Goal: Task Accomplishment & Management: Manage account settings

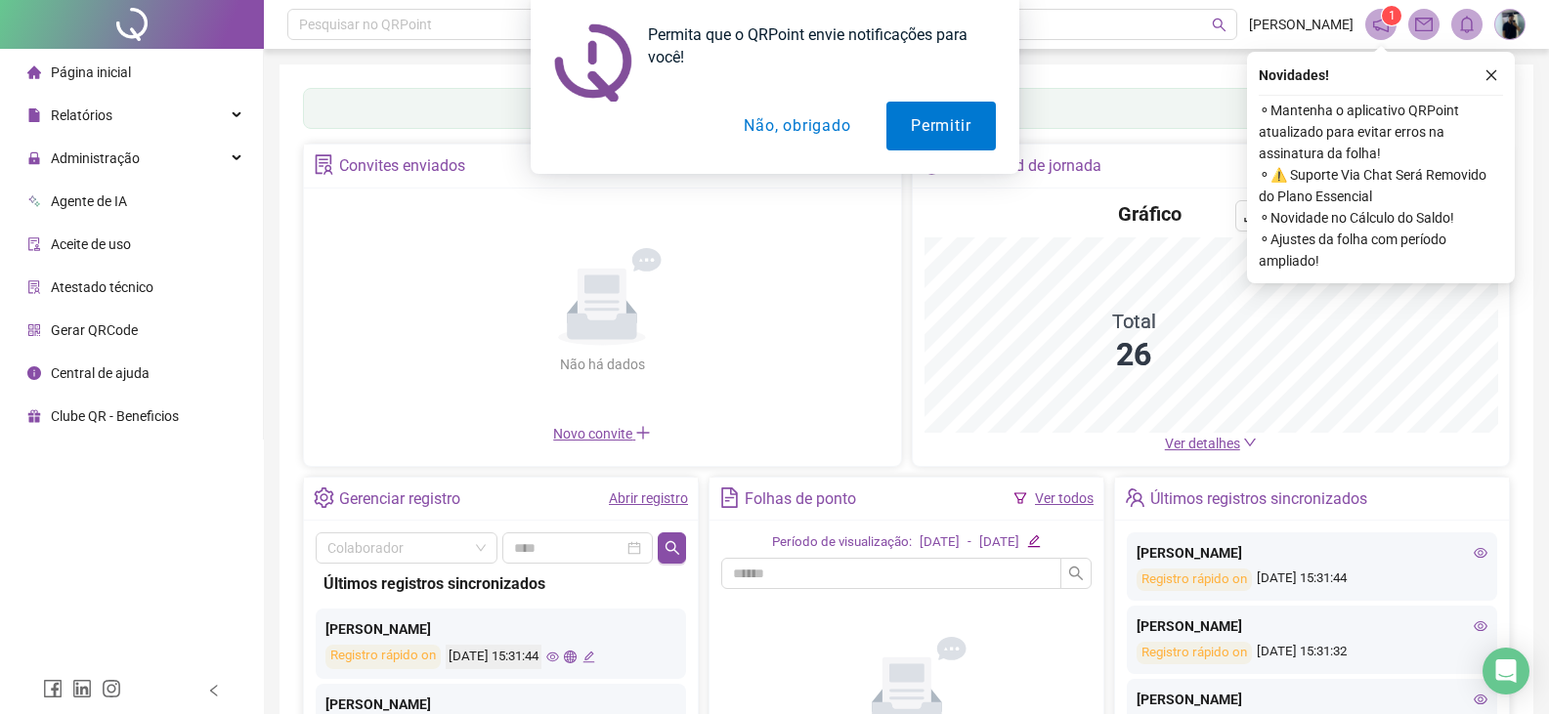
click at [136, 157] on div "Permita que o QRPoint envie notificações para você! Permitir Não, obrigado" at bounding box center [774, 87] width 1549 height 174
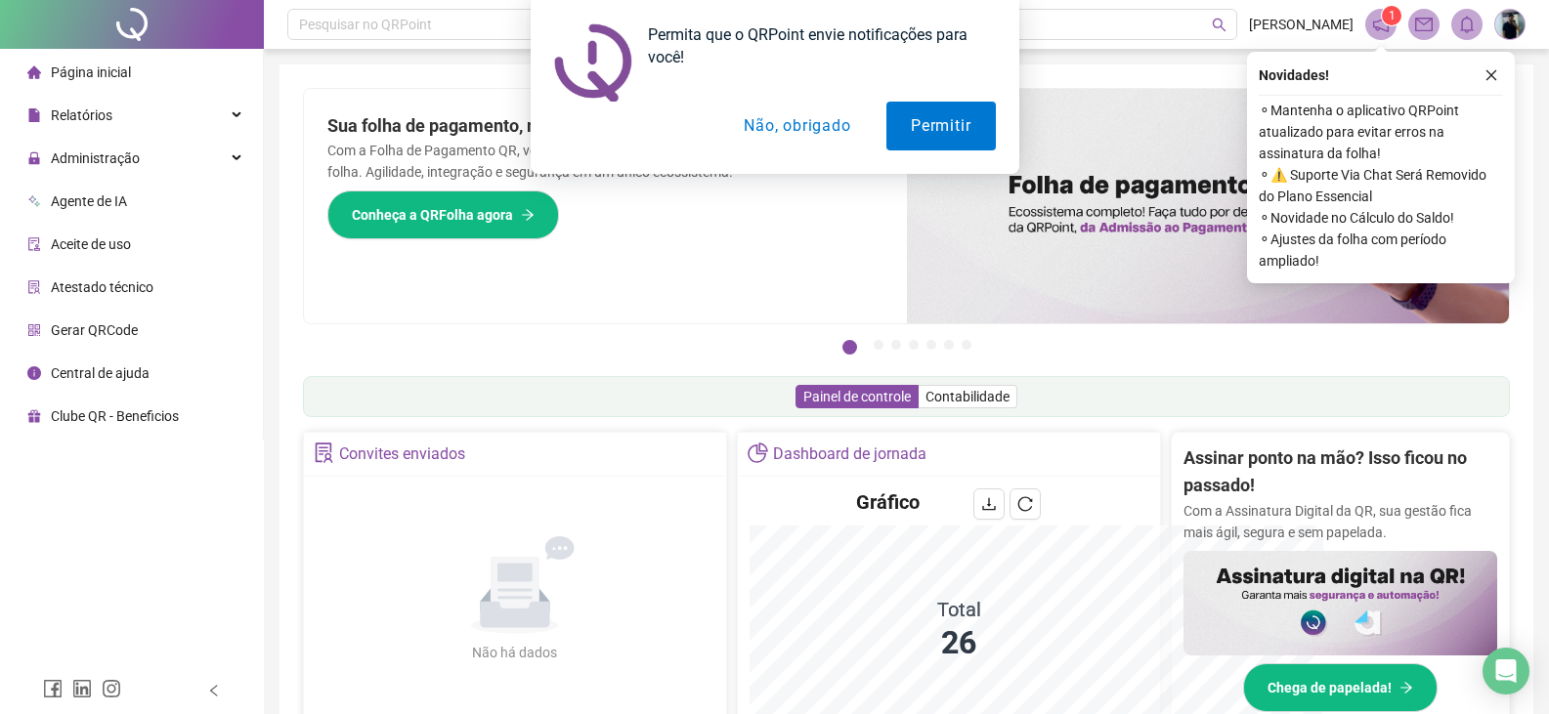
drag, startPoint x: 221, startPoint y: 149, endPoint x: 240, endPoint y: 164, distance: 25.0
click at [233, 158] on div "Permita que o QRPoint envie notificações para você! Permitir Não, obrigado" at bounding box center [774, 87] width 1549 height 174
click at [244, 167] on div "Permita que o QRPoint envie notificações para você! Permitir Não, obrigado" at bounding box center [774, 87] width 1549 height 174
click at [237, 161] on div "Permita que o QRPoint envie notificações para você! Permitir Não, obrigado" at bounding box center [774, 87] width 1549 height 174
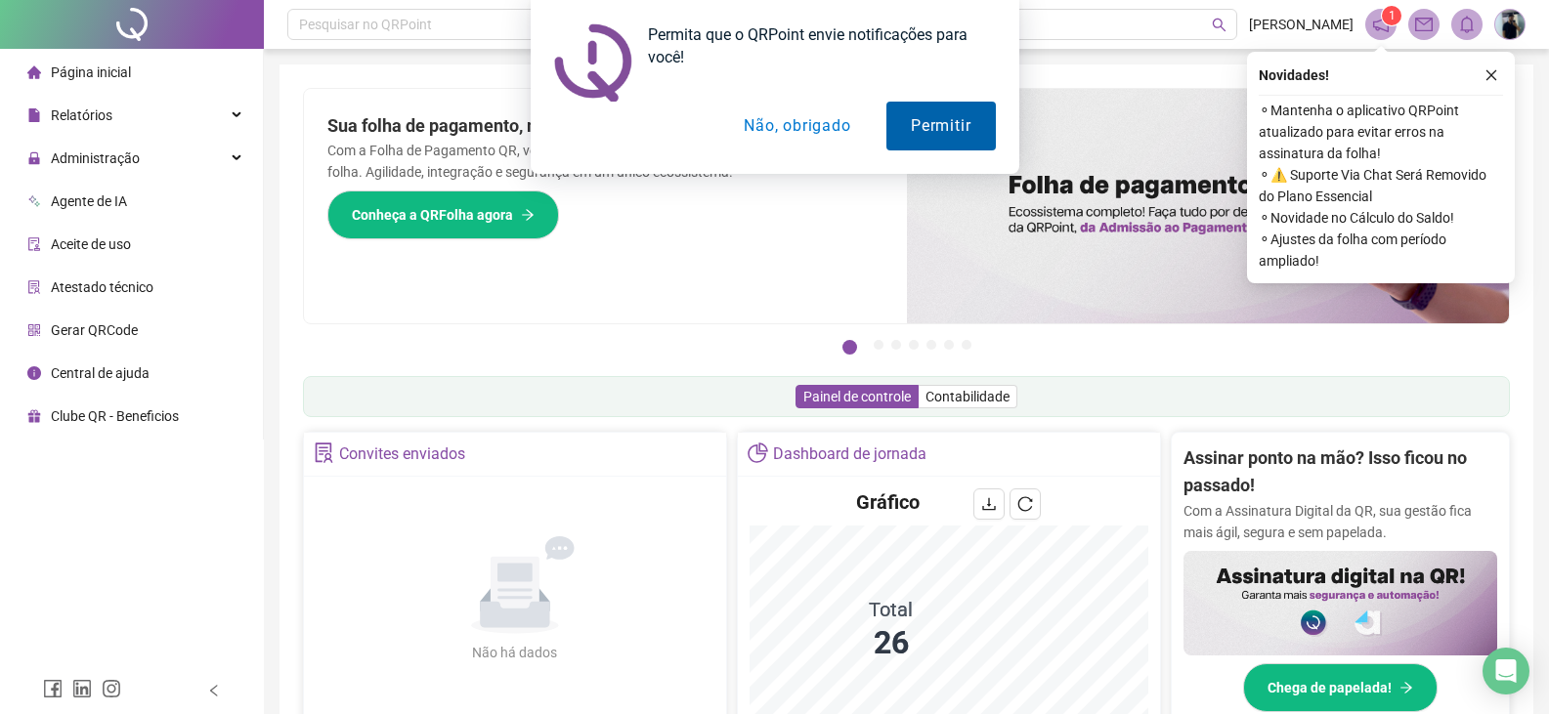
click at [960, 116] on button "Permitir" at bounding box center [940, 126] width 108 height 49
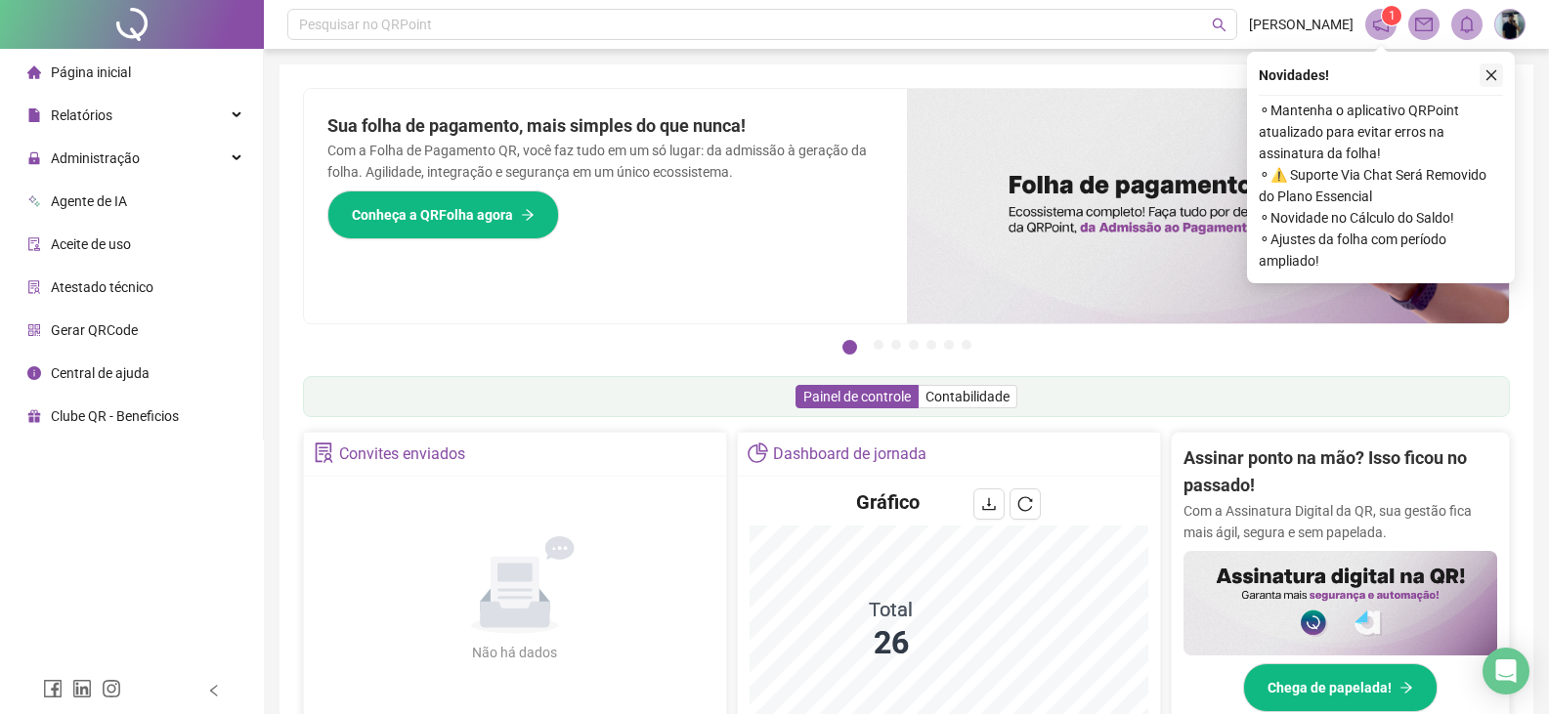
click at [1498, 71] on button "button" at bounding box center [1490, 75] width 23 height 23
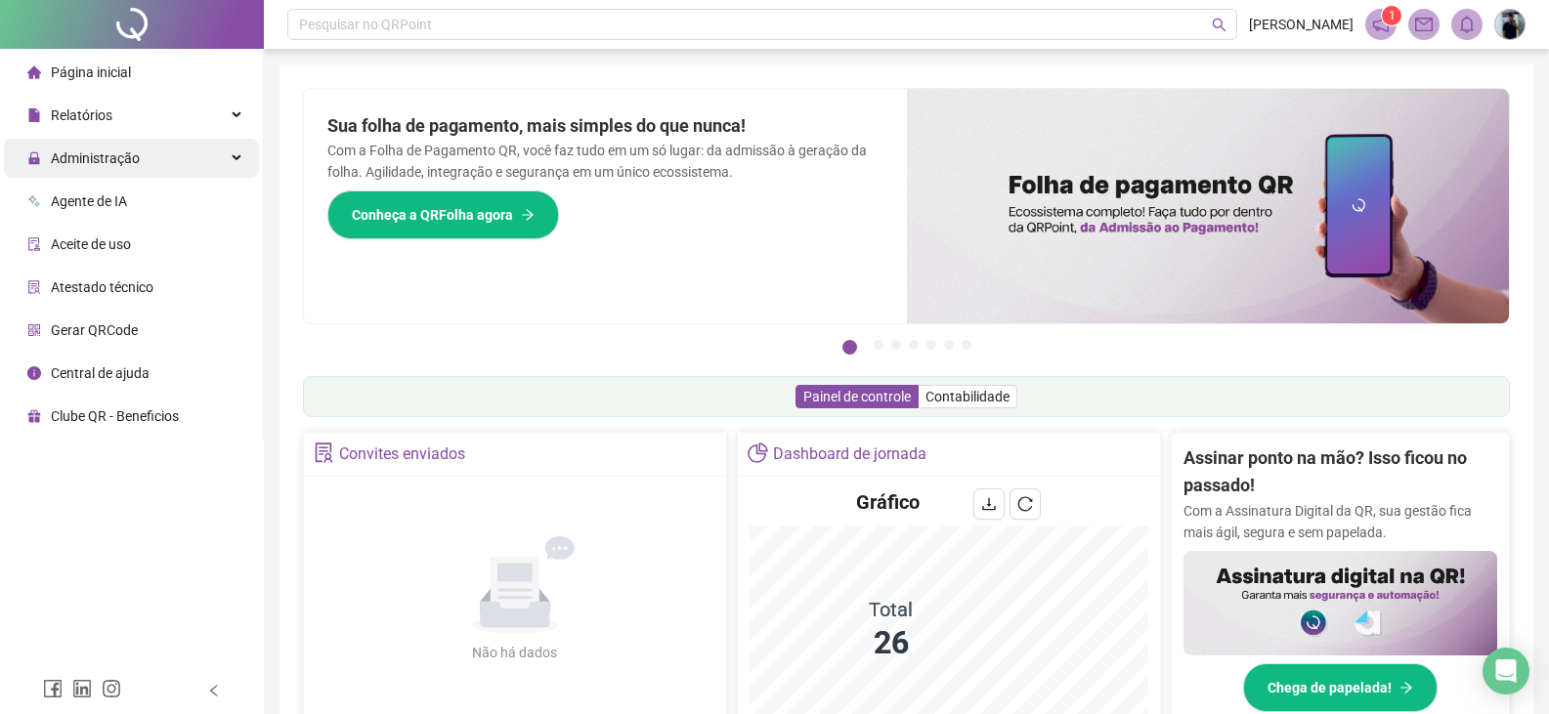
click at [121, 152] on span "Administração" at bounding box center [95, 158] width 89 height 16
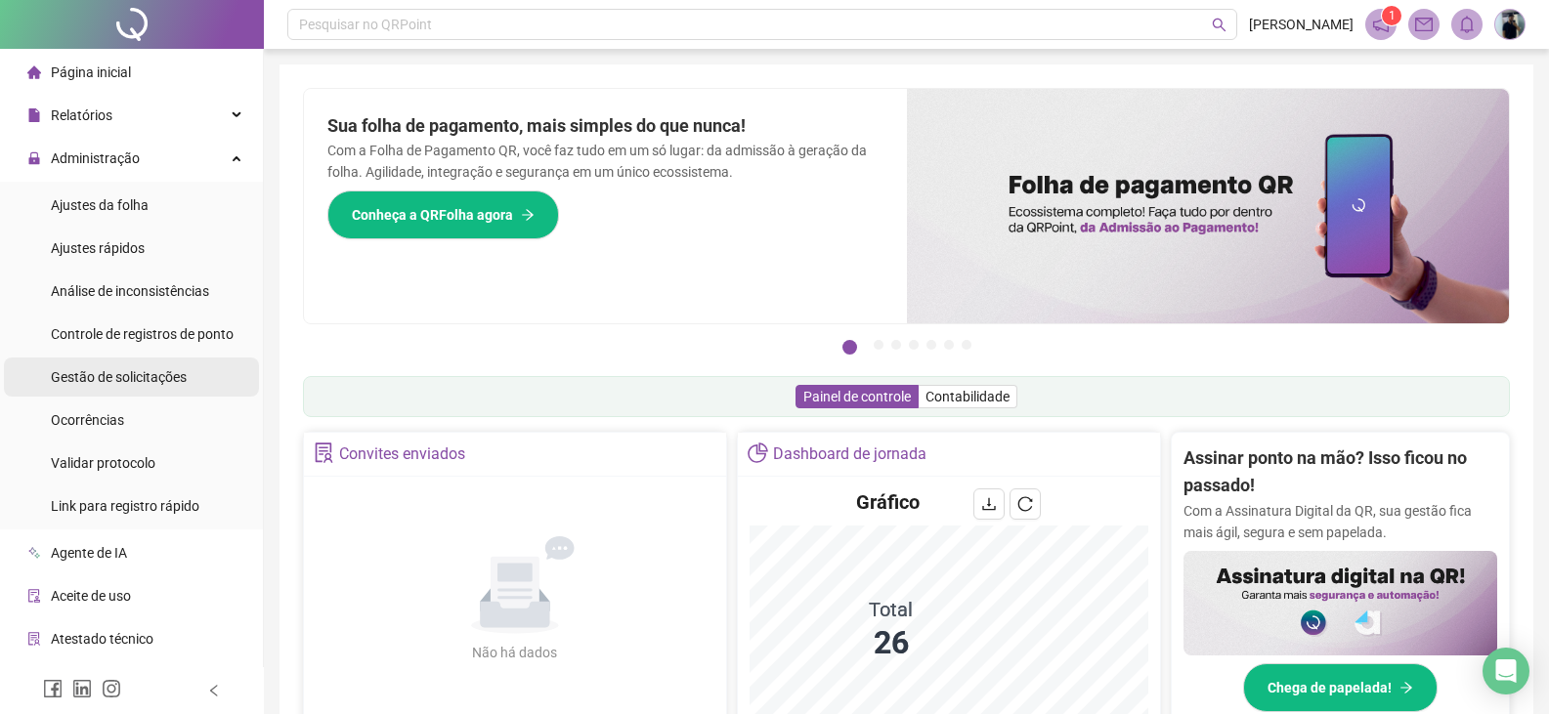
click at [132, 390] on div "Gestão de solicitações" at bounding box center [119, 377] width 136 height 39
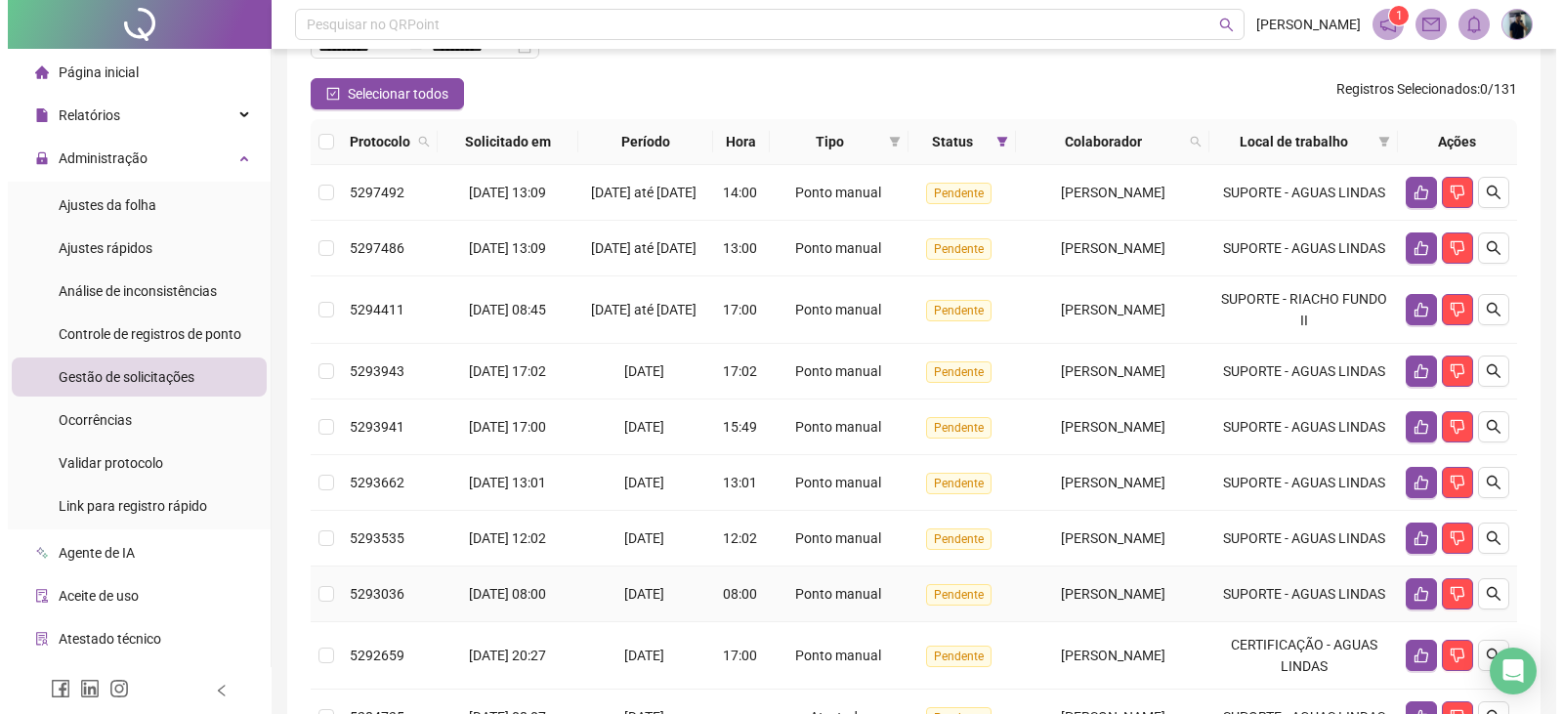
scroll to position [503, 0]
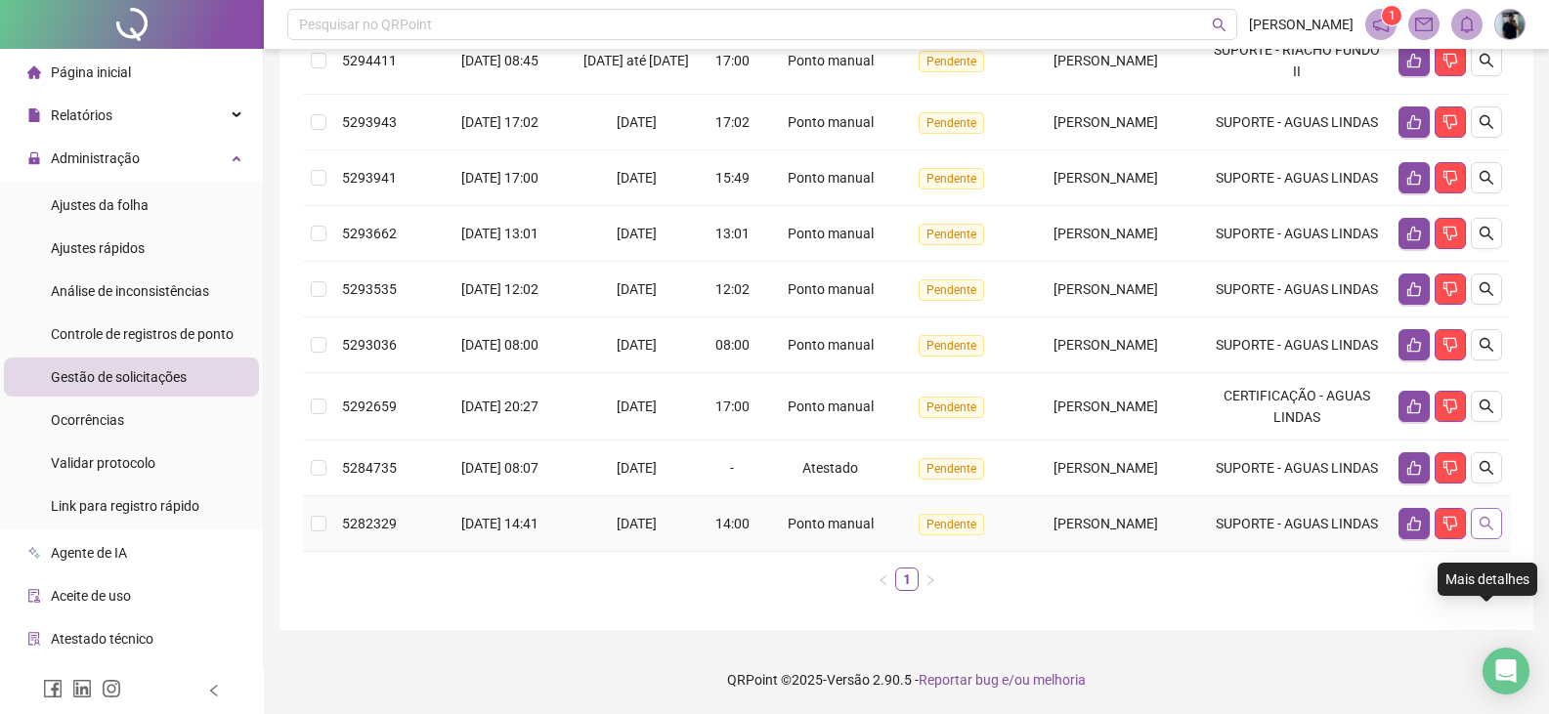
click at [1488, 516] on icon "search" at bounding box center [1486, 524] width 16 height 16
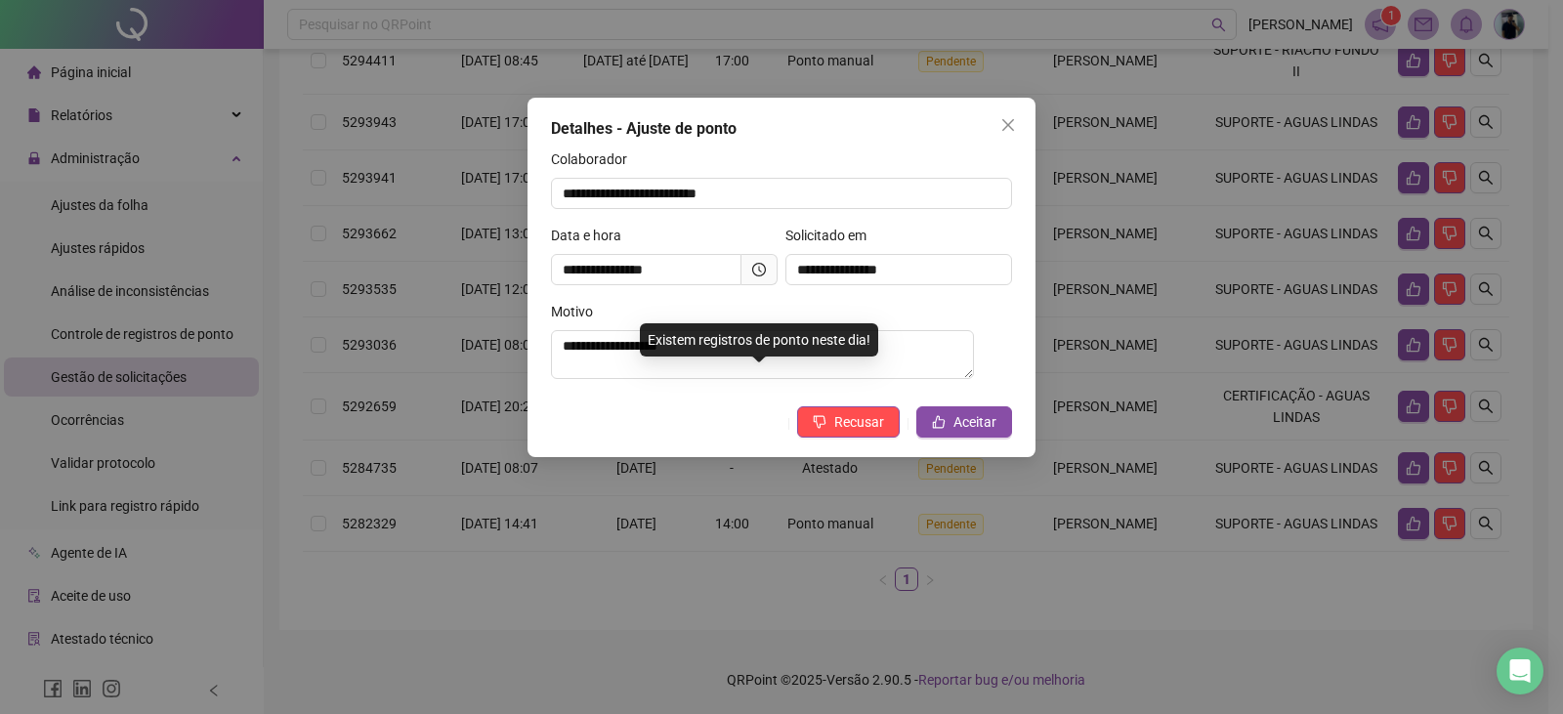
click at [1315, 509] on div "**********" at bounding box center [781, 357] width 1563 height 714
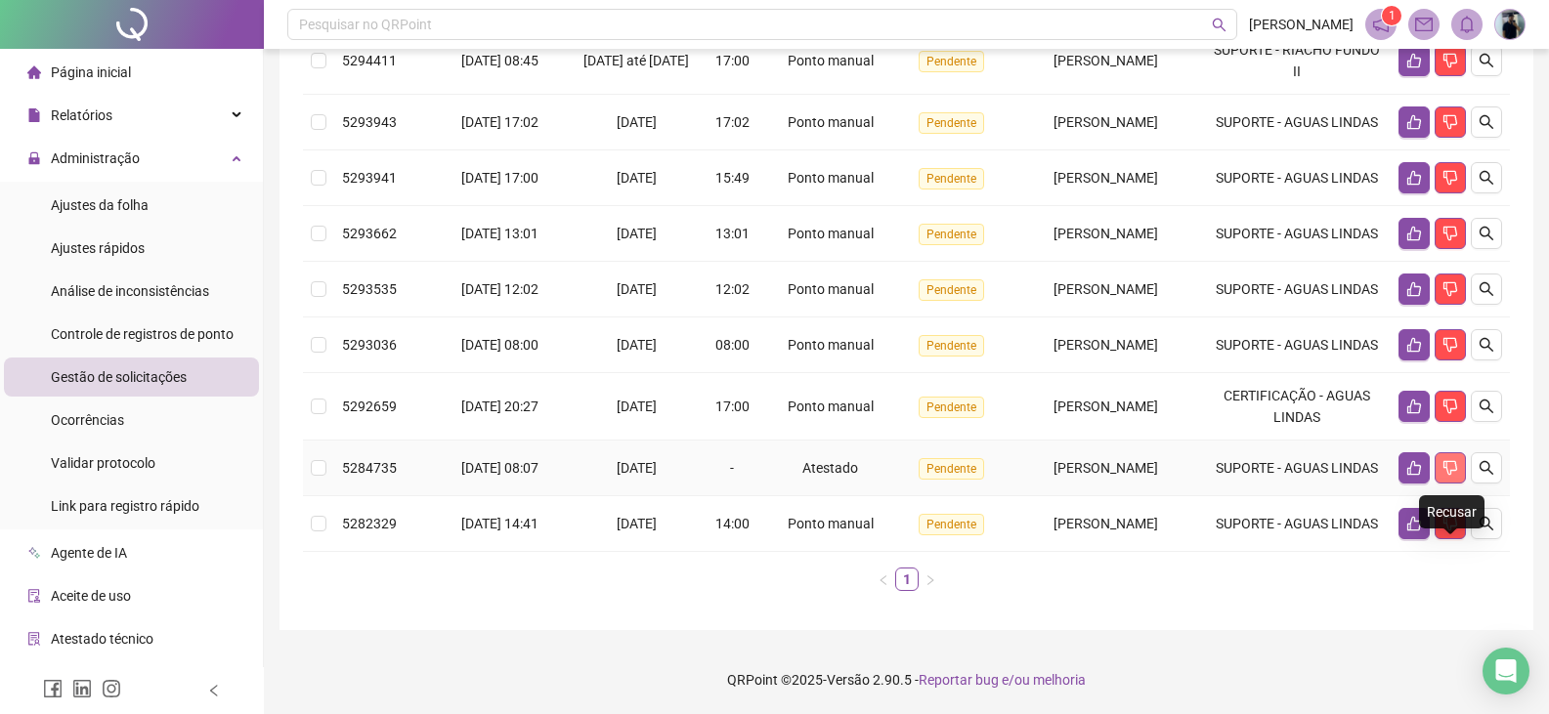
click at [1462, 454] on button "button" at bounding box center [1449, 467] width 31 height 31
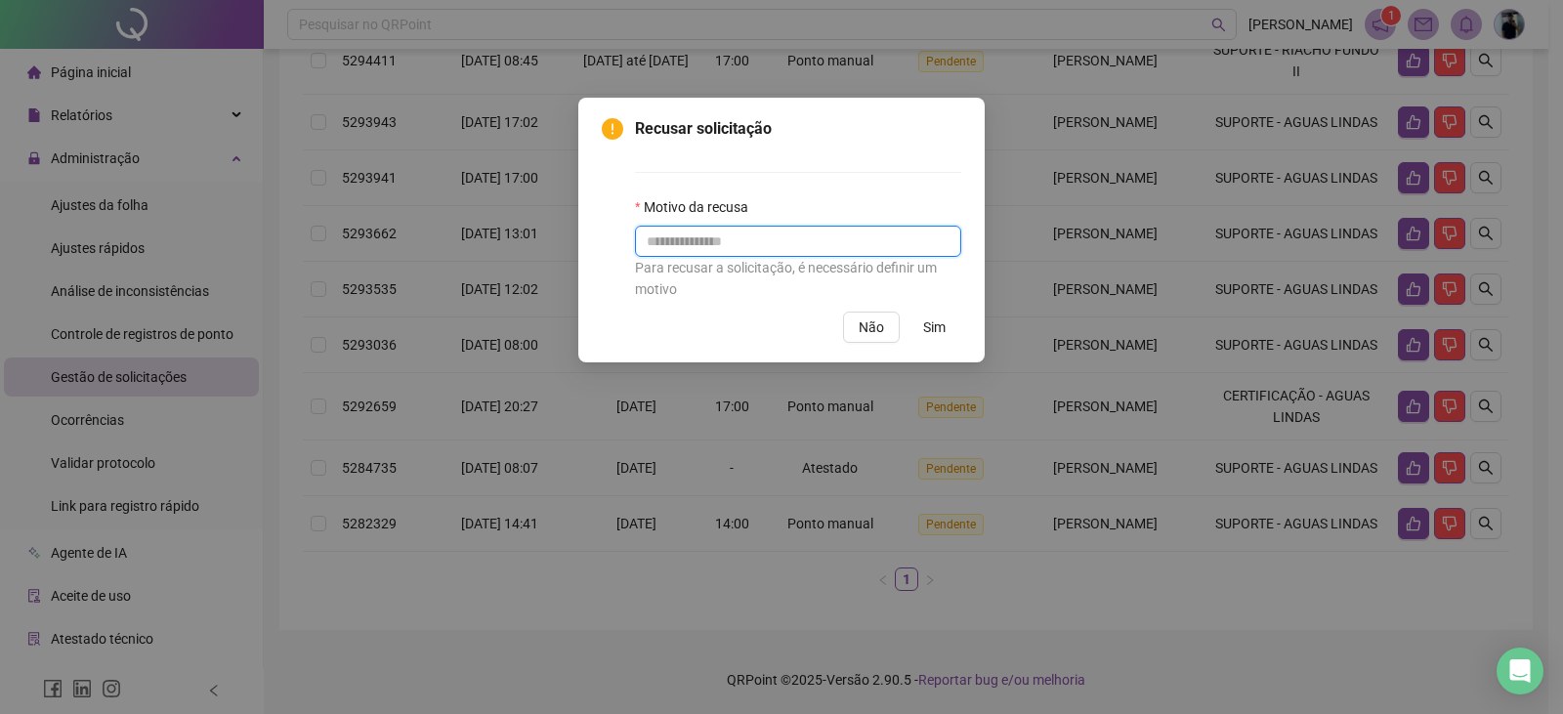
click at [721, 244] on input "text" at bounding box center [798, 241] width 326 height 31
drag, startPoint x: 706, startPoint y: 244, endPoint x: 751, endPoint y: 181, distance: 77.8
click at [706, 245] on input "**********" at bounding box center [798, 241] width 326 height 31
type input "**********"
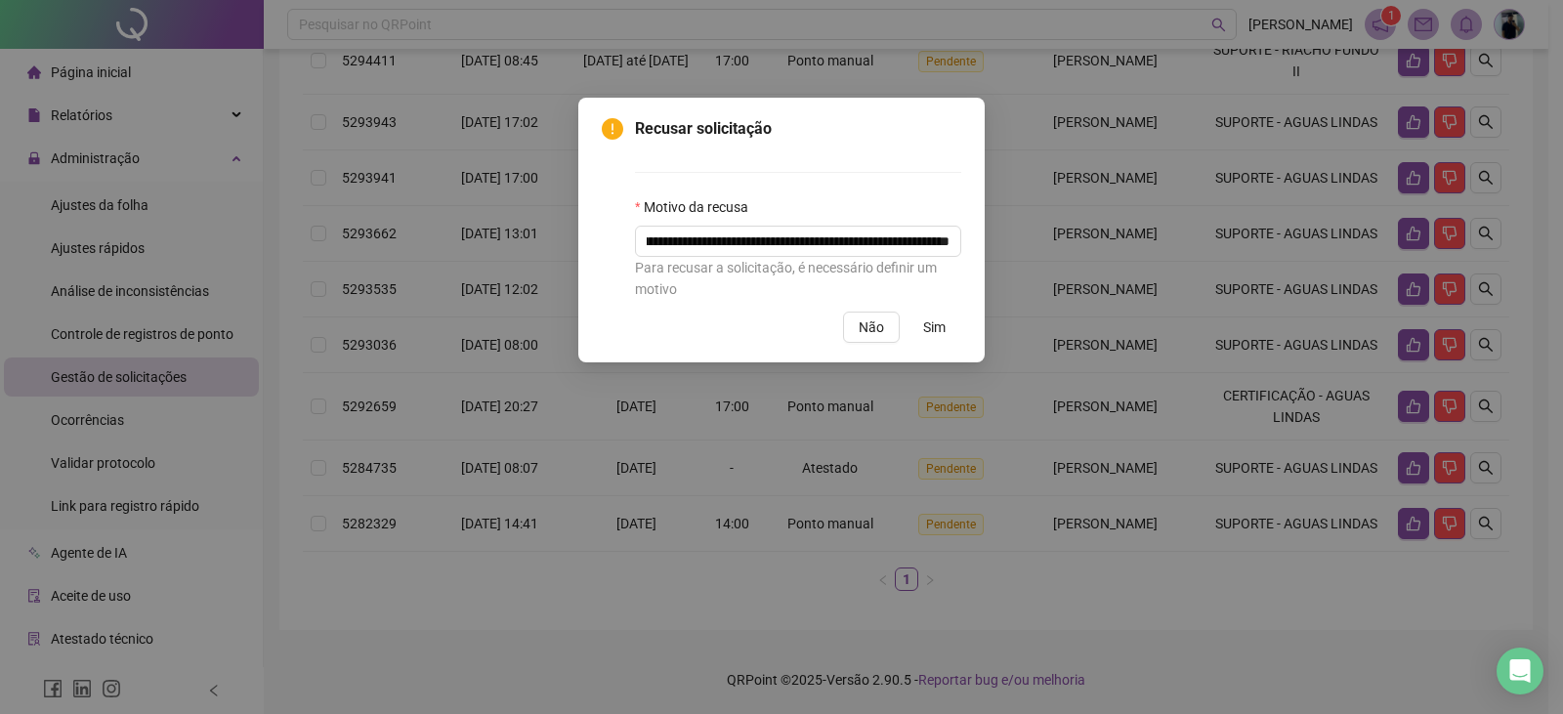
click at [930, 328] on span "Sim" at bounding box center [934, 327] width 22 height 21
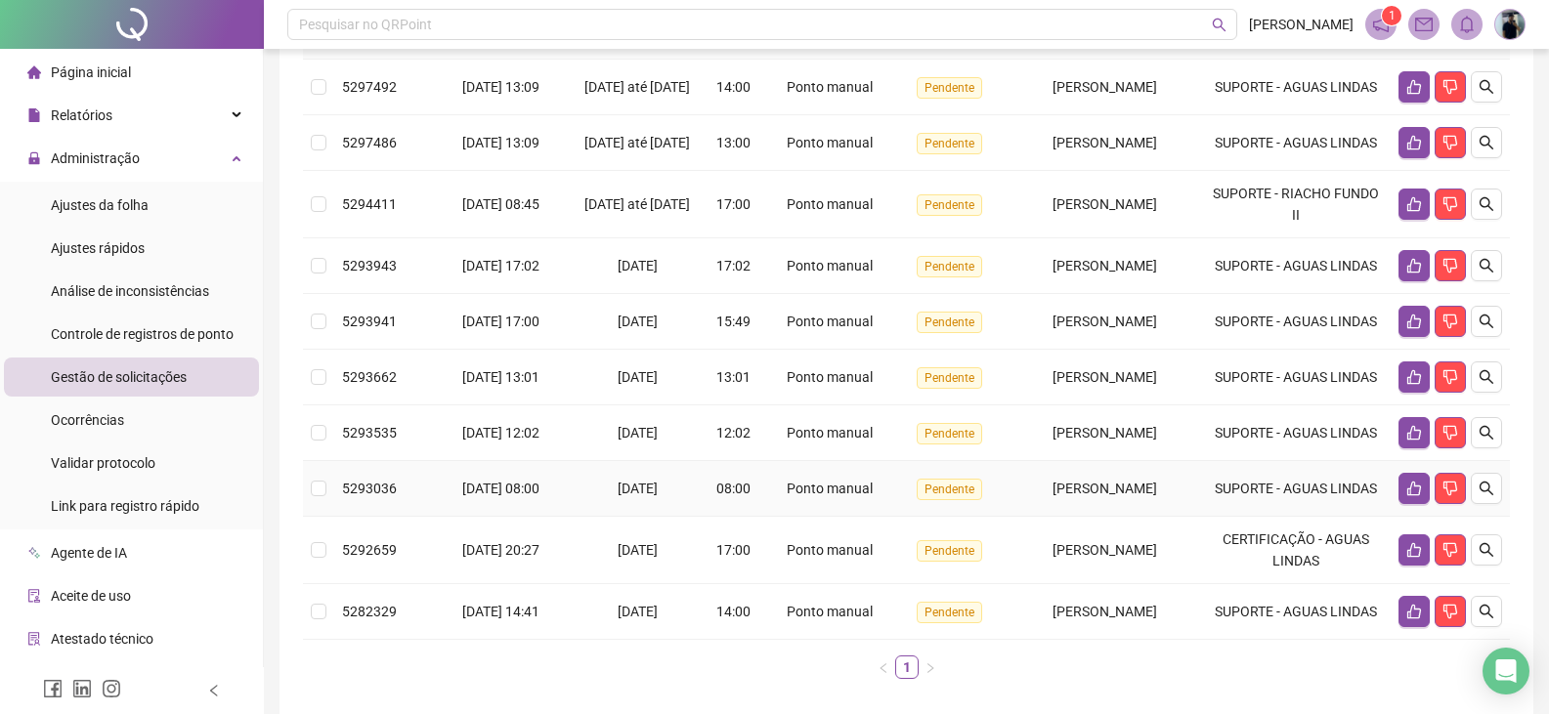
scroll to position [0, 0]
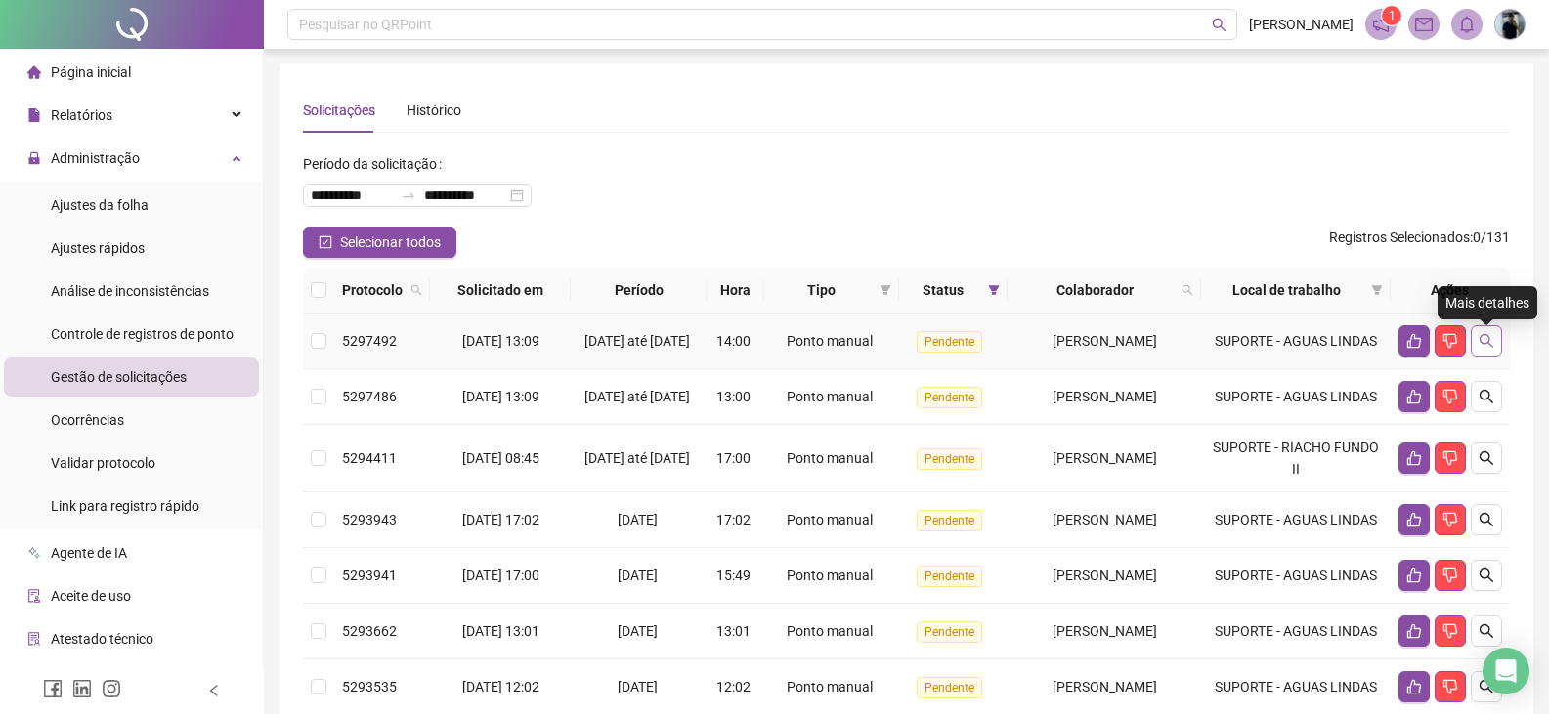
click at [1486, 347] on icon "search" at bounding box center [1486, 341] width 16 height 16
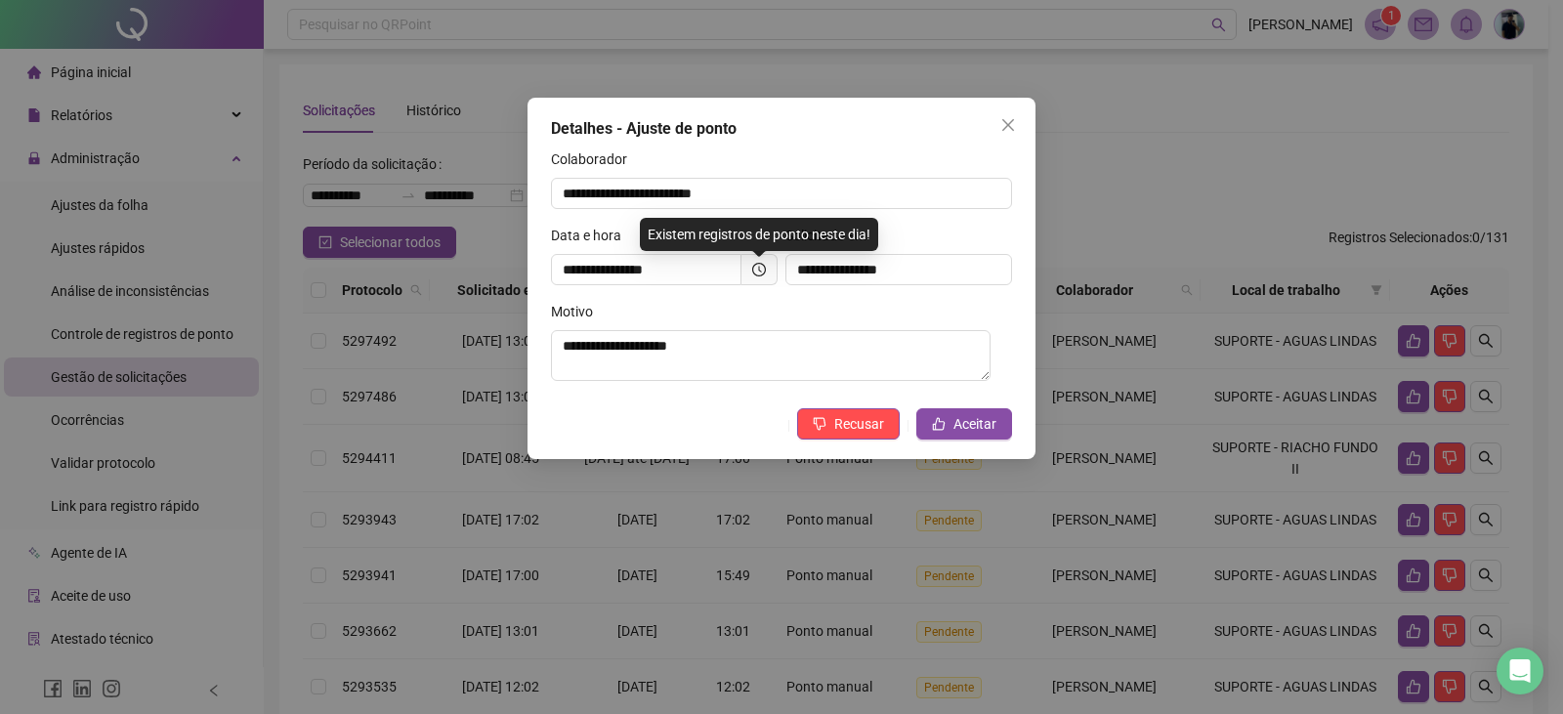
click at [1256, 422] on div "**********" at bounding box center [781, 357] width 1563 height 714
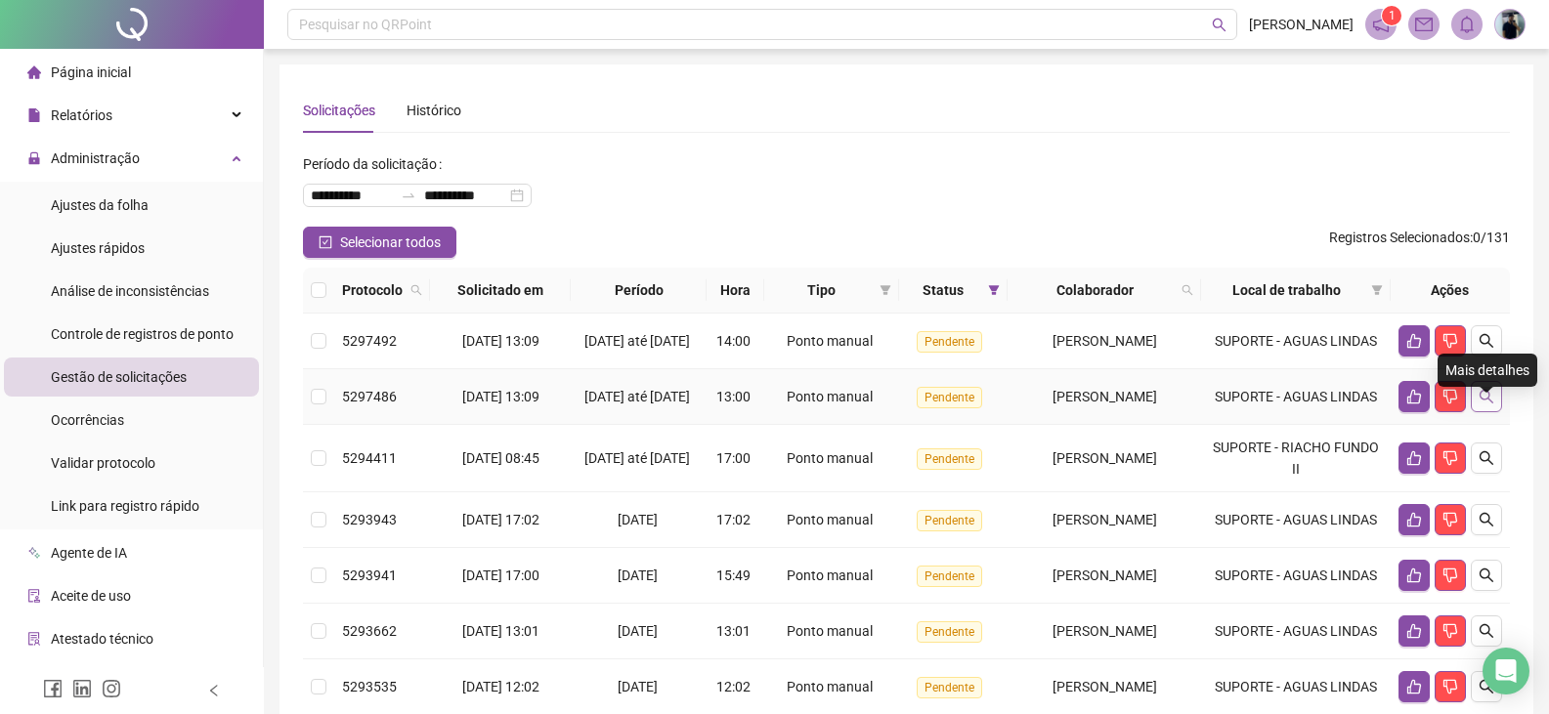
click at [1489, 405] on icon "search" at bounding box center [1486, 397] width 16 height 16
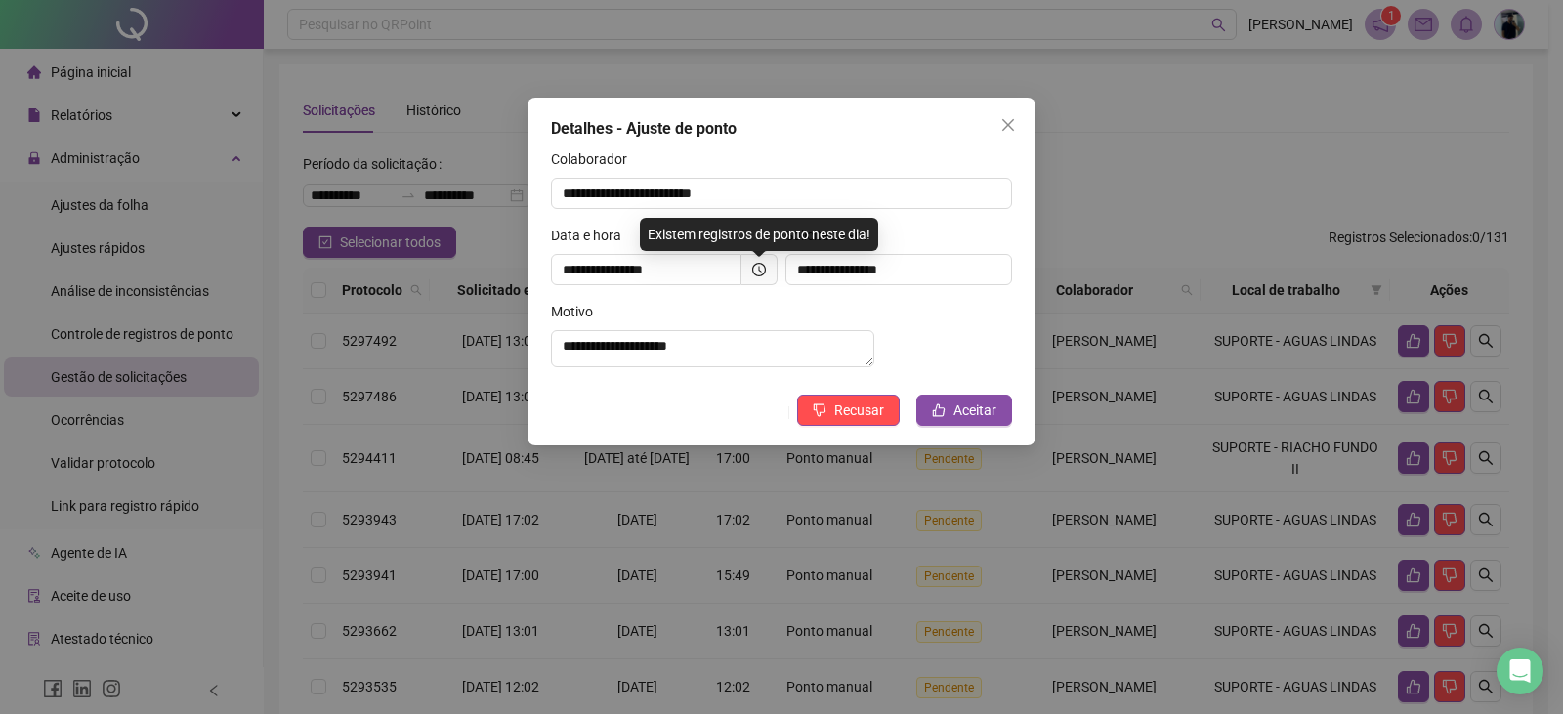
click at [1266, 481] on div "**********" at bounding box center [781, 357] width 1563 height 714
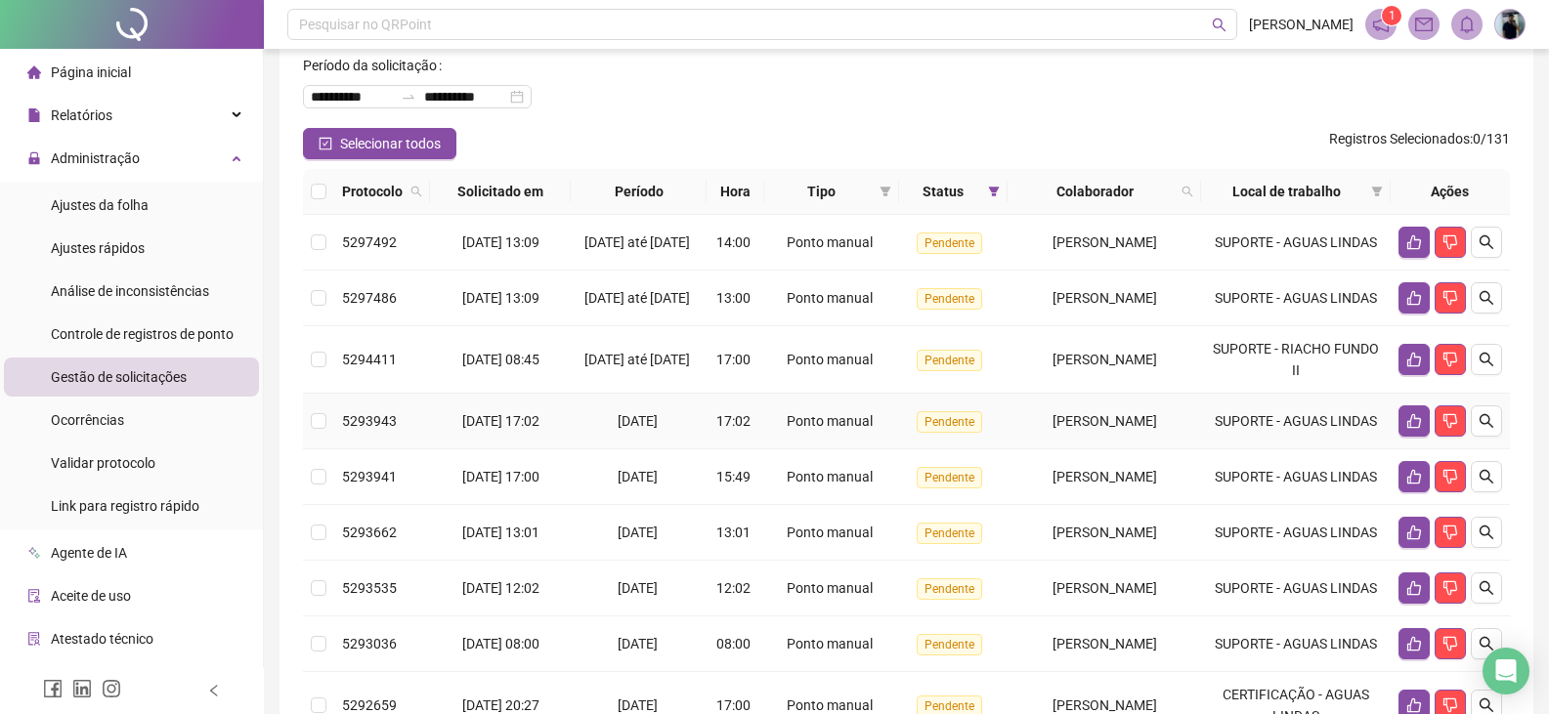
scroll to position [98, 0]
click at [1415, 307] on icon "like" at bounding box center [1414, 299] width 16 height 16
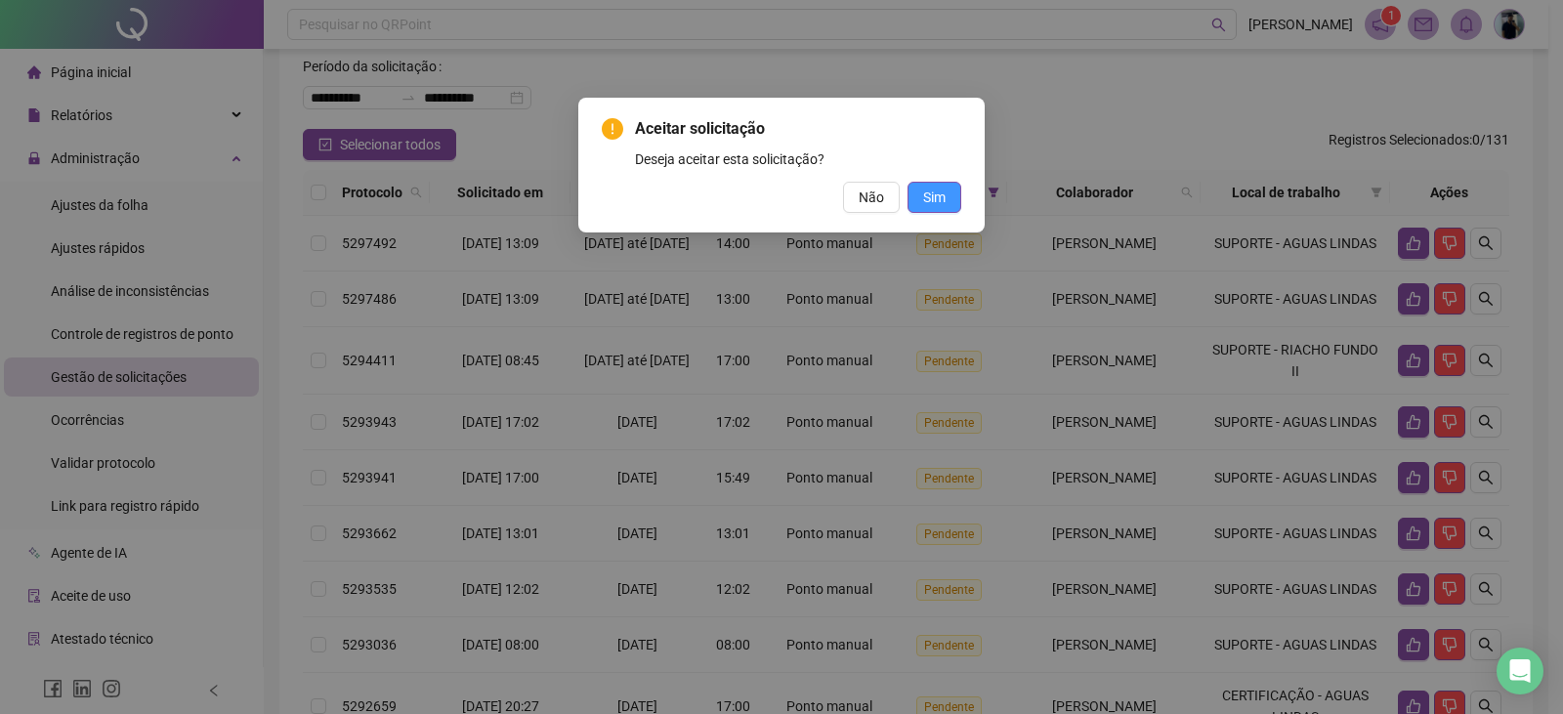
click at [928, 209] on button "Sim" at bounding box center [935, 197] width 54 height 31
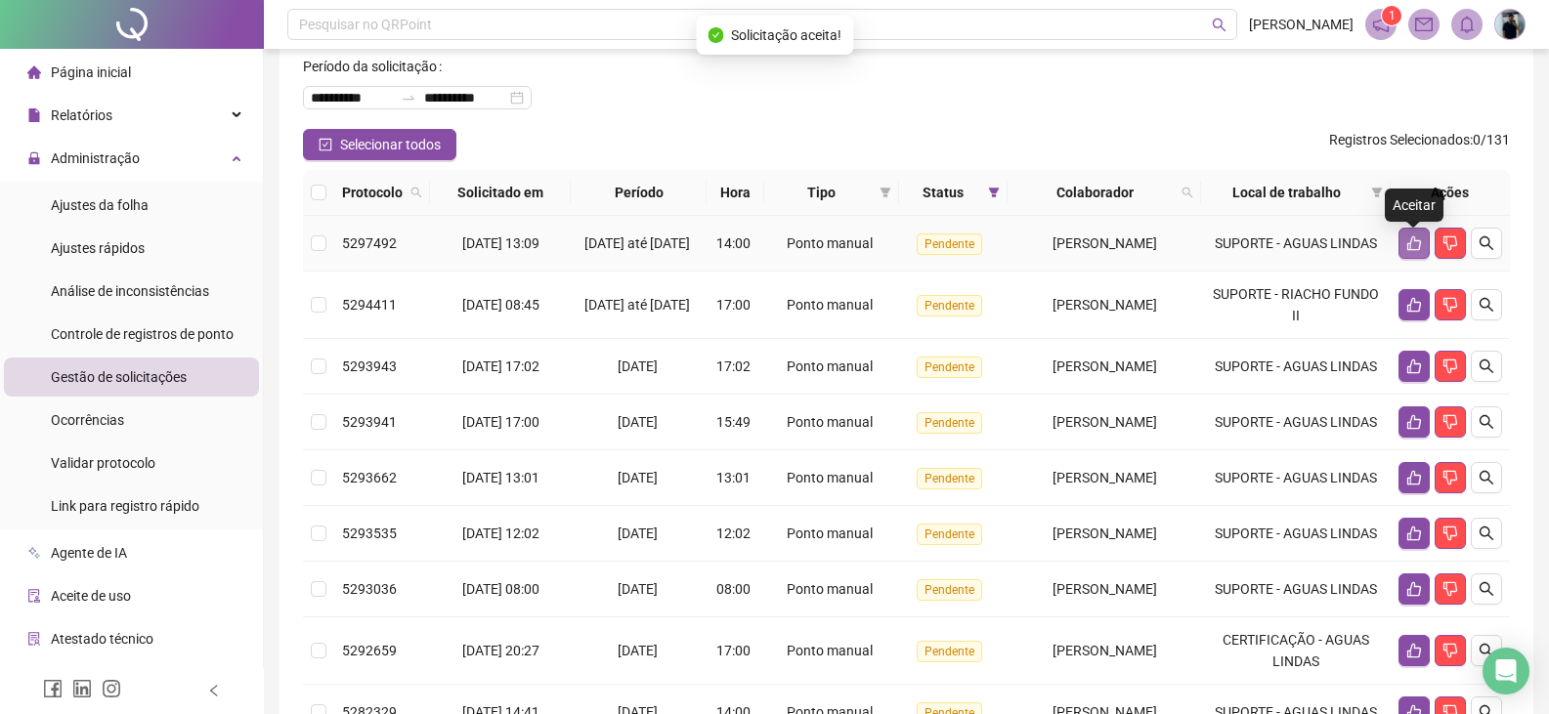
click at [1414, 247] on icon "like" at bounding box center [1414, 243] width 16 height 16
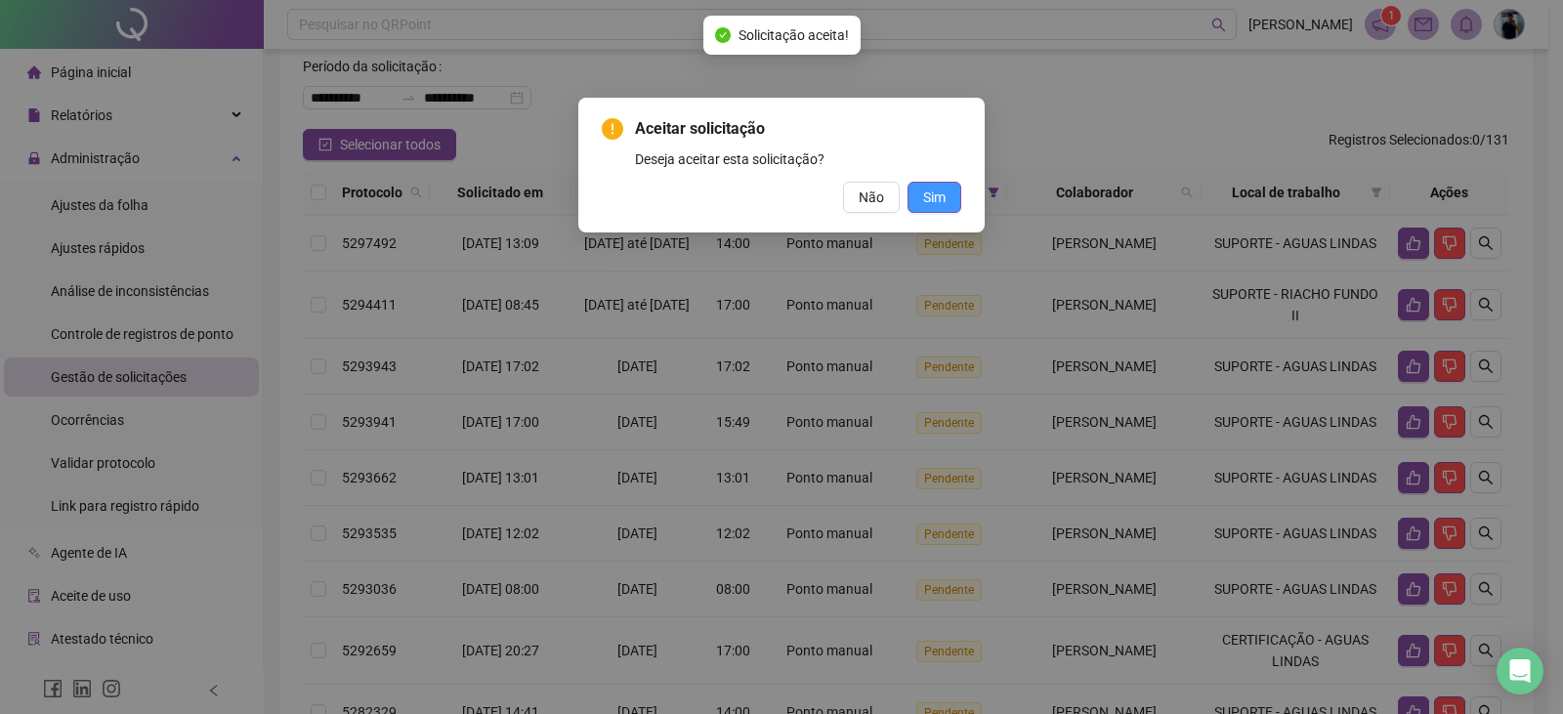
click at [927, 187] on span "Sim" at bounding box center [934, 197] width 22 height 21
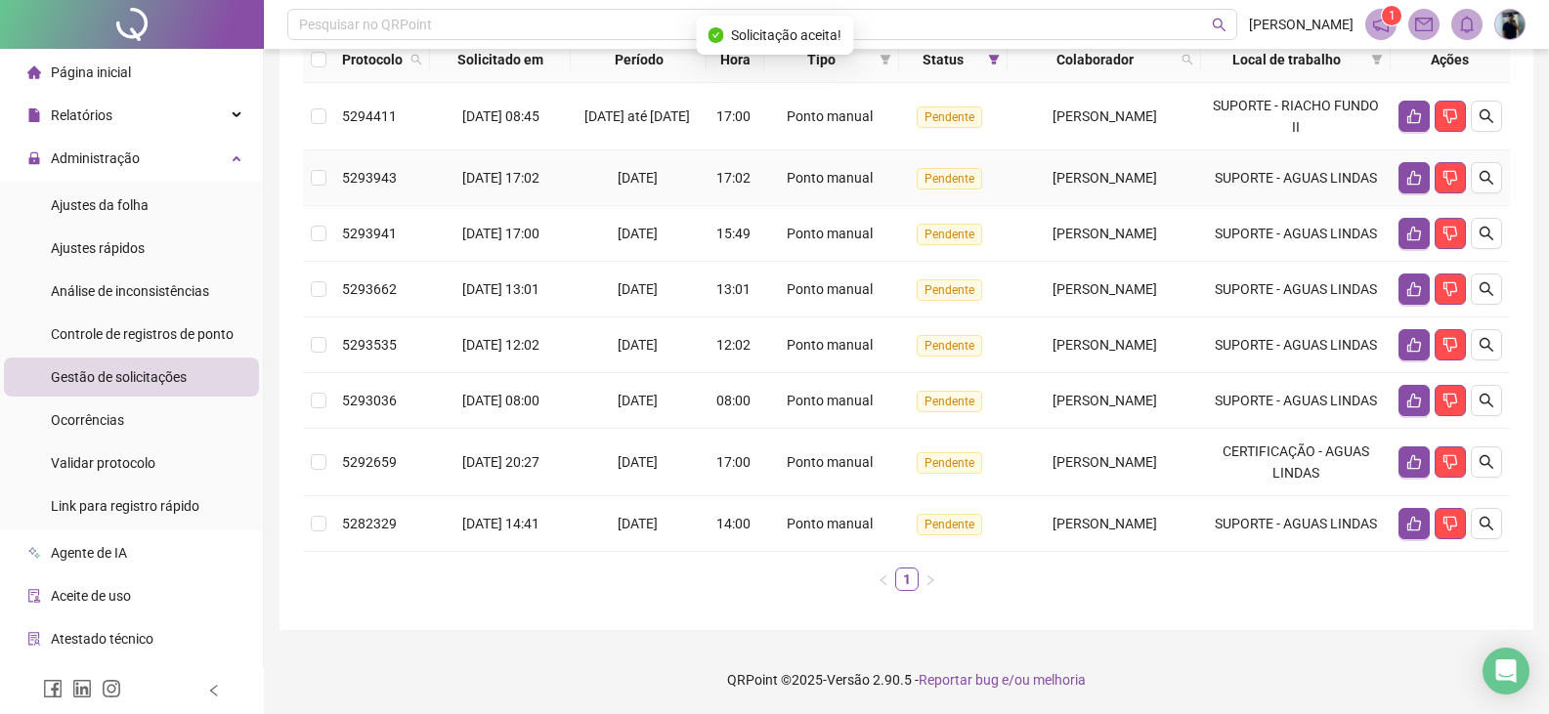
scroll to position [301, 0]
click at [1488, 519] on icon "search" at bounding box center [1486, 524] width 14 height 14
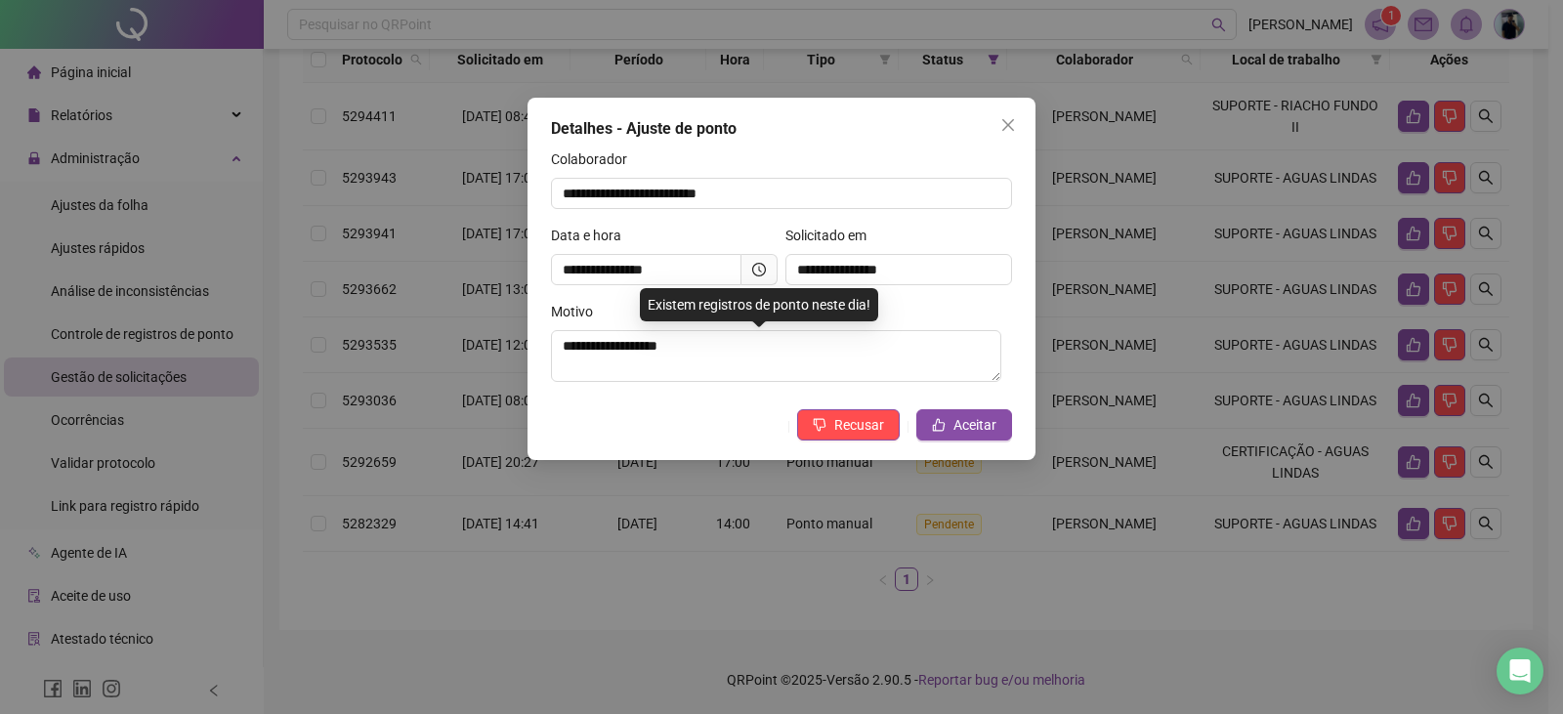
click at [1328, 502] on div "**********" at bounding box center [781, 357] width 1563 height 714
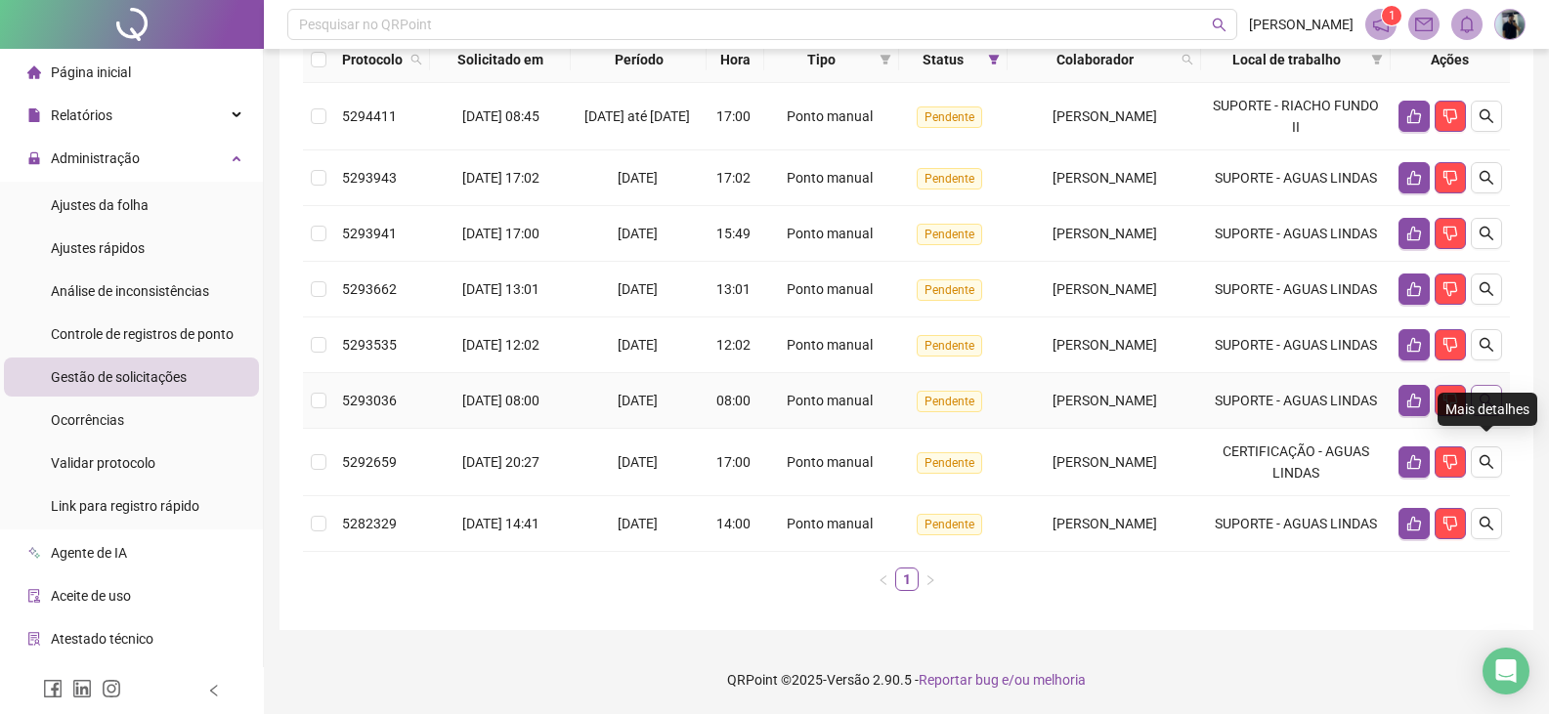
click at [1498, 385] on button "button" at bounding box center [1485, 400] width 31 height 31
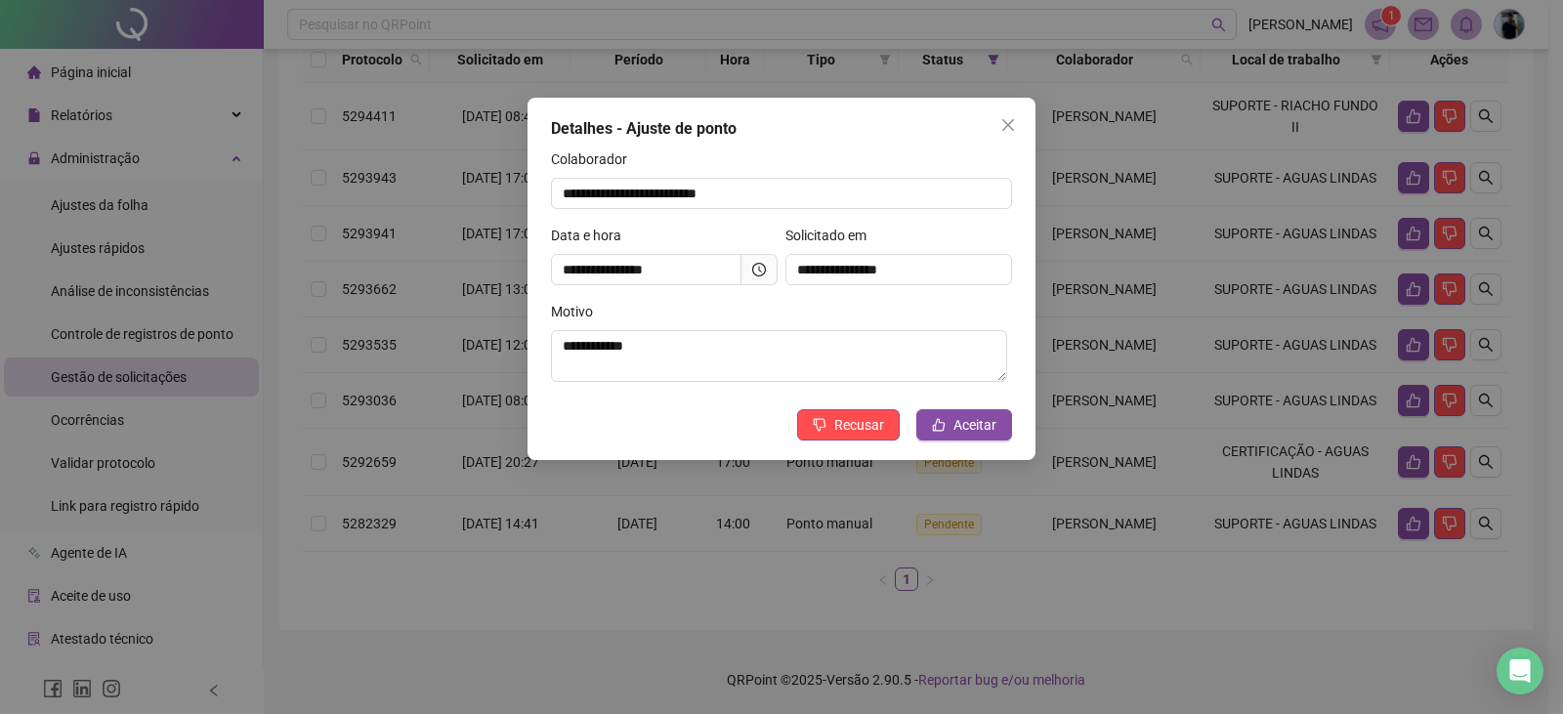
click at [1490, 370] on div "**********" at bounding box center [781, 357] width 1563 height 714
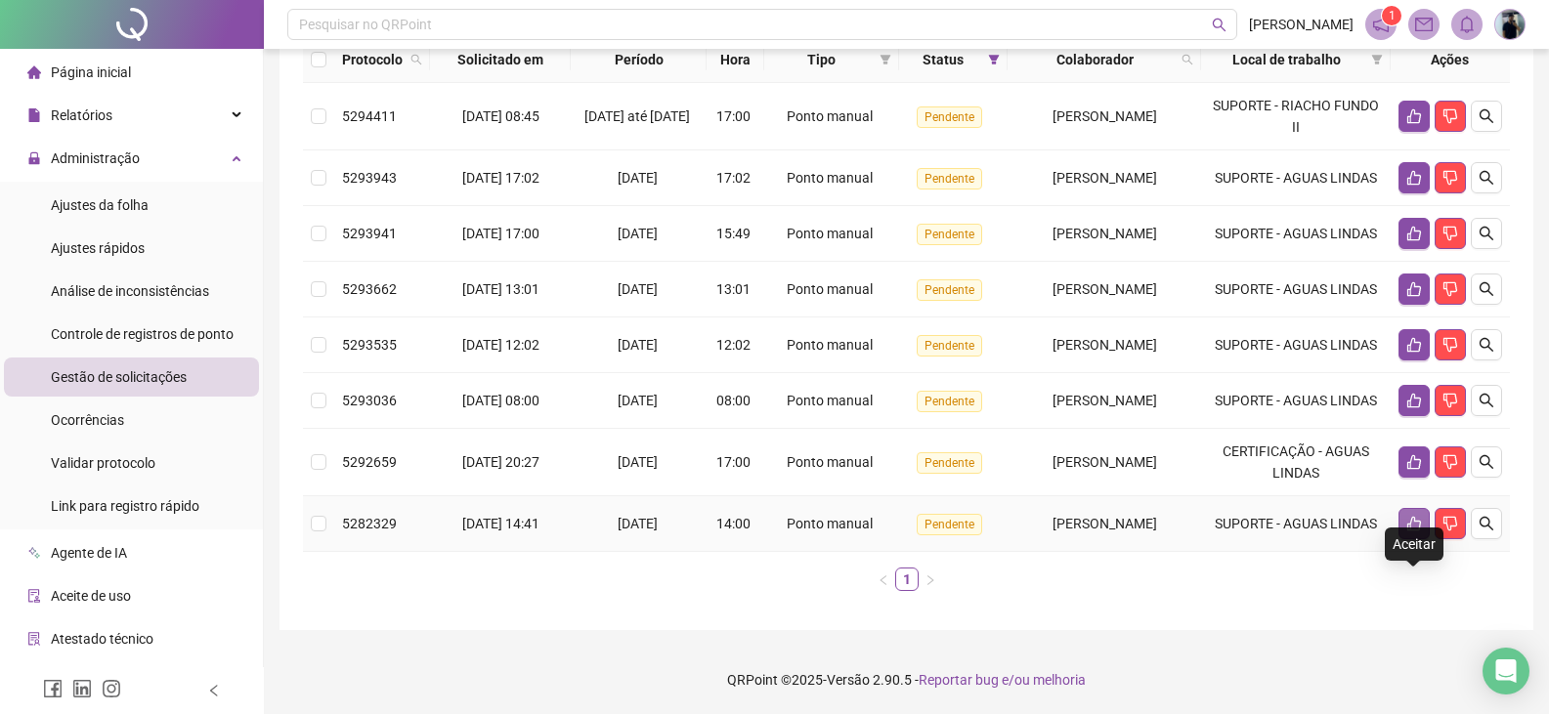
click at [1419, 519] on icon "like" at bounding box center [1414, 524] width 16 height 16
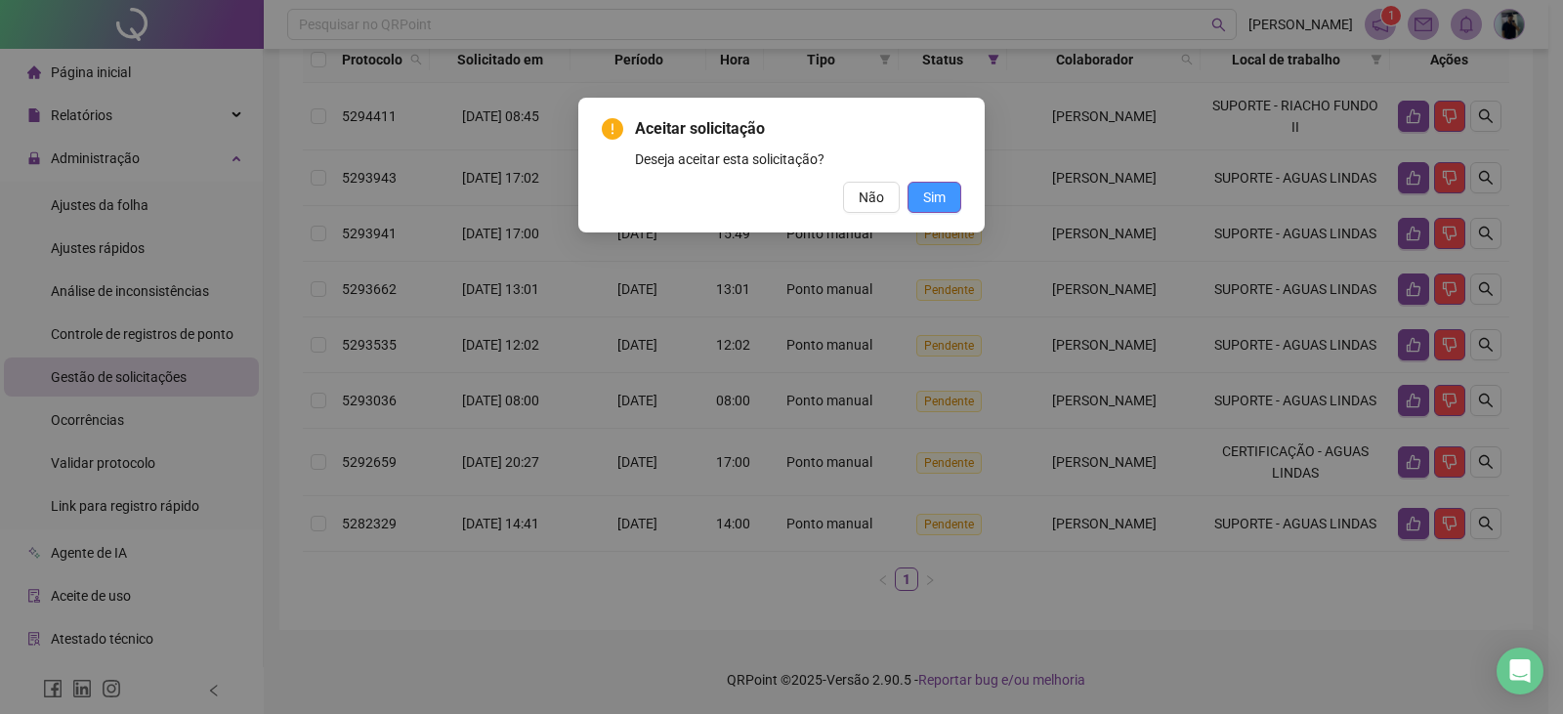
click at [931, 190] on span "Sim" at bounding box center [934, 197] width 22 height 21
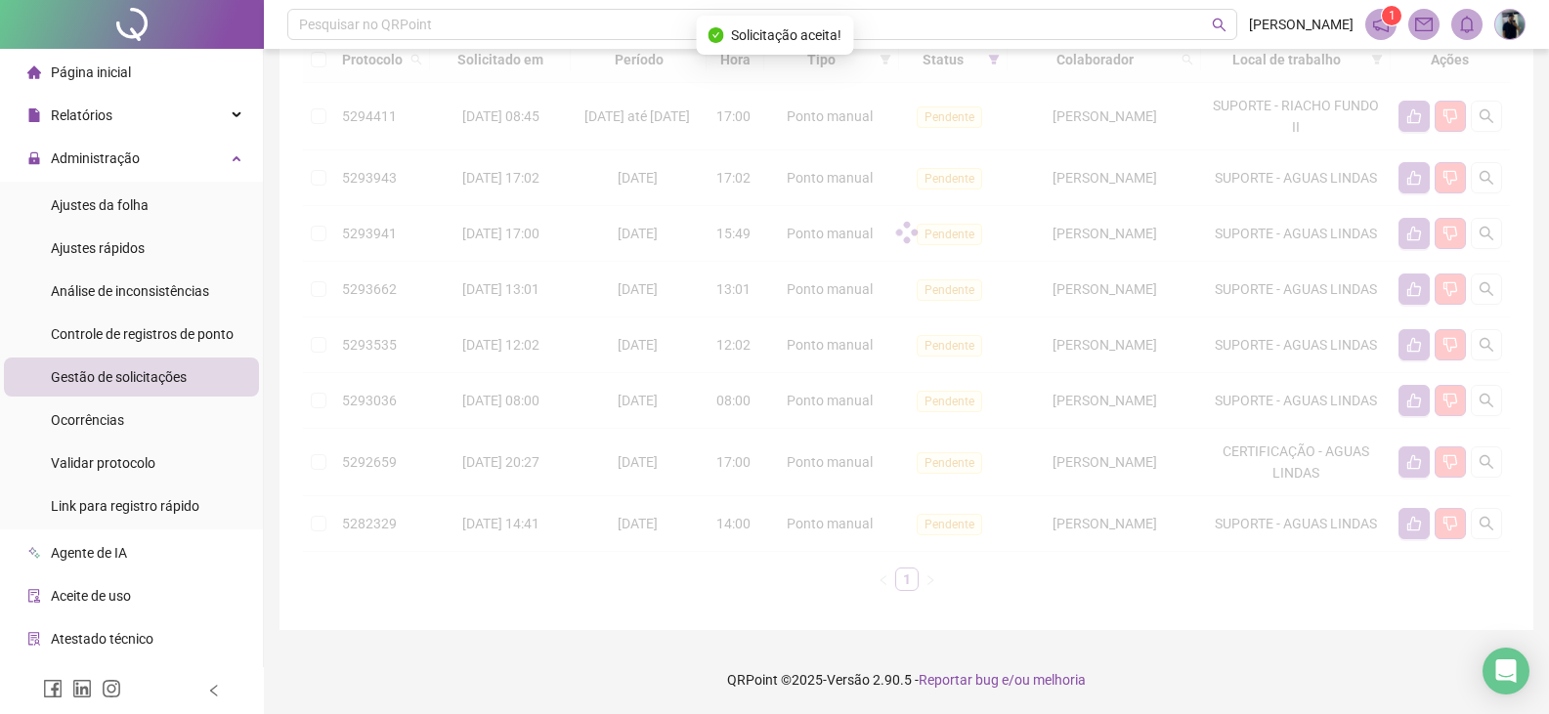
scroll to position [234, 0]
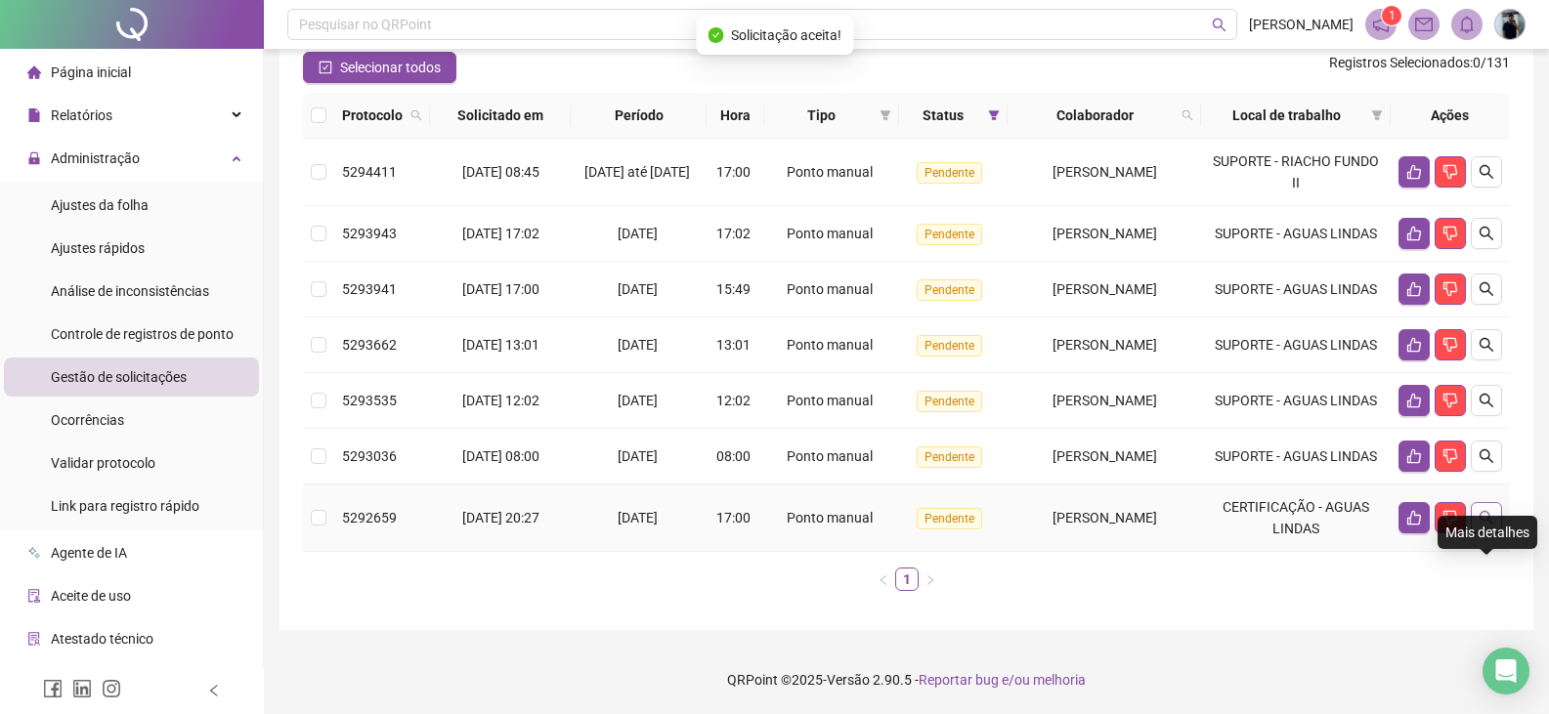
click at [1487, 529] on button "button" at bounding box center [1485, 517] width 31 height 31
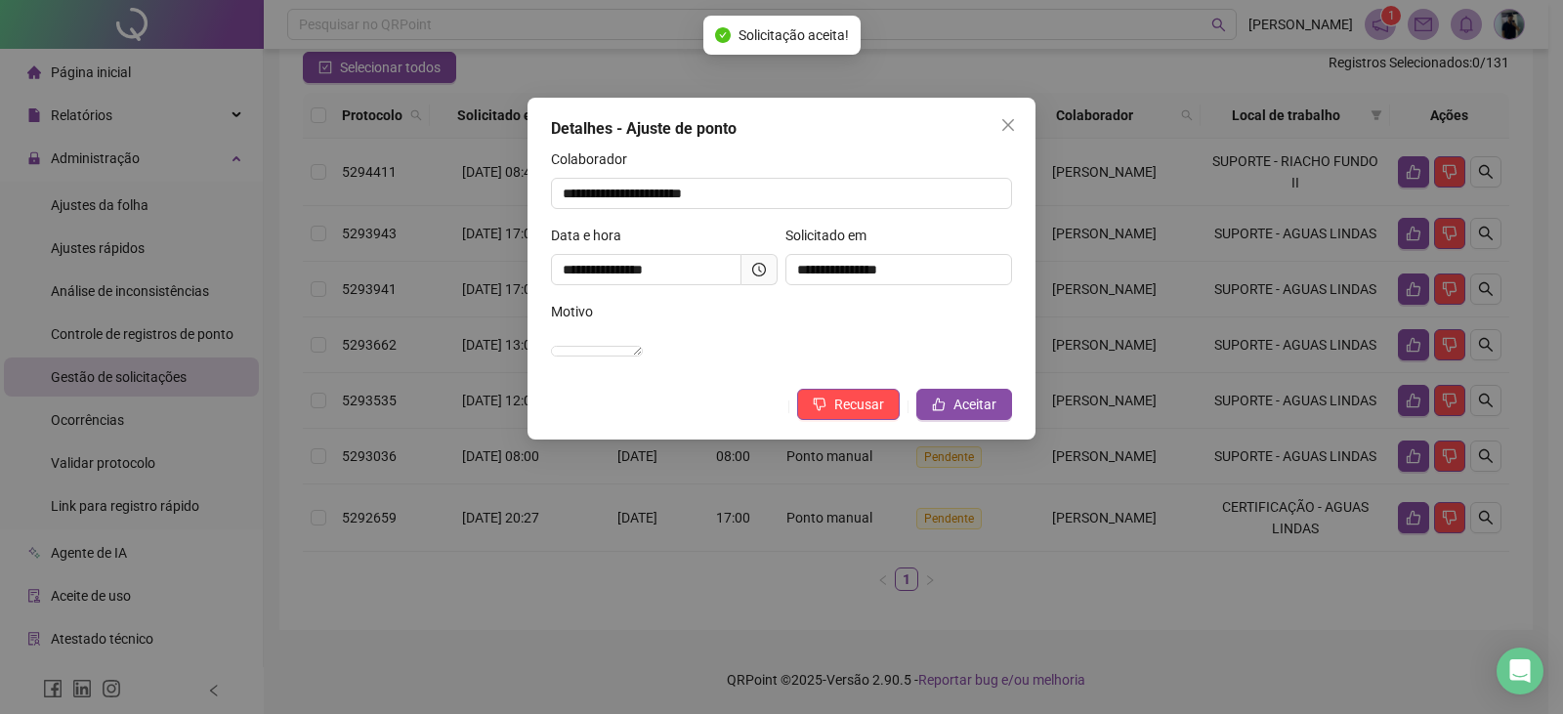
click at [1380, 557] on div "**********" at bounding box center [781, 357] width 1563 height 714
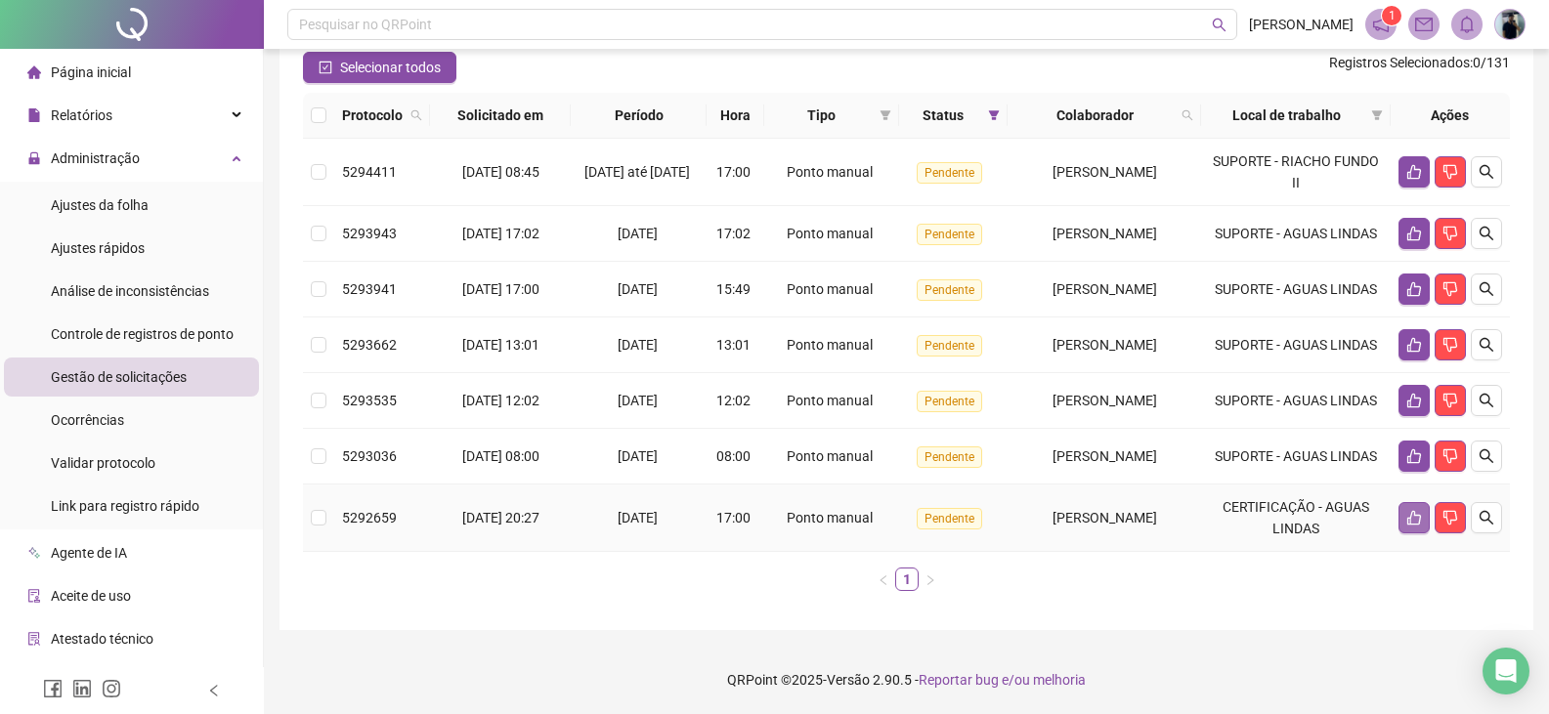
click at [1406, 511] on icon "like" at bounding box center [1414, 518] width 16 height 16
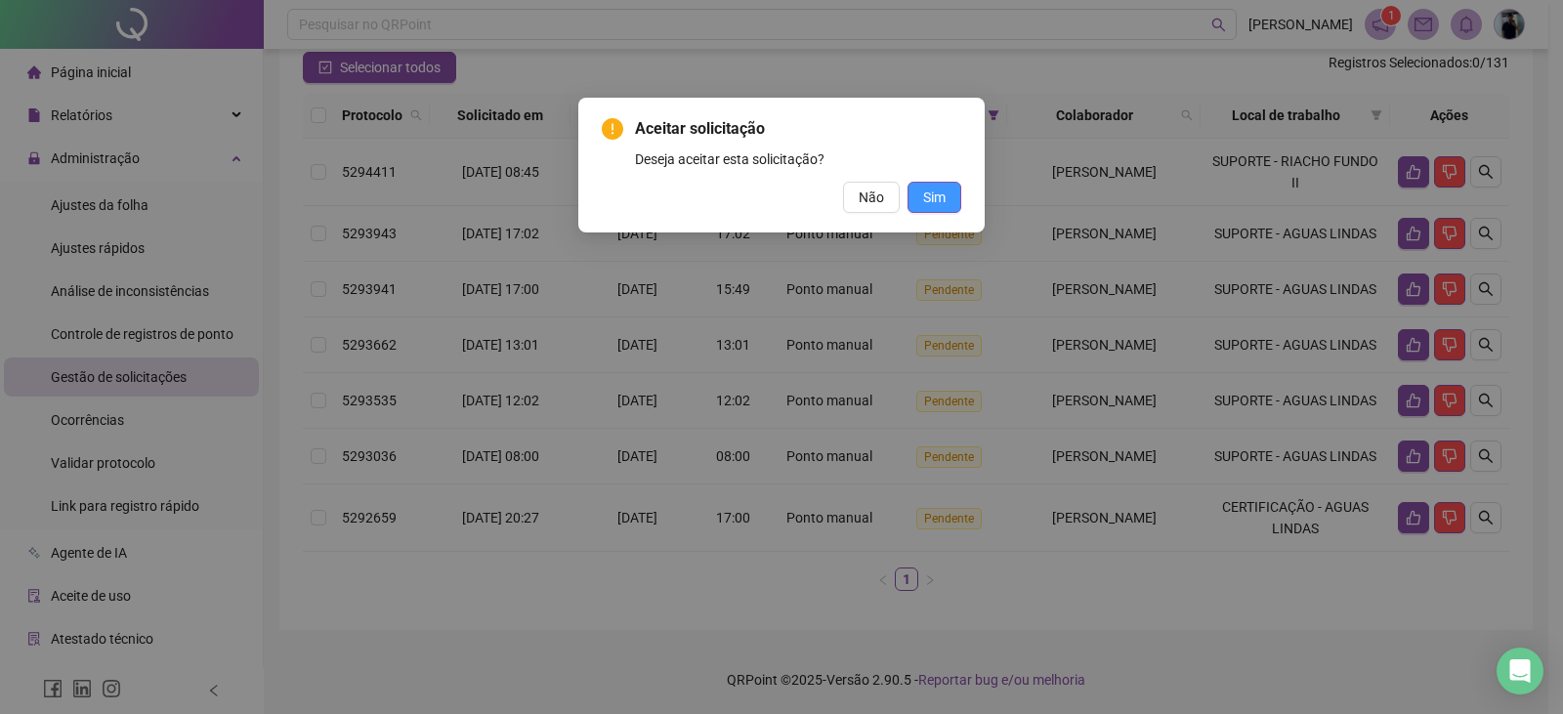
click at [940, 199] on span "Sim" at bounding box center [934, 197] width 22 height 21
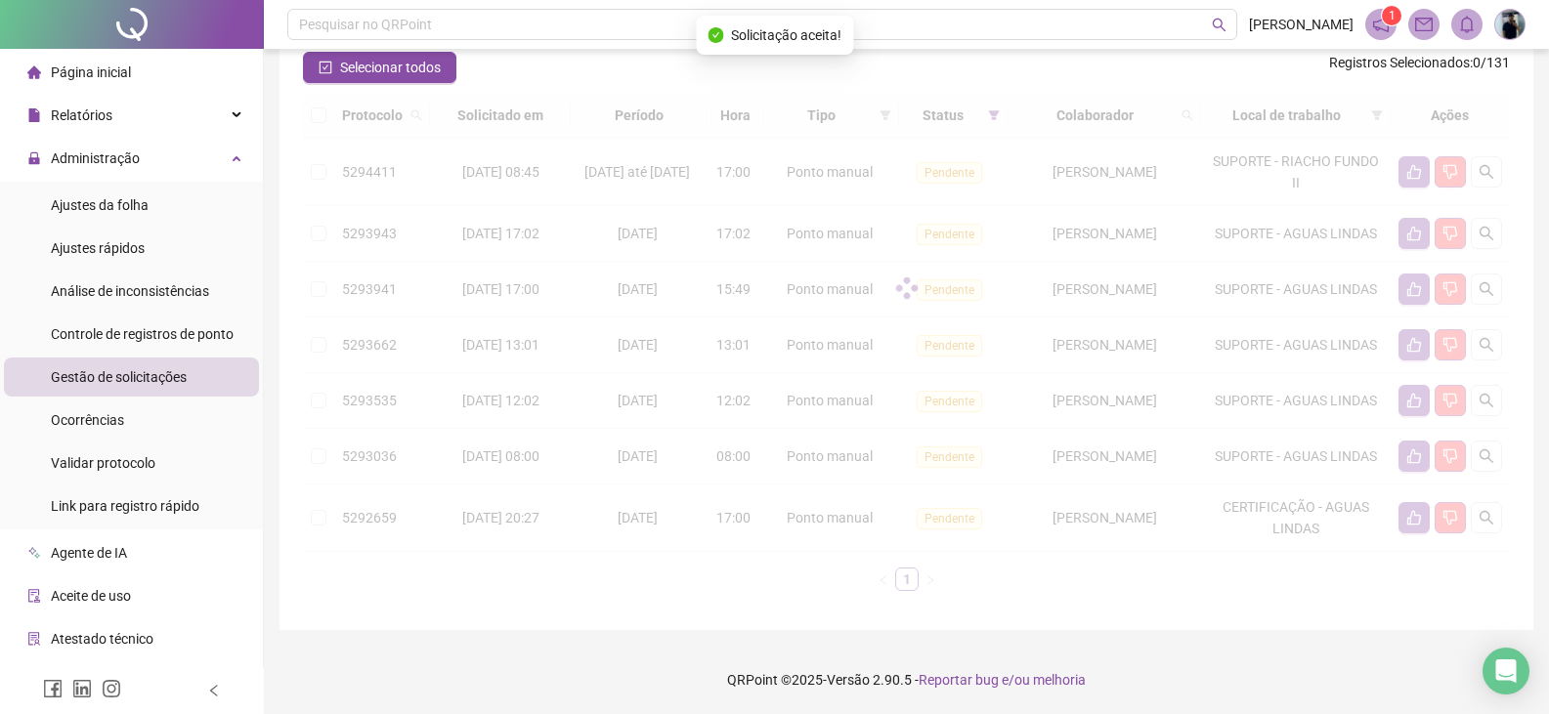
scroll to position [166, 0]
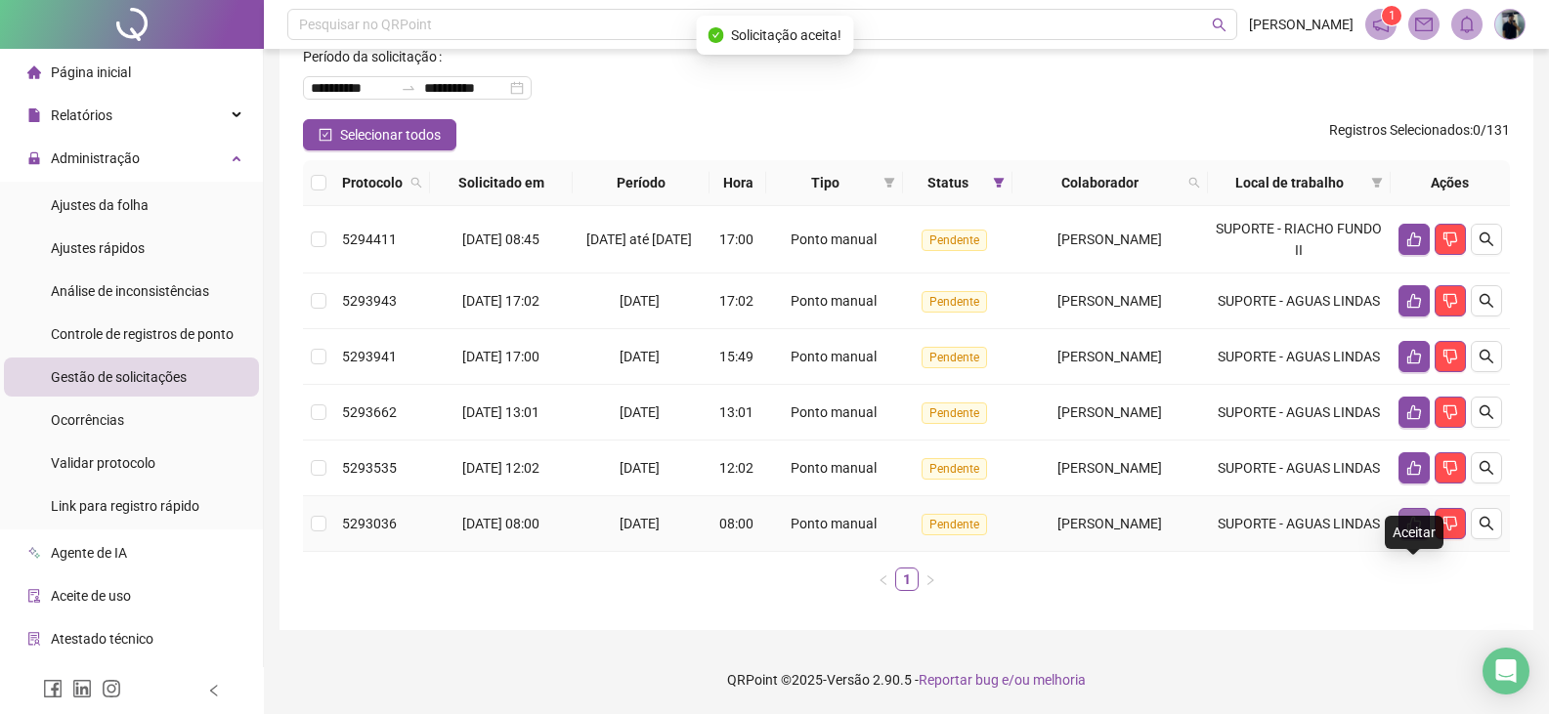
click at [1415, 517] on icon "like" at bounding box center [1414, 524] width 16 height 16
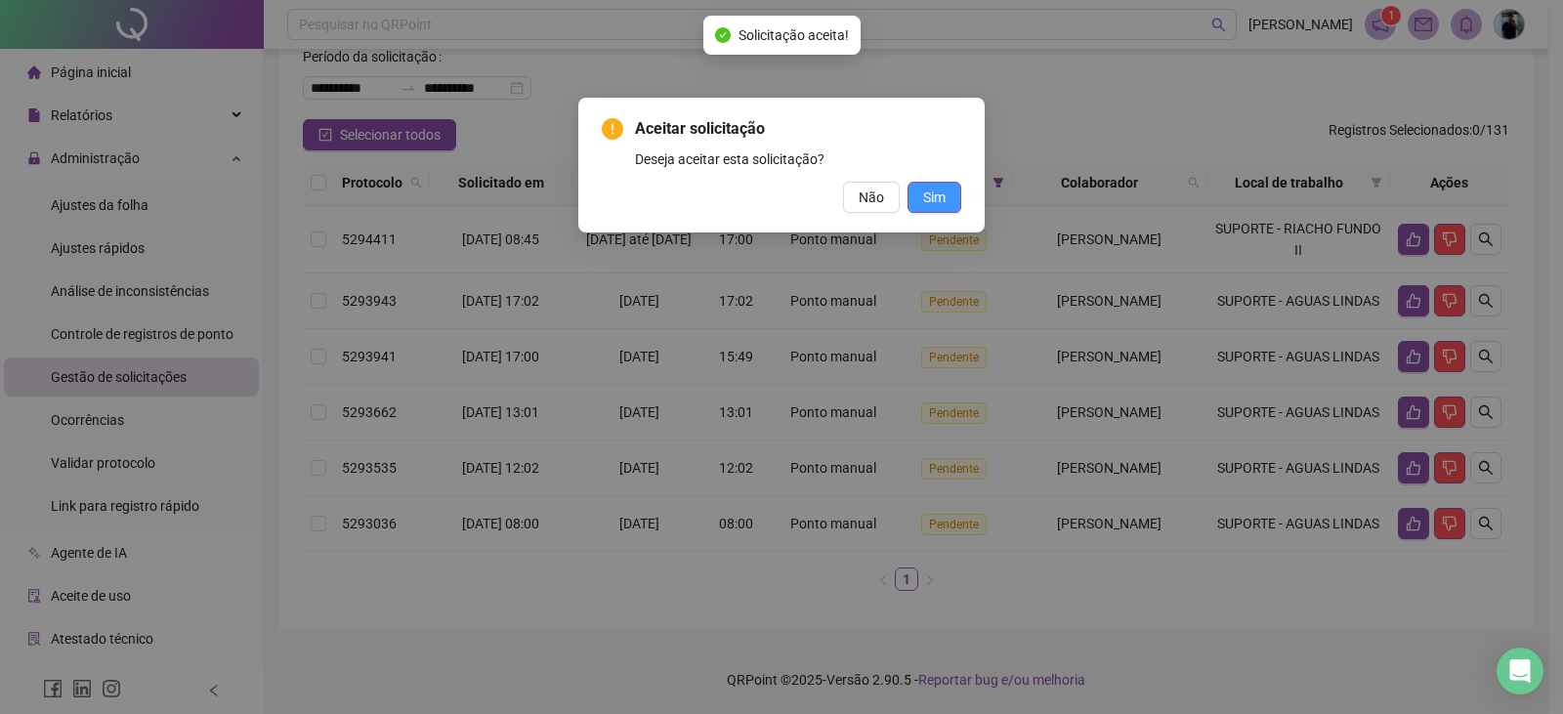
click at [925, 200] on span "Sim" at bounding box center [934, 197] width 22 height 21
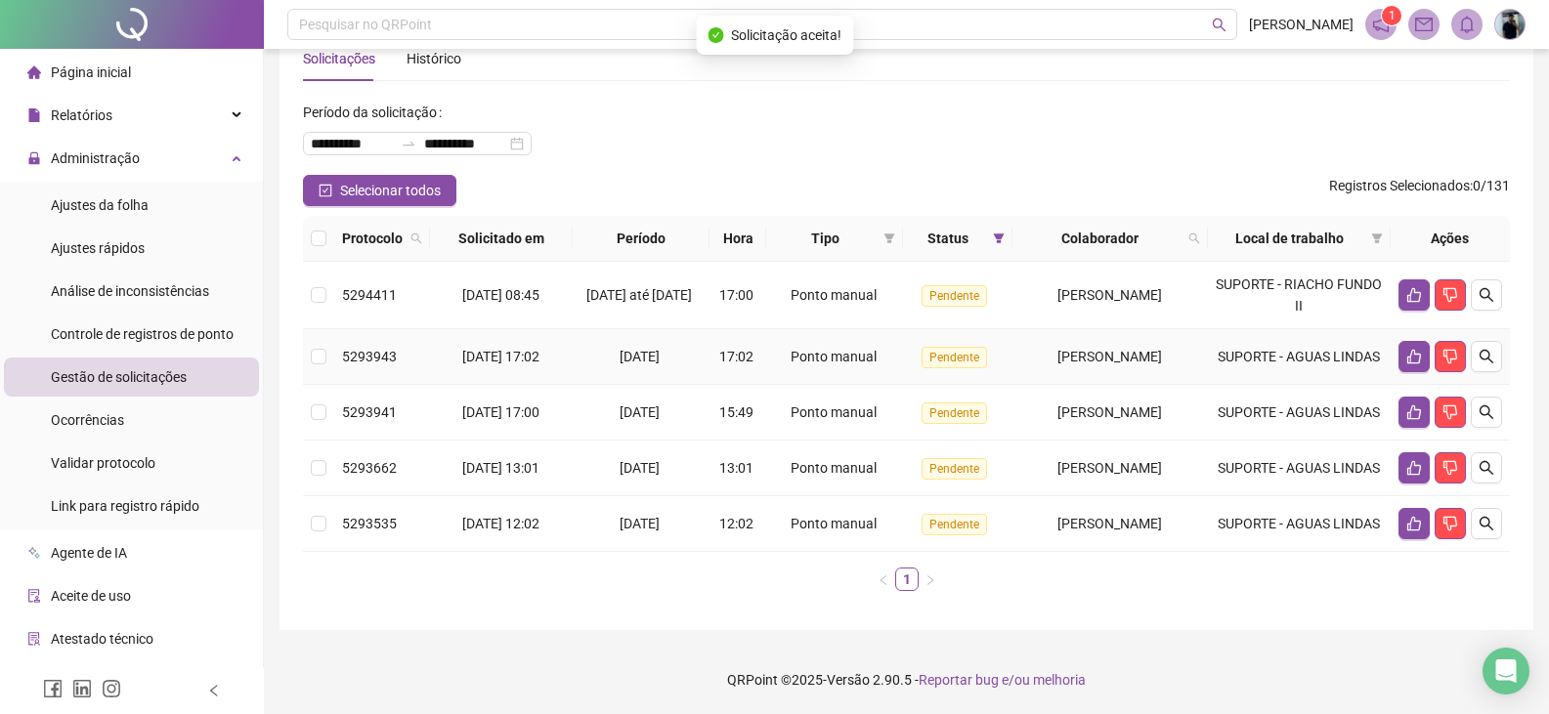
scroll to position [99, 0]
click at [1408, 518] on icon "like" at bounding box center [1414, 524] width 14 height 15
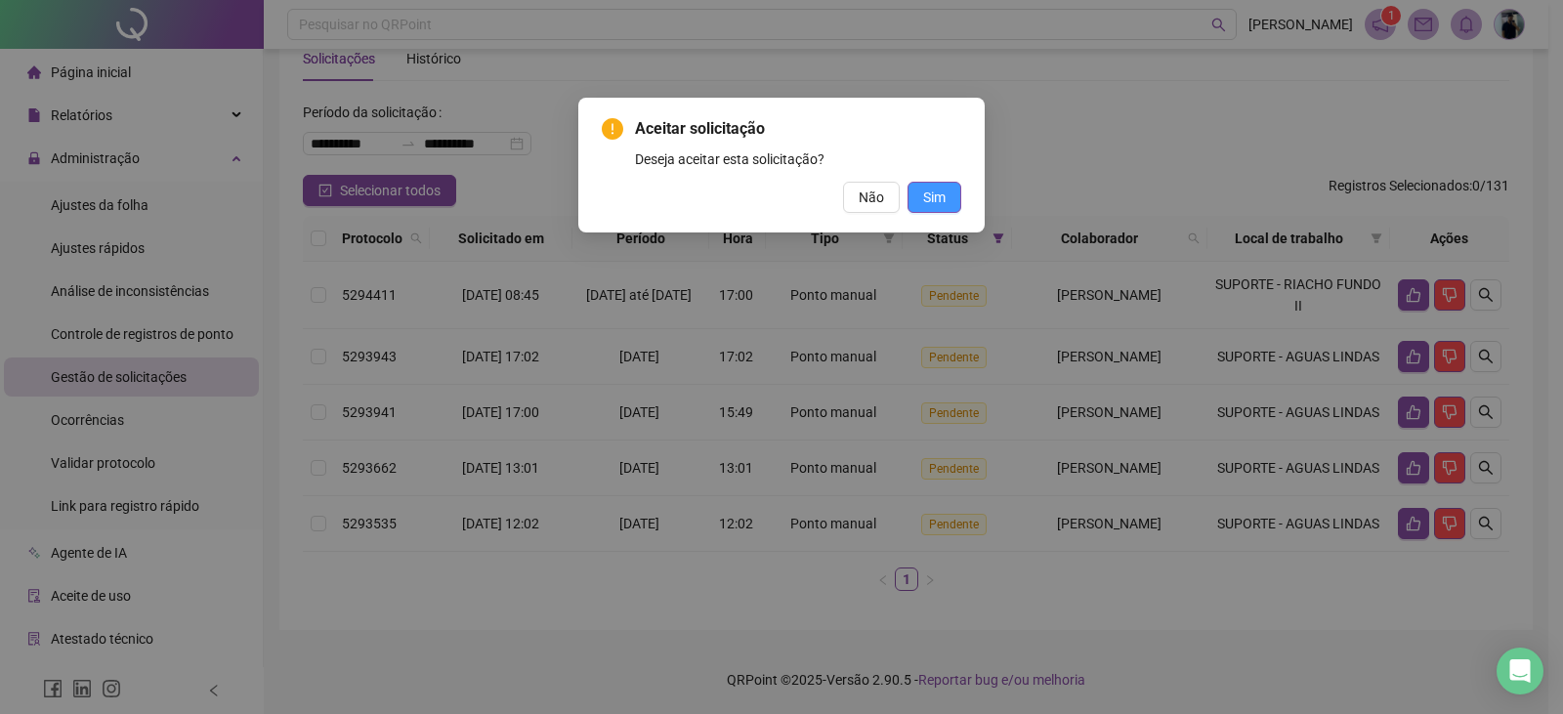
click at [921, 202] on button "Sim" at bounding box center [935, 197] width 54 height 31
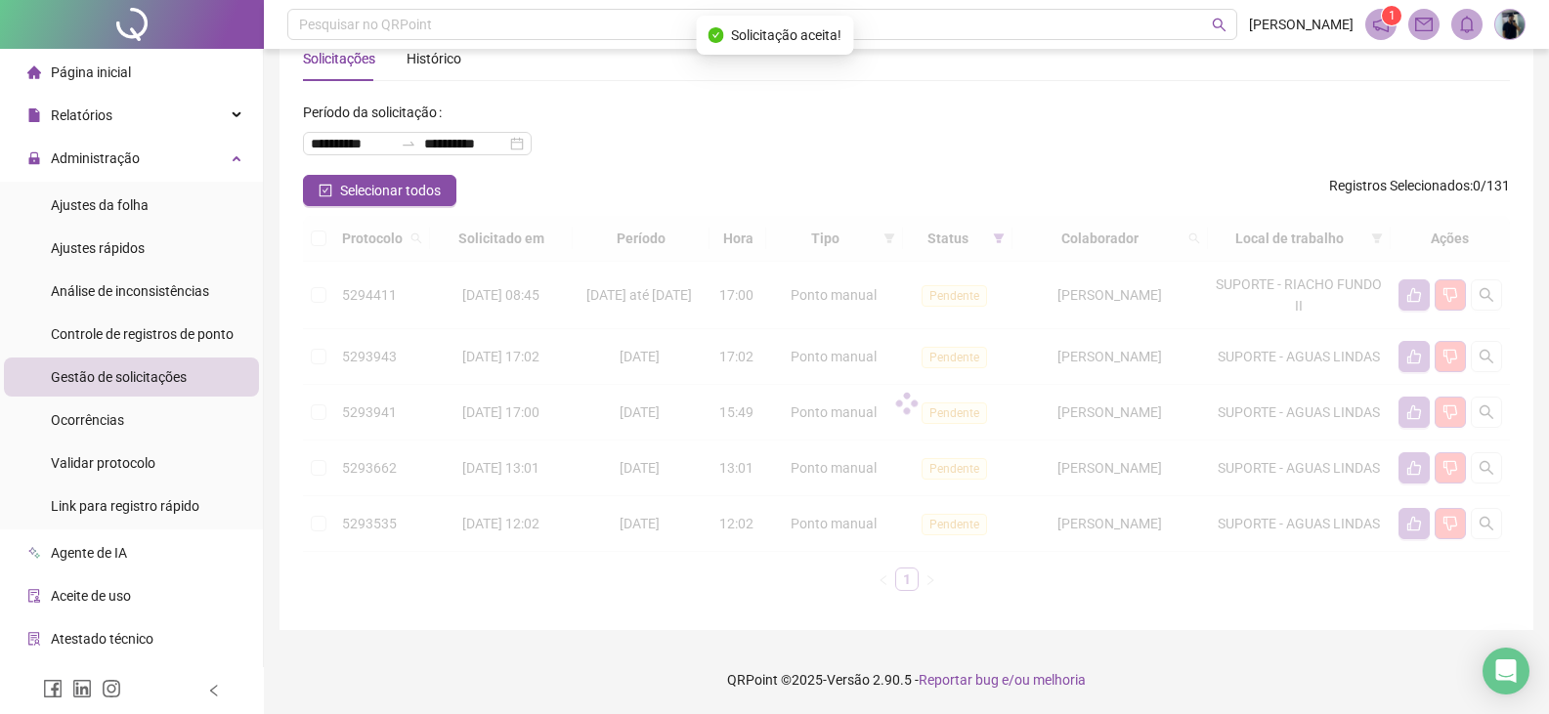
scroll to position [31, 0]
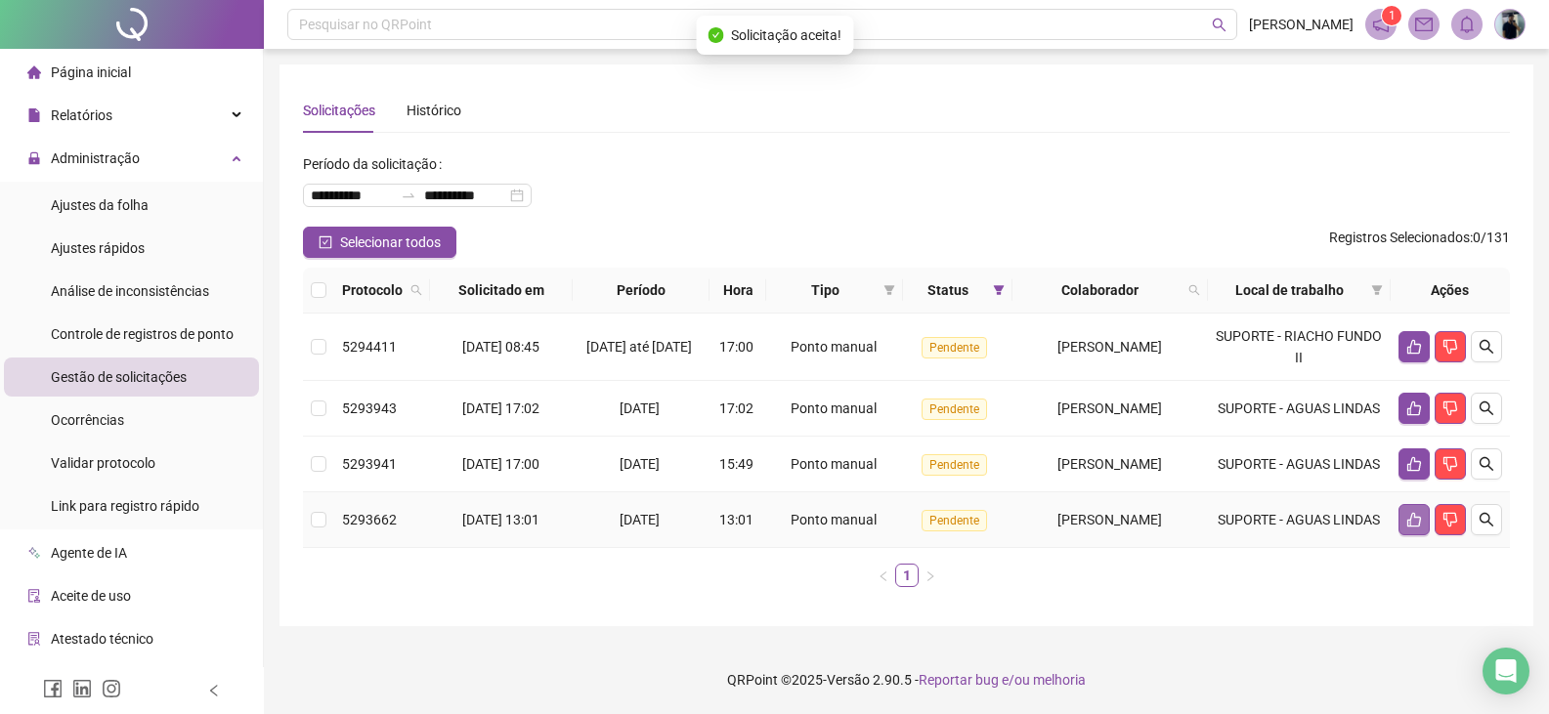
click at [1411, 520] on icon "like" at bounding box center [1414, 520] width 16 height 16
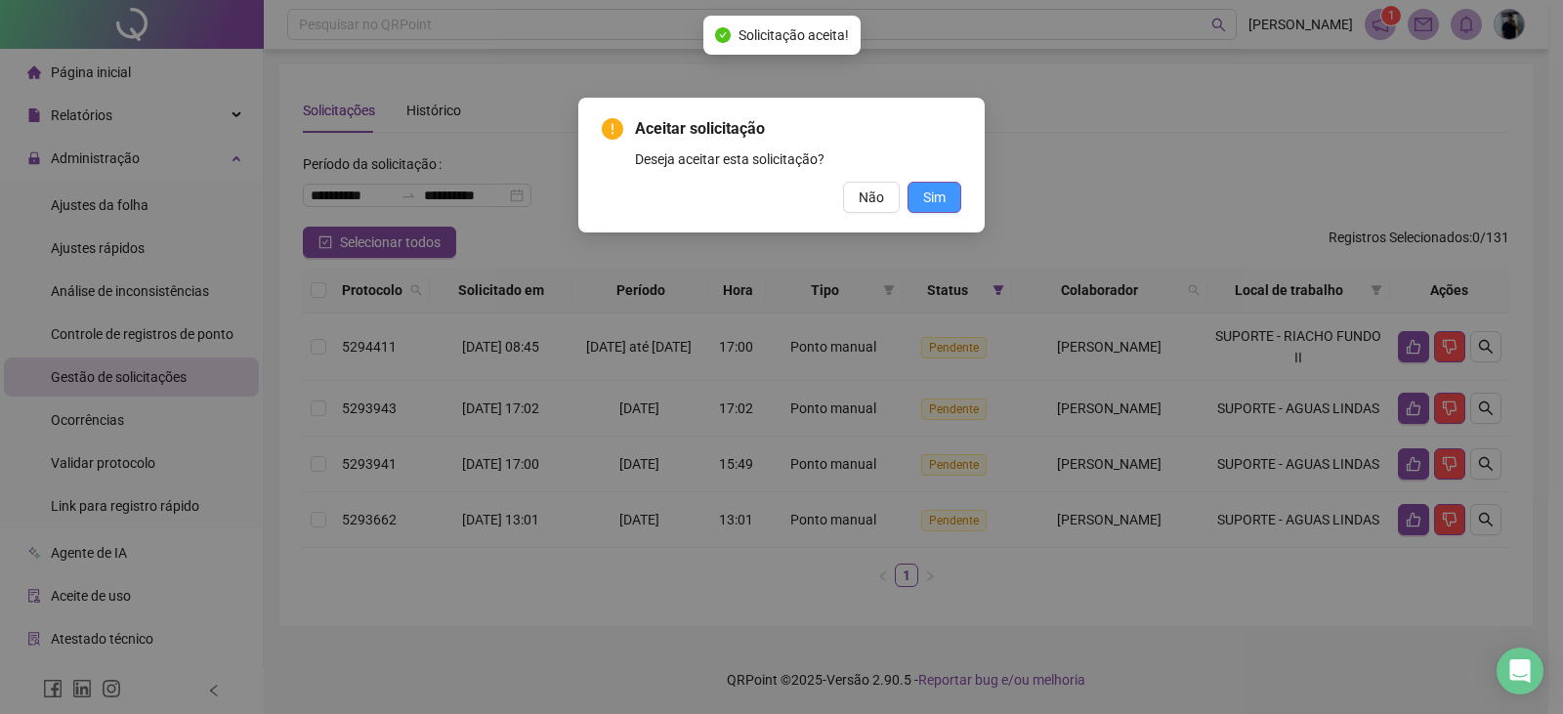
click at [950, 195] on button "Sim" at bounding box center [935, 197] width 54 height 31
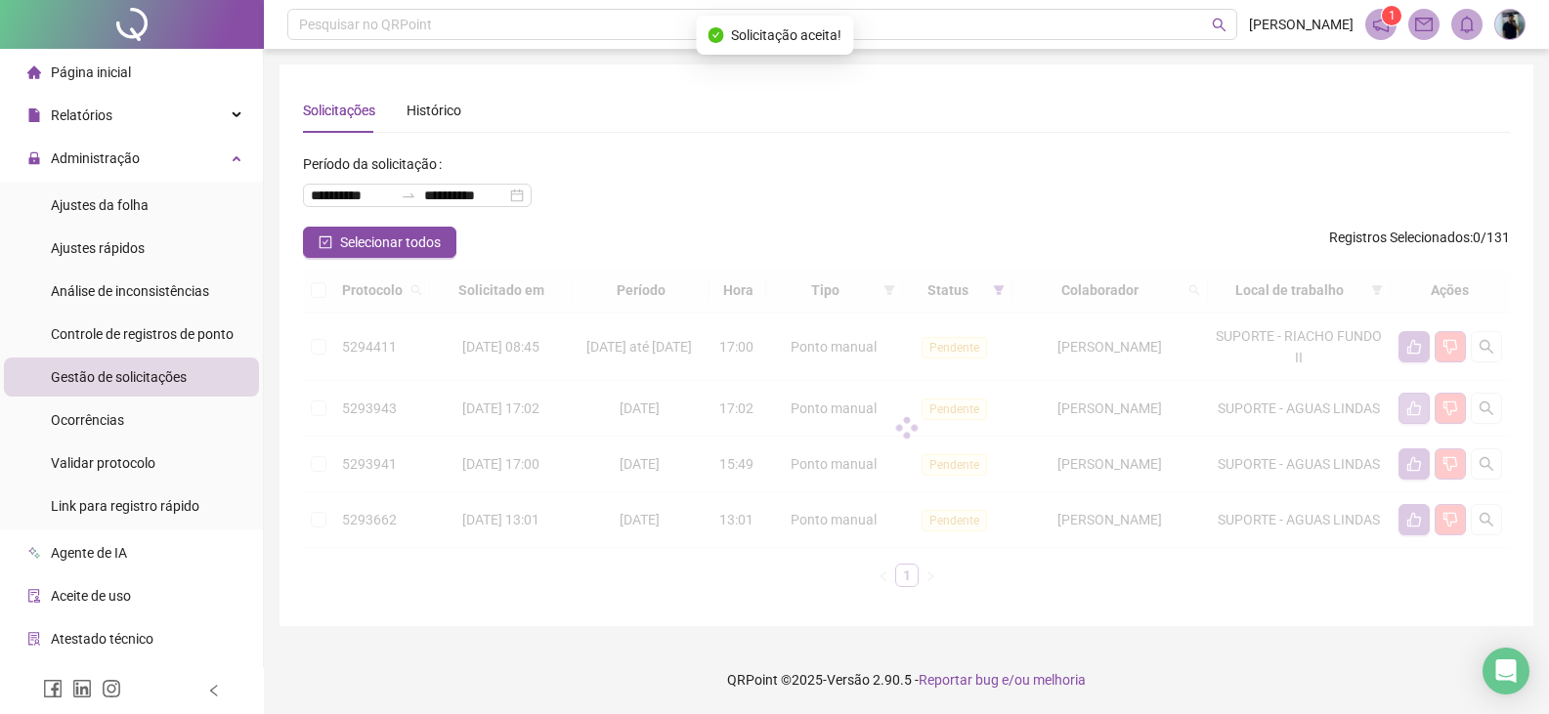
scroll to position [0, 0]
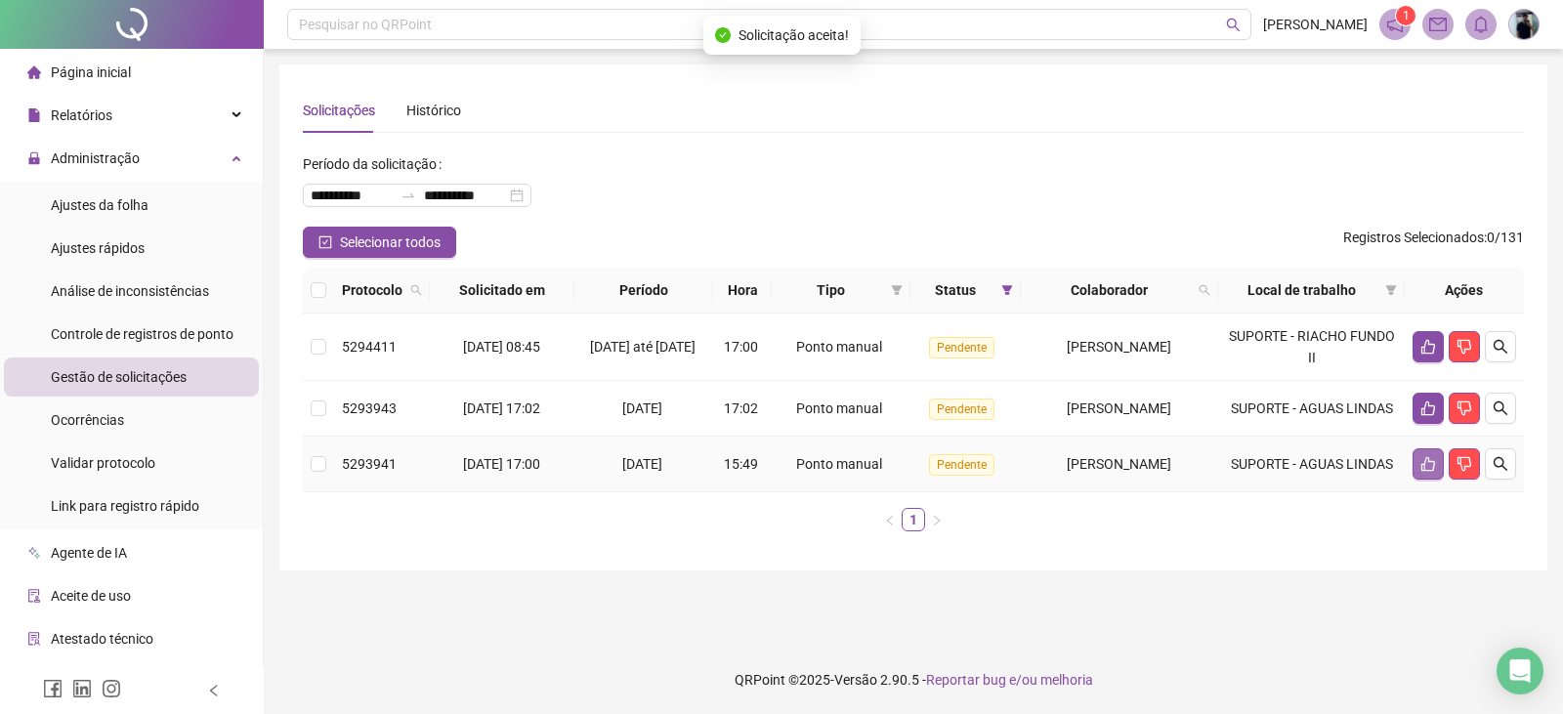
click at [1427, 472] on icon "like" at bounding box center [1429, 464] width 16 height 16
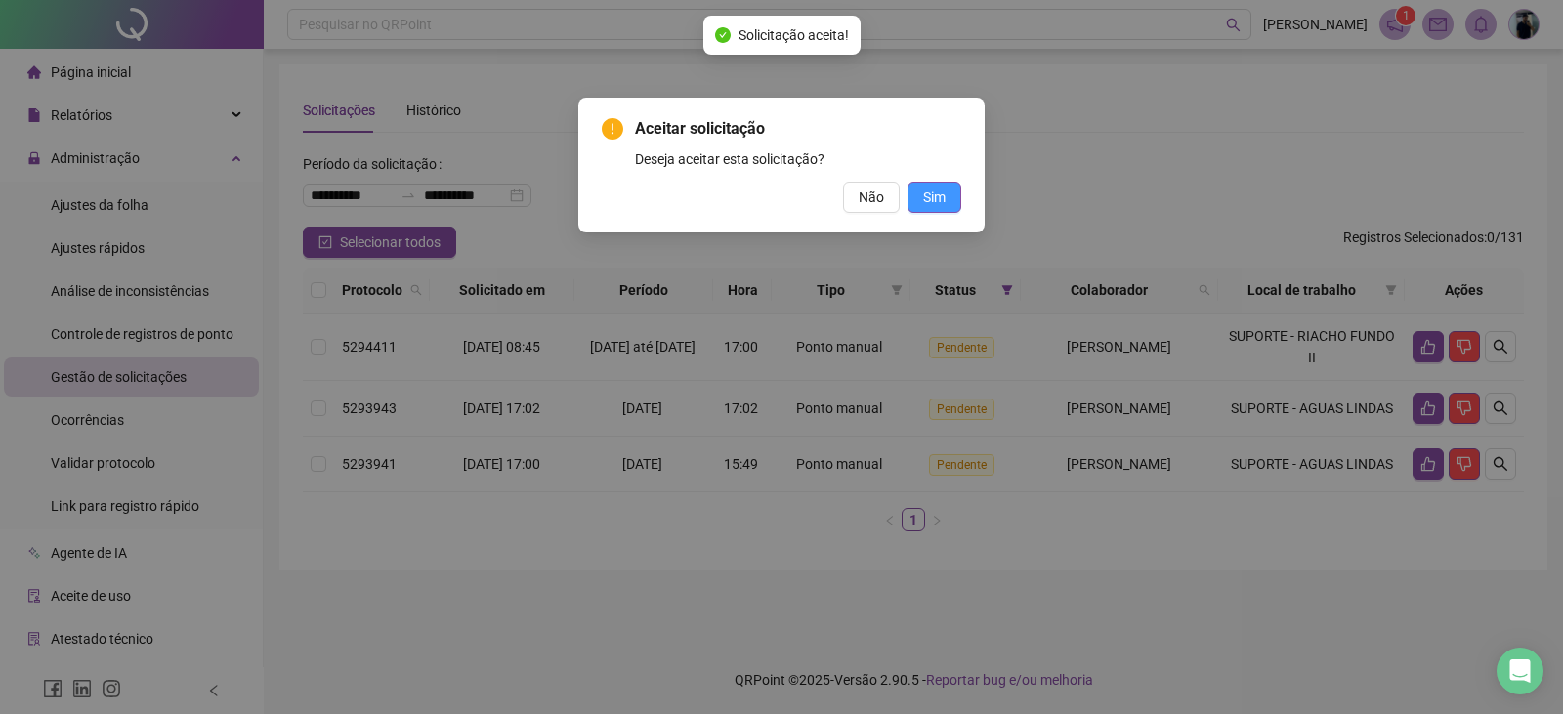
click at [929, 197] on span "Sim" at bounding box center [934, 197] width 22 height 21
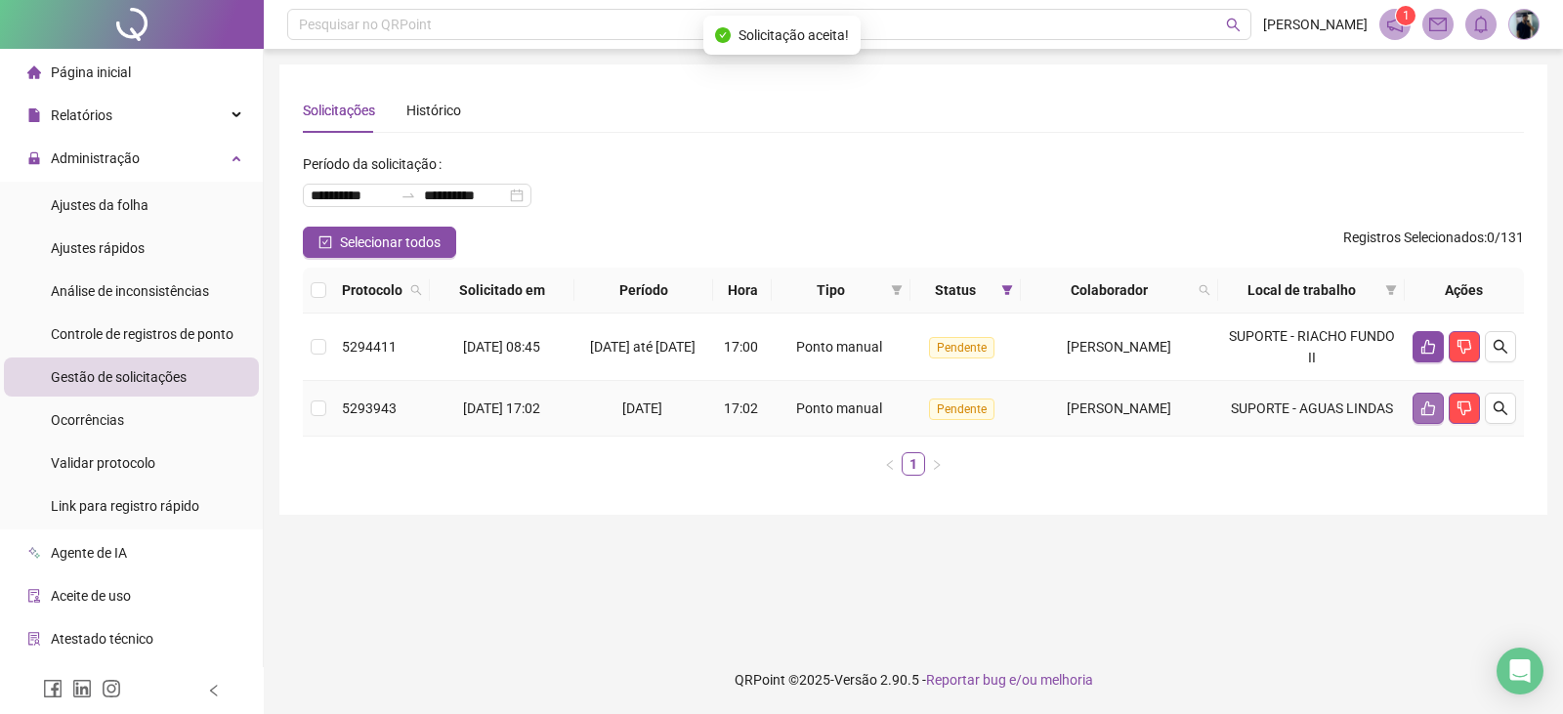
click at [1427, 416] on icon "like" at bounding box center [1429, 409] width 16 height 16
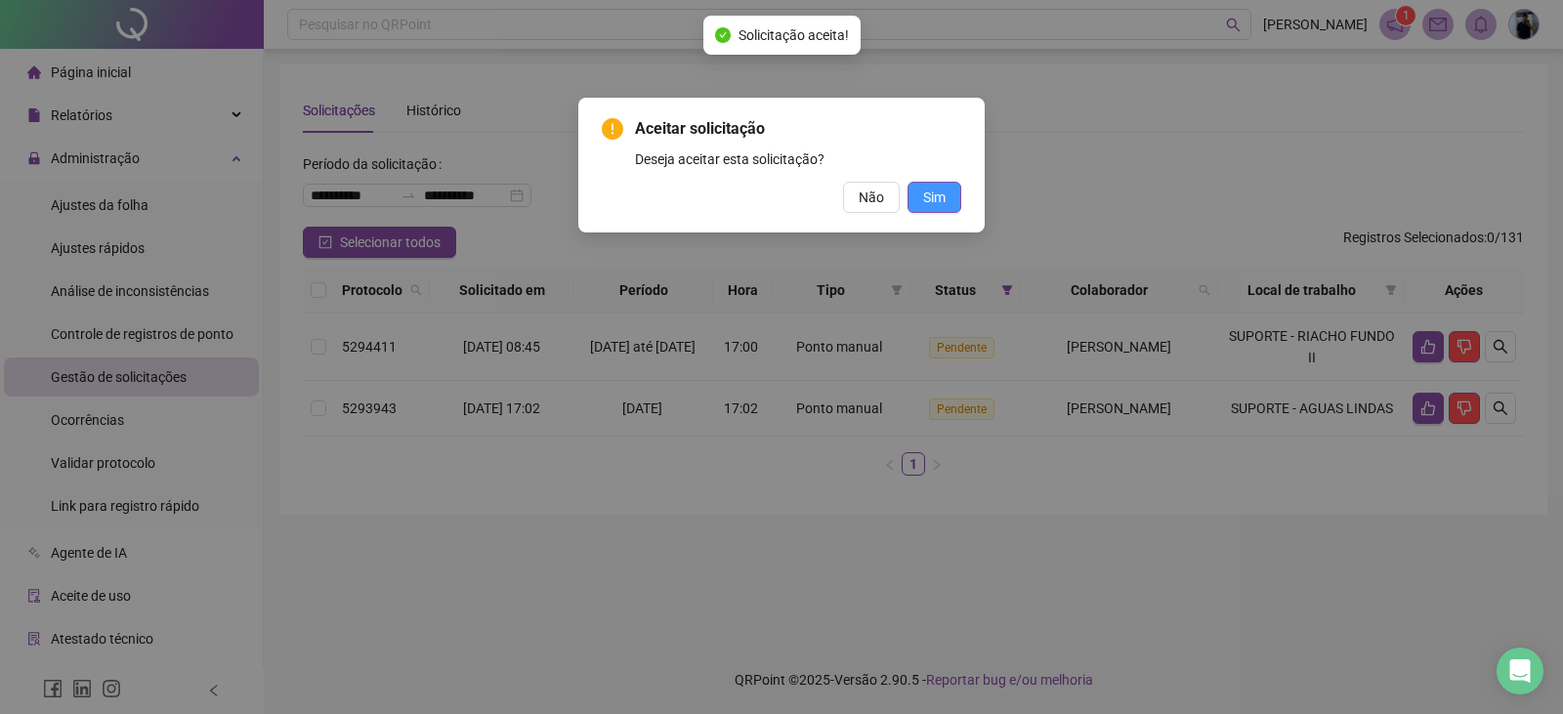
click at [941, 201] on span "Sim" at bounding box center [934, 197] width 22 height 21
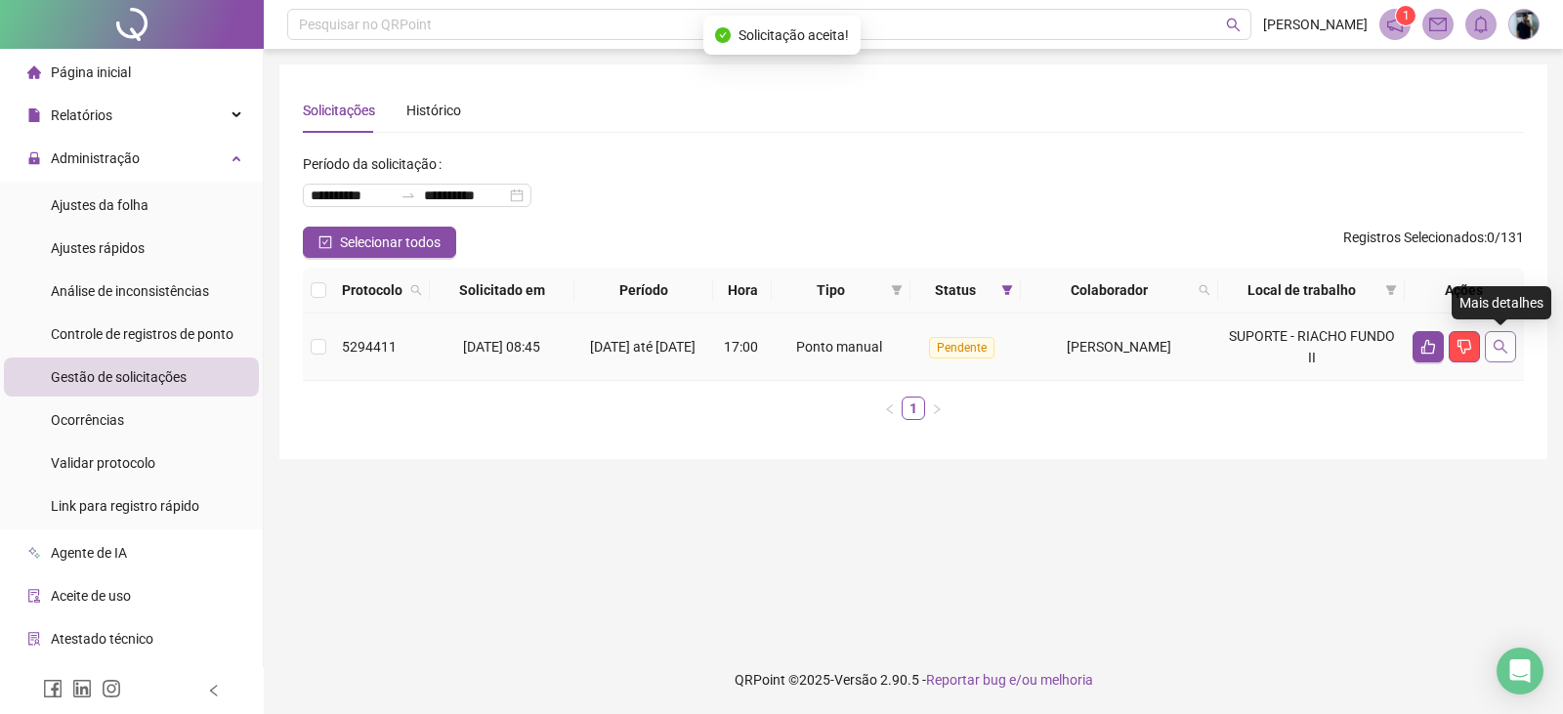
click at [1502, 345] on icon "search" at bounding box center [1501, 347] width 16 height 16
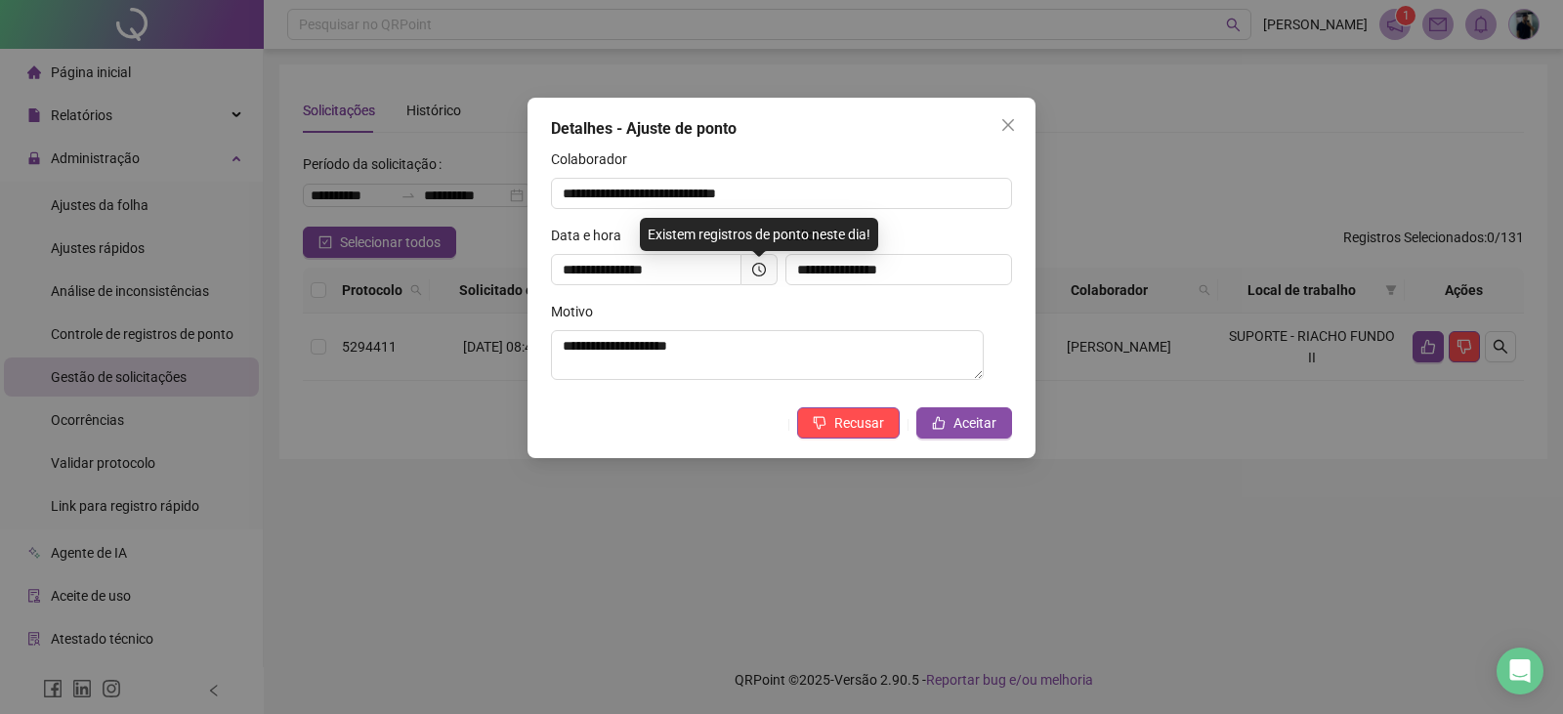
click at [1329, 447] on div "**********" at bounding box center [781, 357] width 1563 height 714
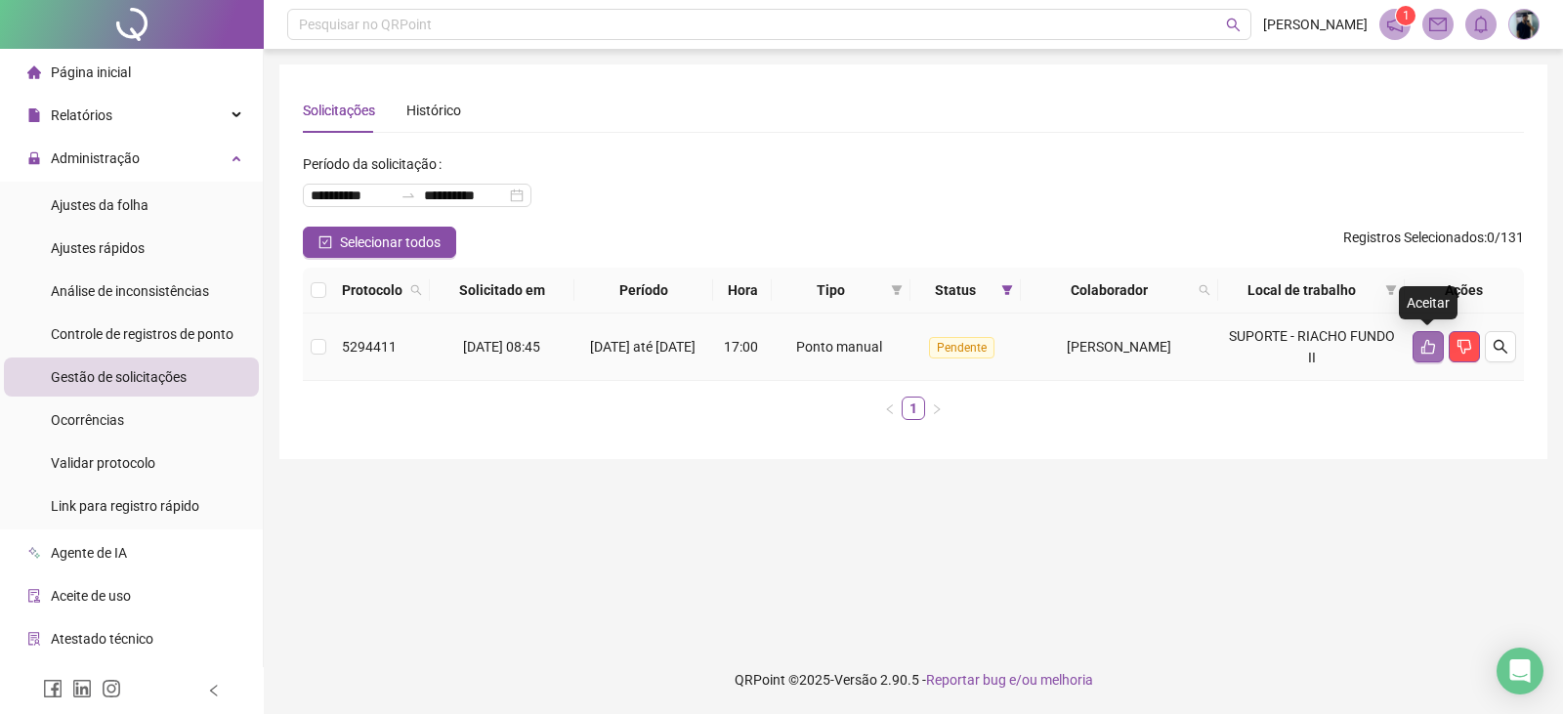
click at [1428, 345] on icon "like" at bounding box center [1429, 347] width 14 height 15
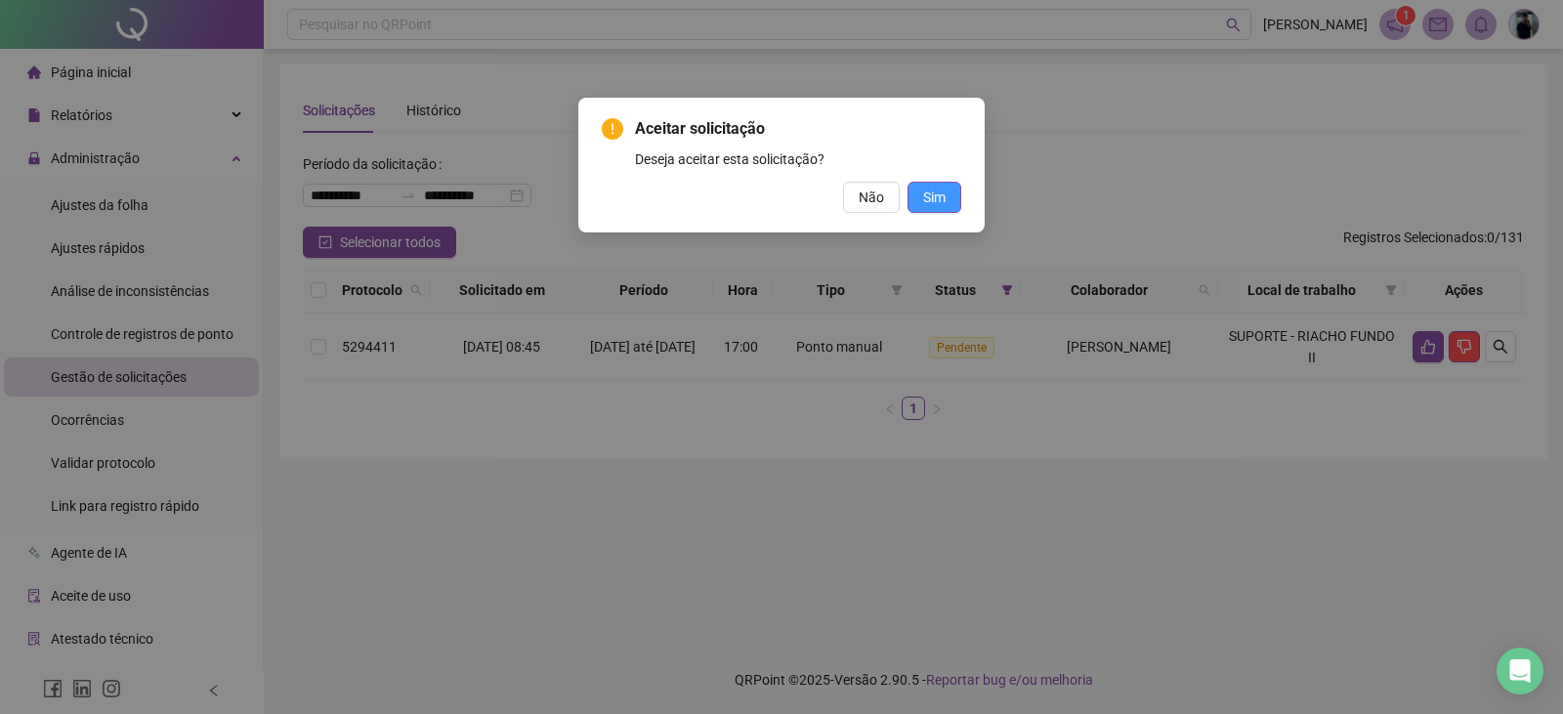
click at [923, 197] on span "Sim" at bounding box center [934, 197] width 22 height 21
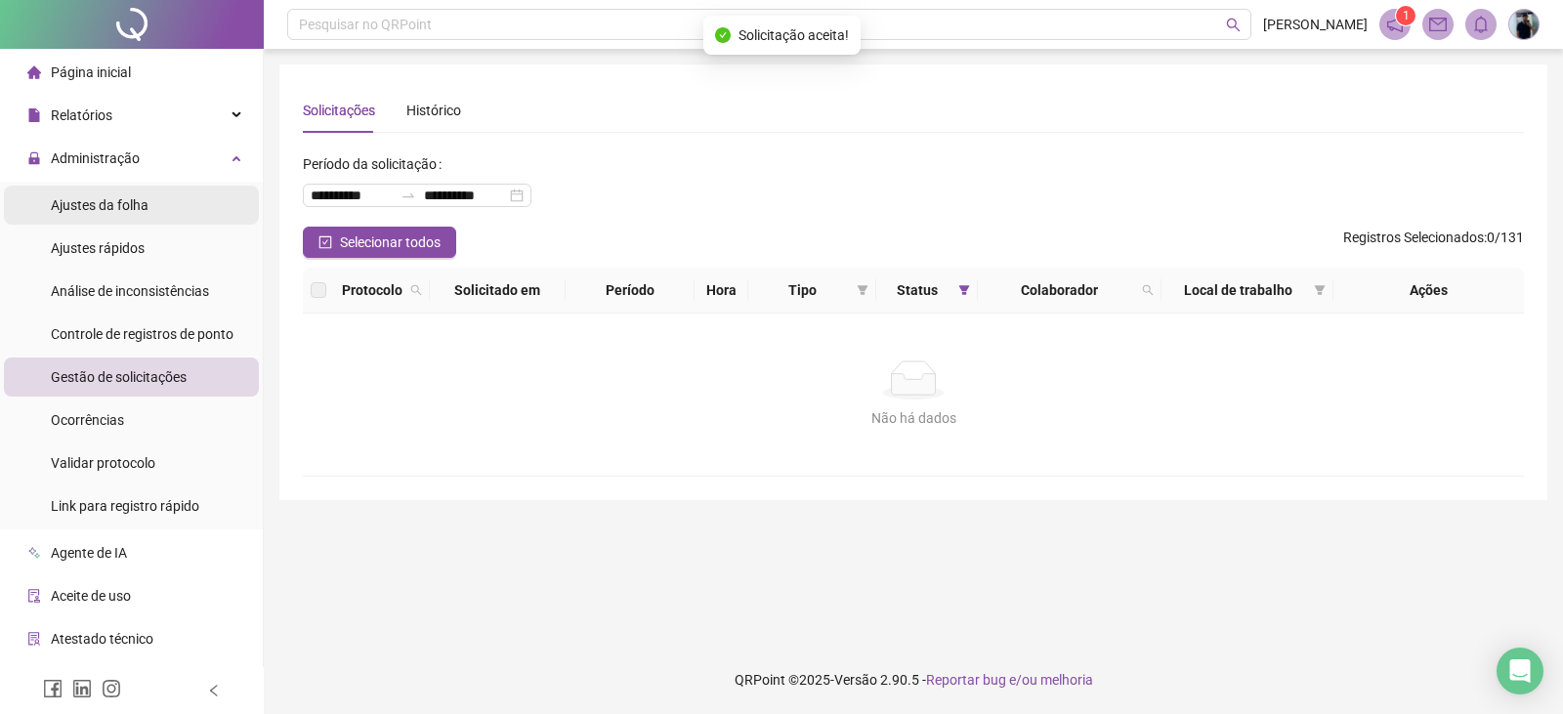
click at [149, 216] on li "Ajustes da folha" at bounding box center [131, 205] width 255 height 39
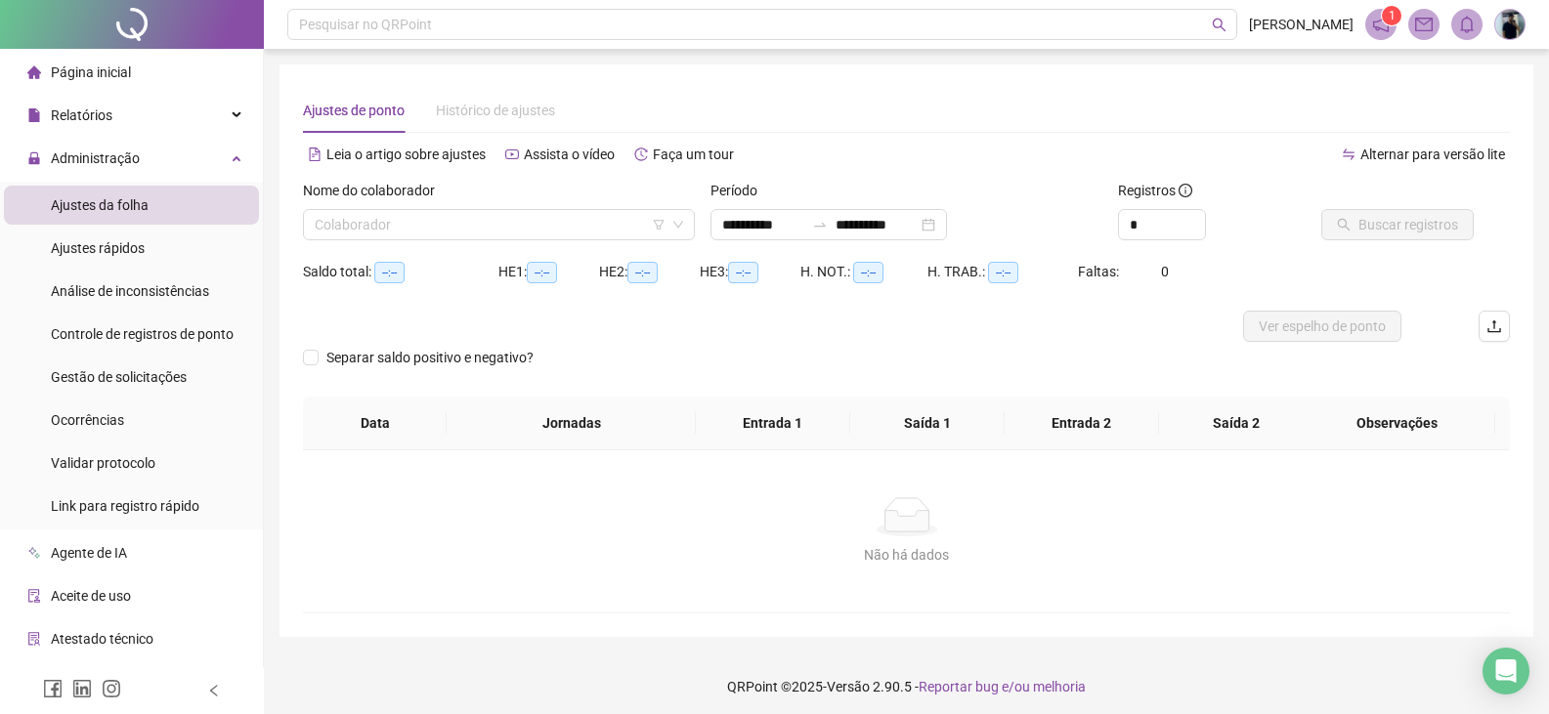
type input "**********"
click at [553, 213] on input "search" at bounding box center [490, 224] width 351 height 29
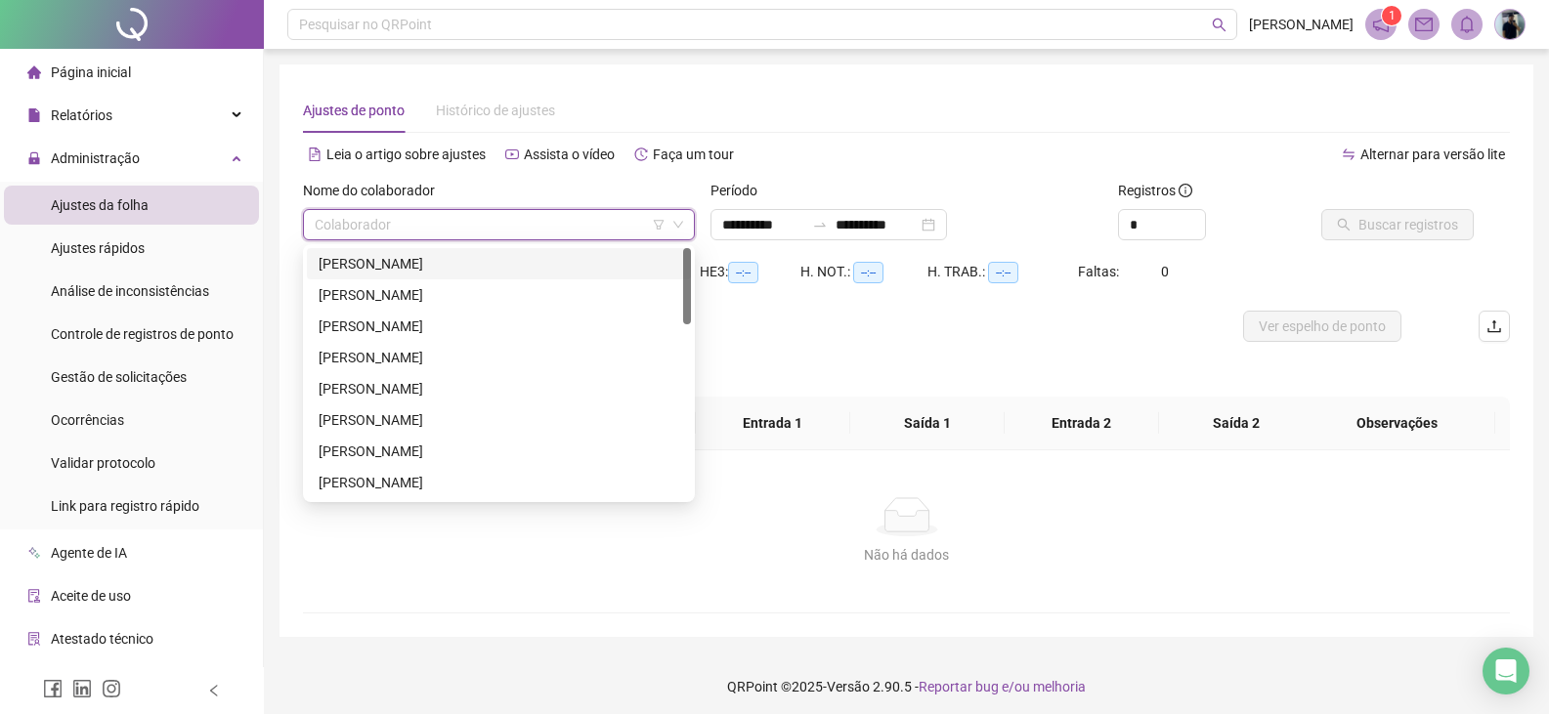
click at [524, 269] on div "[PERSON_NAME]" at bounding box center [499, 263] width 361 height 21
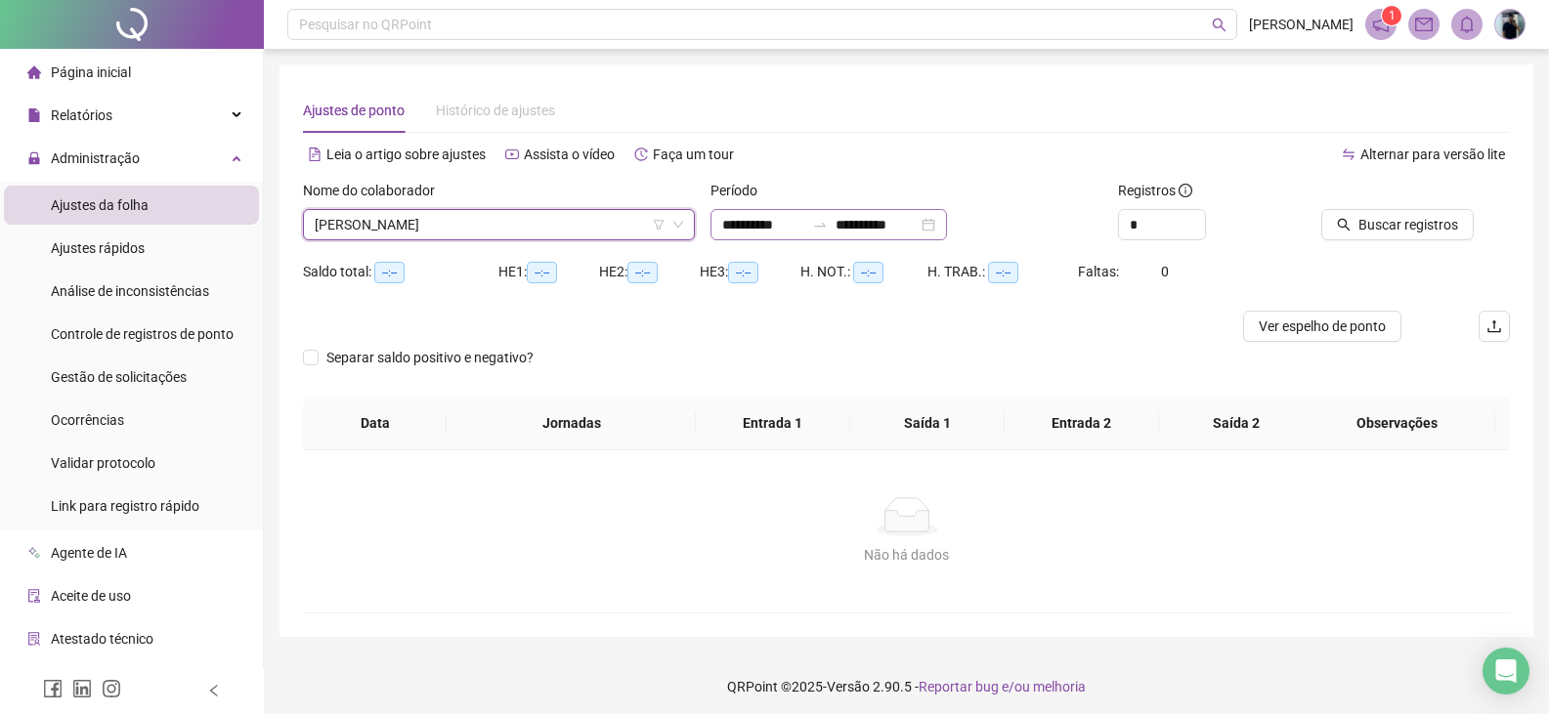
click at [947, 233] on div "**********" at bounding box center [828, 224] width 236 height 31
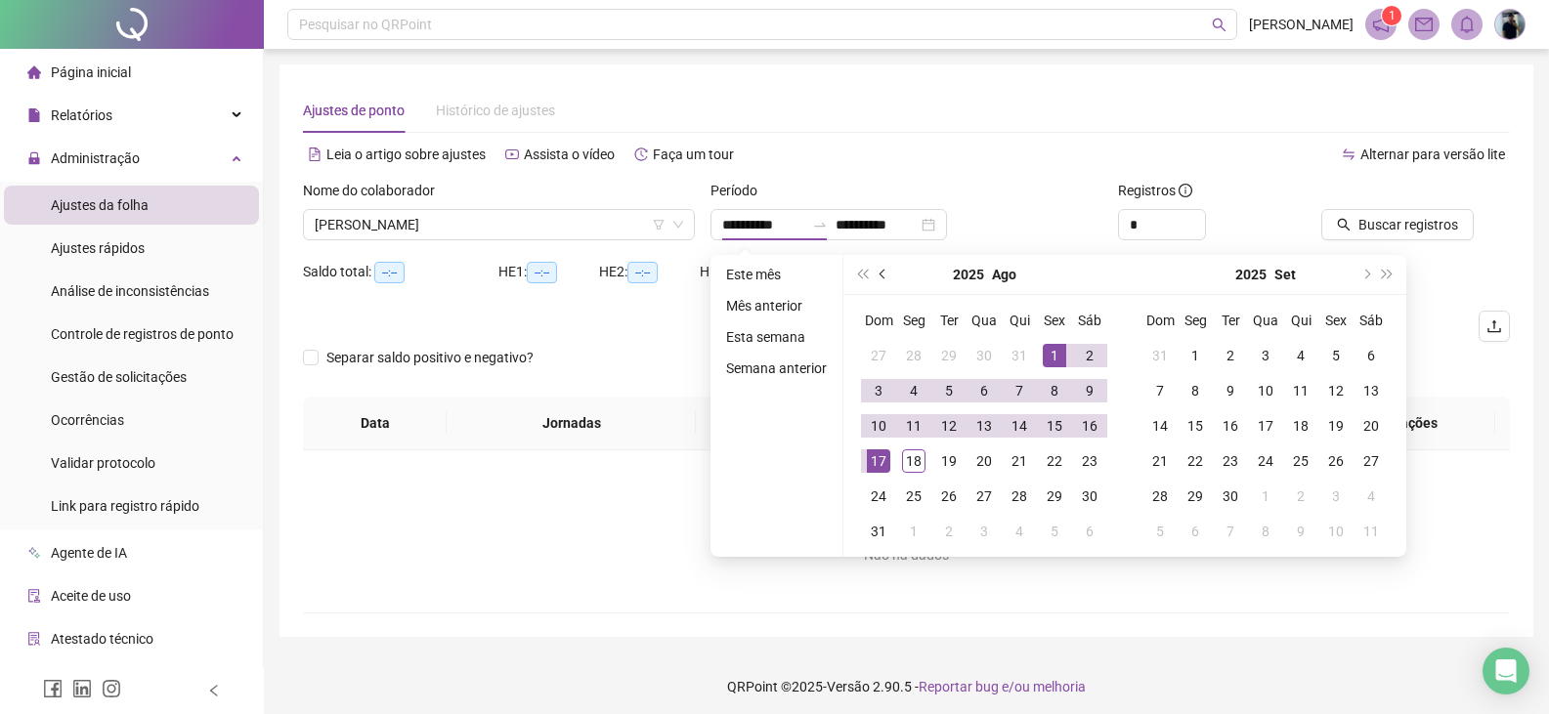
click at [879, 278] on button "prev-year" at bounding box center [883, 274] width 21 height 39
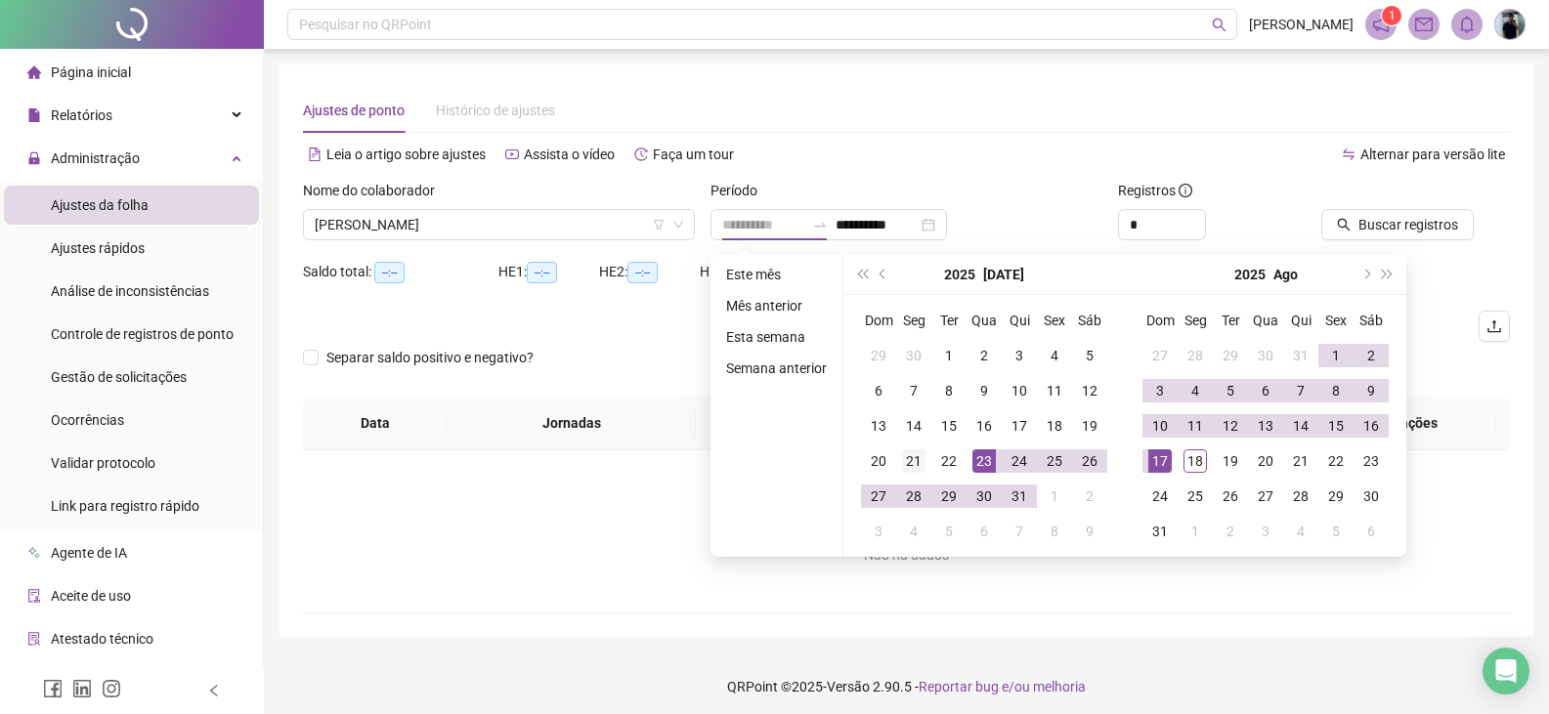
type input "**********"
click at [911, 464] on div "21" at bounding box center [913, 460] width 23 height 23
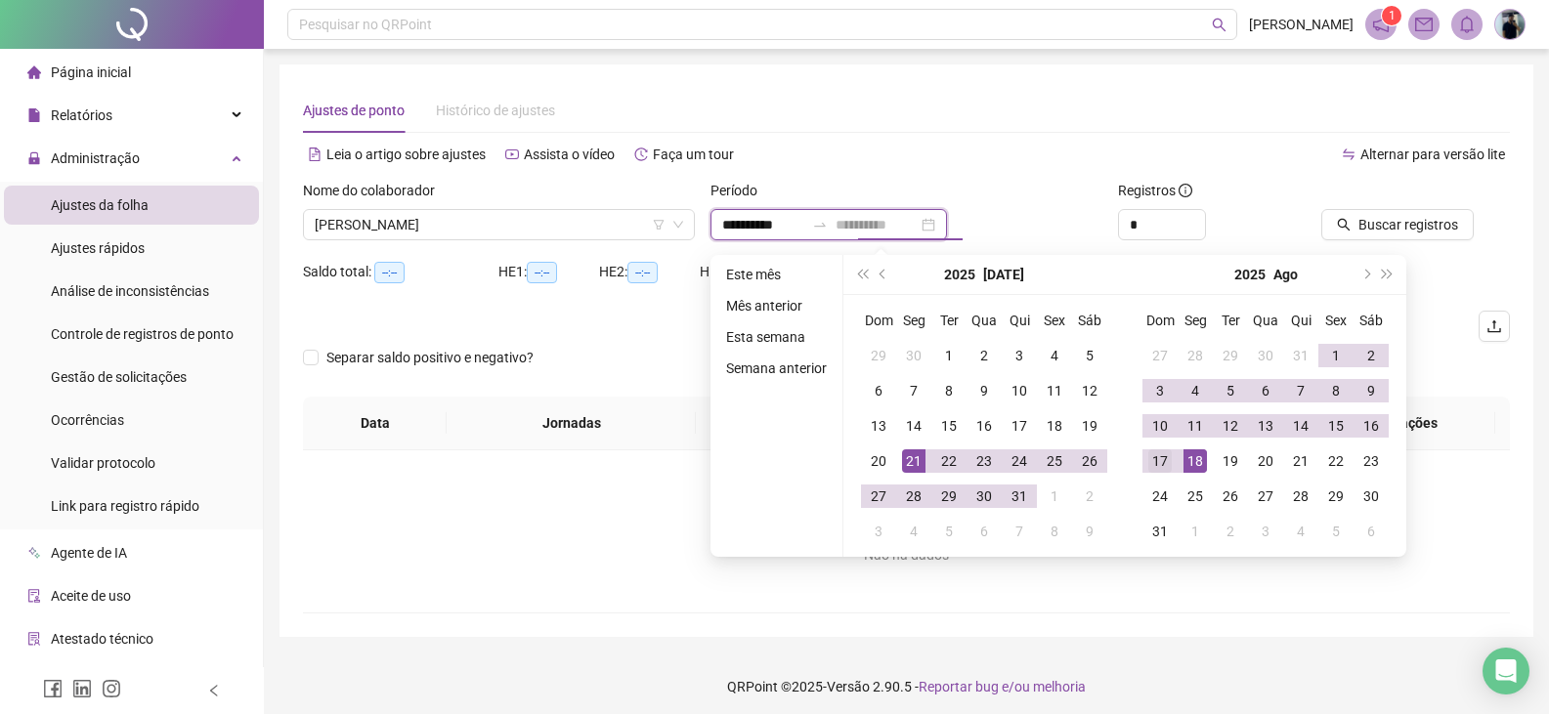
type input "**********"
click at [1161, 462] on div "17" at bounding box center [1159, 460] width 23 height 23
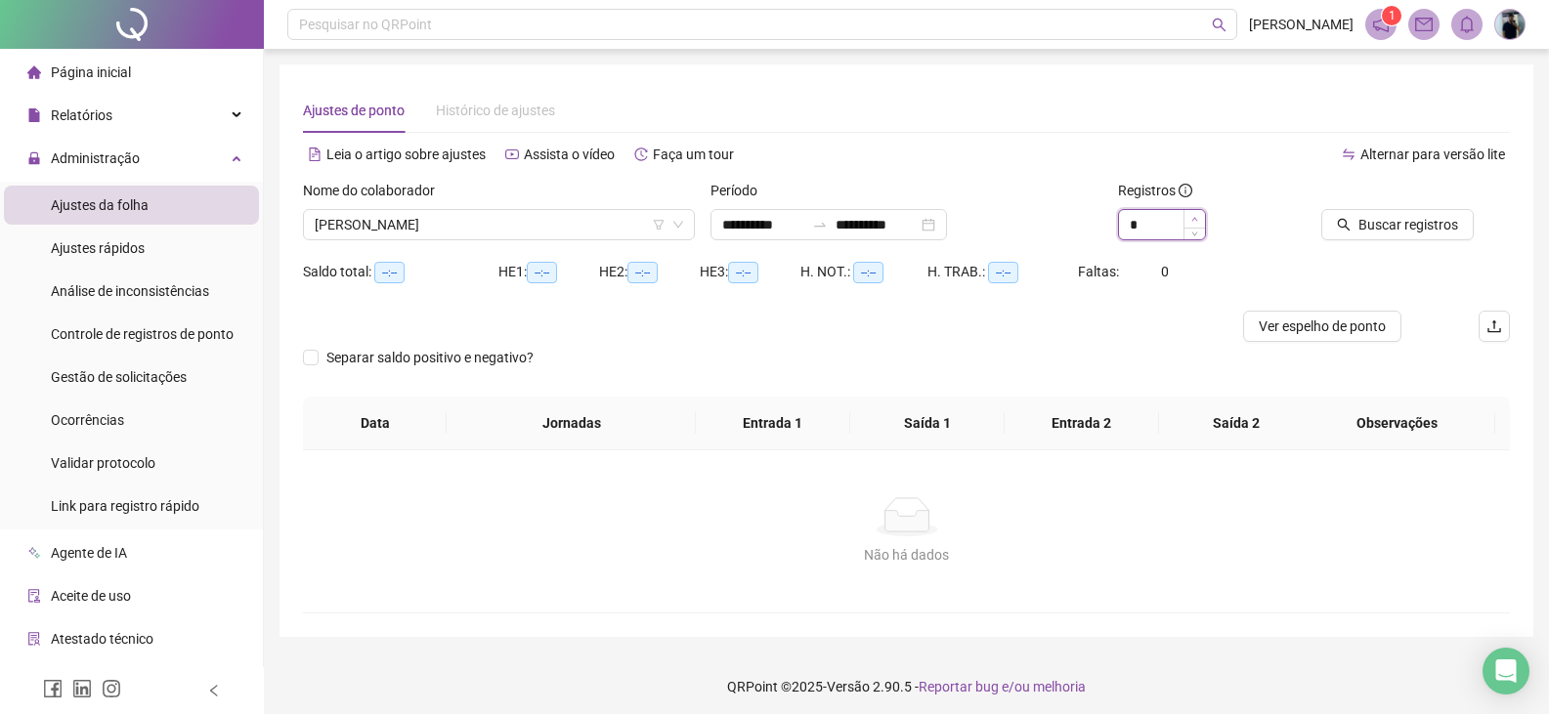
type input "*"
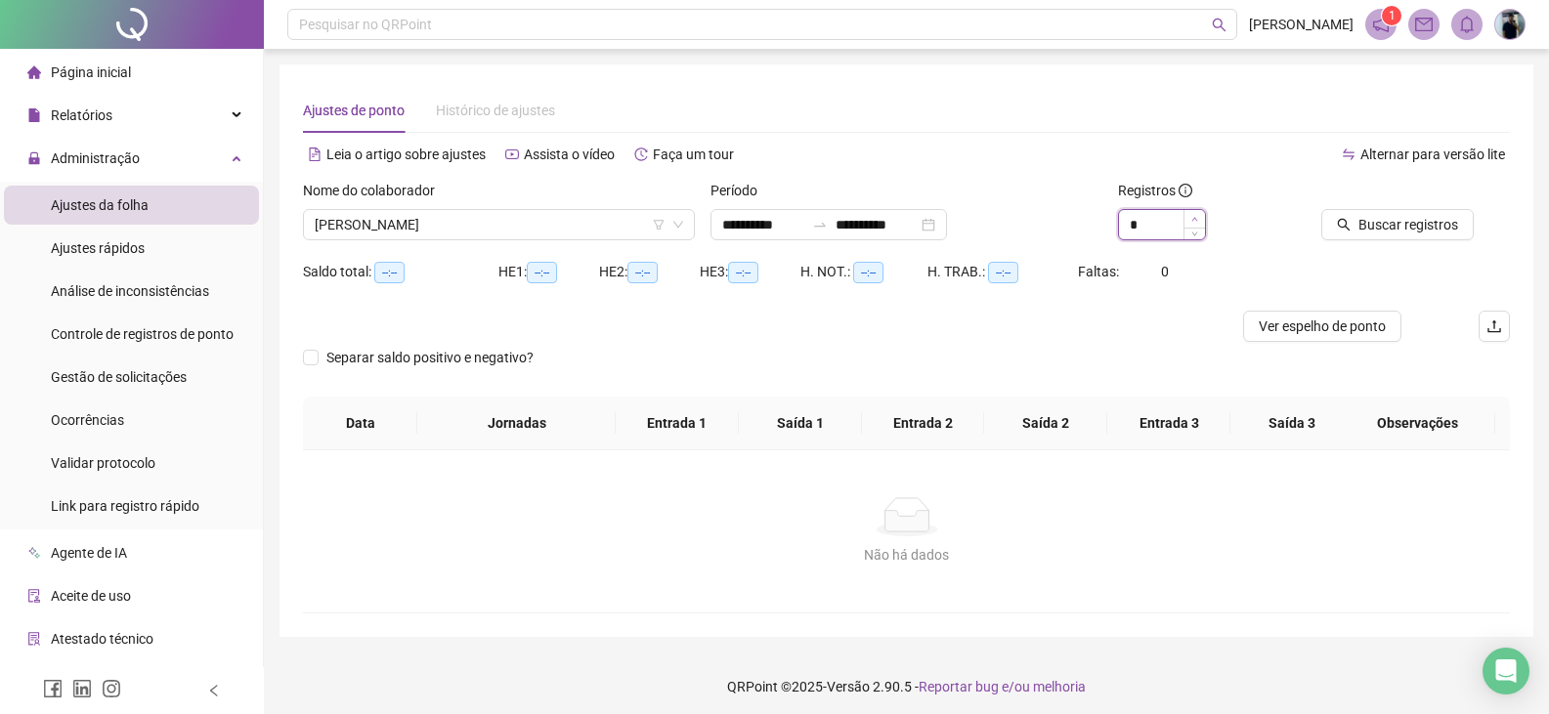
click at [1199, 214] on span "Increase Value" at bounding box center [1193, 219] width 21 height 18
click at [1399, 223] on span "Buscar registros" at bounding box center [1408, 224] width 100 height 21
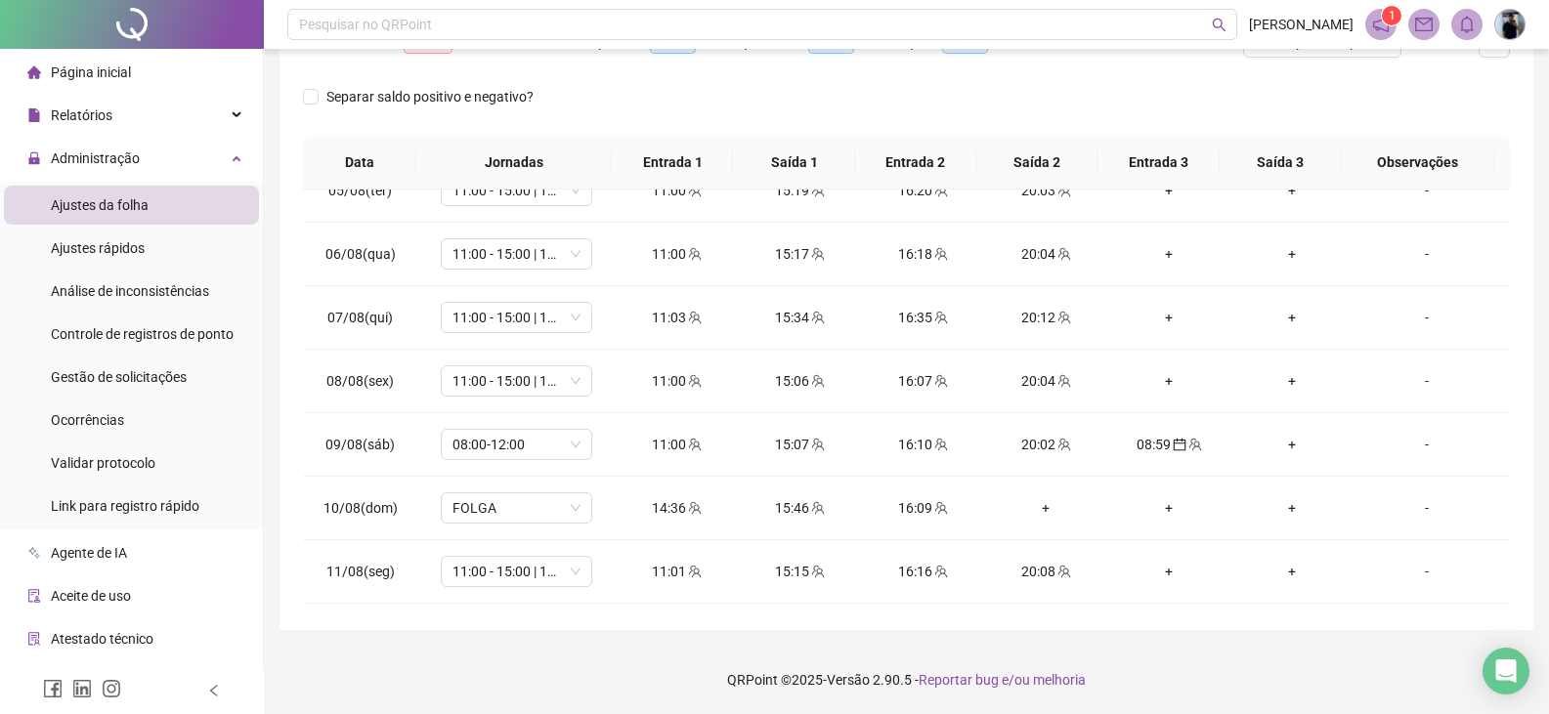
scroll to position [993, 0]
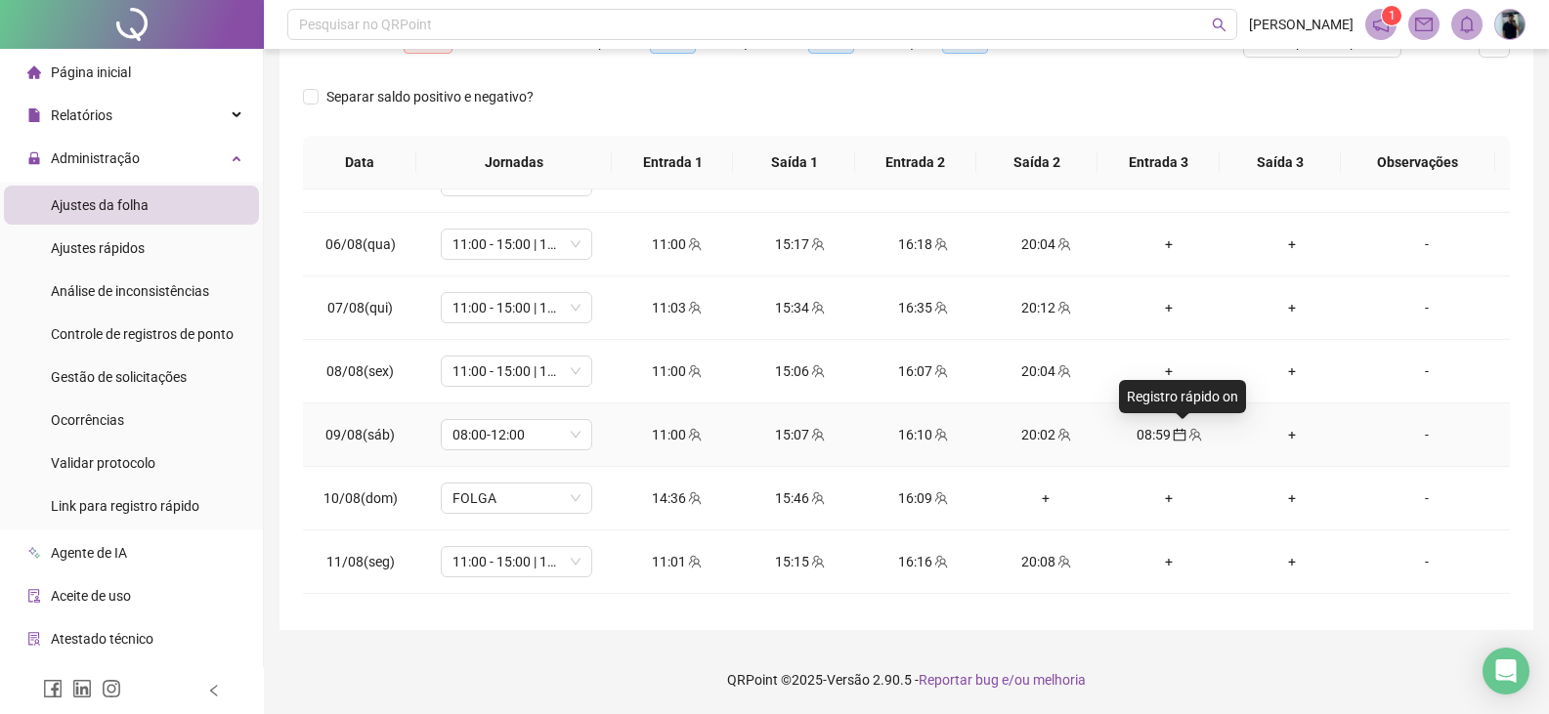
click at [1172, 429] on icon "calendar" at bounding box center [1179, 435] width 14 height 14
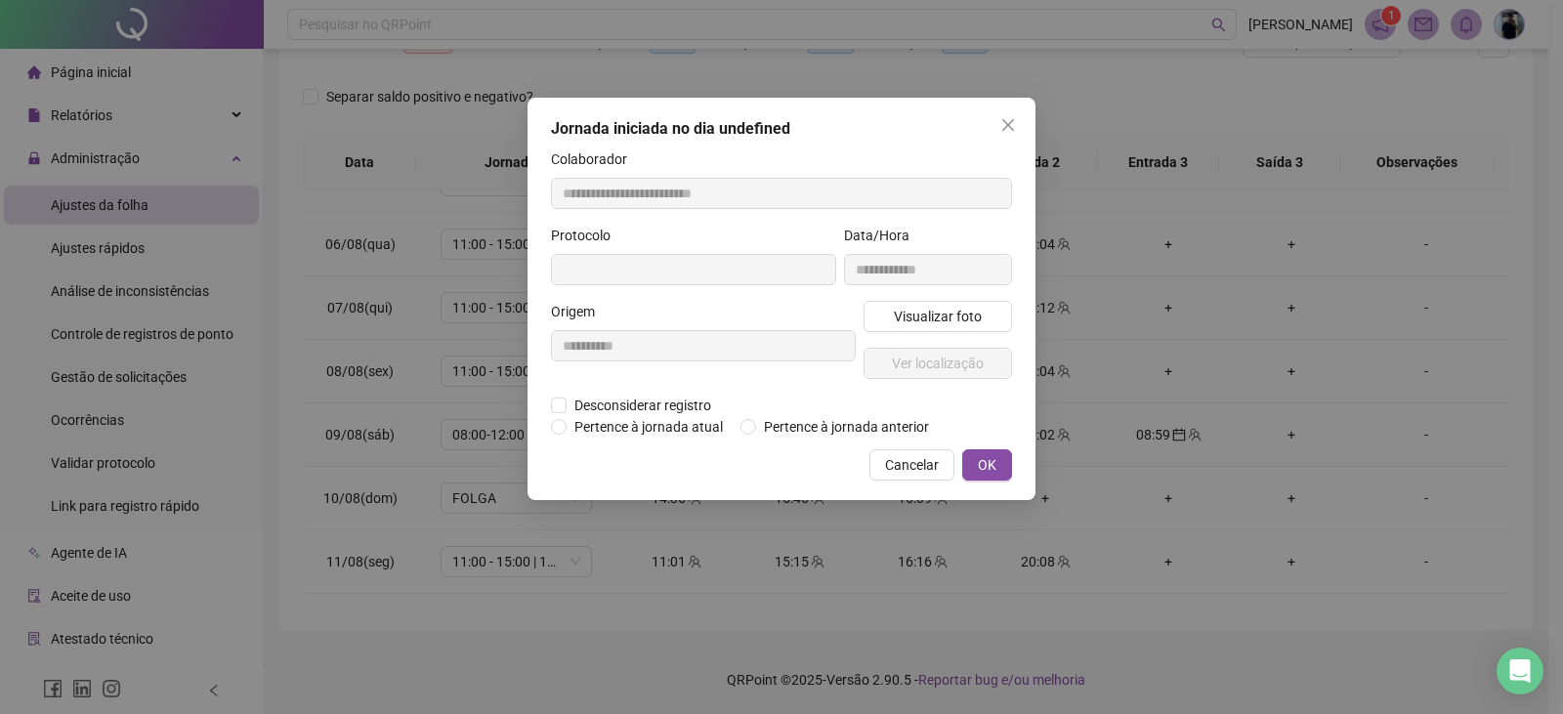
type input "**********"
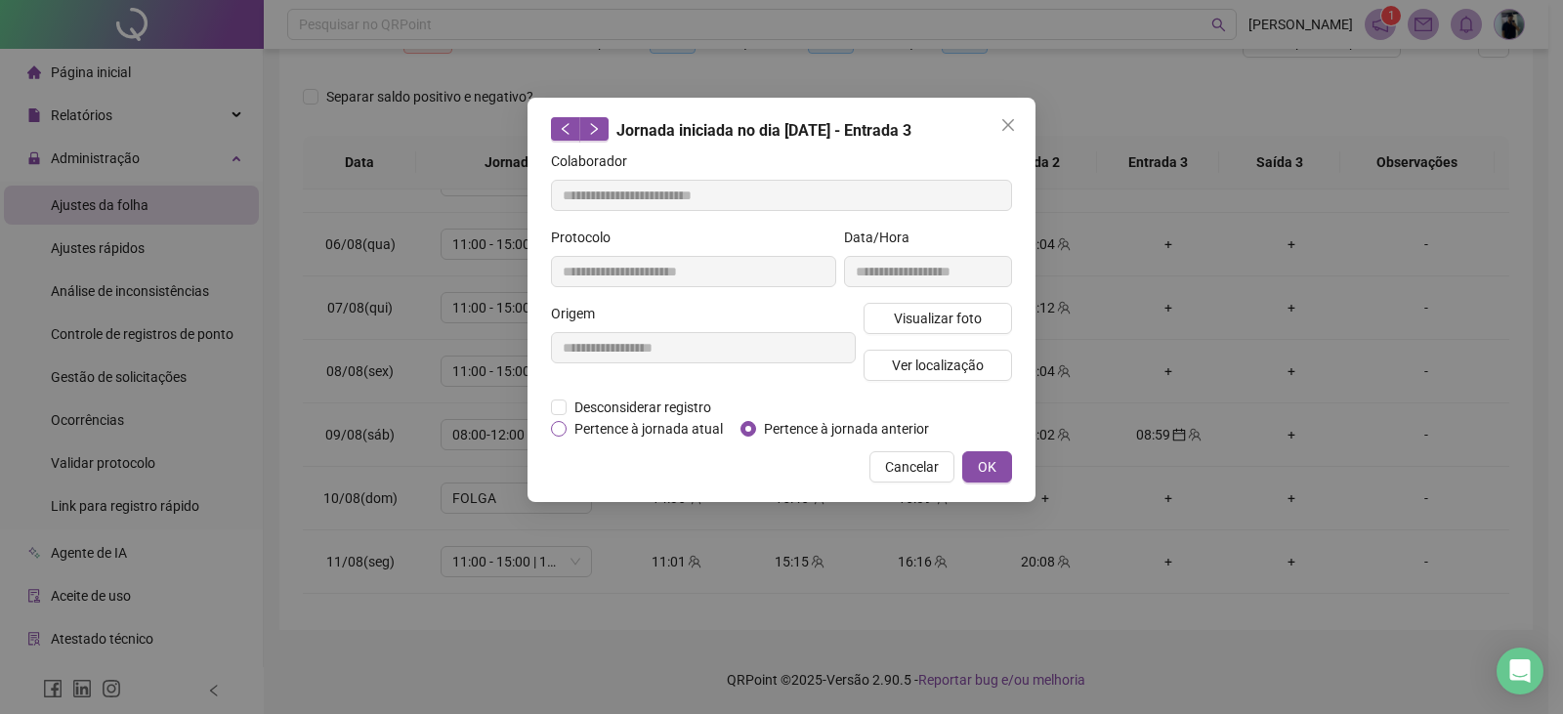
click at [668, 434] on span "Pertence à jornada atual" at bounding box center [649, 428] width 164 height 21
click at [993, 472] on span "OK" at bounding box center [987, 466] width 19 height 21
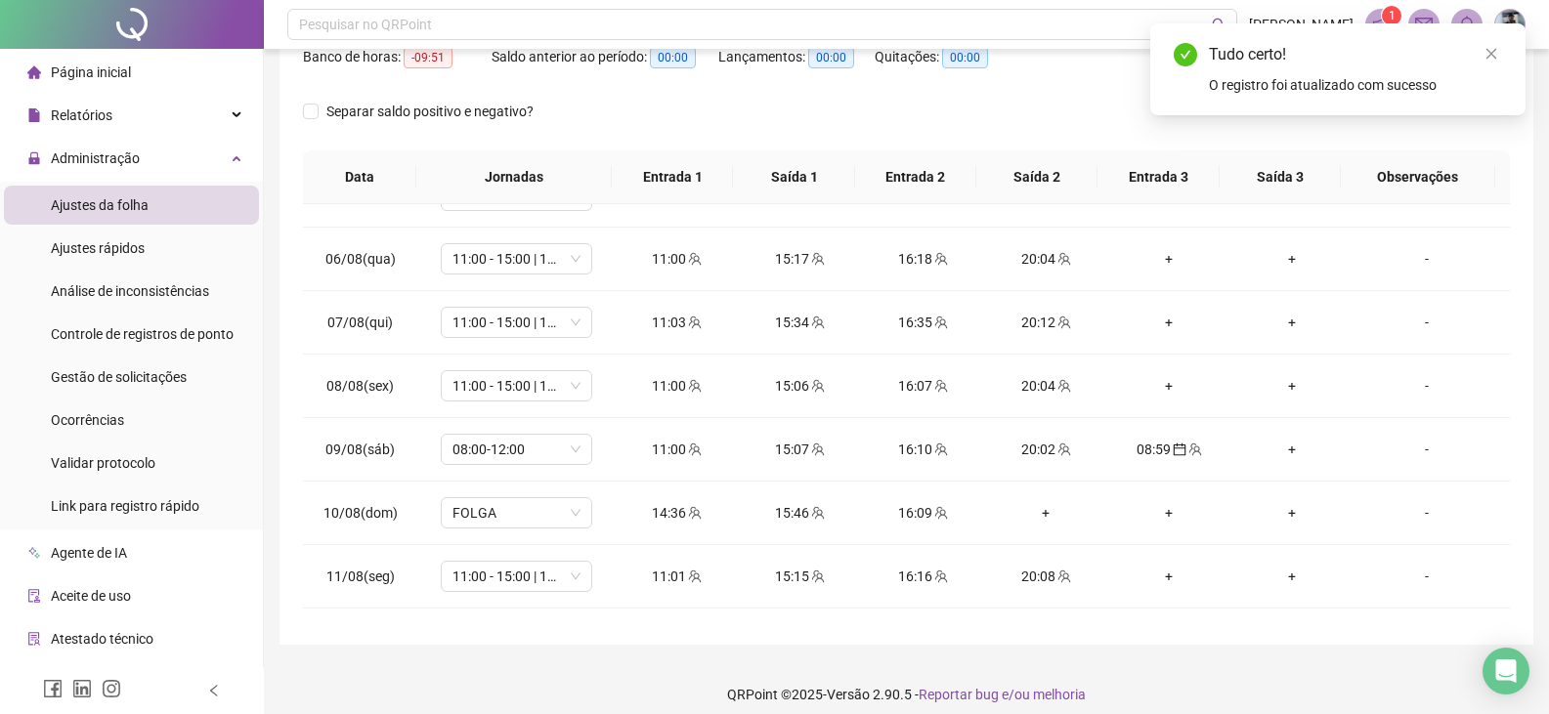
scroll to position [0, 0]
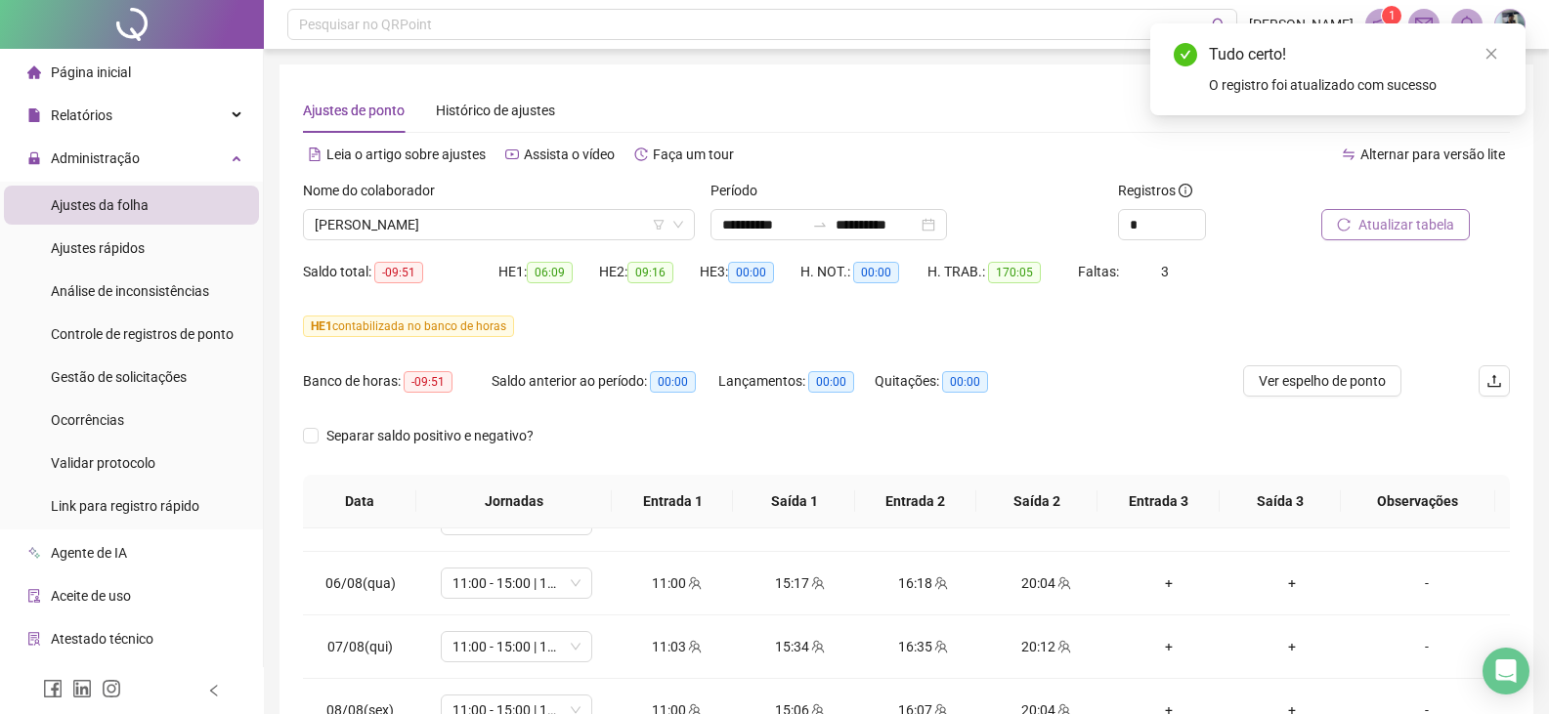
click at [1397, 222] on span "Atualizar tabela" at bounding box center [1406, 224] width 96 height 21
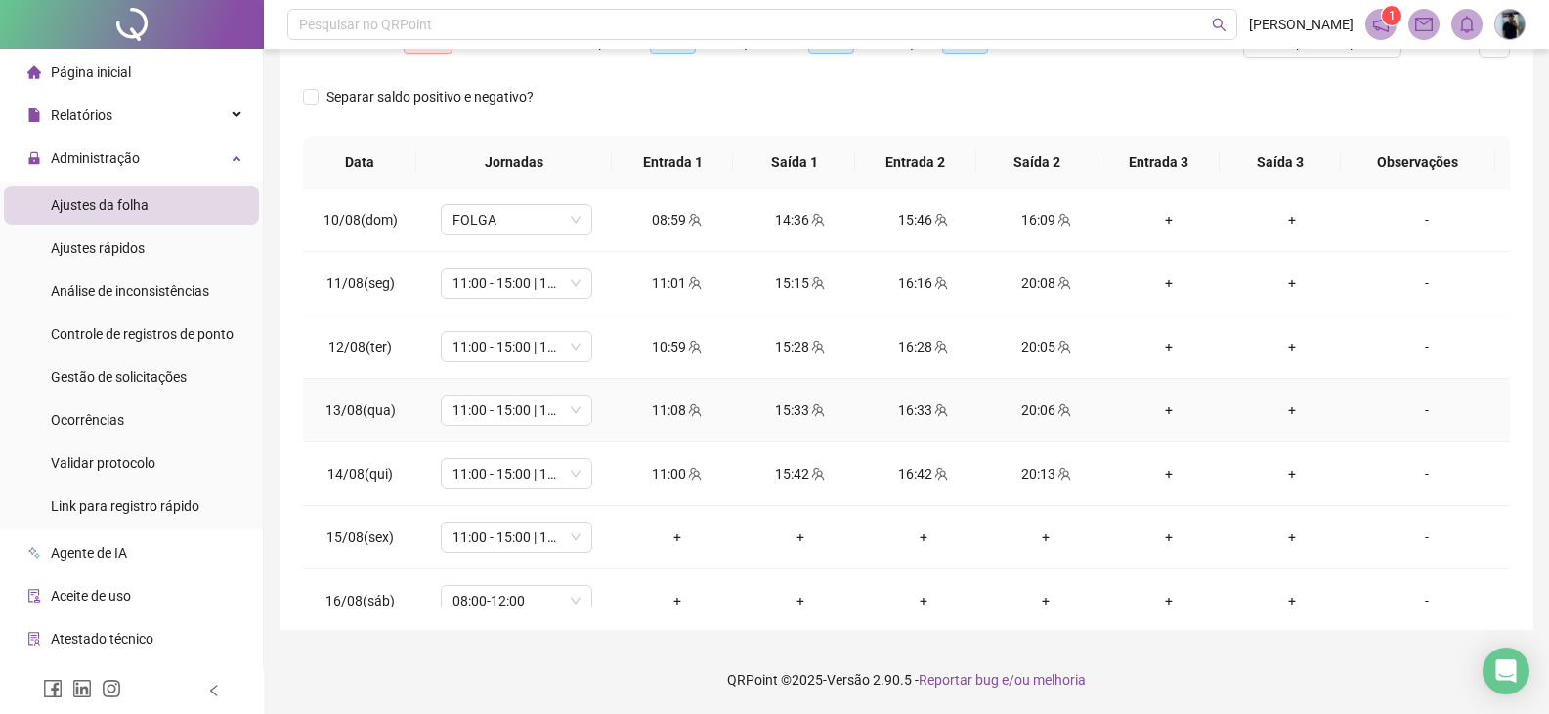
scroll to position [1361, 0]
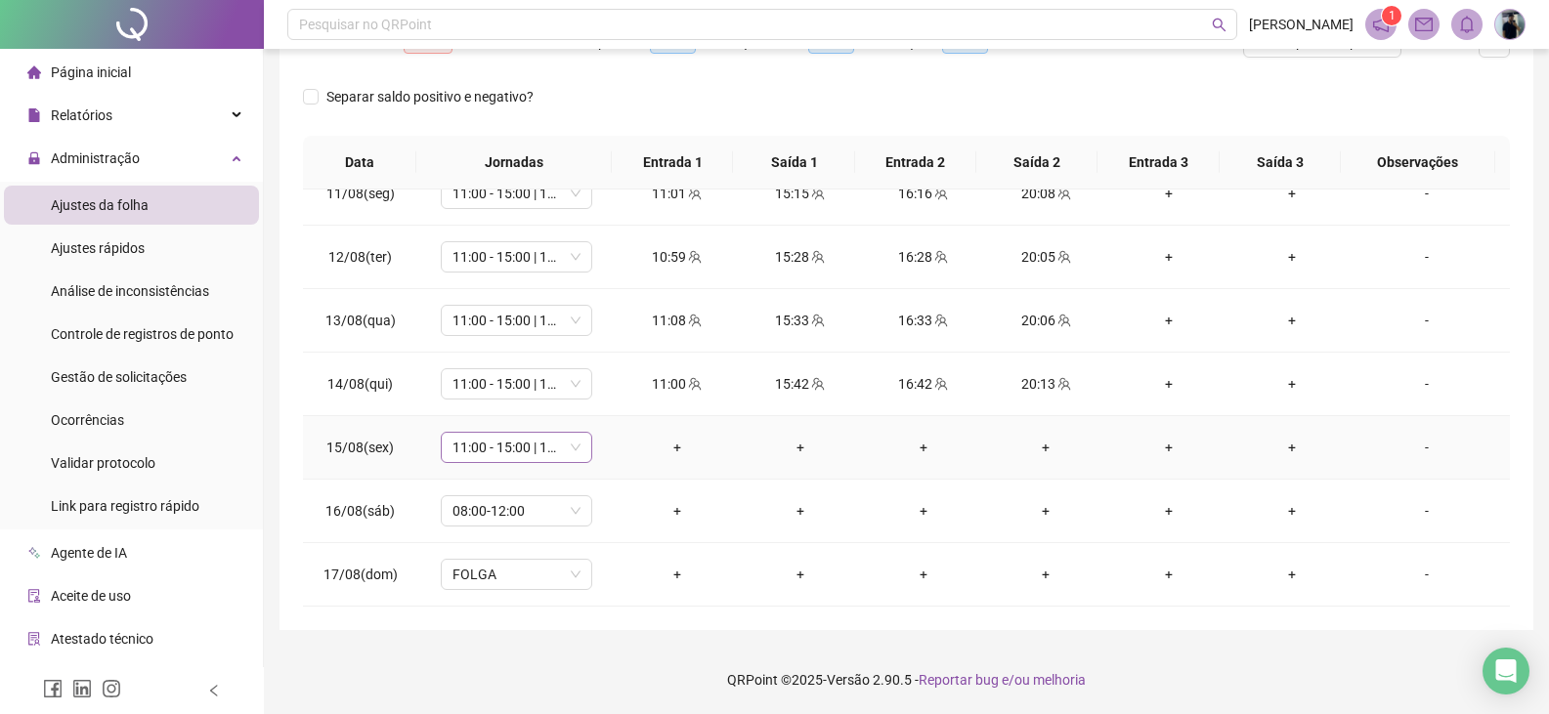
click at [553, 448] on span "11:00 - 15:00 | 16:00 - 20:00" at bounding box center [516, 447] width 128 height 29
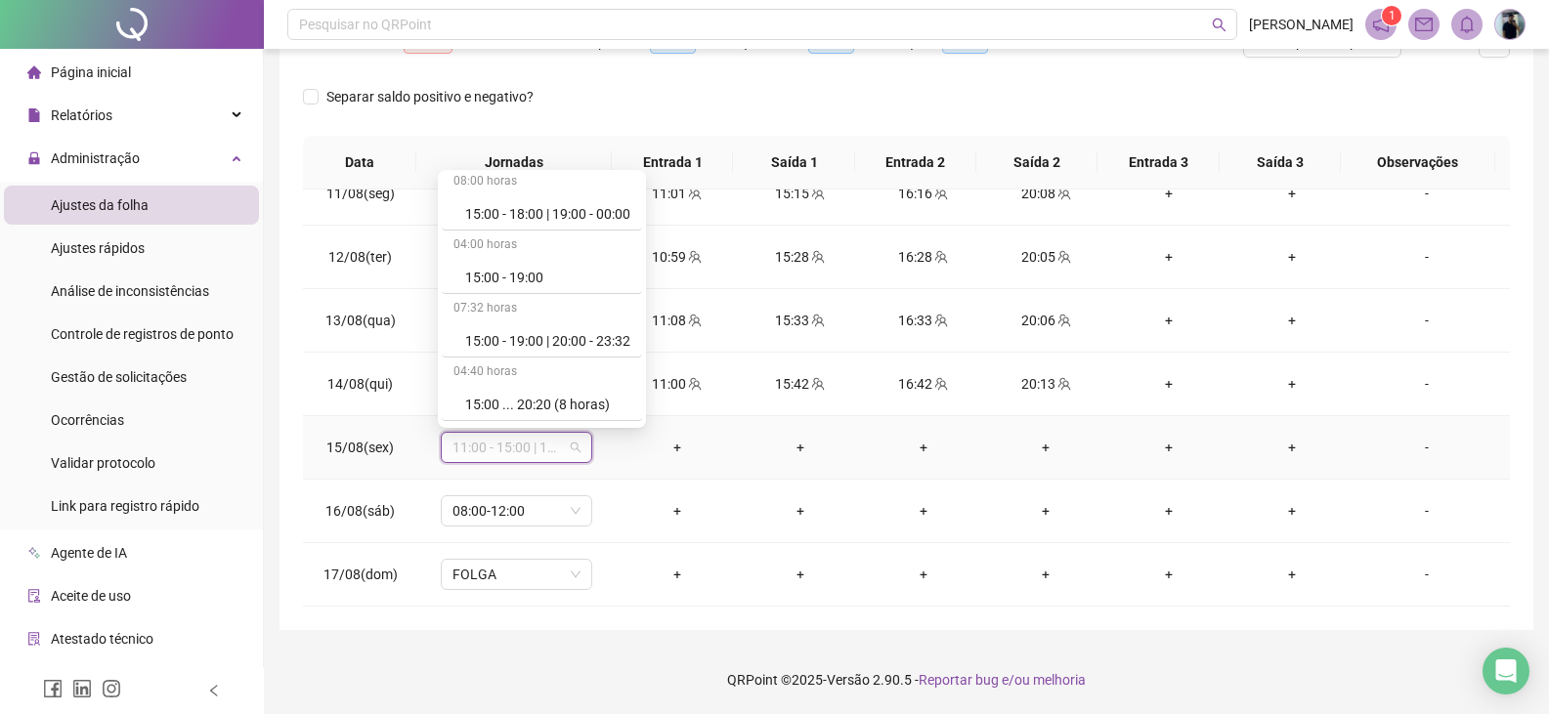
scroll to position [11626, 0]
click at [533, 277] on div "Folga" at bounding box center [547, 280] width 165 height 21
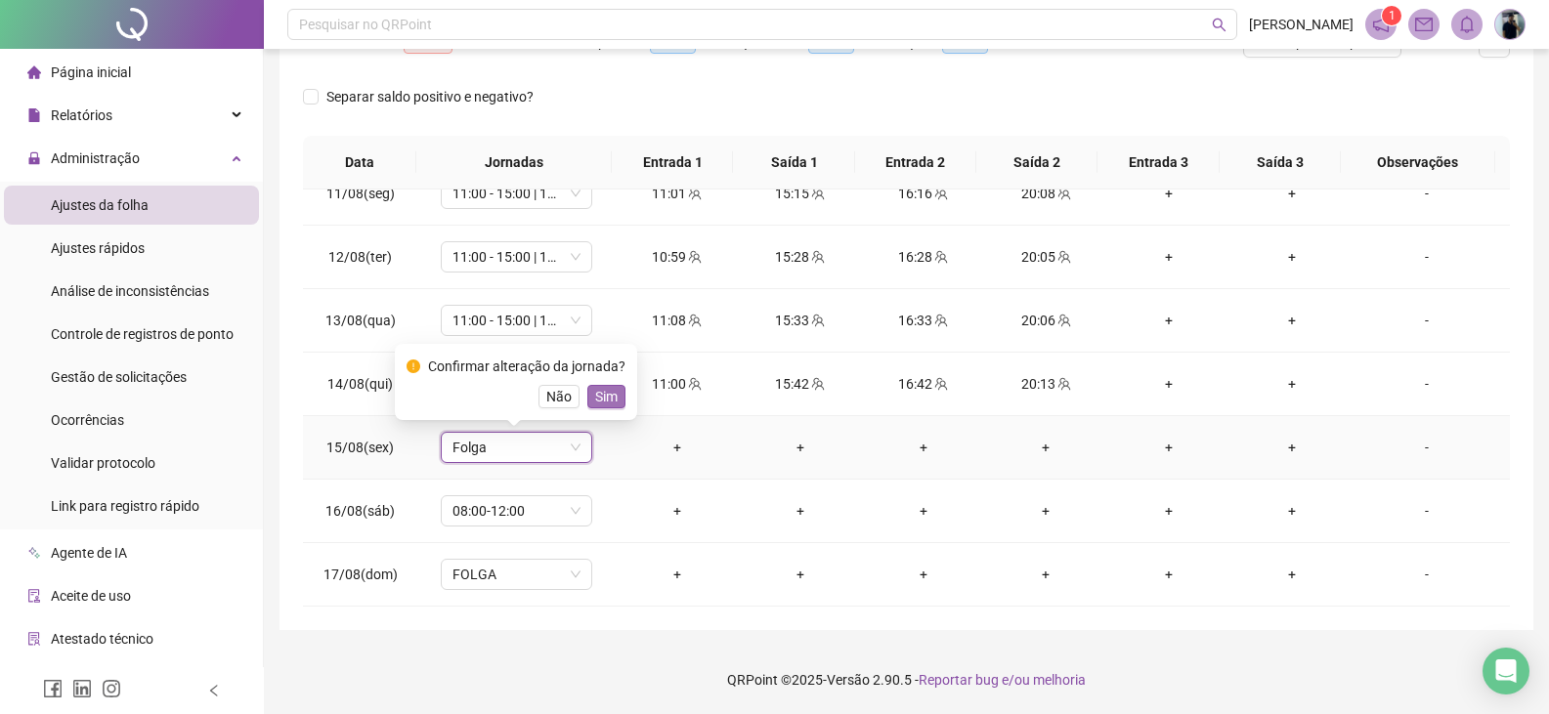
click at [595, 399] on span "Sim" at bounding box center [606, 396] width 22 height 21
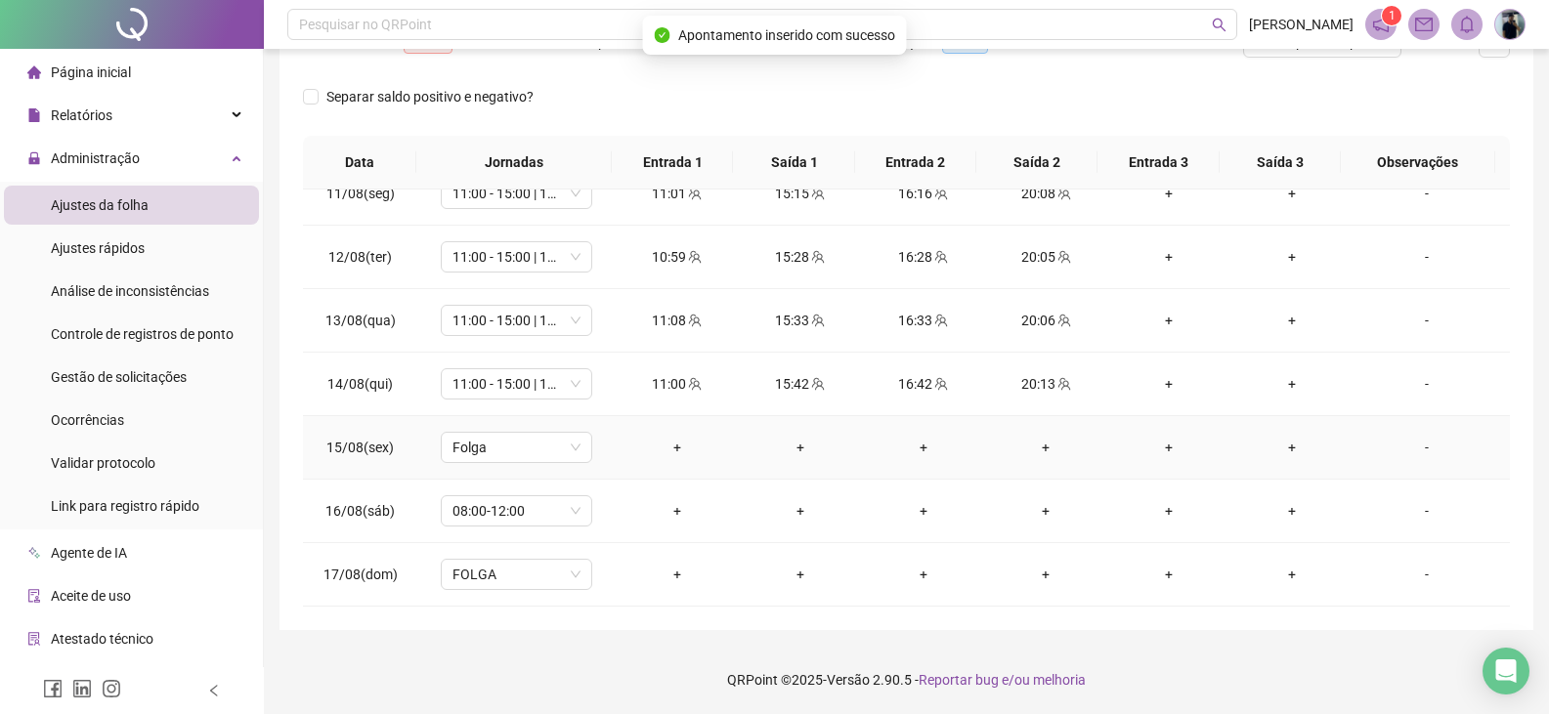
click at [1410, 458] on td "-" at bounding box center [1431, 448] width 156 height 64
click at [1404, 447] on div "-" at bounding box center [1426, 447] width 115 height 21
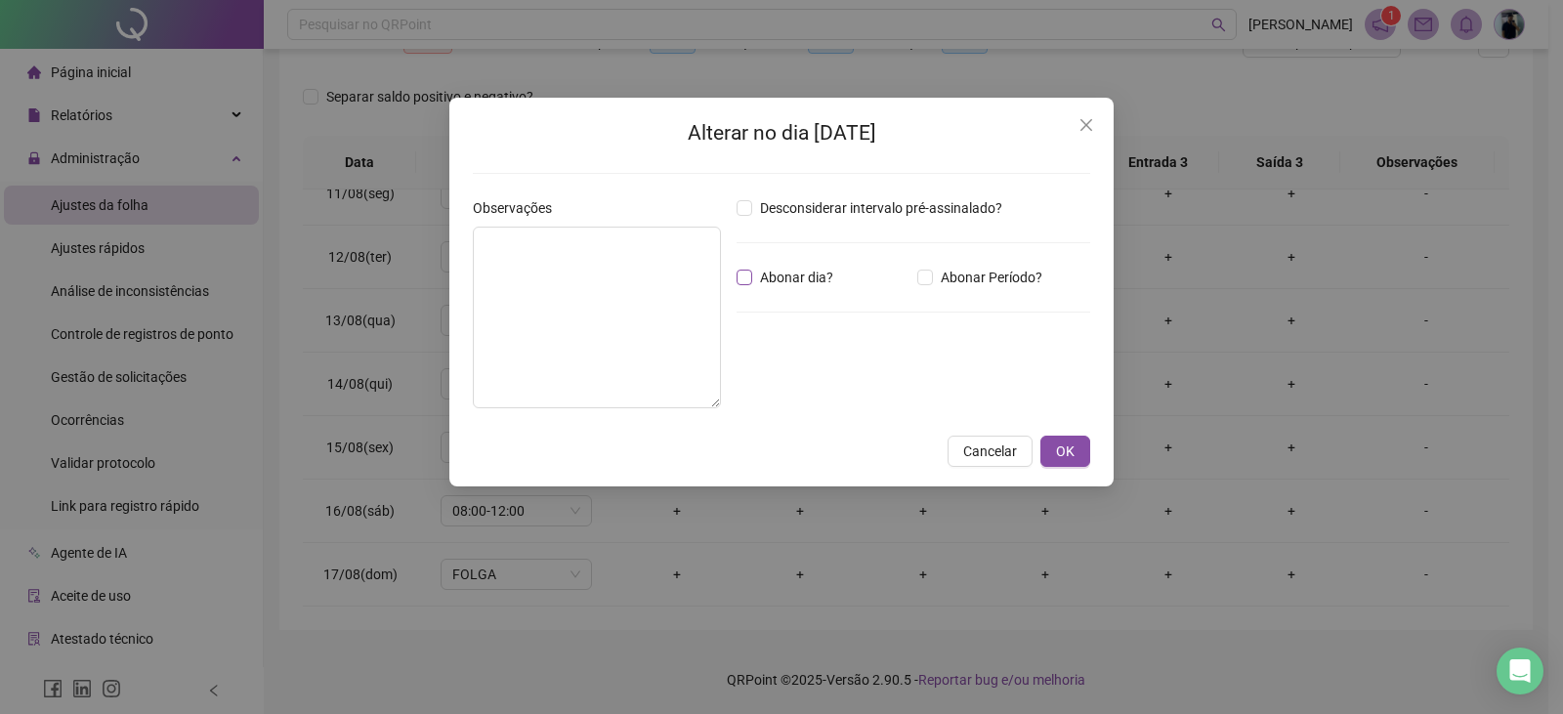
click at [753, 276] on span "Abonar dia?" at bounding box center [796, 277] width 89 height 21
click at [659, 243] on textarea at bounding box center [597, 318] width 248 height 182
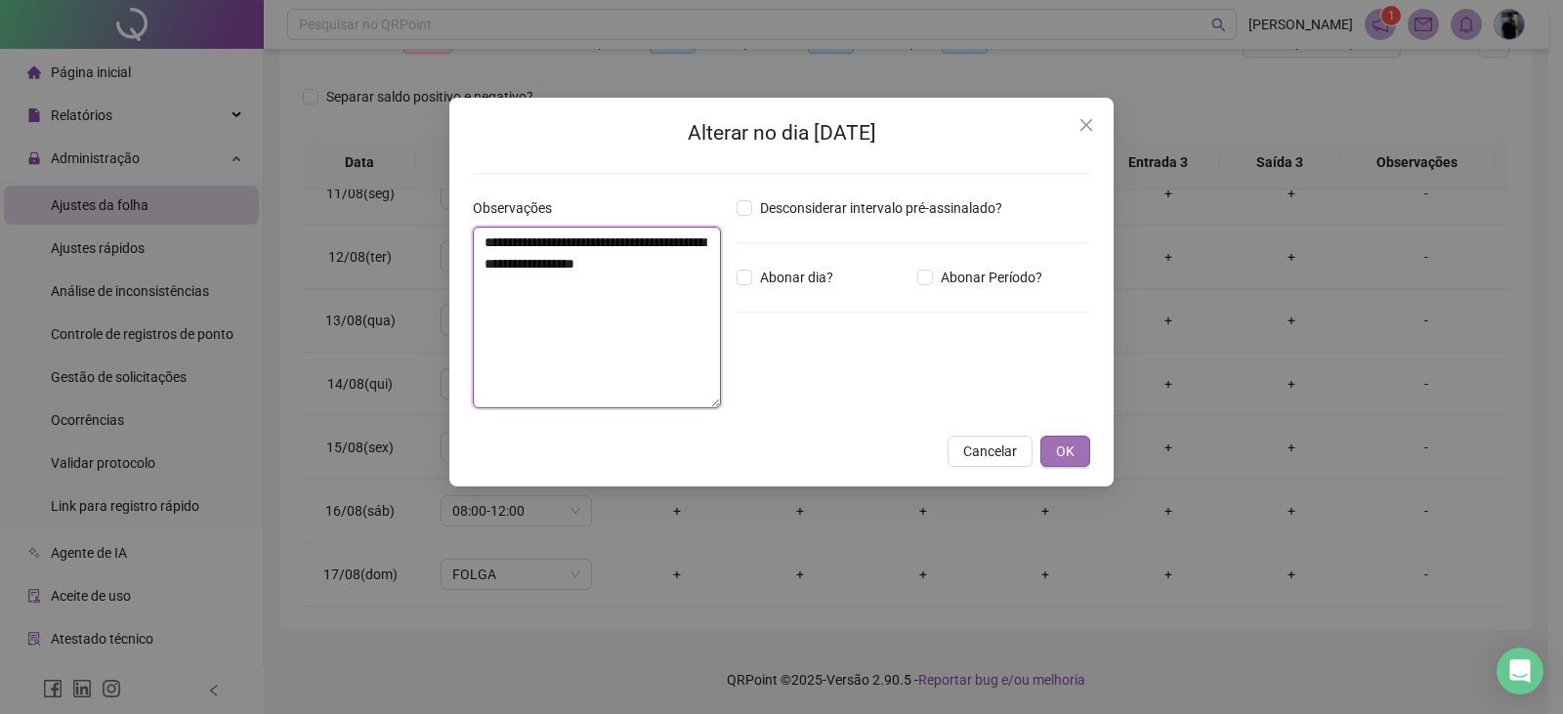
type textarea "**********"
drag, startPoint x: 1086, startPoint y: 453, endPoint x: 1093, endPoint y: 419, distance: 34.9
click at [1086, 452] on button "OK" at bounding box center [1066, 451] width 50 height 31
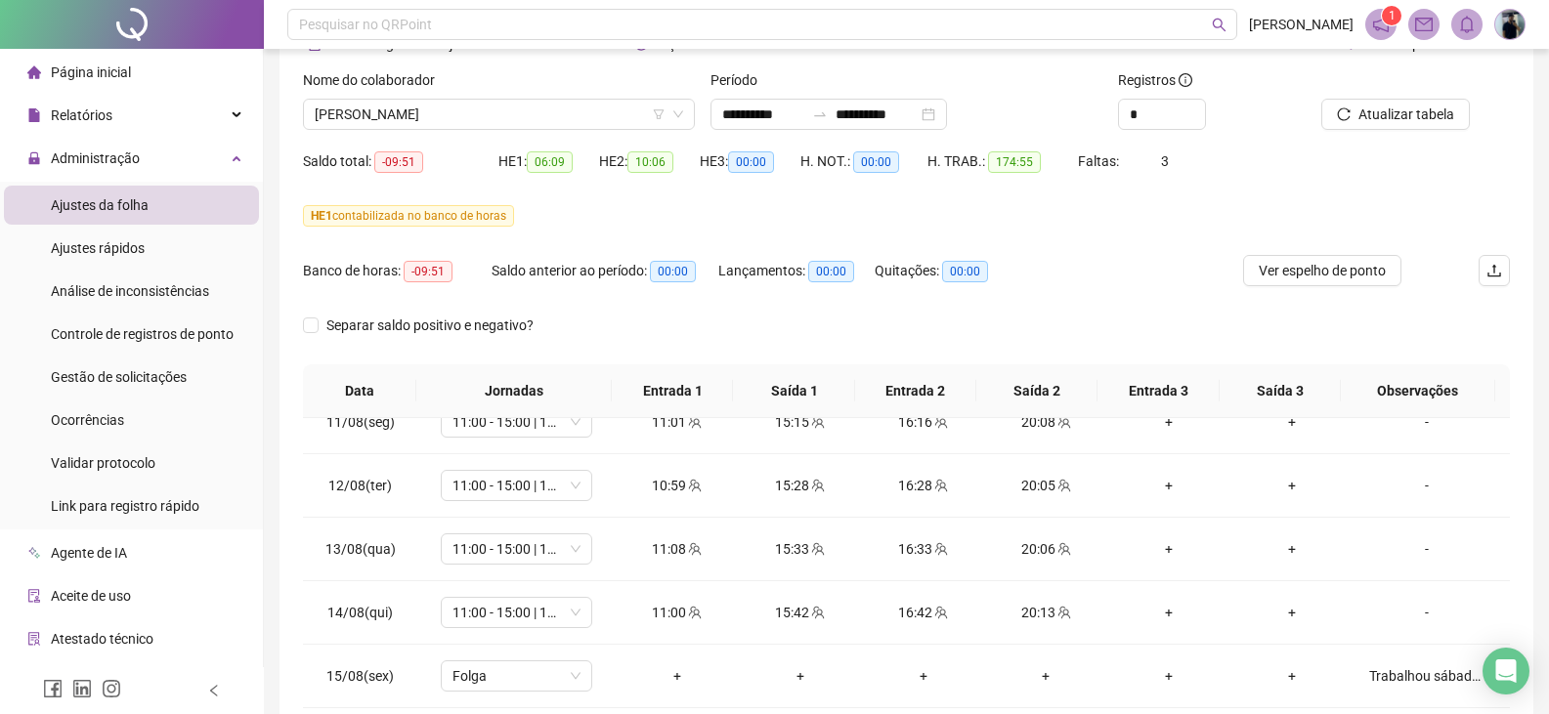
scroll to position [0, 0]
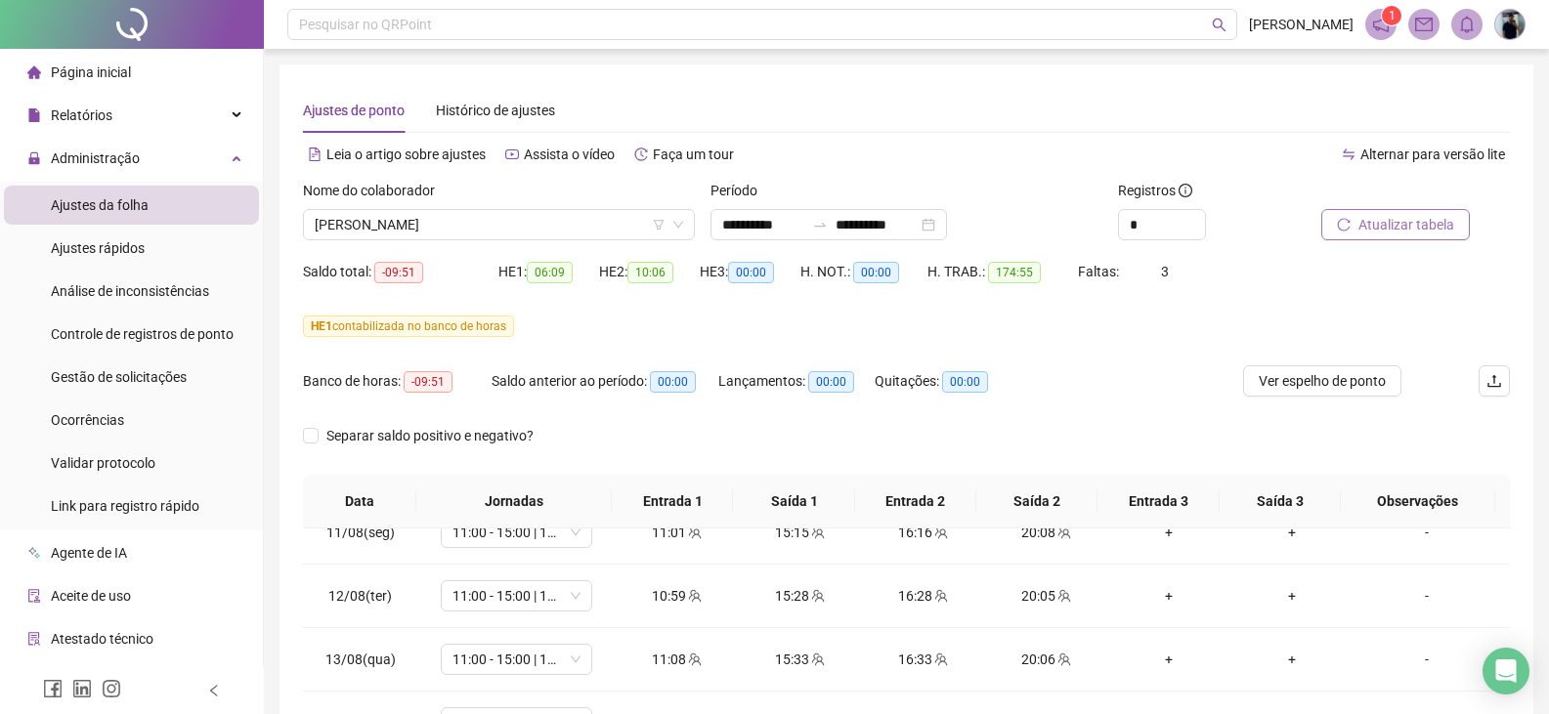
click at [1378, 222] on span "Atualizar tabela" at bounding box center [1406, 224] width 96 height 21
click at [502, 223] on span "[PERSON_NAME]" at bounding box center [499, 224] width 368 height 29
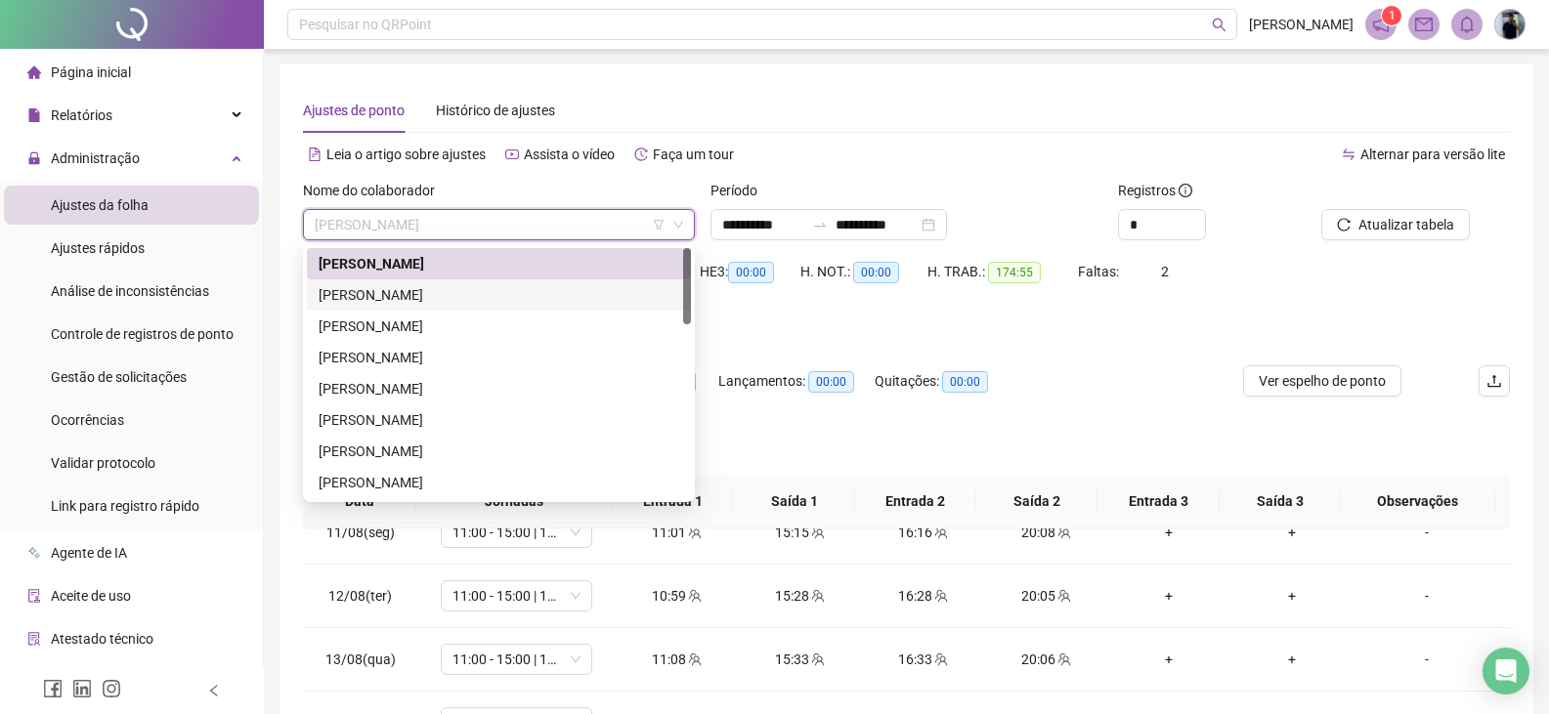
drag, startPoint x: 437, startPoint y: 295, endPoint x: 707, endPoint y: 274, distance: 271.5
click at [437, 294] on div "[PERSON_NAME]" at bounding box center [499, 294] width 361 height 21
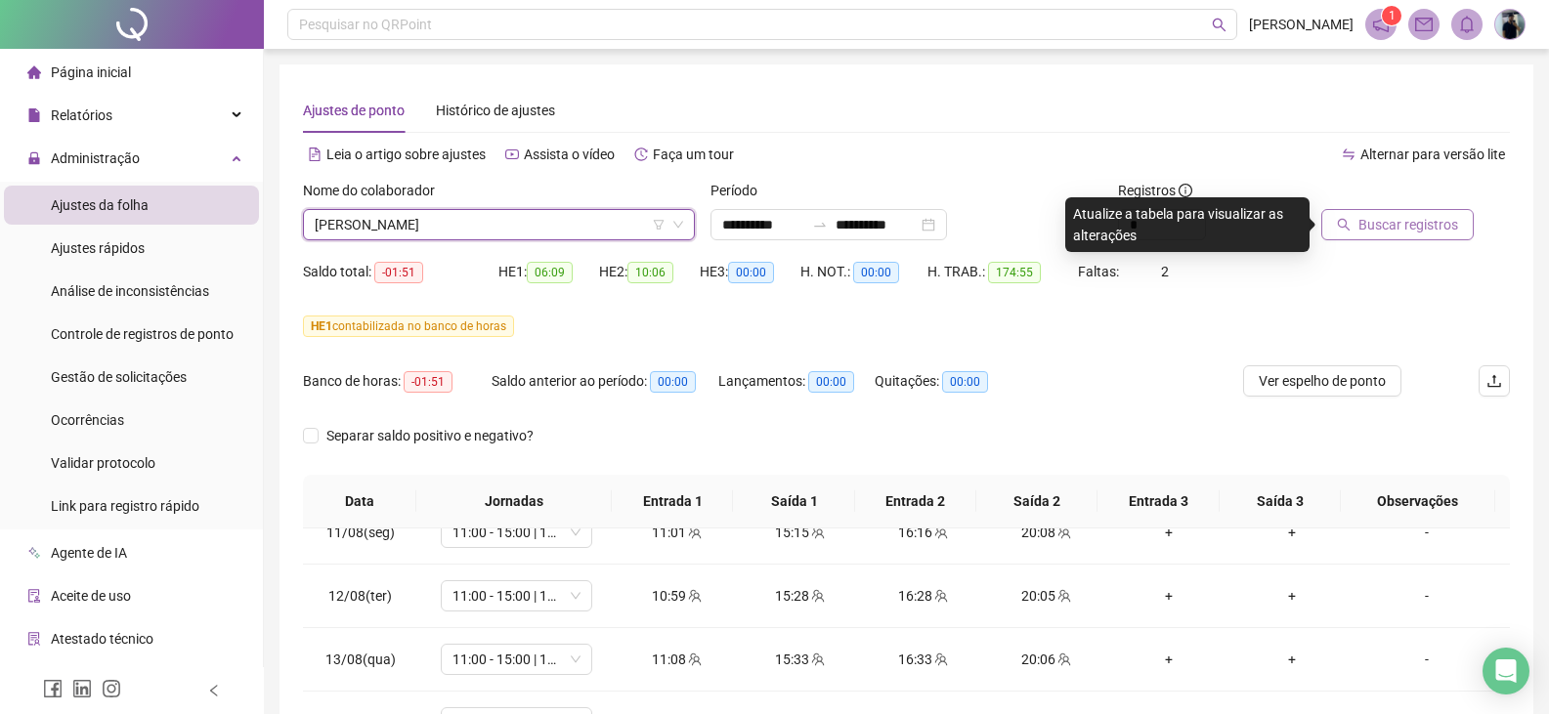
click at [1413, 218] on span "Buscar registros" at bounding box center [1408, 224] width 100 height 21
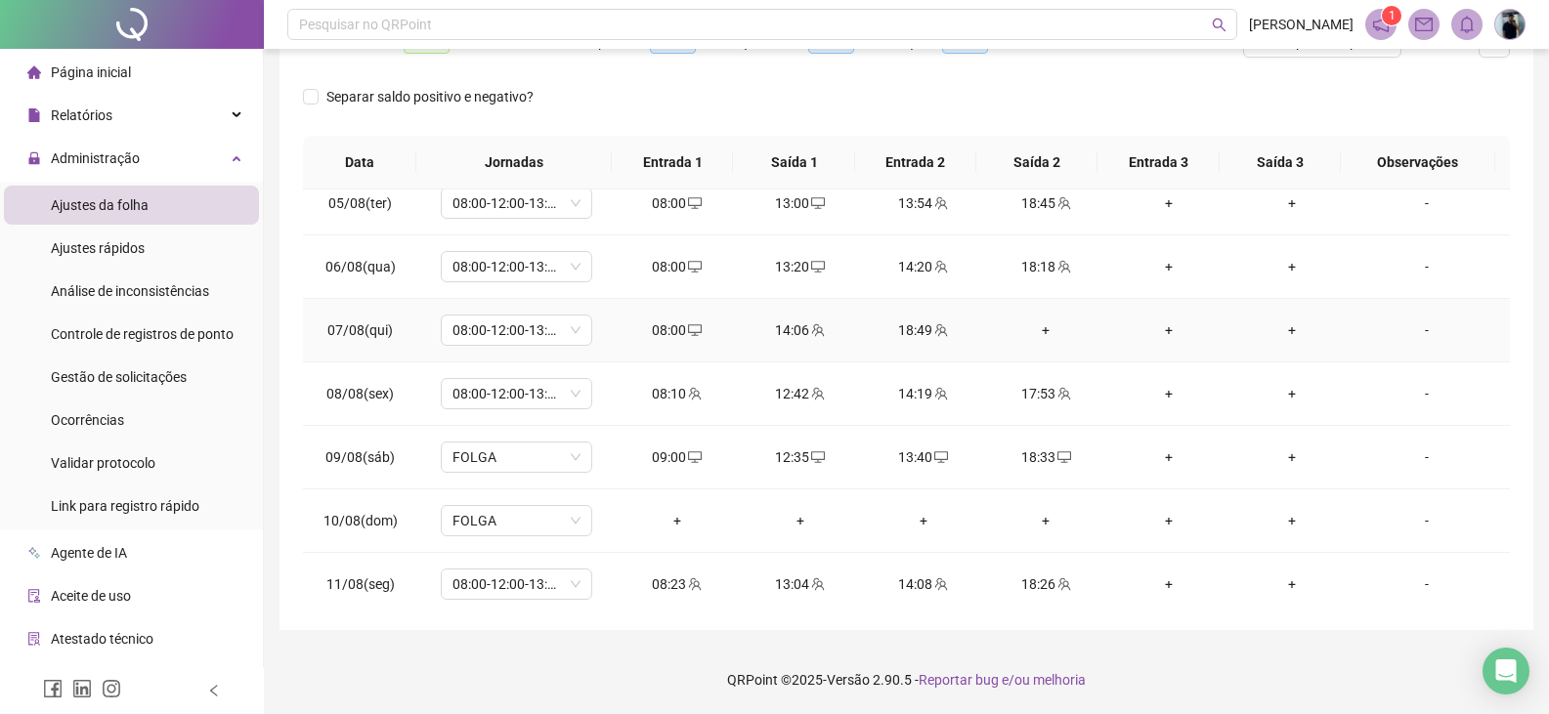
scroll to position [873, 0]
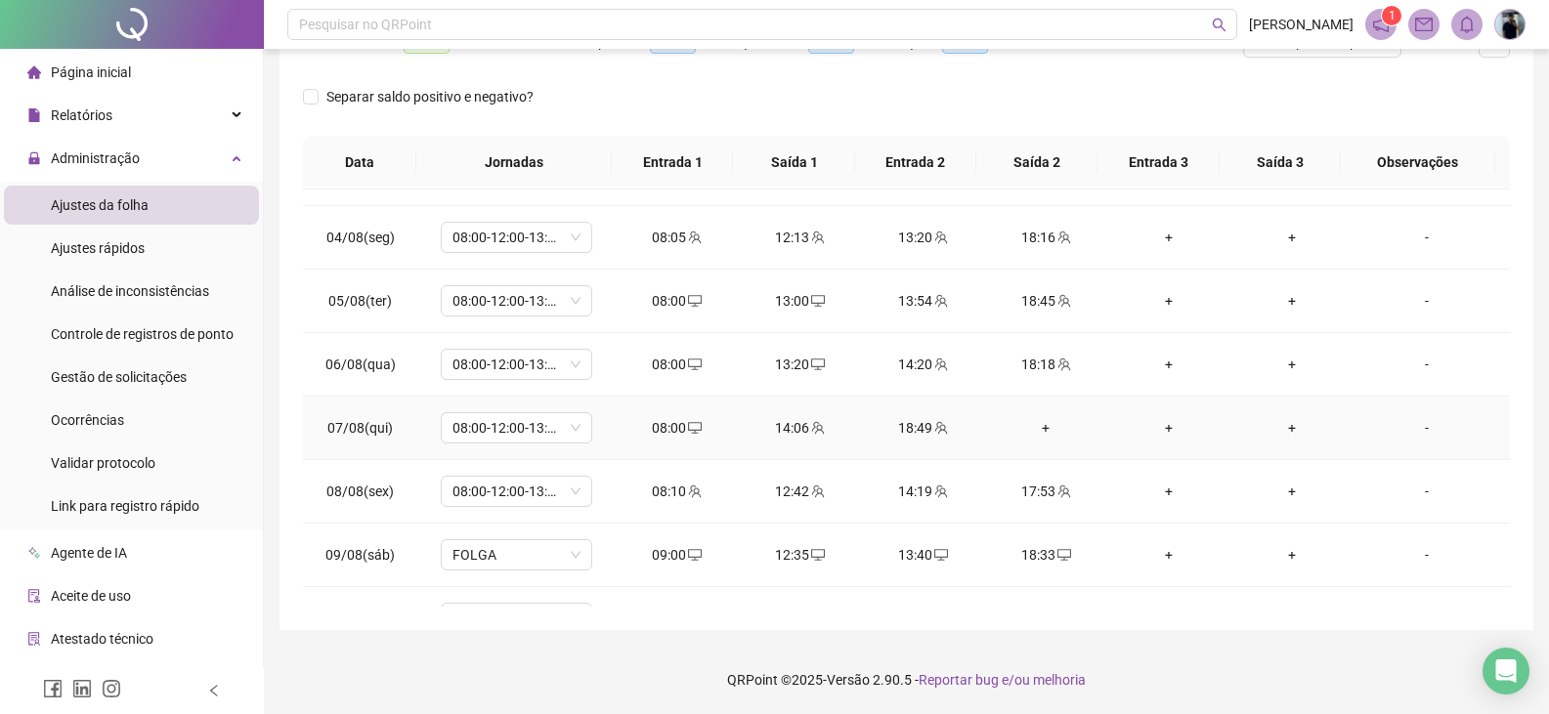
click at [1039, 429] on div "+" at bounding box center [1046, 427] width 92 height 21
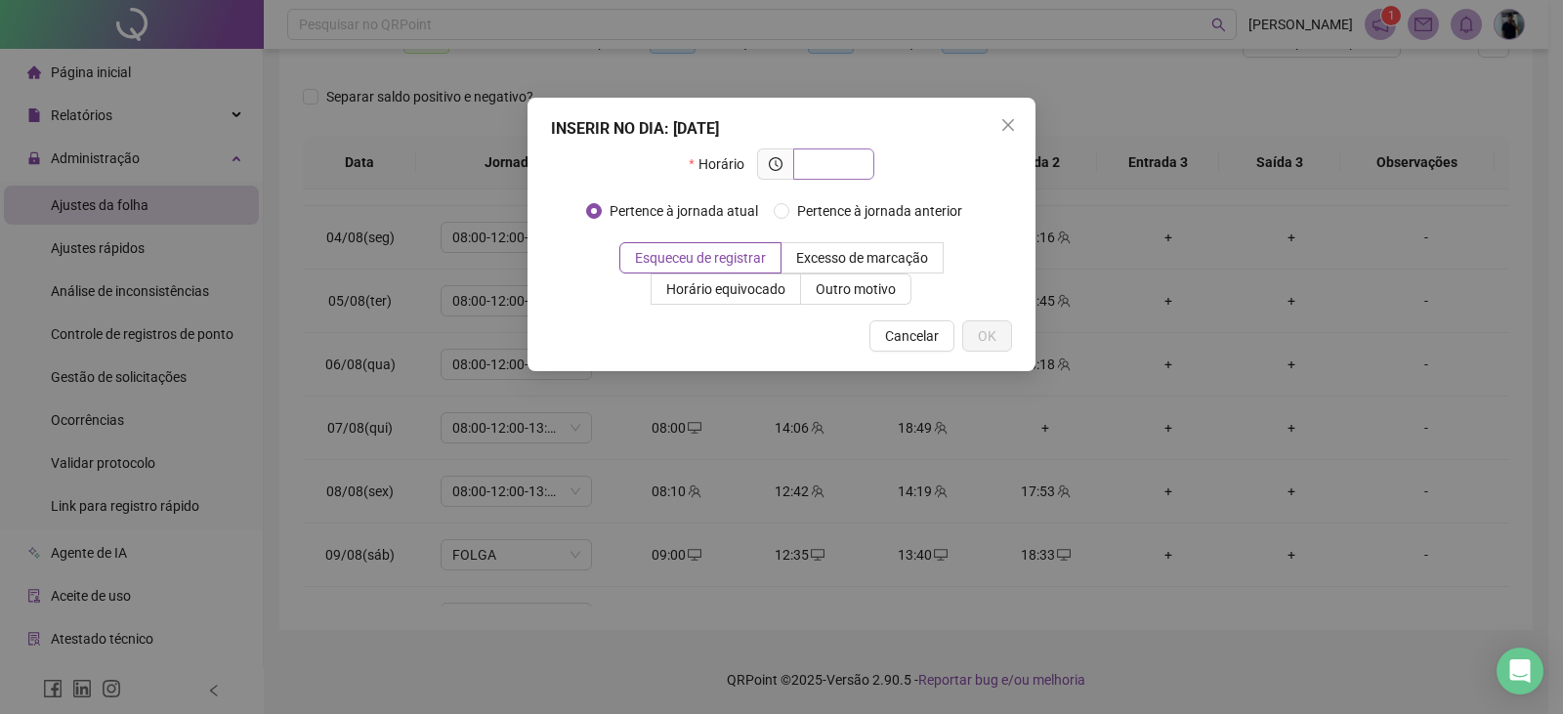
click at [832, 159] on input "text" at bounding box center [832, 163] width 54 height 21
type input "*****"
click at [992, 342] on span "OK" at bounding box center [987, 335] width 19 height 21
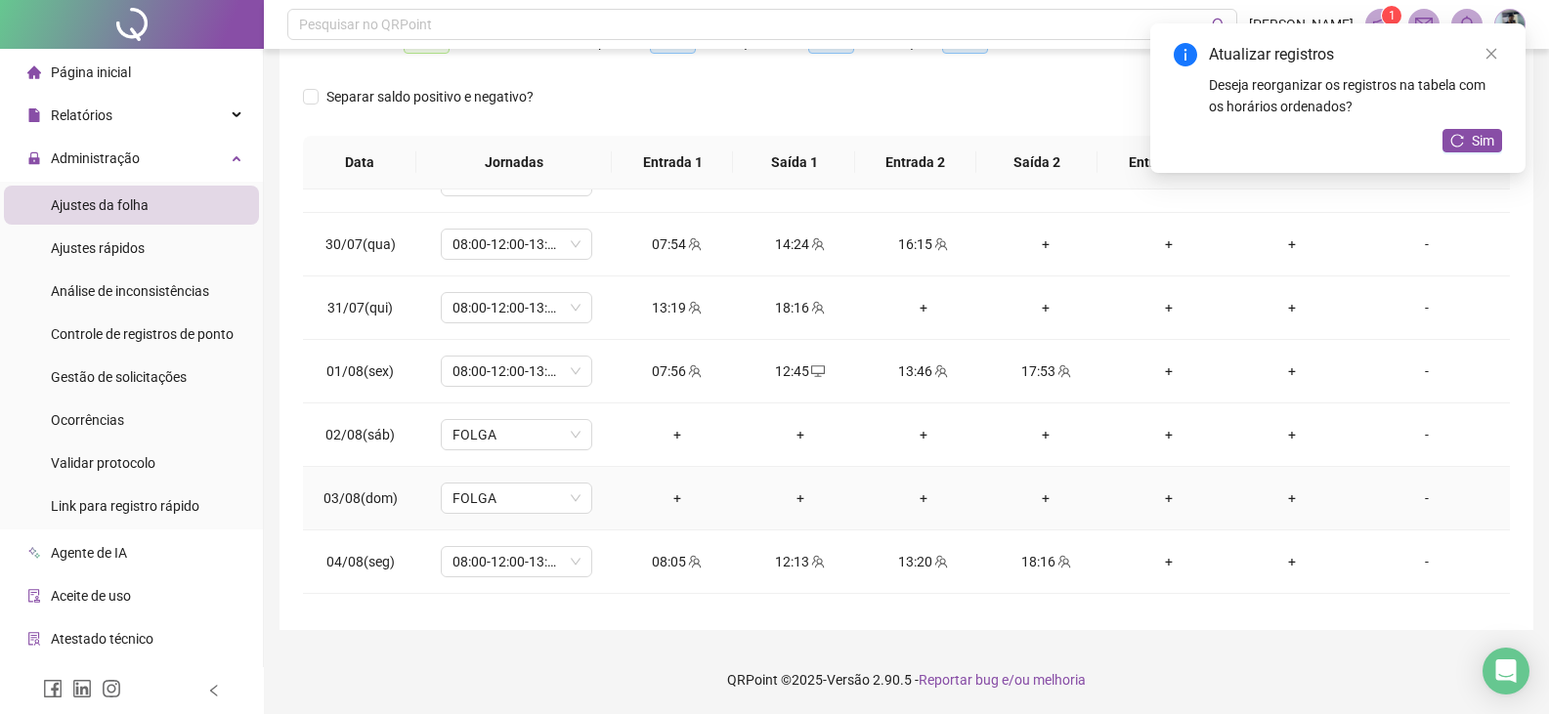
scroll to position [482, 0]
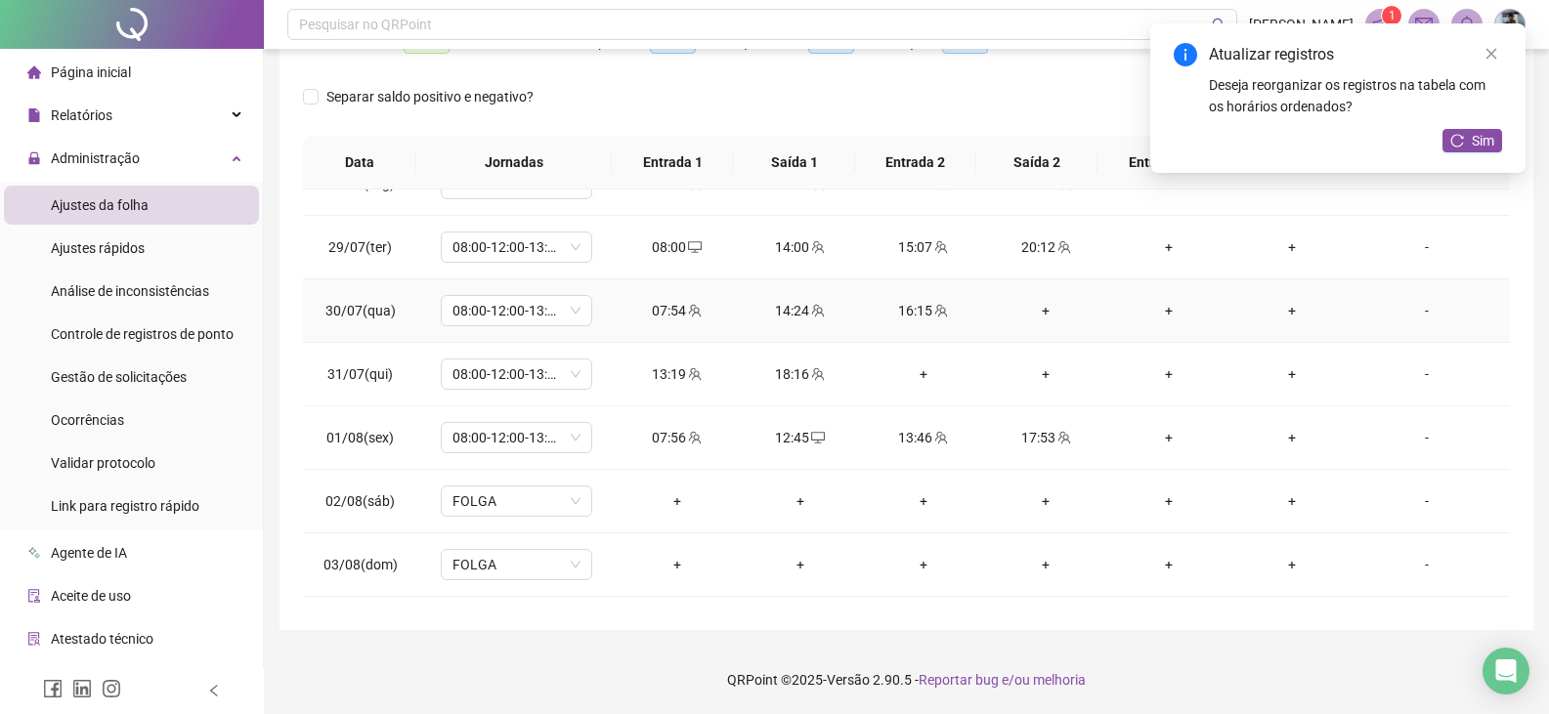
click at [1044, 311] on div "+" at bounding box center [1046, 310] width 92 height 21
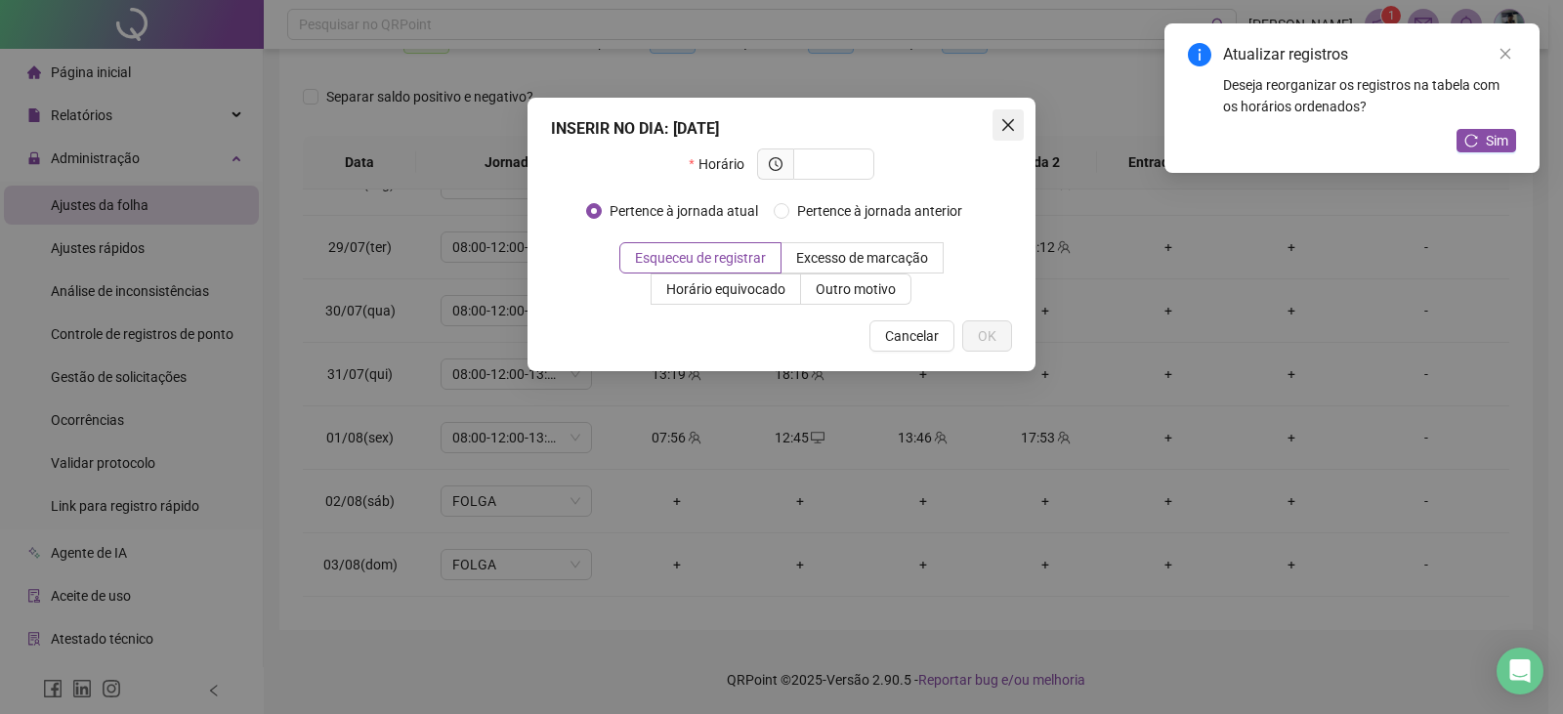
click at [1020, 117] on span "Close" at bounding box center [1008, 125] width 31 height 16
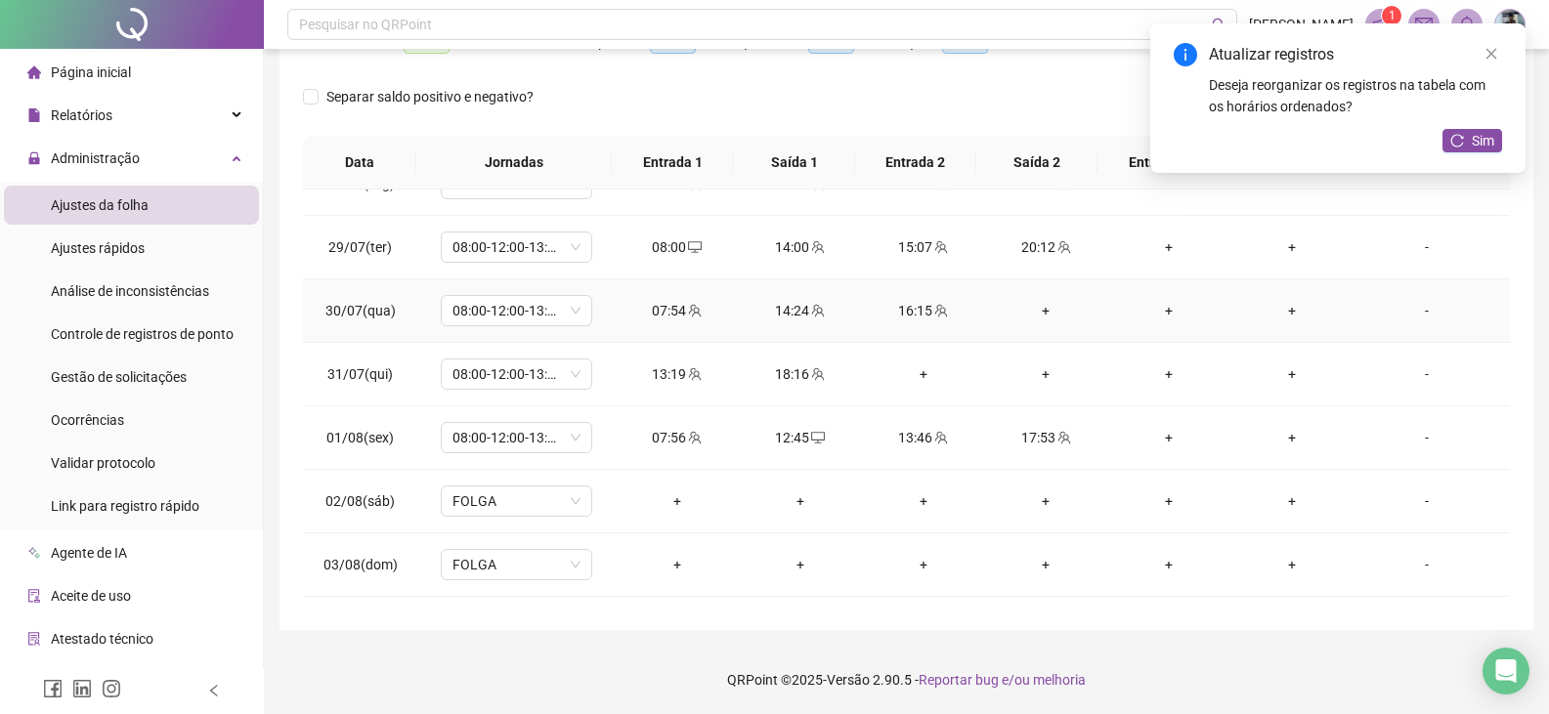
click at [809, 311] on span "team" at bounding box center [817, 311] width 16 height 14
type input "**********"
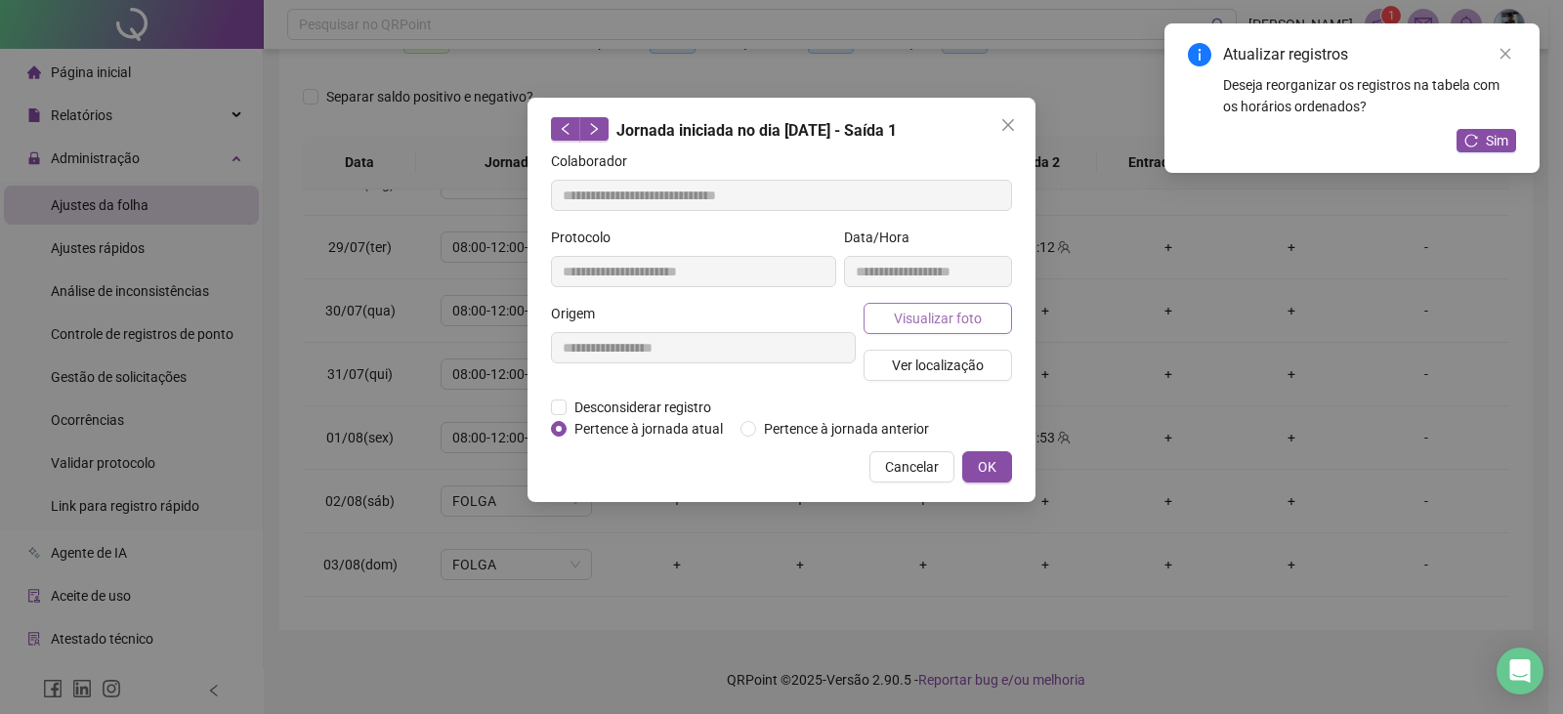
click at [933, 320] on span "Visualizar foto" at bounding box center [938, 318] width 88 height 21
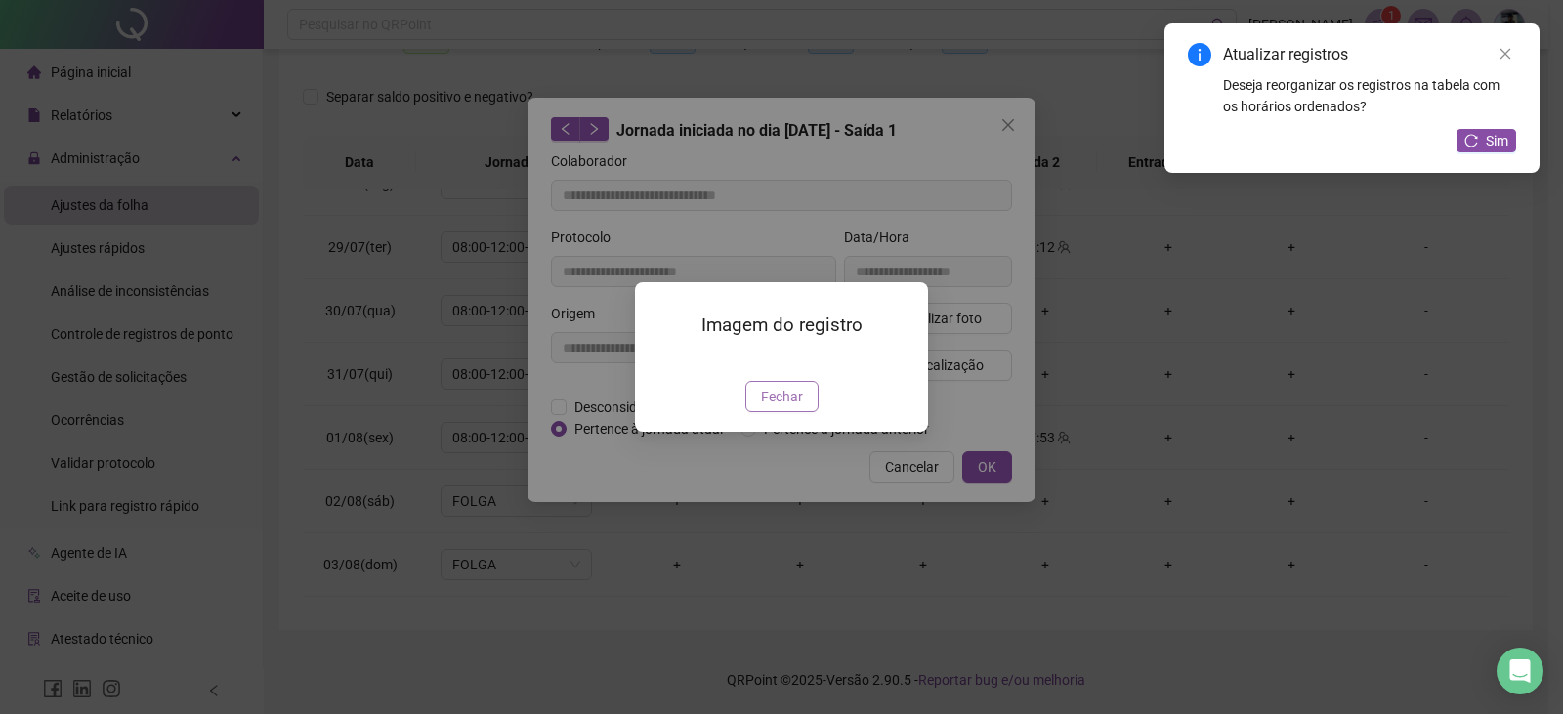
click at [785, 407] on span "Fechar" at bounding box center [782, 396] width 42 height 21
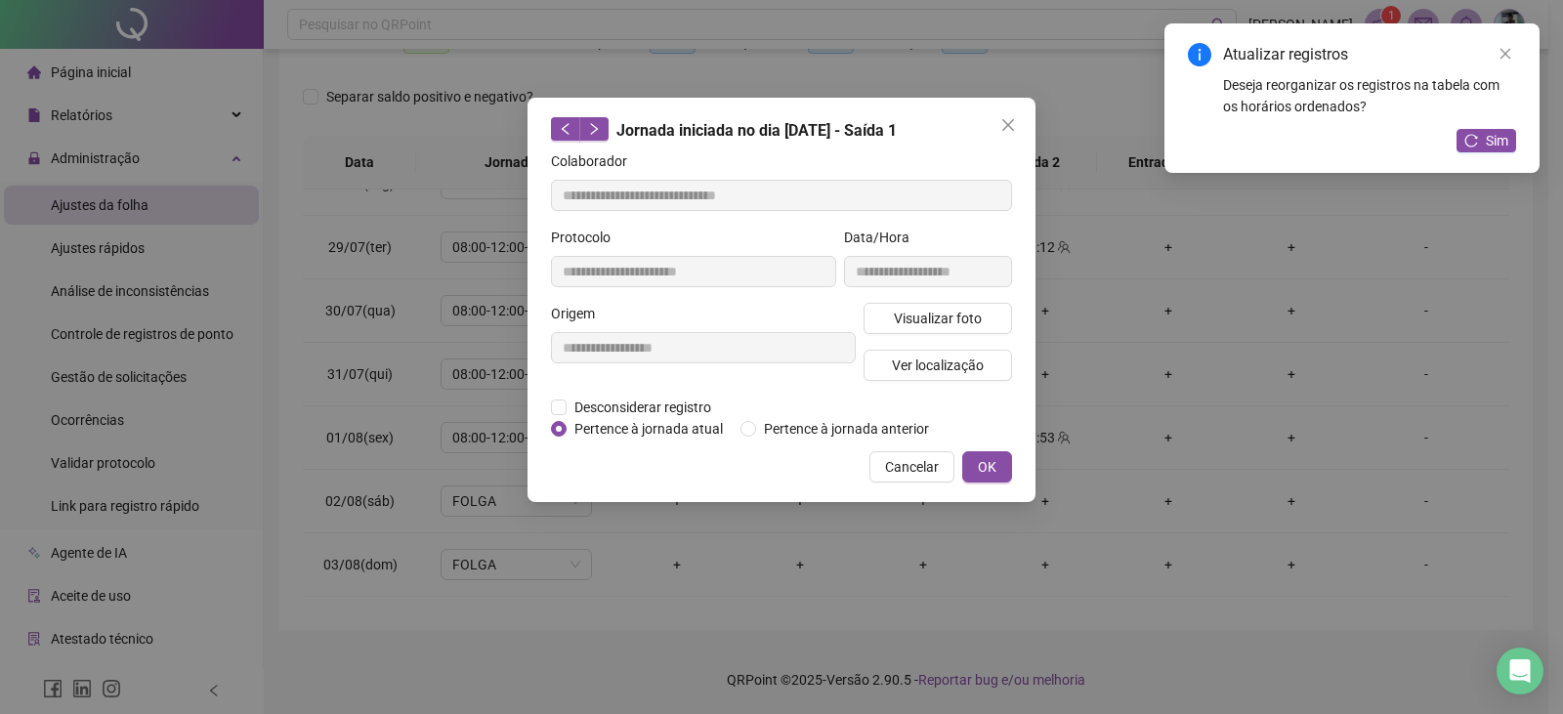
click at [1001, 129] on icon "close" at bounding box center [1009, 125] width 16 height 16
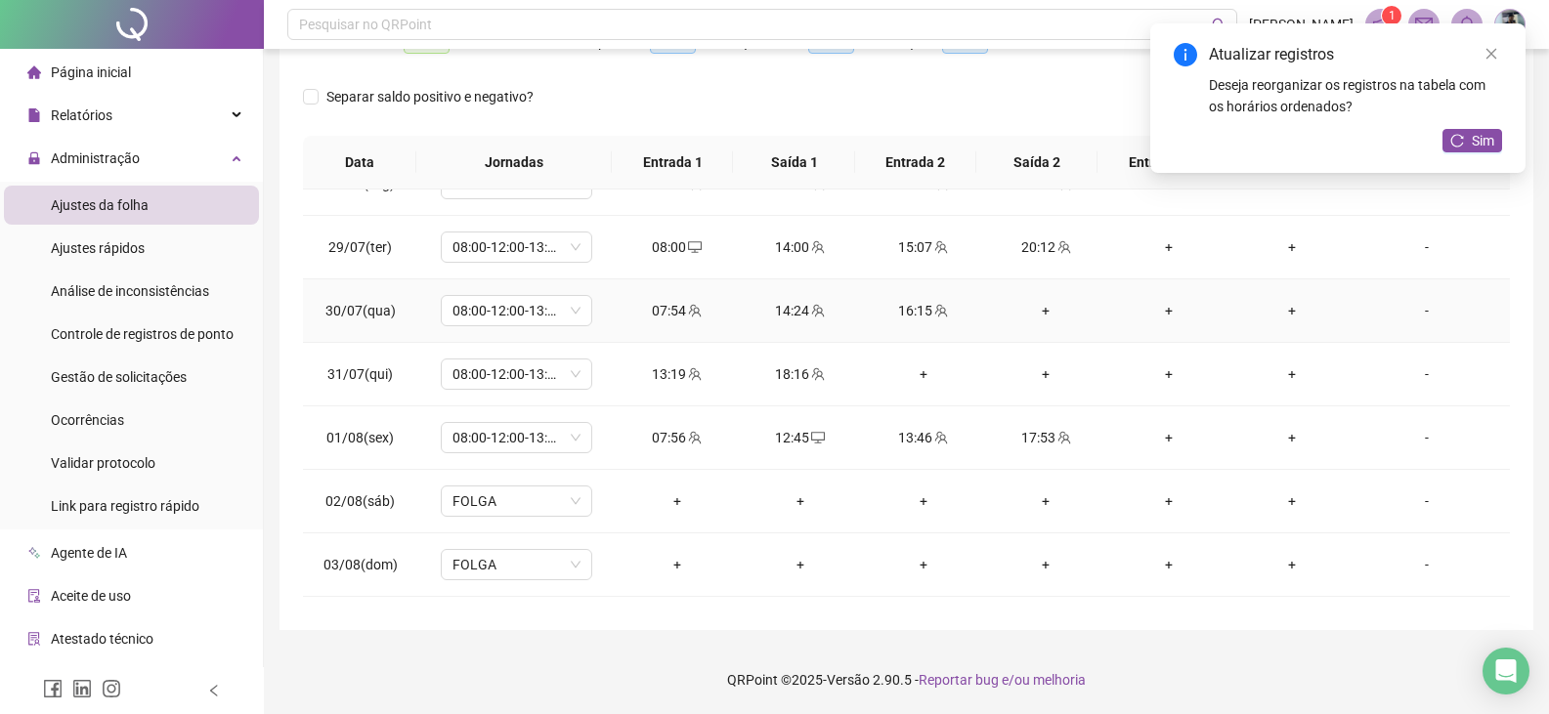
click at [934, 313] on icon "team" at bounding box center [941, 311] width 14 height 14
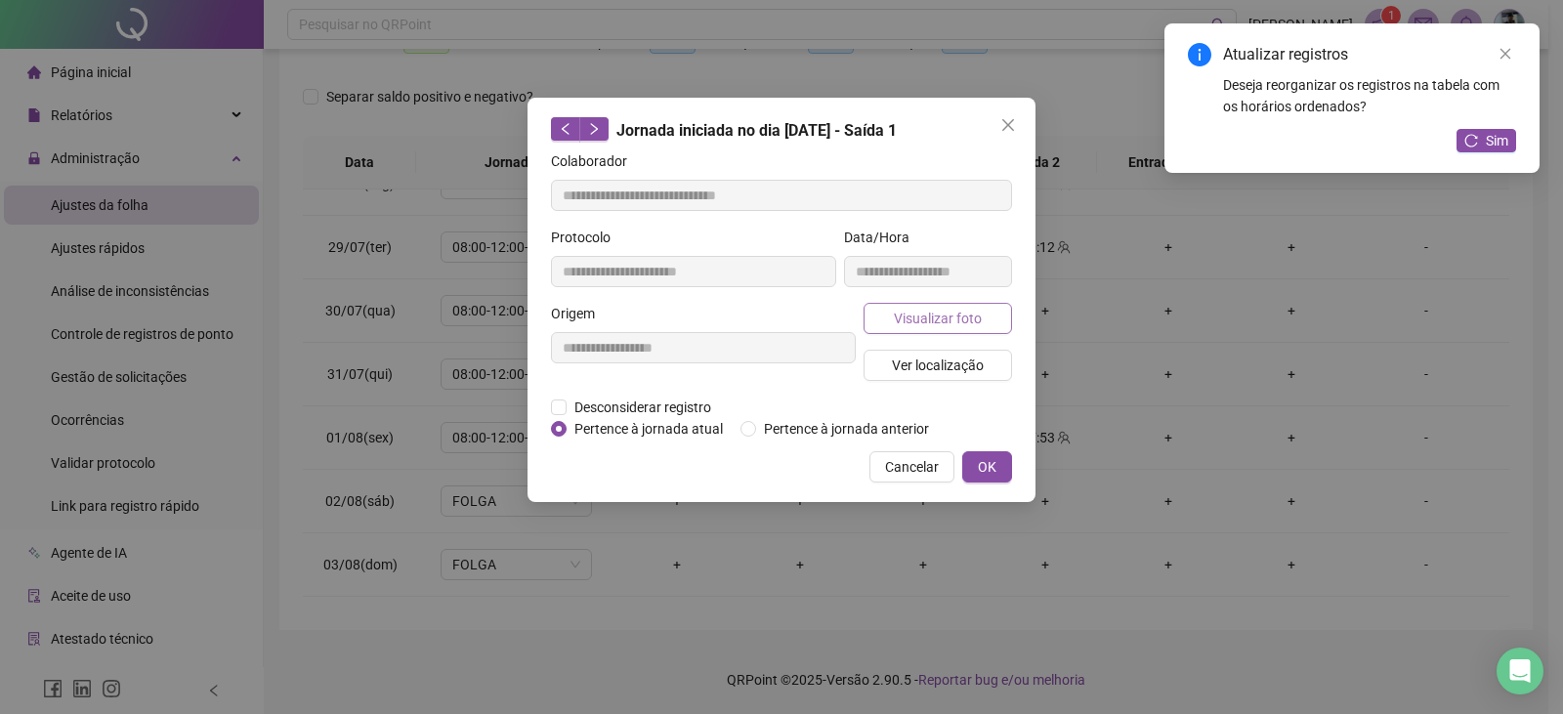
type input "**********"
click at [940, 329] on button "Visualizar foto" at bounding box center [938, 318] width 149 height 31
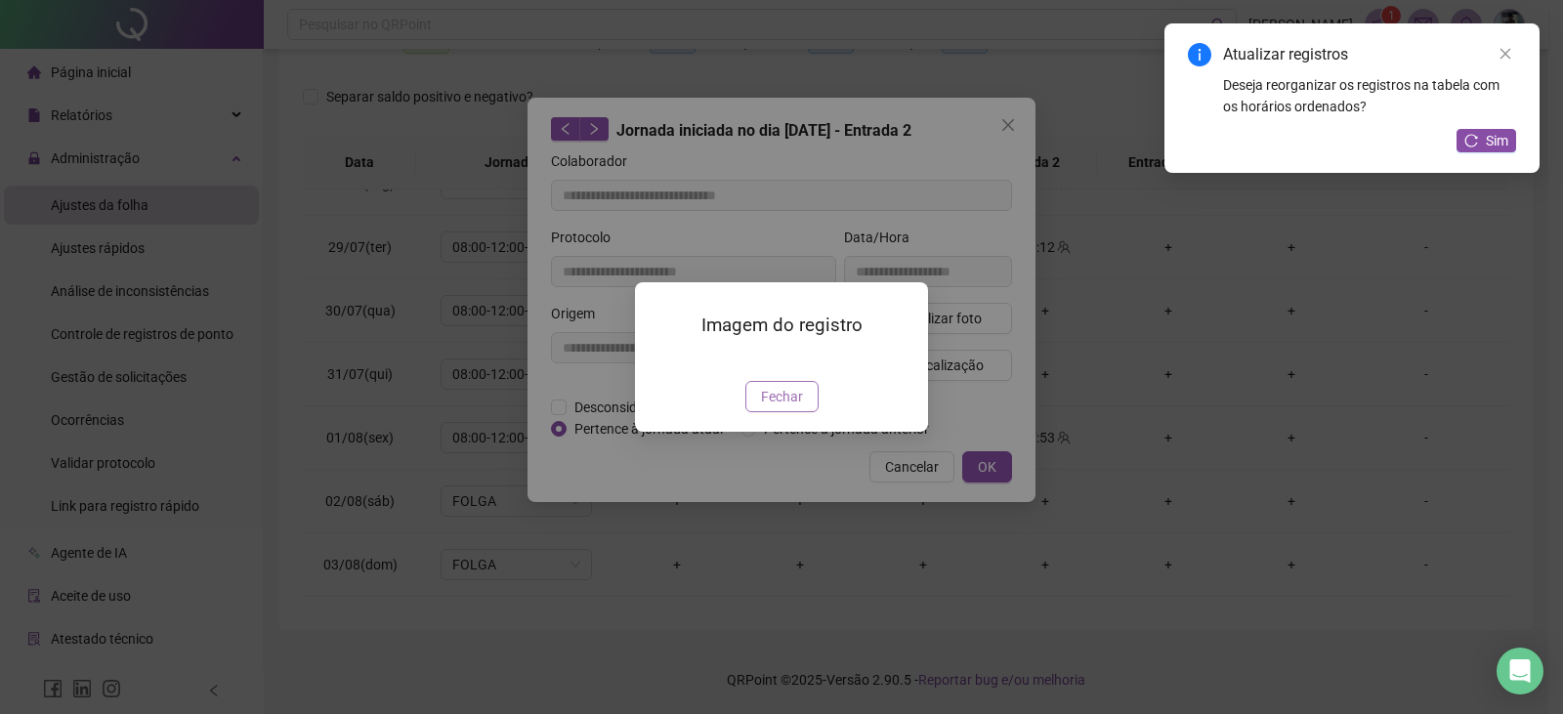
click at [778, 407] on span "Fechar" at bounding box center [782, 396] width 42 height 21
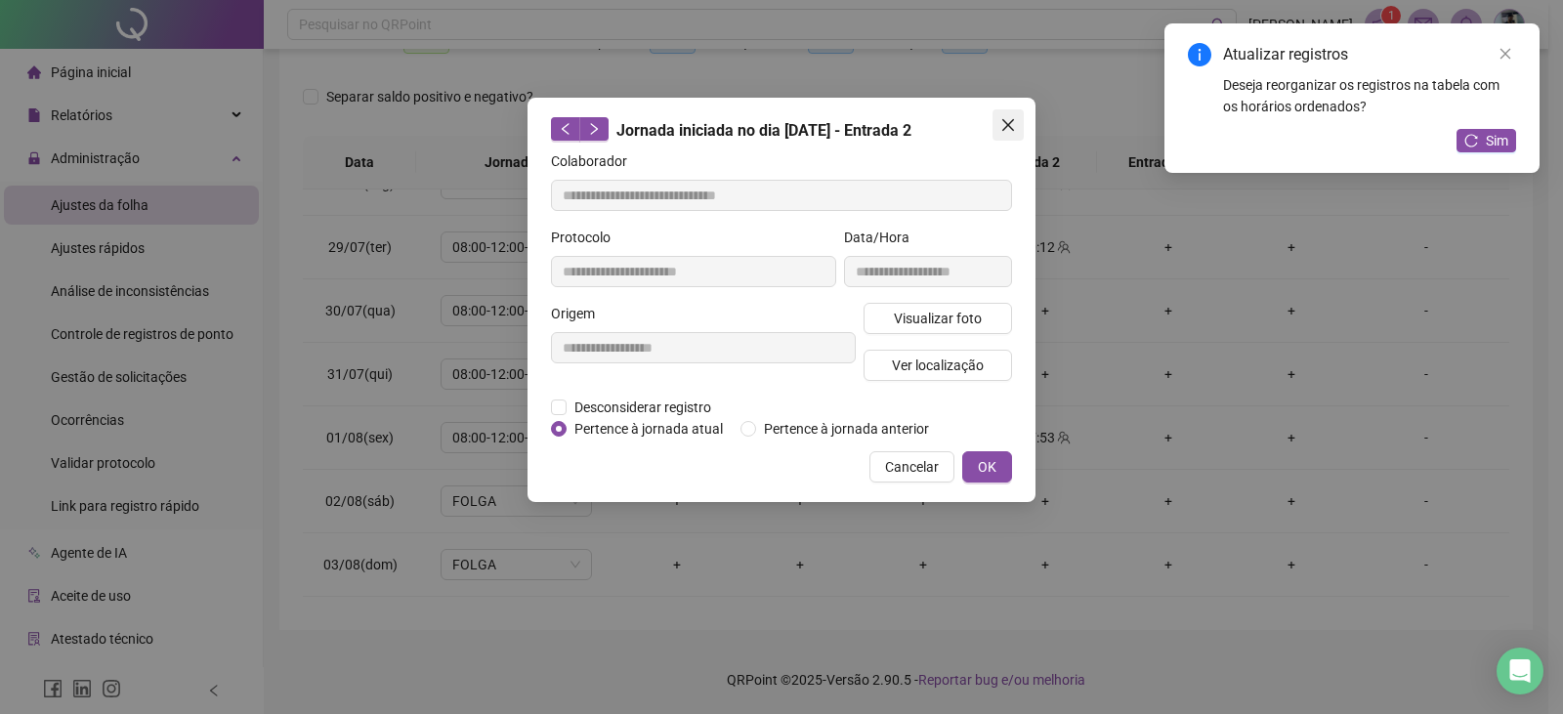
click at [1015, 119] on icon "close" at bounding box center [1009, 125] width 16 height 16
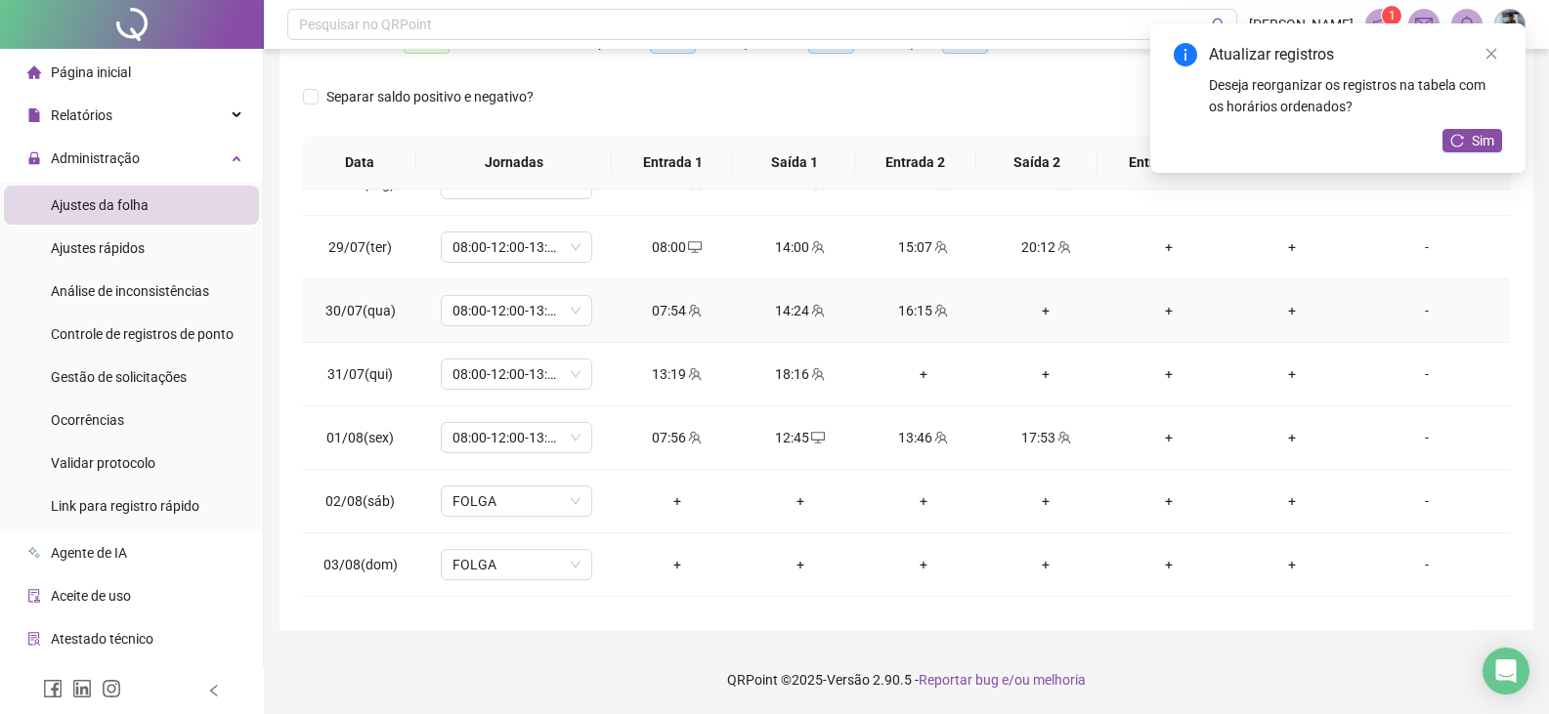
click at [917, 317] on div "16:15" at bounding box center [923, 310] width 92 height 21
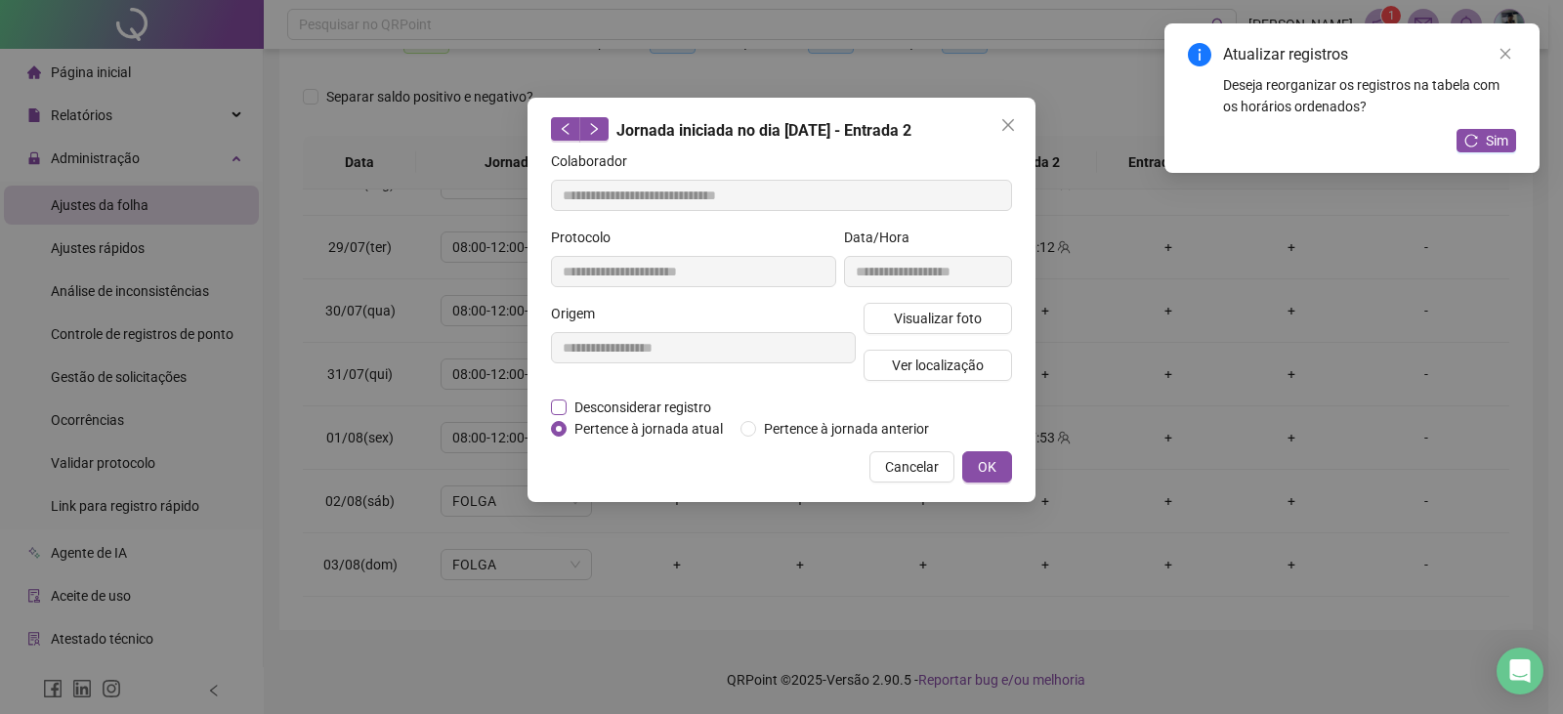
click at [675, 402] on span "Desconsiderar registro" at bounding box center [643, 407] width 152 height 21
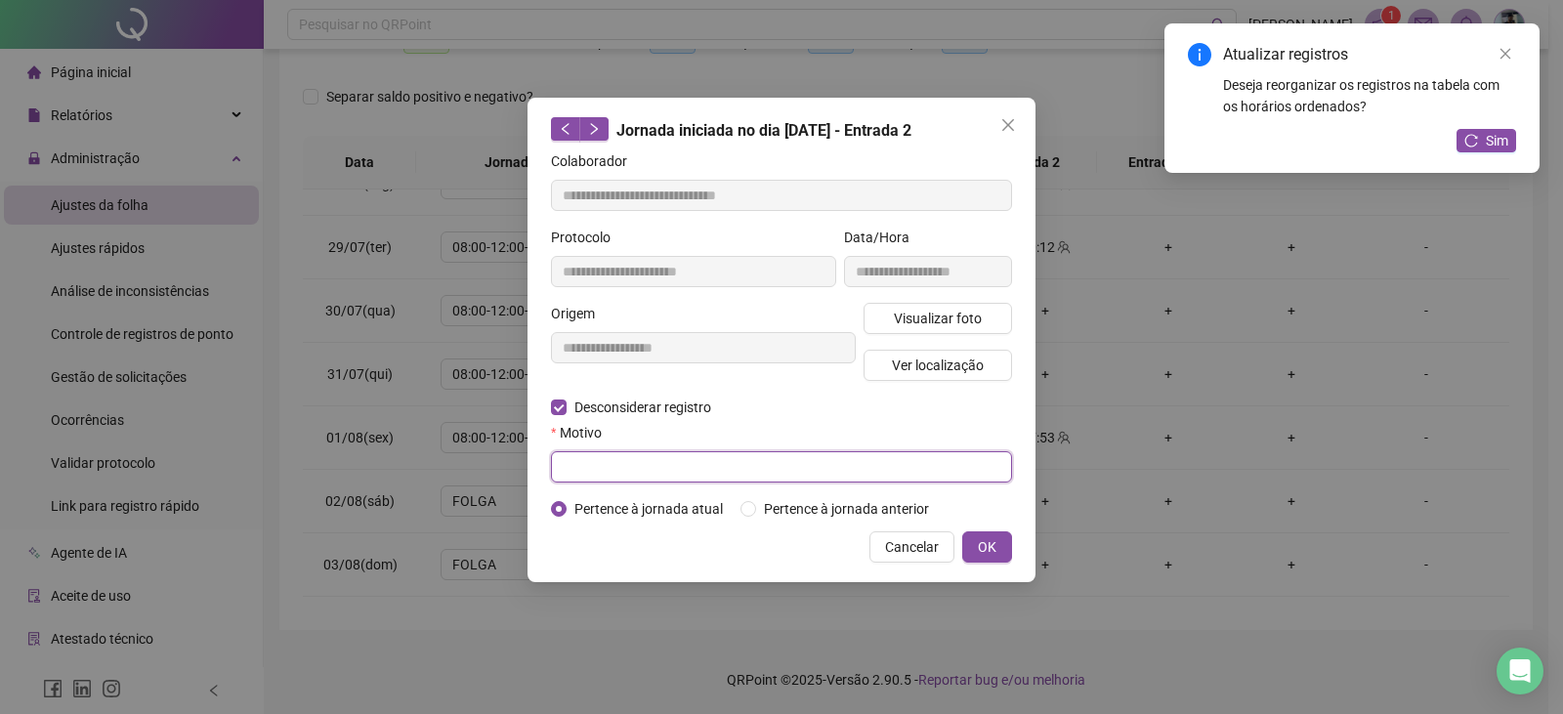
click at [733, 459] on input "text" at bounding box center [781, 466] width 461 height 31
type input "******"
click at [996, 540] on span "OK" at bounding box center [987, 546] width 19 height 21
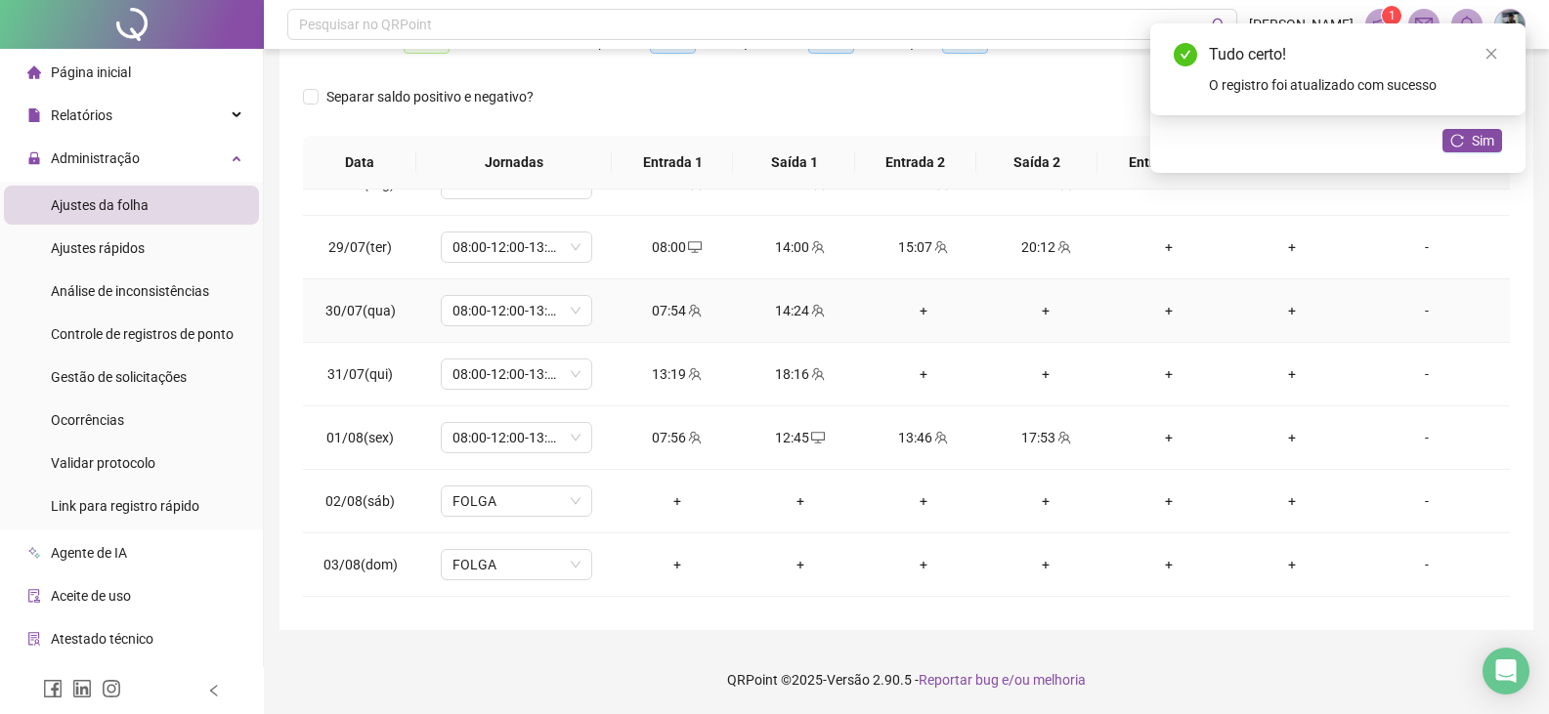
click at [907, 313] on div "+" at bounding box center [923, 310] width 92 height 21
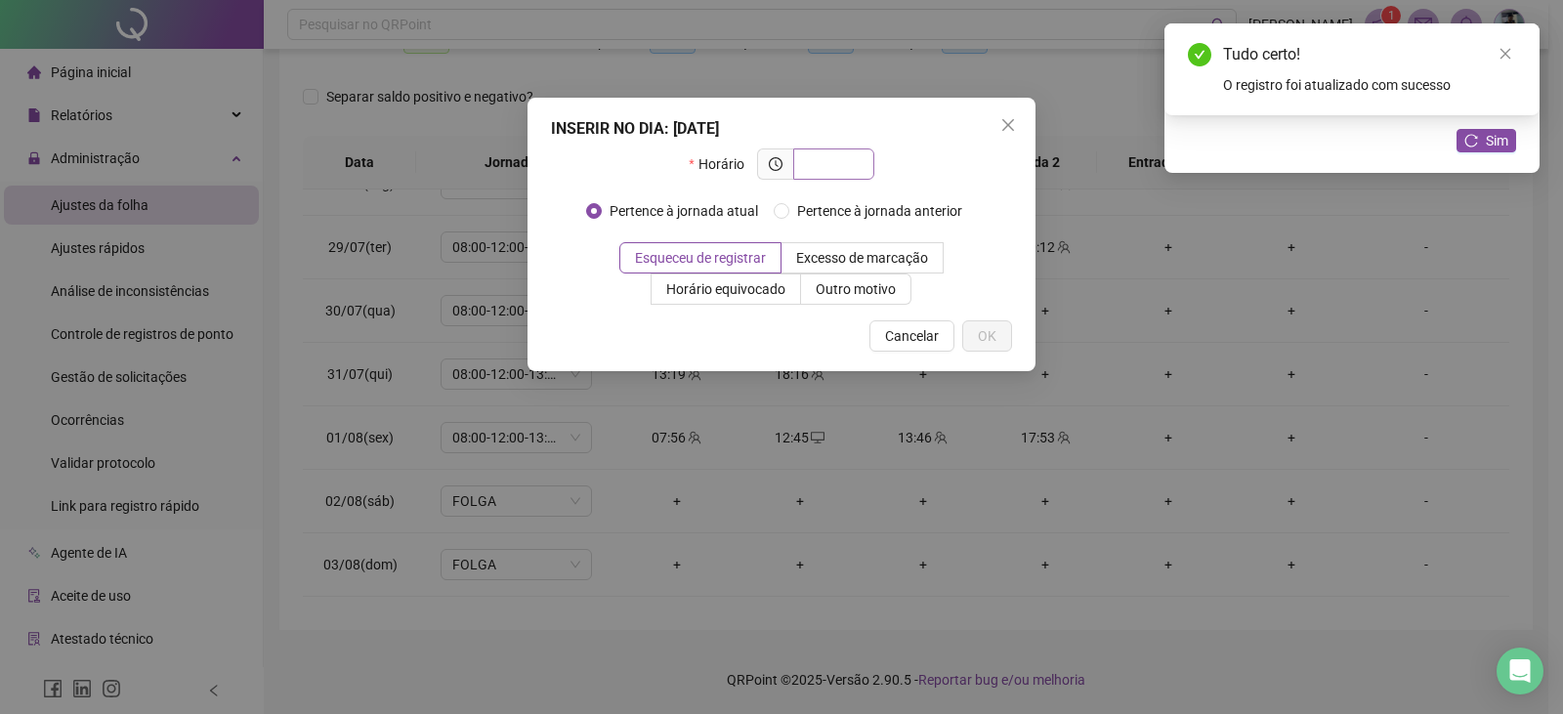
click at [829, 166] on input "text" at bounding box center [832, 163] width 54 height 21
type input "*****"
drag, startPoint x: 997, startPoint y: 340, endPoint x: 987, endPoint y: 326, distance: 16.8
click at [993, 338] on button "OK" at bounding box center [987, 335] width 50 height 31
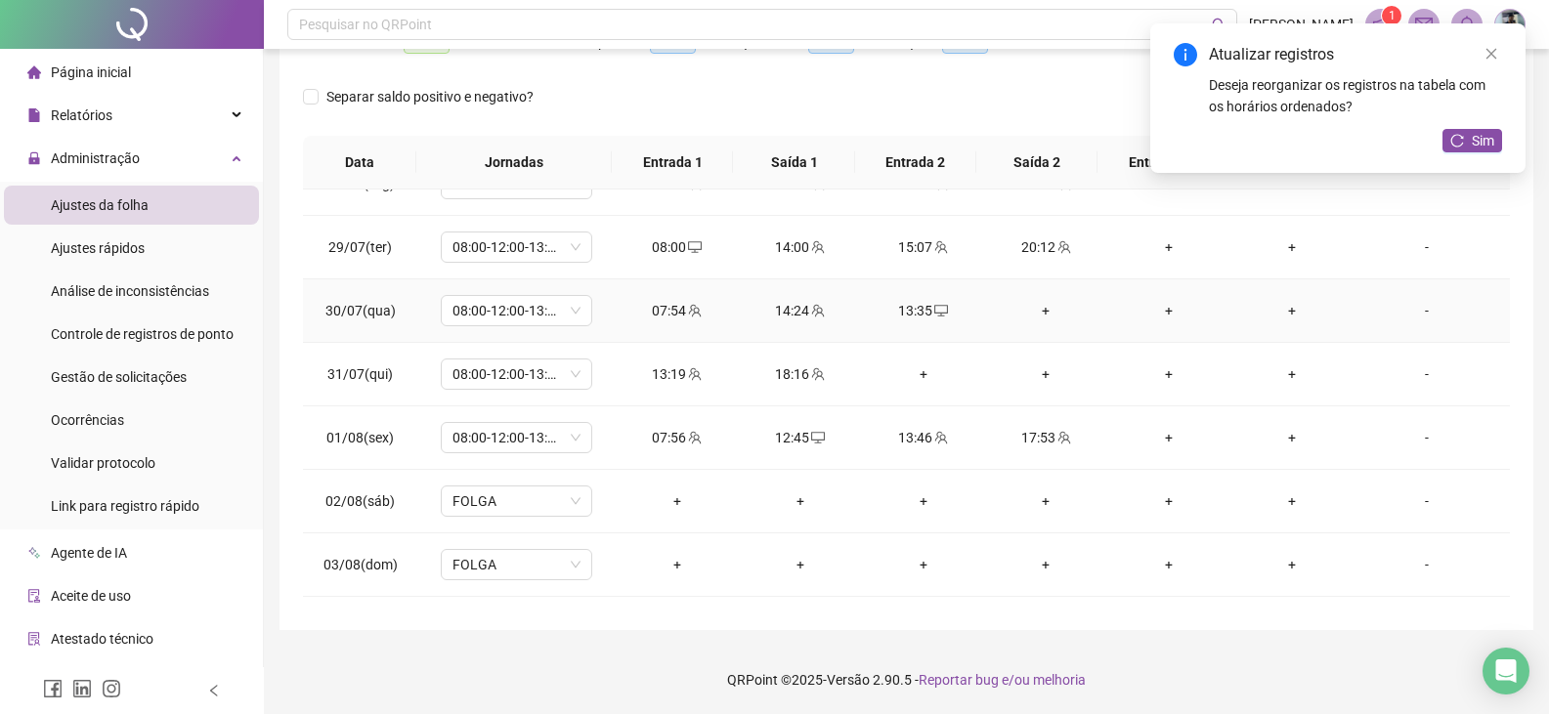
click at [1040, 314] on div "+" at bounding box center [1046, 310] width 92 height 21
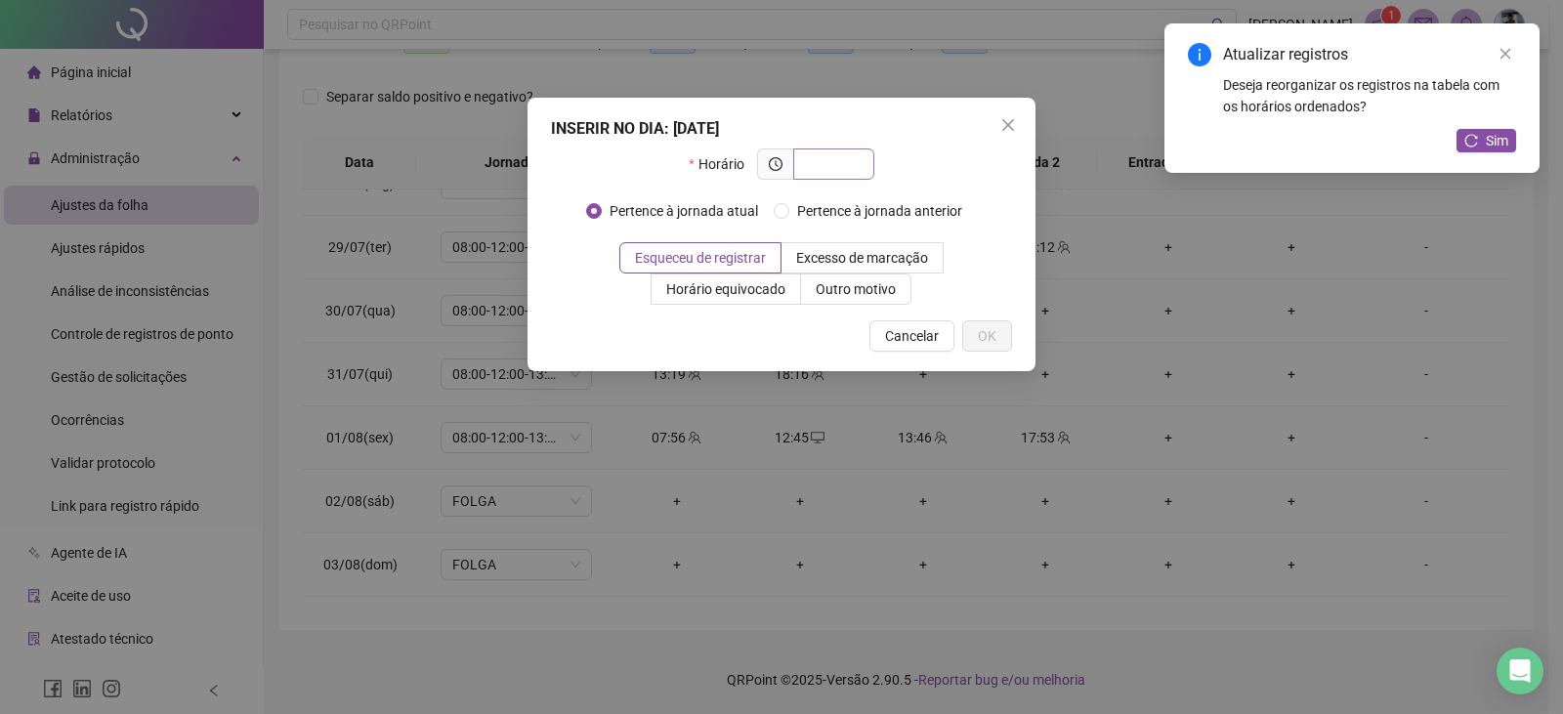
click at [841, 157] on input "text" at bounding box center [832, 163] width 54 height 21
type input "*****"
click at [1003, 340] on button "OK" at bounding box center [987, 335] width 50 height 31
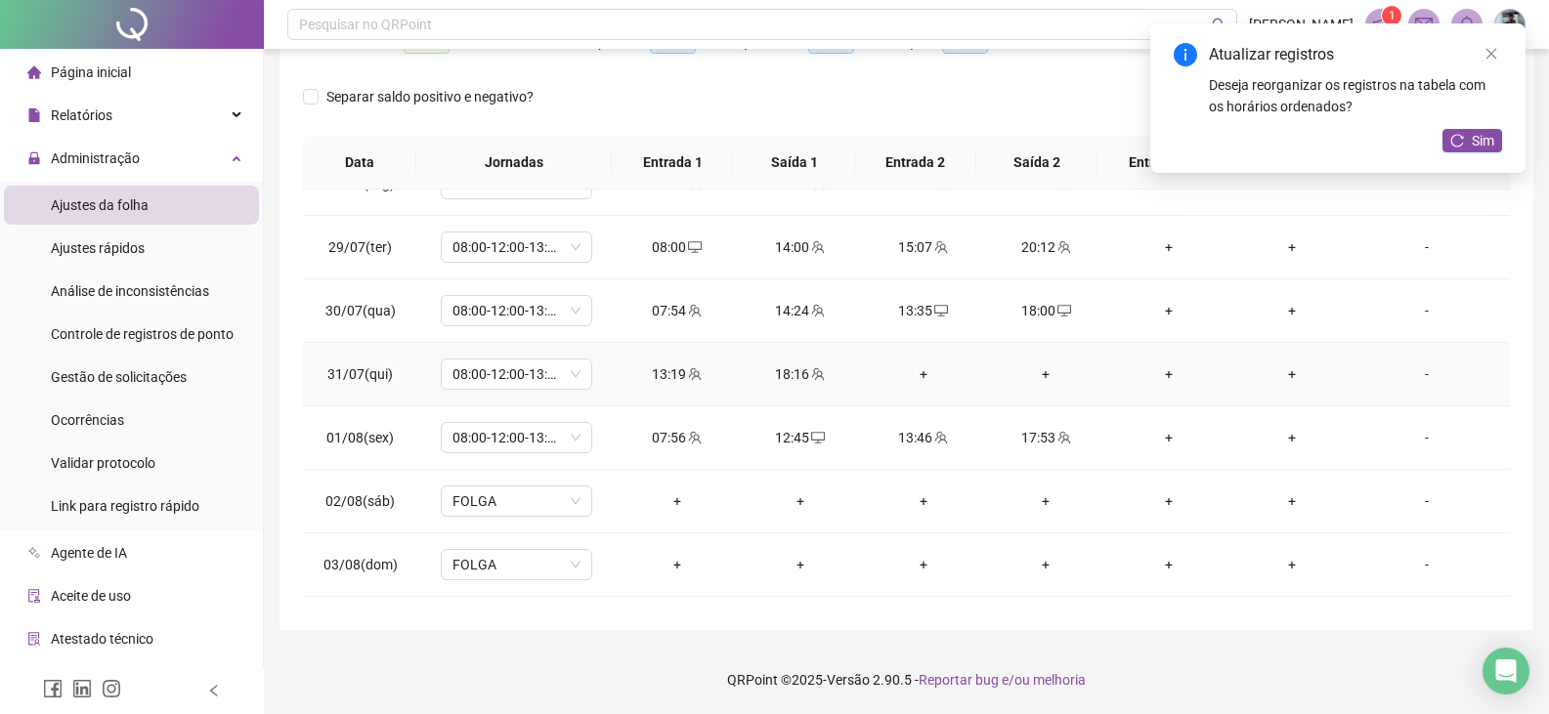
click at [910, 364] on div "+" at bounding box center [923, 373] width 92 height 21
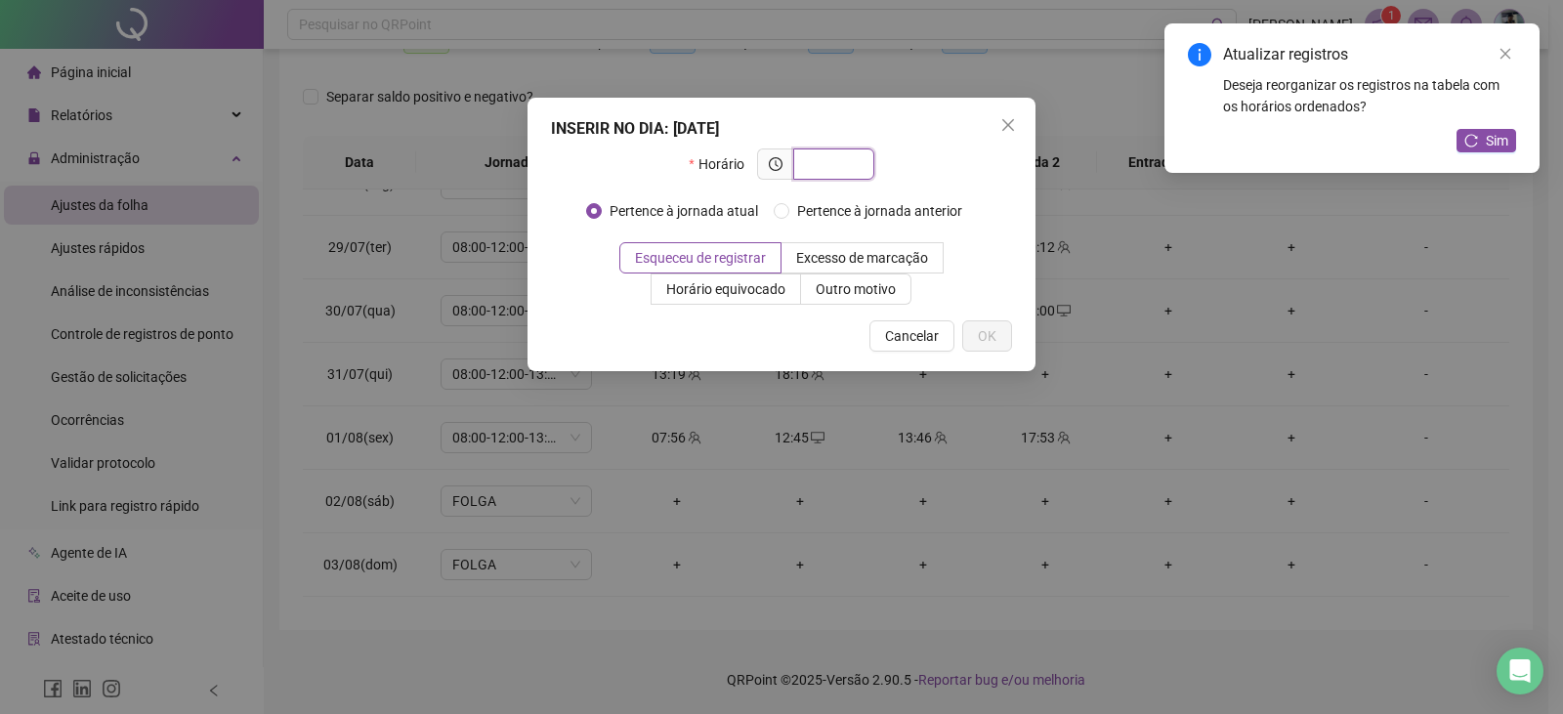
click at [826, 164] on input "text" at bounding box center [832, 163] width 54 height 21
type input "*****"
click at [994, 331] on span "OK" at bounding box center [987, 335] width 19 height 21
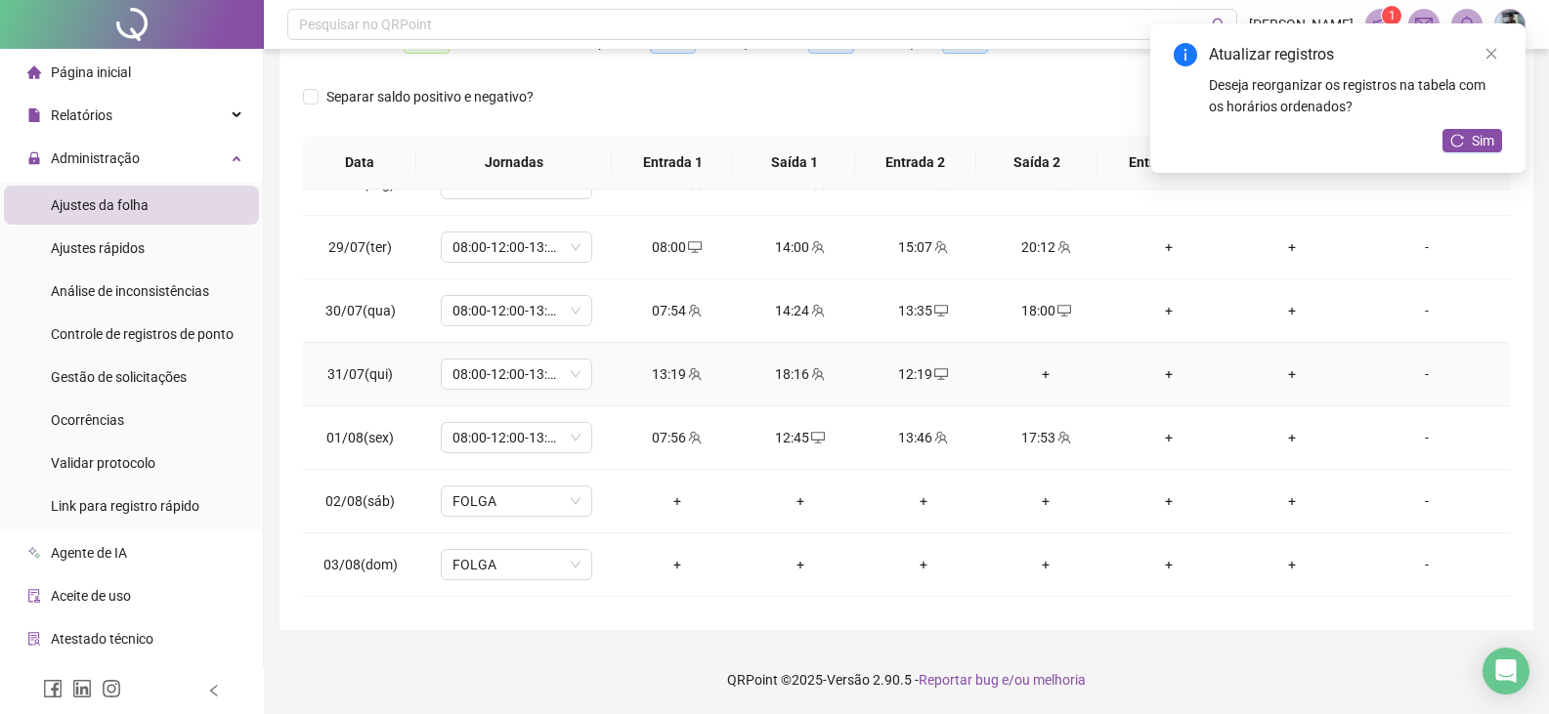
click at [1042, 367] on div "+" at bounding box center [1046, 373] width 92 height 21
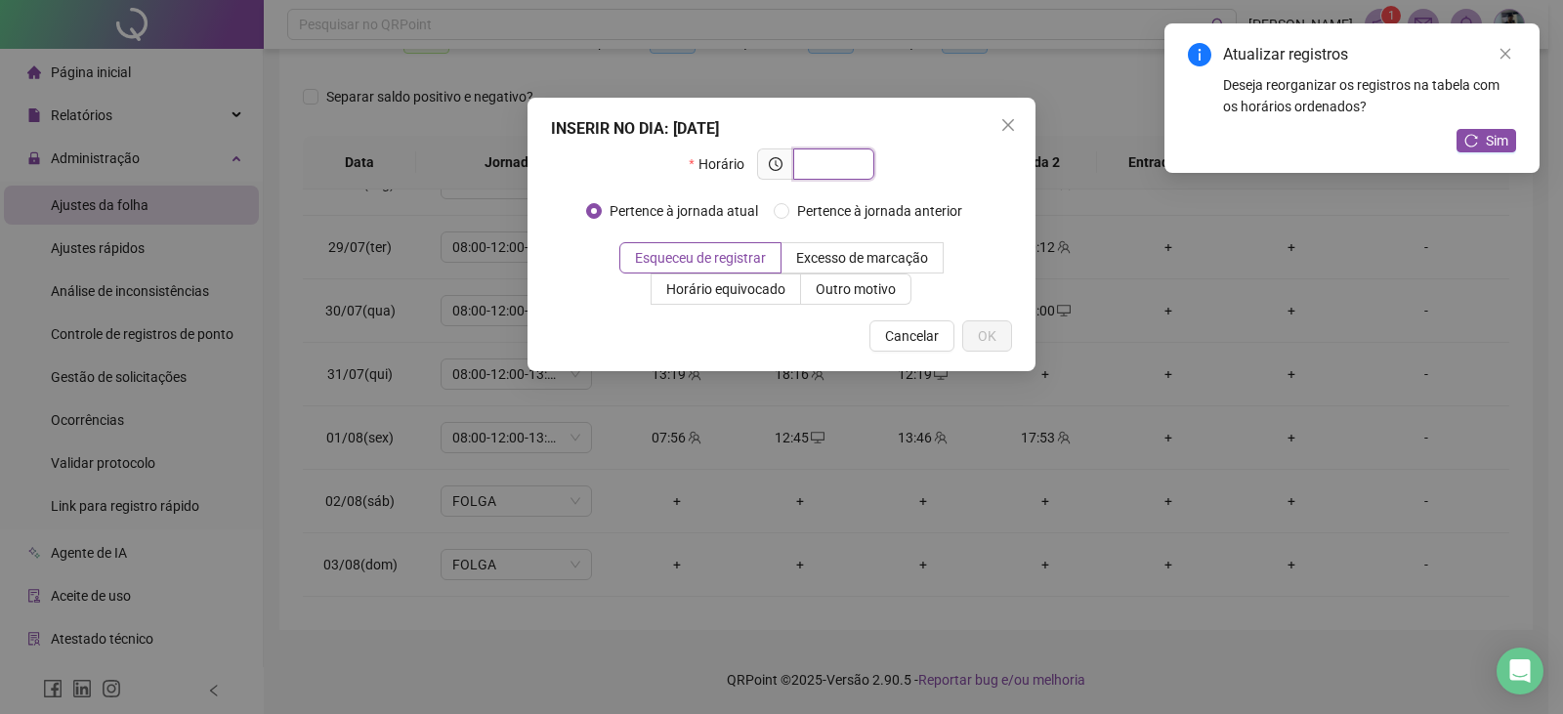
click at [856, 164] on input "text" at bounding box center [832, 163] width 54 height 21
type input "*****"
click at [989, 326] on span "OK" at bounding box center [987, 335] width 19 height 21
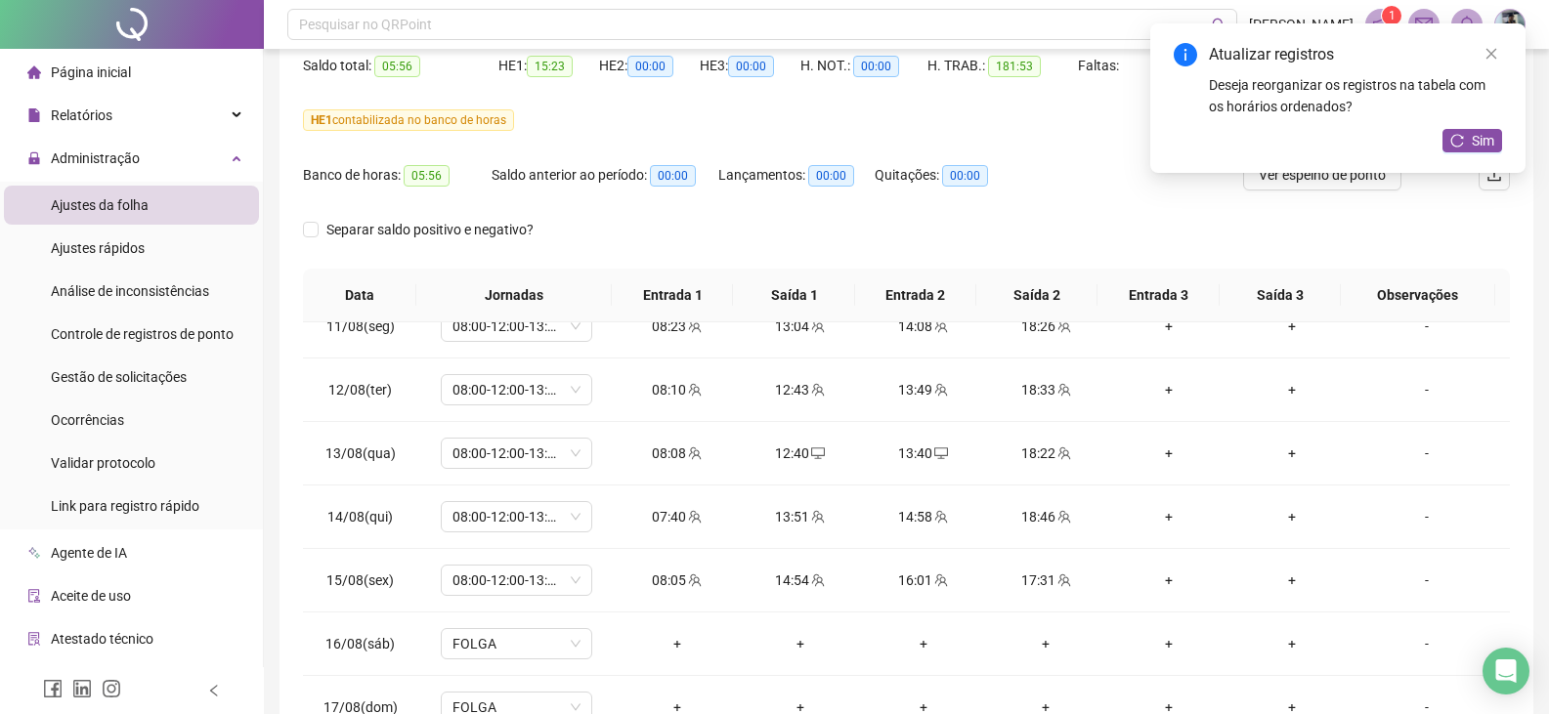
scroll to position [0, 0]
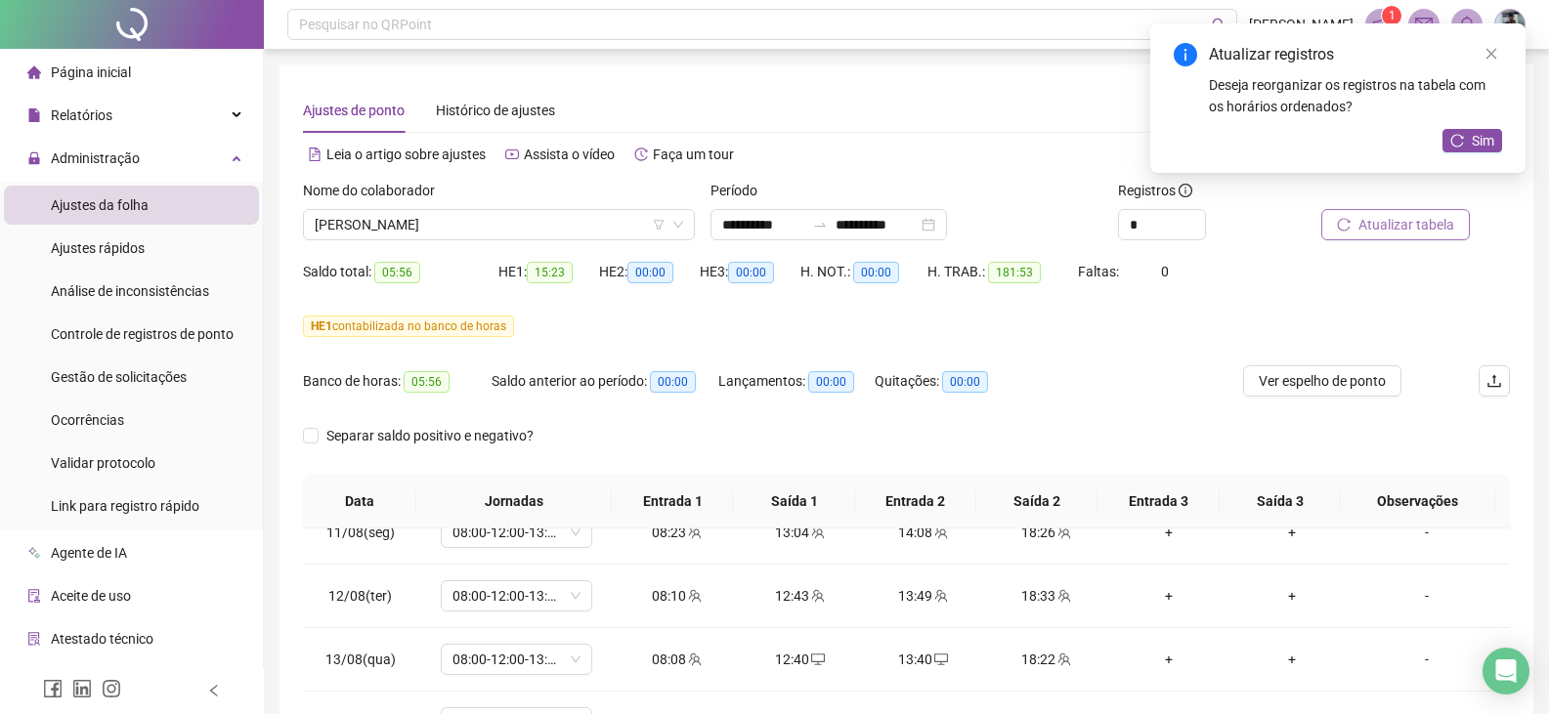
click at [1394, 220] on span "Atualizar tabela" at bounding box center [1406, 224] width 96 height 21
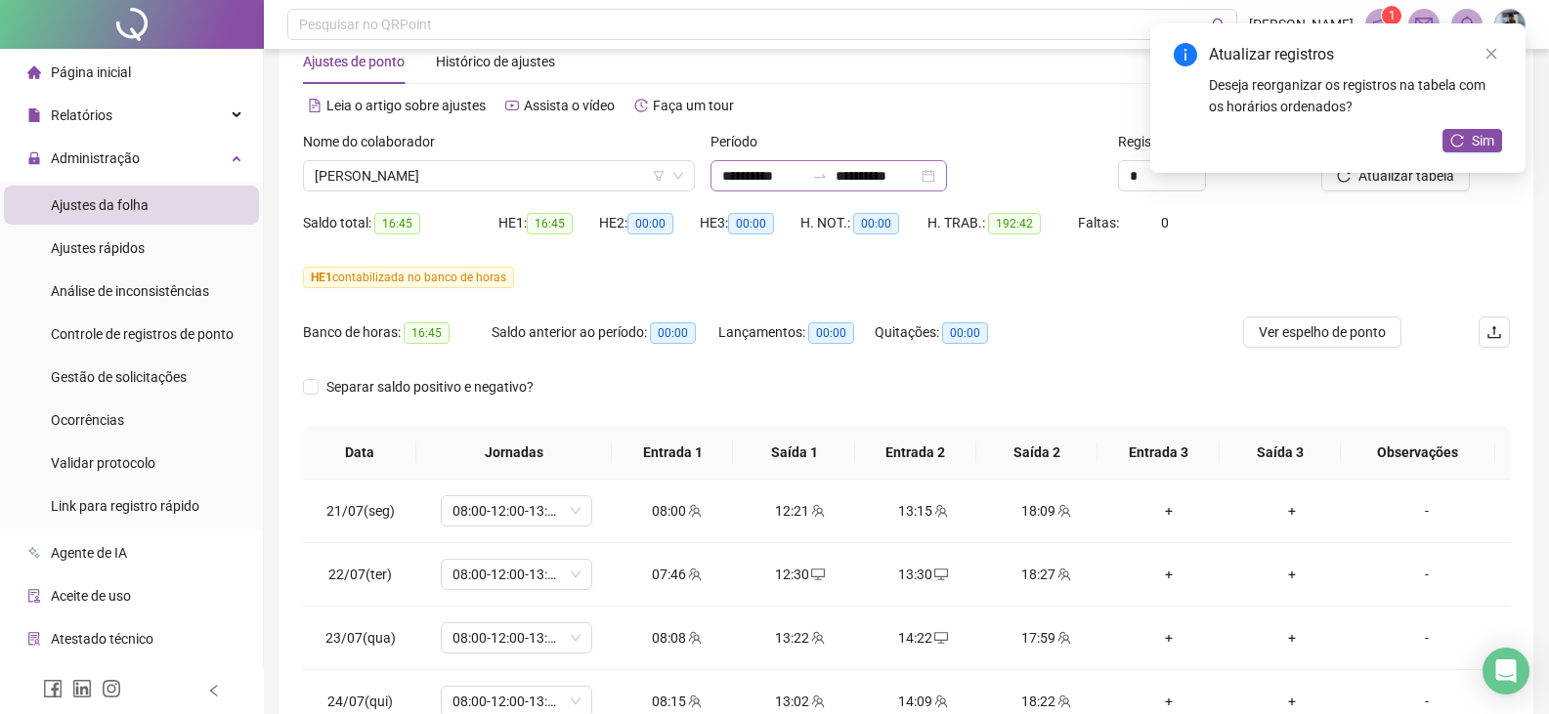
scroll to position [46, 0]
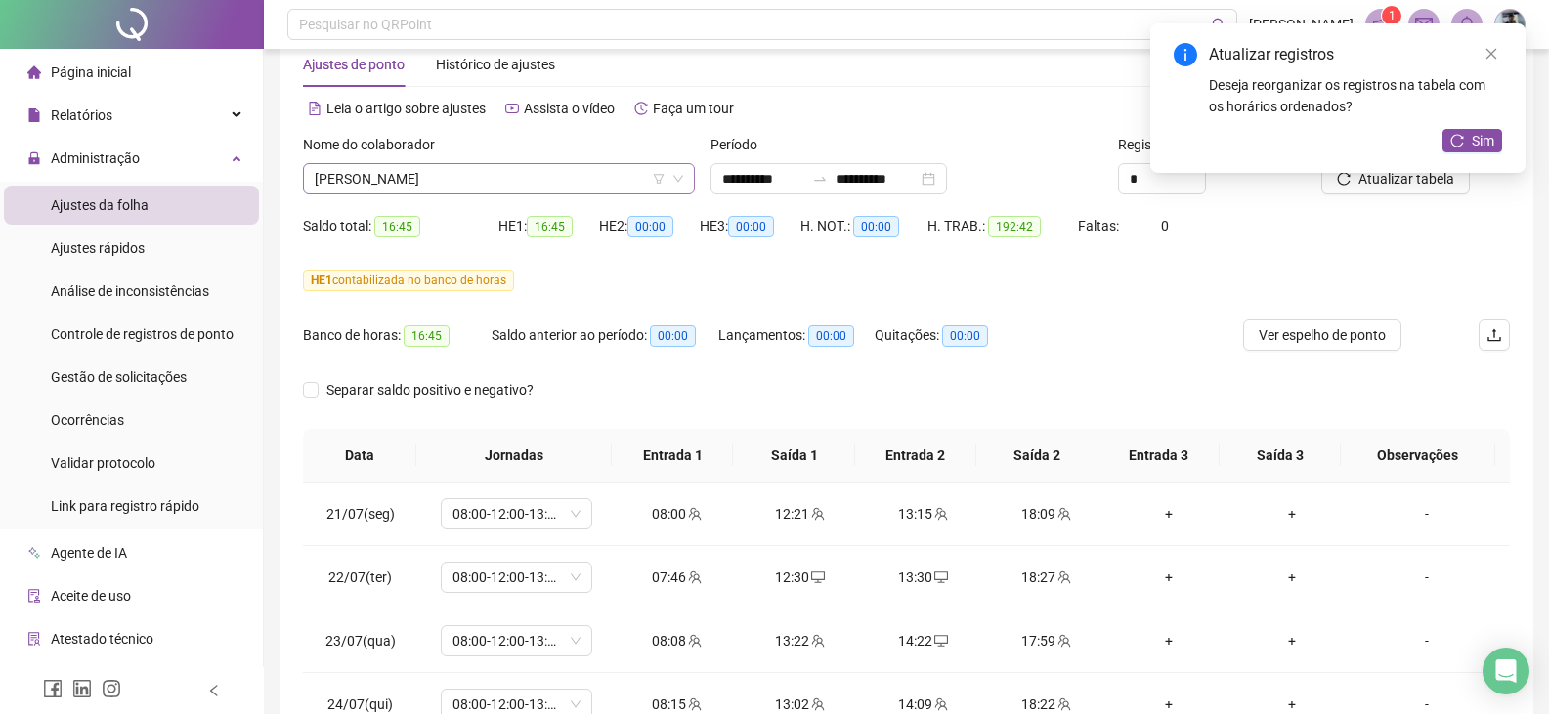
click at [384, 166] on span "[PERSON_NAME]" at bounding box center [499, 178] width 368 height 29
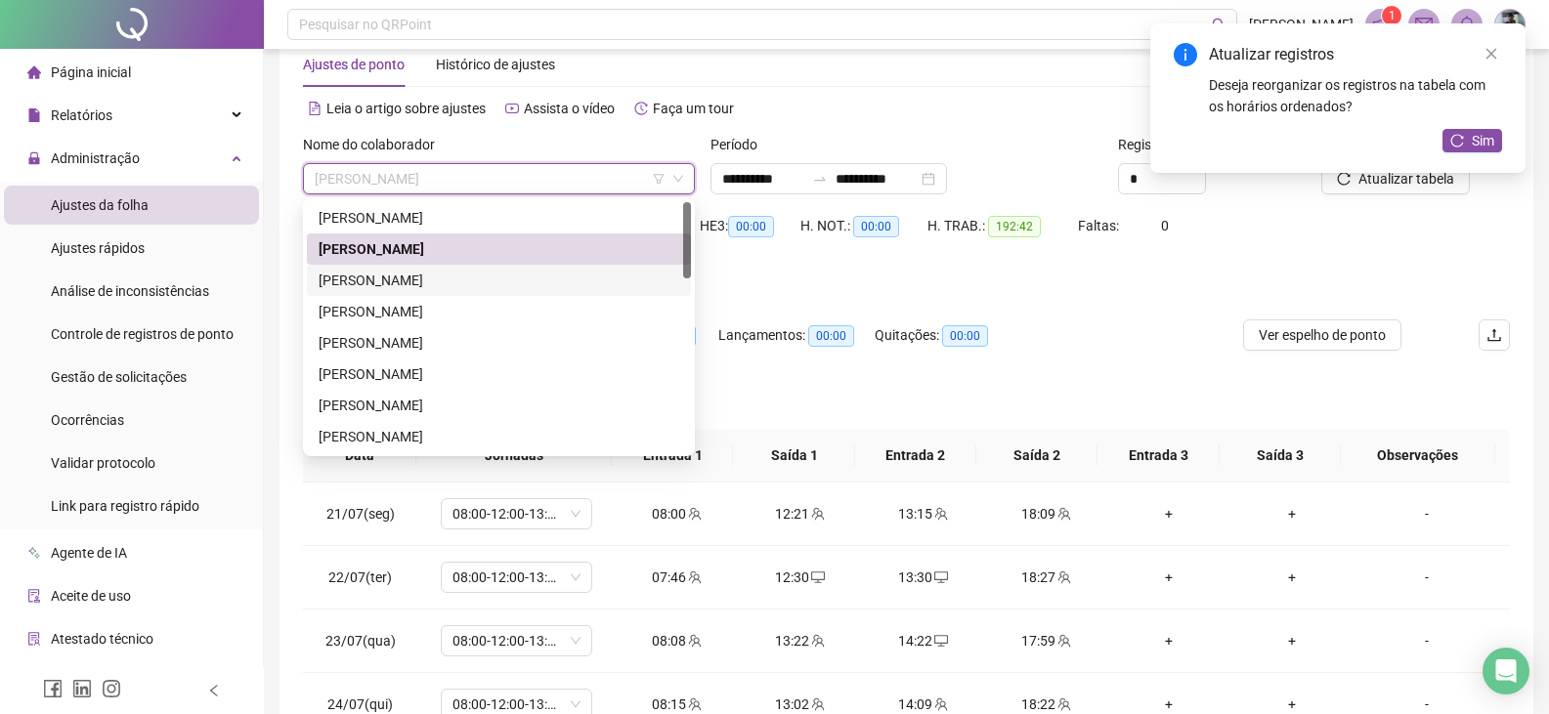
click at [397, 277] on div "[PERSON_NAME]" at bounding box center [499, 280] width 361 height 21
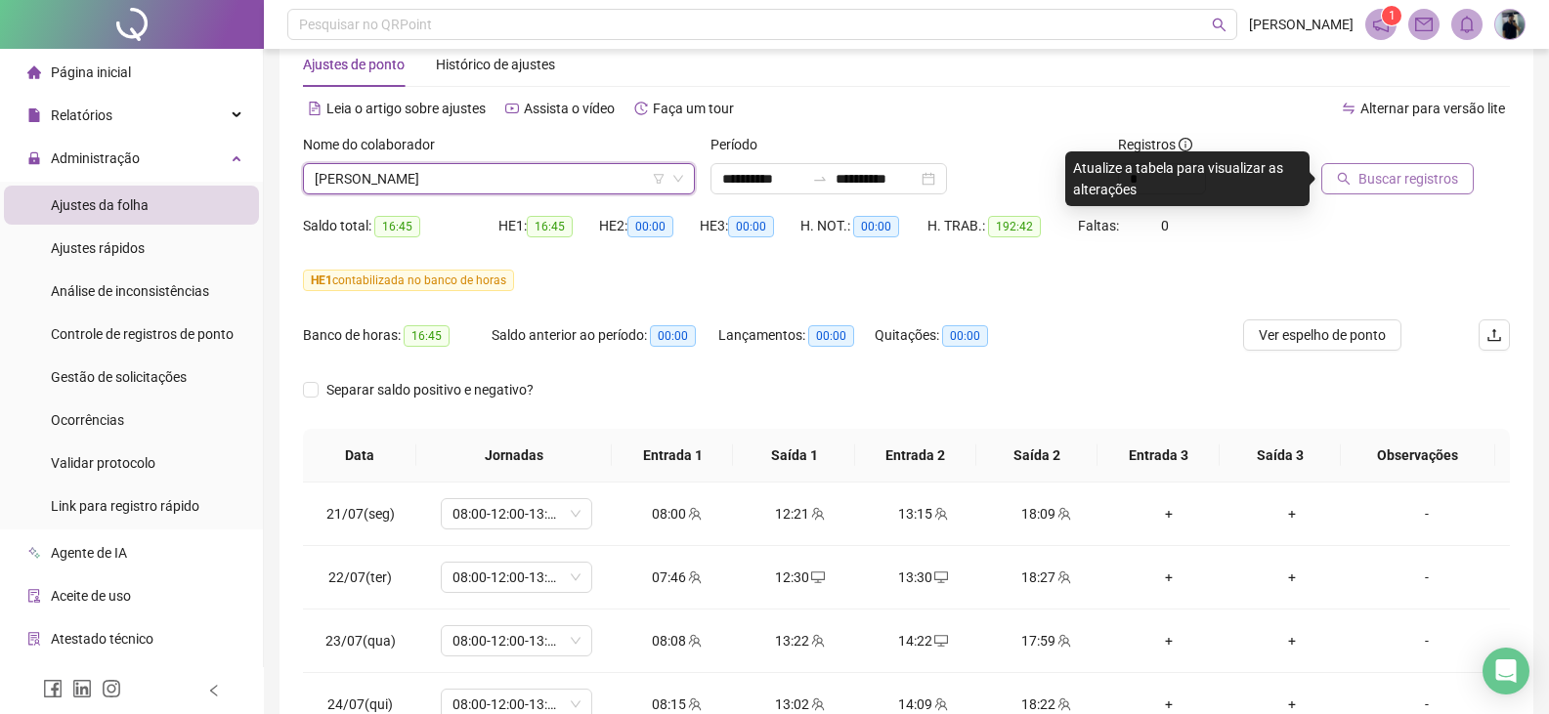
click at [1371, 180] on span "Buscar registros" at bounding box center [1408, 178] width 100 height 21
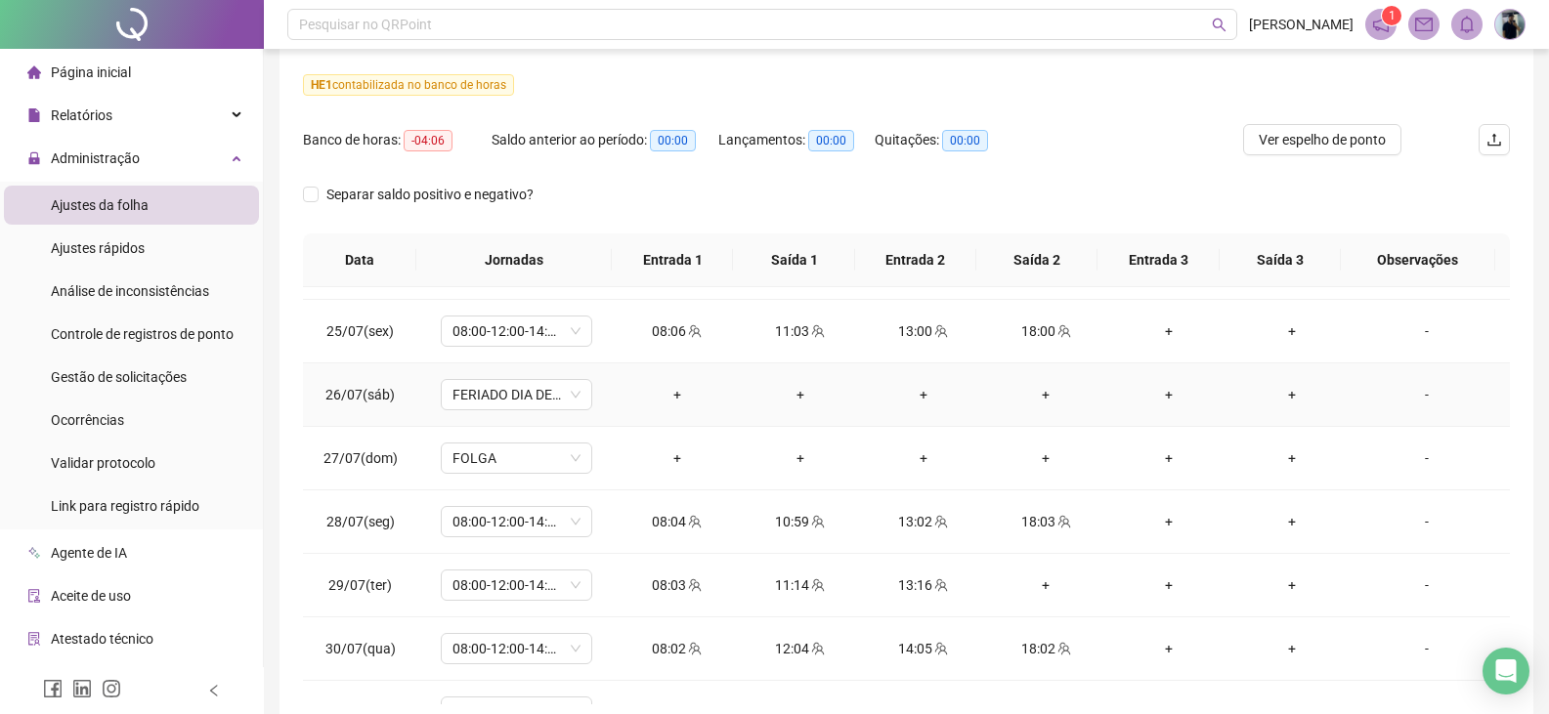
scroll to position [293, 0]
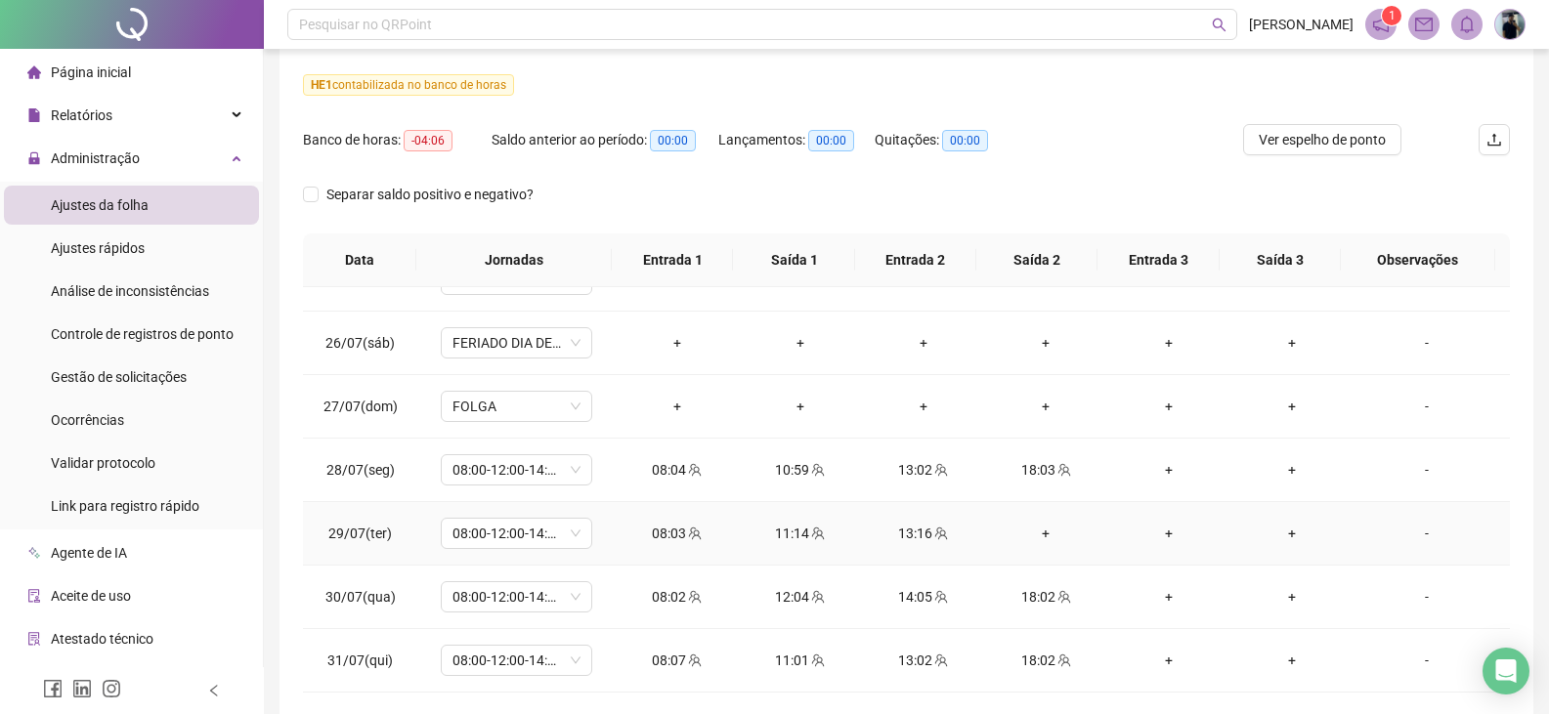
drag, startPoint x: 1033, startPoint y: 537, endPoint x: 1034, endPoint y: 527, distance: 10.8
click at [1033, 537] on div "+" at bounding box center [1046, 533] width 92 height 21
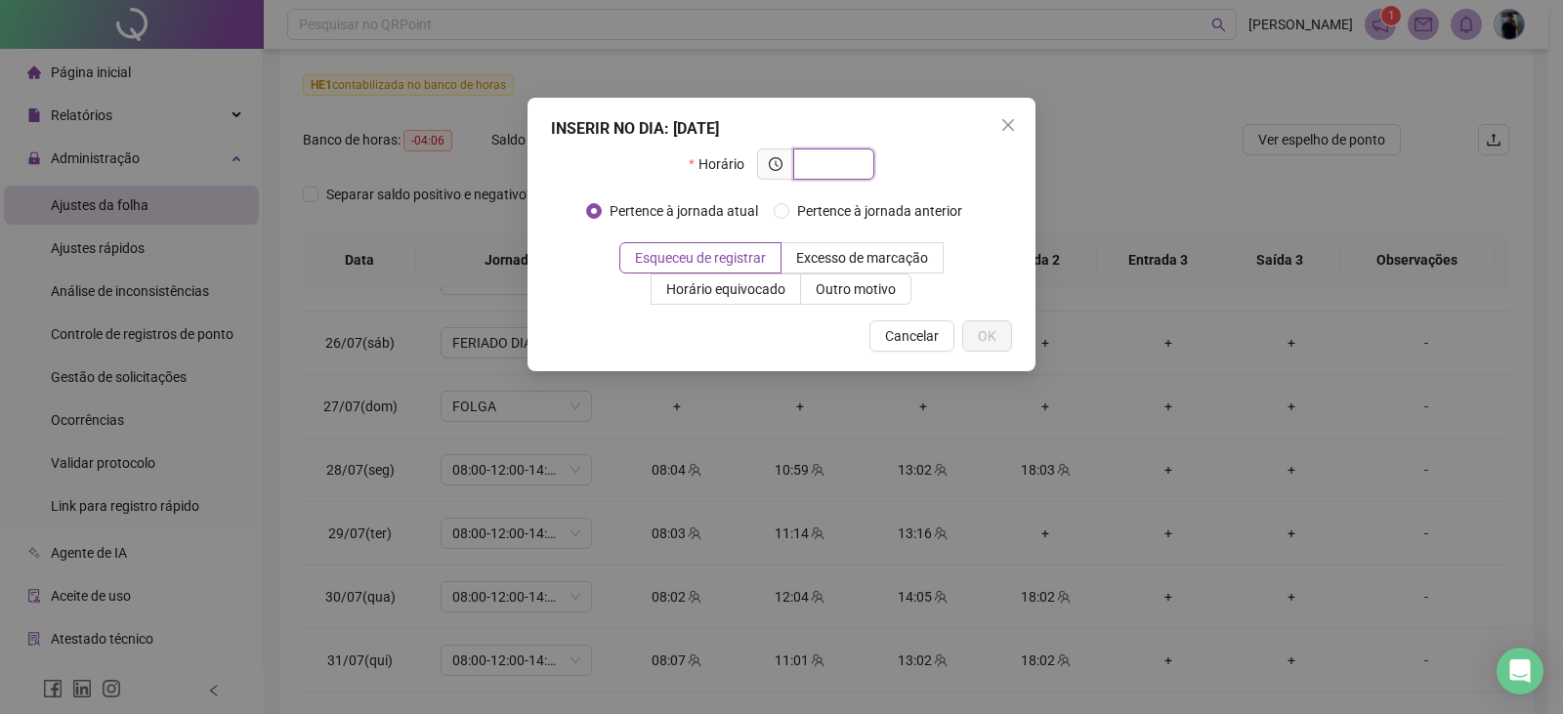
click at [831, 161] on input "text" at bounding box center [832, 163] width 54 height 21
type input "*****"
click at [993, 332] on span "OK" at bounding box center [987, 335] width 19 height 21
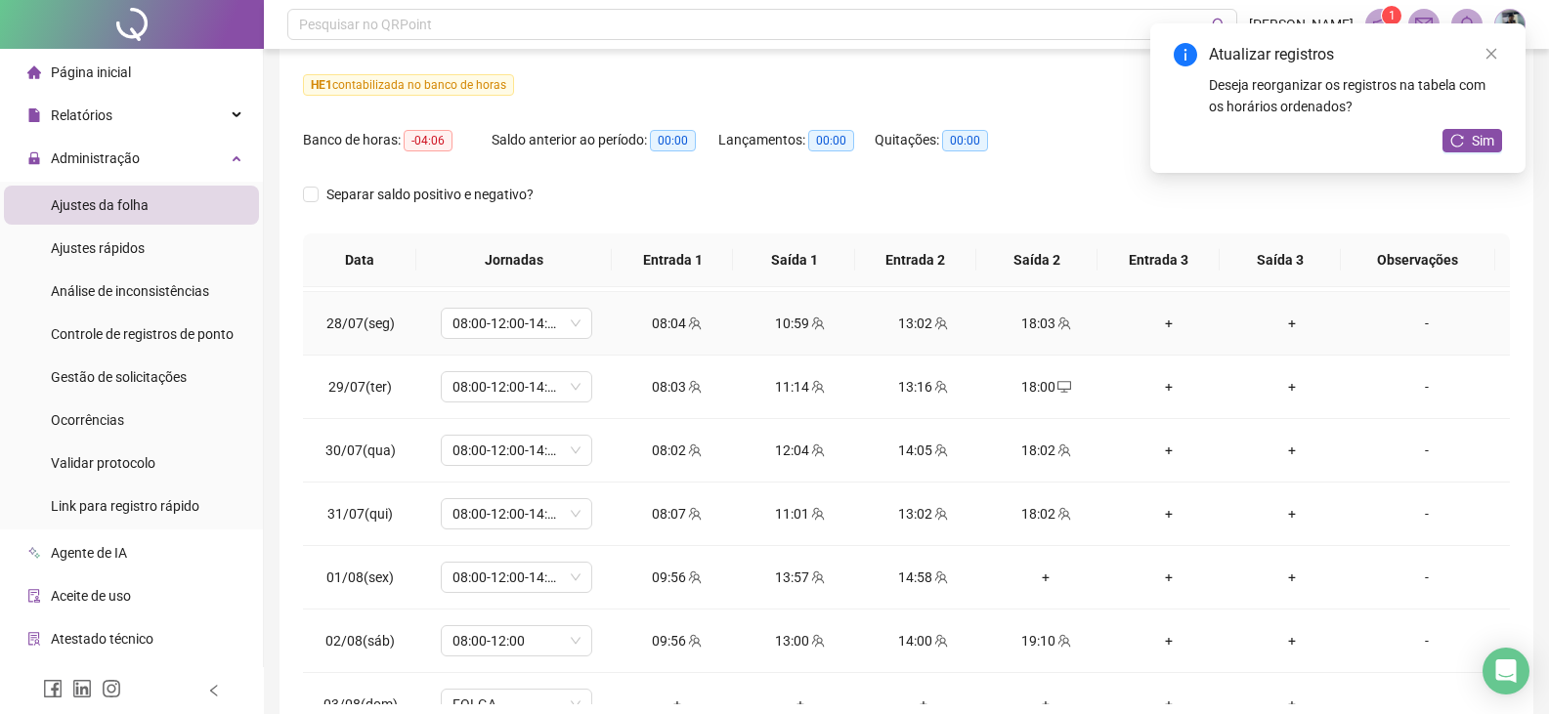
scroll to position [489, 0]
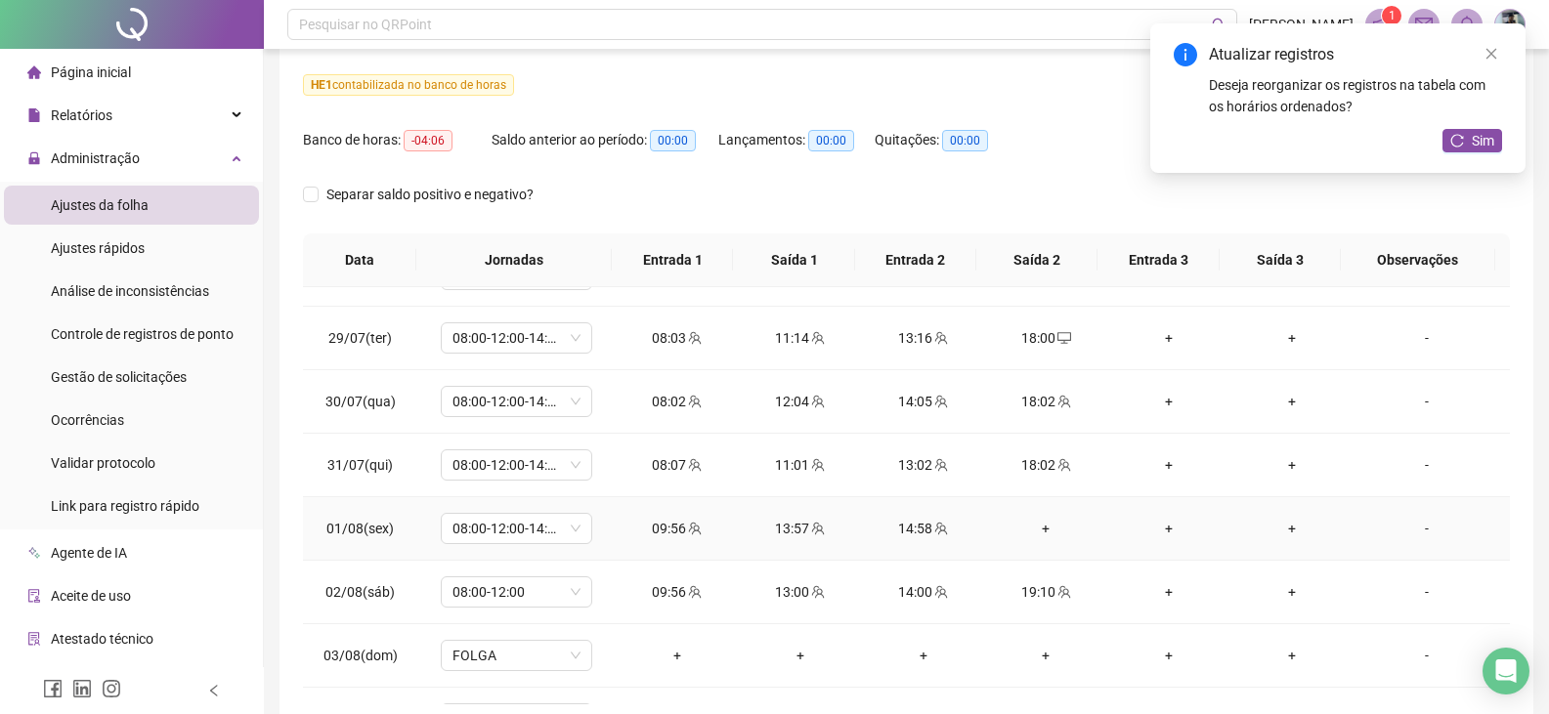
click at [1036, 528] on div "+" at bounding box center [1046, 528] width 92 height 21
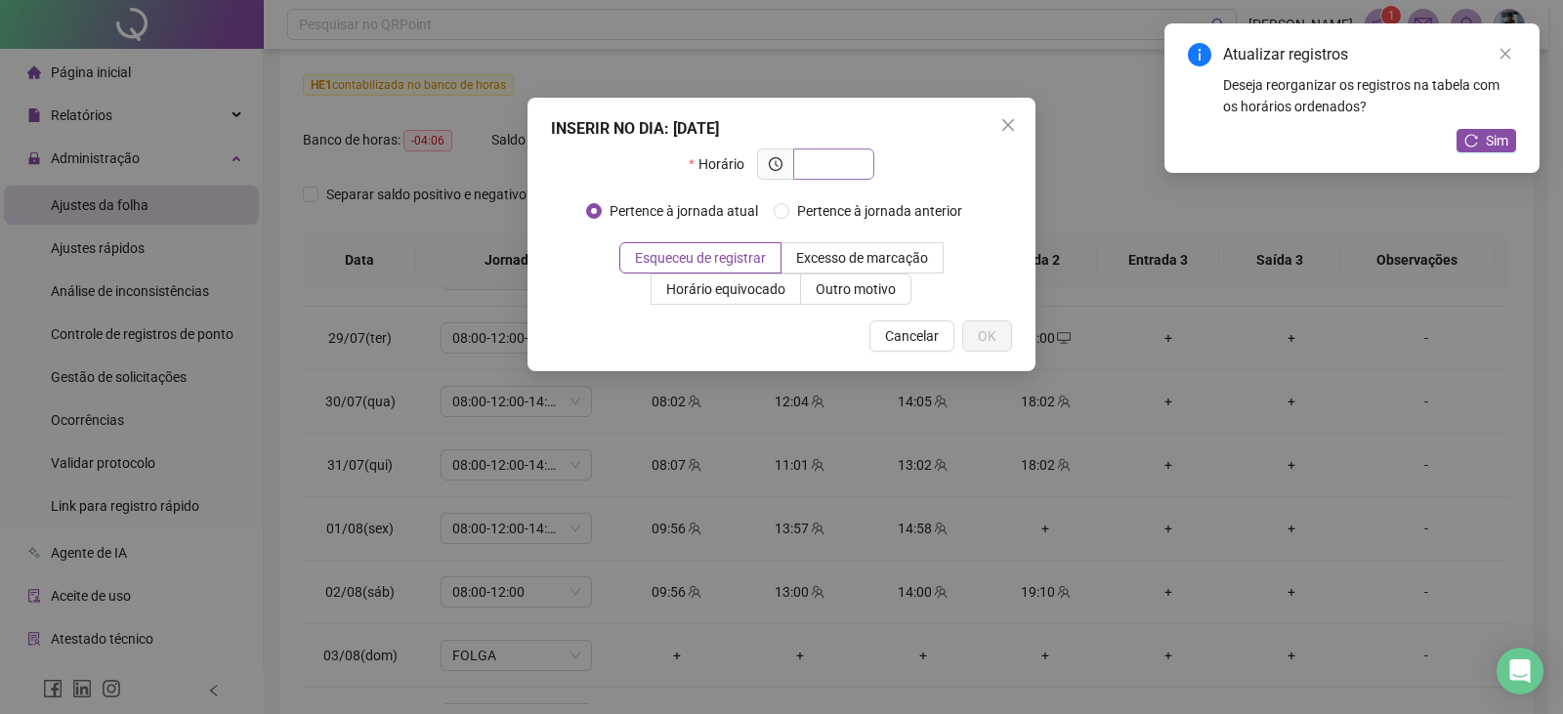
click at [841, 151] on span at bounding box center [833, 164] width 81 height 31
type input "*****"
click at [979, 341] on span "OK" at bounding box center [987, 335] width 19 height 21
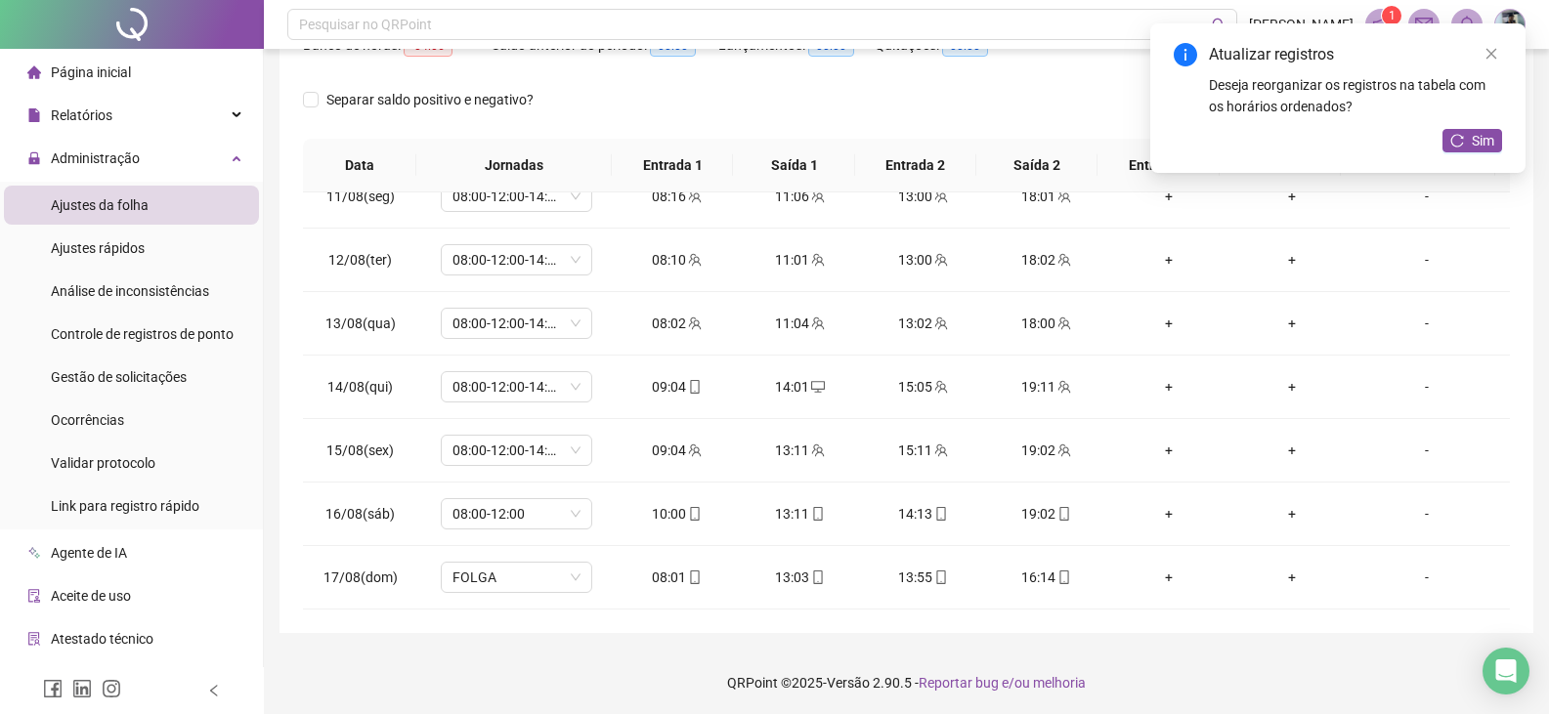
scroll to position [0, 0]
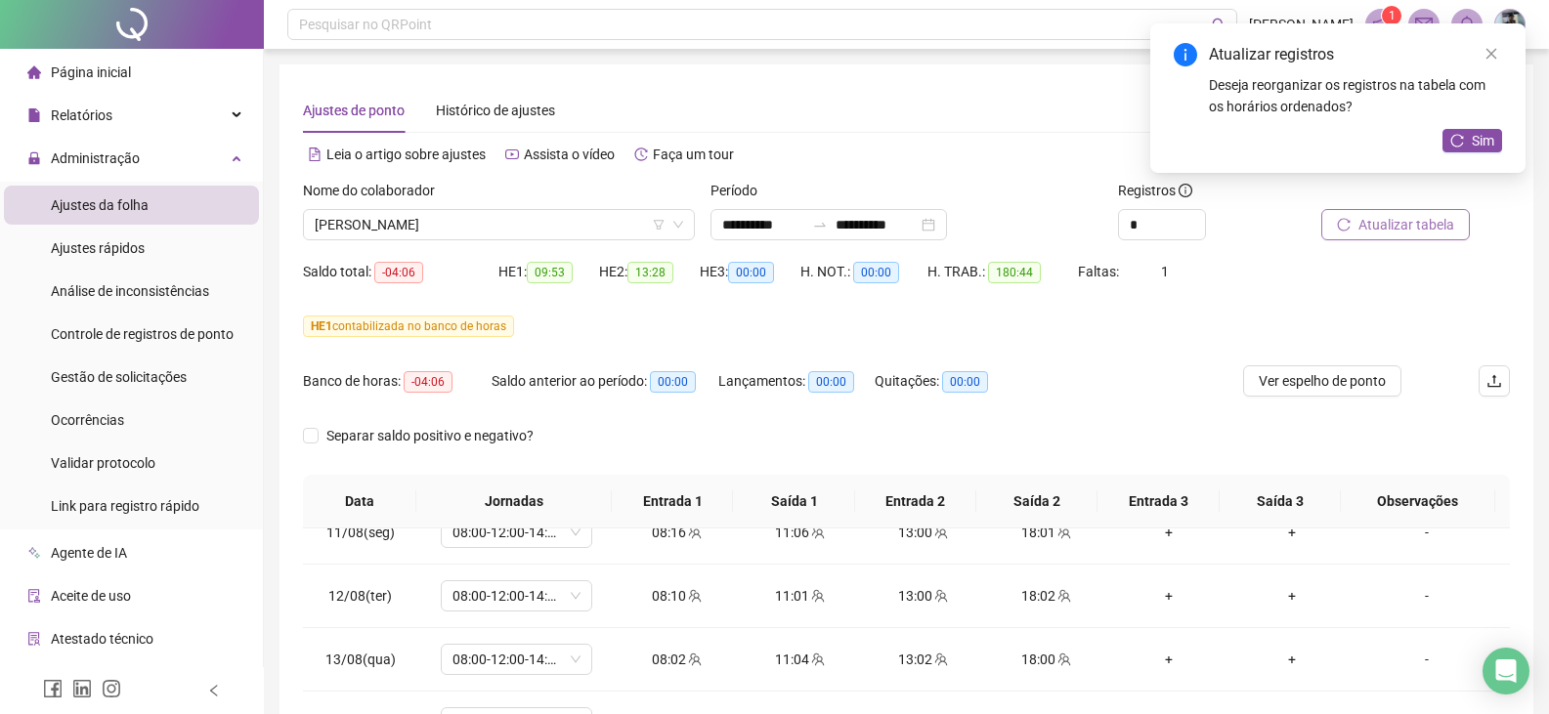
click at [1409, 226] on span "Atualizar tabela" at bounding box center [1406, 224] width 96 height 21
click at [615, 221] on span "[PERSON_NAME]" at bounding box center [499, 224] width 368 height 29
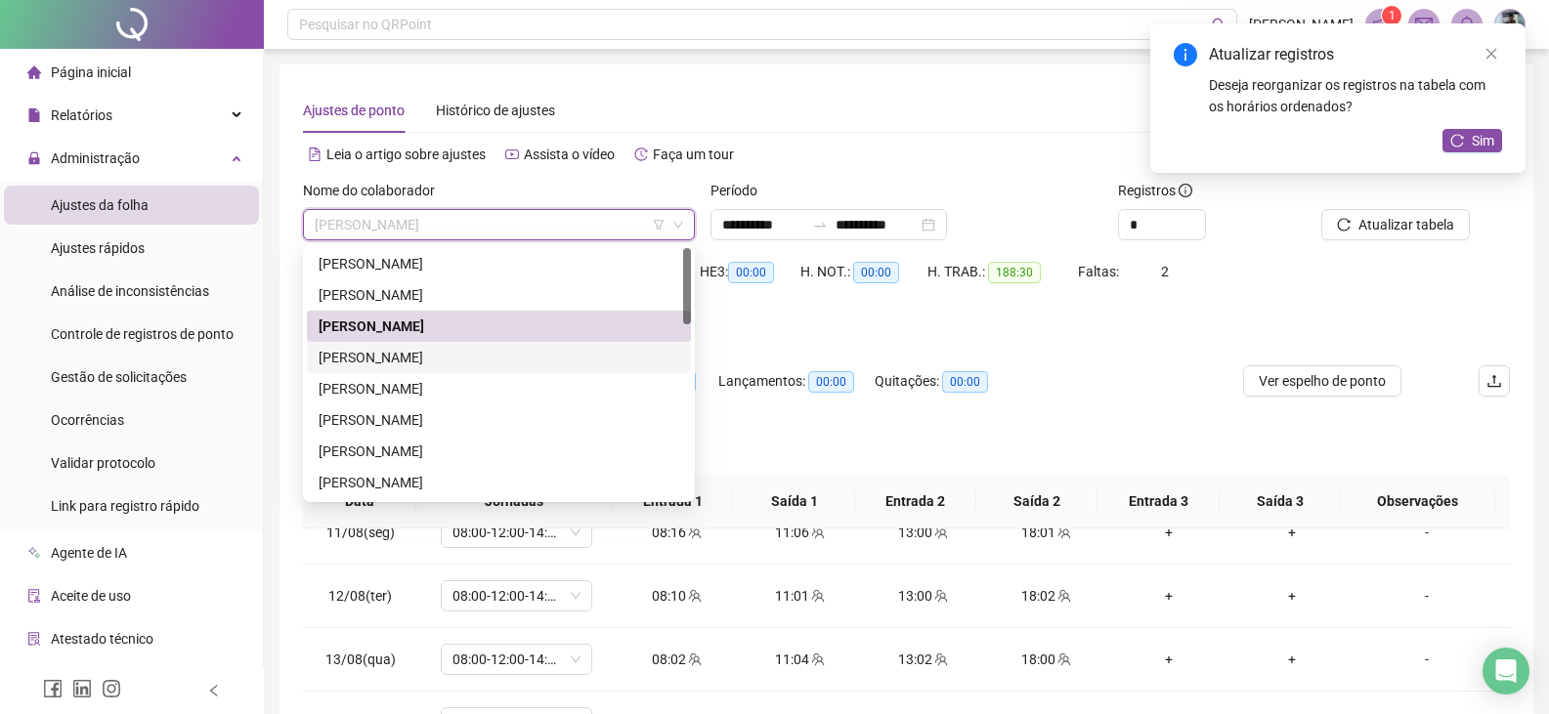
drag, startPoint x: 495, startPoint y: 361, endPoint x: 619, endPoint y: 371, distance: 124.6
click at [495, 362] on div "[PERSON_NAME]" at bounding box center [499, 357] width 361 height 21
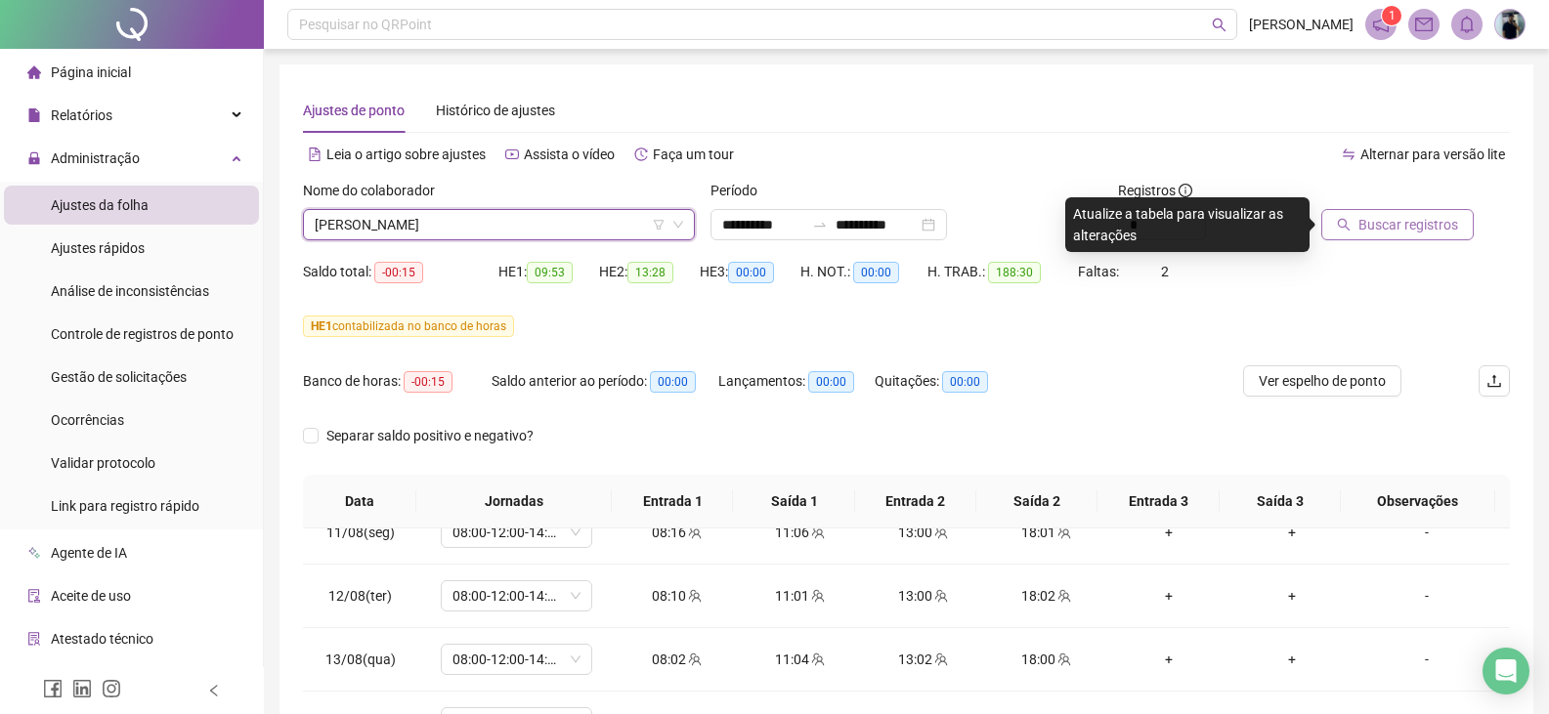
drag, startPoint x: 1415, startPoint y: 217, endPoint x: 1398, endPoint y: 236, distance: 25.6
click at [1415, 216] on span "Buscar registros" at bounding box center [1408, 224] width 100 height 21
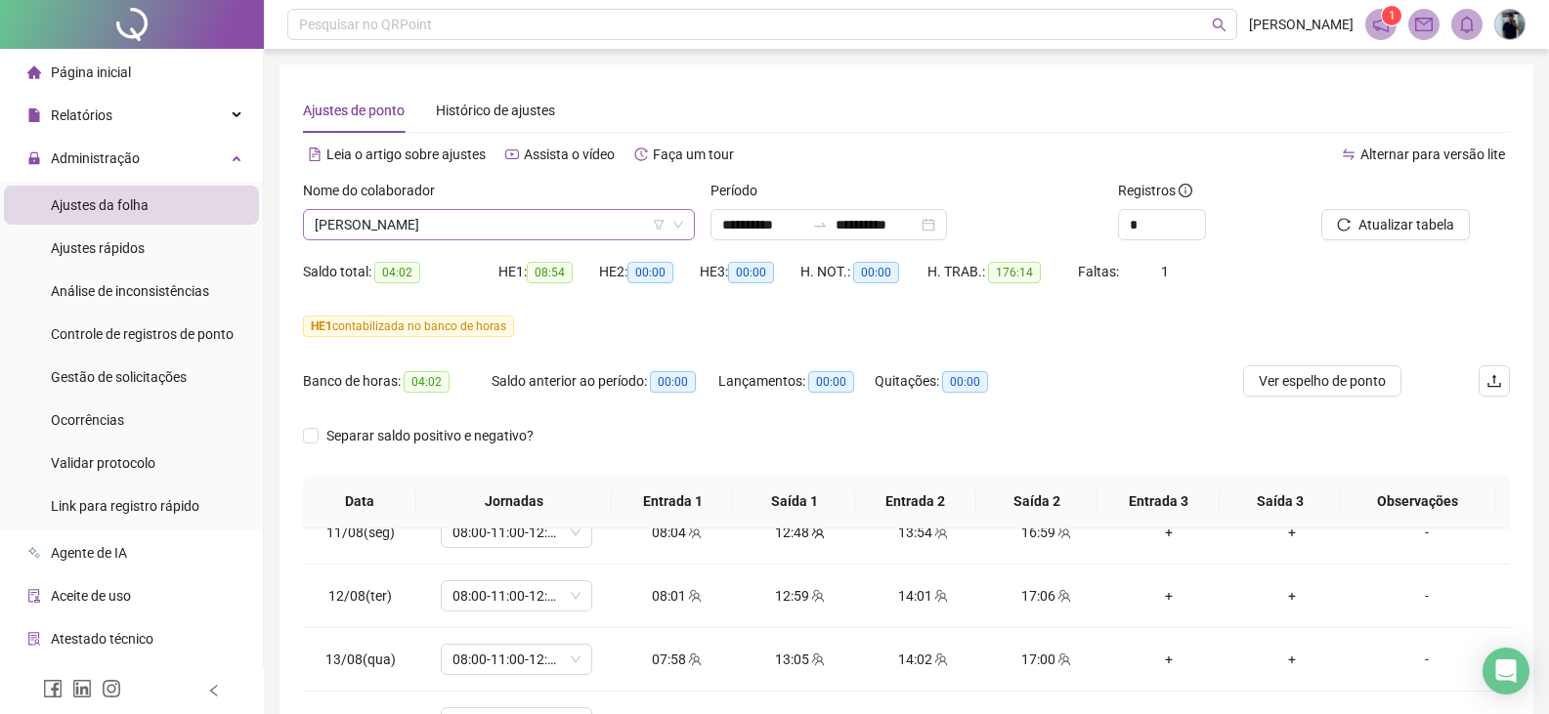
click at [566, 227] on span "[PERSON_NAME]" at bounding box center [499, 224] width 368 height 29
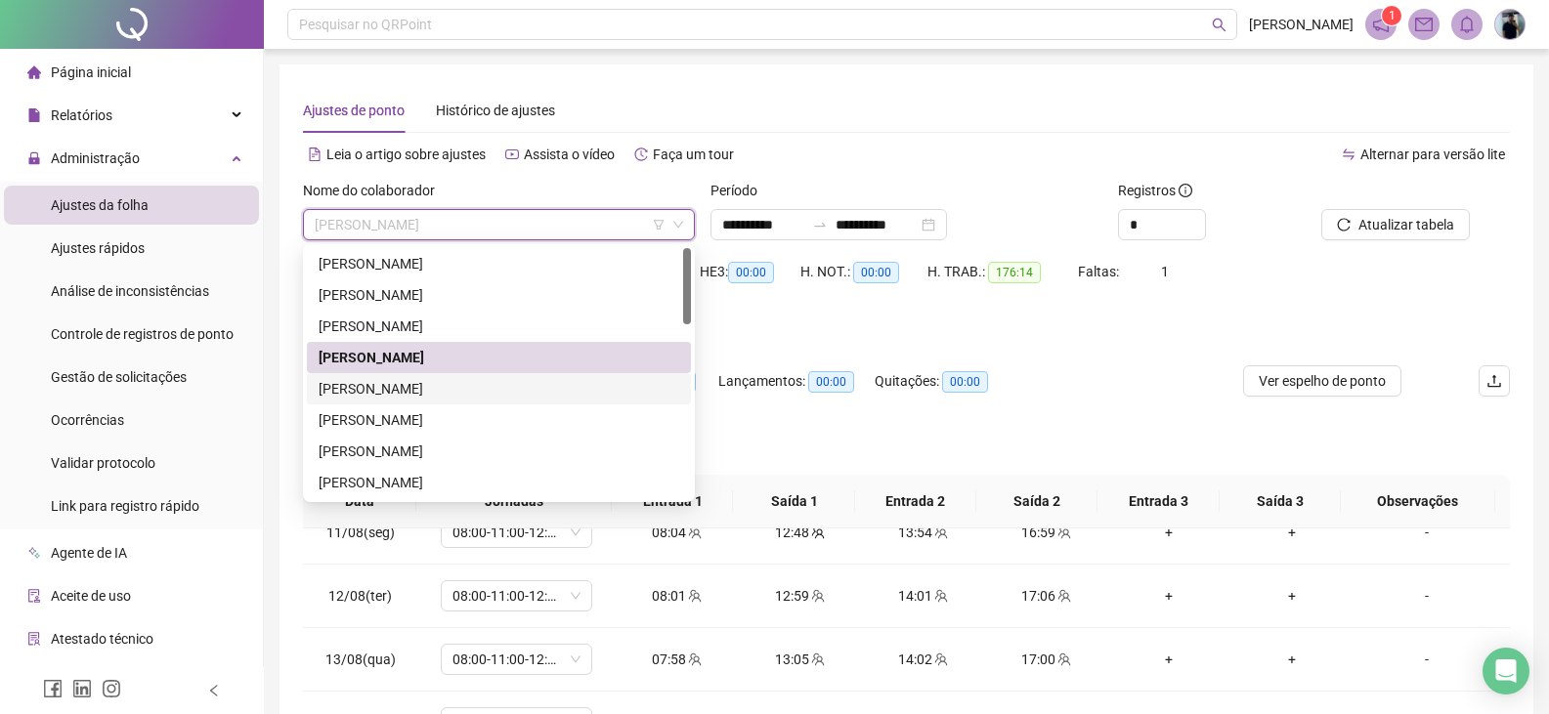
click at [501, 380] on div "[PERSON_NAME]" at bounding box center [499, 388] width 361 height 21
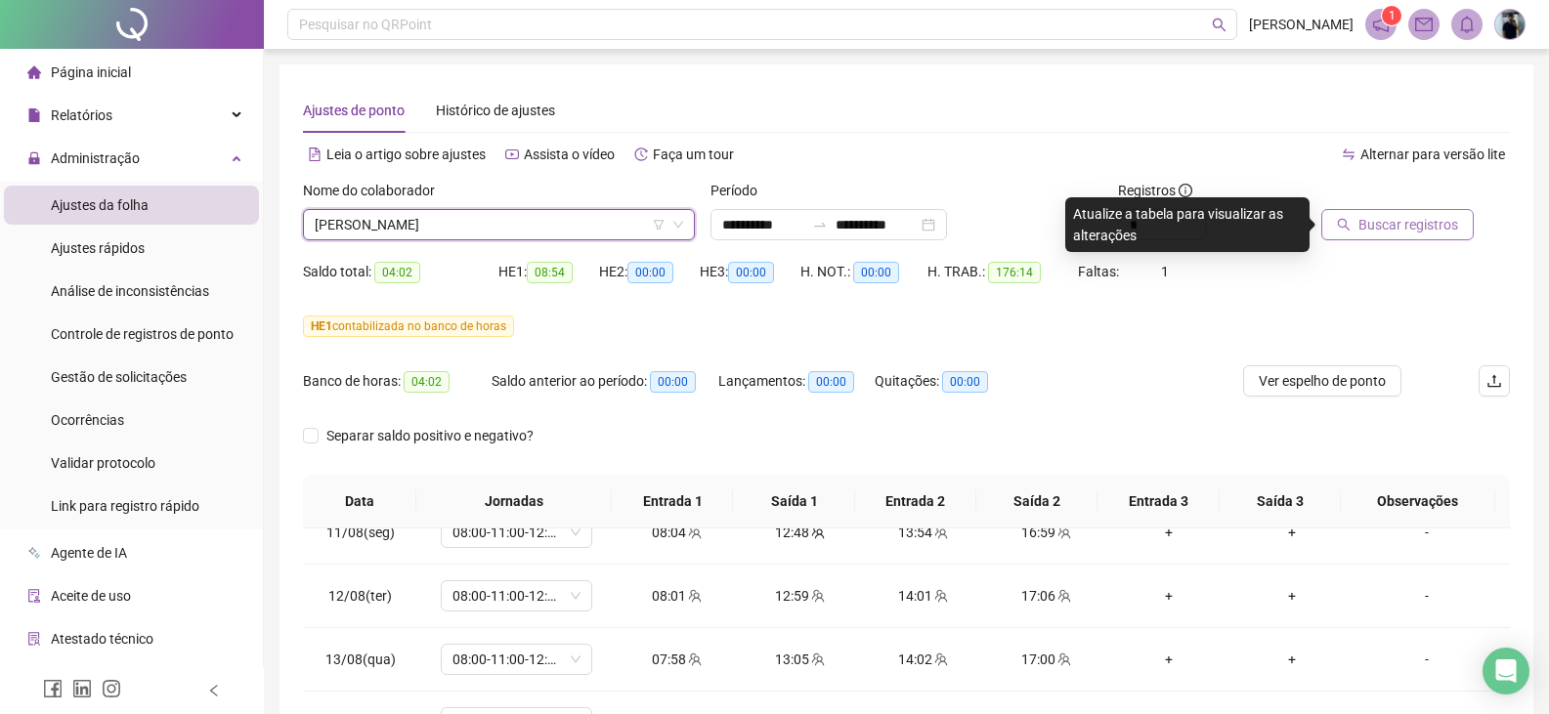
click at [1402, 225] on span "Buscar registros" at bounding box center [1408, 224] width 100 height 21
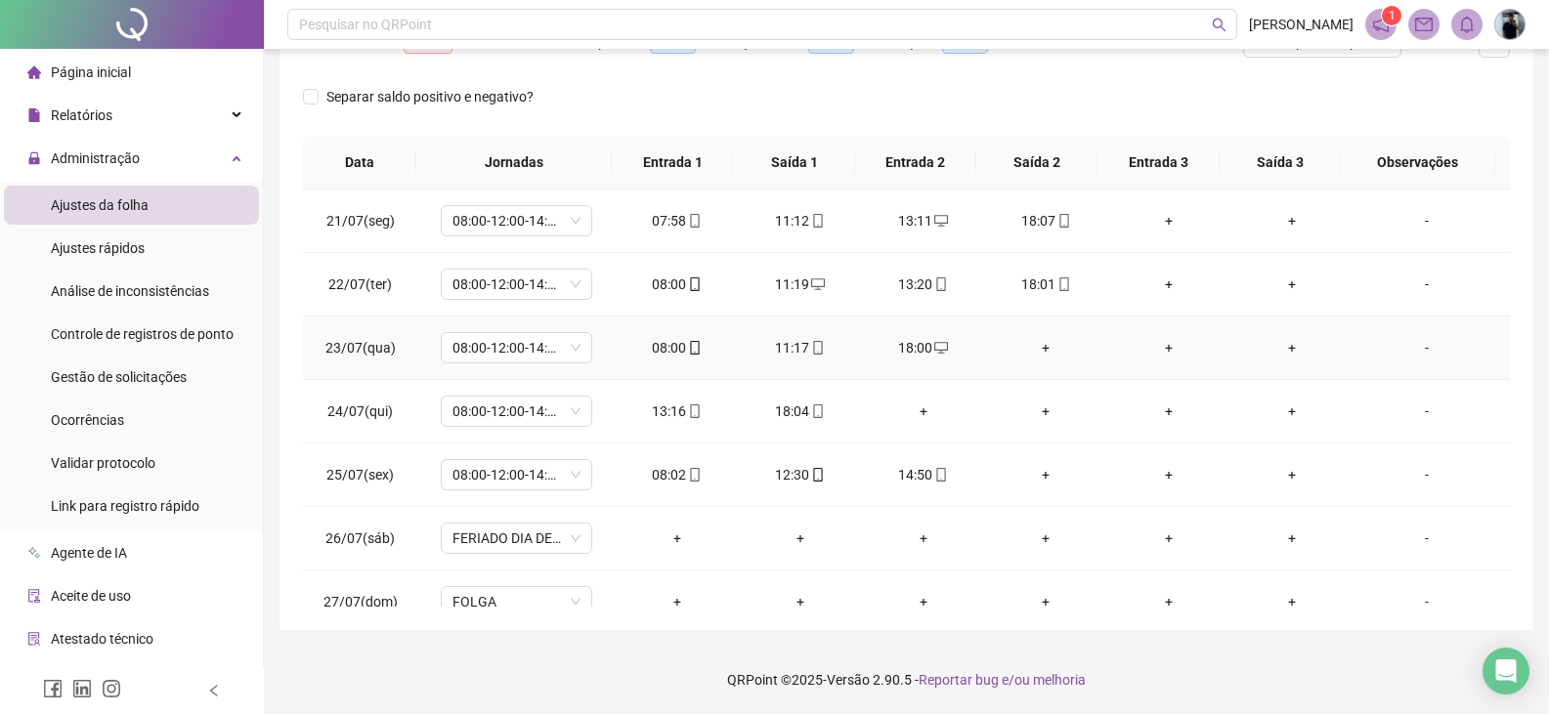
click at [1036, 346] on div "+" at bounding box center [1046, 347] width 92 height 21
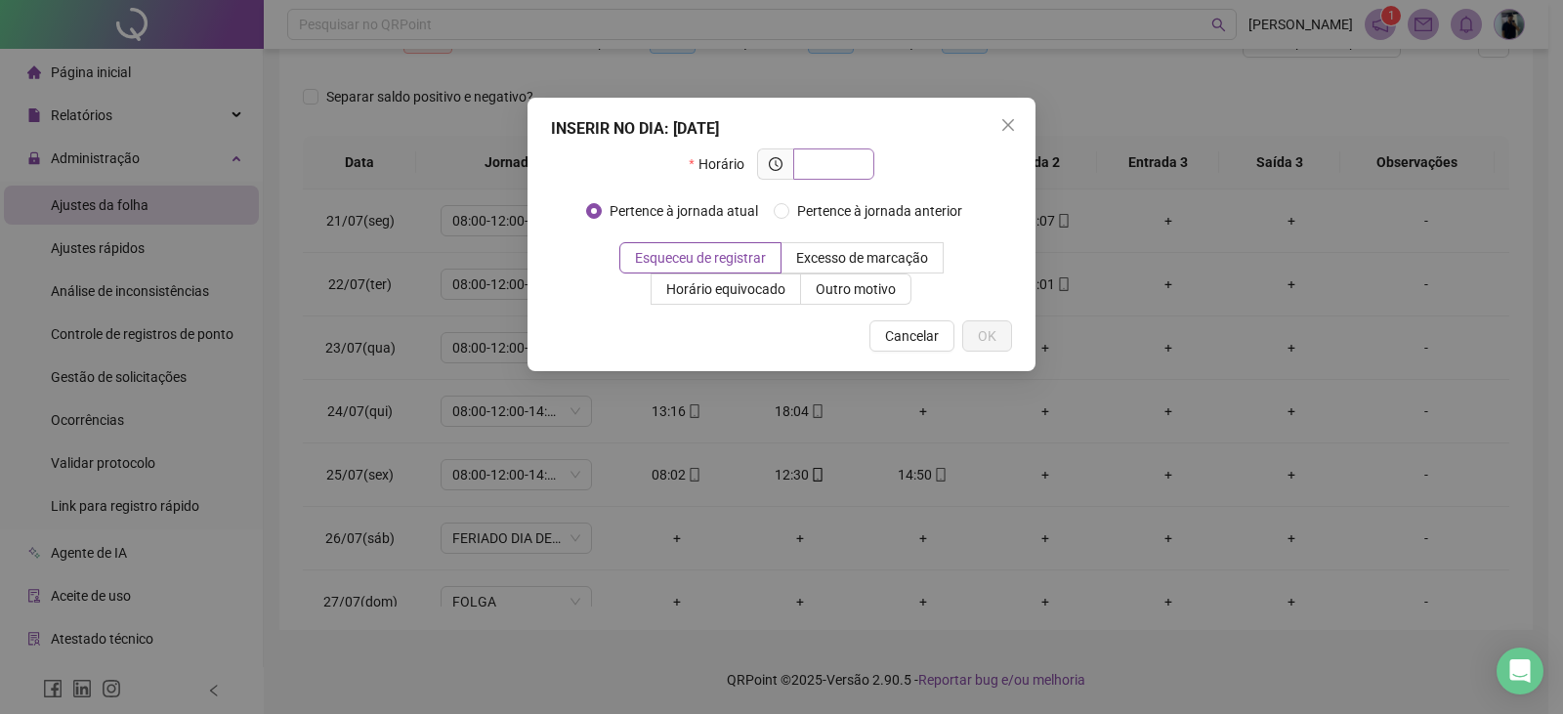
drag, startPoint x: 818, startPoint y: 160, endPoint x: 814, endPoint y: 149, distance: 11.4
click at [815, 154] on input "text" at bounding box center [832, 163] width 54 height 21
type input "*****"
click at [981, 333] on span "OK" at bounding box center [987, 335] width 19 height 21
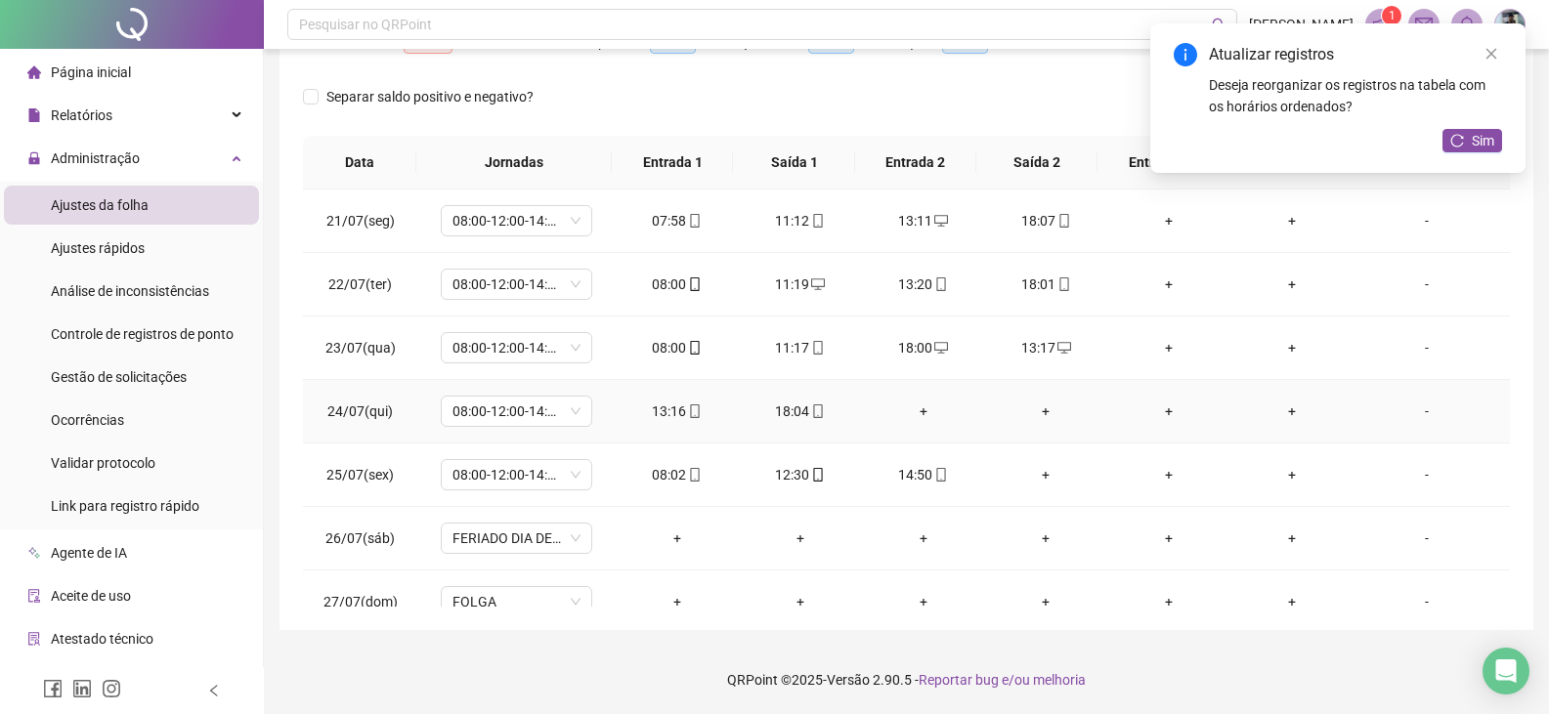
click at [913, 416] on div "+" at bounding box center [923, 411] width 92 height 21
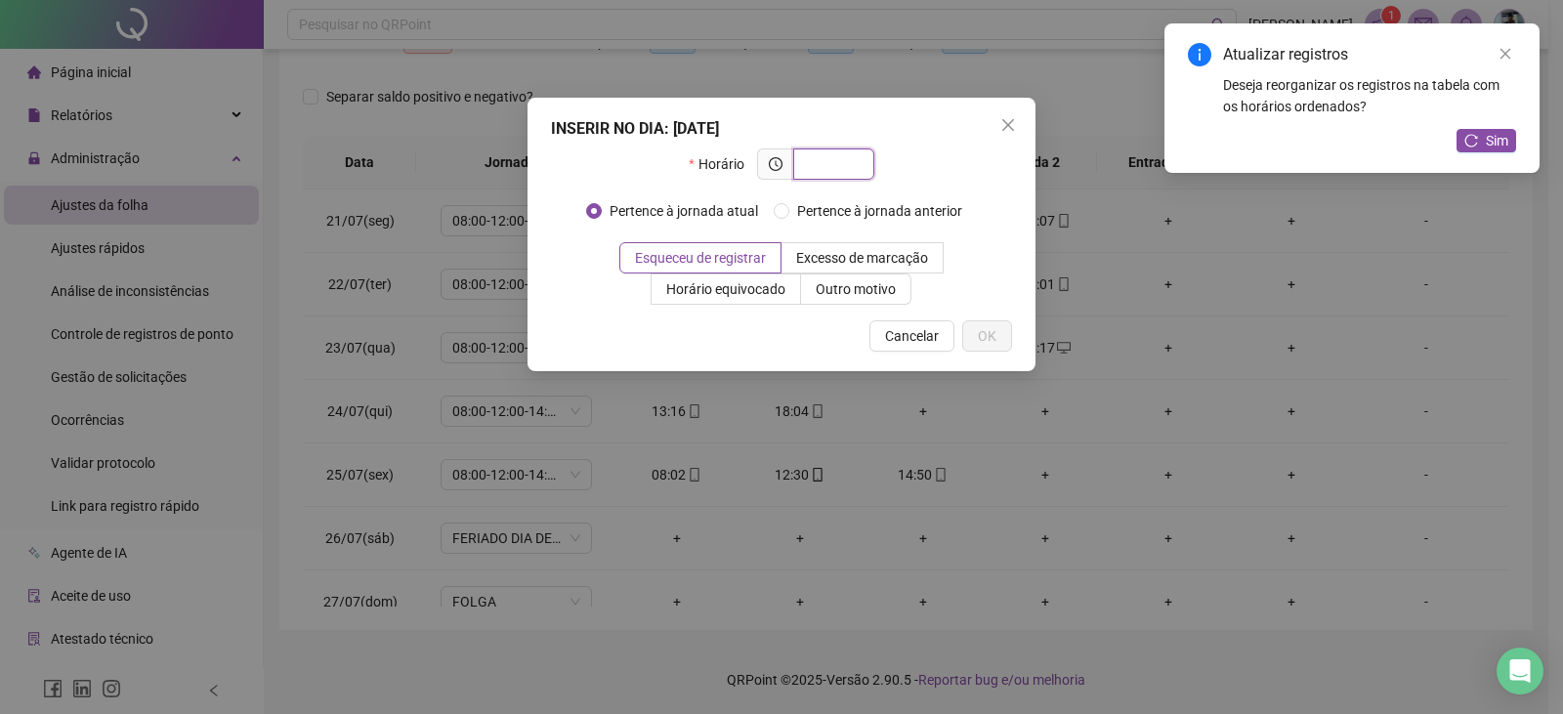
click at [844, 161] on input "text" at bounding box center [832, 163] width 54 height 21
type input "*****"
click at [989, 336] on span "OK" at bounding box center [987, 335] width 19 height 21
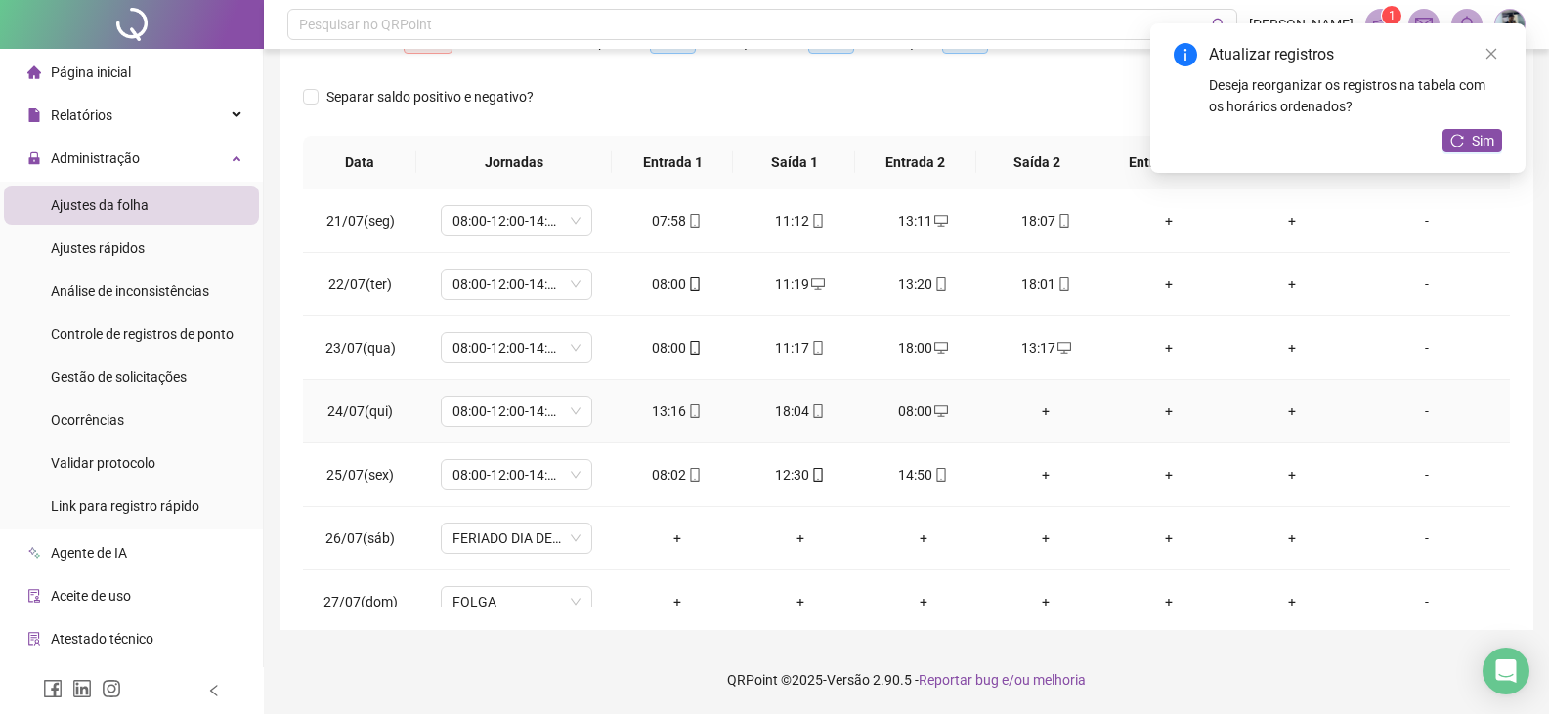
click at [1041, 414] on div "+" at bounding box center [1046, 411] width 92 height 21
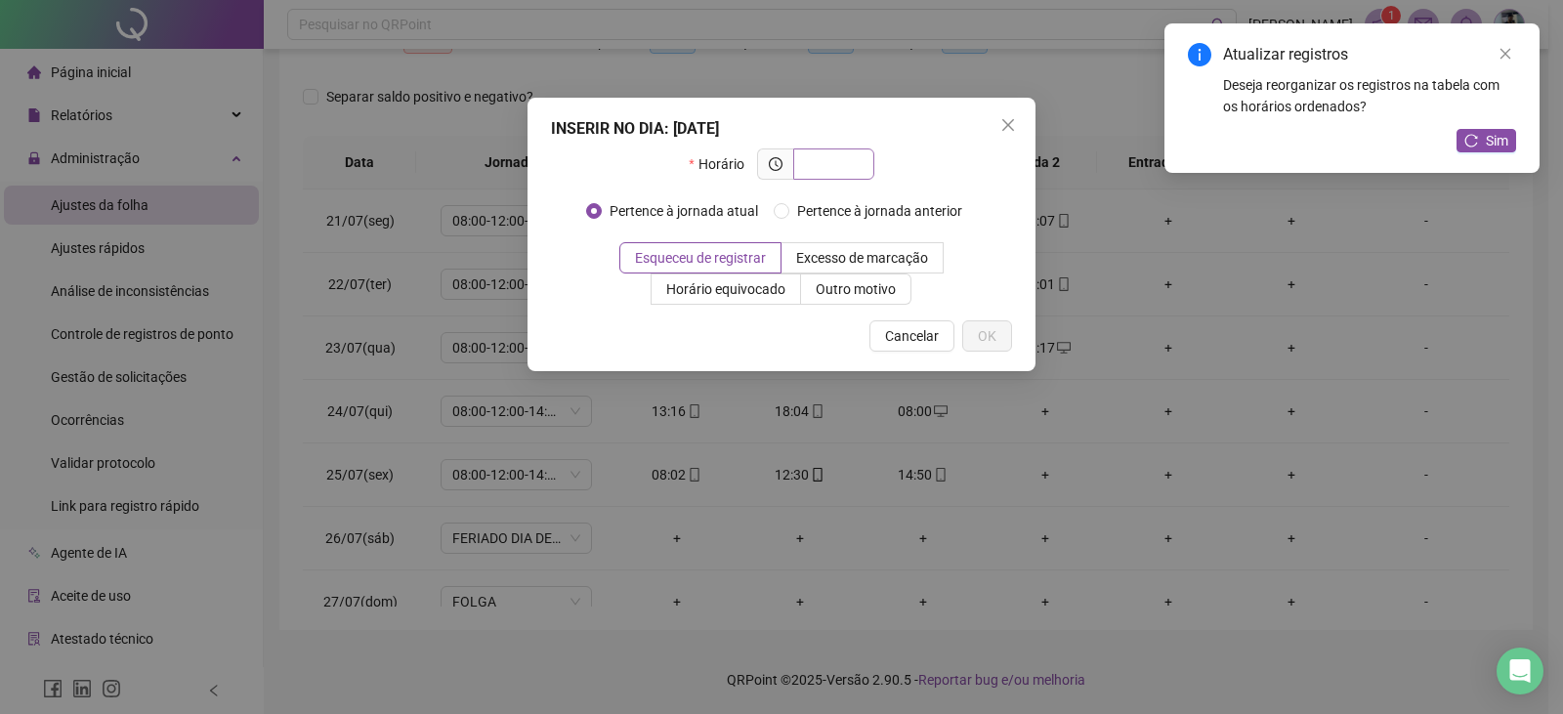
click at [856, 150] on span at bounding box center [833, 164] width 81 height 31
click at [854, 165] on input "text" at bounding box center [832, 163] width 54 height 21
type input "*****"
click at [992, 347] on button "OK" at bounding box center [987, 335] width 50 height 31
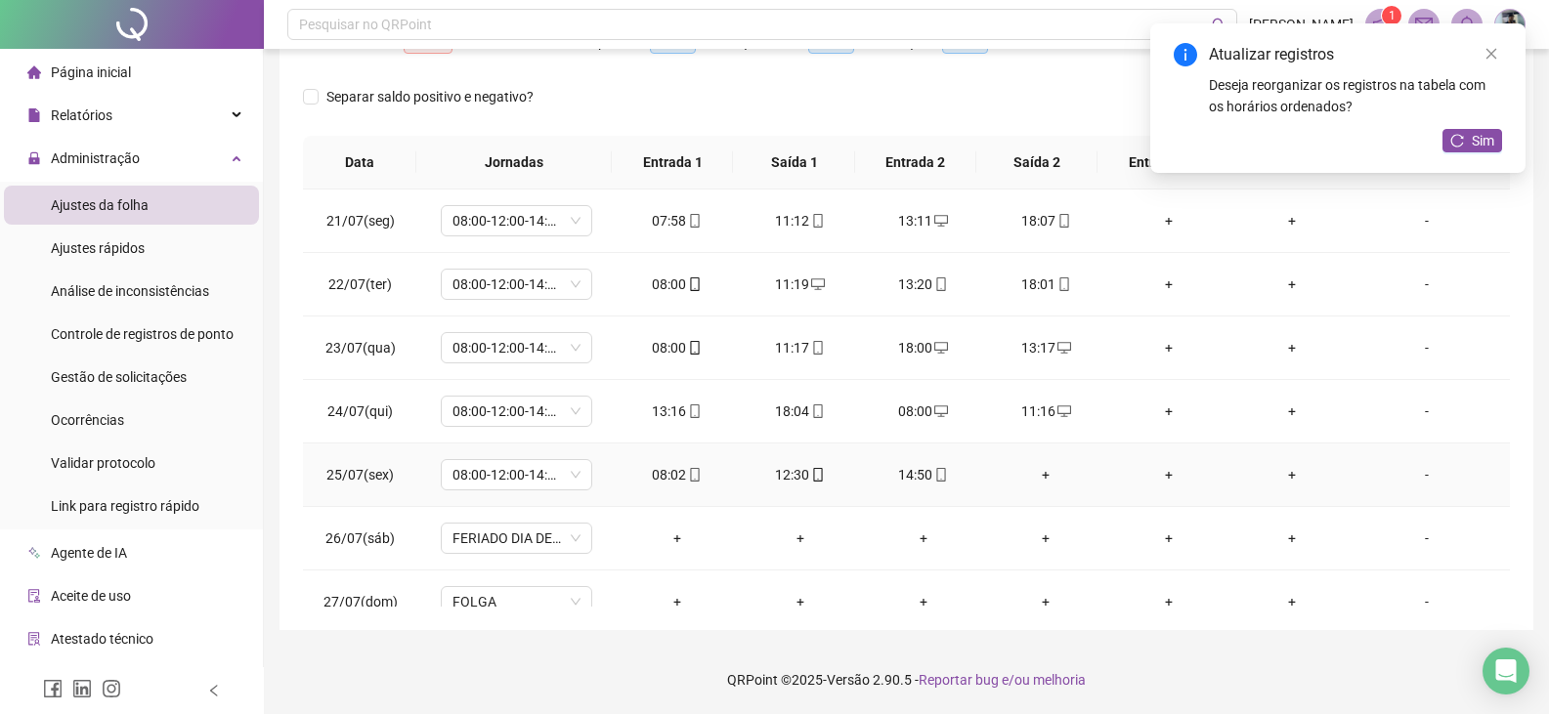
click at [1034, 474] on div "+" at bounding box center [1046, 474] width 92 height 21
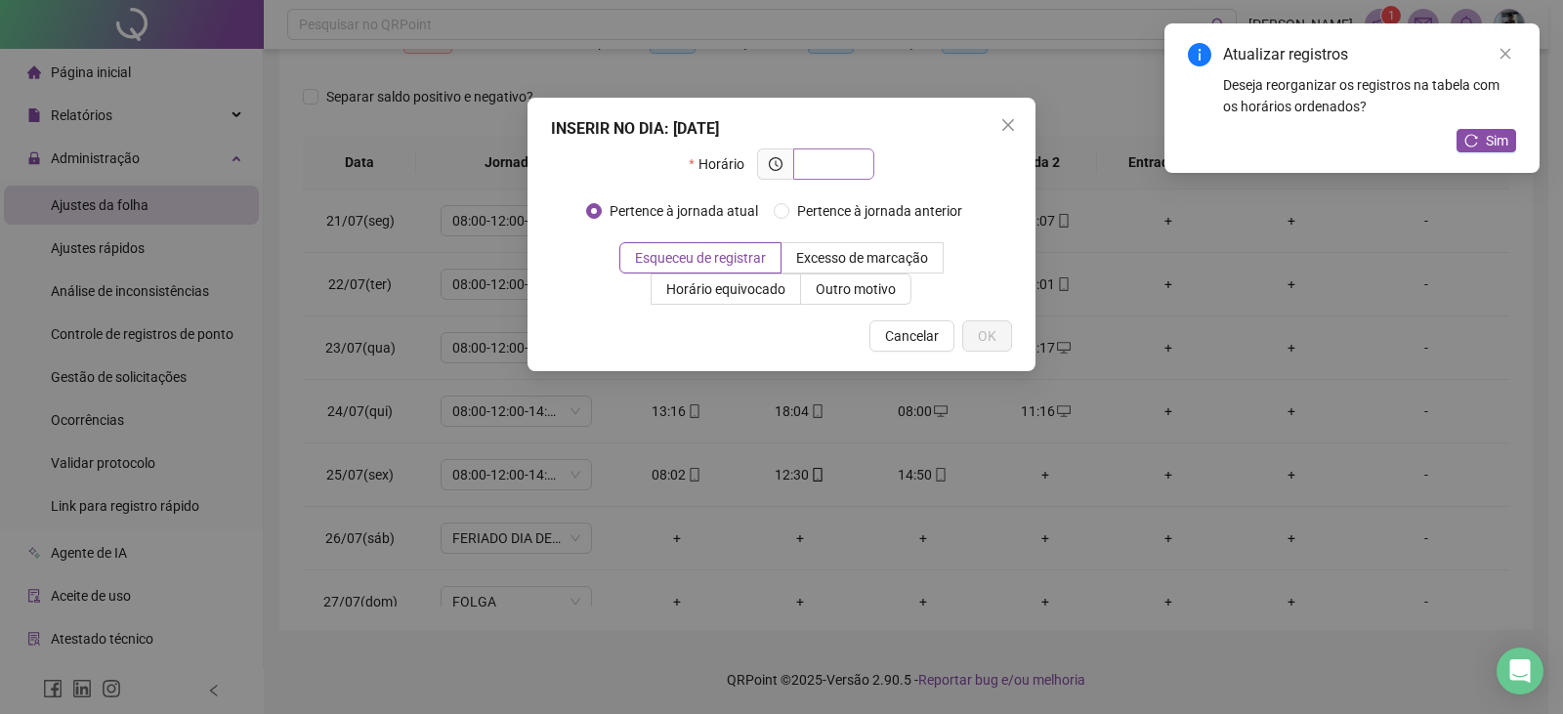
click at [831, 149] on span at bounding box center [833, 164] width 81 height 31
type input "*****"
click at [975, 333] on button "OK" at bounding box center [987, 335] width 50 height 31
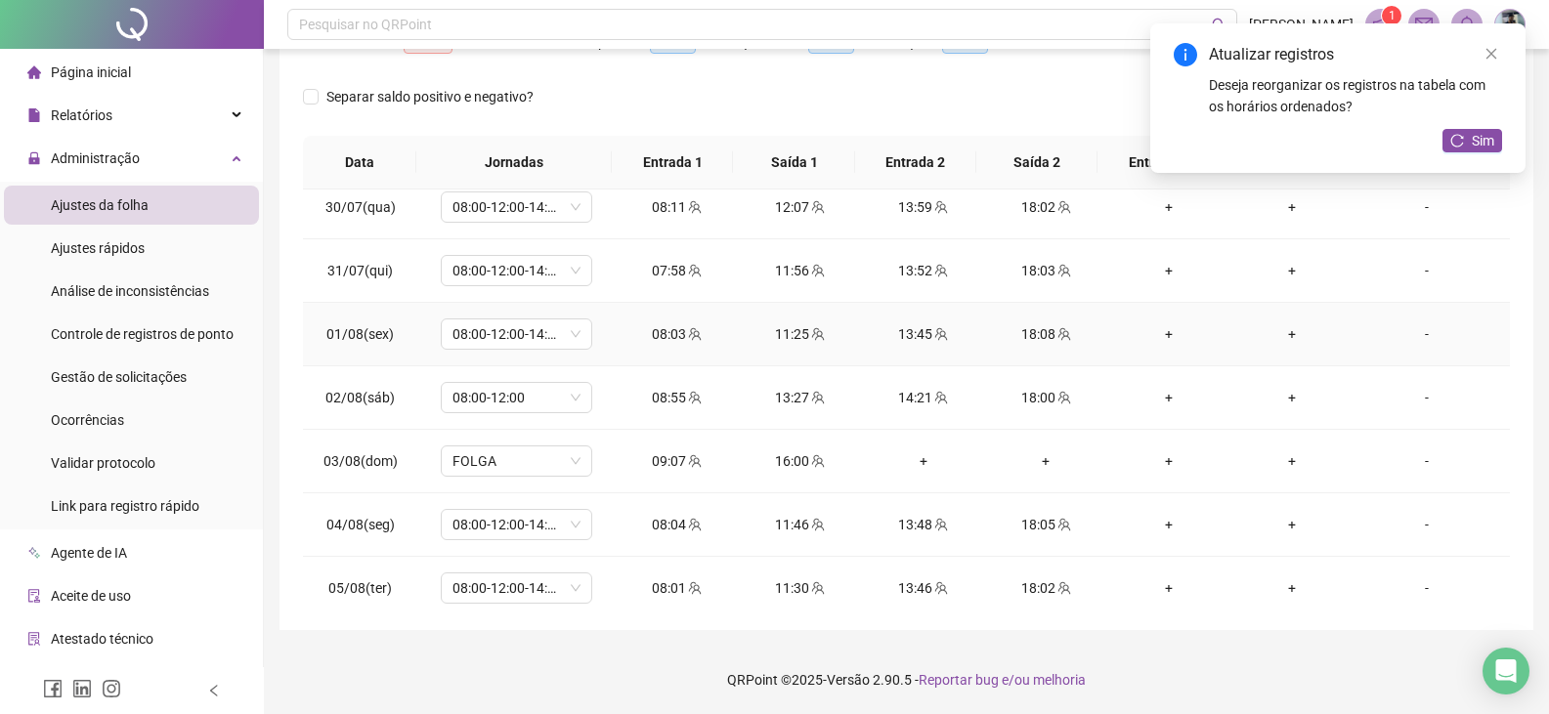
scroll to position [586, 0]
click at [918, 456] on div "+" at bounding box center [923, 459] width 92 height 21
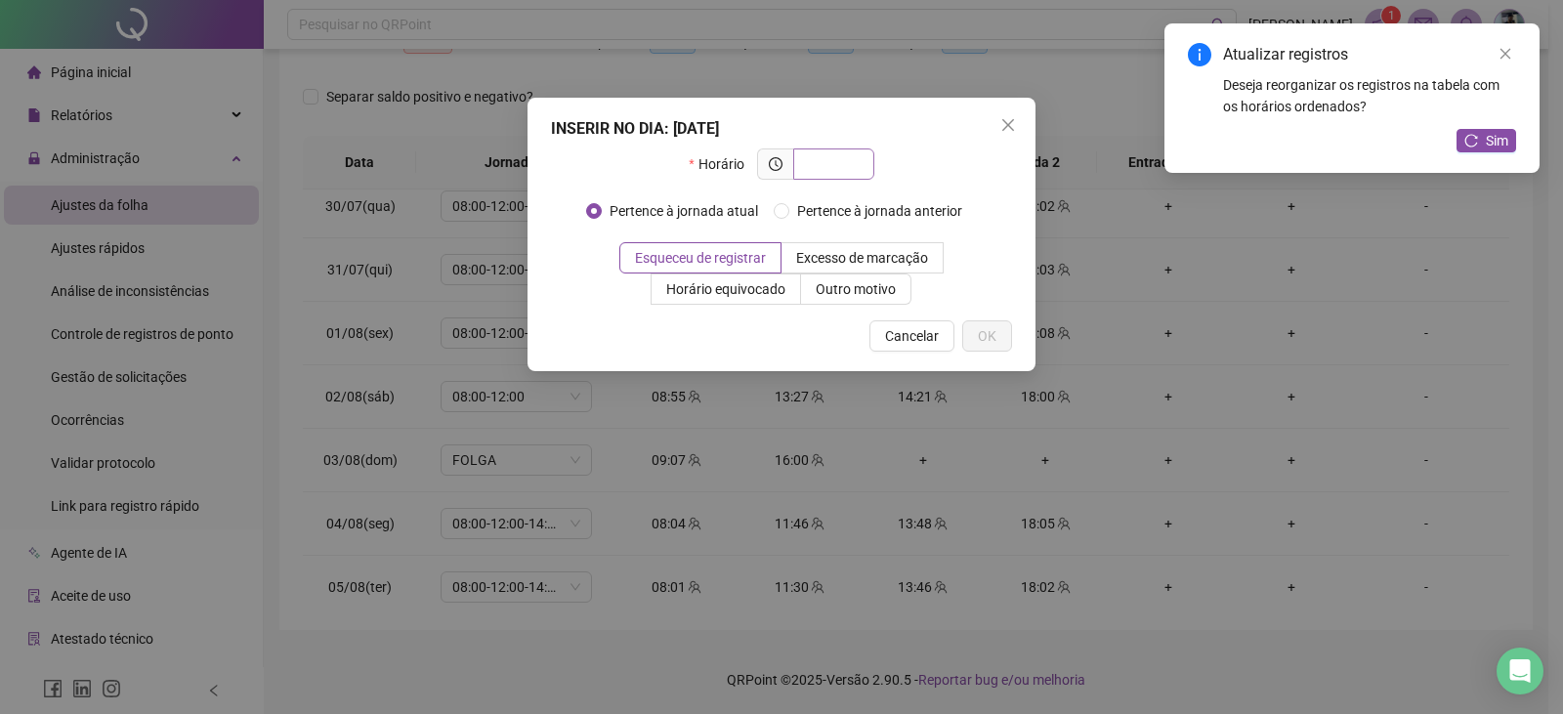
click at [833, 156] on input "text" at bounding box center [832, 163] width 54 height 21
type input "*****"
click at [984, 337] on span "OK" at bounding box center [987, 335] width 19 height 21
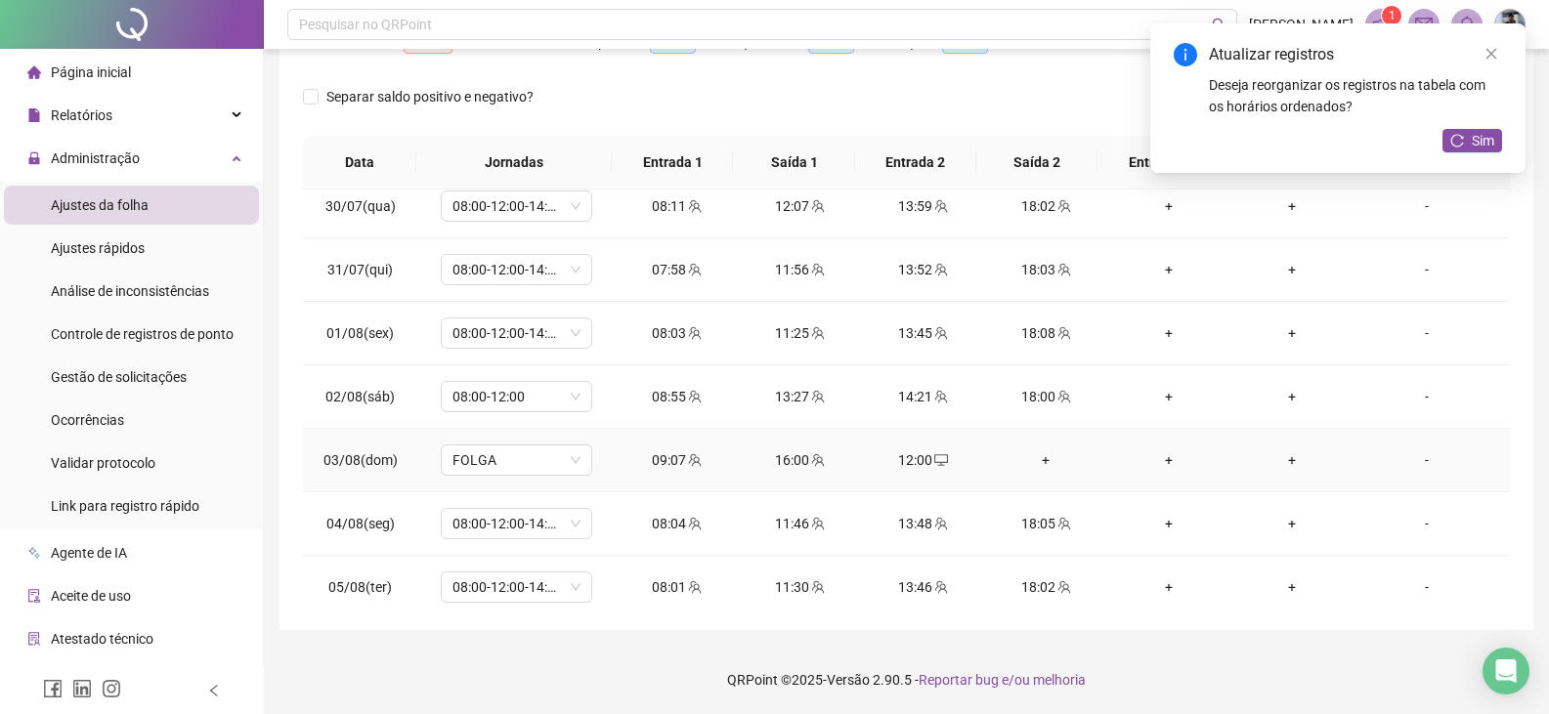
drag, startPoint x: 1035, startPoint y: 452, endPoint x: 1034, endPoint y: 313, distance: 139.7
click at [1035, 453] on div "+" at bounding box center [1046, 459] width 92 height 21
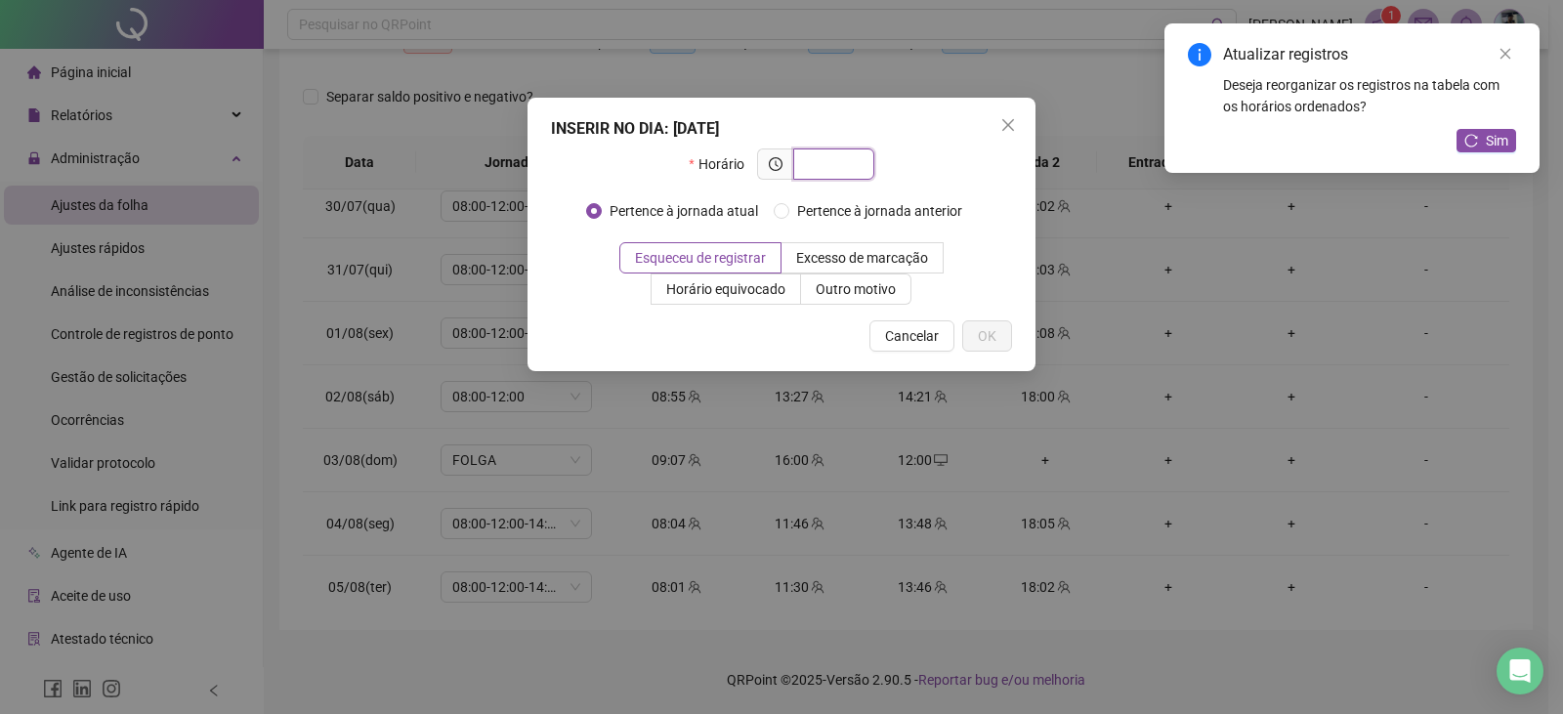
click at [855, 164] on input "text" at bounding box center [832, 163] width 54 height 21
type input "*****"
click at [987, 346] on button "OK" at bounding box center [987, 335] width 50 height 31
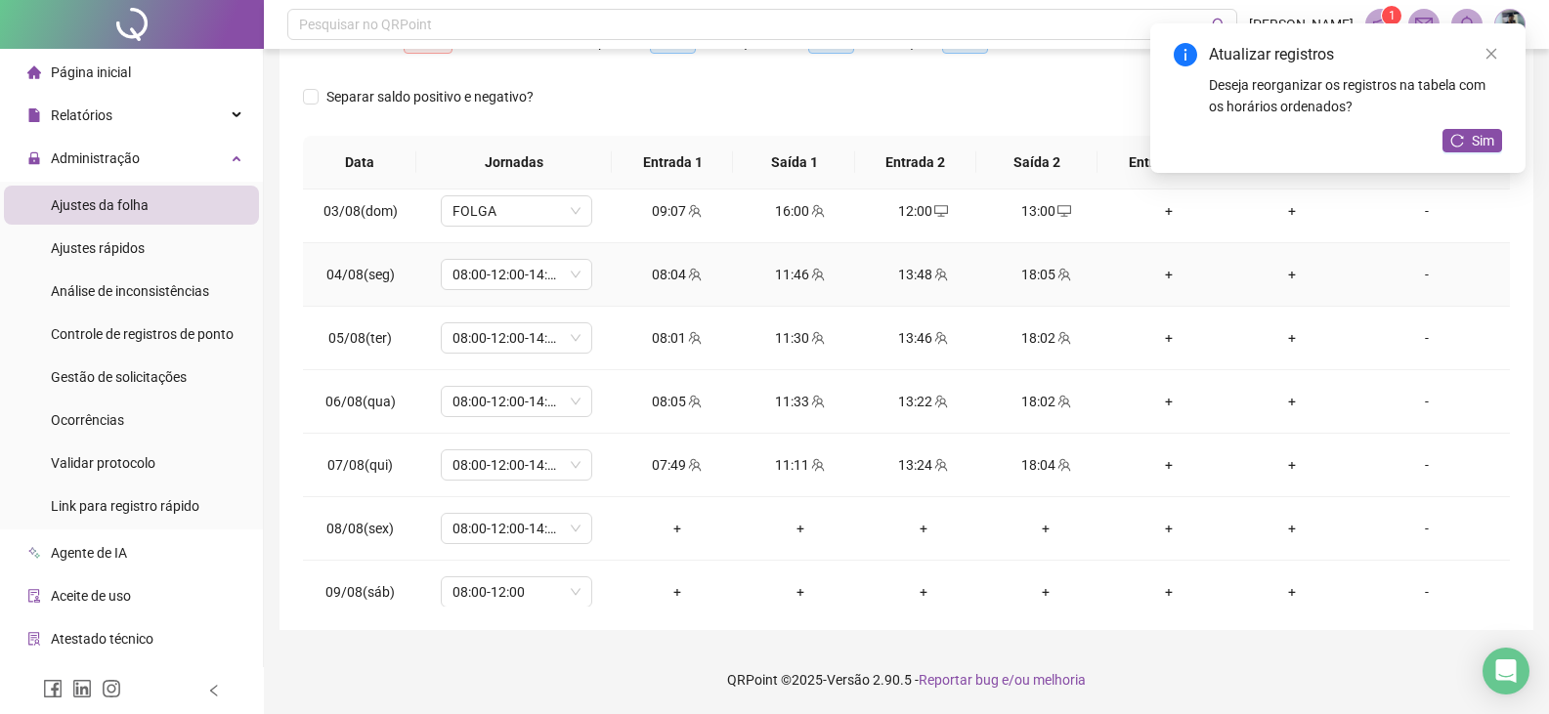
scroll to position [879, 0]
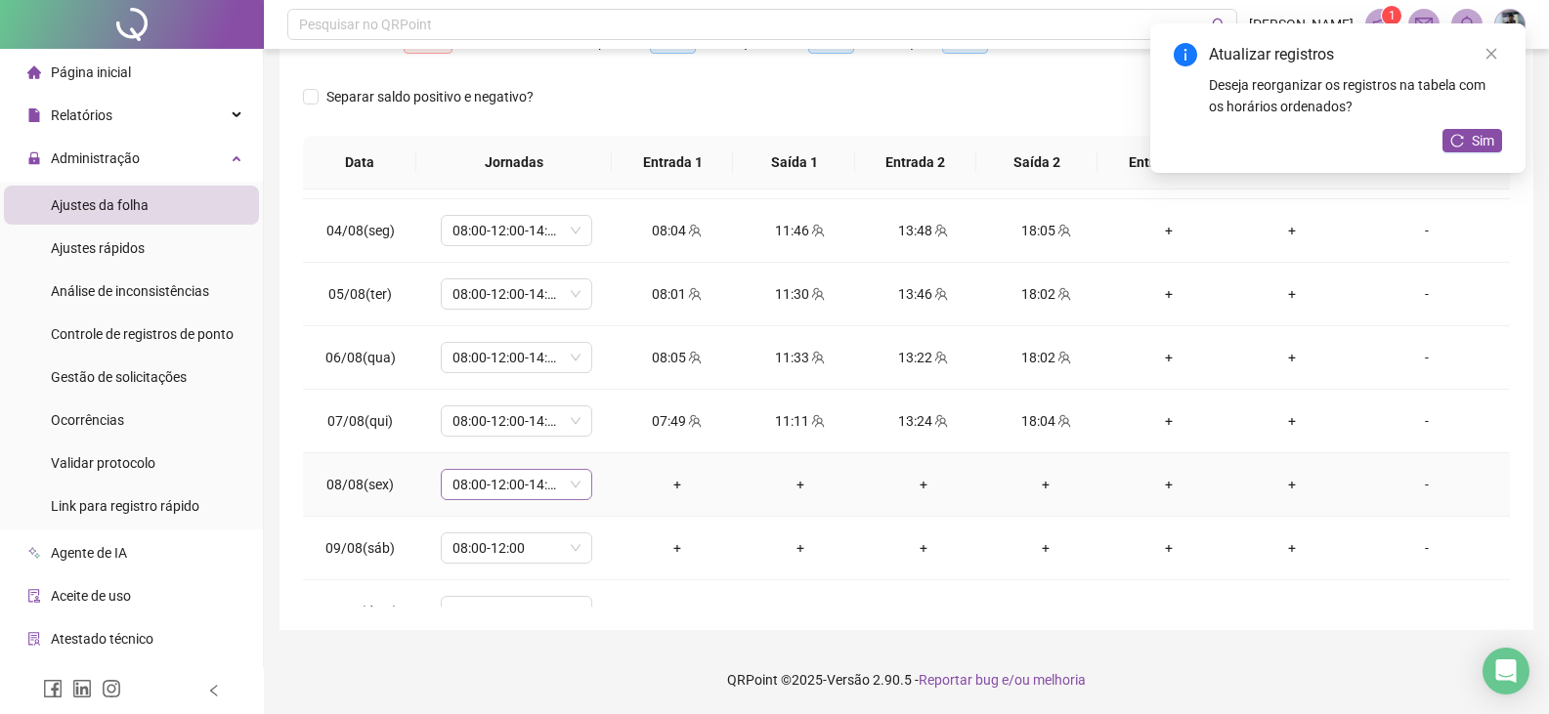
click at [575, 476] on span "08:00-12:00-14:00-18:00" at bounding box center [516, 484] width 128 height 29
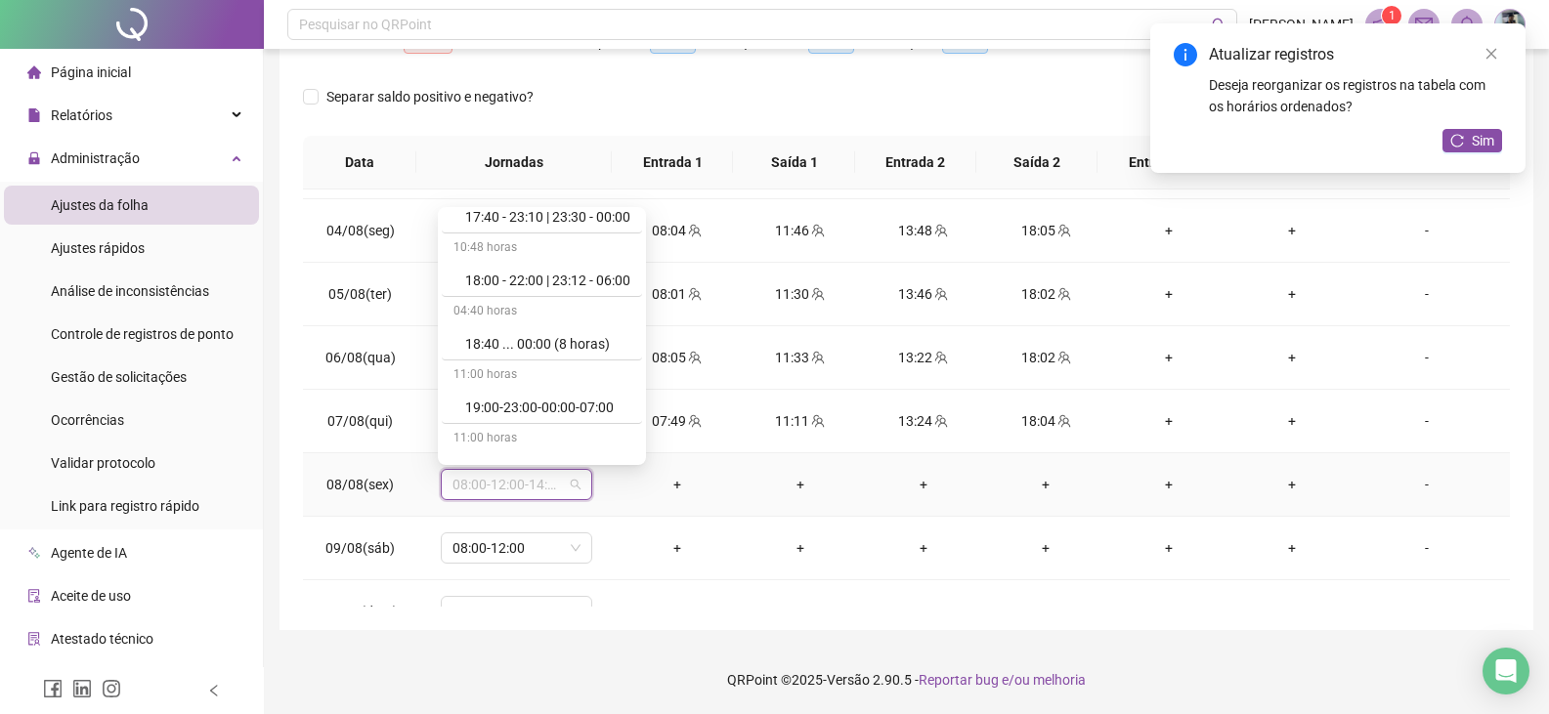
scroll to position [11626, 0]
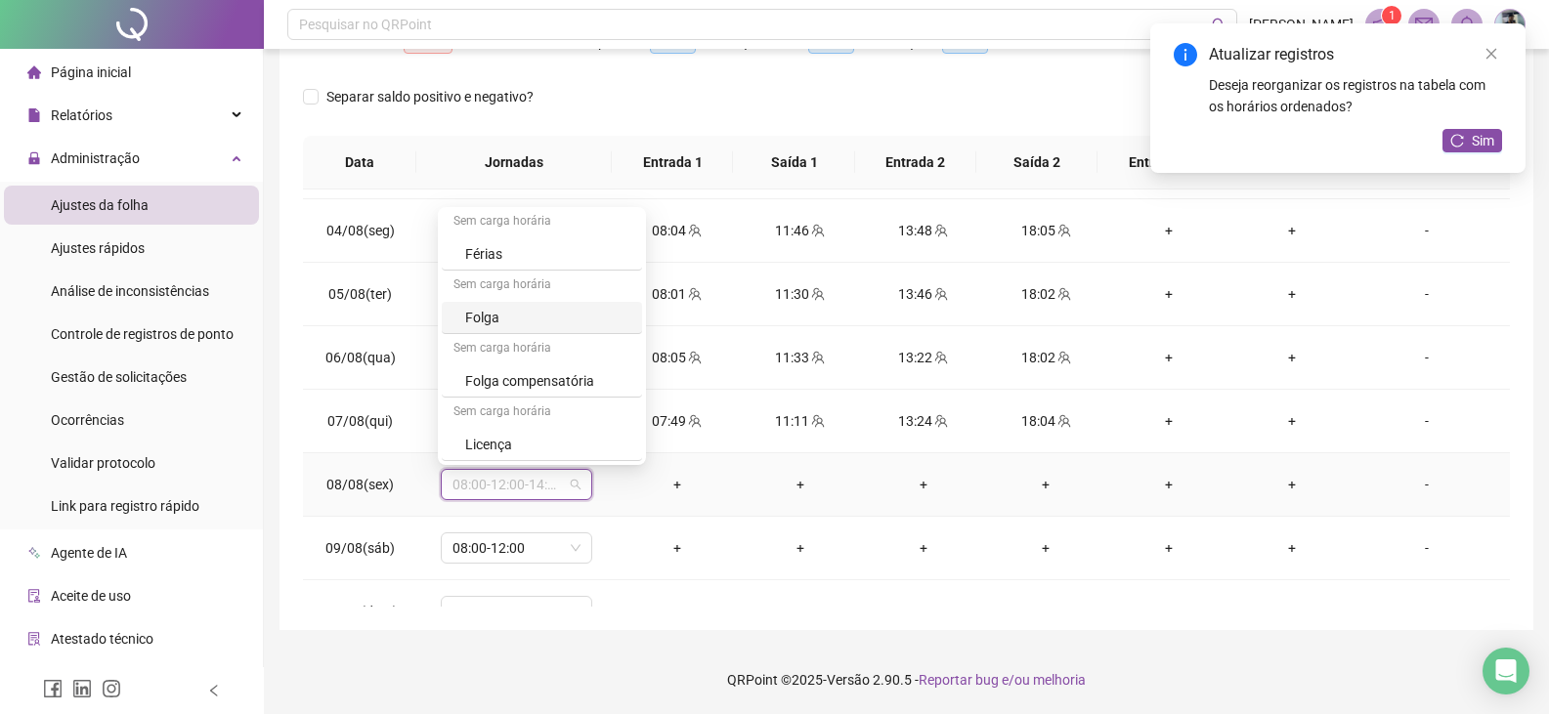
click at [513, 314] on div "Folga" at bounding box center [547, 317] width 165 height 21
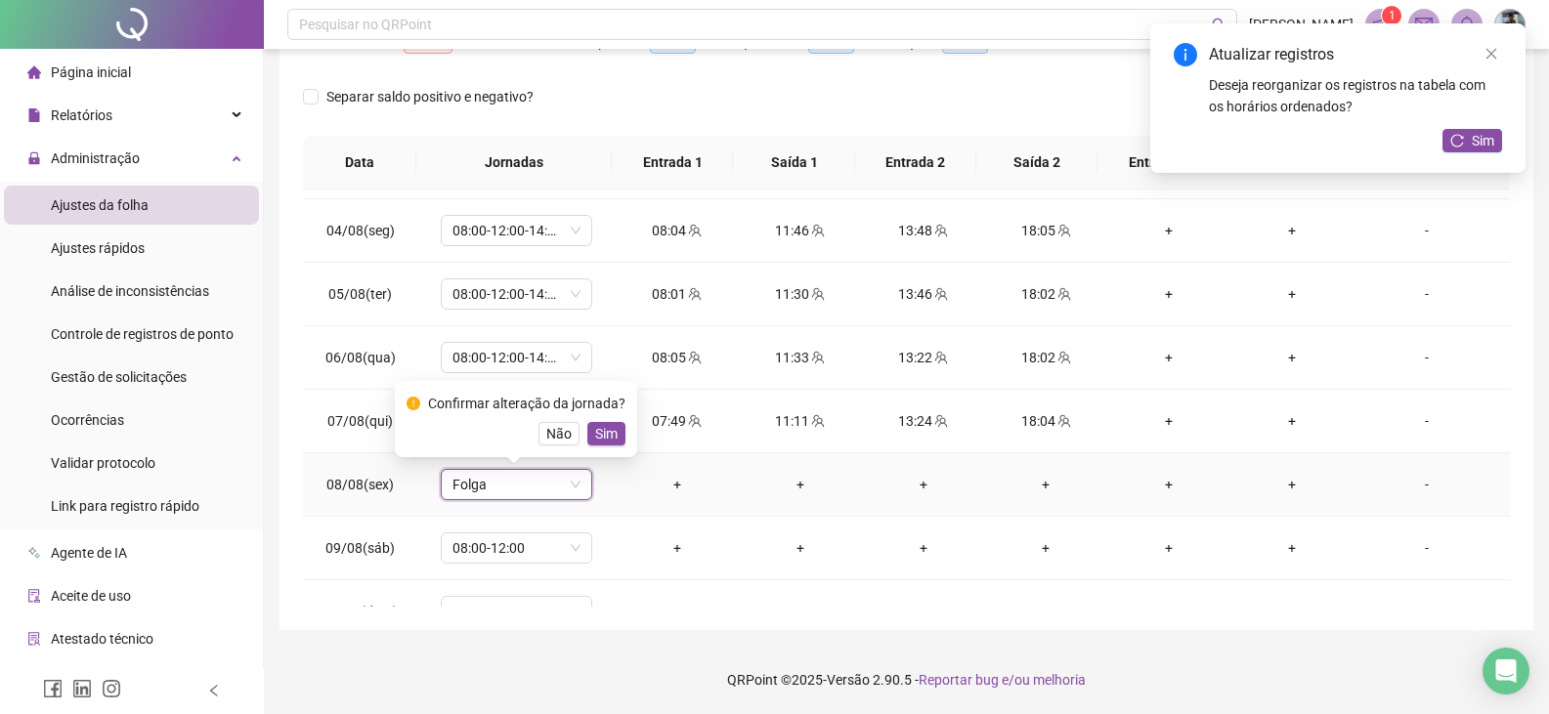
click at [602, 435] on span "Sim" at bounding box center [606, 433] width 22 height 21
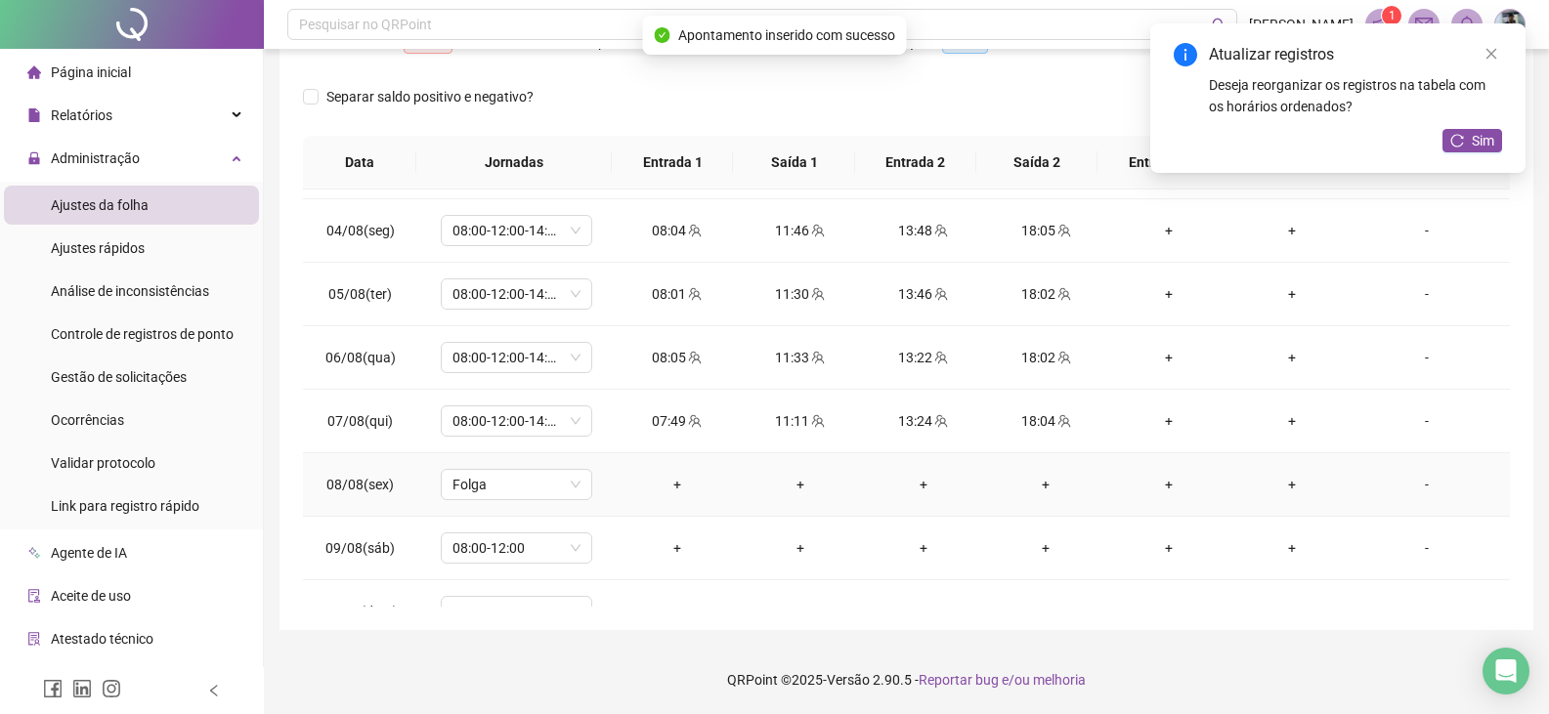
drag, startPoint x: 1410, startPoint y: 490, endPoint x: 1384, endPoint y: 477, distance: 29.3
click at [1410, 489] on div "-" at bounding box center [1426, 484] width 115 height 21
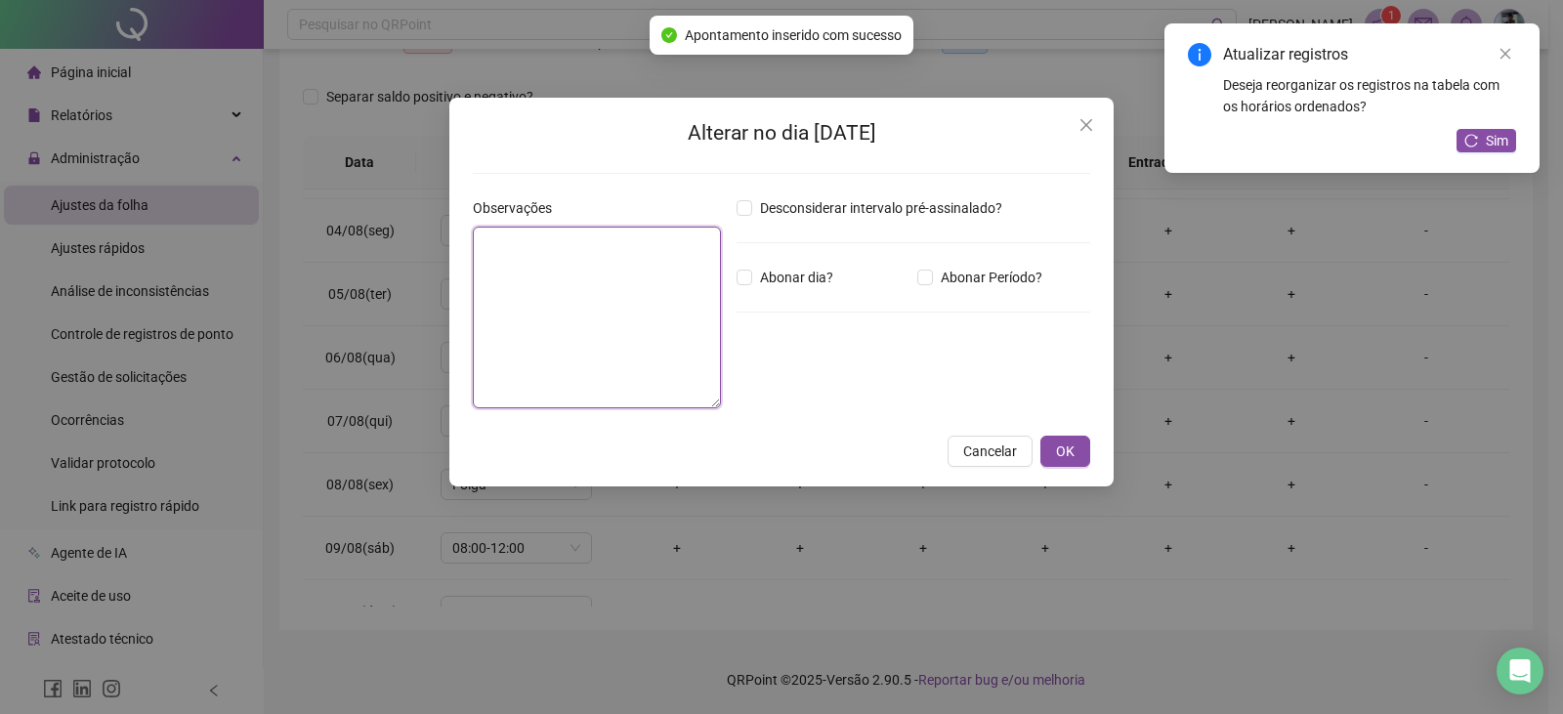
click at [594, 264] on textarea at bounding box center [597, 318] width 248 height 182
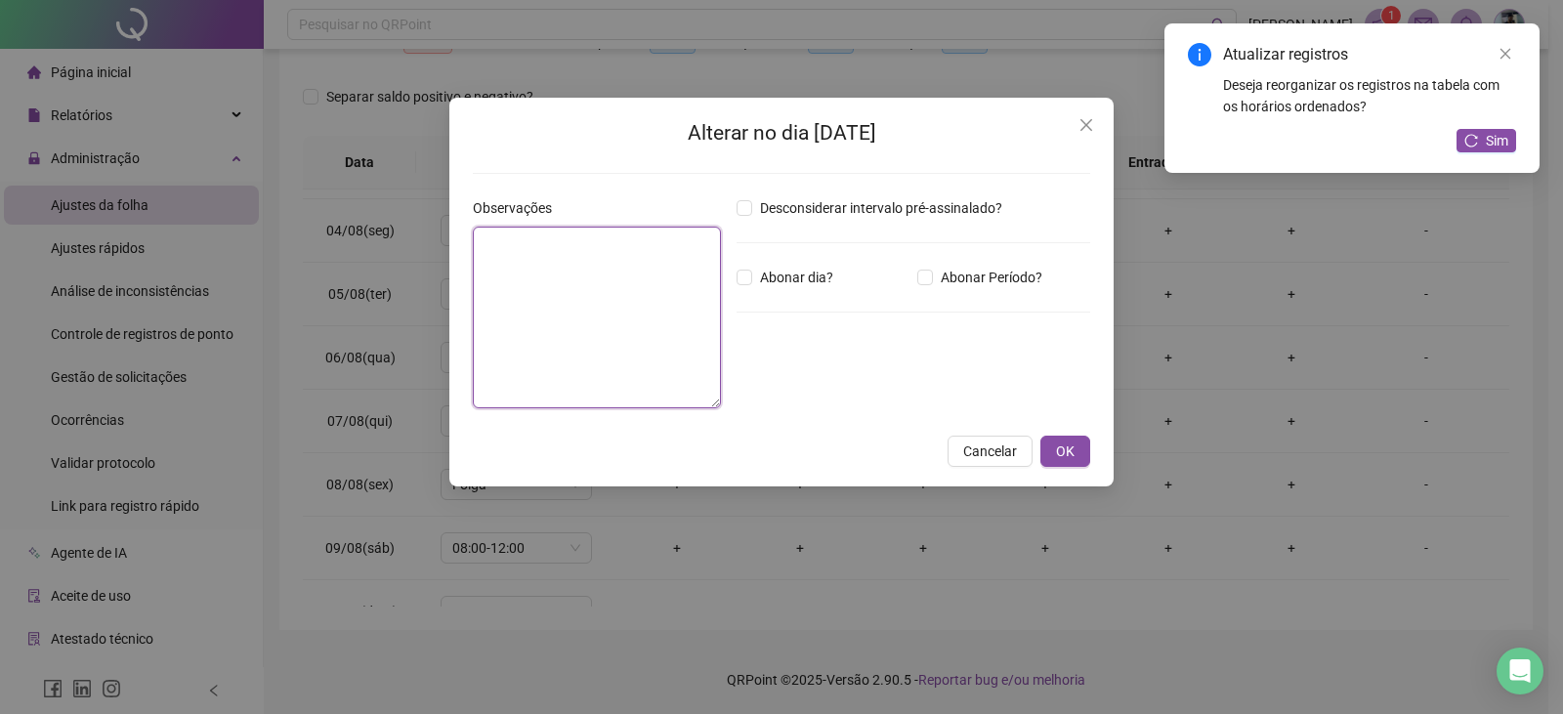
paste textarea "**********"
type textarea "**********"
click at [302, 191] on div "**********" at bounding box center [781, 357] width 1563 height 714
type textarea "**********"
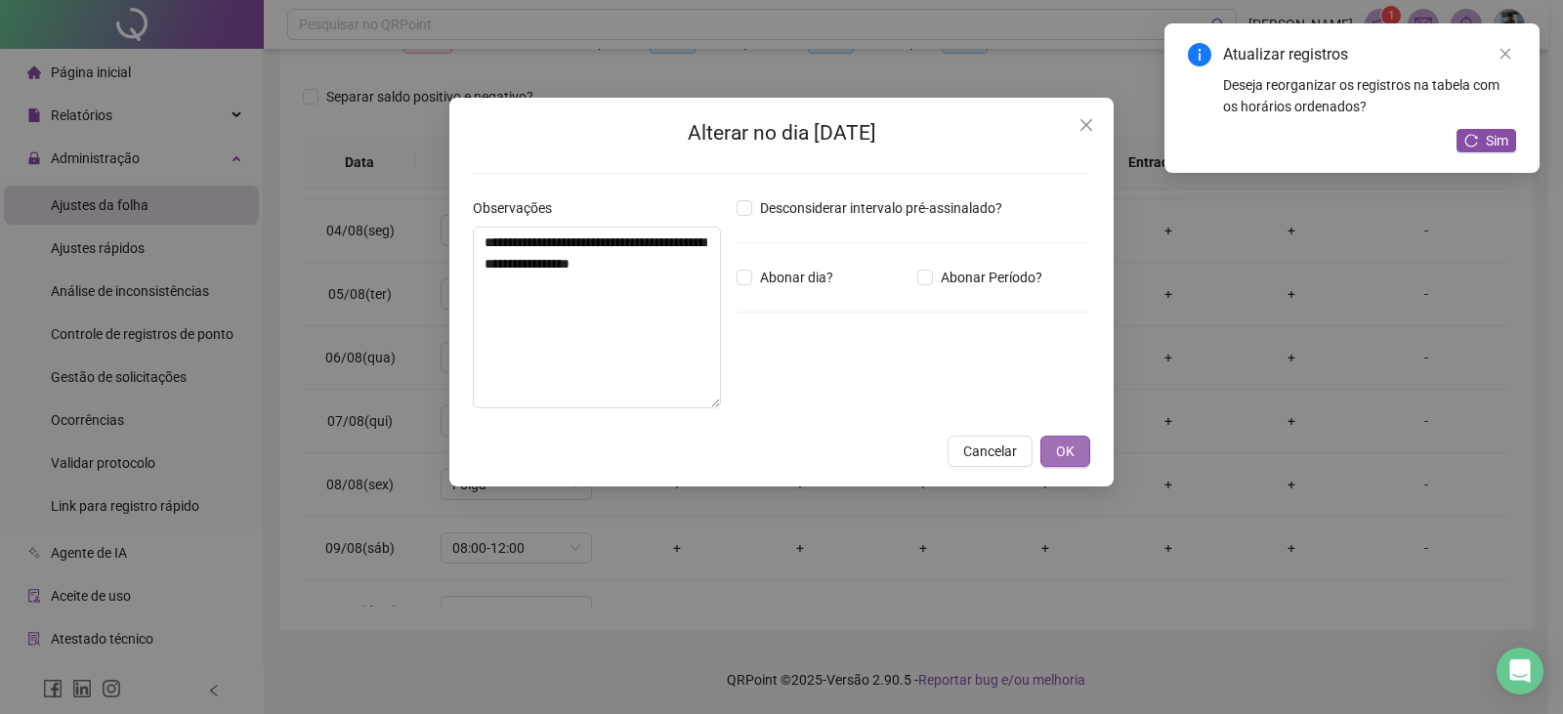
click at [1073, 441] on span "OK" at bounding box center [1065, 451] width 19 height 21
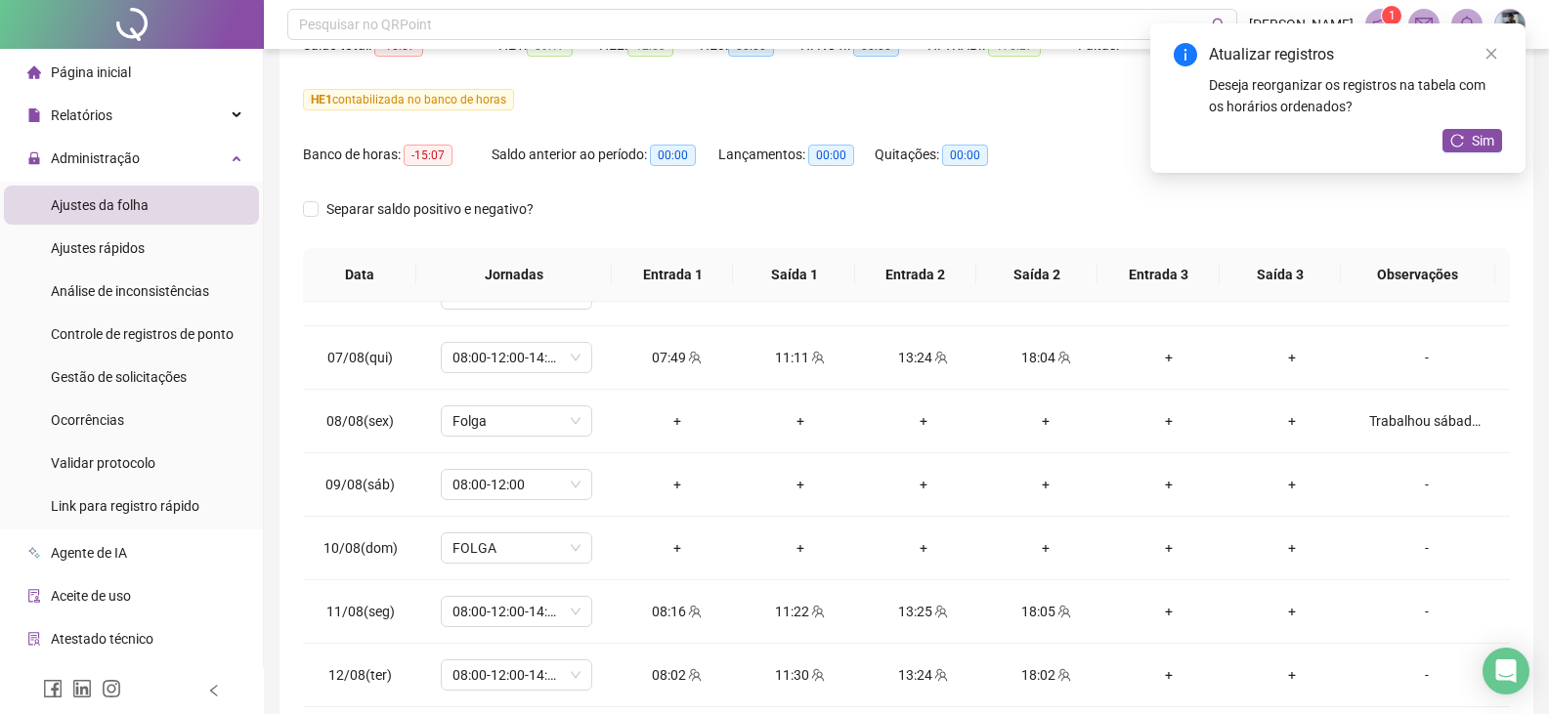
scroll to position [970, 0]
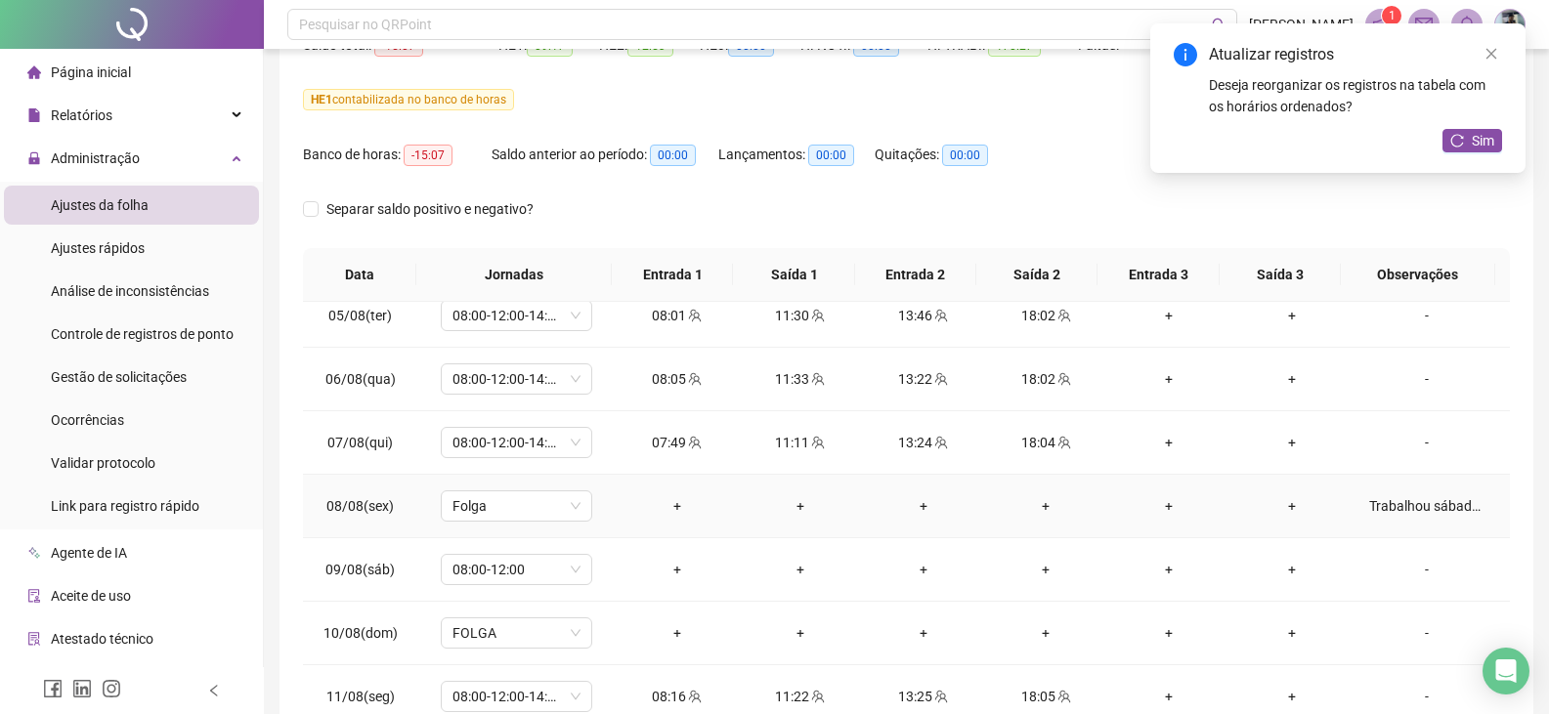
click at [1411, 507] on div "Trabalhou sábado e domingo e foi concedido uma folga na semana" at bounding box center [1426, 505] width 115 height 21
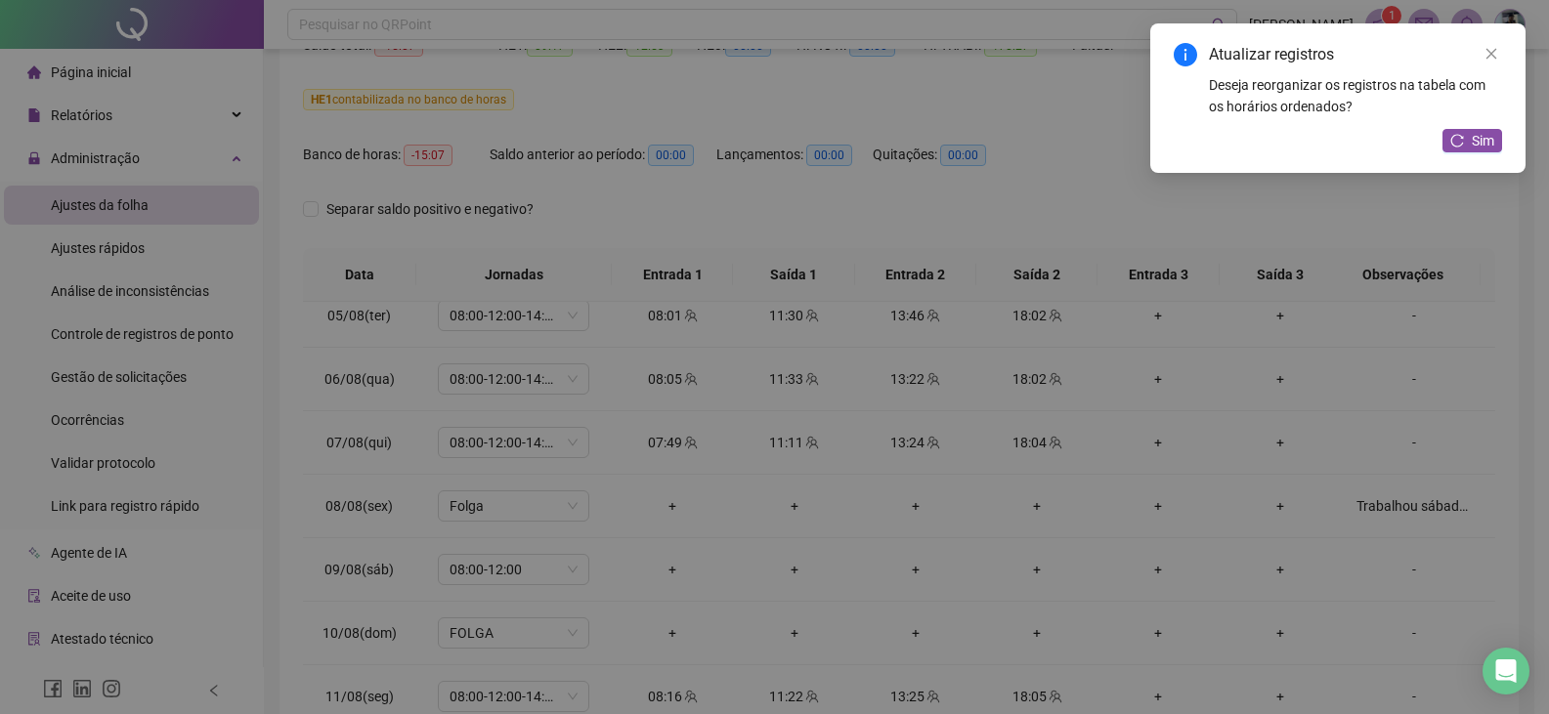
type textarea "**********"
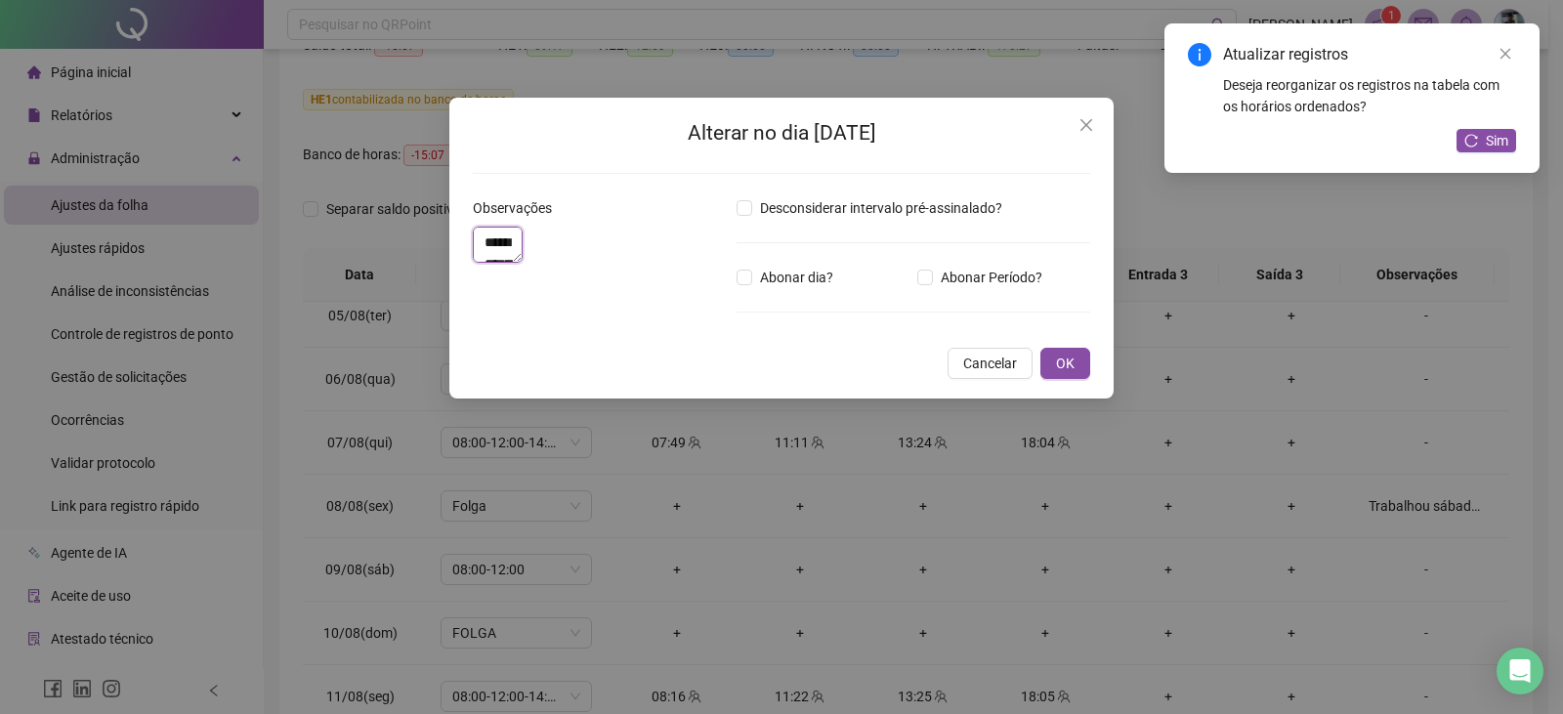
drag, startPoint x: 703, startPoint y: 260, endPoint x: 389, endPoint y: 206, distance: 319.2
click at [389, 206] on div "**********" at bounding box center [781, 357] width 1563 height 714
click at [1062, 374] on span "OK" at bounding box center [1065, 363] width 19 height 21
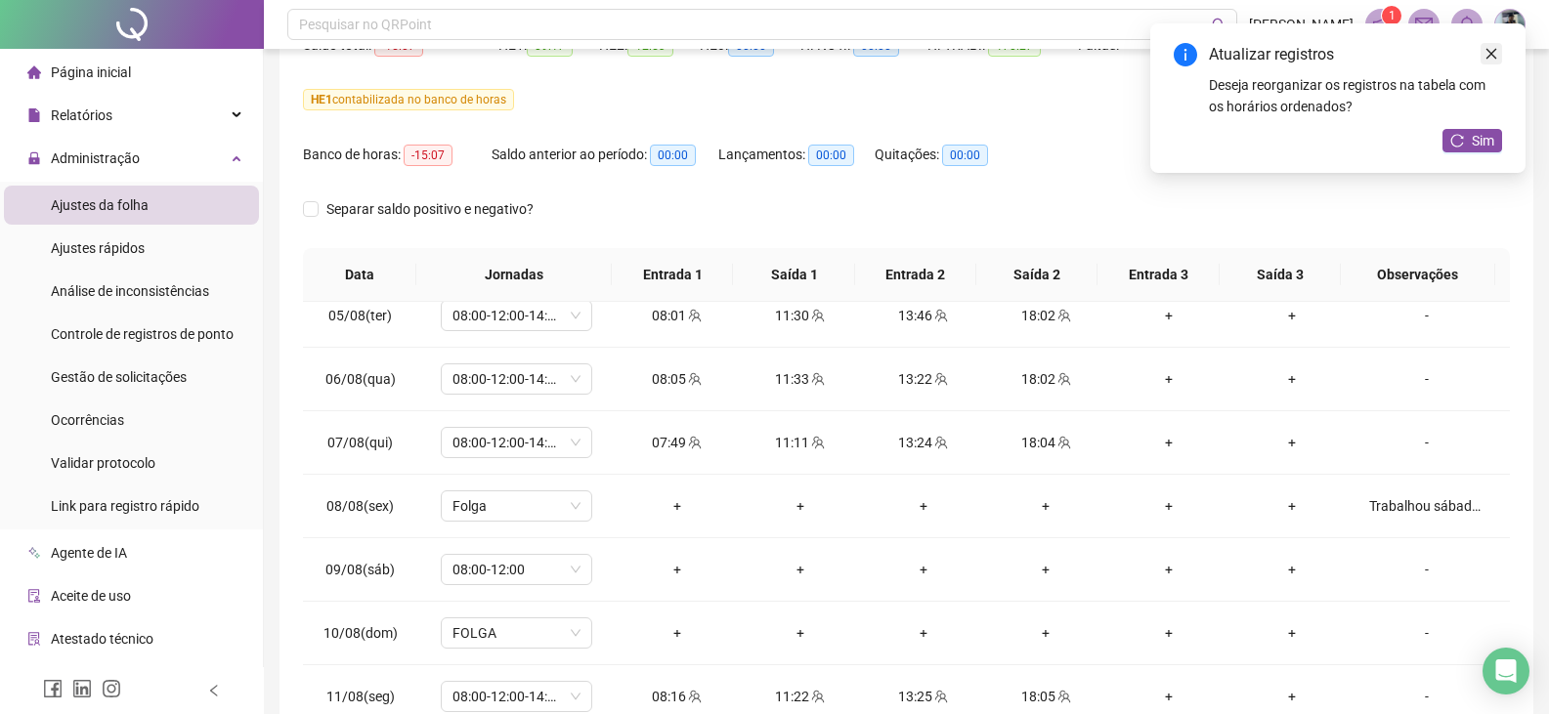
click at [1498, 53] on link "Close" at bounding box center [1490, 53] width 21 height 21
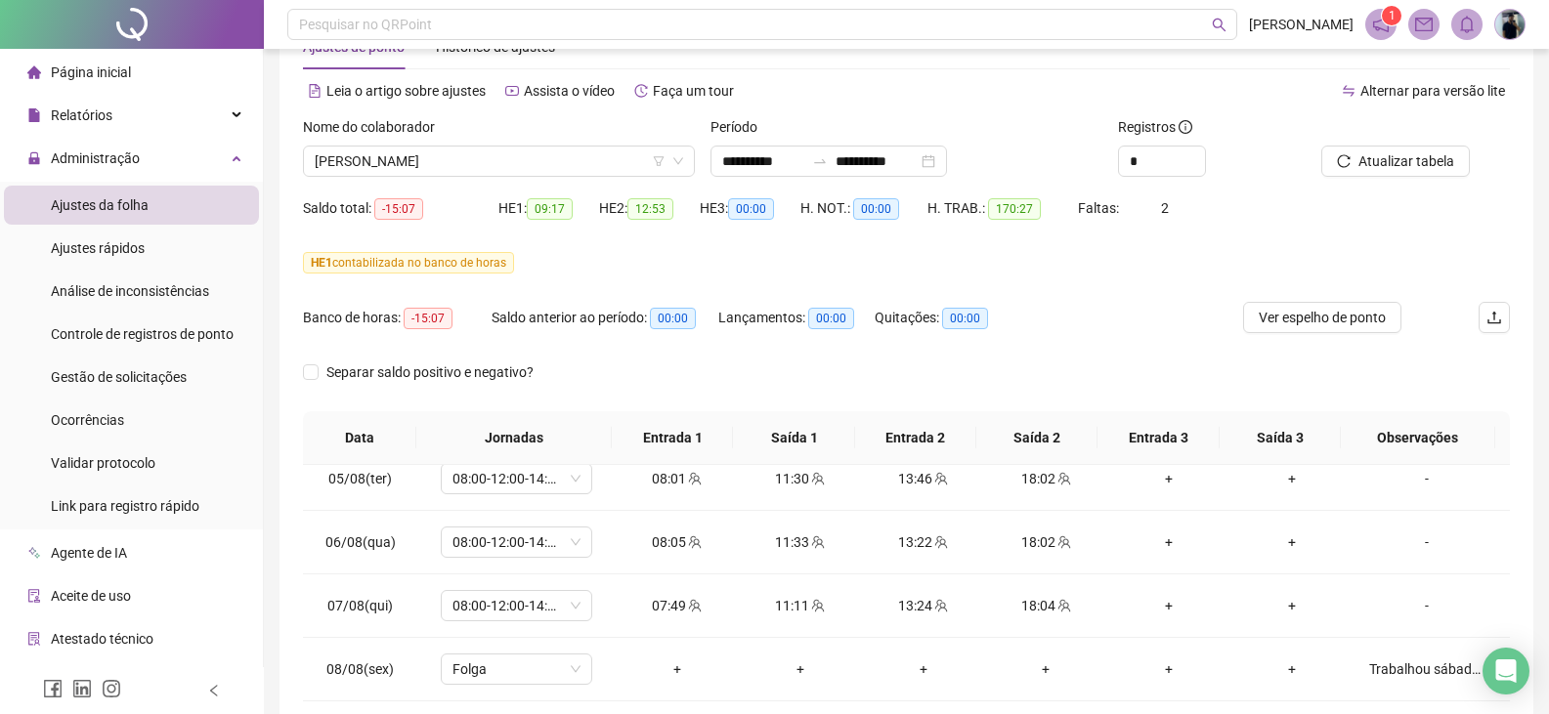
scroll to position [0, 0]
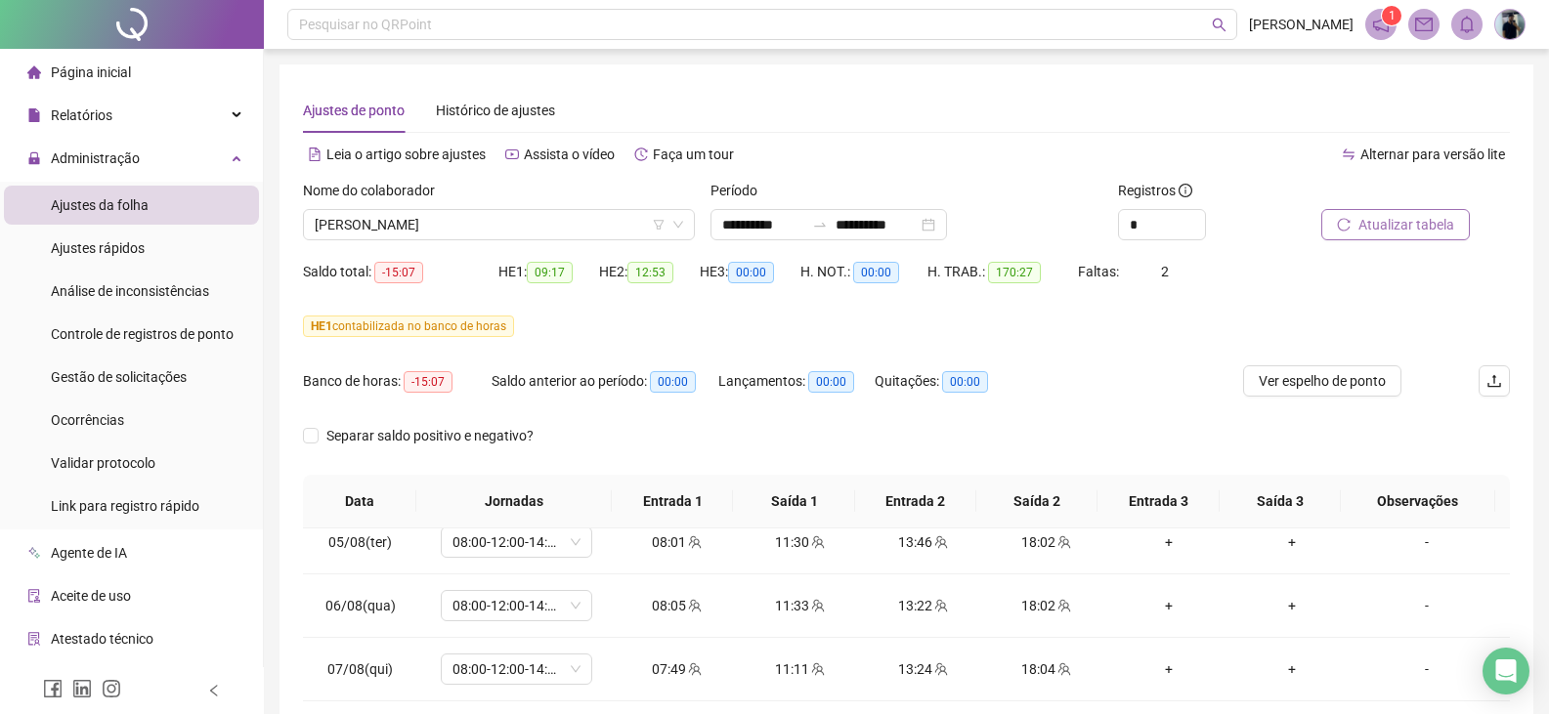
click at [1404, 217] on span "Atualizar tabela" at bounding box center [1406, 224] width 96 height 21
click at [917, 223] on input "**********" at bounding box center [876, 224] width 82 height 21
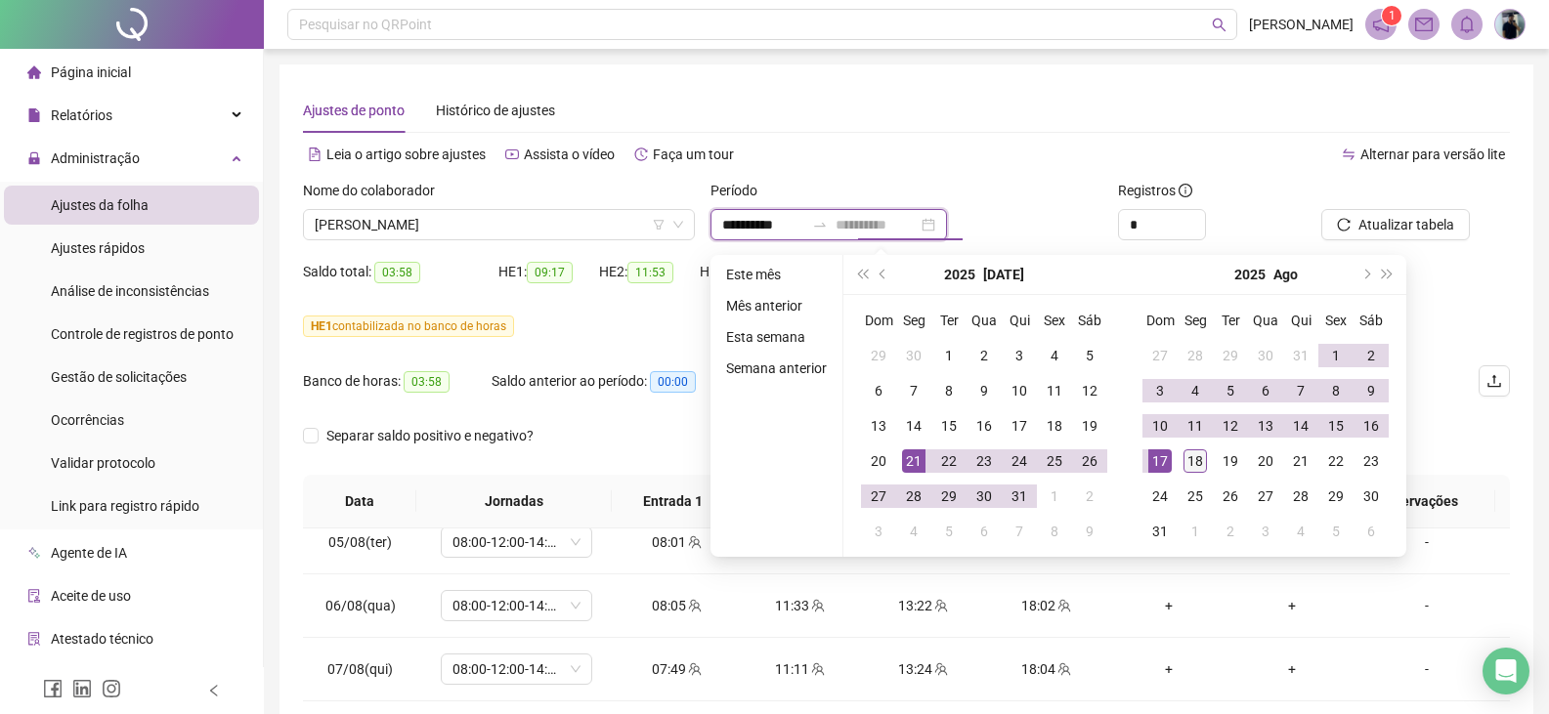
type input "**********"
click at [1202, 471] on div "18" at bounding box center [1194, 460] width 23 height 23
type input "**********"
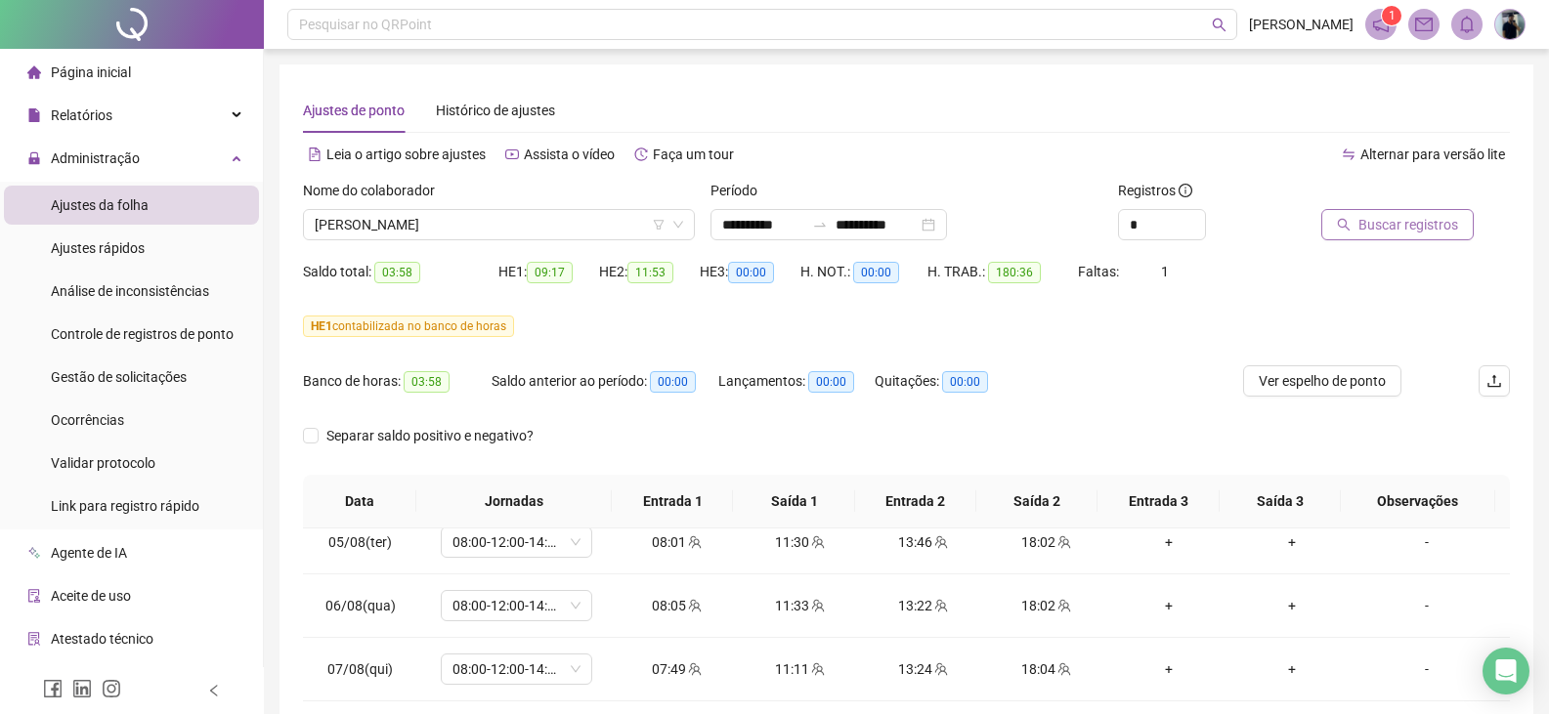
click at [1377, 217] on span "Buscar registros" at bounding box center [1408, 224] width 100 height 21
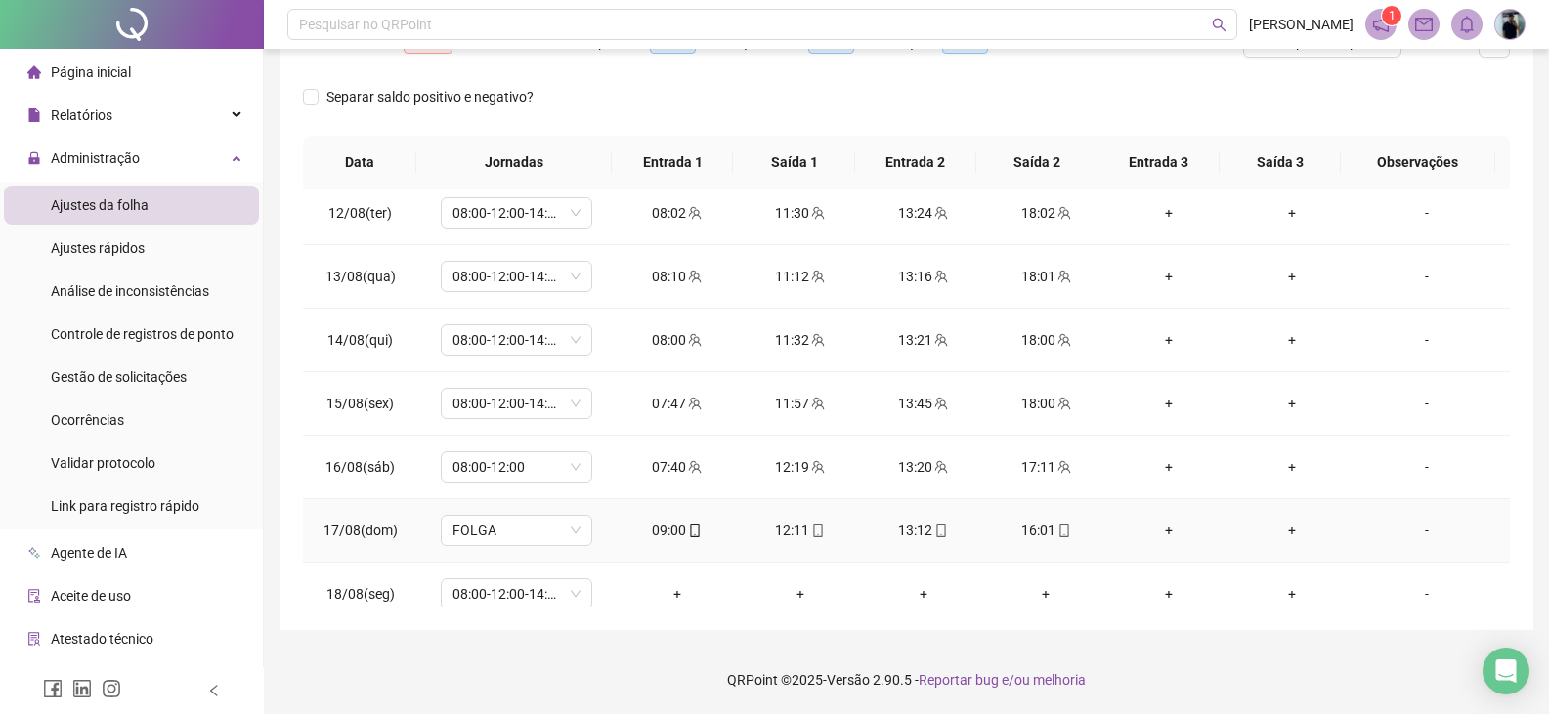
scroll to position [1425, 0]
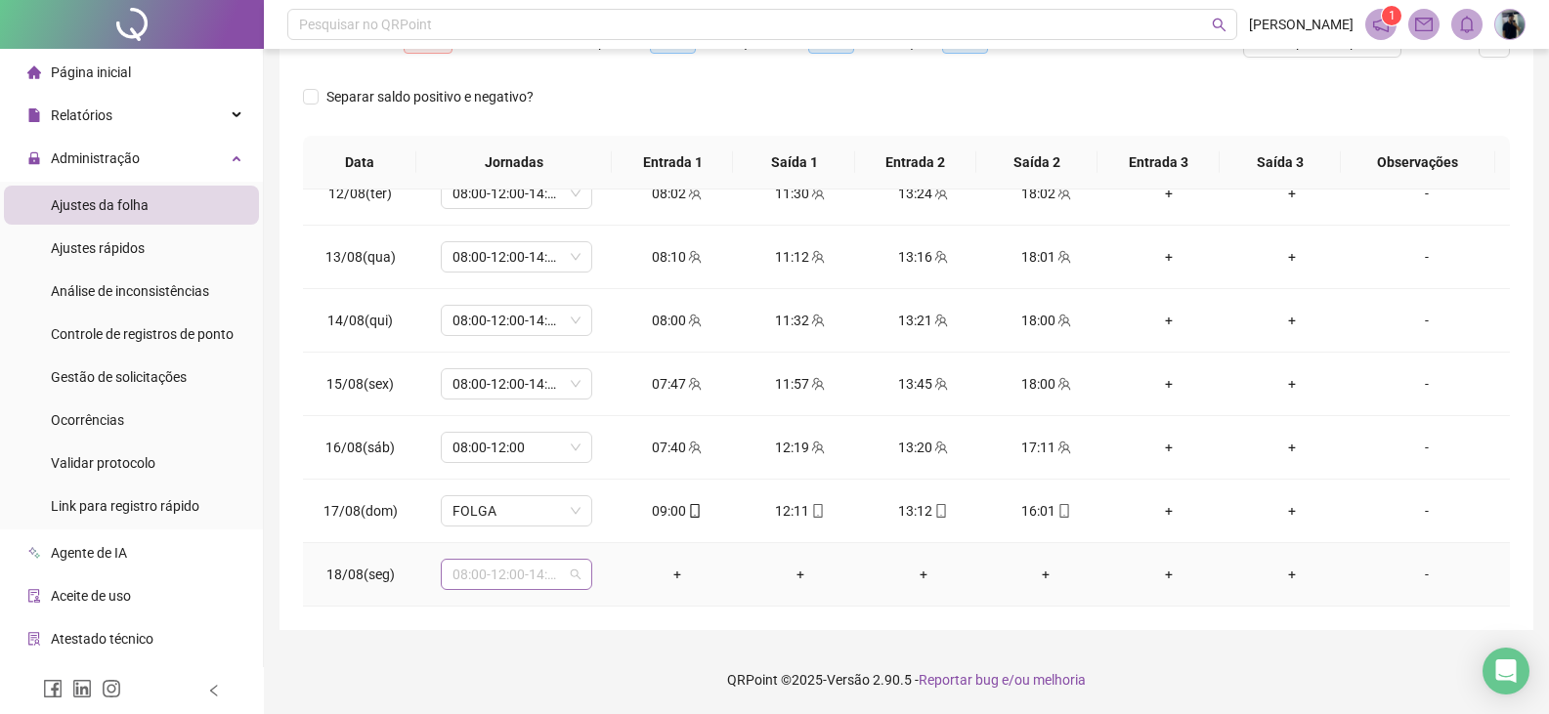
click at [574, 568] on span "08:00-12:00-14:00-18:00" at bounding box center [516, 574] width 128 height 29
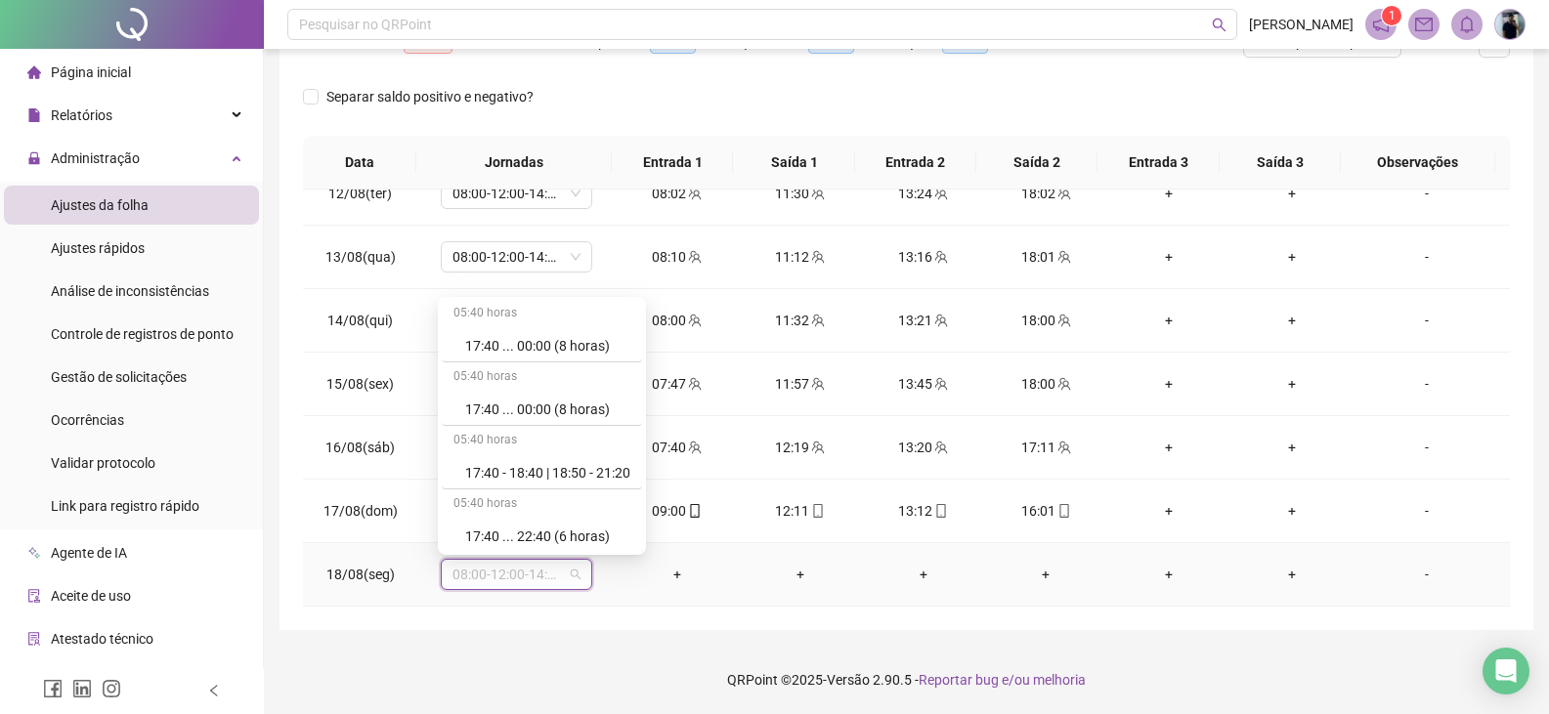
scroll to position [11626, 0]
click at [521, 409] on div "Folga" at bounding box center [547, 407] width 165 height 21
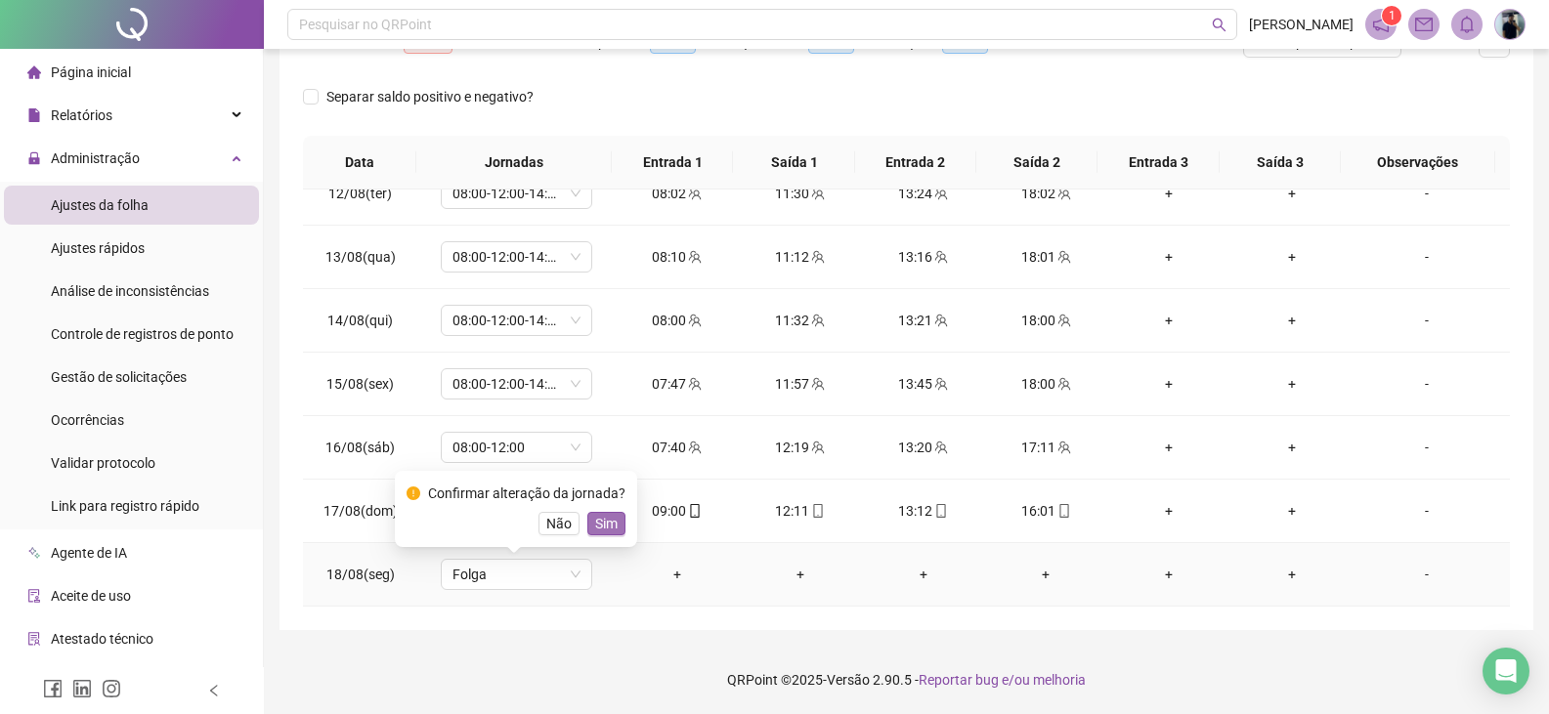
click at [597, 524] on span "Sim" at bounding box center [606, 523] width 22 height 21
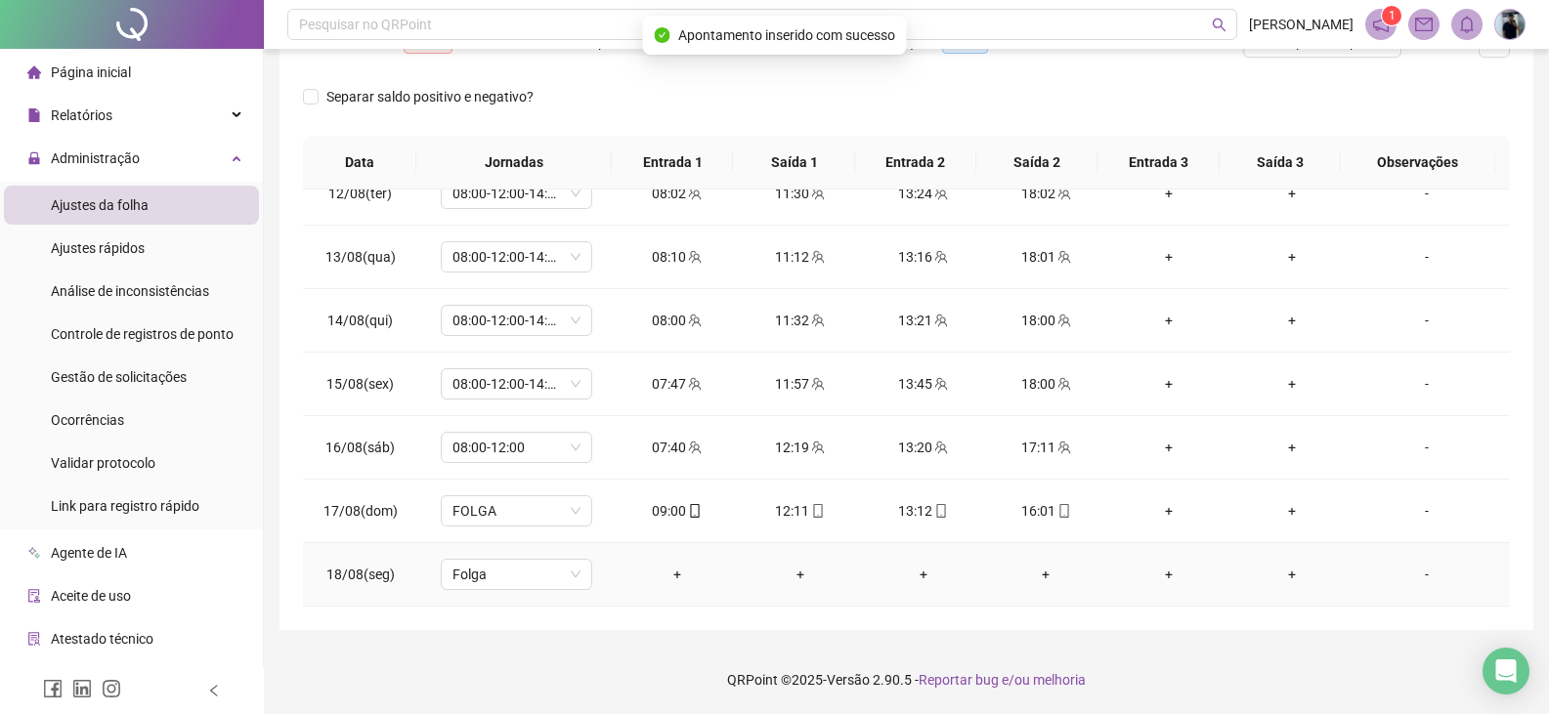
click at [1419, 570] on div "-" at bounding box center [1426, 574] width 115 height 21
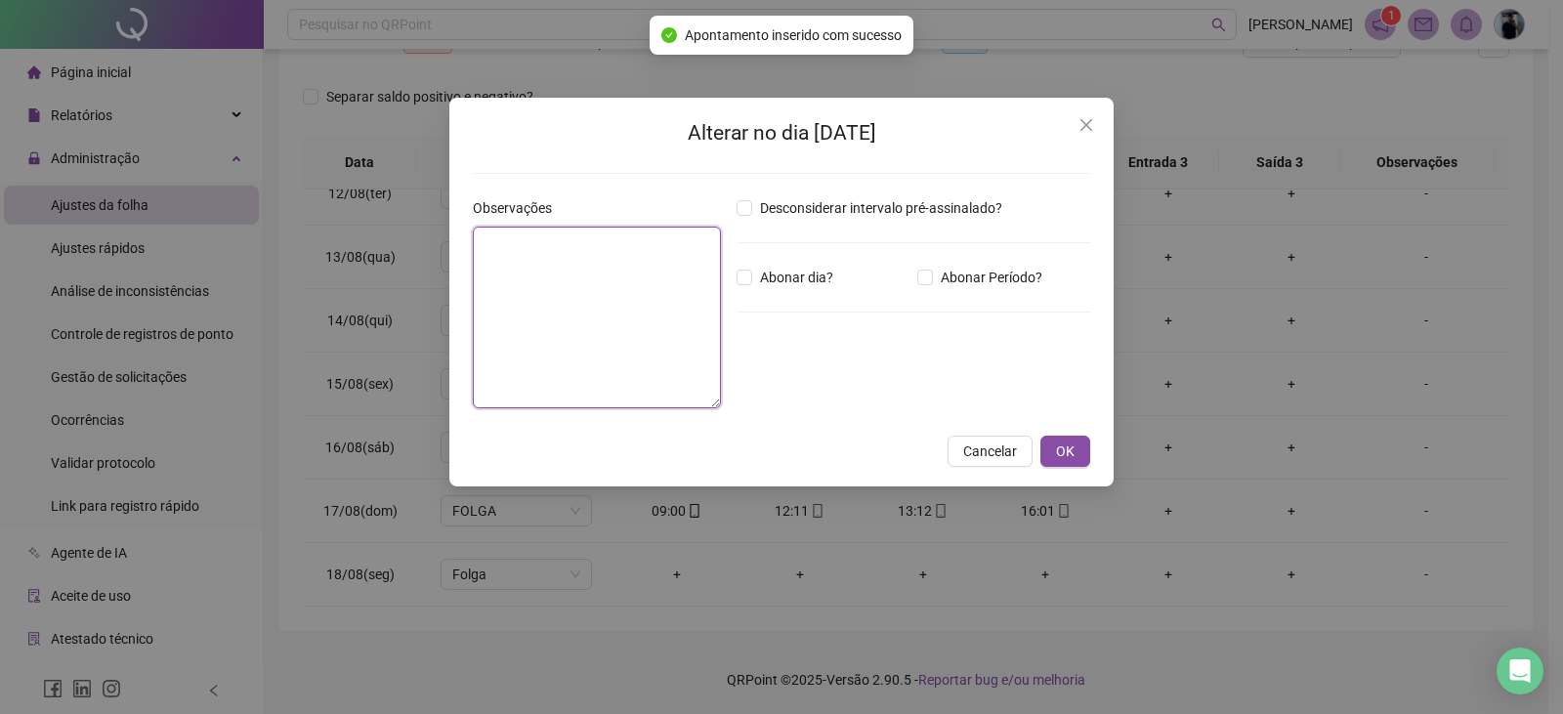
drag, startPoint x: 615, startPoint y: 265, endPoint x: 761, endPoint y: 321, distance: 157.1
click at [615, 266] on textarea at bounding box center [597, 318] width 248 height 182
paste textarea "**********"
type textarea "**********"
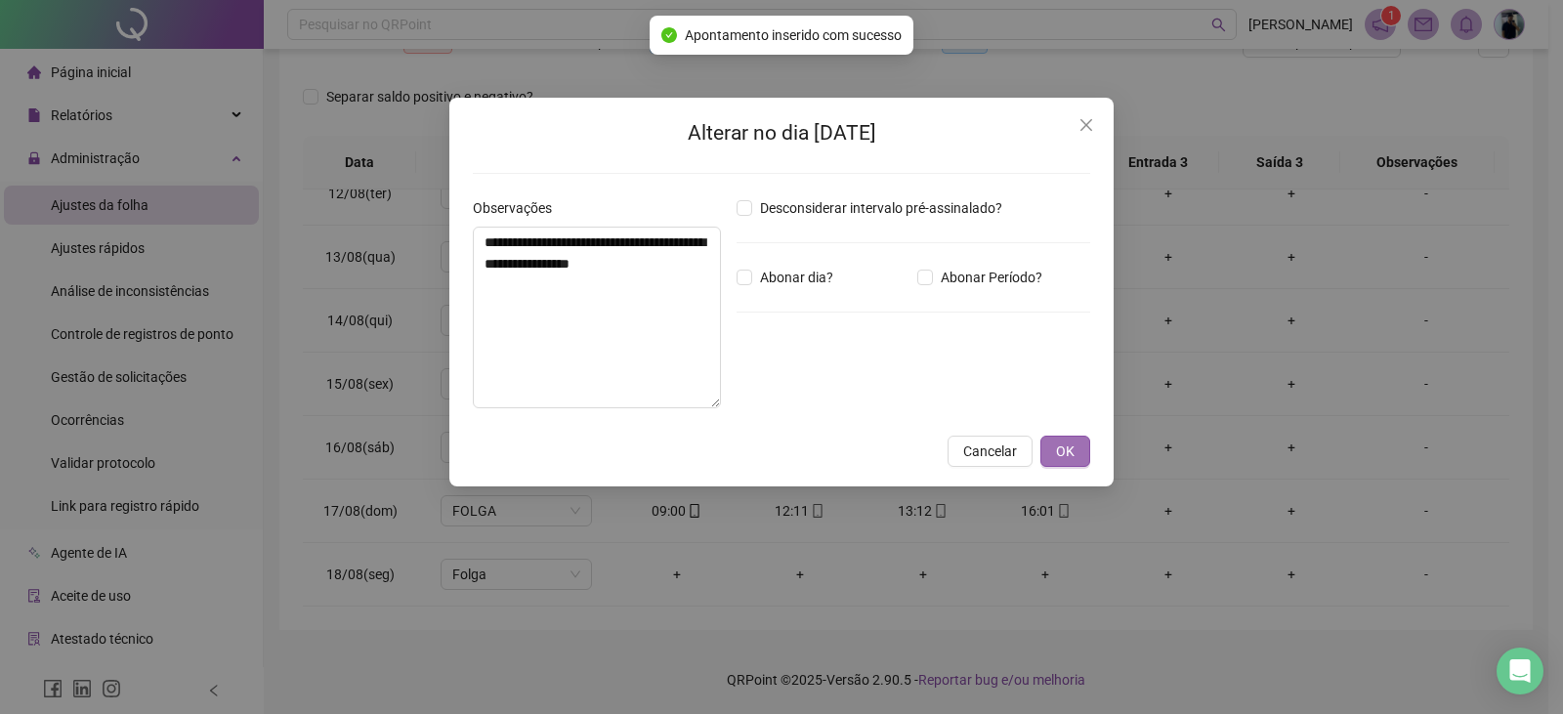
click at [1055, 455] on button "OK" at bounding box center [1066, 451] width 50 height 31
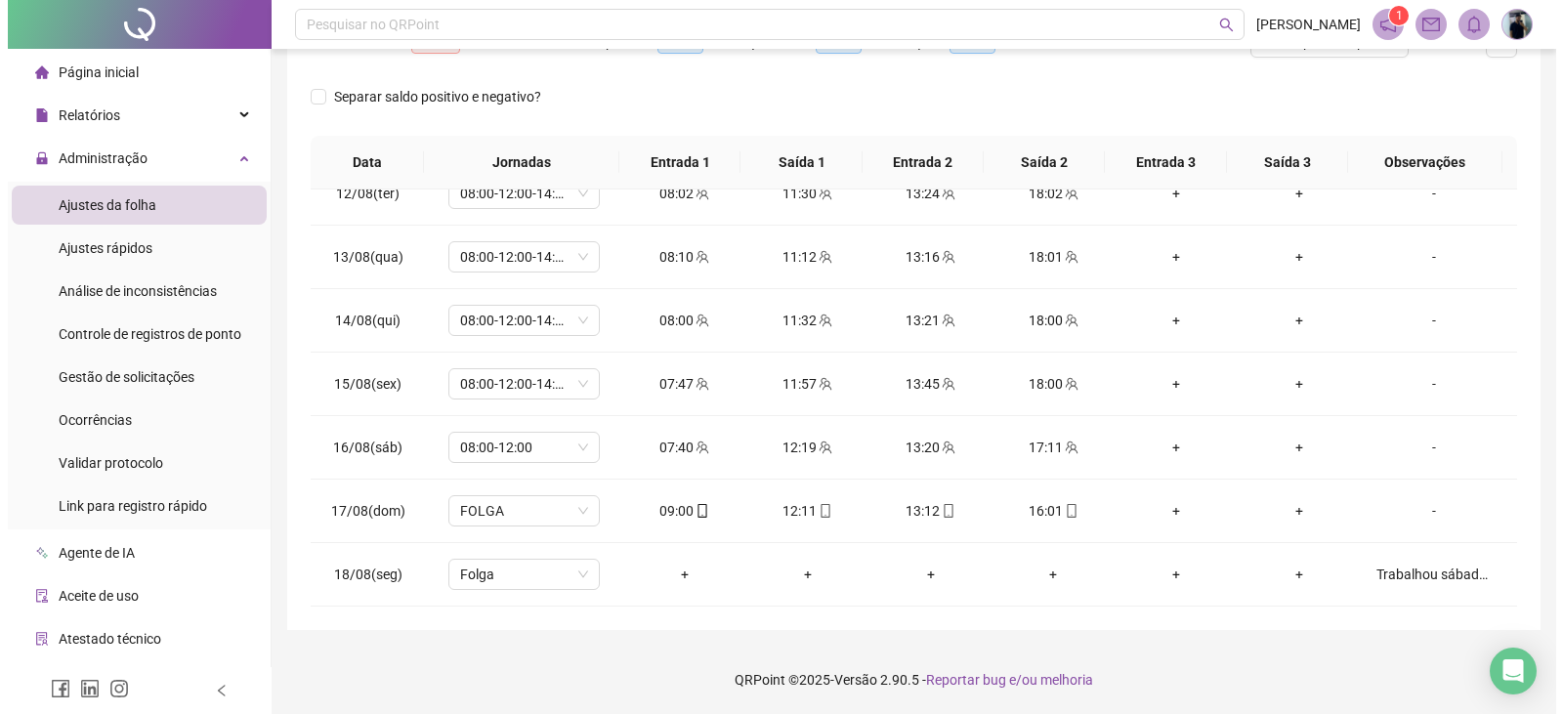
scroll to position [0, 0]
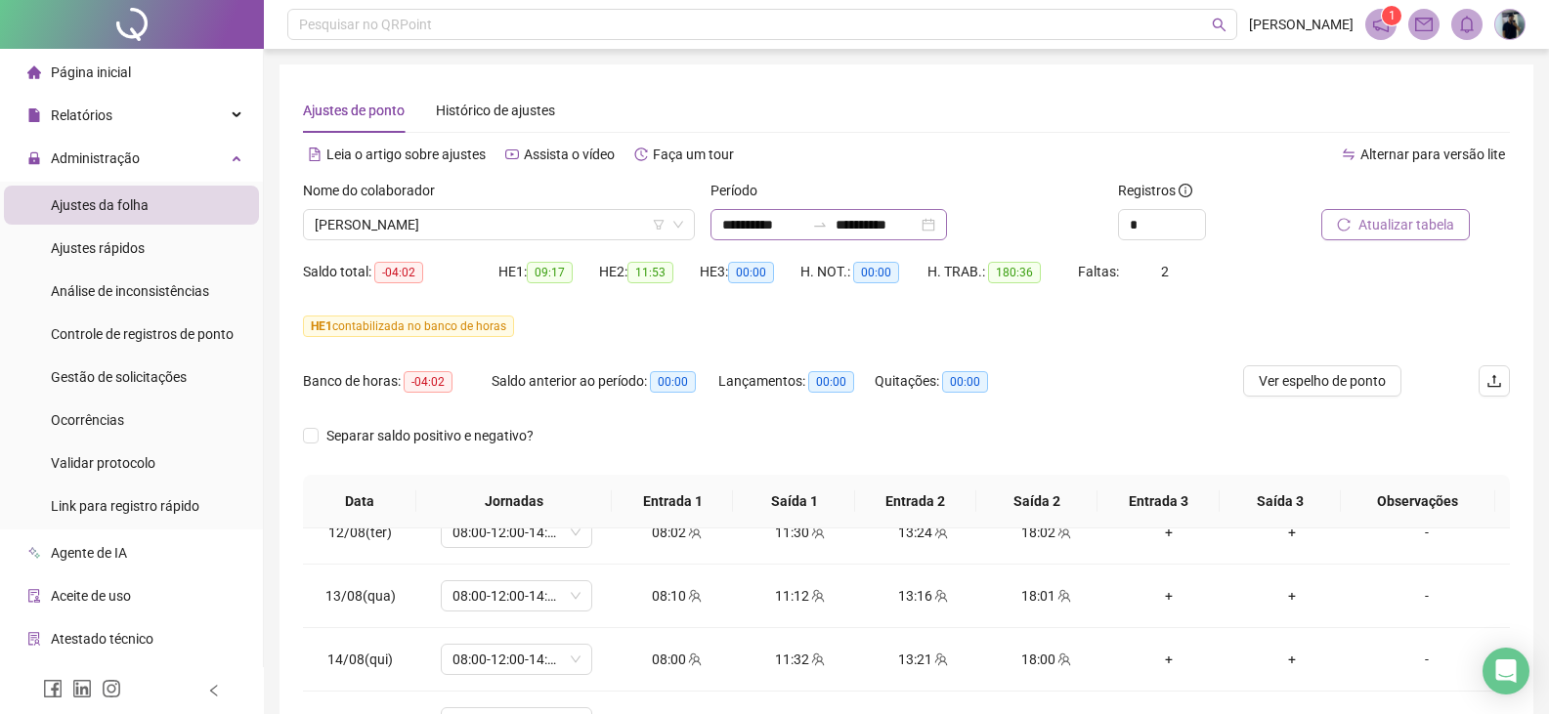
click at [947, 222] on div "**********" at bounding box center [828, 224] width 236 height 31
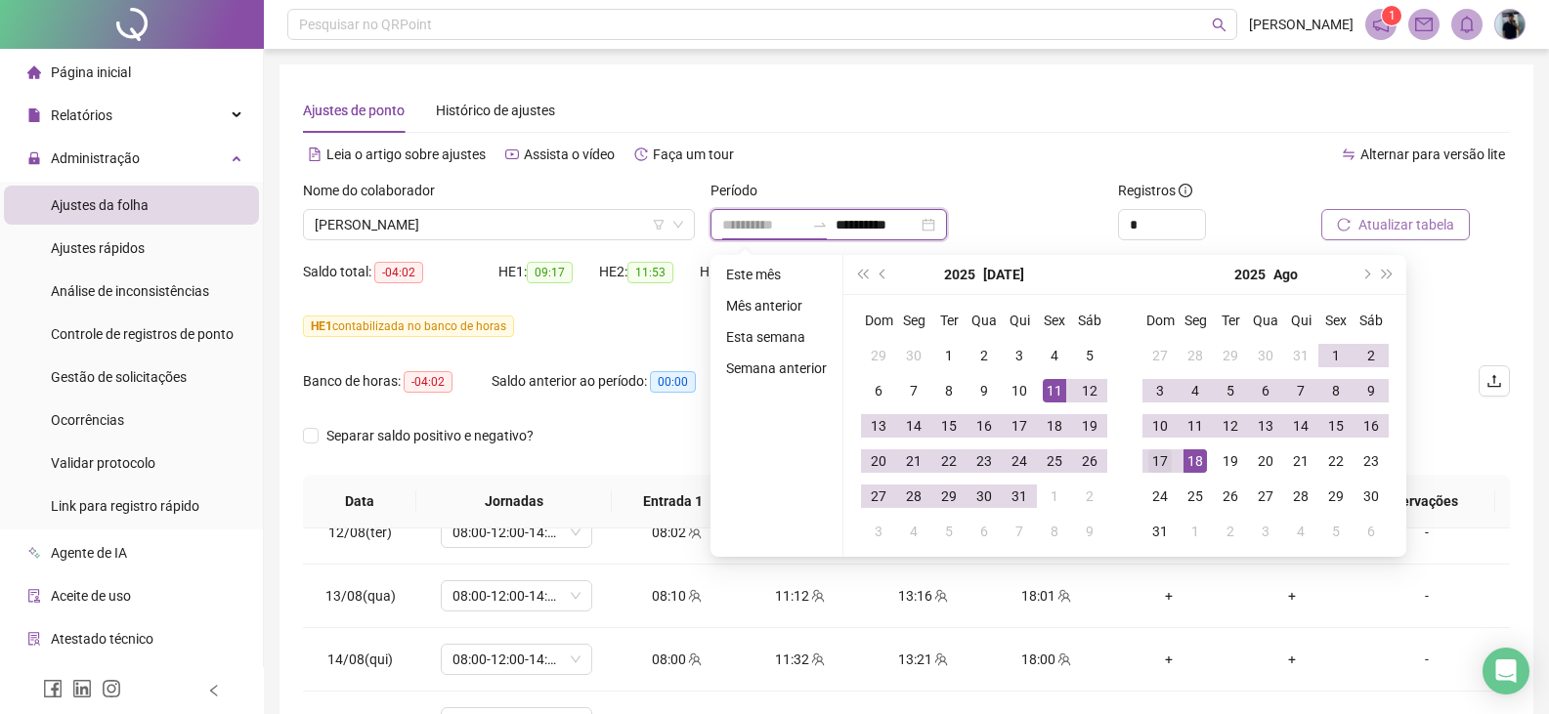
type input "**********"
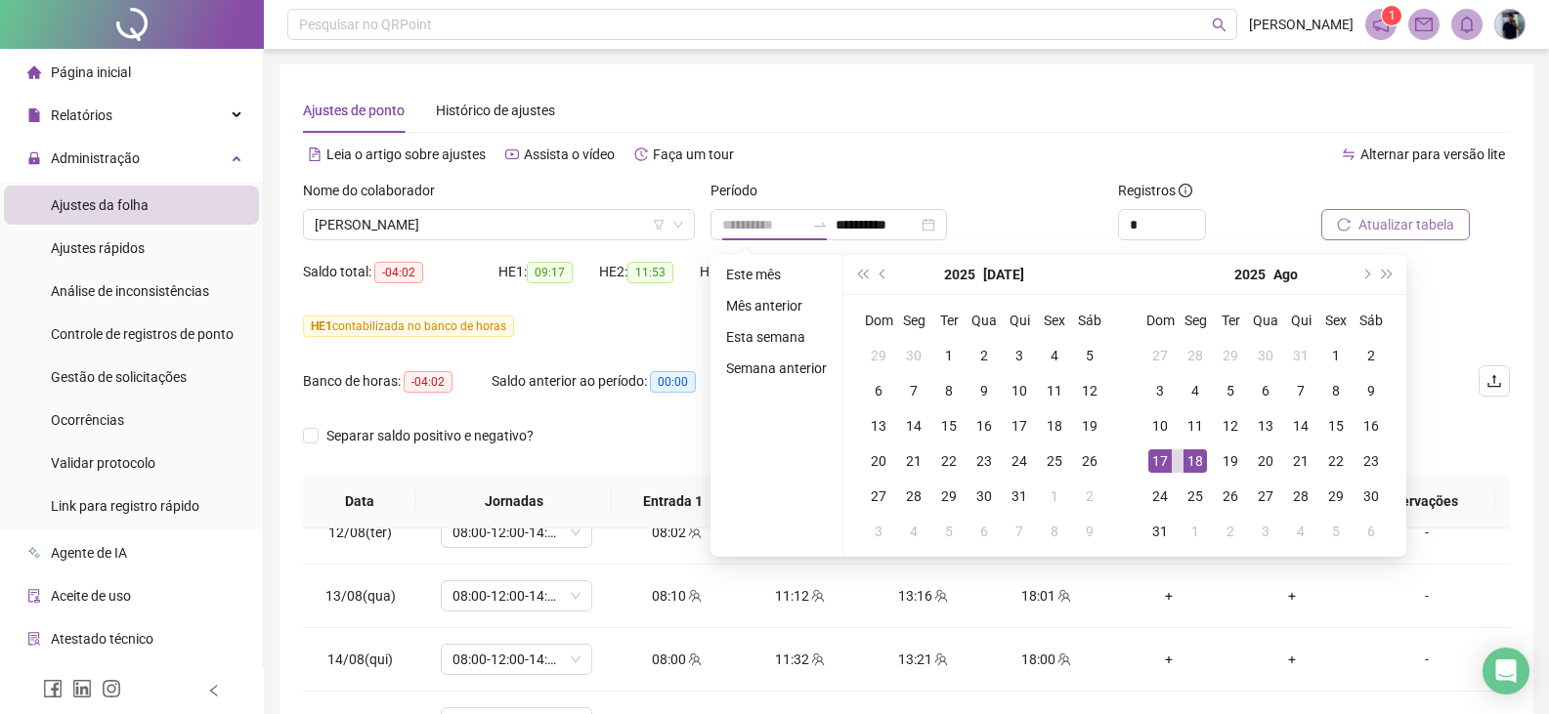
click at [1166, 462] on div "17" at bounding box center [1159, 460] width 23 height 23
click at [877, 278] on button "prev-year" at bounding box center [883, 274] width 21 height 39
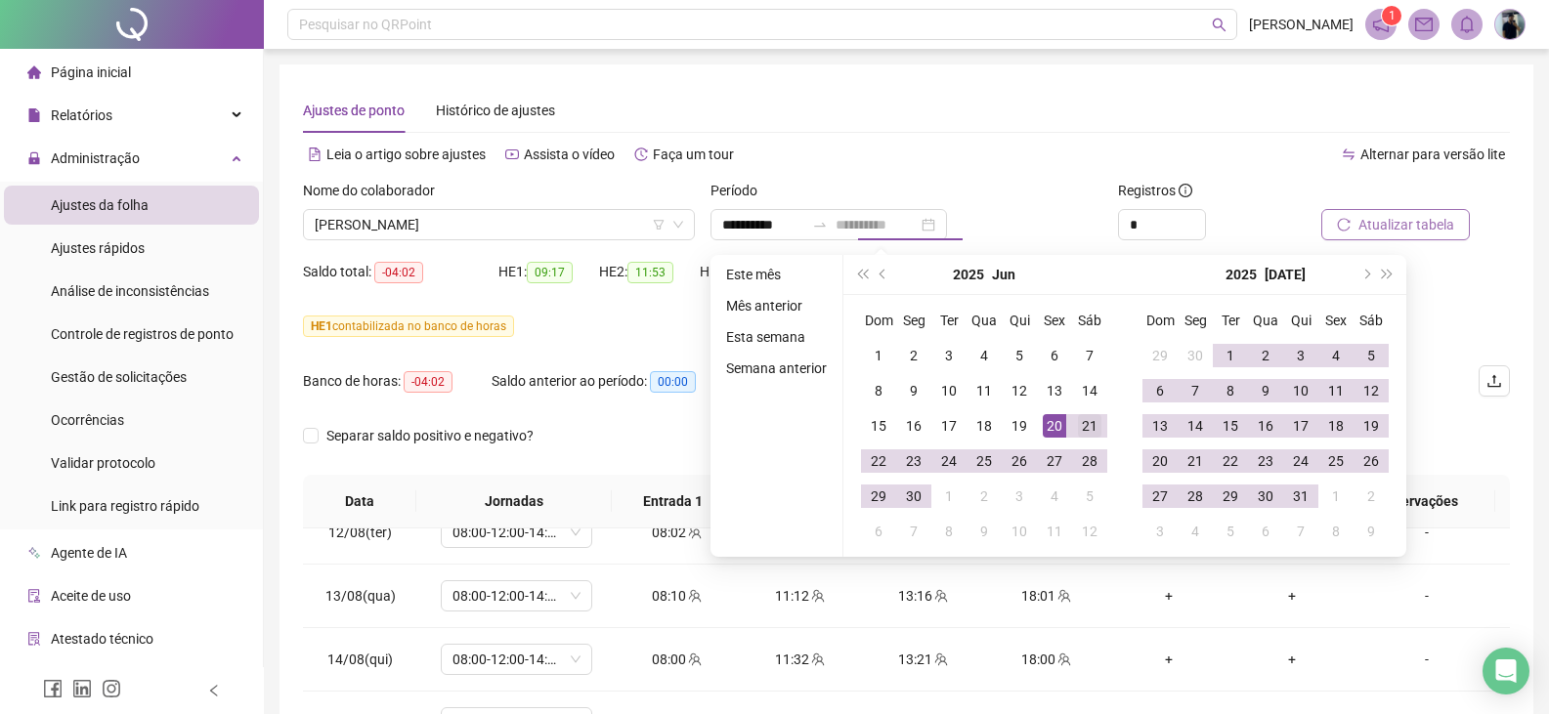
type input "**********"
click at [1085, 434] on div "21" at bounding box center [1089, 425] width 23 height 23
type input "**********"
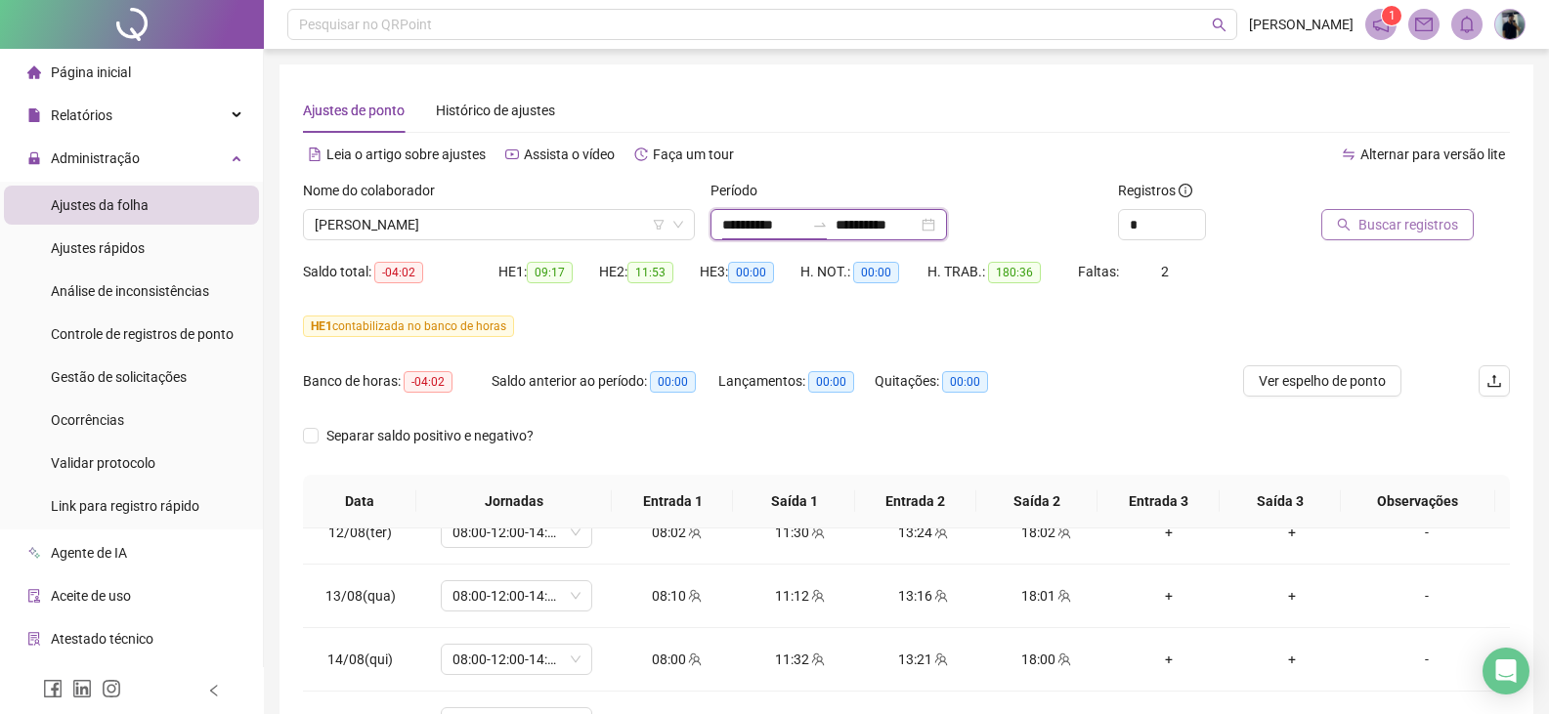
click at [780, 218] on input "**********" at bounding box center [763, 224] width 82 height 21
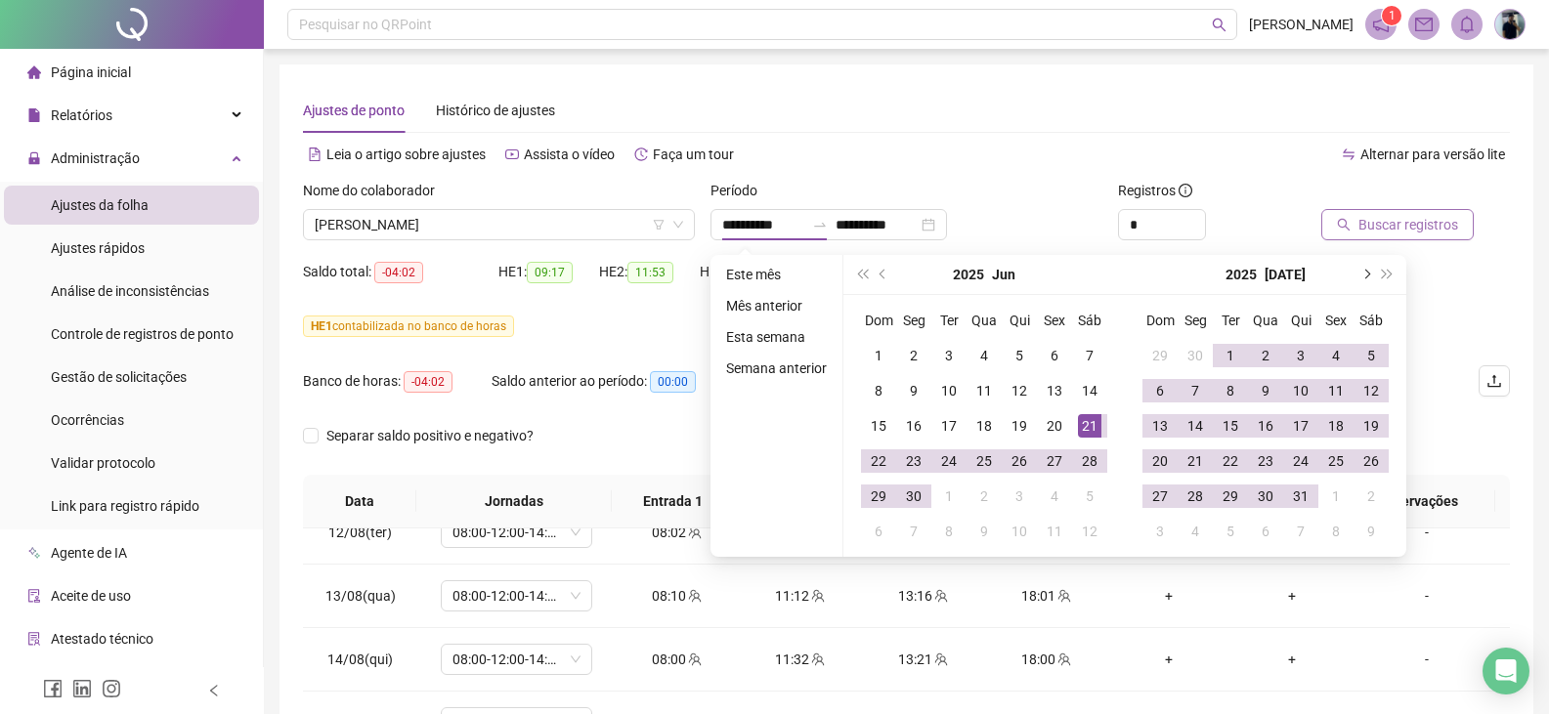
click at [1365, 280] on button "next-year" at bounding box center [1364, 274] width 21 height 39
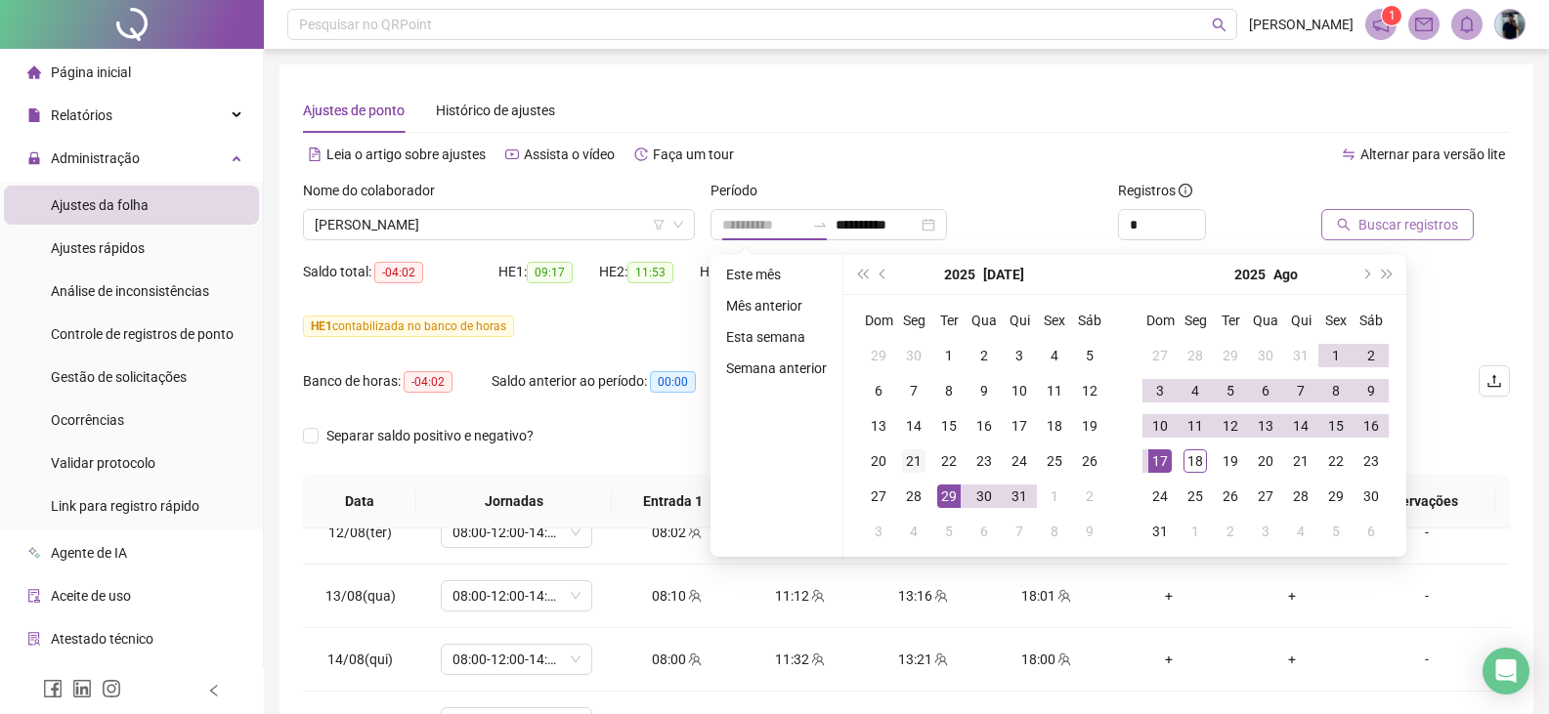
type input "**********"
click at [914, 460] on div "21" at bounding box center [913, 460] width 23 height 23
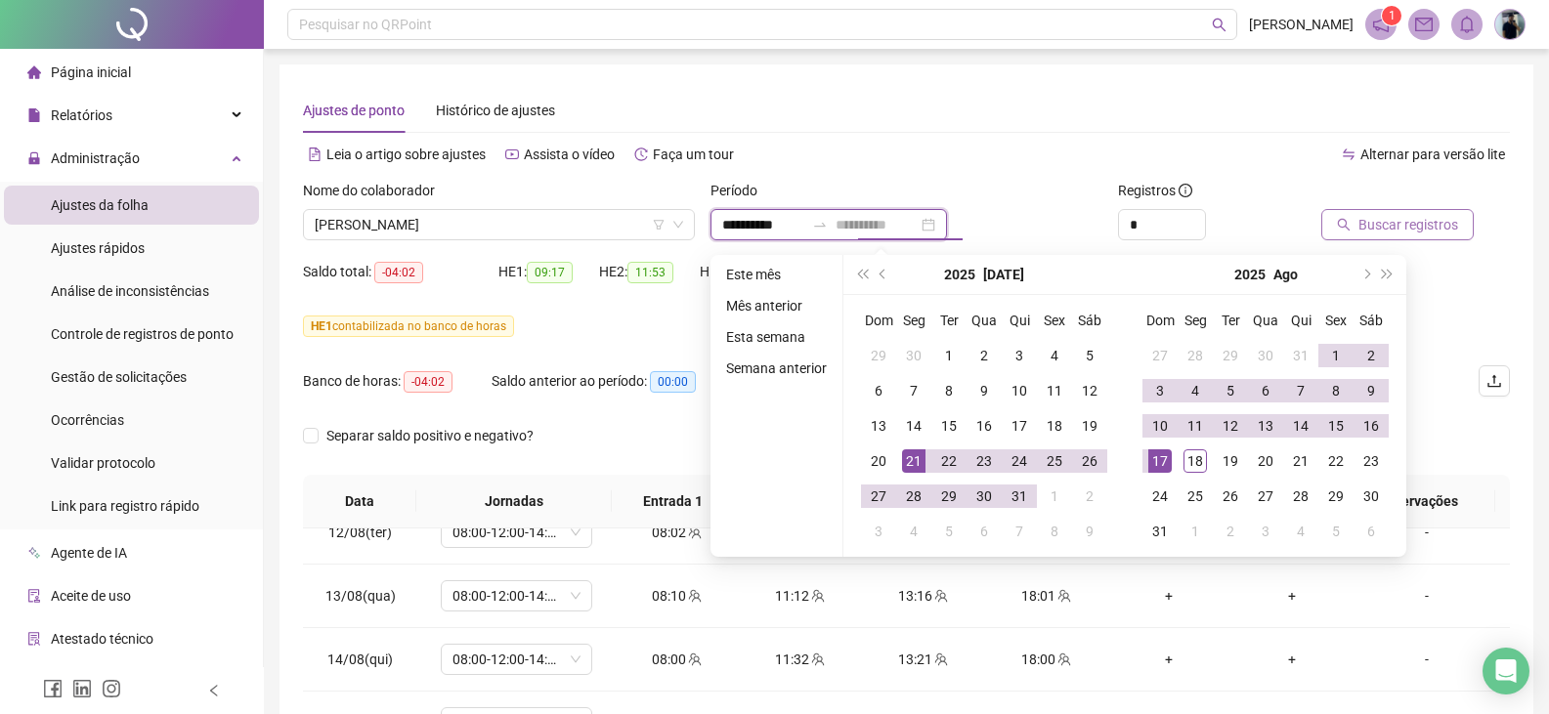
type input "**********"
click at [1168, 456] on div "17" at bounding box center [1159, 460] width 23 height 23
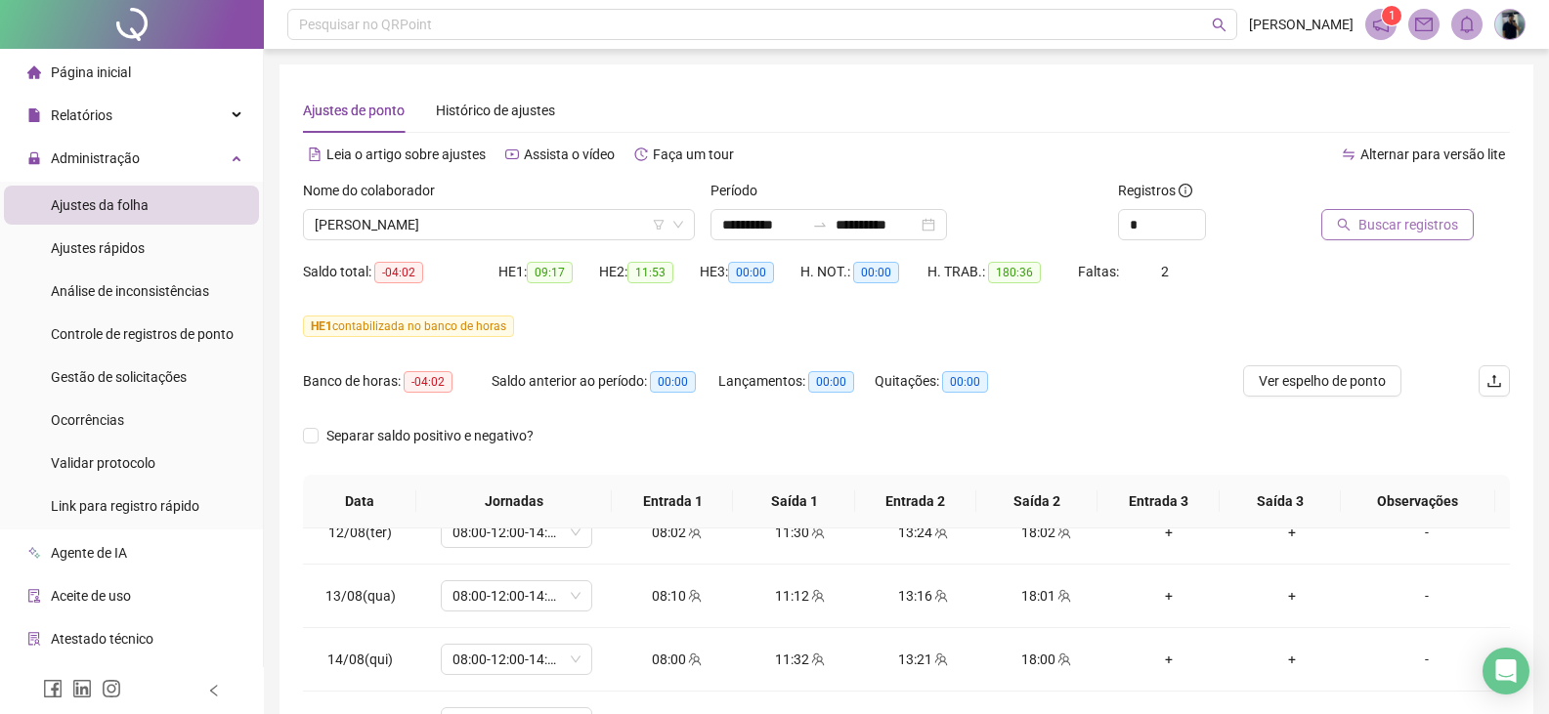
click at [1359, 217] on span "Buscar registros" at bounding box center [1408, 224] width 100 height 21
click at [507, 229] on span "[PERSON_NAME]" at bounding box center [499, 224] width 368 height 29
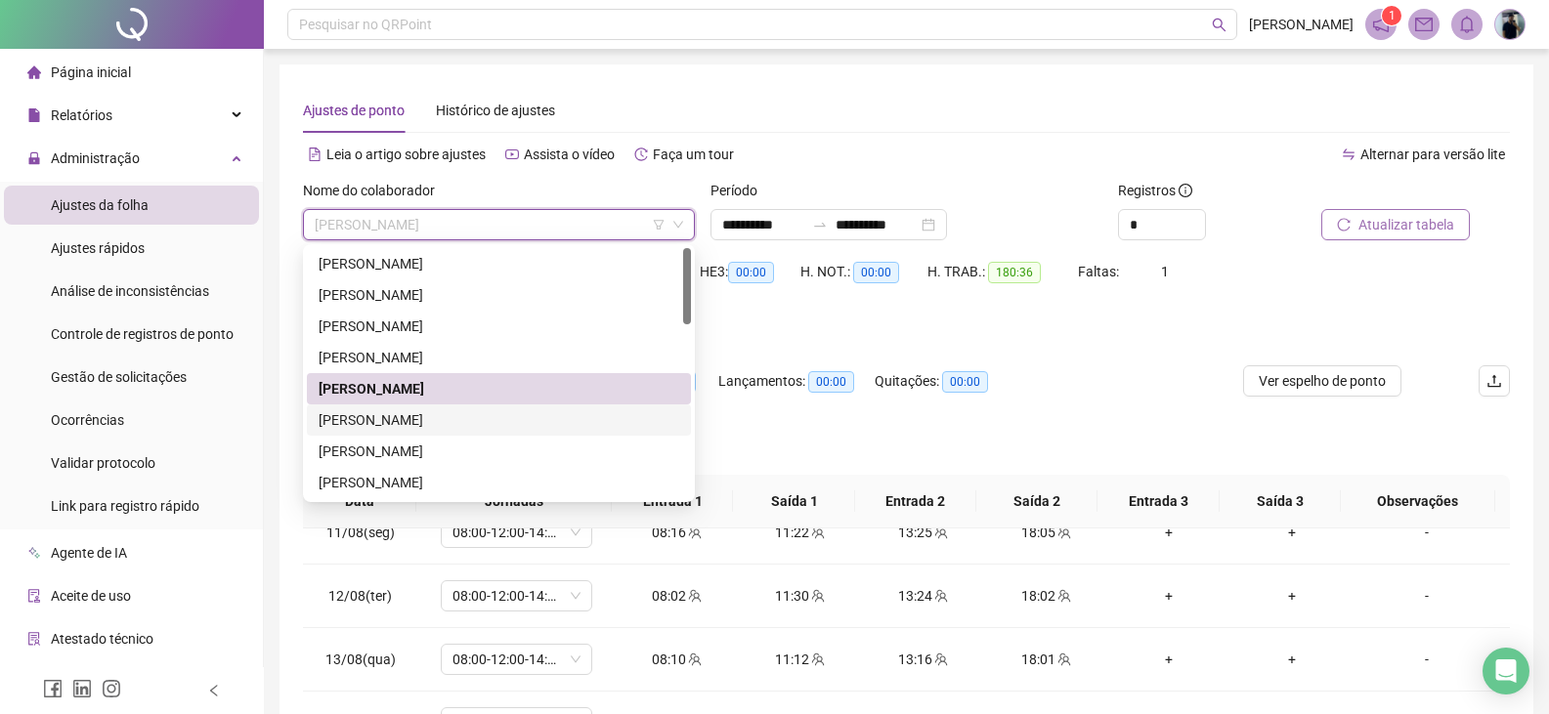
click at [431, 420] on div "[PERSON_NAME]" at bounding box center [499, 419] width 361 height 21
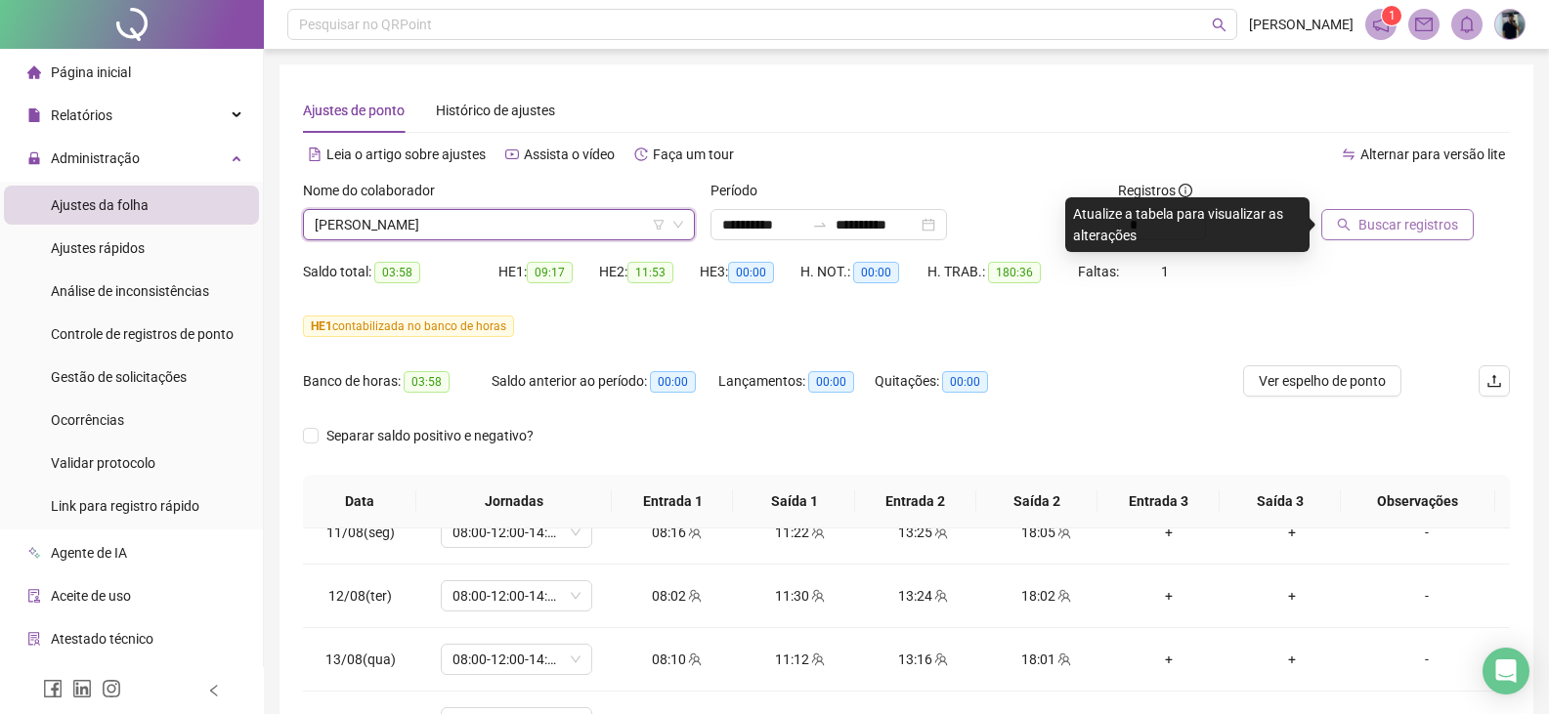
click at [1416, 202] on div at bounding box center [1391, 194] width 140 height 29
click at [1413, 208] on div "Buscar registros" at bounding box center [1391, 210] width 140 height 61
click at [1353, 230] on button "Buscar registros" at bounding box center [1397, 224] width 152 height 31
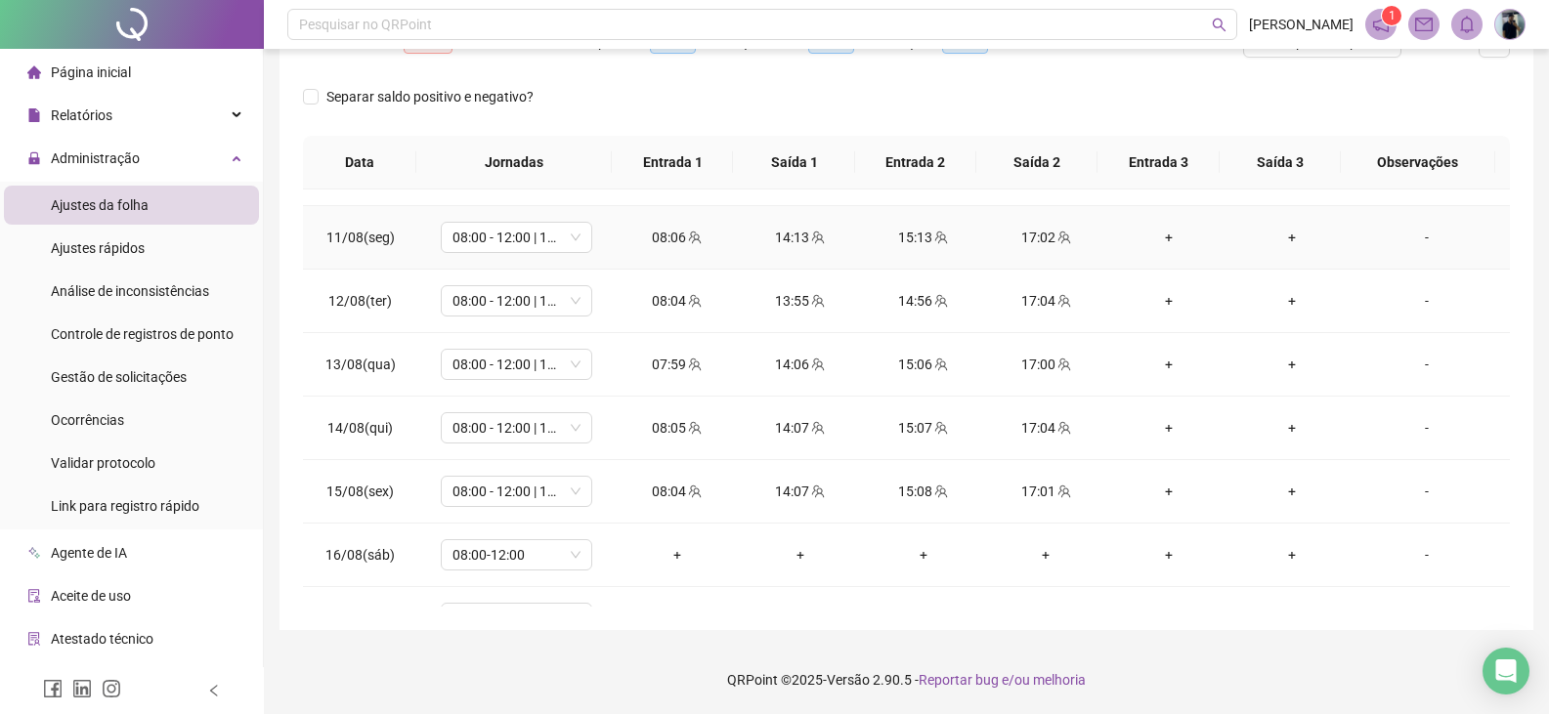
scroll to position [1361, 0]
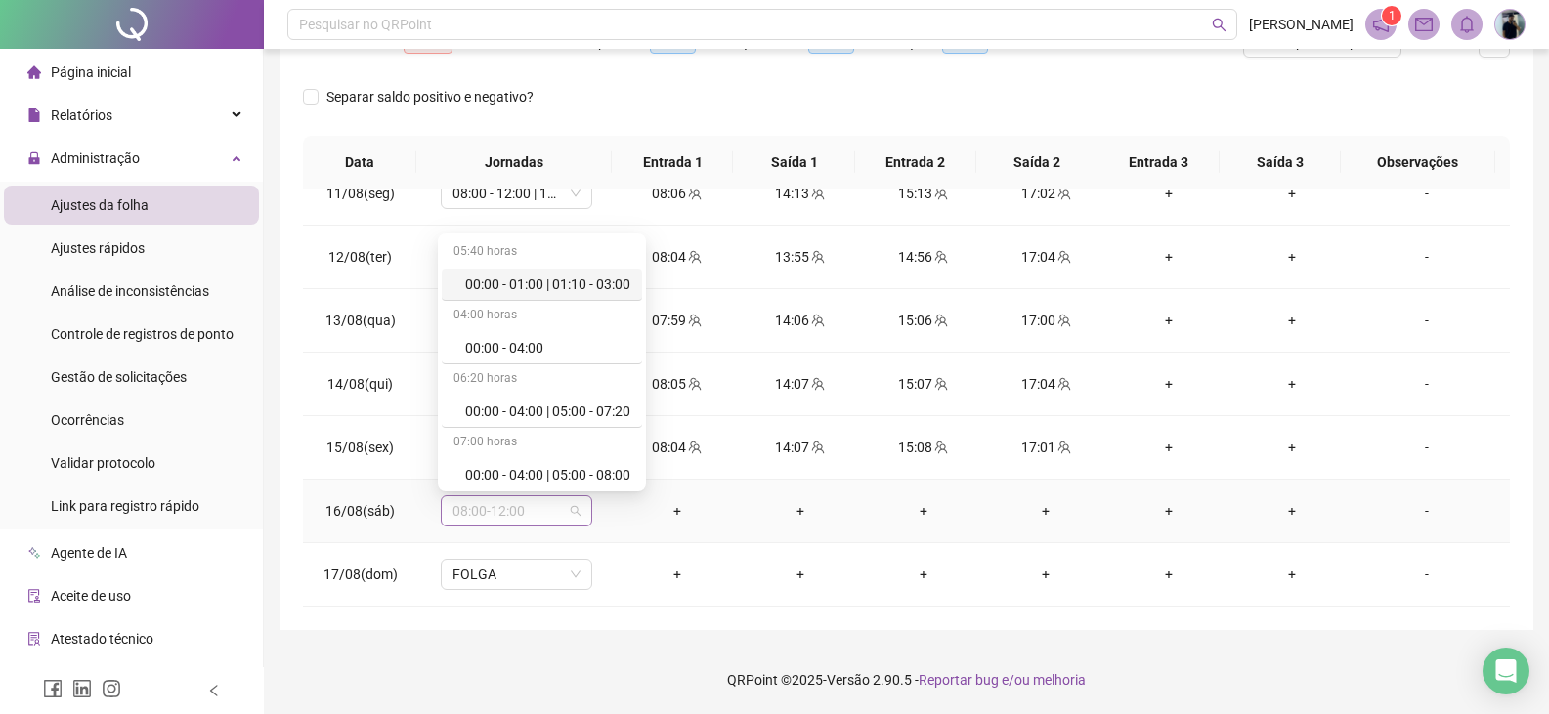
click at [562, 517] on span "08:00-12:00" at bounding box center [516, 510] width 128 height 29
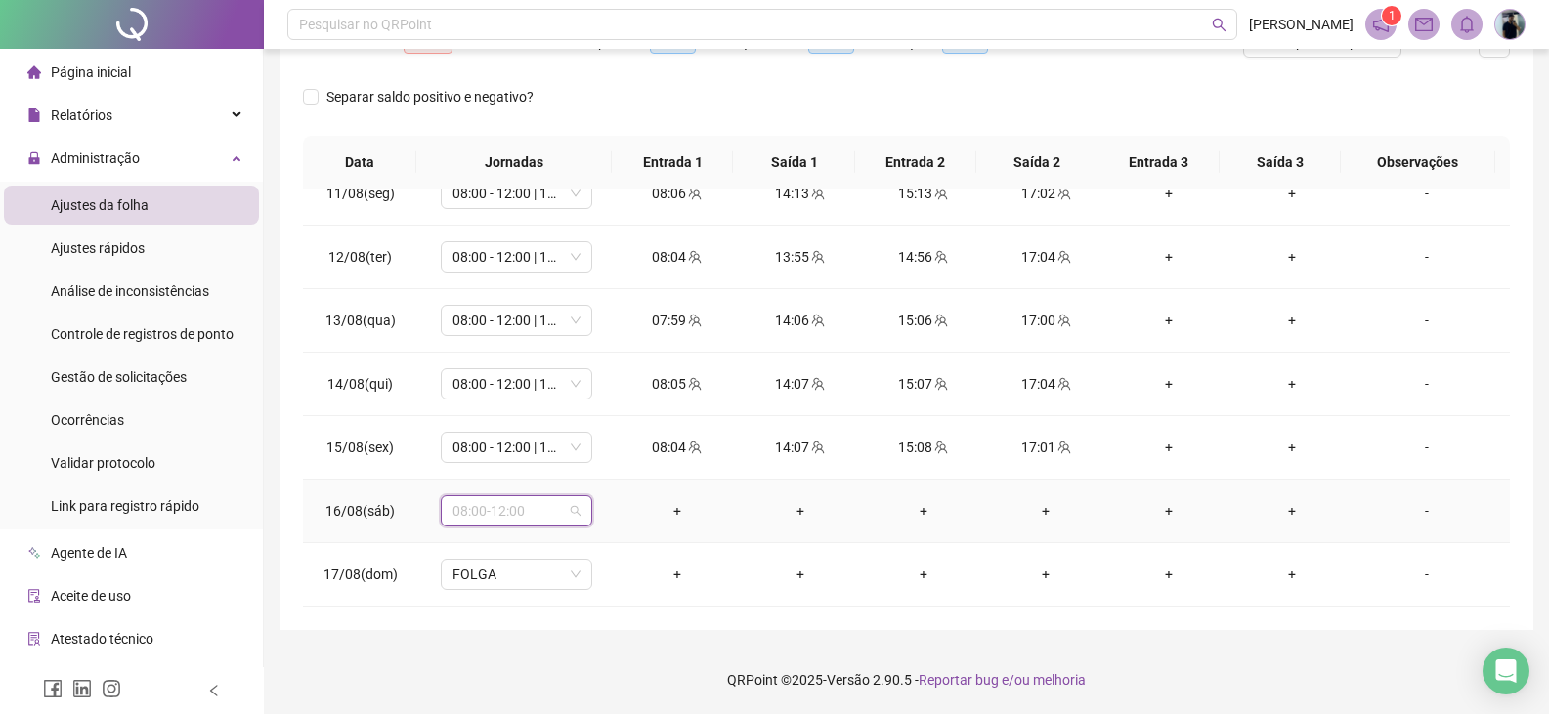
click at [573, 514] on span "08:00-12:00" at bounding box center [516, 510] width 128 height 29
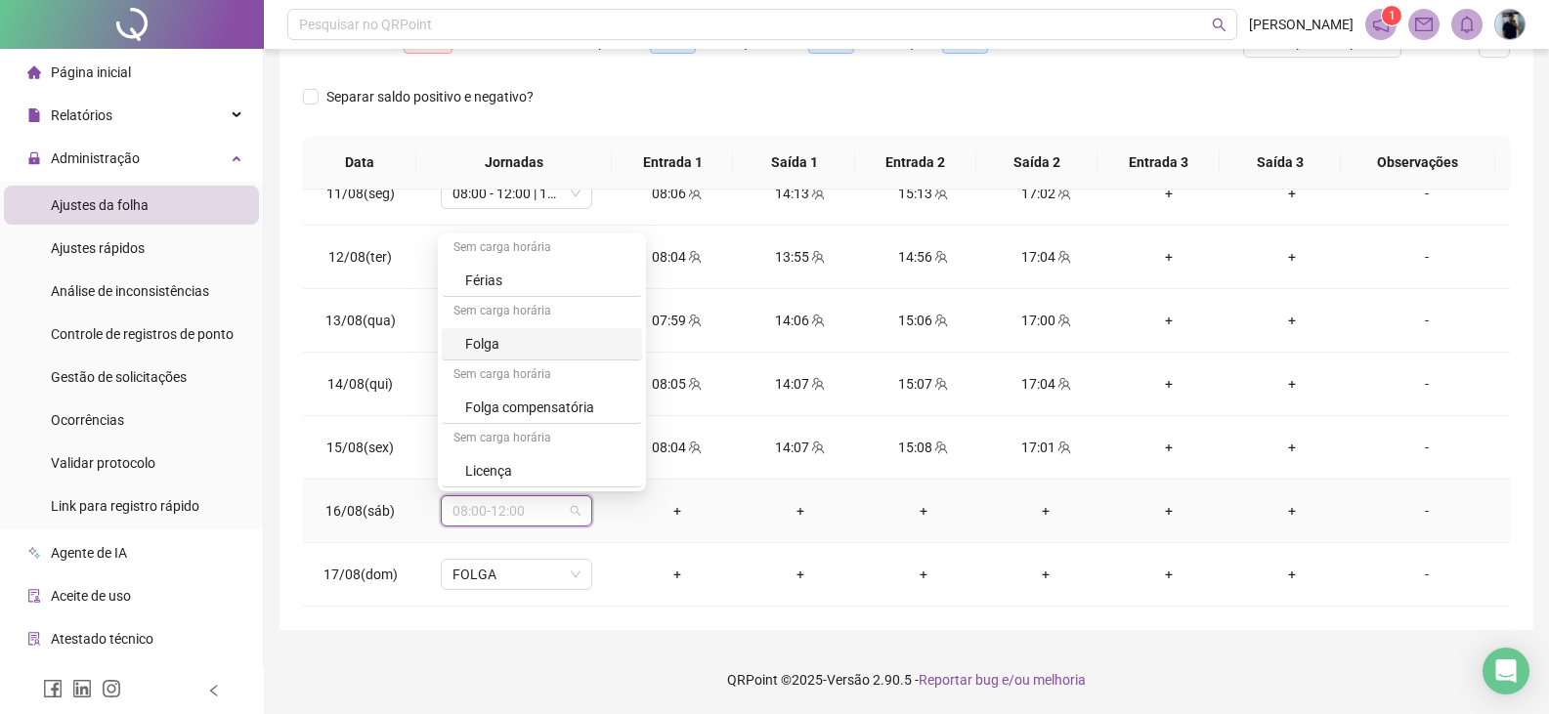
click at [507, 338] on div "Folga" at bounding box center [547, 343] width 165 height 21
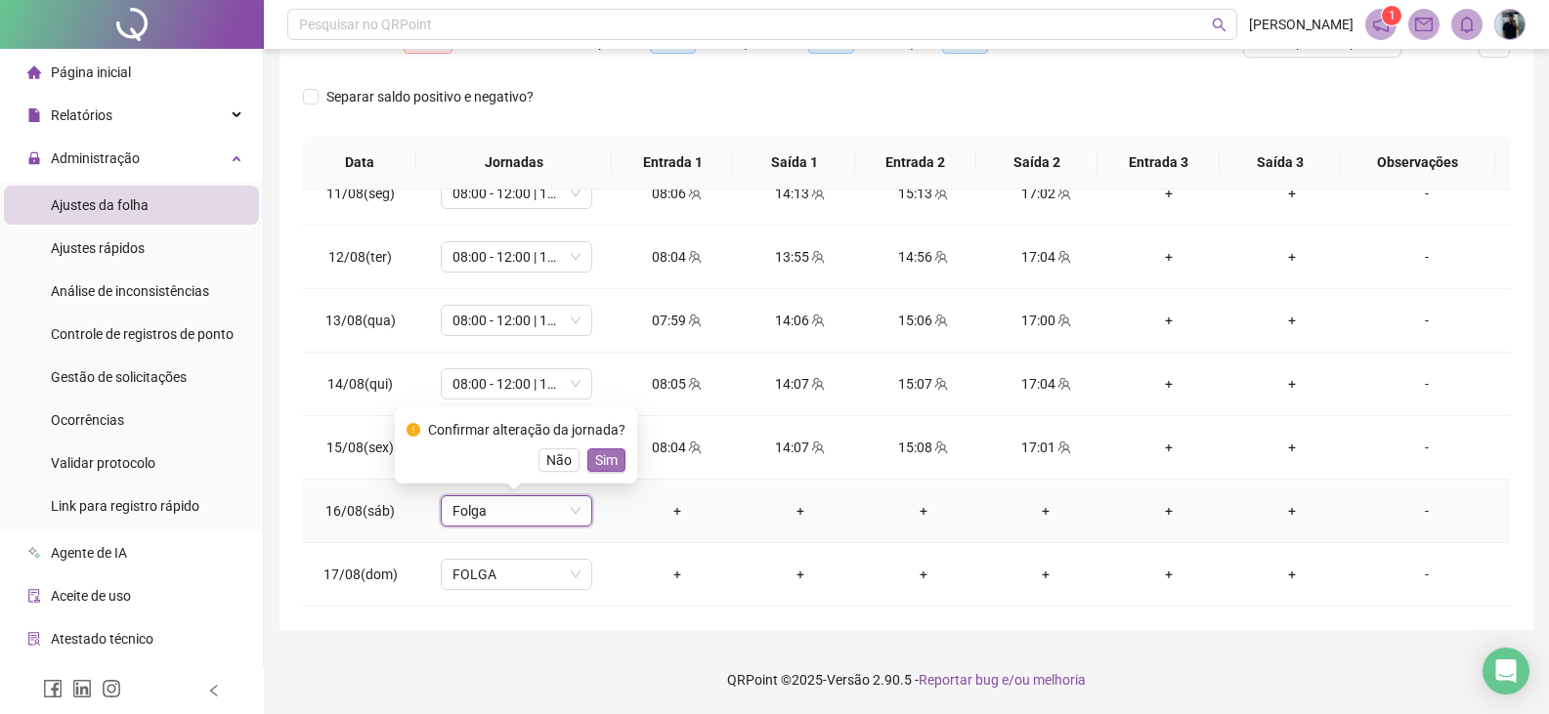
click at [603, 464] on span "Sim" at bounding box center [606, 459] width 22 height 21
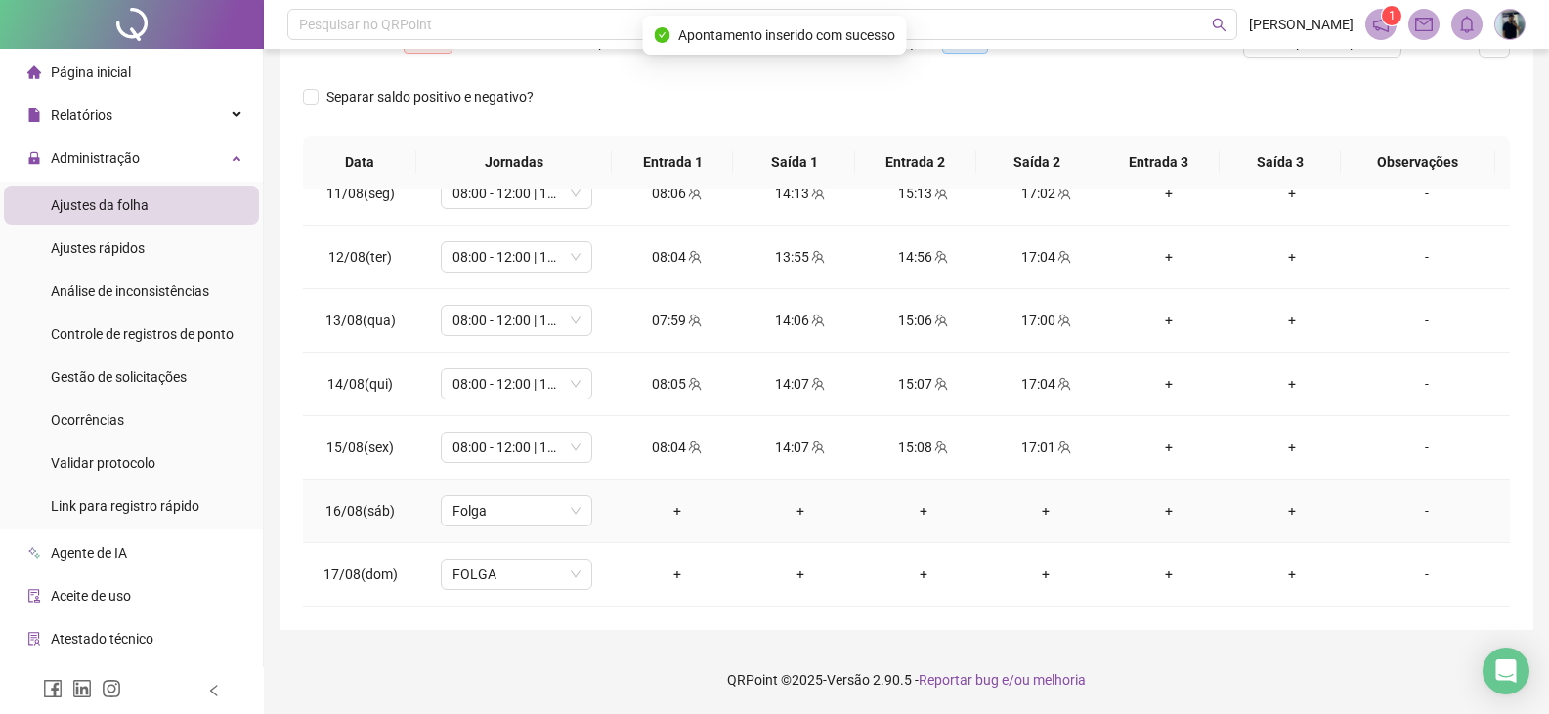
drag, startPoint x: 1414, startPoint y: 514, endPoint x: 968, endPoint y: 362, distance: 470.6
click at [1414, 513] on div "-" at bounding box center [1426, 510] width 115 height 21
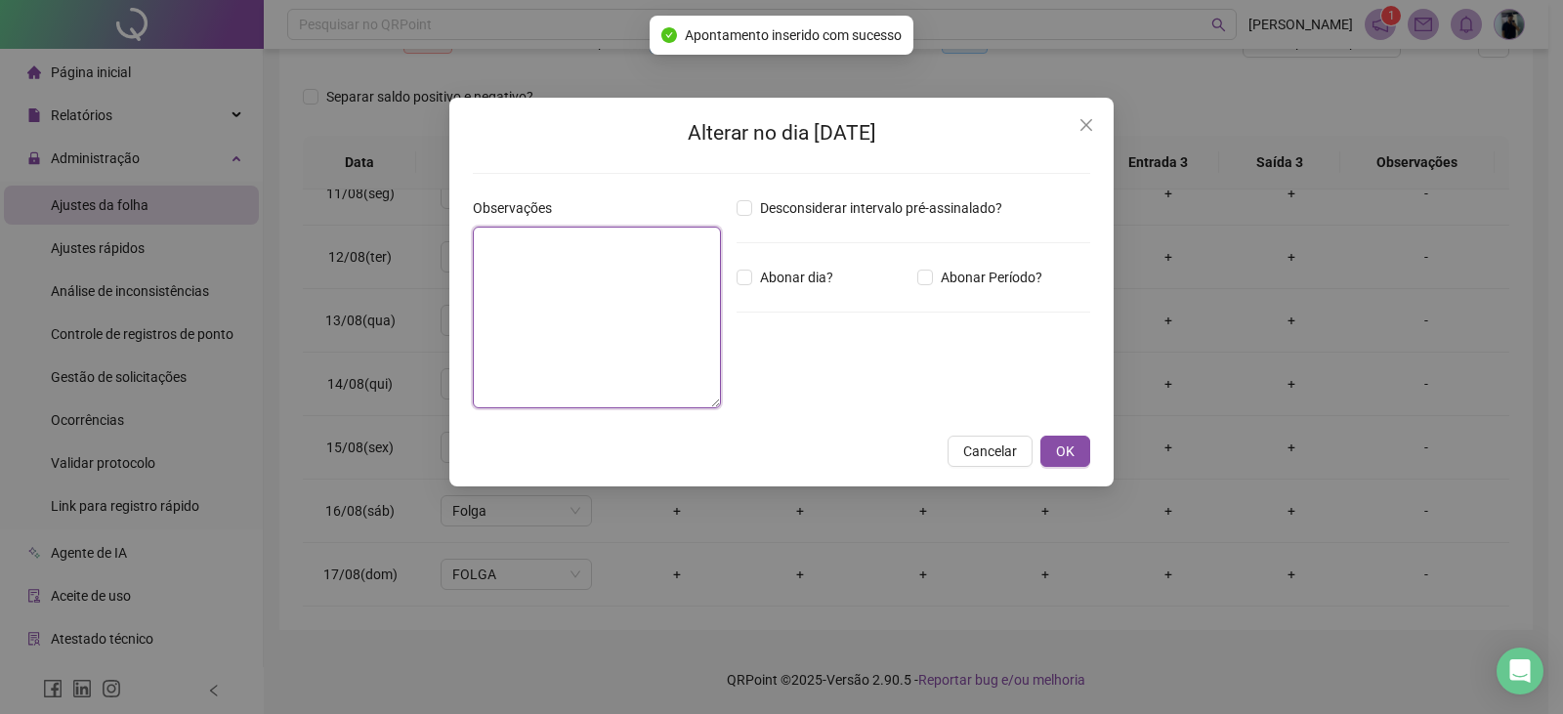
click at [692, 276] on textarea at bounding box center [597, 318] width 248 height 182
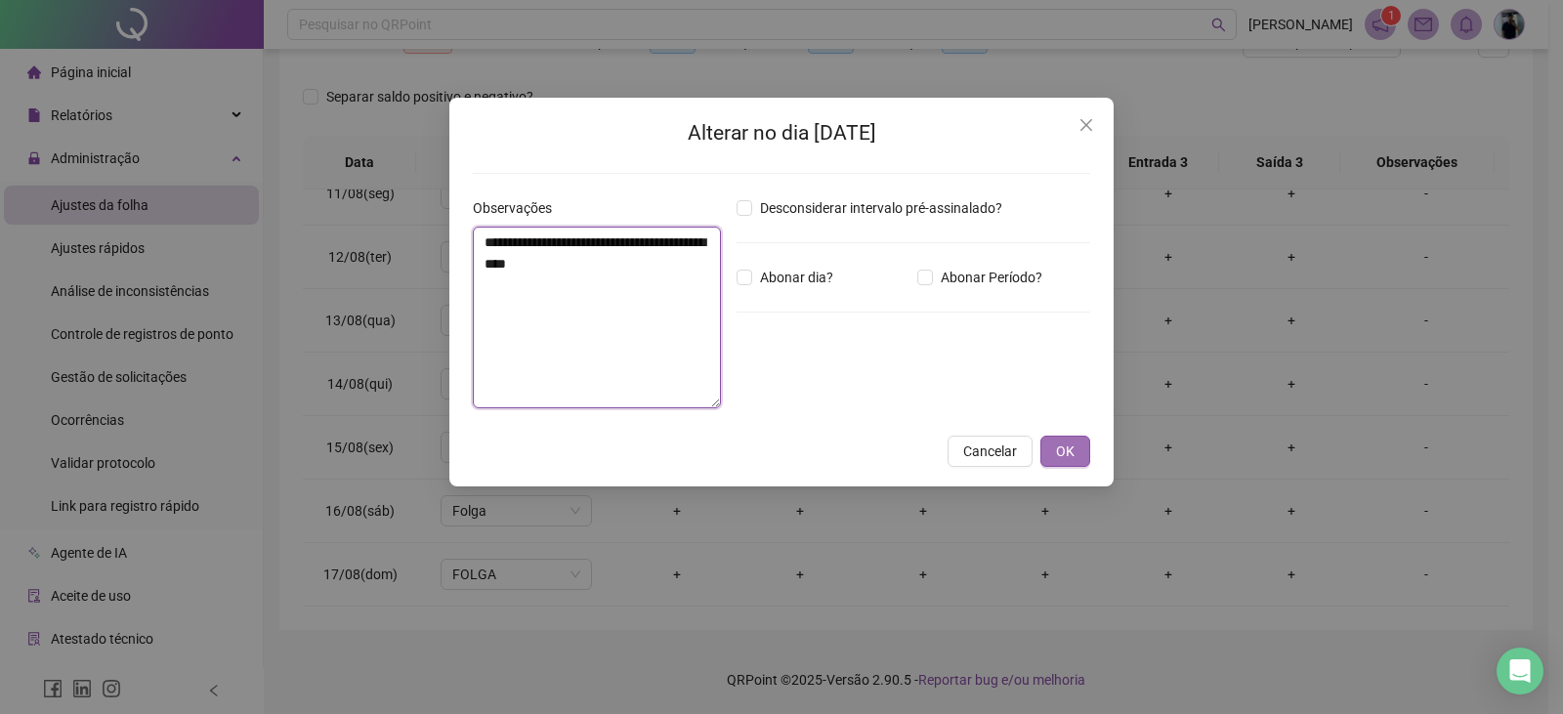
type textarea "**********"
click at [1056, 452] on button "OK" at bounding box center [1066, 451] width 50 height 31
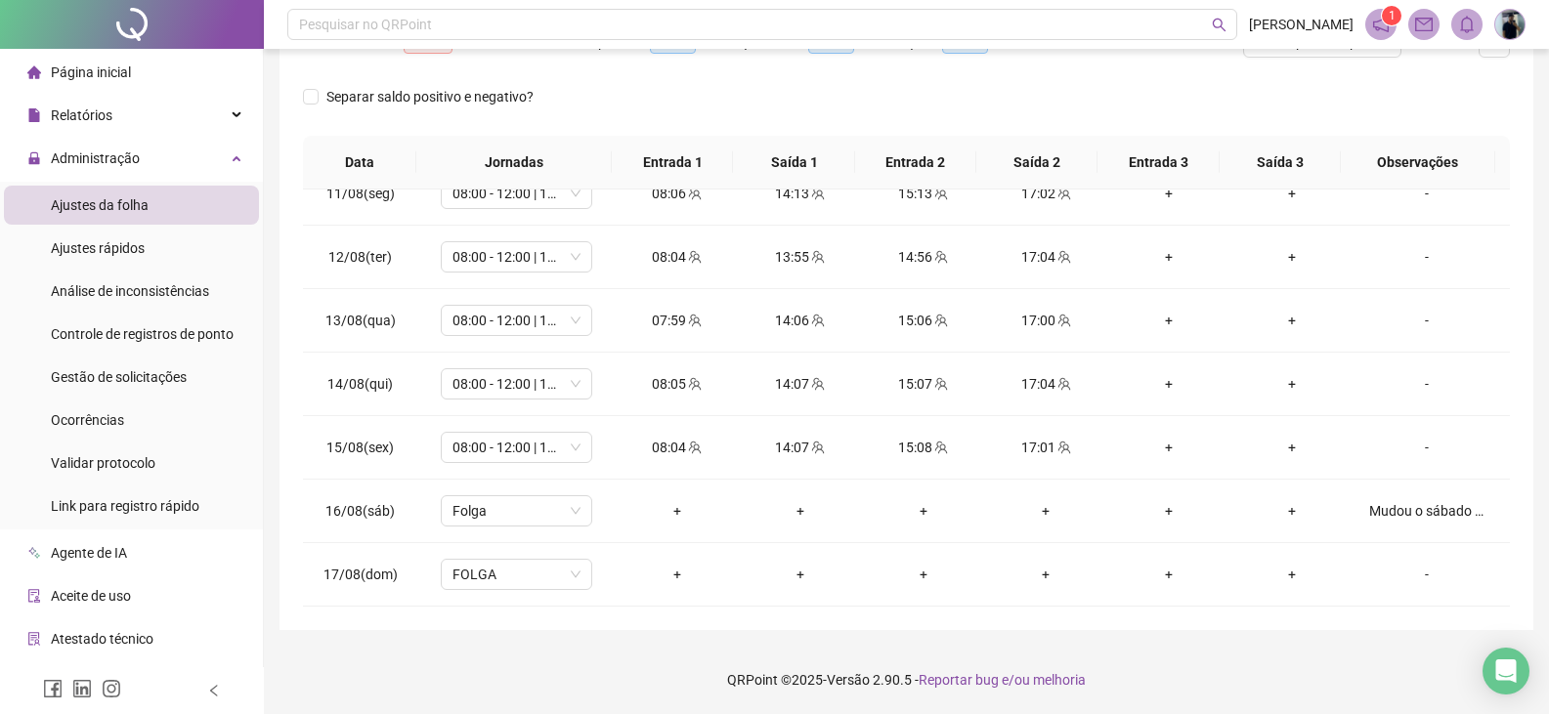
scroll to position [0, 0]
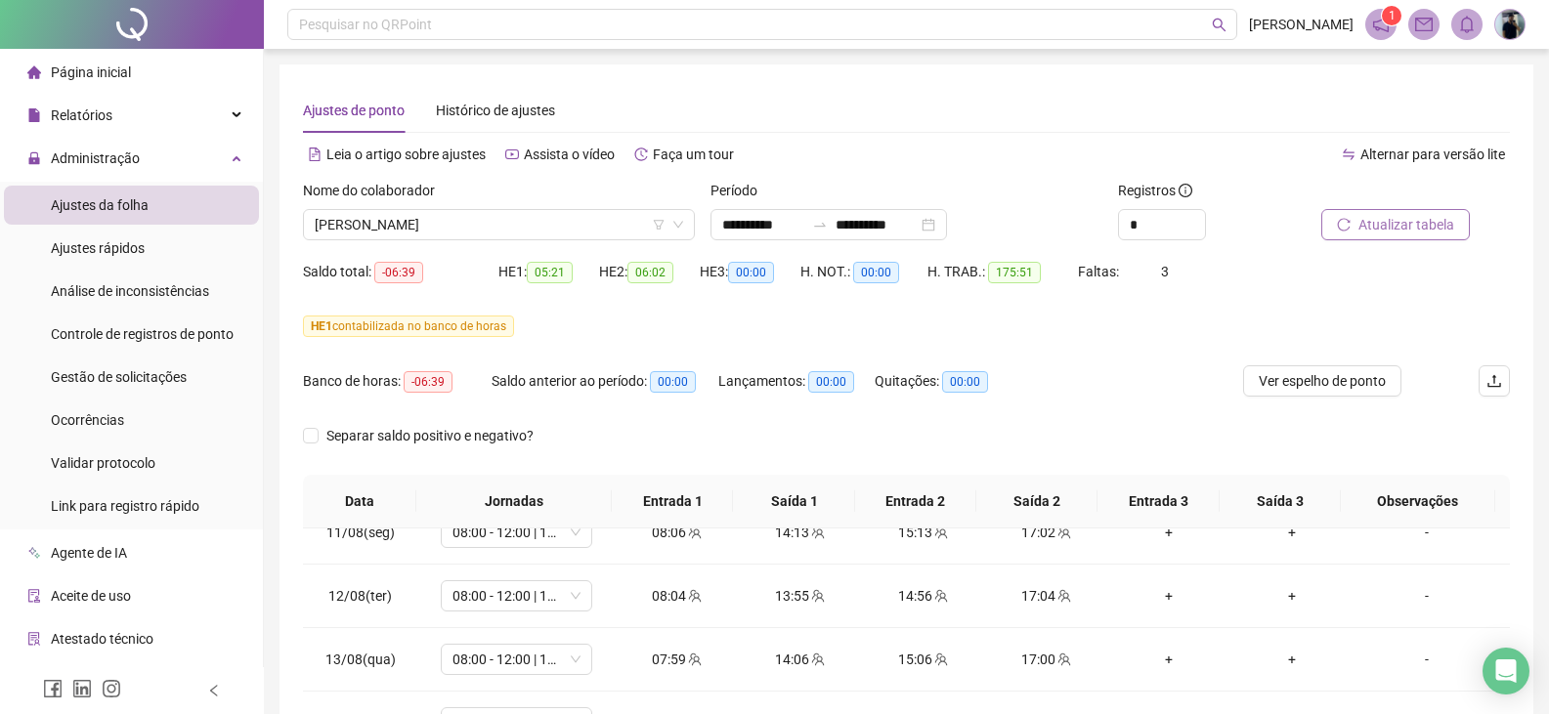
click at [1395, 221] on span "Atualizar tabela" at bounding box center [1406, 224] width 96 height 21
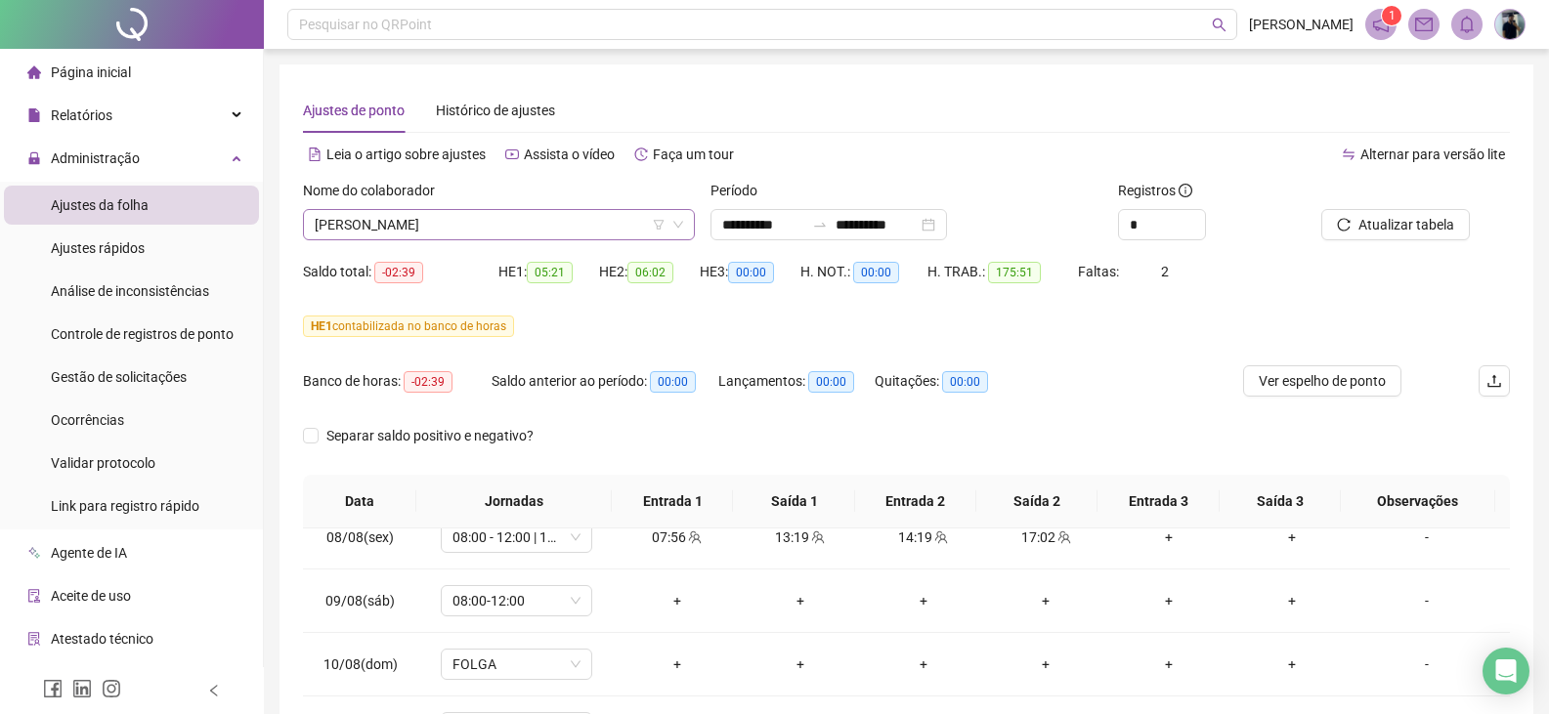
click at [416, 230] on span "[PERSON_NAME]" at bounding box center [499, 224] width 368 height 29
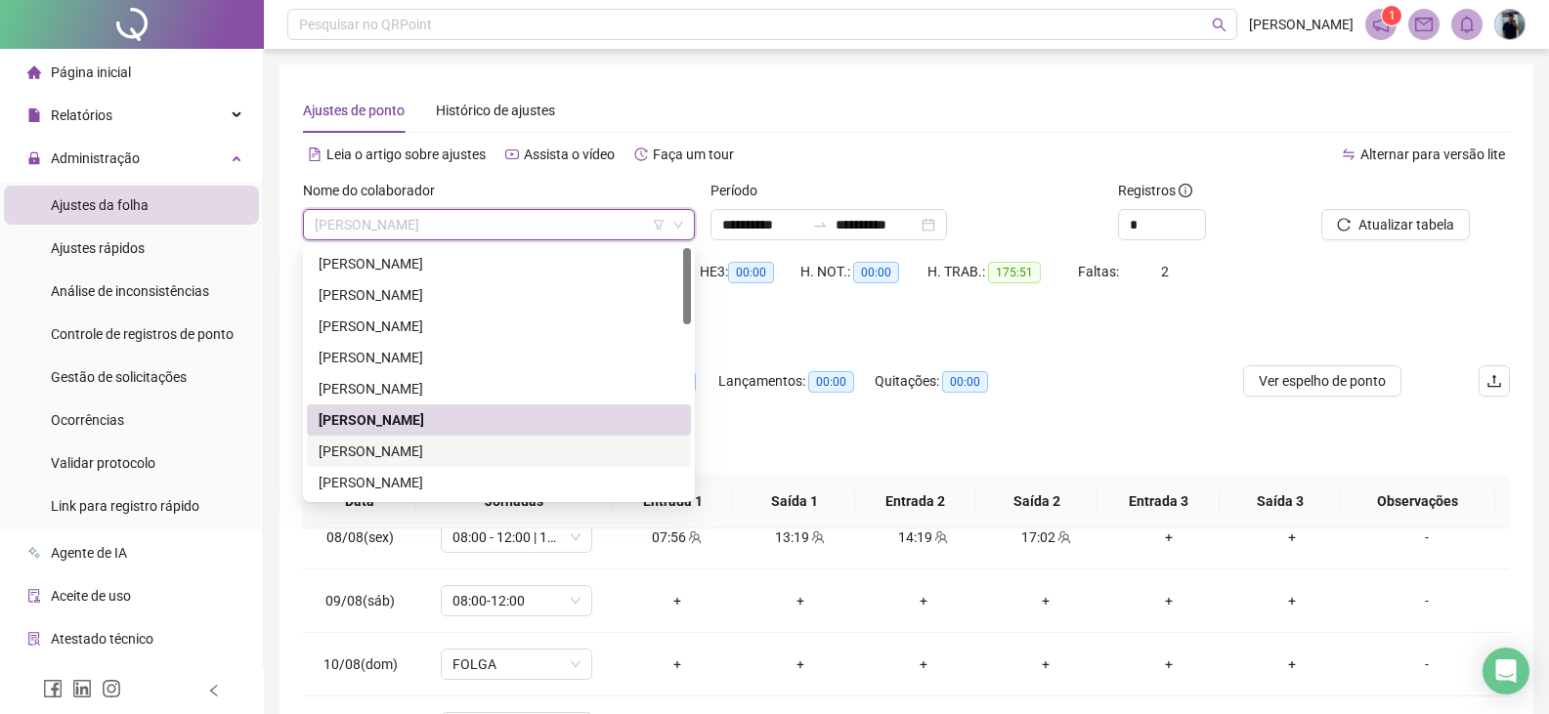
click at [409, 446] on div "[PERSON_NAME]" at bounding box center [499, 451] width 361 height 21
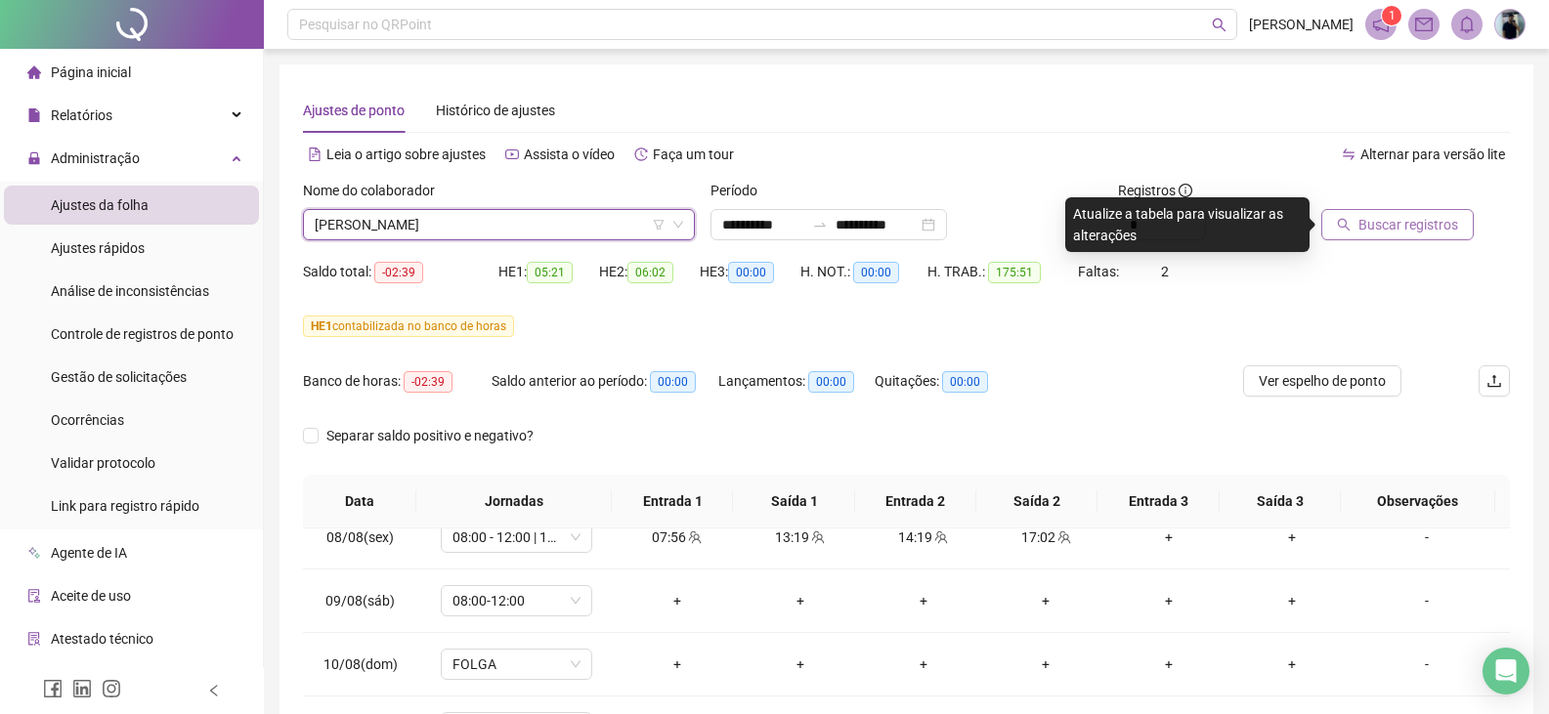
click at [1418, 222] on span "Buscar registros" at bounding box center [1408, 224] width 100 height 21
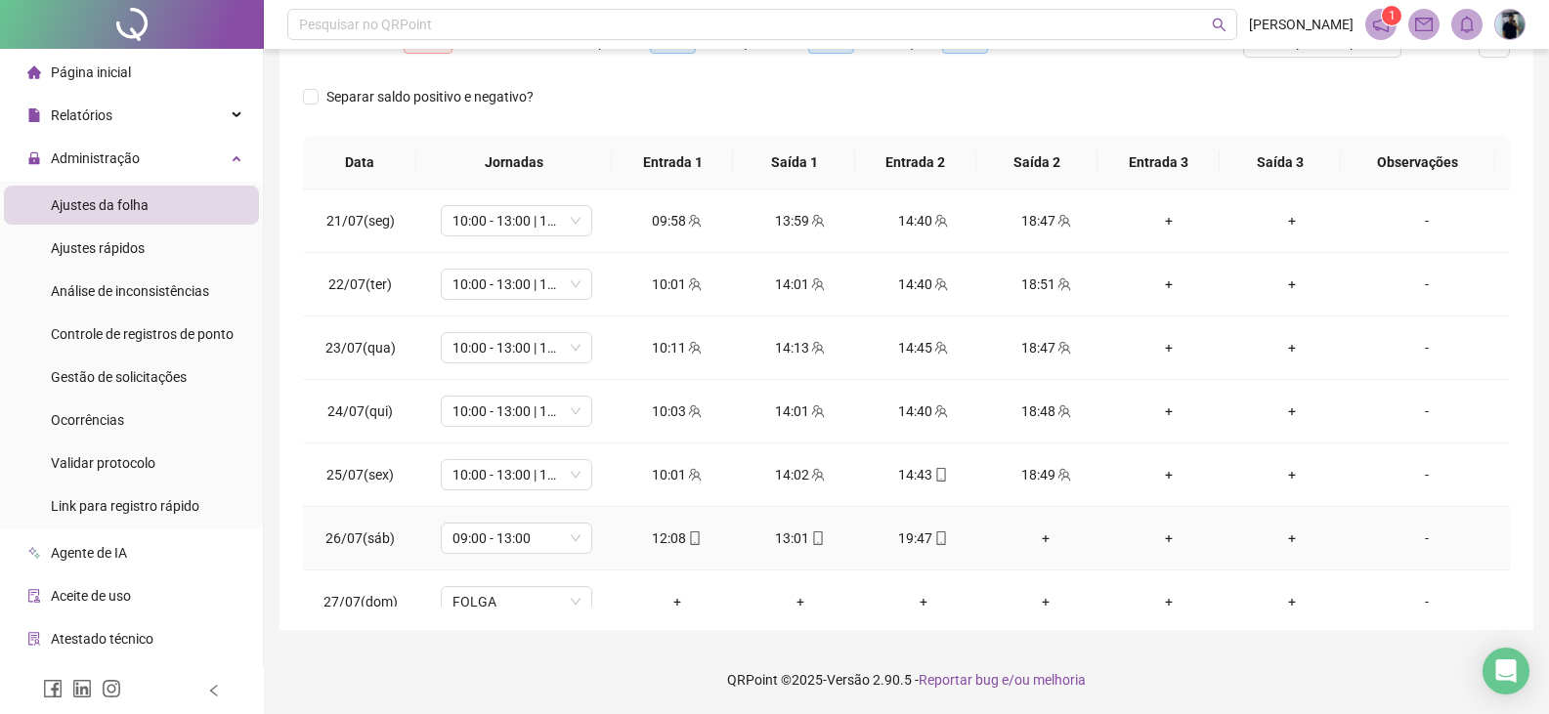
click at [939, 540] on icon "mobile" at bounding box center [941, 539] width 14 height 14
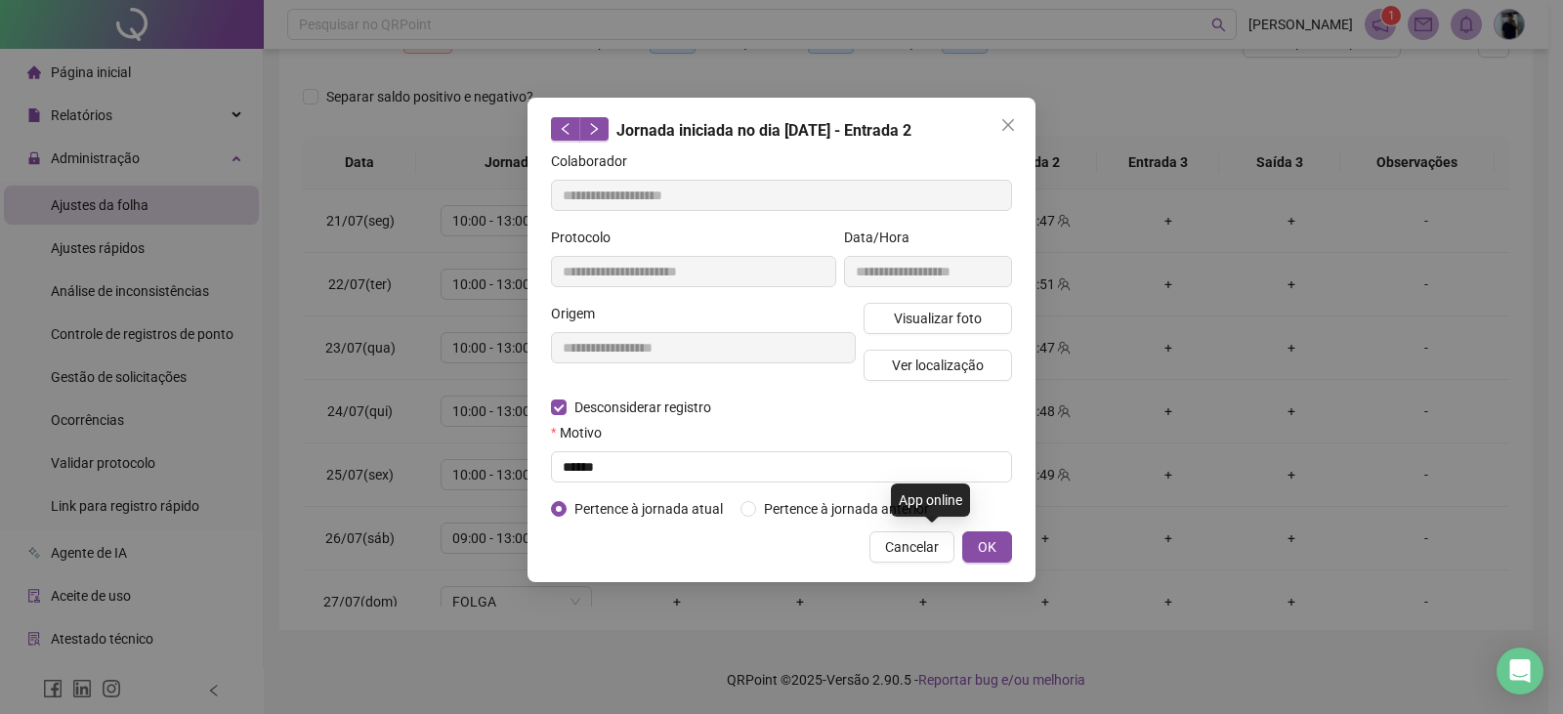
type input "**********"
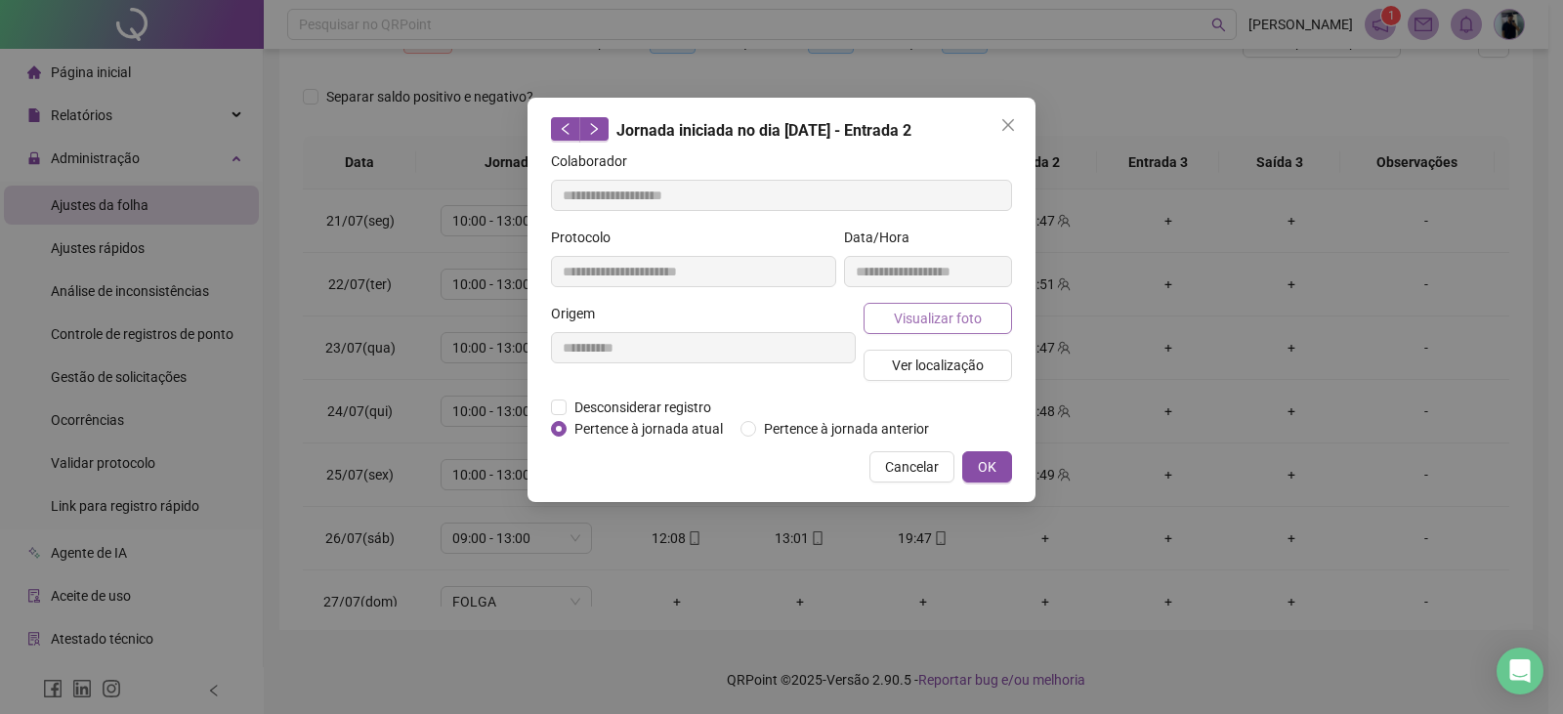
click at [946, 323] on span "Visualizar foto" at bounding box center [938, 318] width 88 height 21
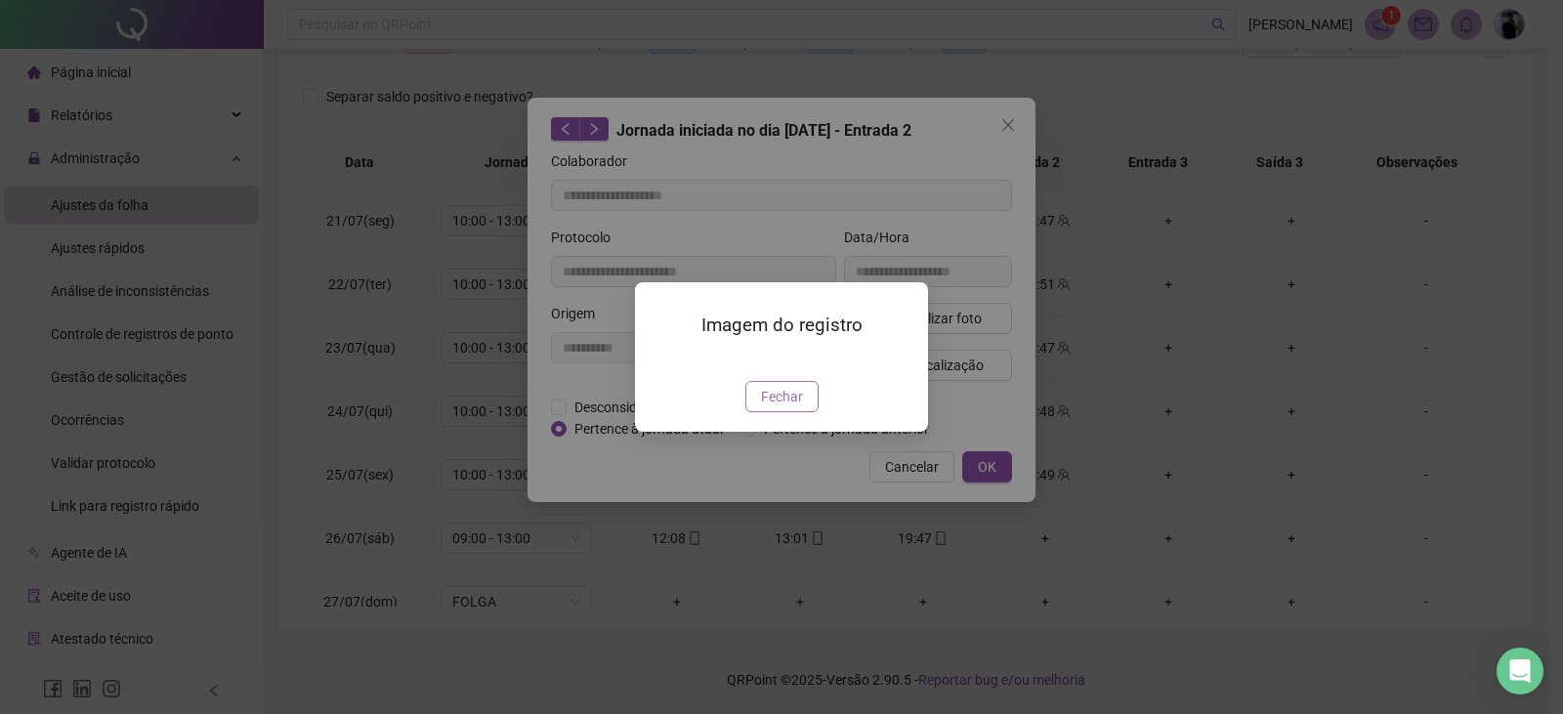
click at [766, 407] on span "Fechar" at bounding box center [782, 396] width 42 height 21
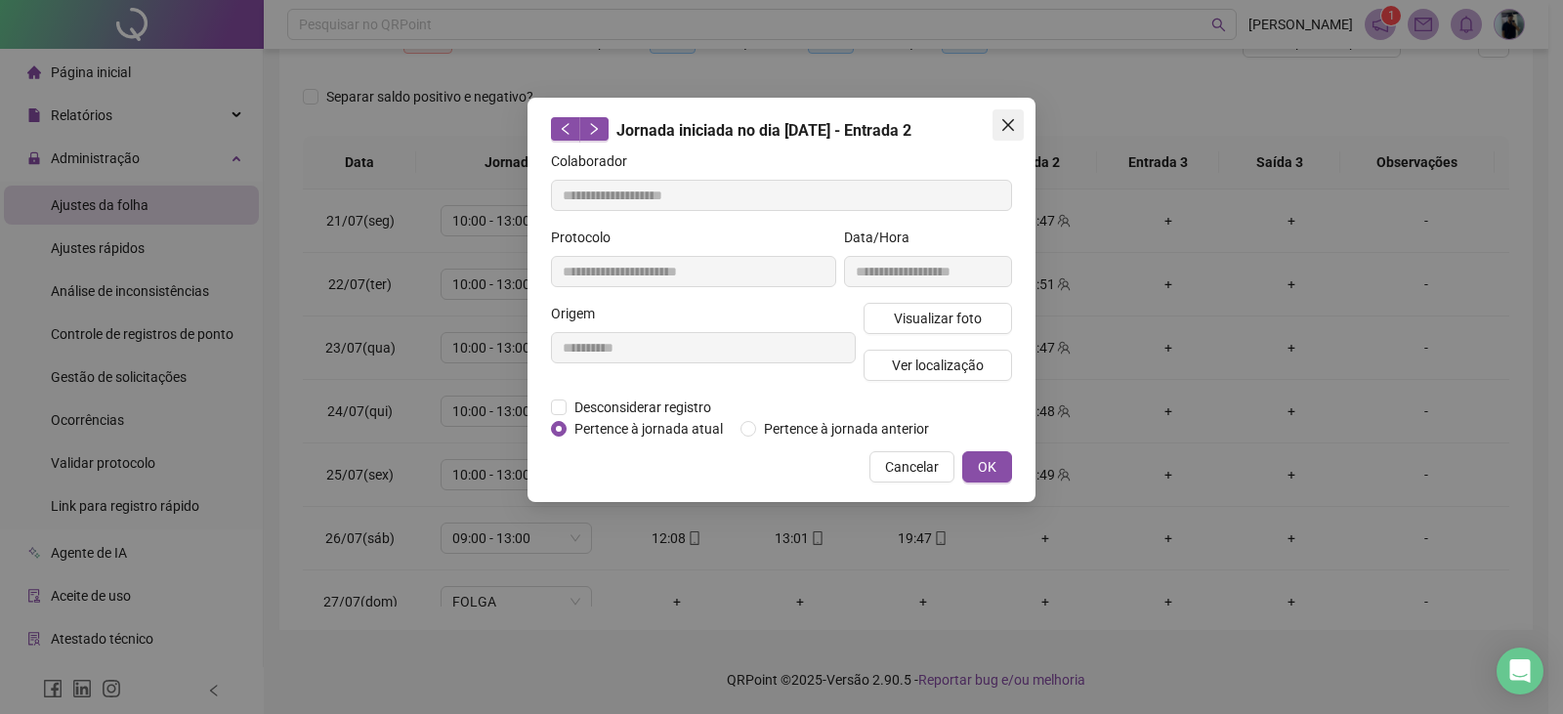
click at [1000, 113] on button "Close" at bounding box center [1008, 124] width 31 height 31
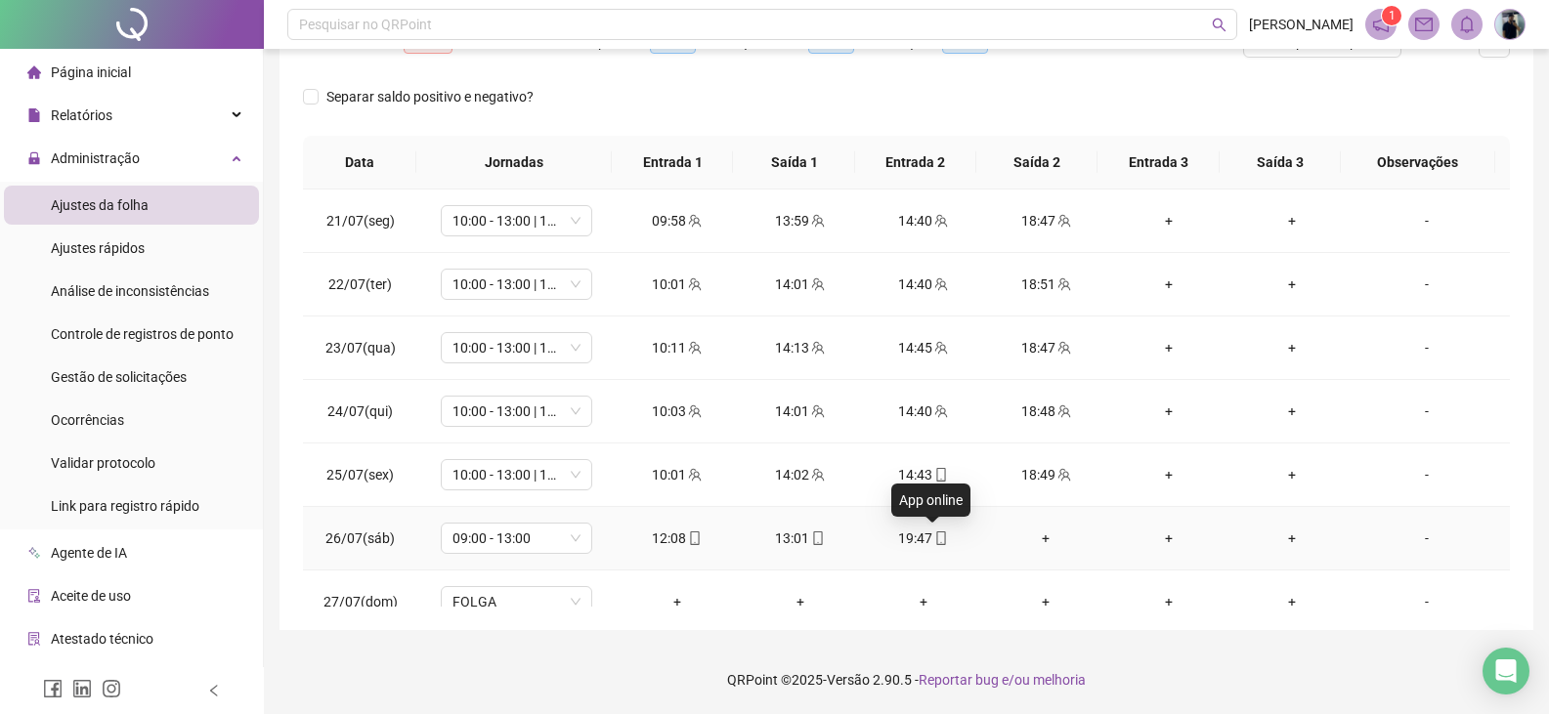
click at [936, 541] on icon "mobile" at bounding box center [940, 539] width 9 height 14
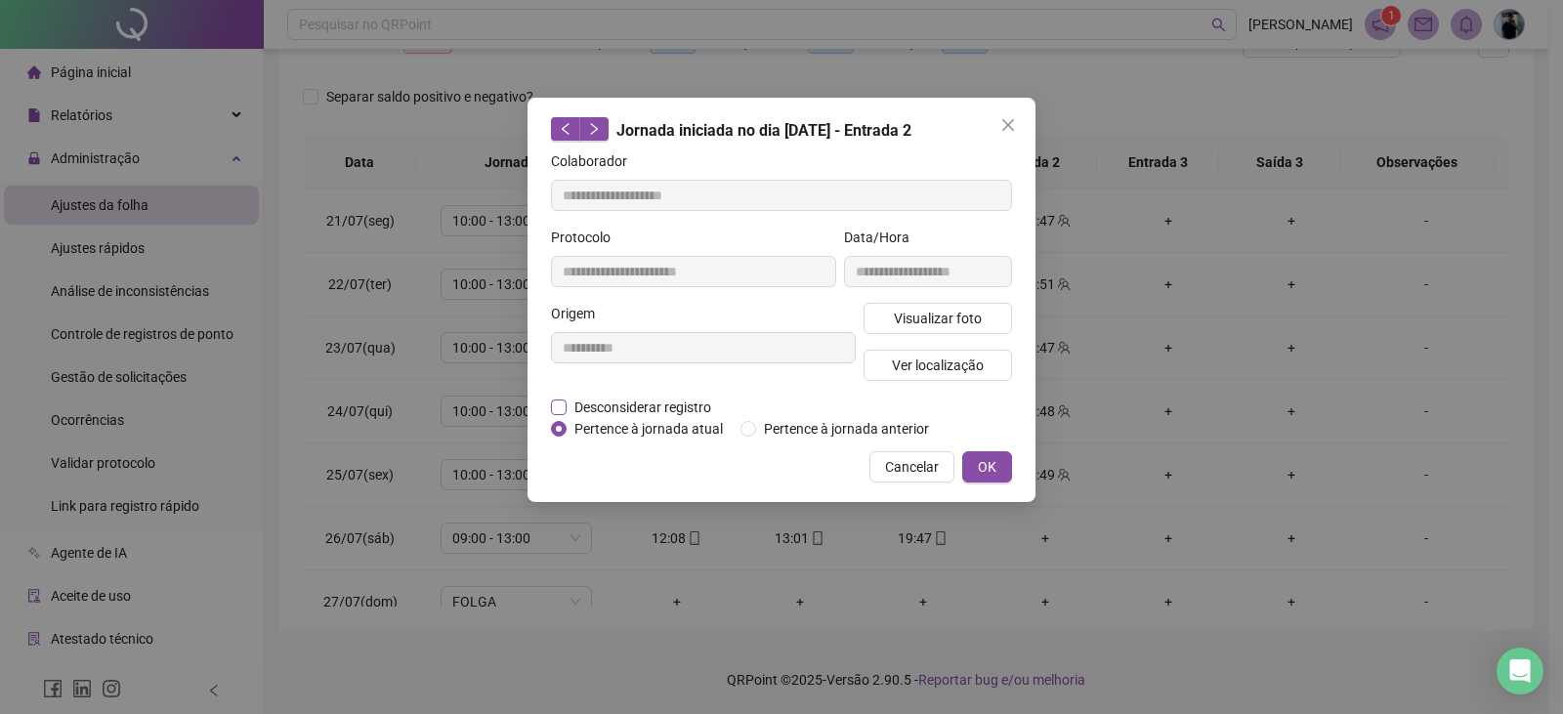
click at [633, 401] on span "Desconsiderar registro" at bounding box center [643, 407] width 152 height 21
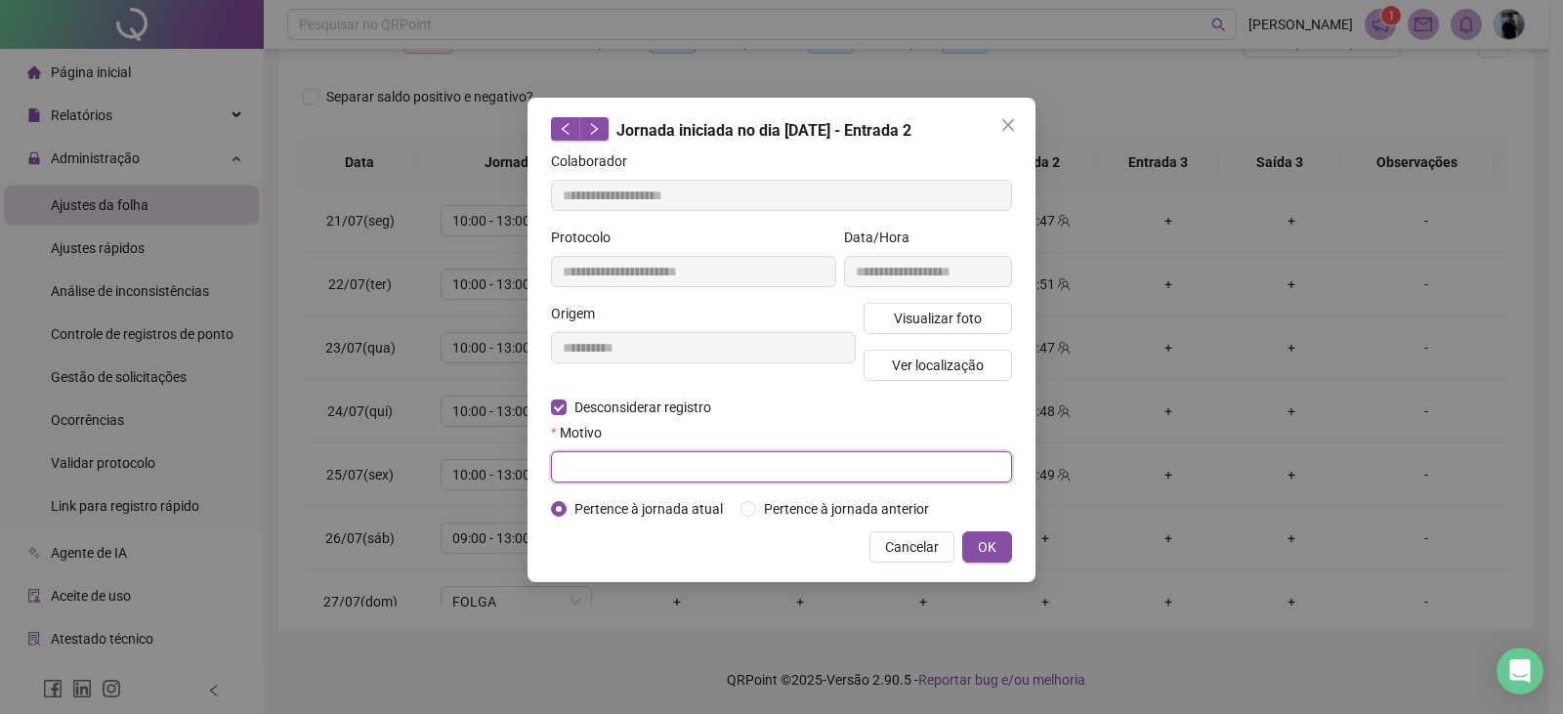
click at [689, 469] on input "text" at bounding box center [781, 466] width 461 height 31
type input "******"
click at [989, 552] on span "OK" at bounding box center [987, 546] width 19 height 21
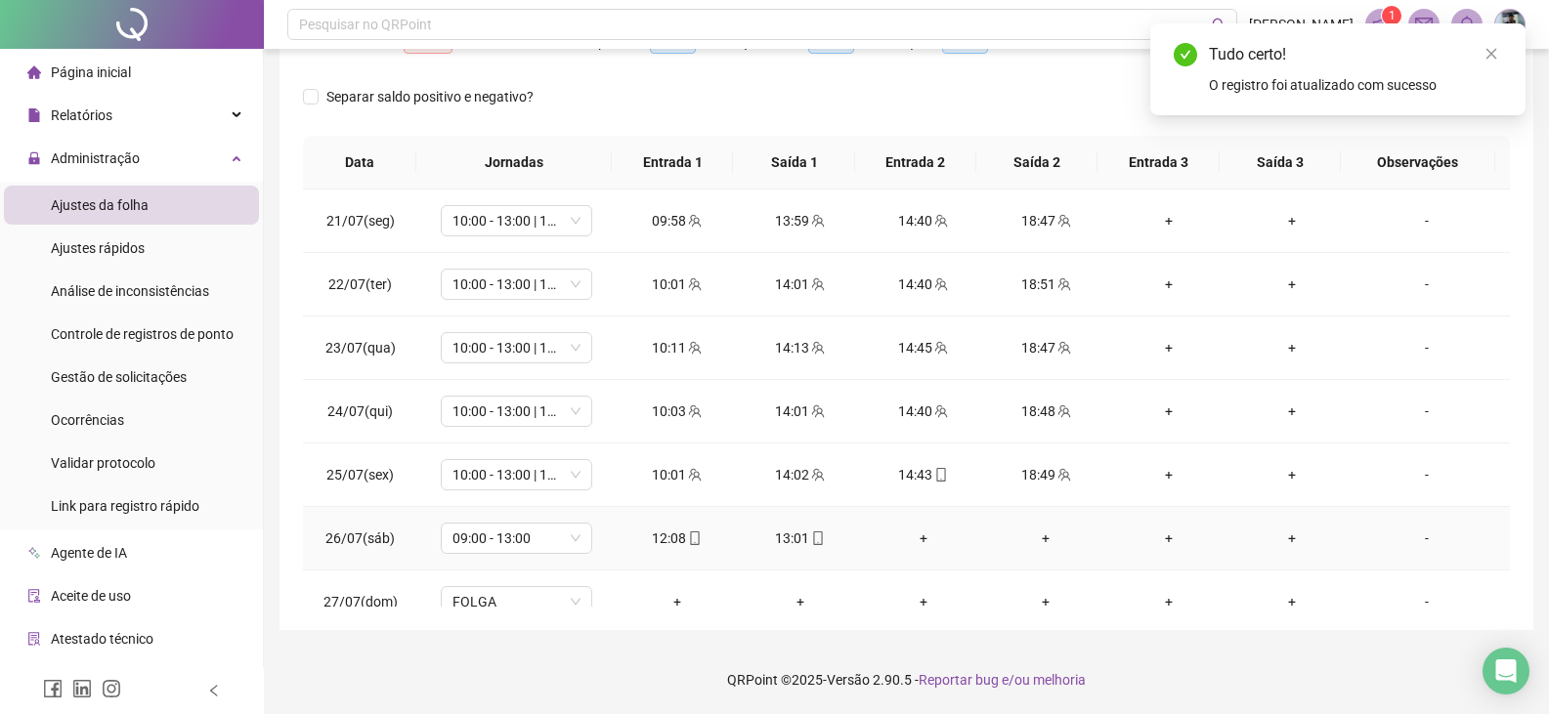
click at [913, 534] on div "+" at bounding box center [923, 538] width 92 height 21
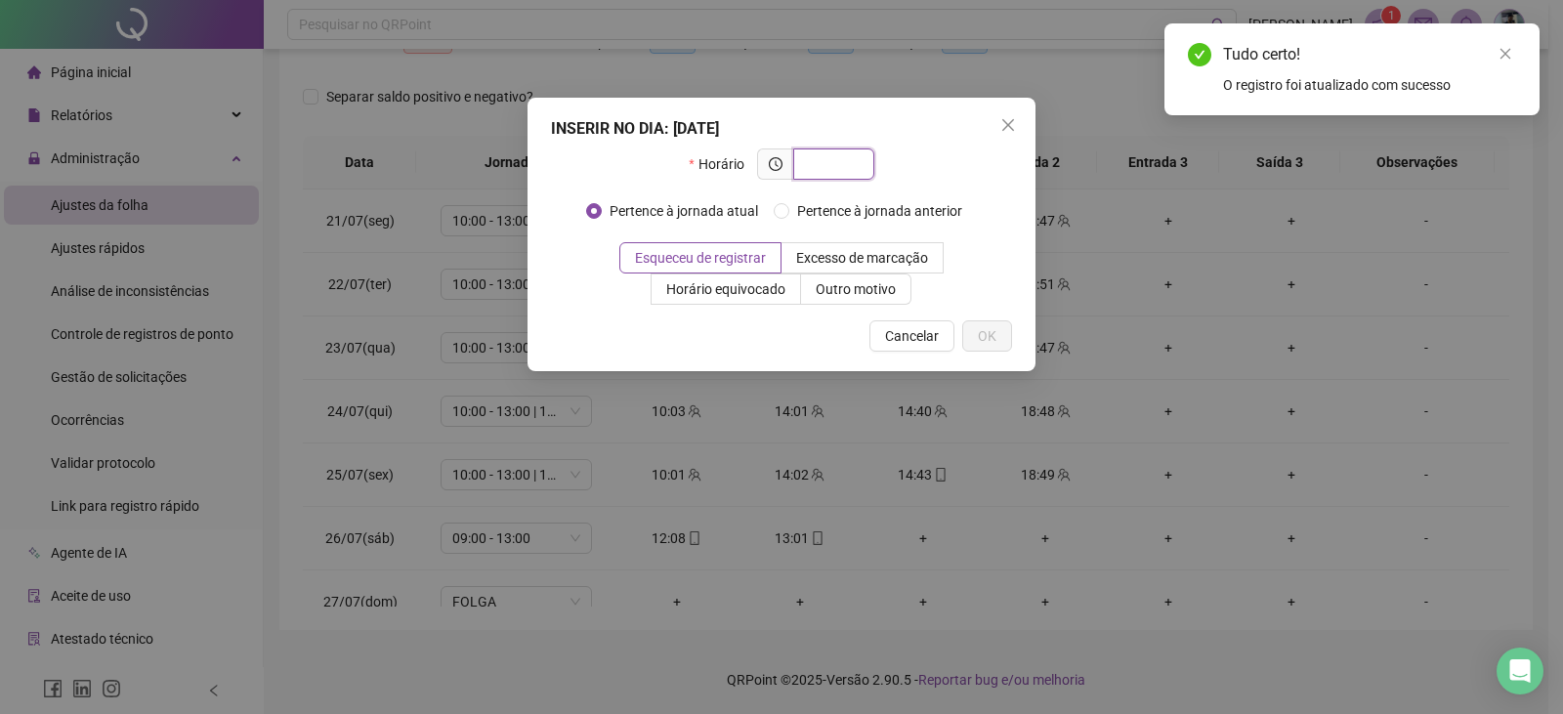
click at [821, 168] on input "text" at bounding box center [832, 163] width 54 height 21
type input "*****"
click at [1005, 329] on button "OK" at bounding box center [987, 335] width 50 height 31
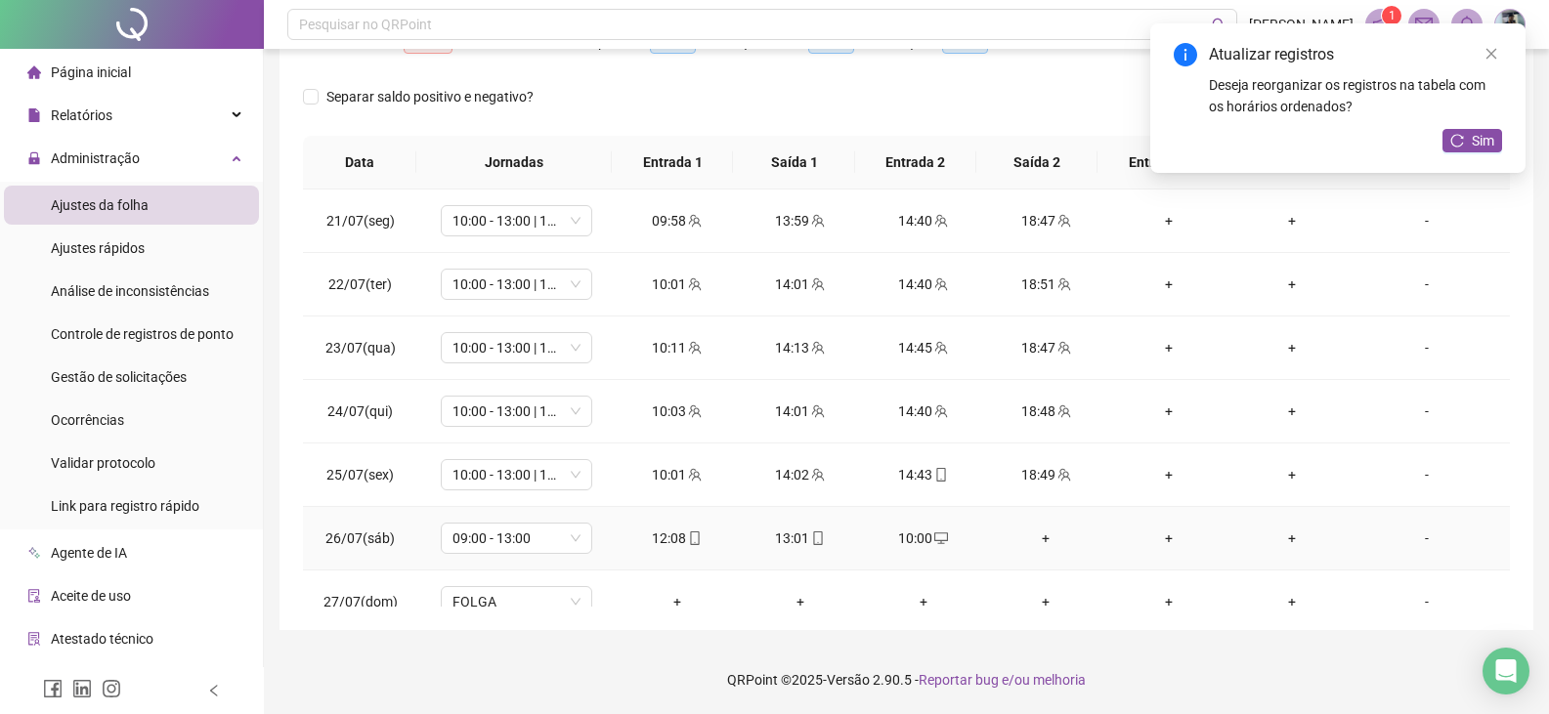
click at [1035, 545] on div "+" at bounding box center [1046, 538] width 92 height 21
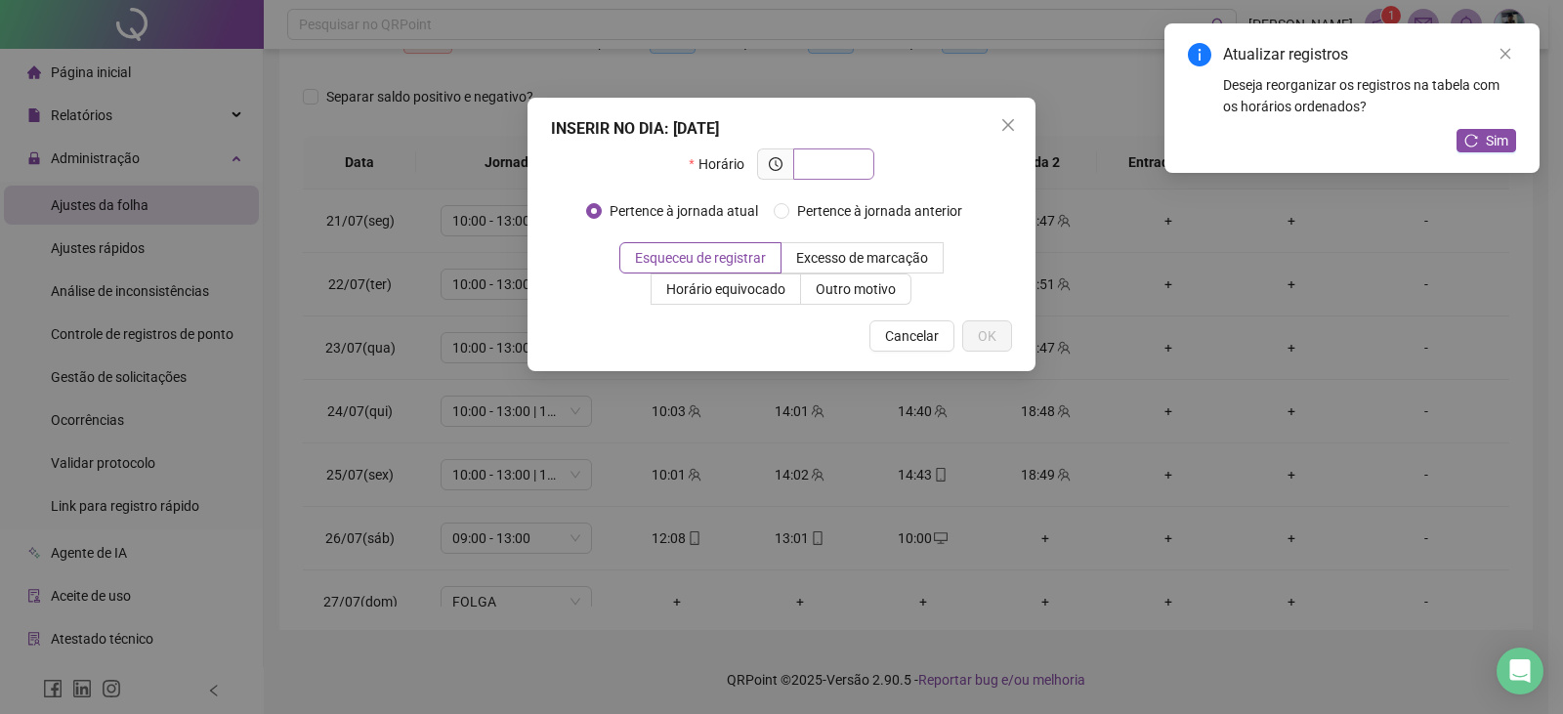
click at [838, 162] on input "text" at bounding box center [832, 163] width 54 height 21
type input "*****"
click at [994, 341] on span "OK" at bounding box center [987, 335] width 19 height 21
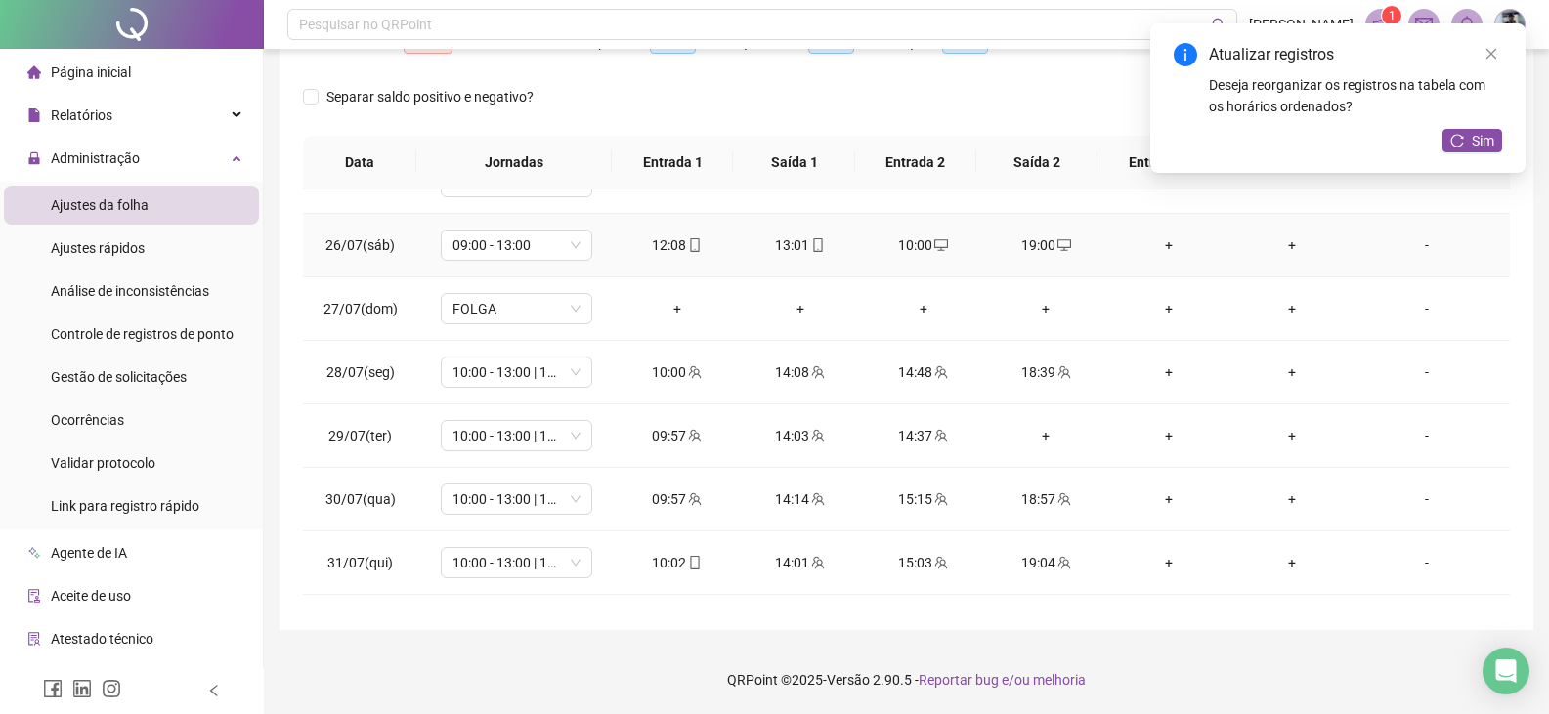
scroll to position [391, 0]
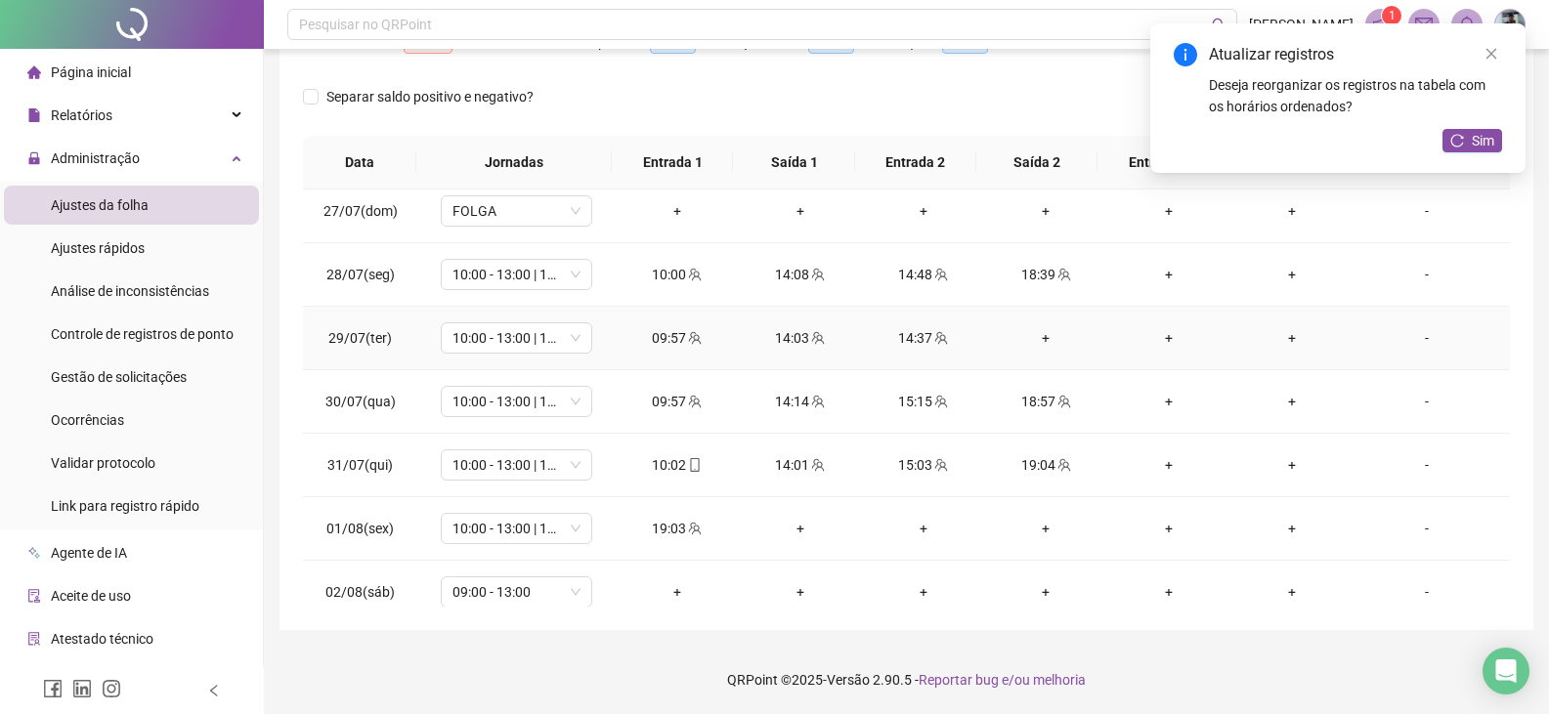
click at [1032, 335] on div "+" at bounding box center [1046, 337] width 92 height 21
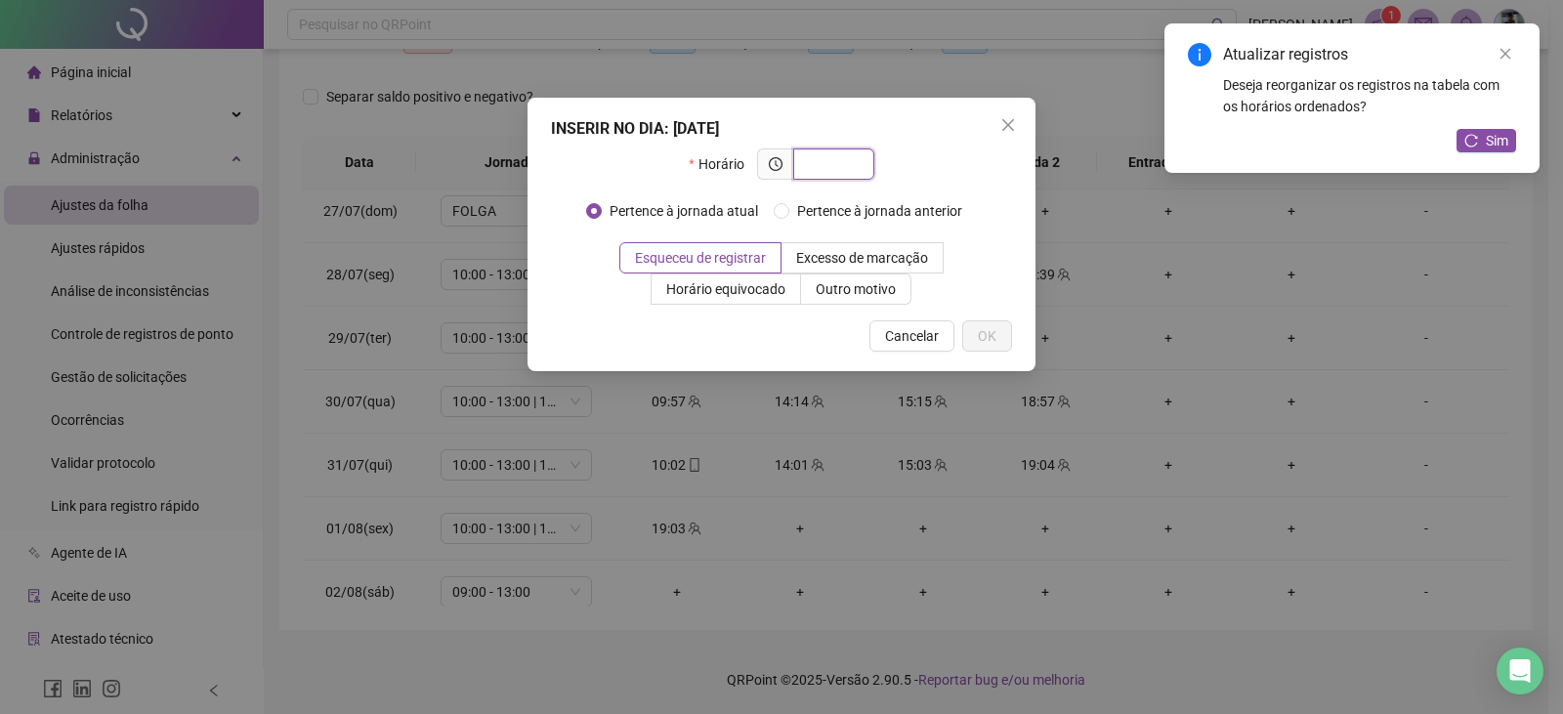
click at [846, 171] on input "text" at bounding box center [832, 163] width 54 height 21
type input "*****"
click at [980, 352] on div "INSERIR NO DIA : [DATE] Horário ***** Pertence à jornada atual Pertence à jorna…" at bounding box center [782, 235] width 508 height 274
click at [1011, 329] on button "OK" at bounding box center [987, 335] width 50 height 31
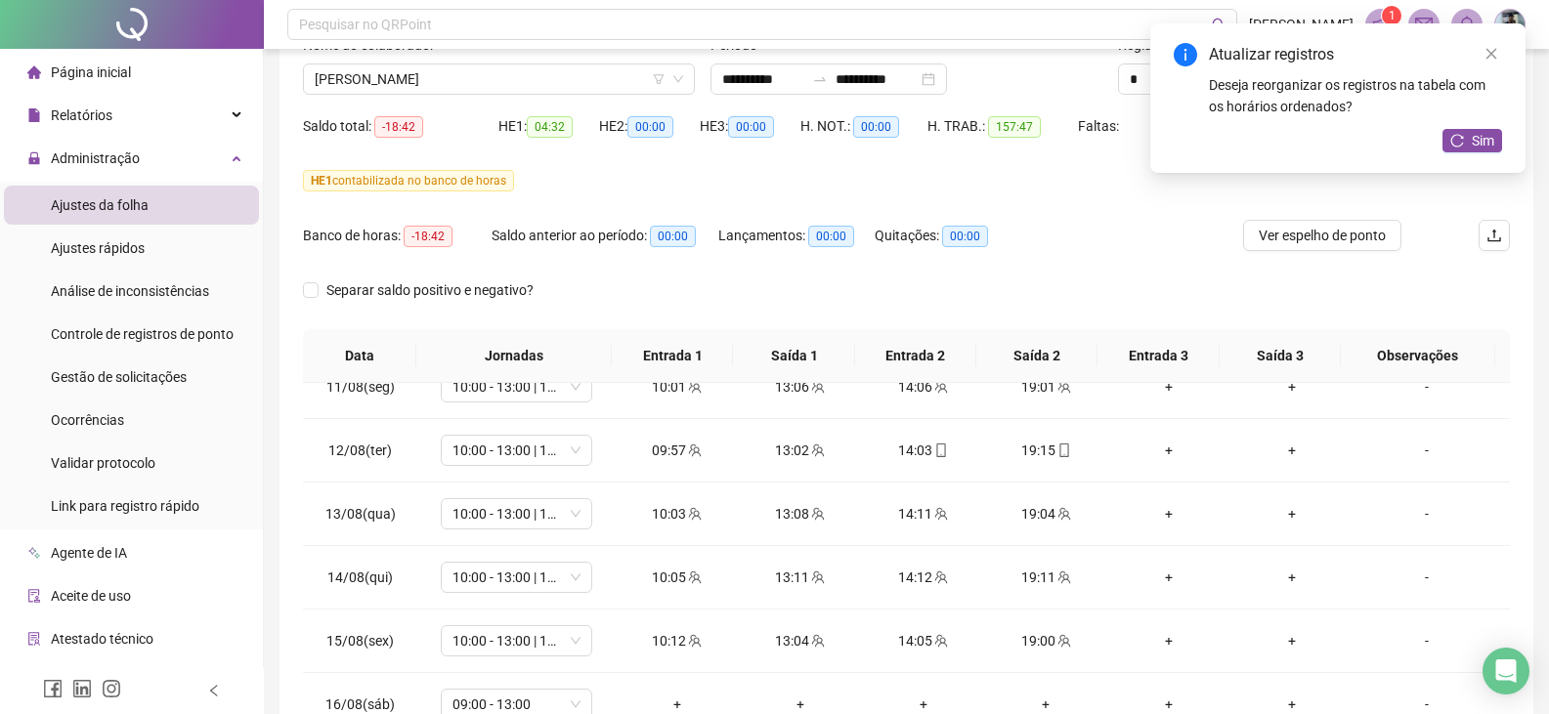
scroll to position [0, 0]
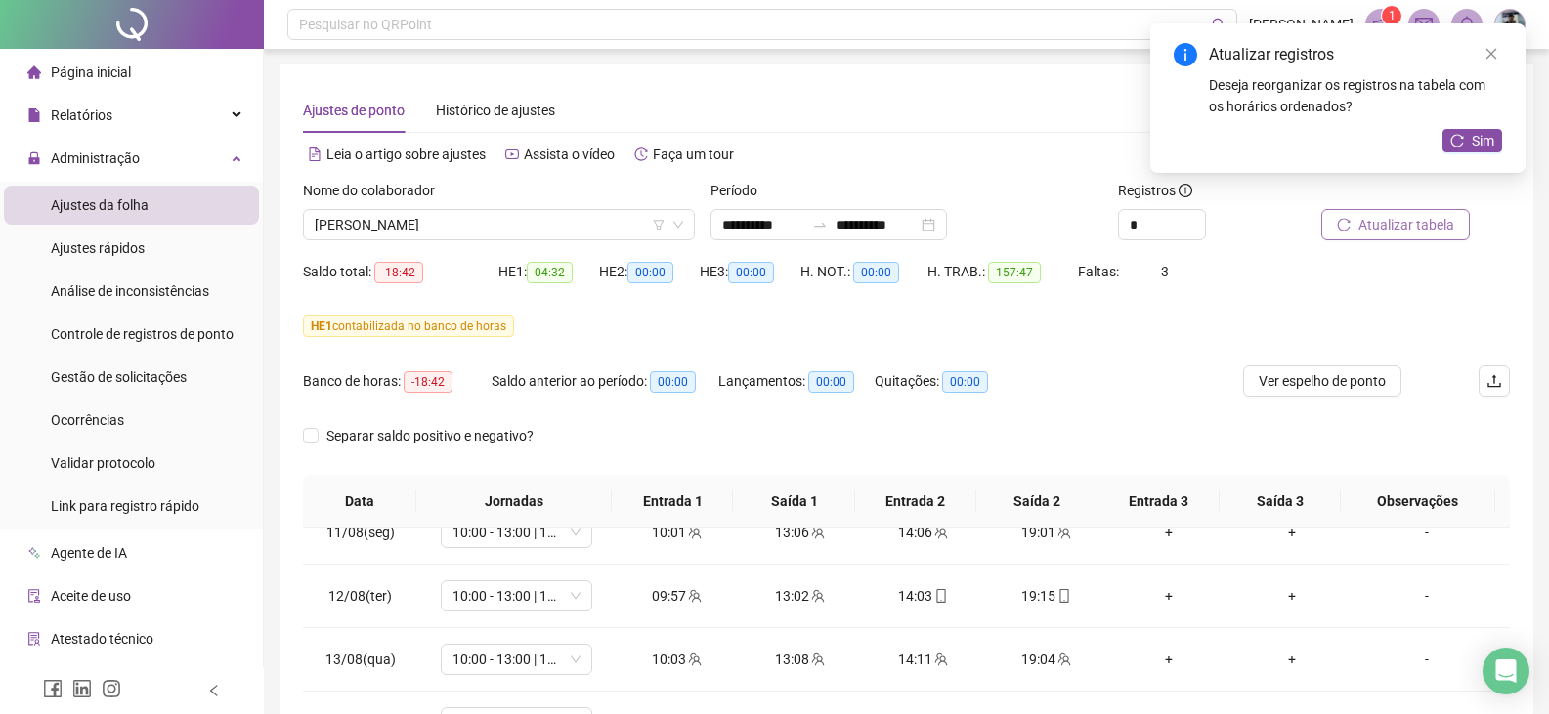
click at [1341, 221] on icon "reload" at bounding box center [1344, 225] width 14 height 14
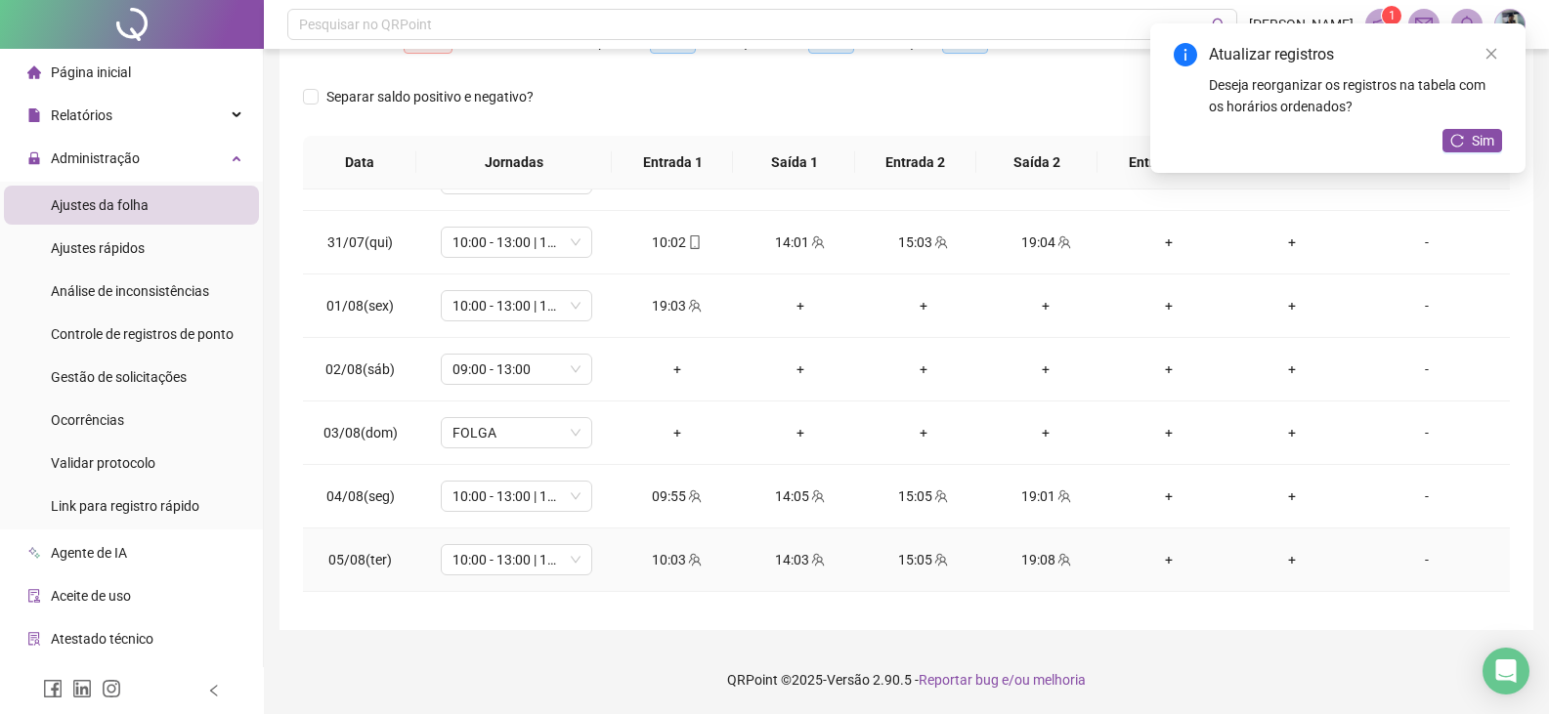
scroll to position [579, 0]
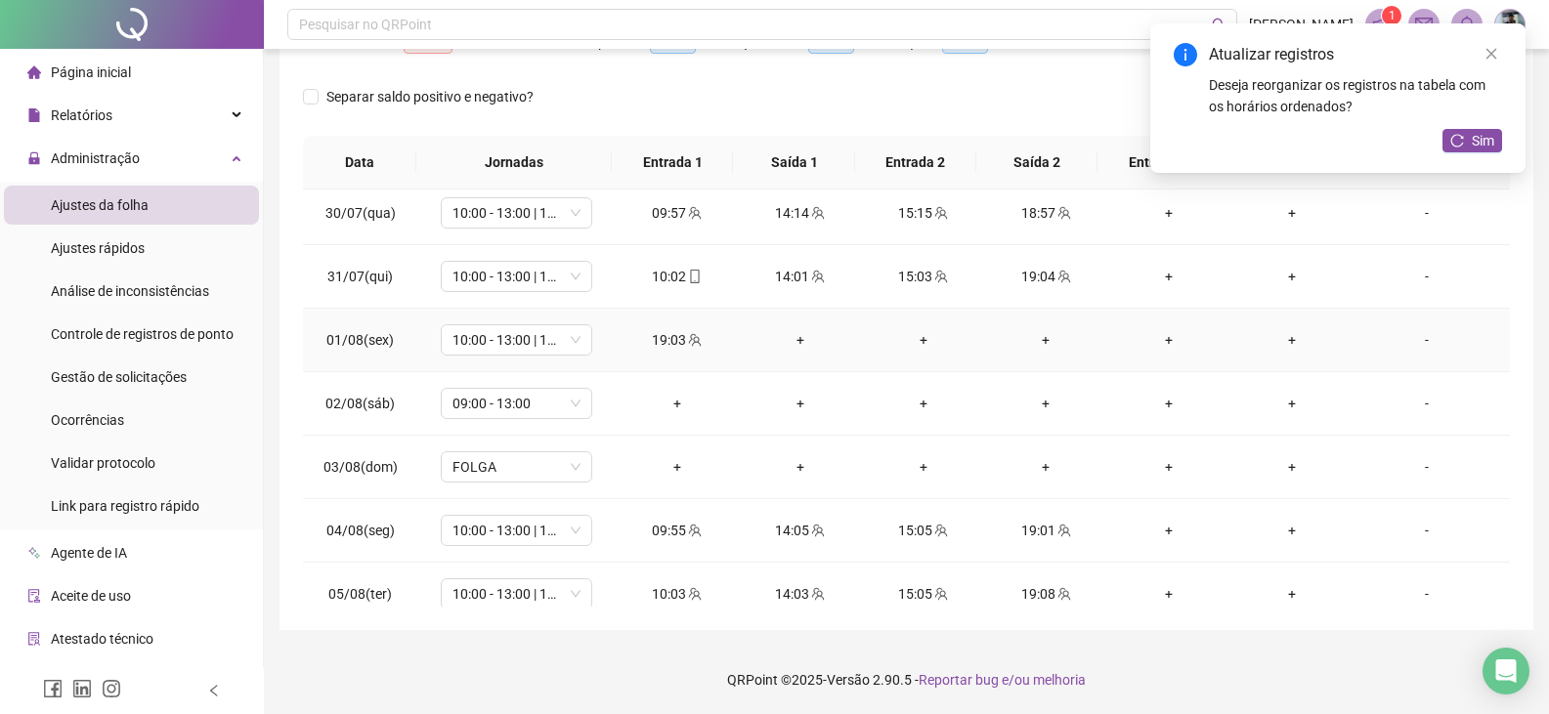
click at [789, 342] on div "+" at bounding box center [800, 339] width 92 height 21
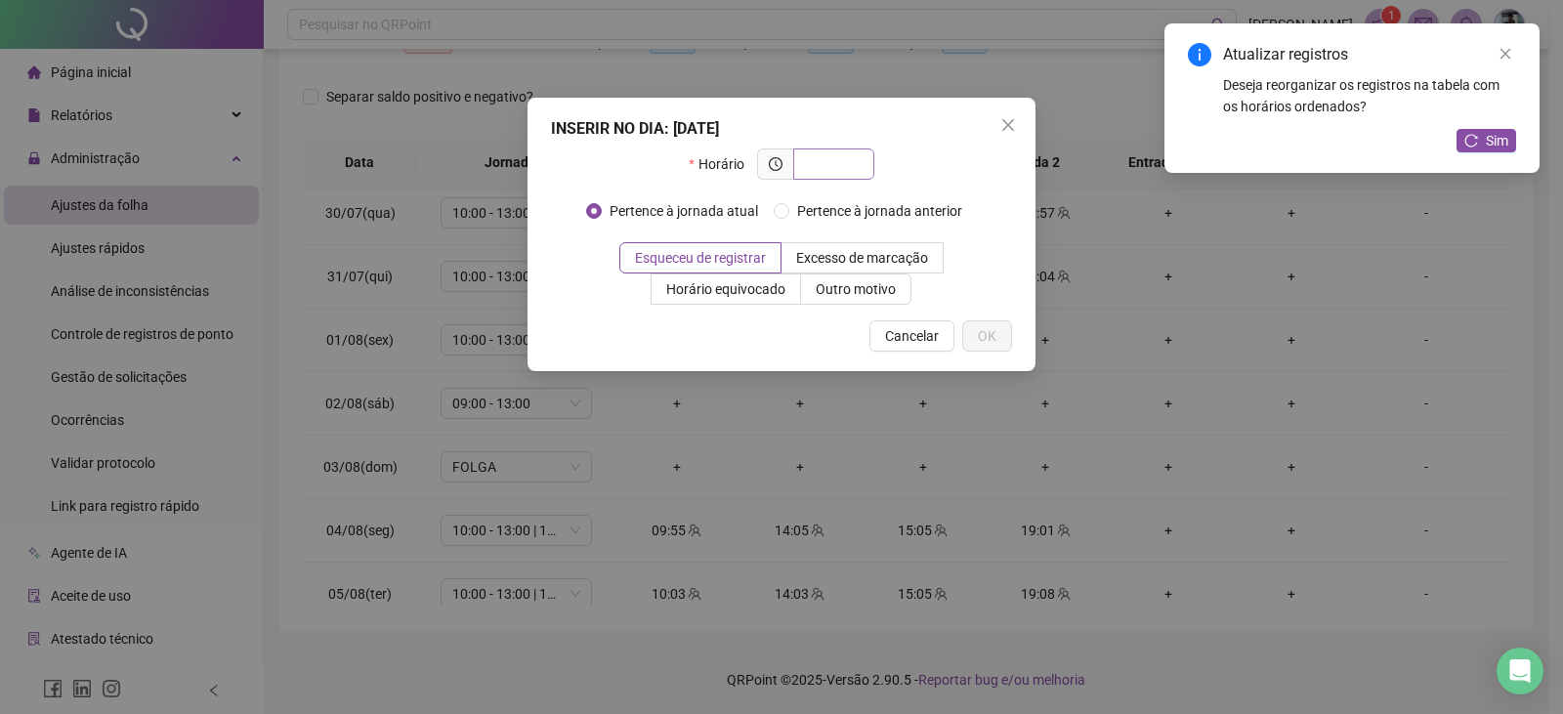
click at [831, 155] on input "text" at bounding box center [832, 163] width 54 height 21
type input "*****"
click at [994, 331] on span "OK" at bounding box center [987, 335] width 19 height 21
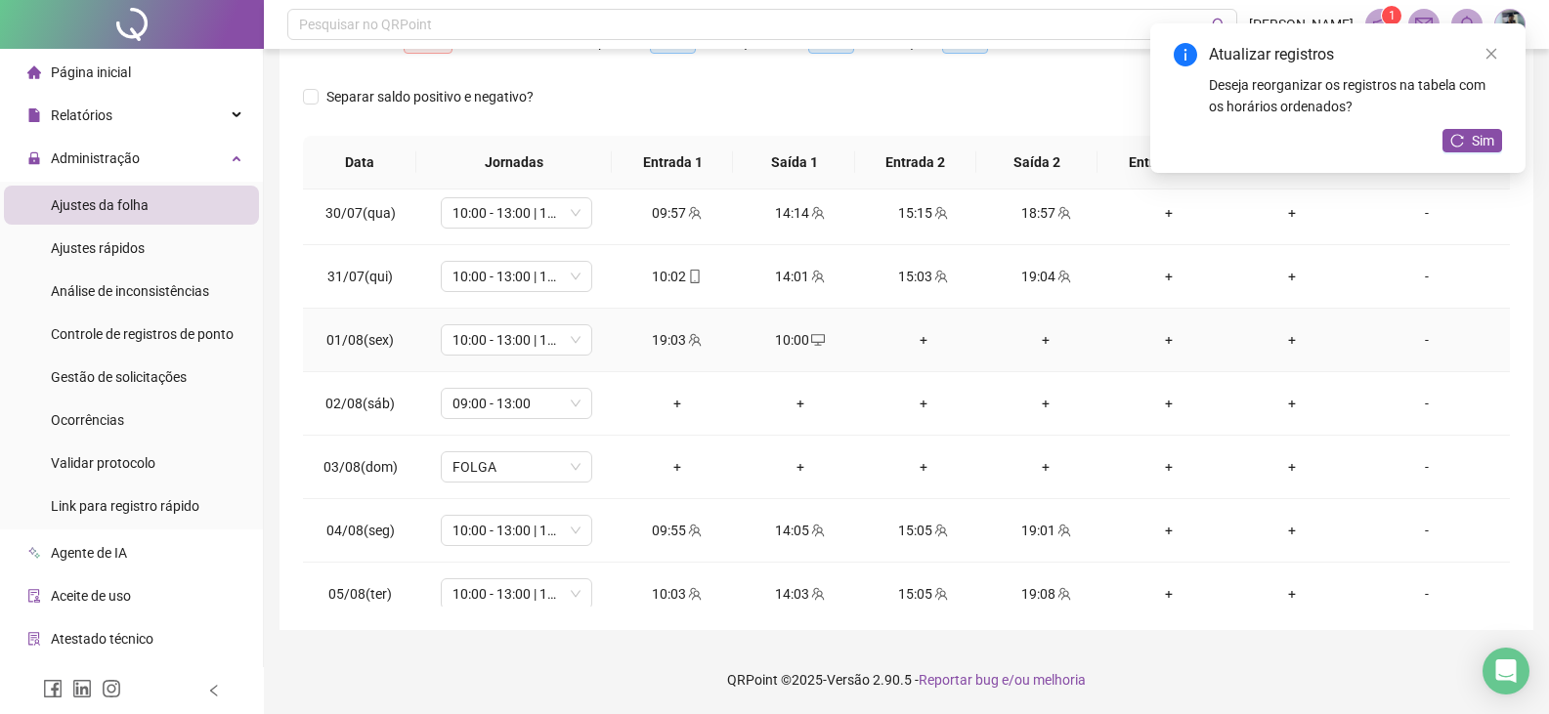
click at [916, 331] on div "+" at bounding box center [923, 339] width 92 height 21
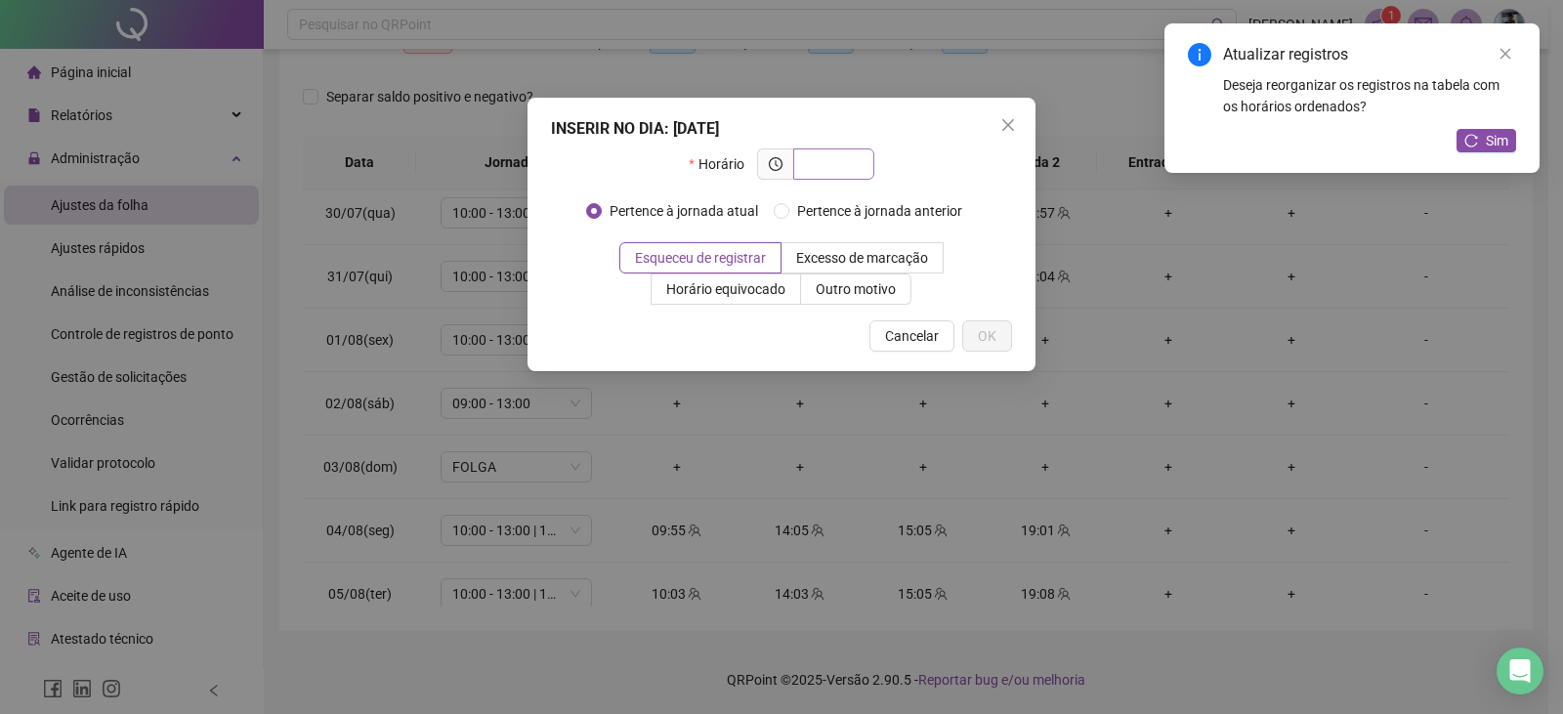
click at [839, 153] on input "text" at bounding box center [832, 163] width 54 height 21
type input "*****"
click at [986, 337] on span "OK" at bounding box center [987, 335] width 19 height 21
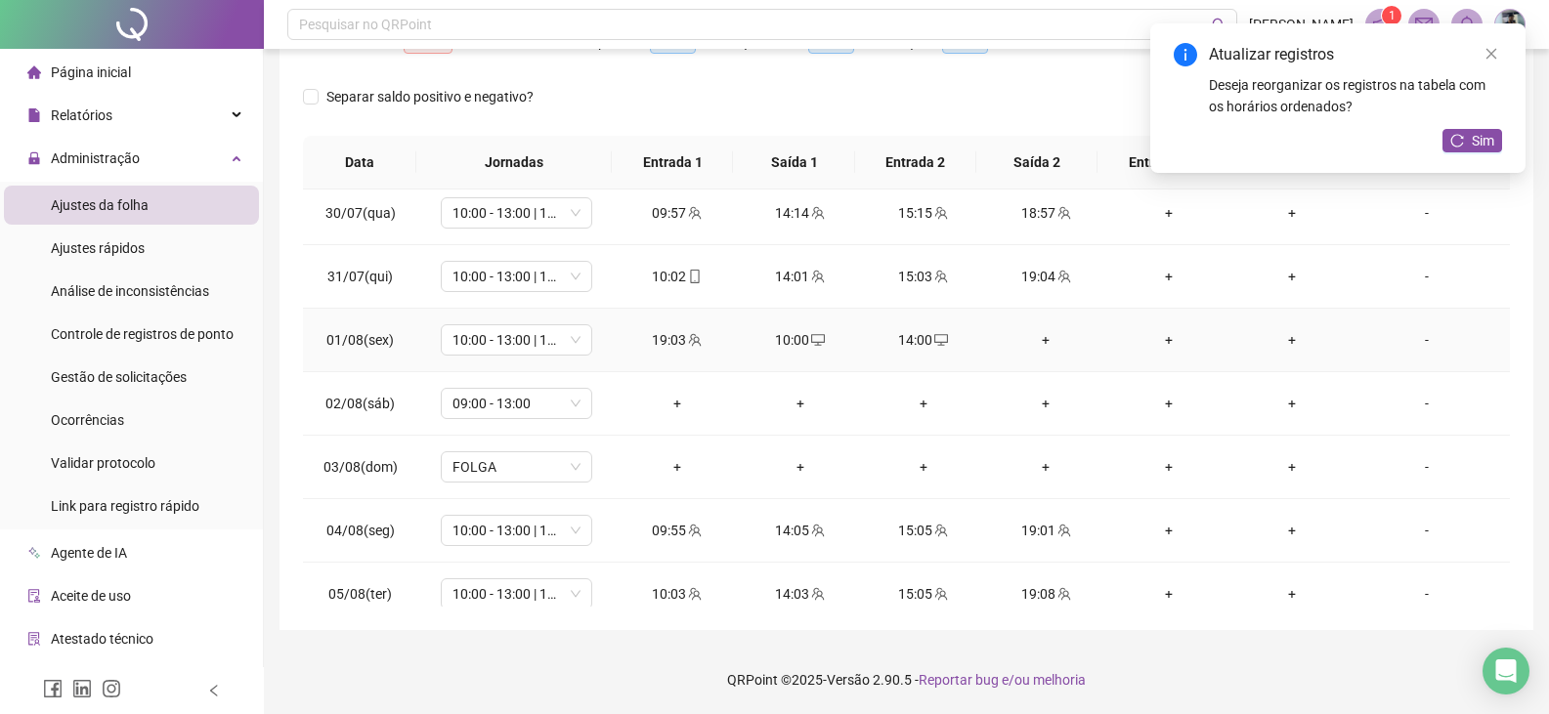
click at [1038, 341] on div "+" at bounding box center [1046, 339] width 92 height 21
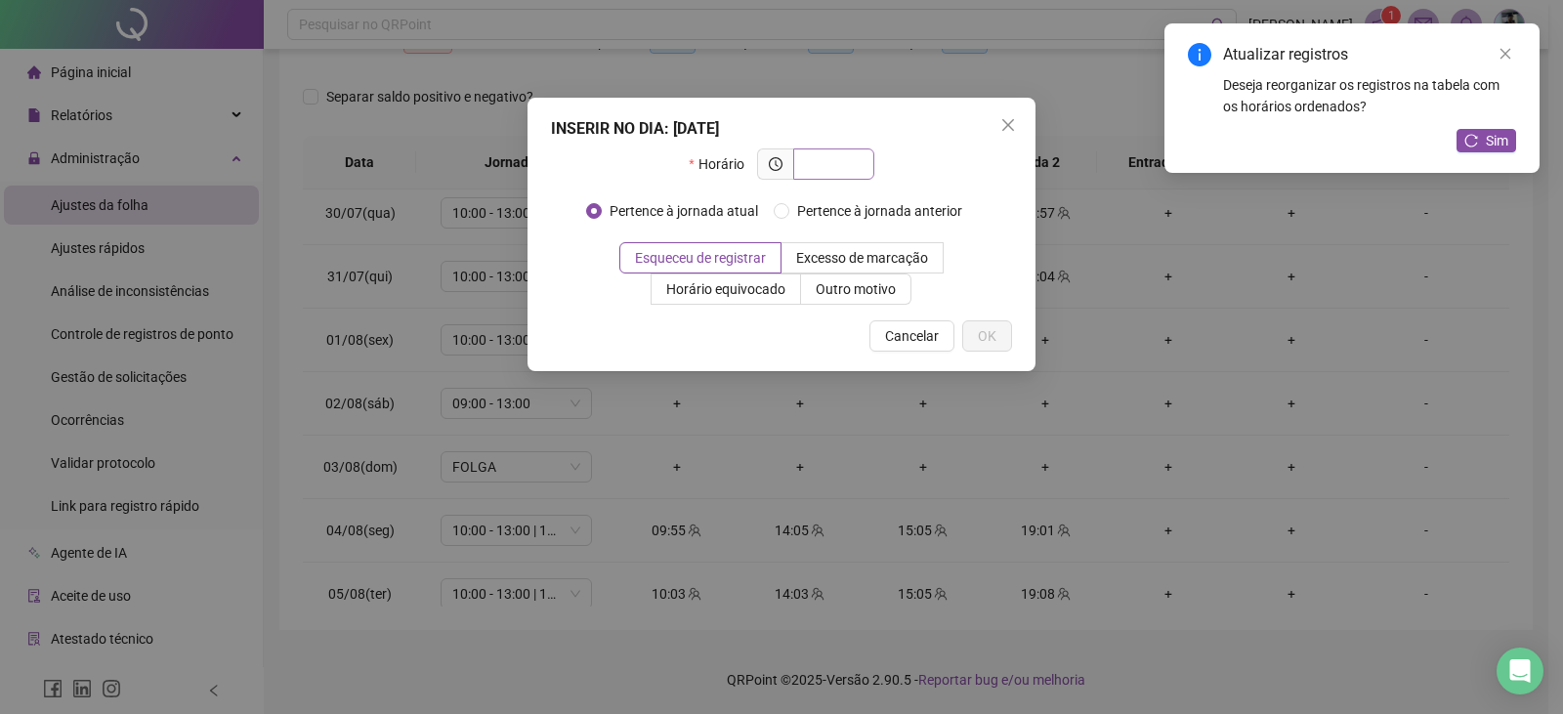
click at [828, 159] on input "text" at bounding box center [832, 163] width 54 height 21
type input "*****"
click at [988, 343] on span "OK" at bounding box center [987, 335] width 19 height 21
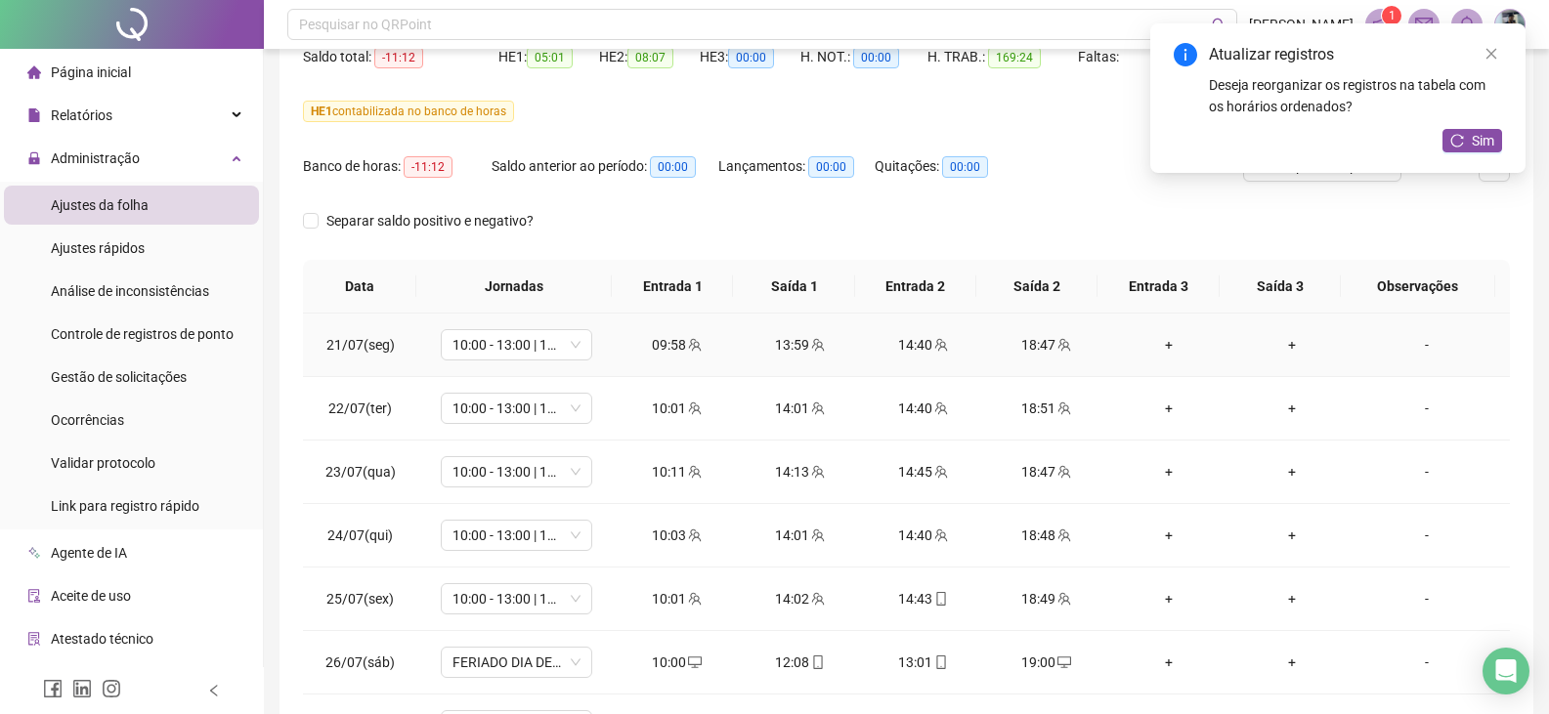
scroll to position [0, 0]
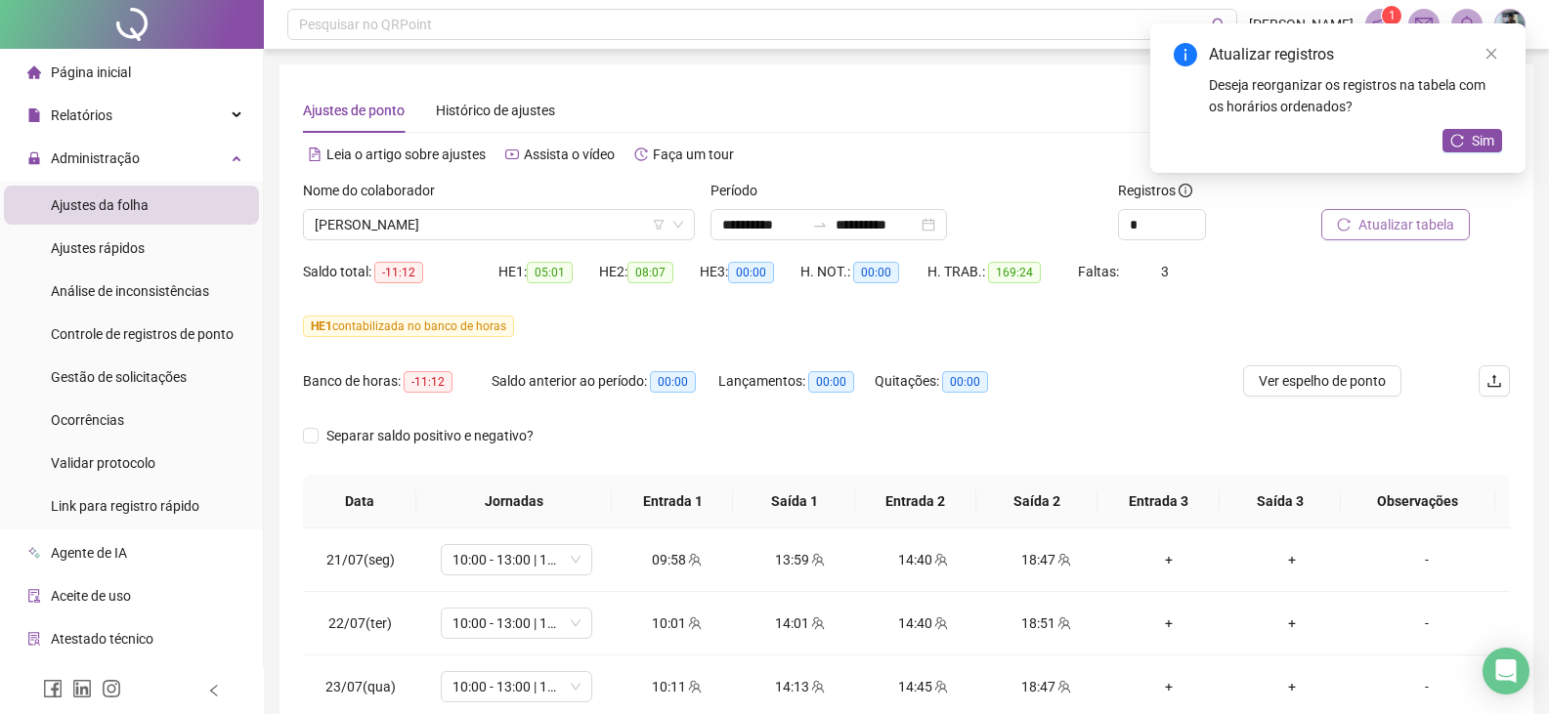
click at [1440, 223] on span "Atualizar tabela" at bounding box center [1406, 224] width 96 height 21
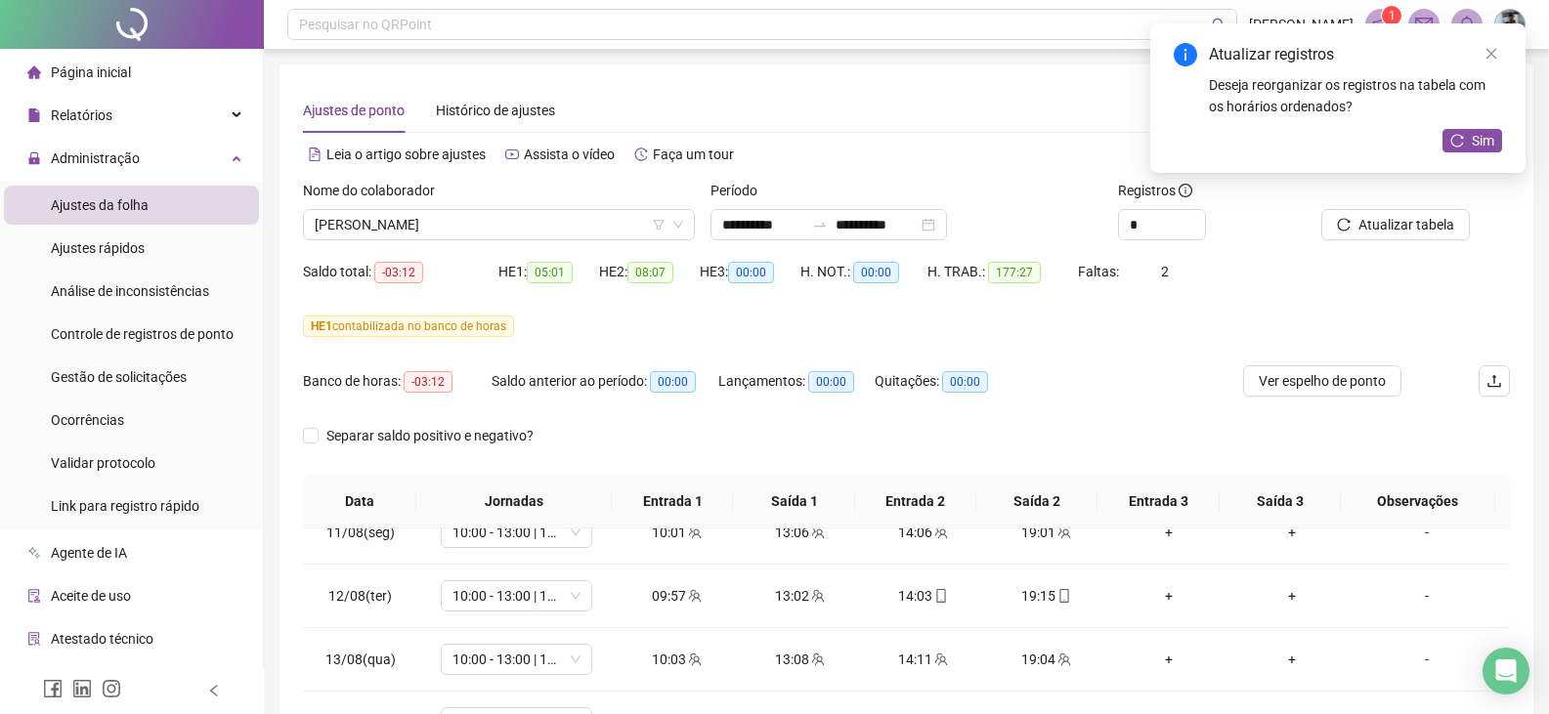
click at [1390, 244] on div "Atualizar tabela" at bounding box center [1415, 218] width 204 height 76
click at [1385, 237] on button "Atualizar tabela" at bounding box center [1395, 224] width 149 height 31
click at [534, 215] on span "[PERSON_NAME]" at bounding box center [499, 224] width 368 height 29
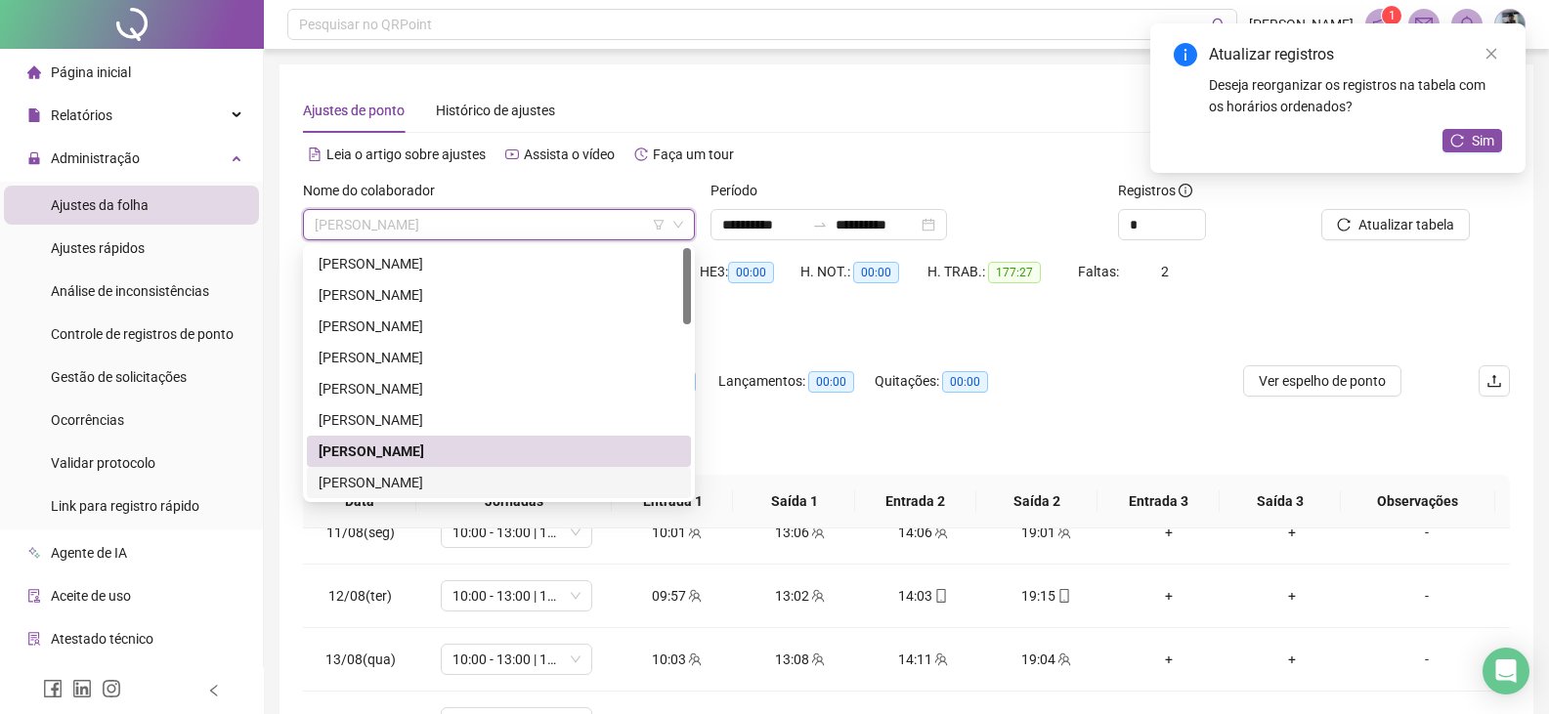
click at [414, 479] on div "[PERSON_NAME]" at bounding box center [499, 482] width 361 height 21
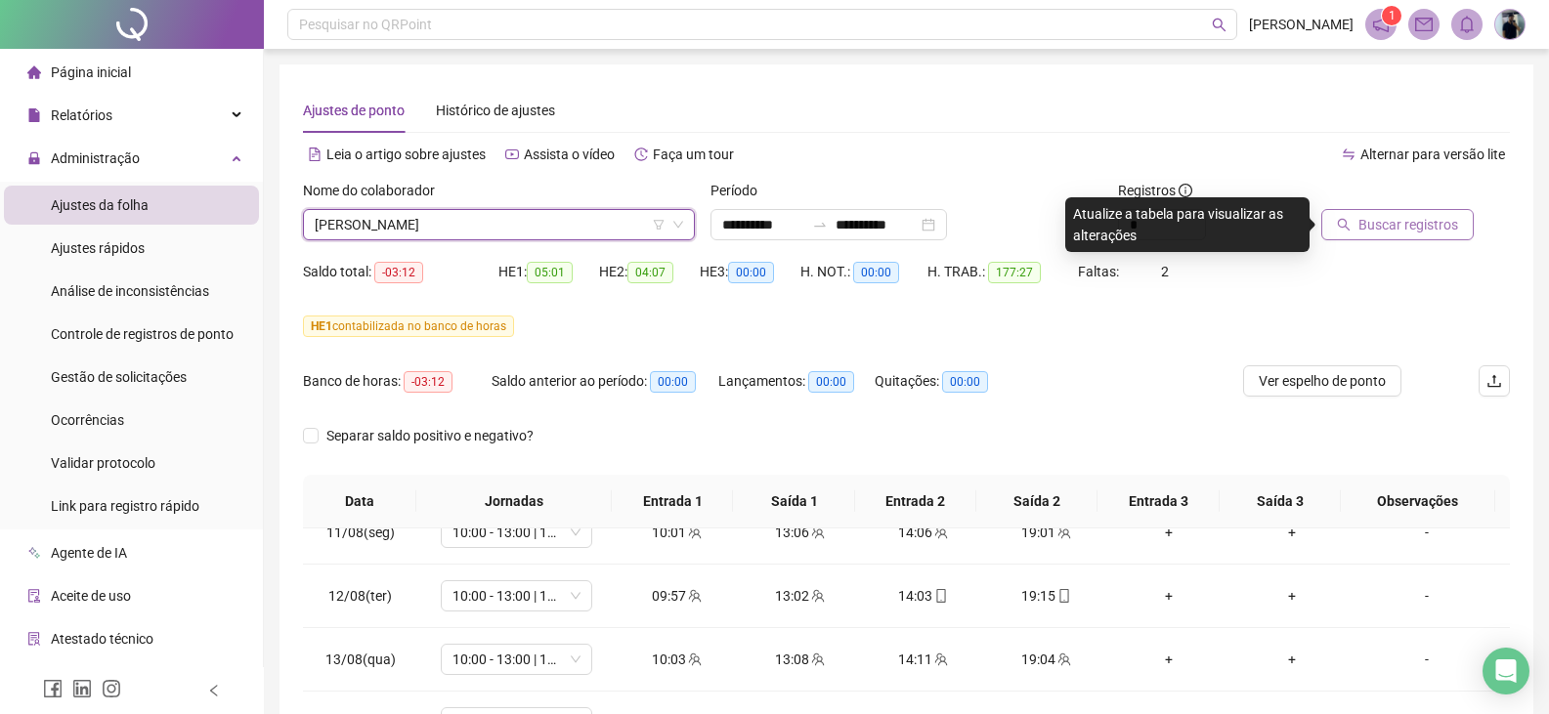
click at [1416, 227] on span "Buscar registros" at bounding box center [1408, 224] width 100 height 21
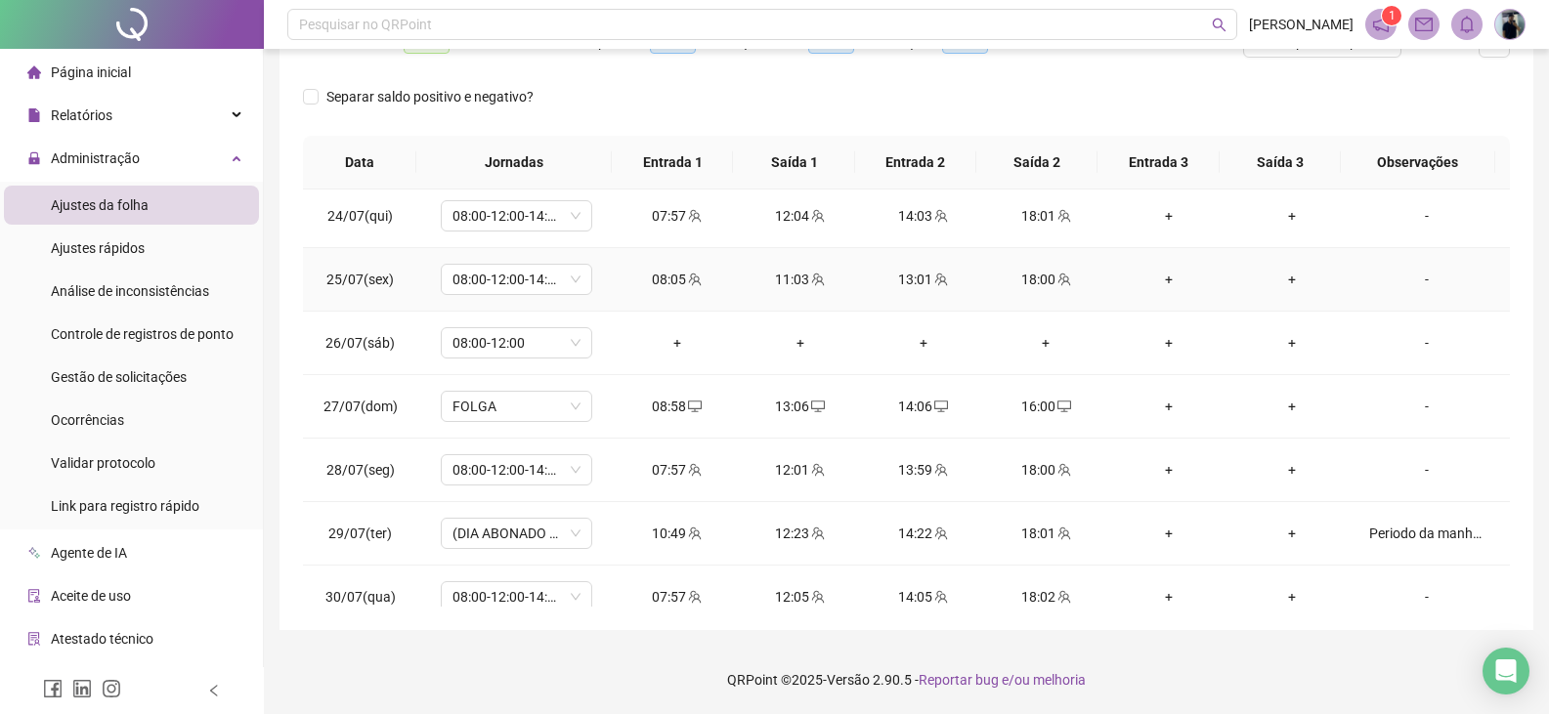
scroll to position [293, 0]
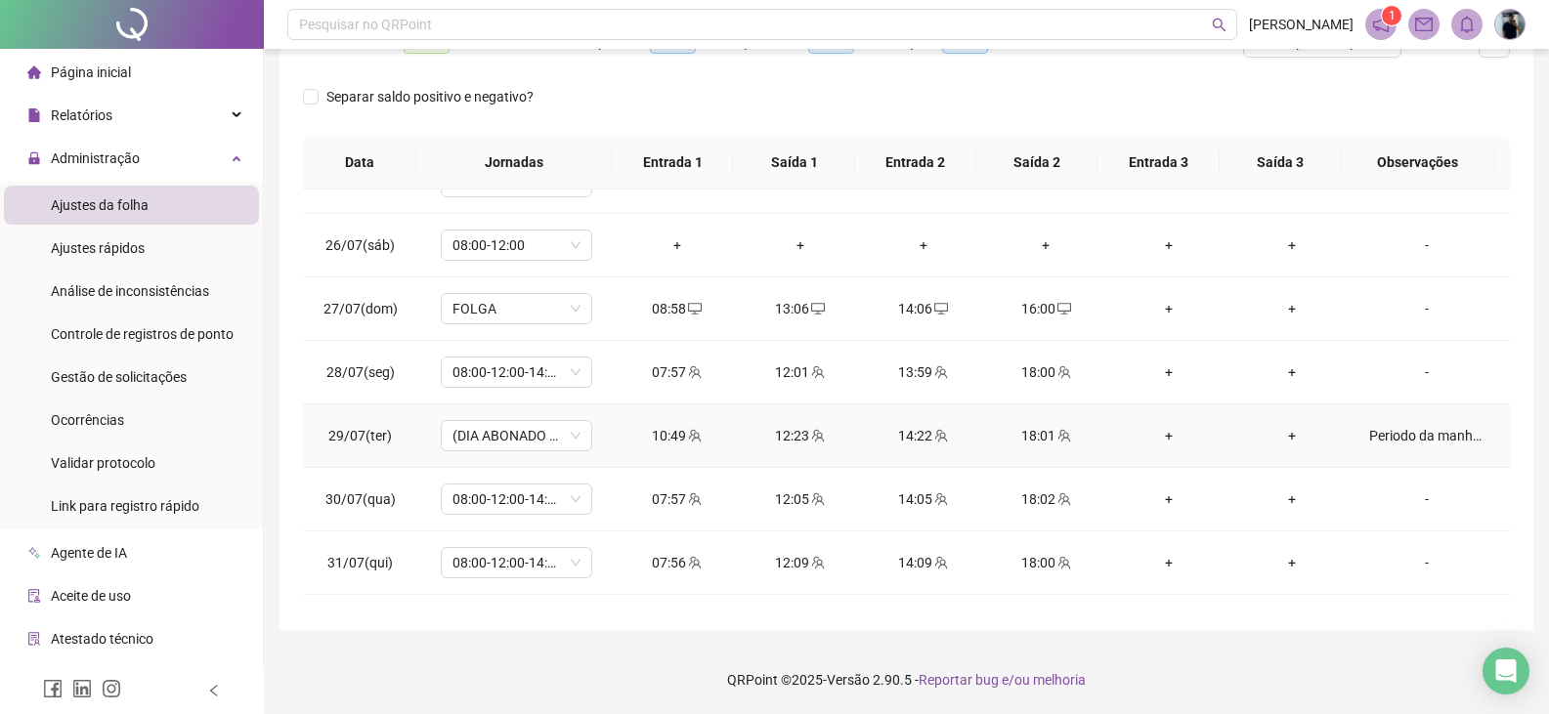
click at [1420, 437] on div "Periodo da manhã abonado. [PERSON_NAME] apresentou atestado." at bounding box center [1426, 435] width 115 height 21
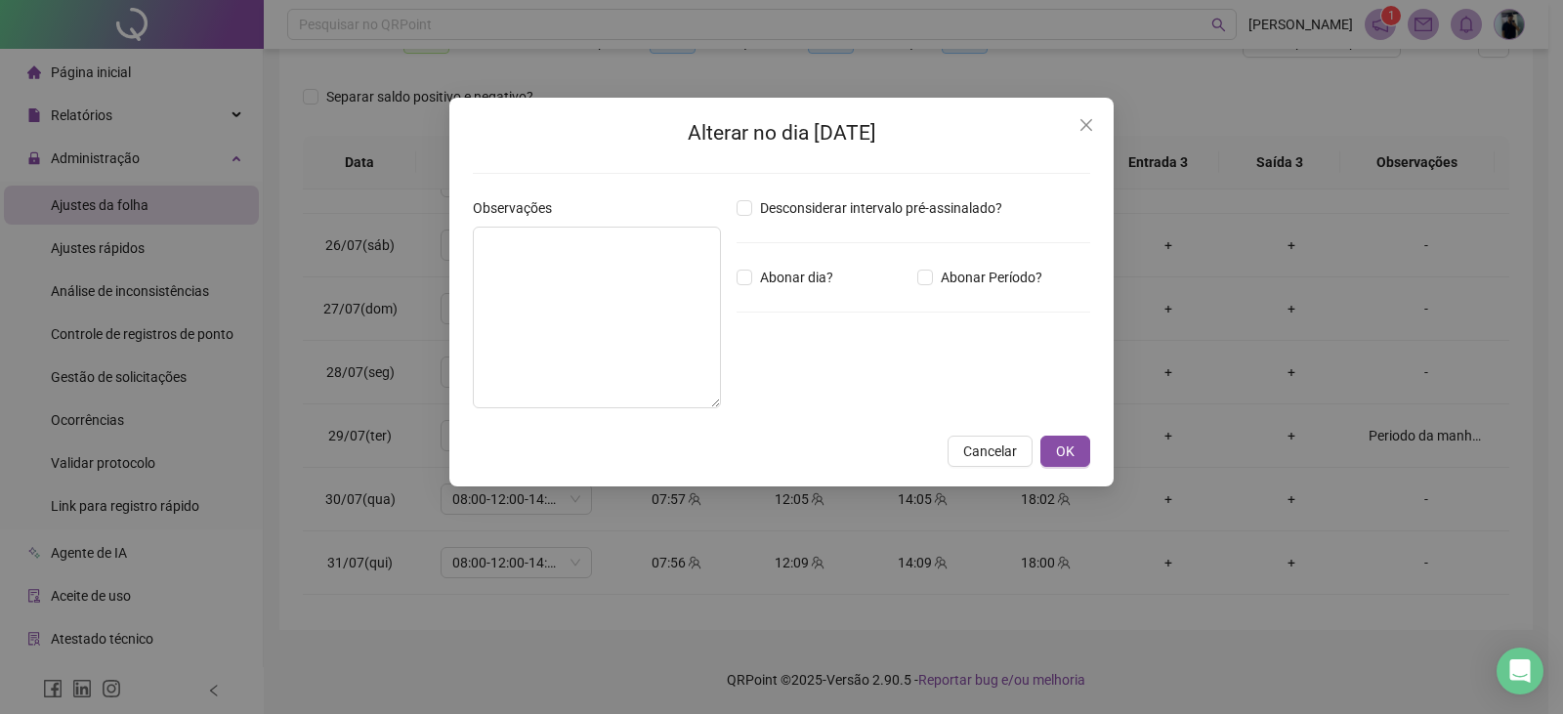
type textarea "**********"
type input "*****"
click at [1094, 118] on span "Close" at bounding box center [1086, 125] width 31 height 16
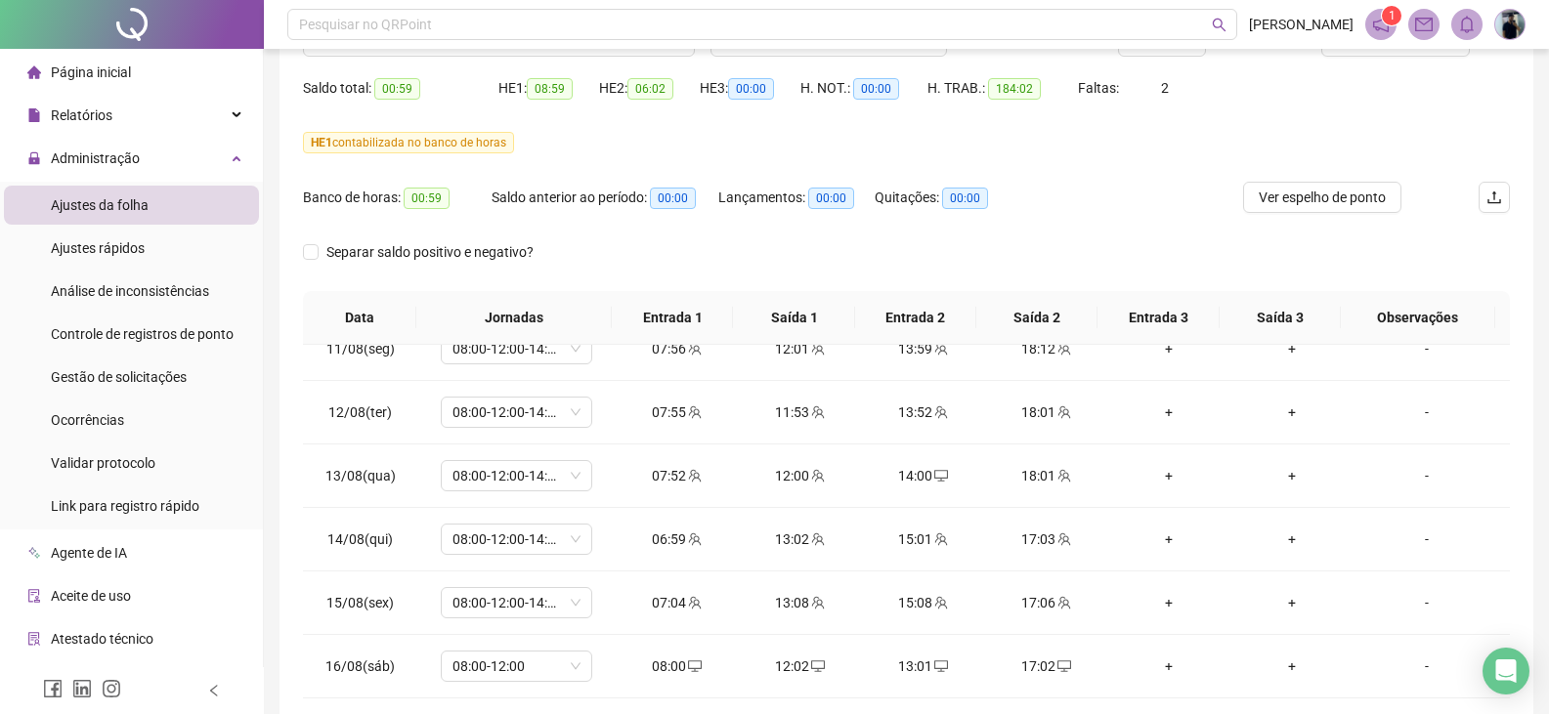
scroll to position [0, 0]
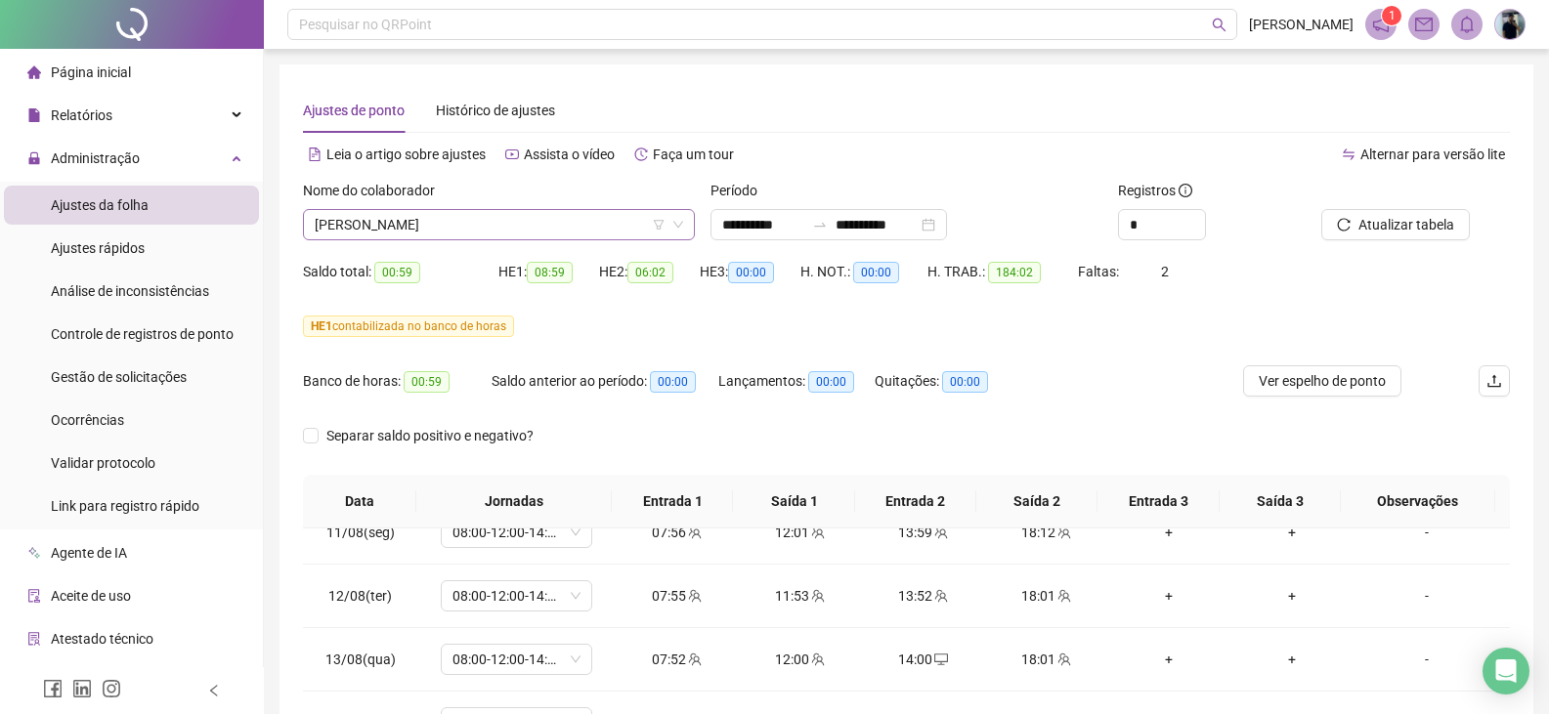
drag, startPoint x: 498, startPoint y: 240, endPoint x: 509, endPoint y: 214, distance: 28.5
click at [498, 237] on div "Nome do colaborador [PERSON_NAME]" at bounding box center [498, 218] width 407 height 76
click at [509, 214] on span "[PERSON_NAME]" at bounding box center [499, 224] width 368 height 29
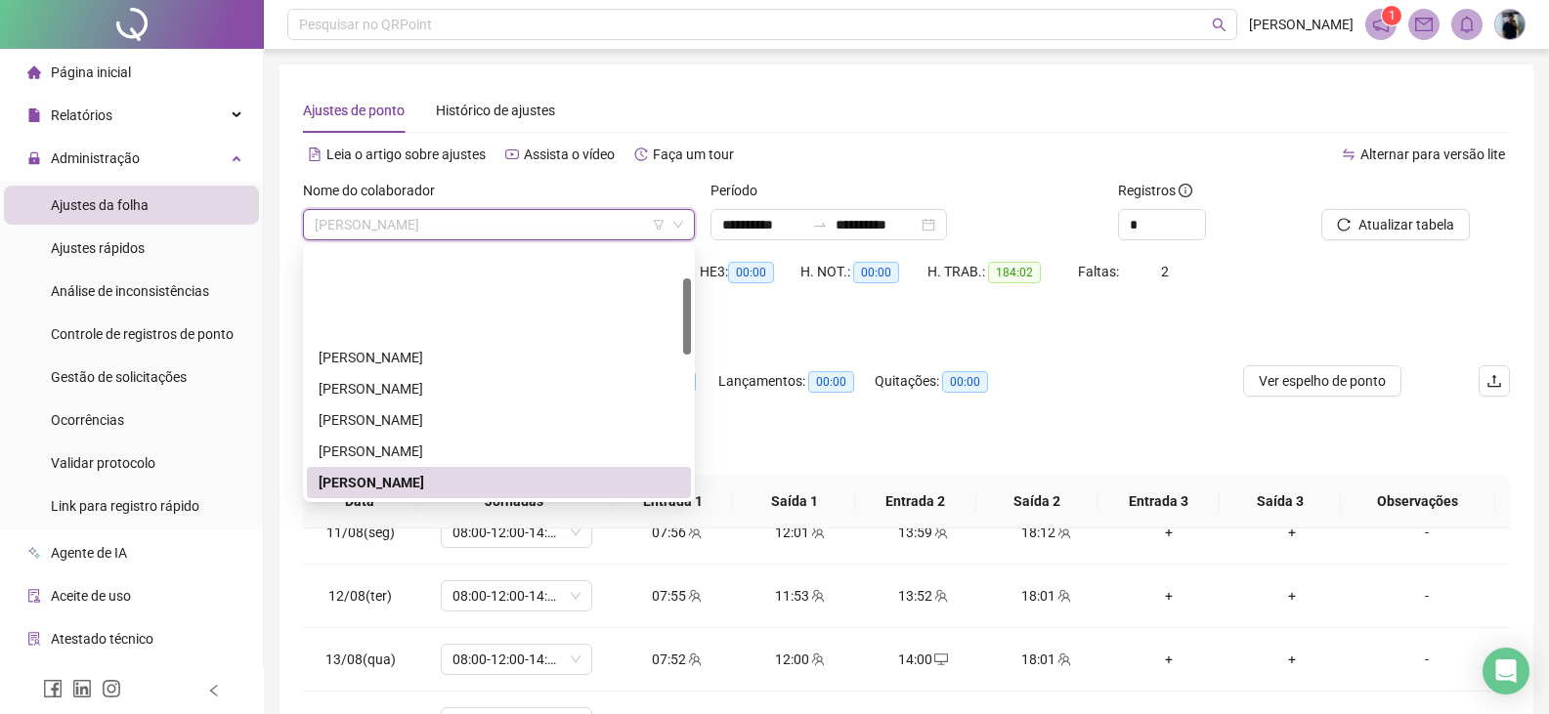
scroll to position [98, 0]
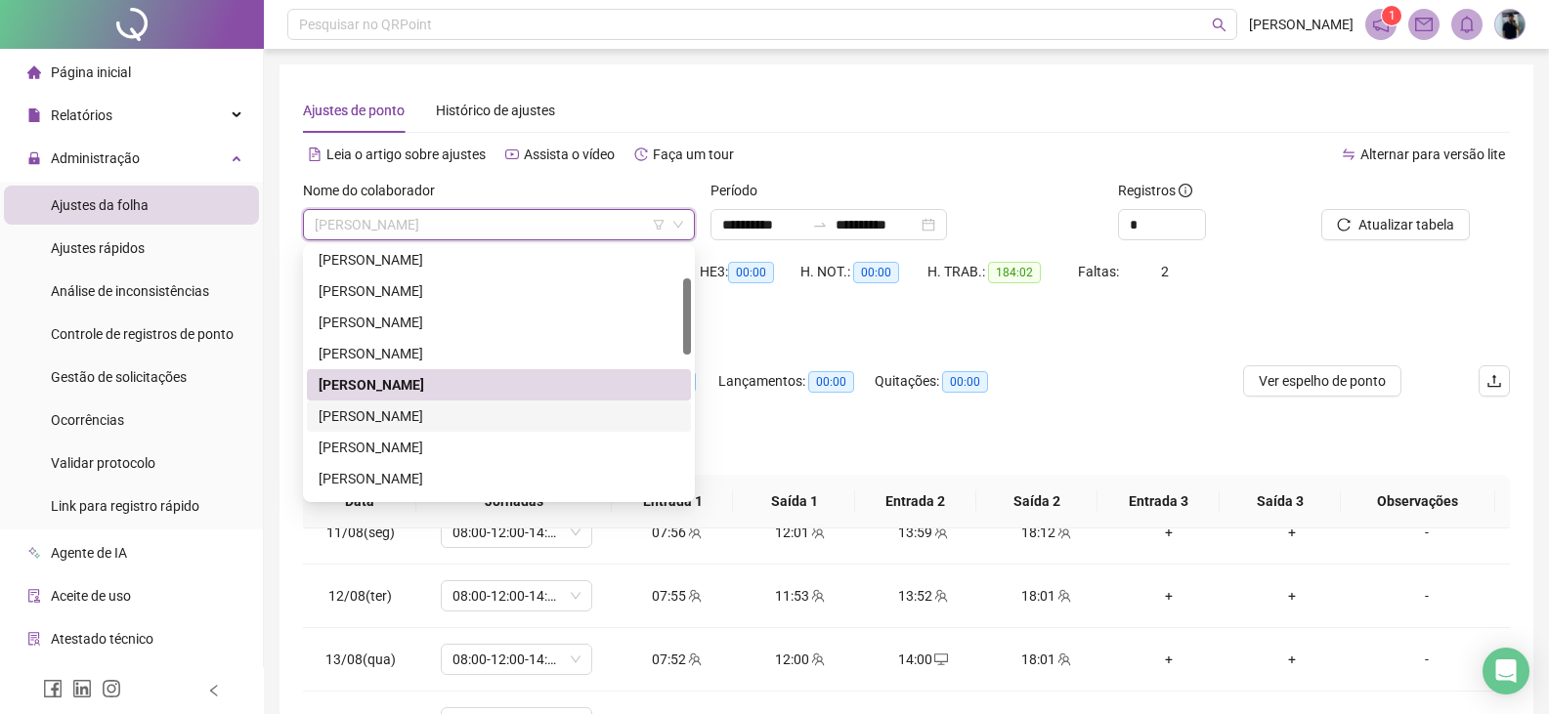
click at [405, 428] on div "[PERSON_NAME]" at bounding box center [499, 416] width 384 height 31
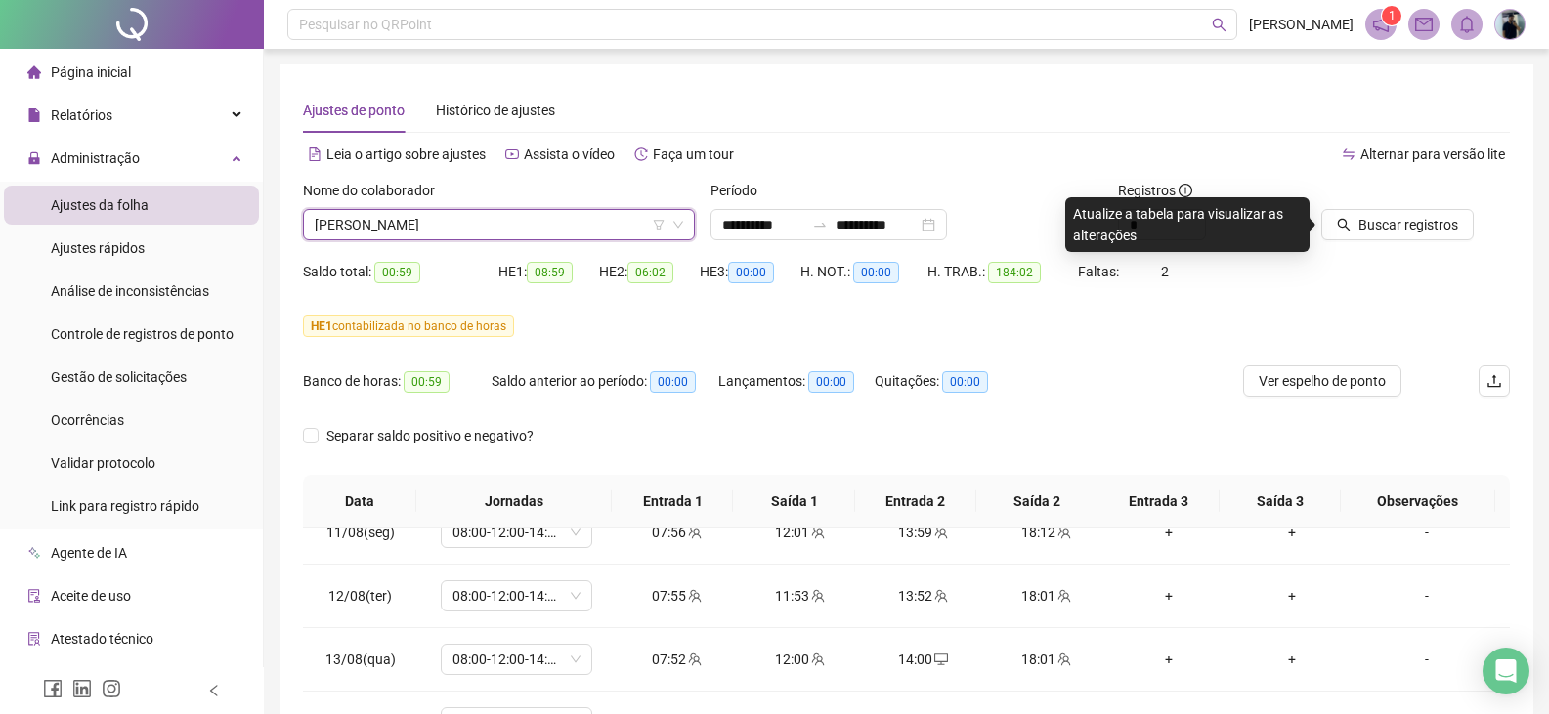
click at [1387, 199] on div at bounding box center [1391, 194] width 140 height 29
click at [1388, 221] on span "Buscar registros" at bounding box center [1408, 224] width 100 height 21
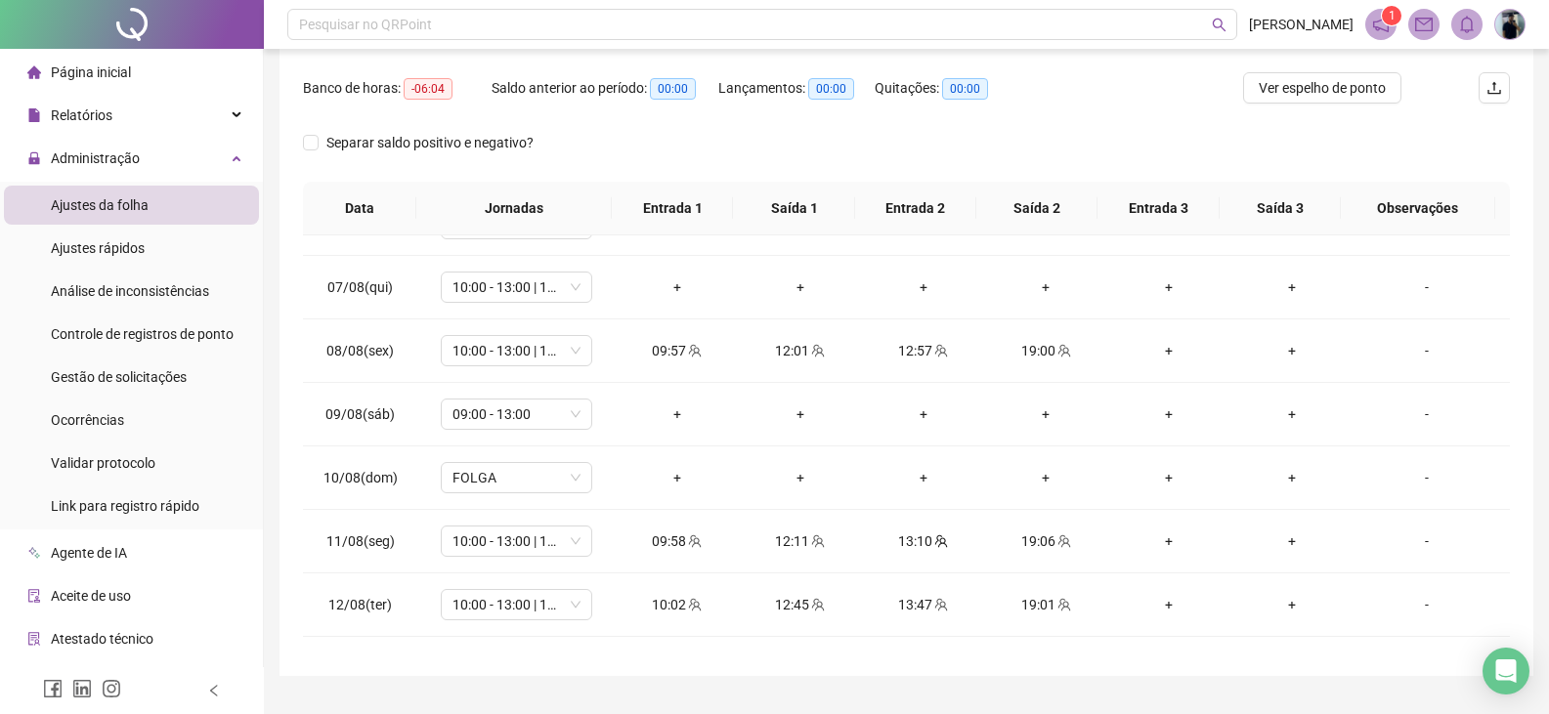
scroll to position [879, 0]
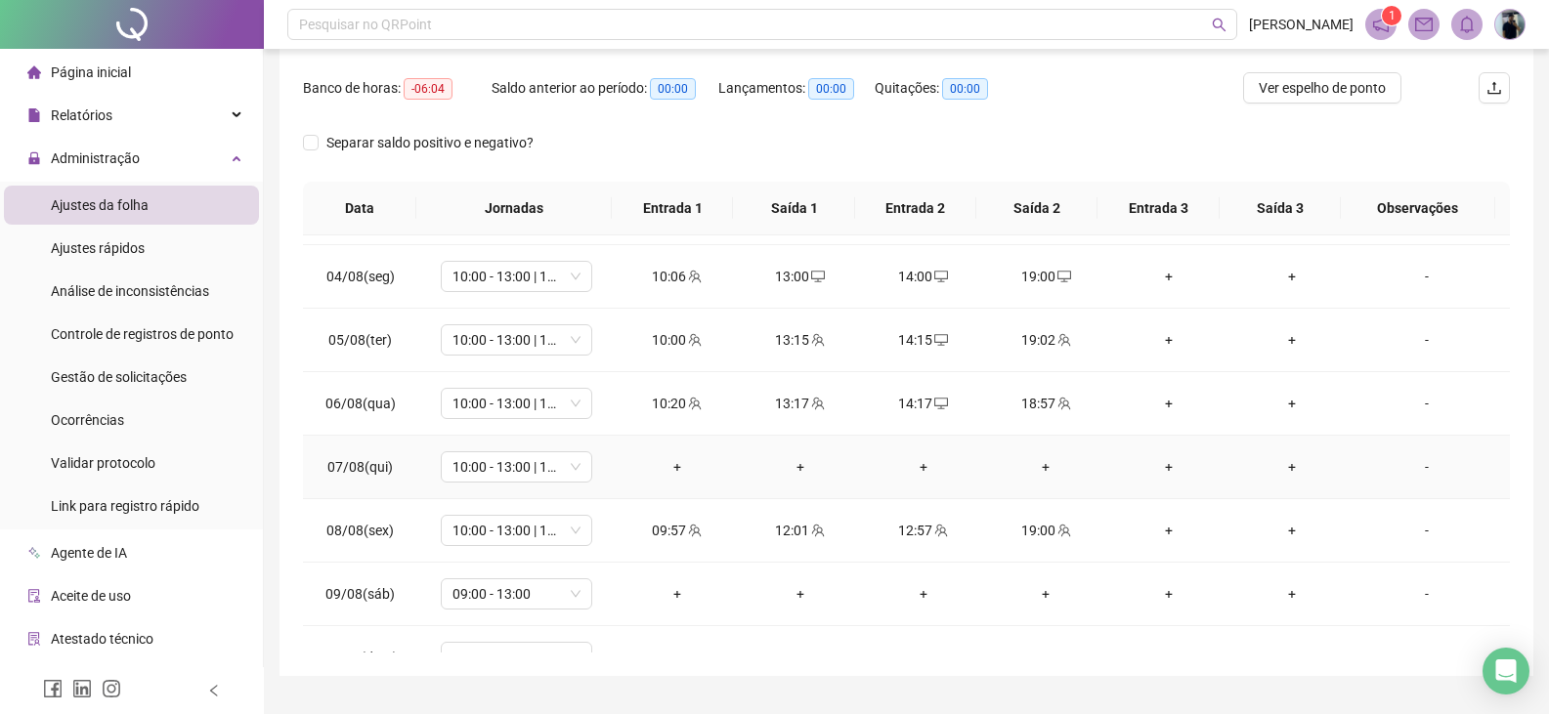
click at [1418, 460] on div "-" at bounding box center [1426, 466] width 115 height 21
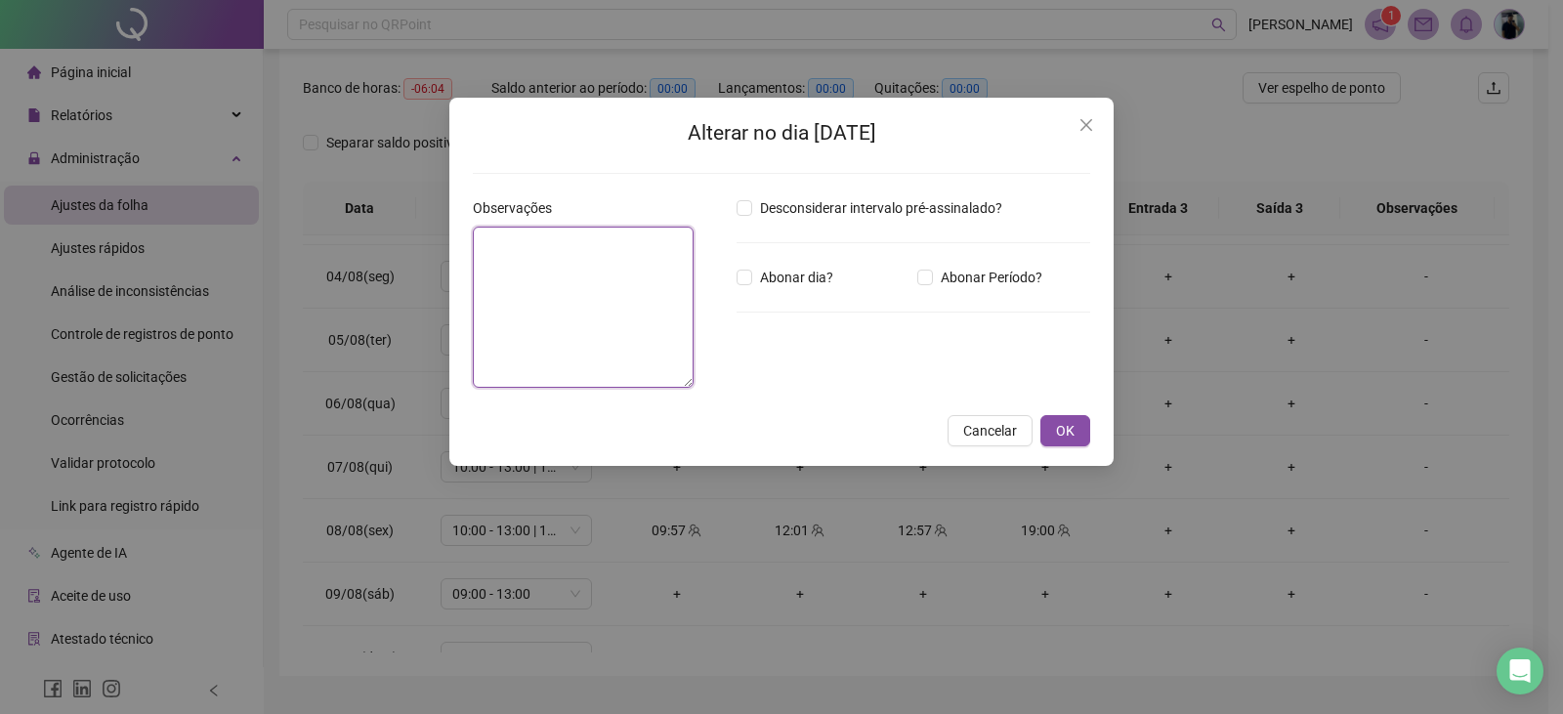
click at [584, 261] on textarea at bounding box center [583, 307] width 221 height 161
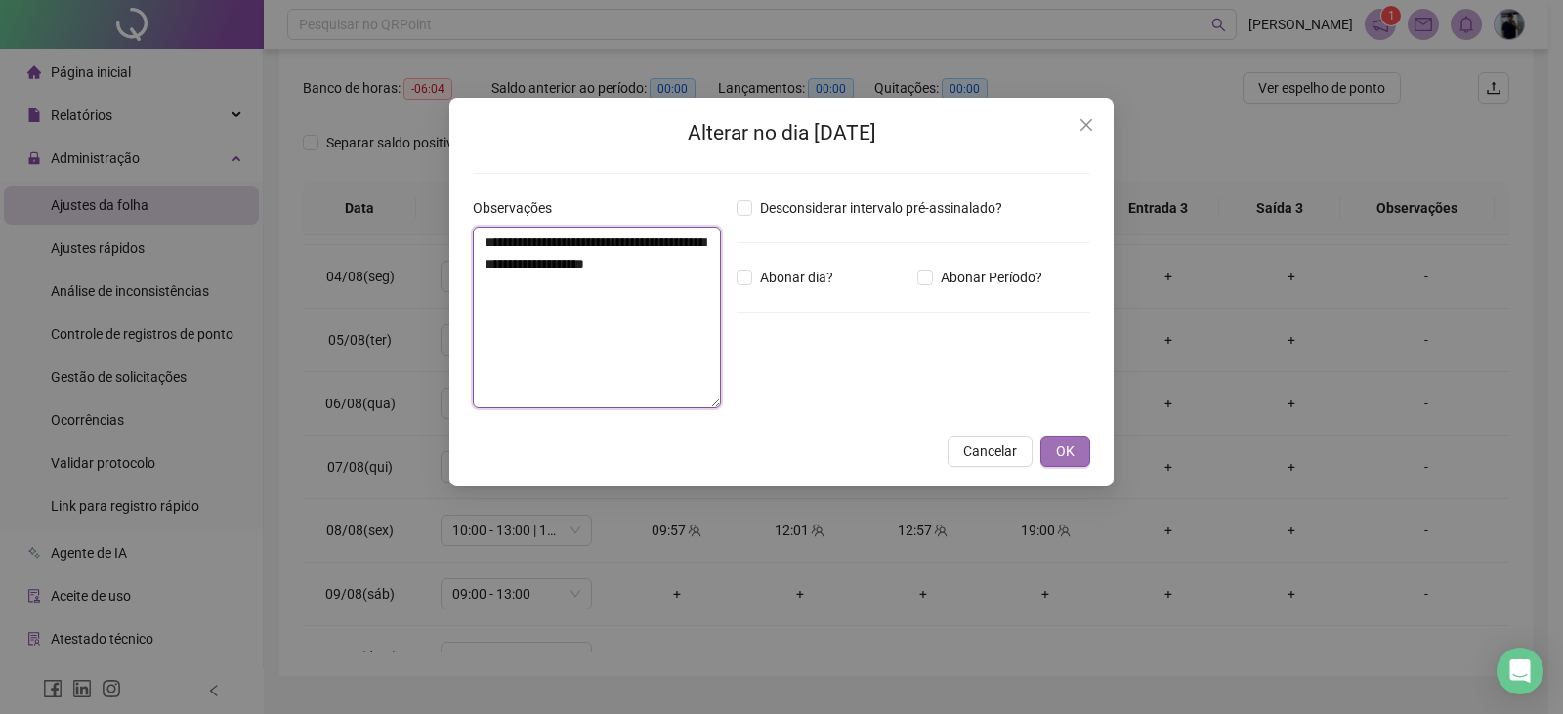
type textarea "**********"
click at [1067, 459] on span "OK" at bounding box center [1065, 451] width 19 height 21
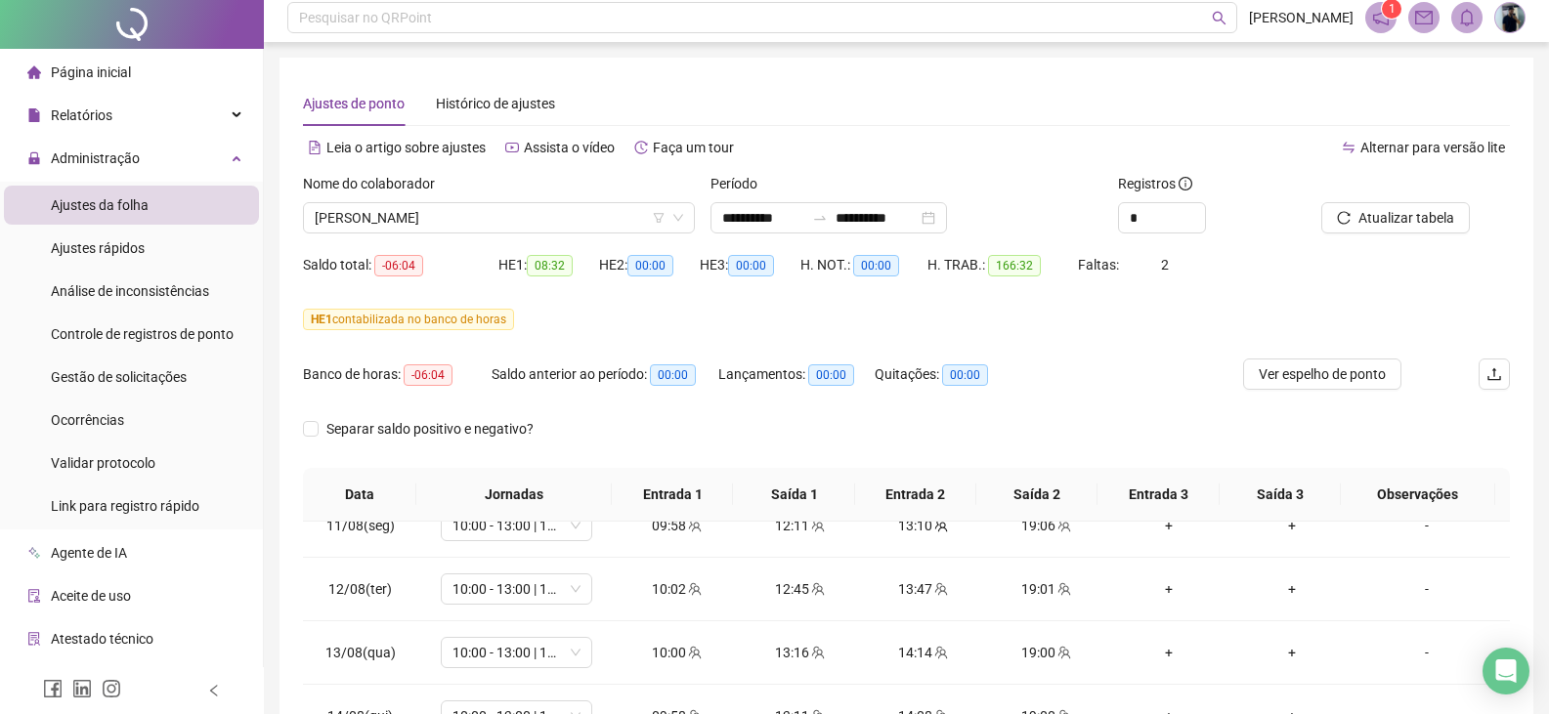
scroll to position [0, 0]
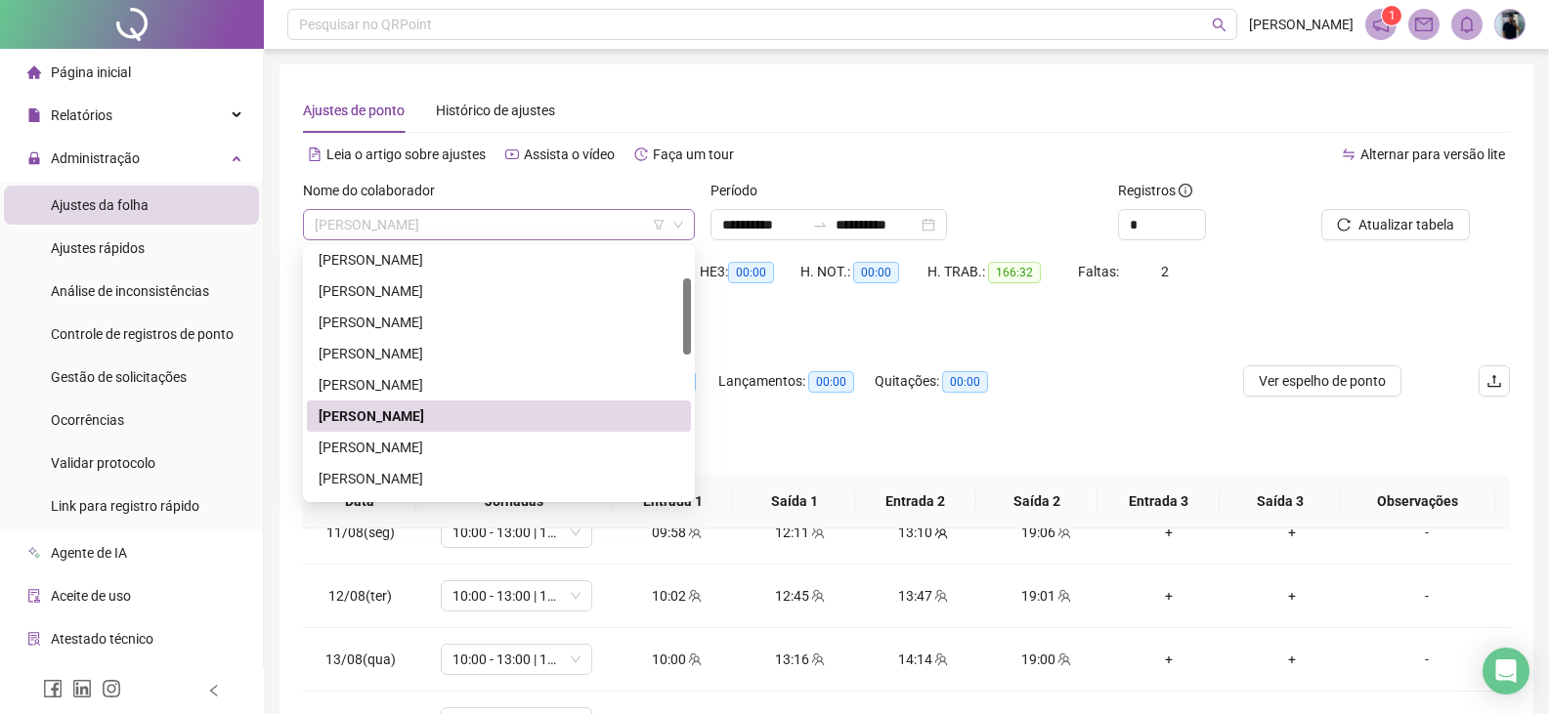
click at [466, 228] on span "[PERSON_NAME]" at bounding box center [499, 224] width 368 height 29
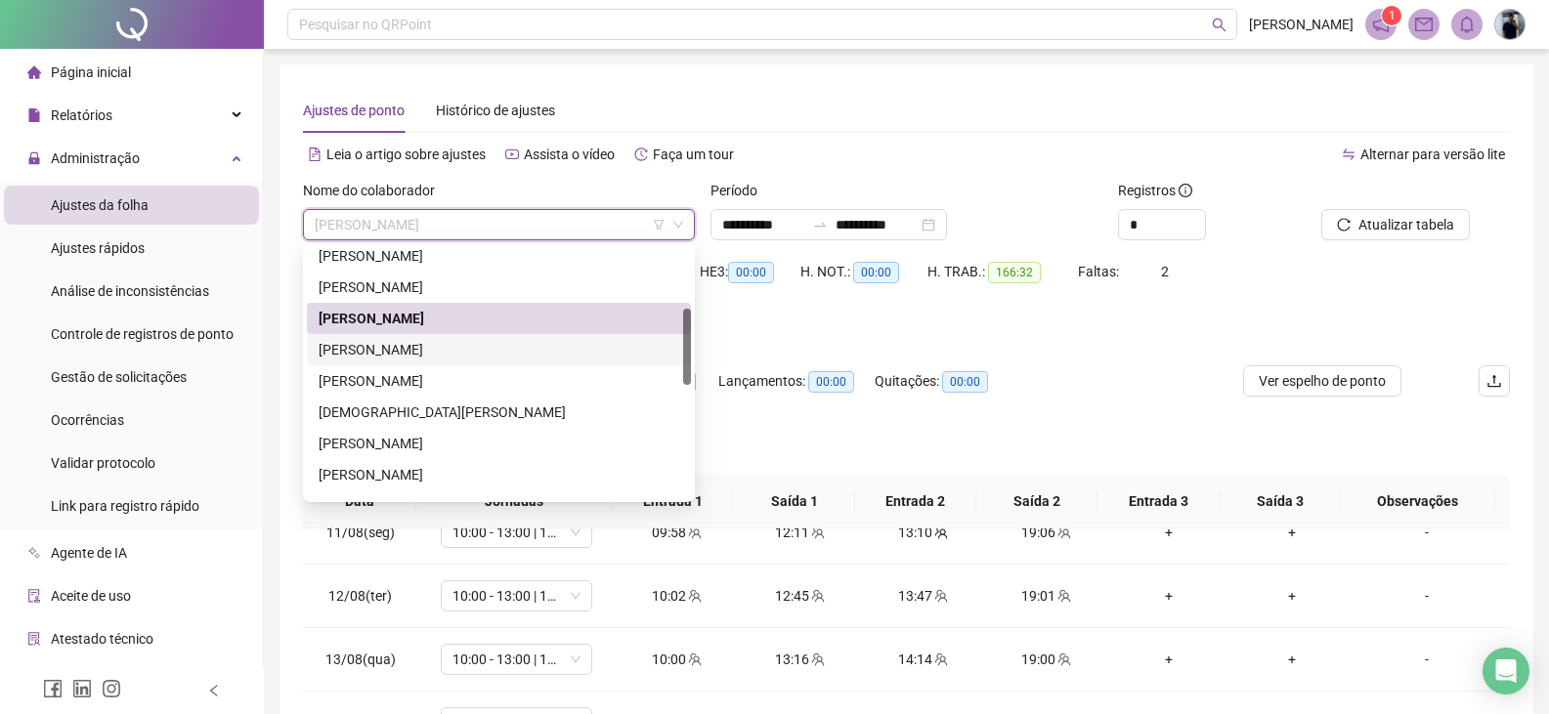
click at [439, 340] on div "[PERSON_NAME]" at bounding box center [499, 349] width 361 height 21
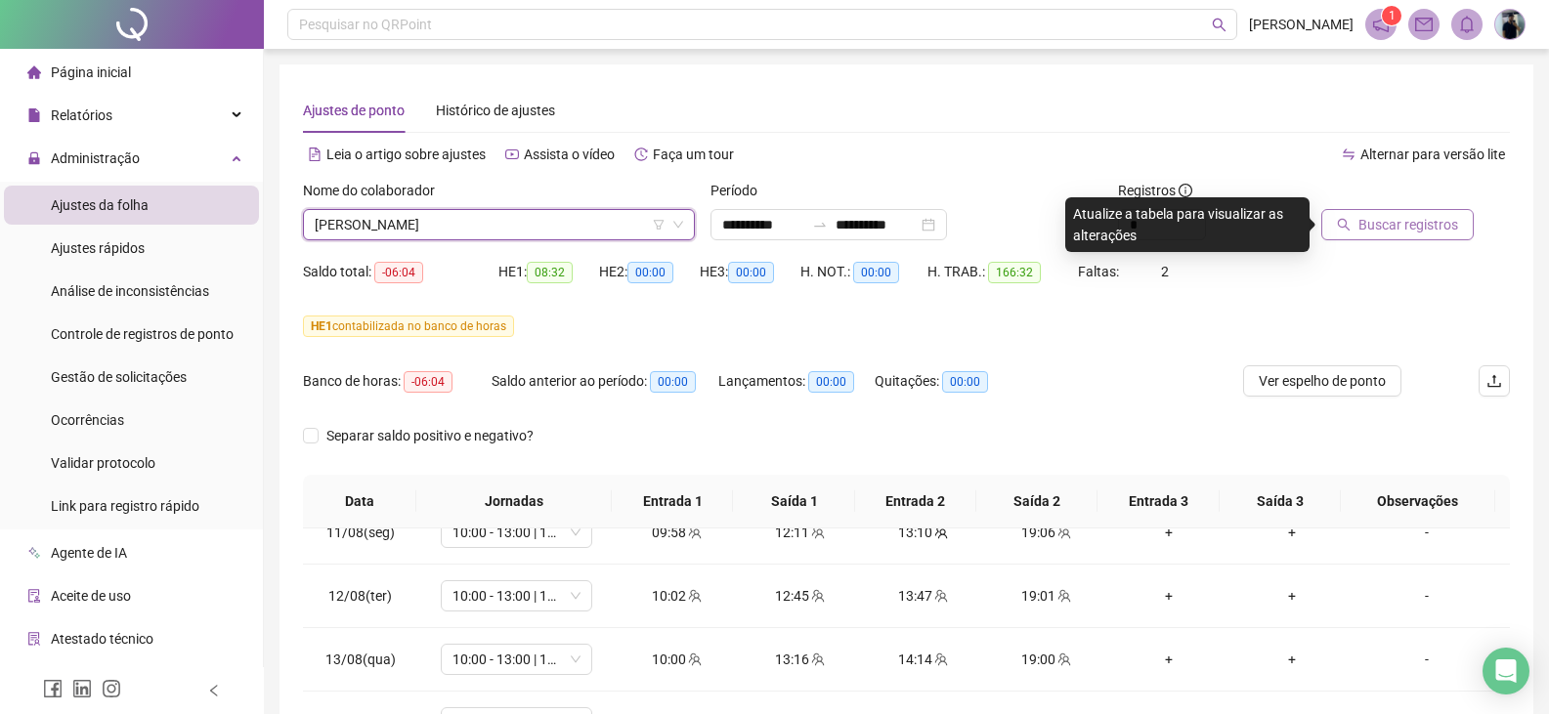
click at [1382, 213] on button "Buscar registros" at bounding box center [1397, 224] width 152 height 31
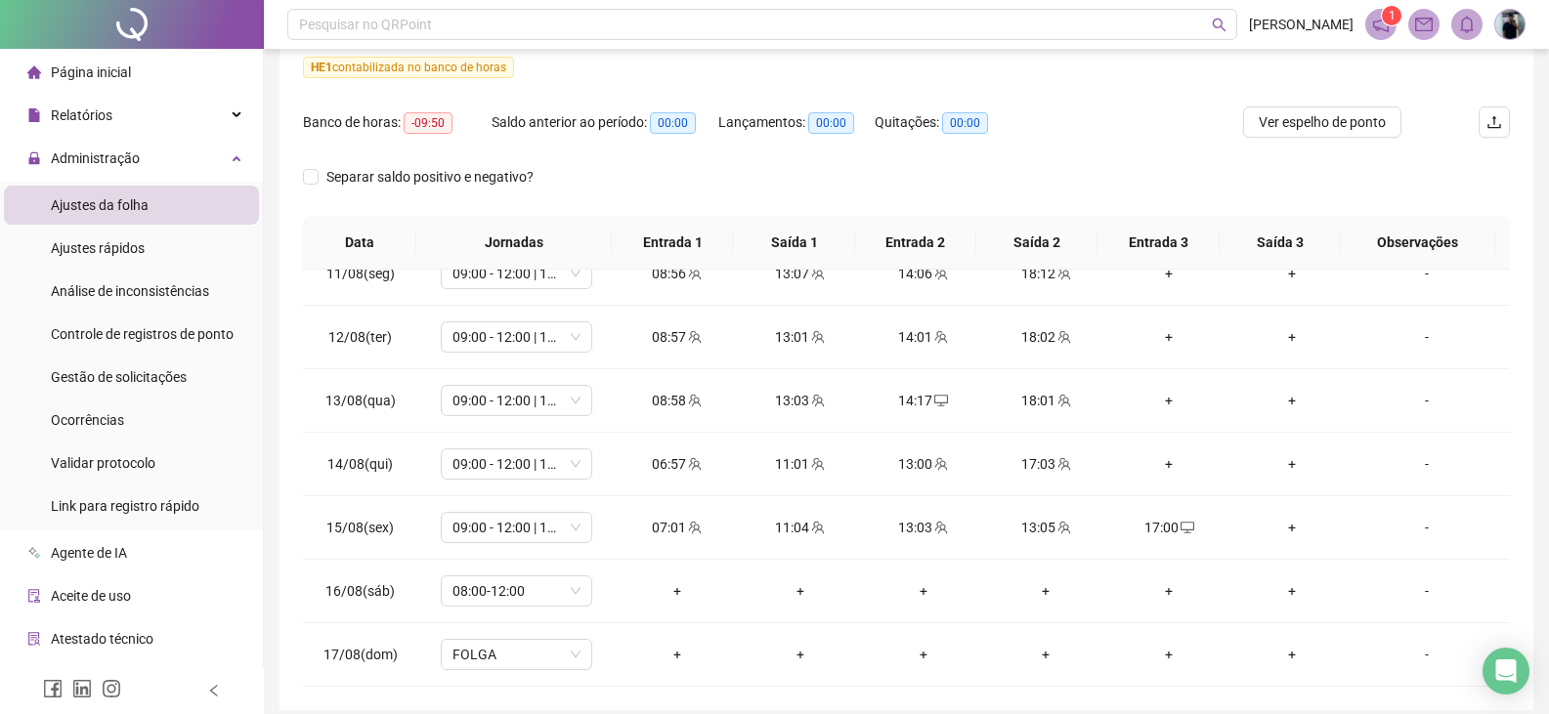
scroll to position [293, 0]
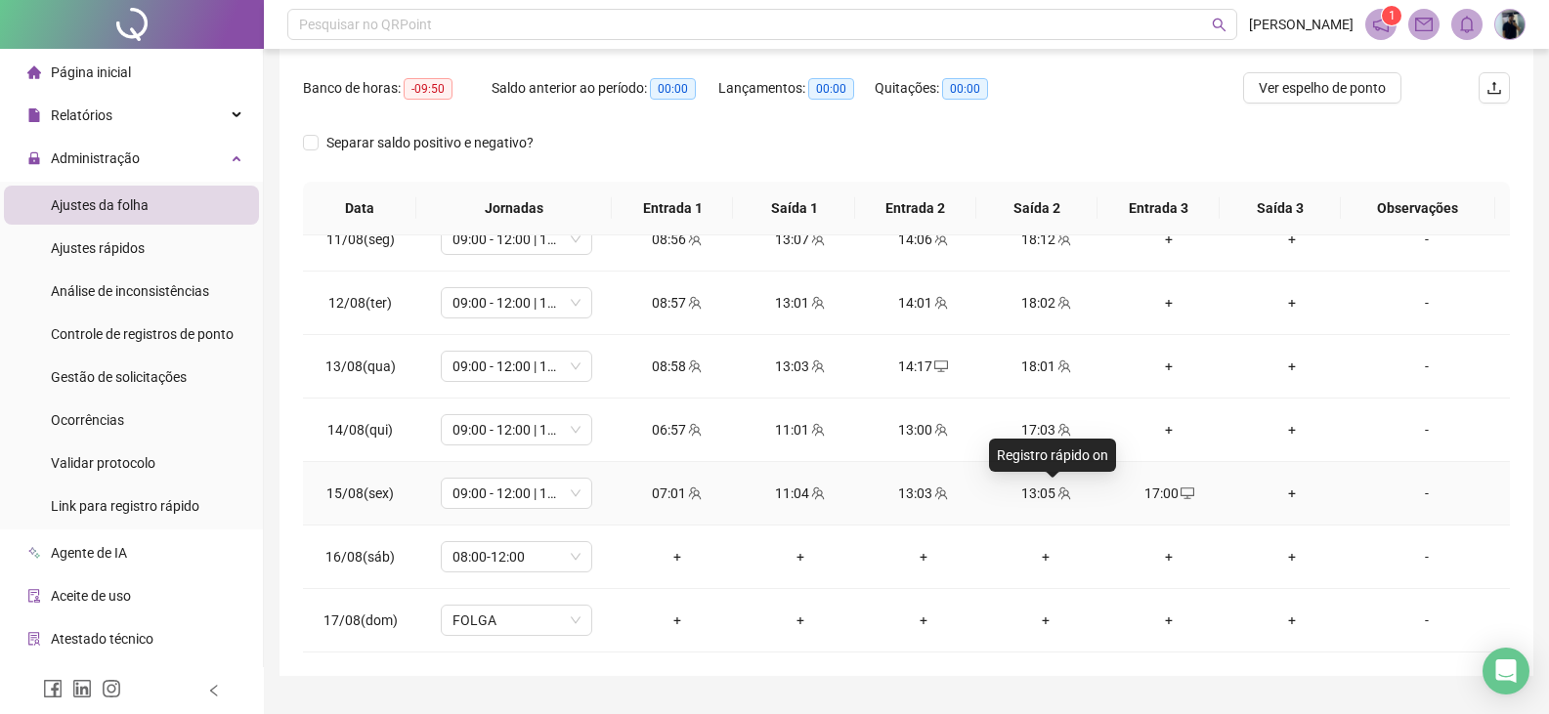
click at [1055, 499] on span at bounding box center [1063, 494] width 16 height 16
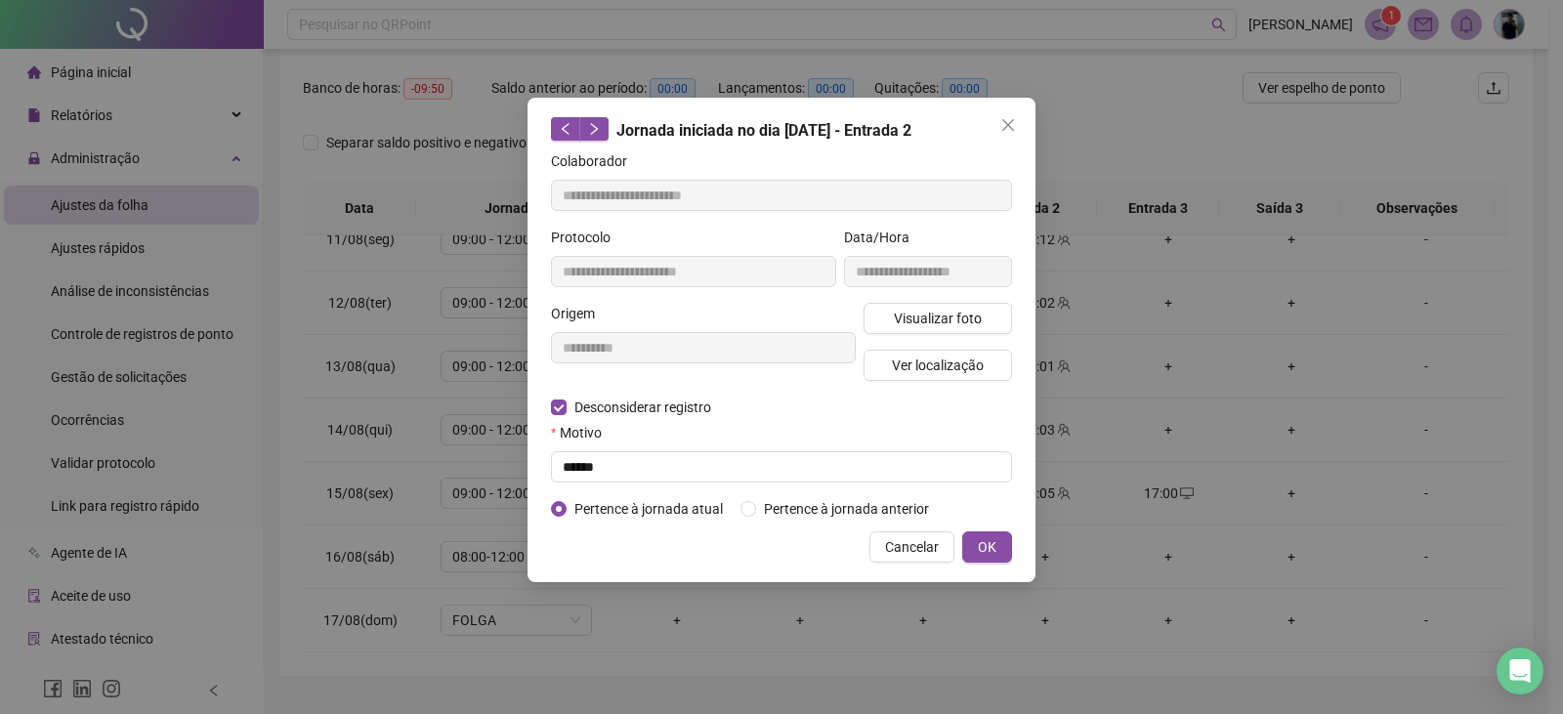
type input "**********"
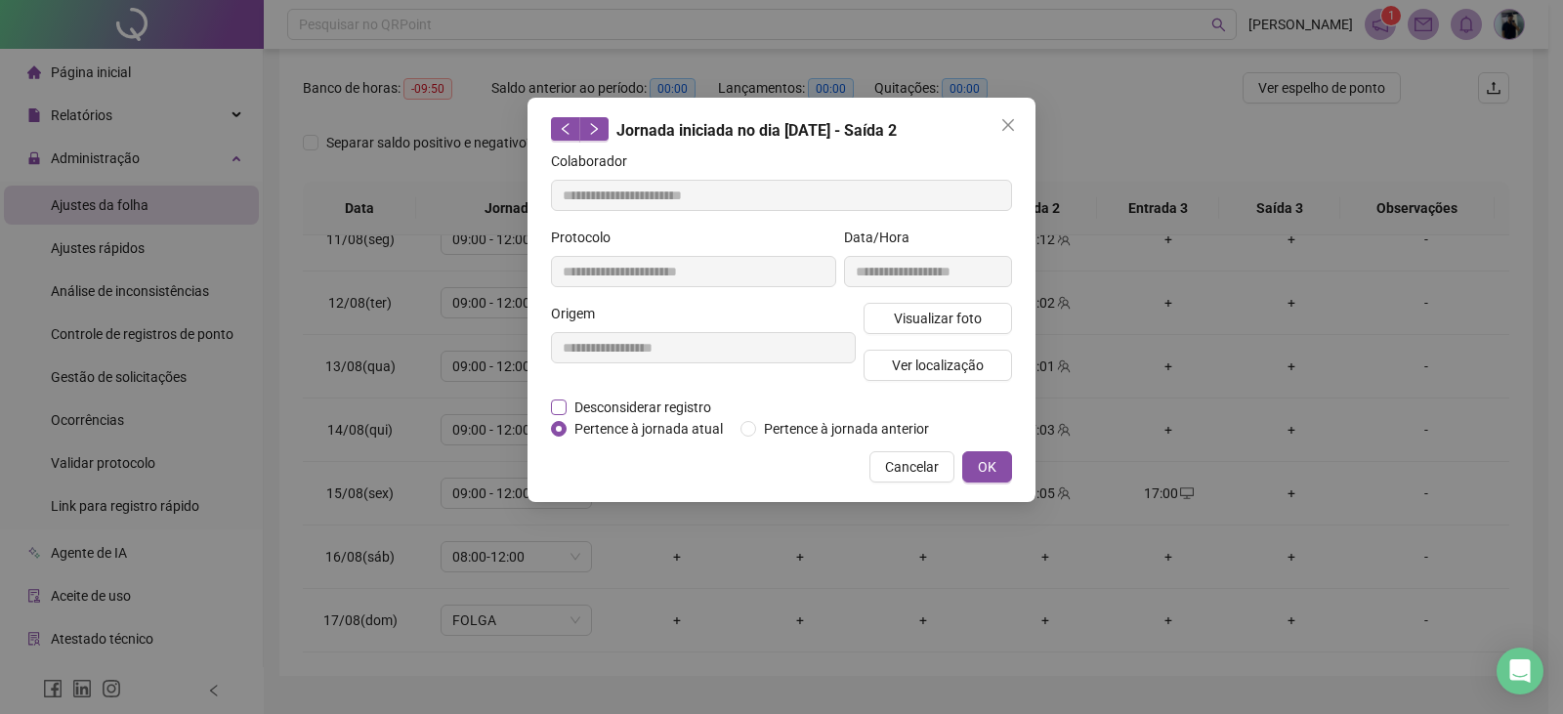
click at [646, 400] on span "Desconsiderar registro" at bounding box center [643, 407] width 152 height 21
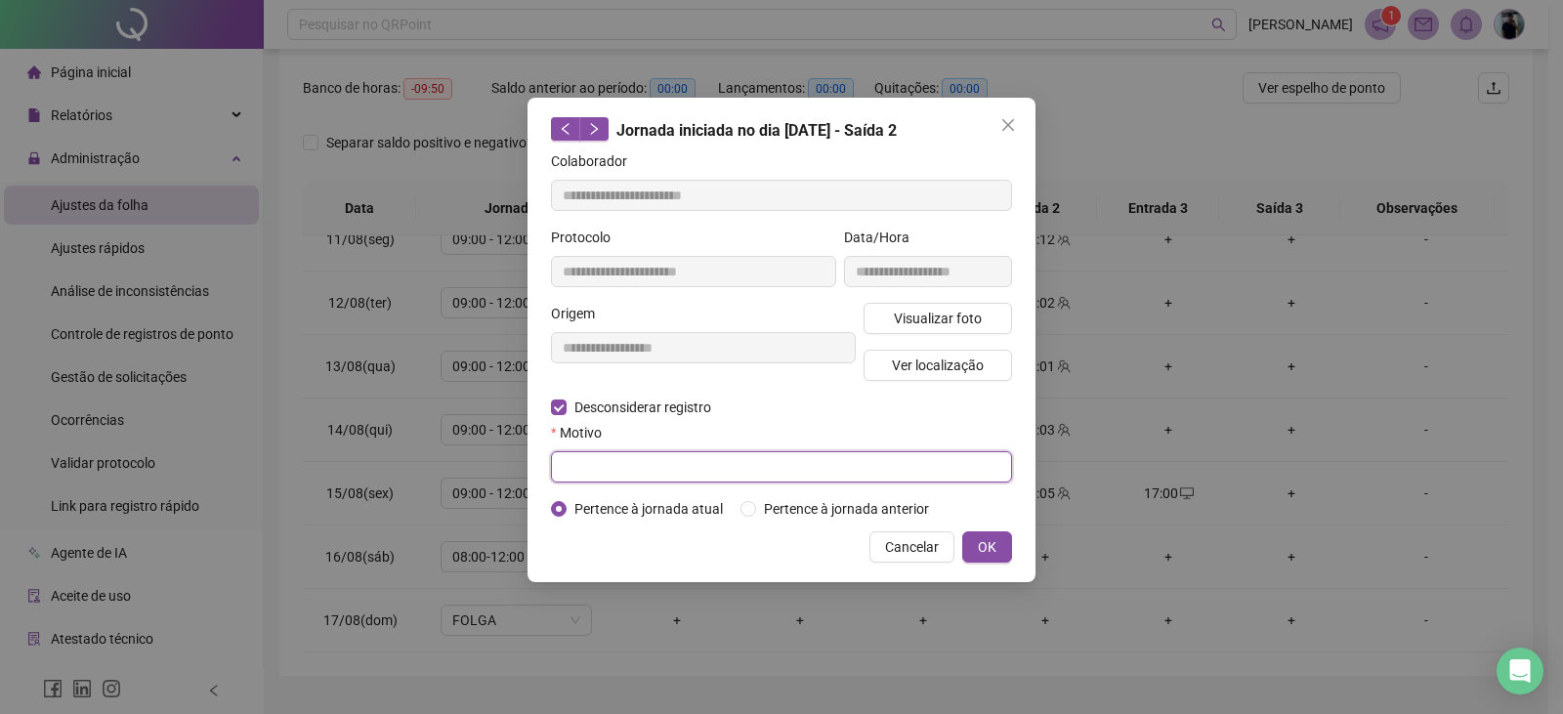
click at [670, 474] on input "text" at bounding box center [781, 466] width 461 height 31
type input "*********"
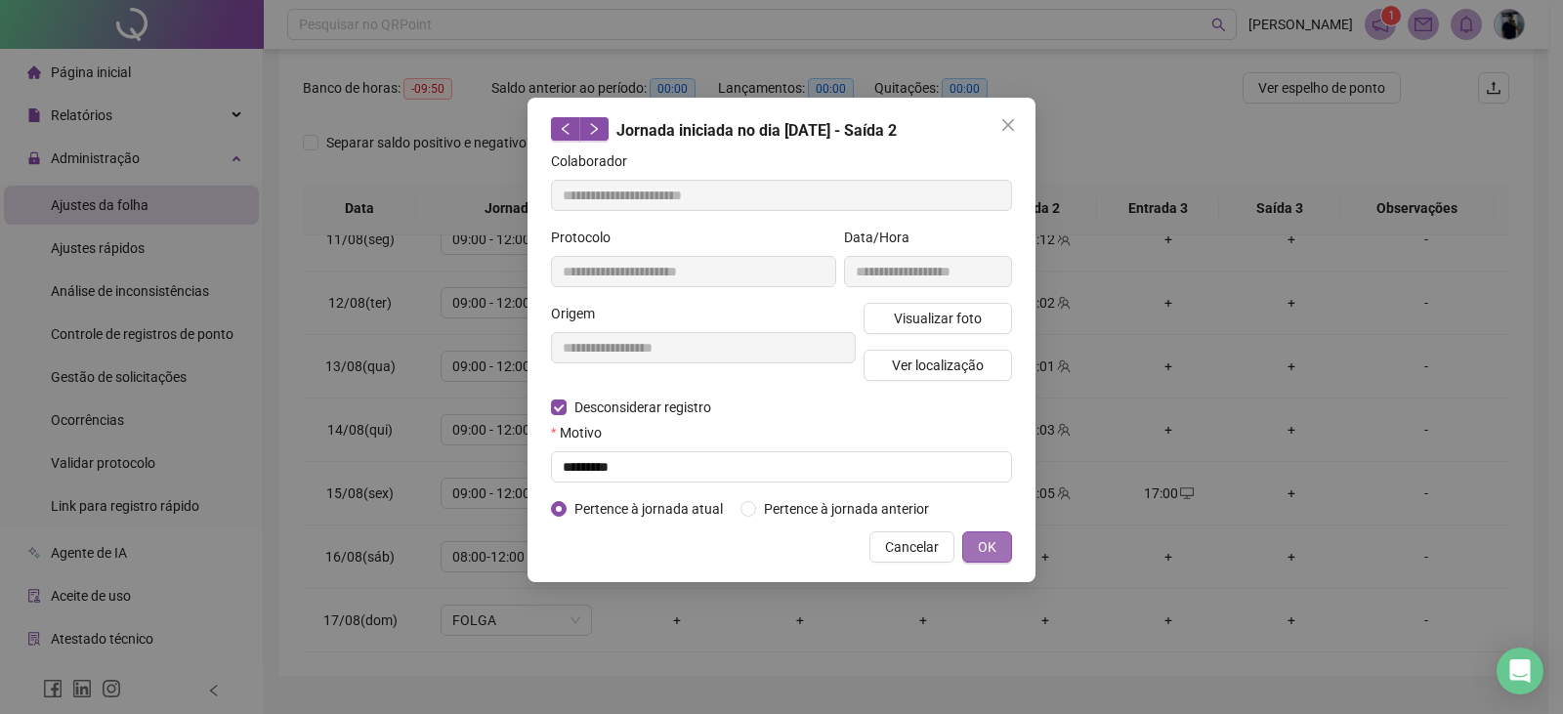
click at [1001, 542] on button "OK" at bounding box center [987, 547] width 50 height 31
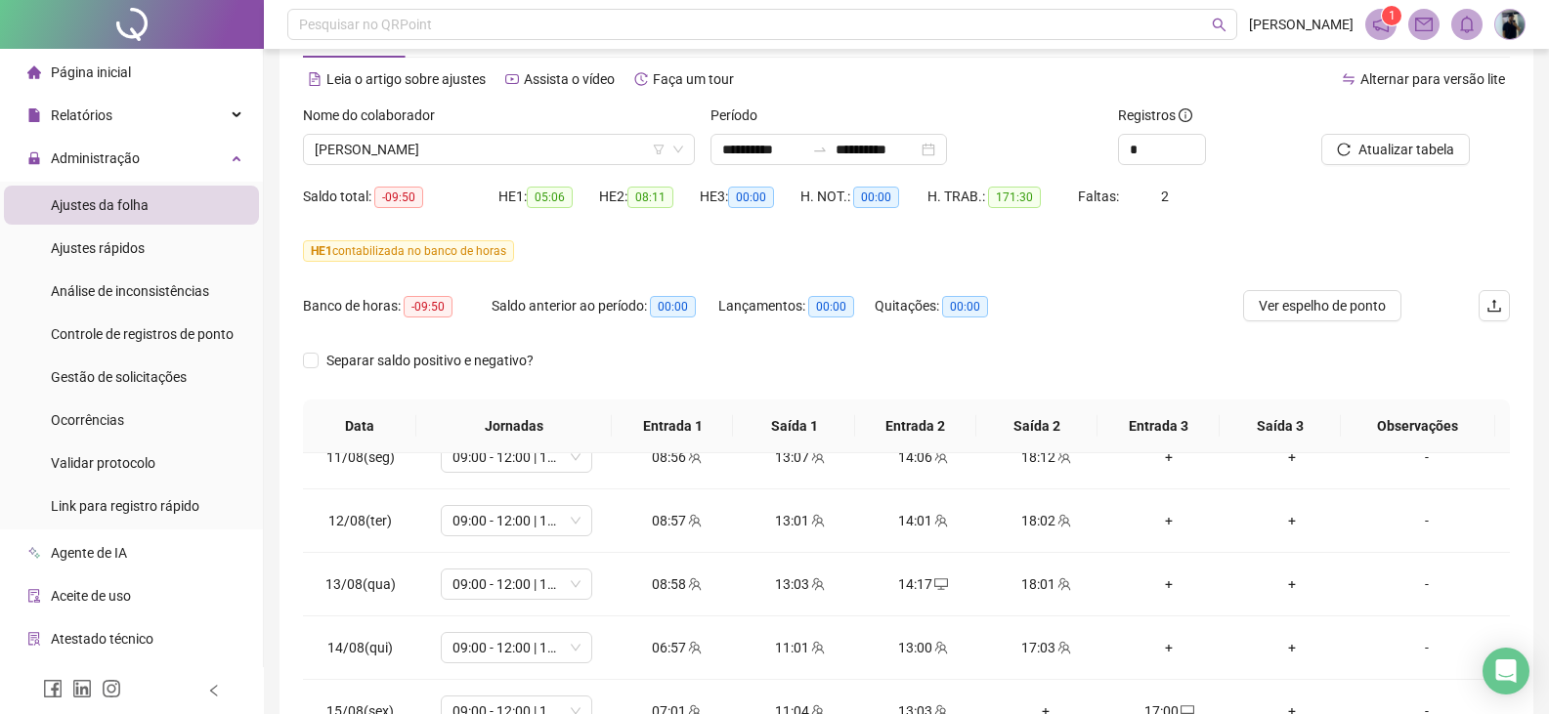
scroll to position [21, 0]
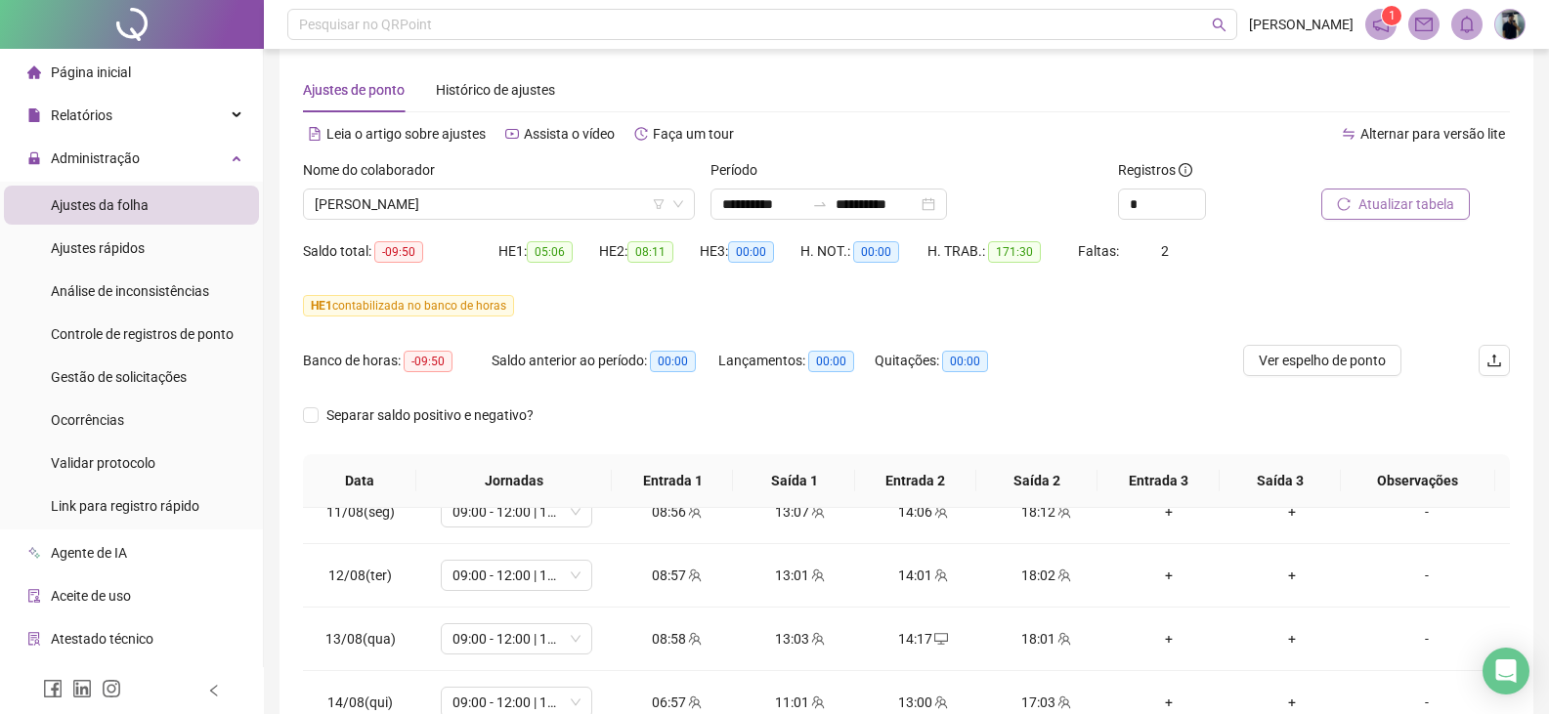
click at [1407, 211] on span "Atualizar tabela" at bounding box center [1406, 203] width 96 height 21
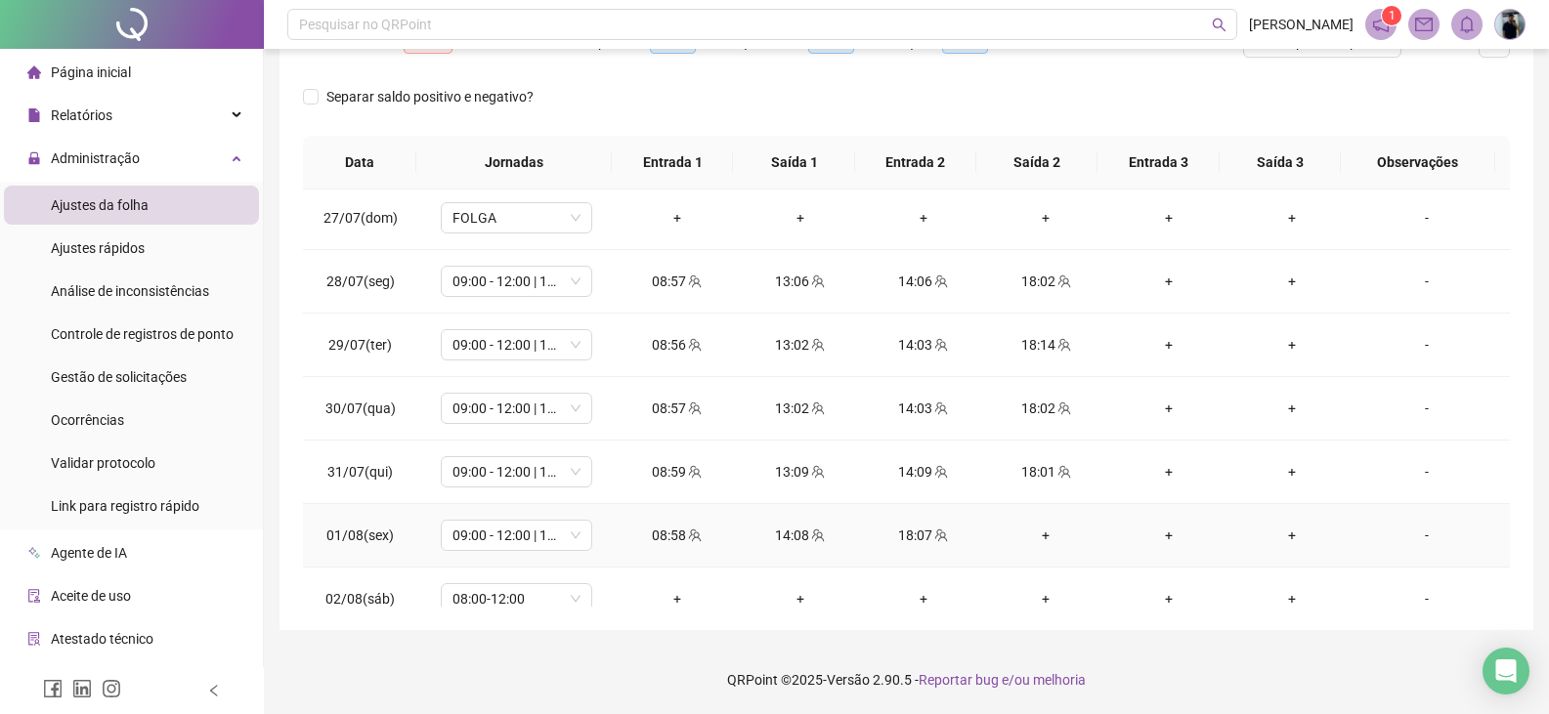
scroll to position [482, 0]
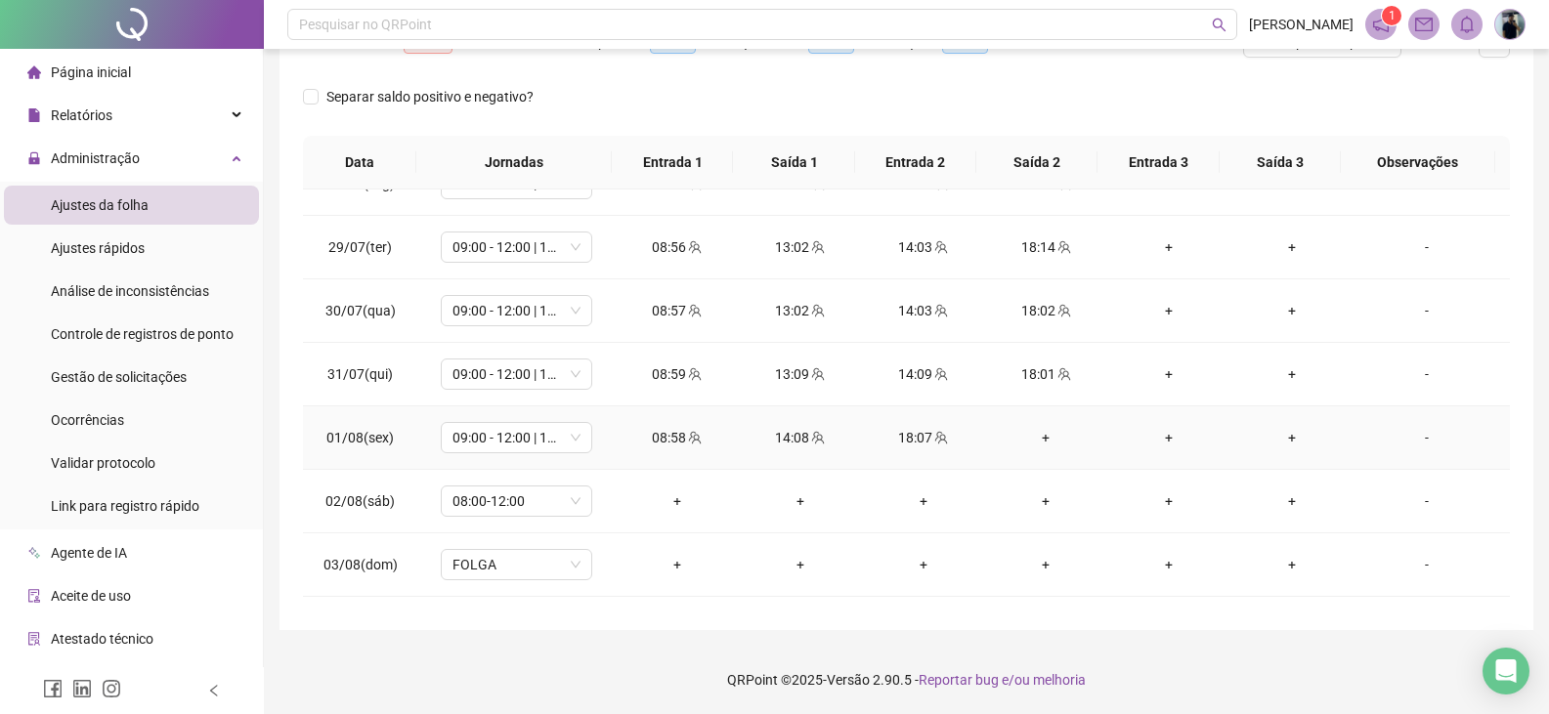
click at [1037, 444] on div "+" at bounding box center [1046, 437] width 92 height 21
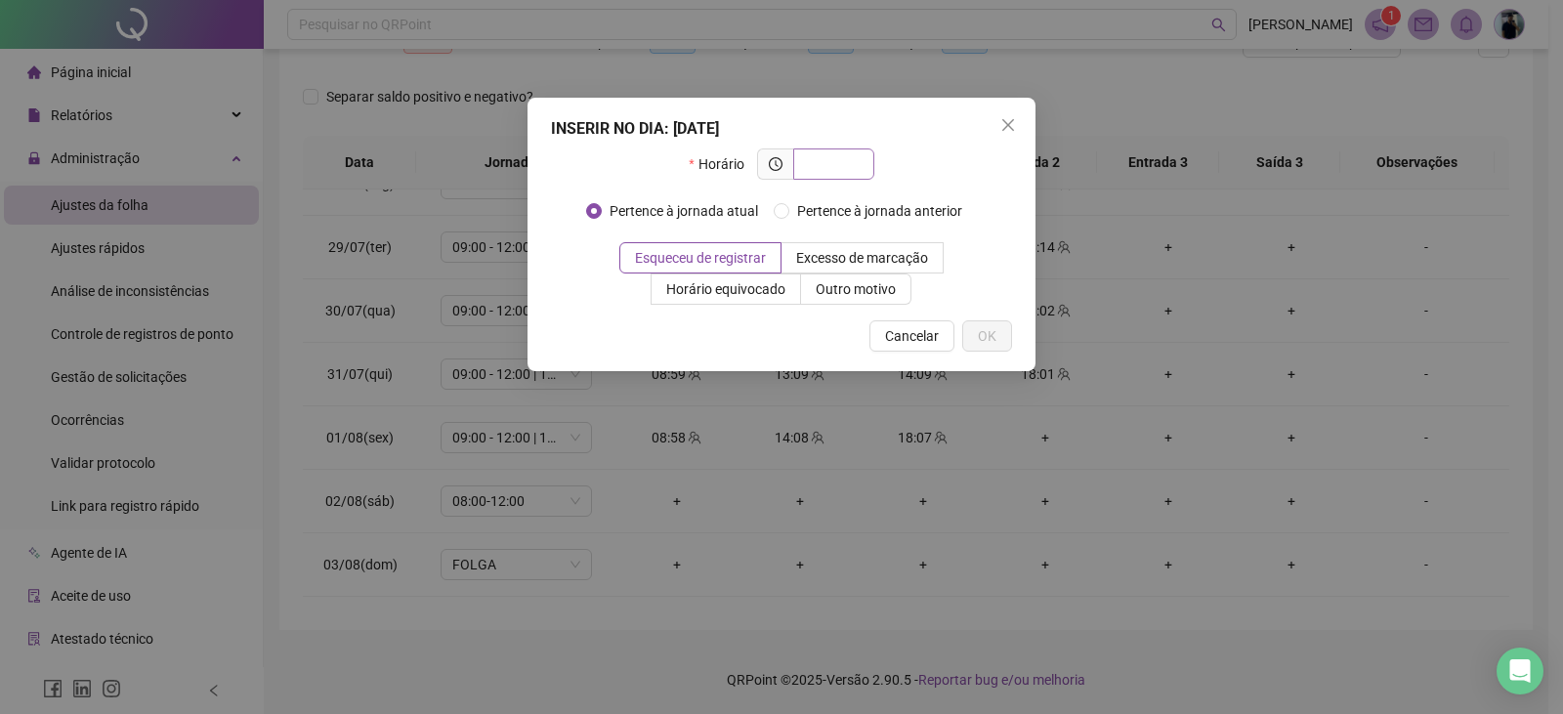
click at [845, 166] on input "text" at bounding box center [832, 163] width 54 height 21
type input "*****"
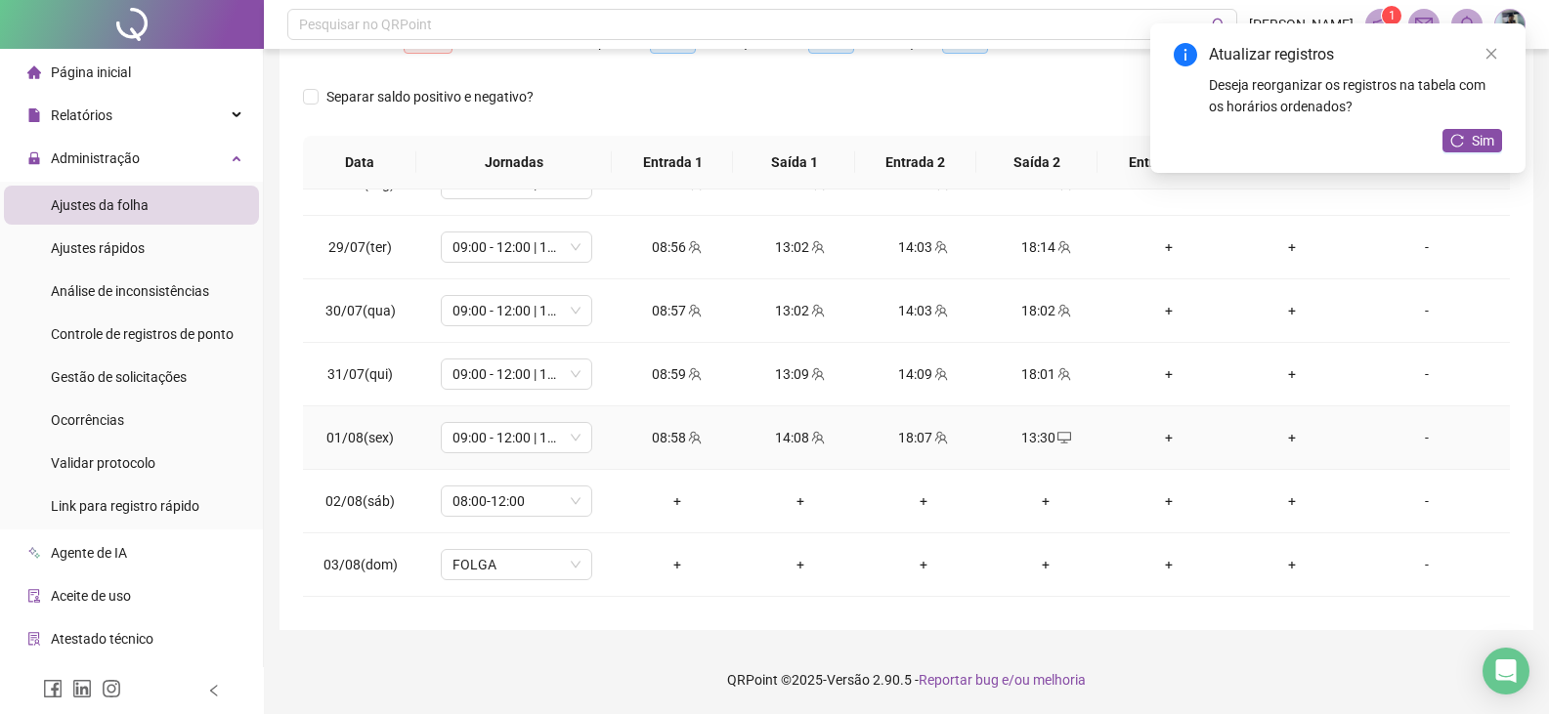
click at [1057, 441] on icon "desktop" at bounding box center [1064, 438] width 14 height 12
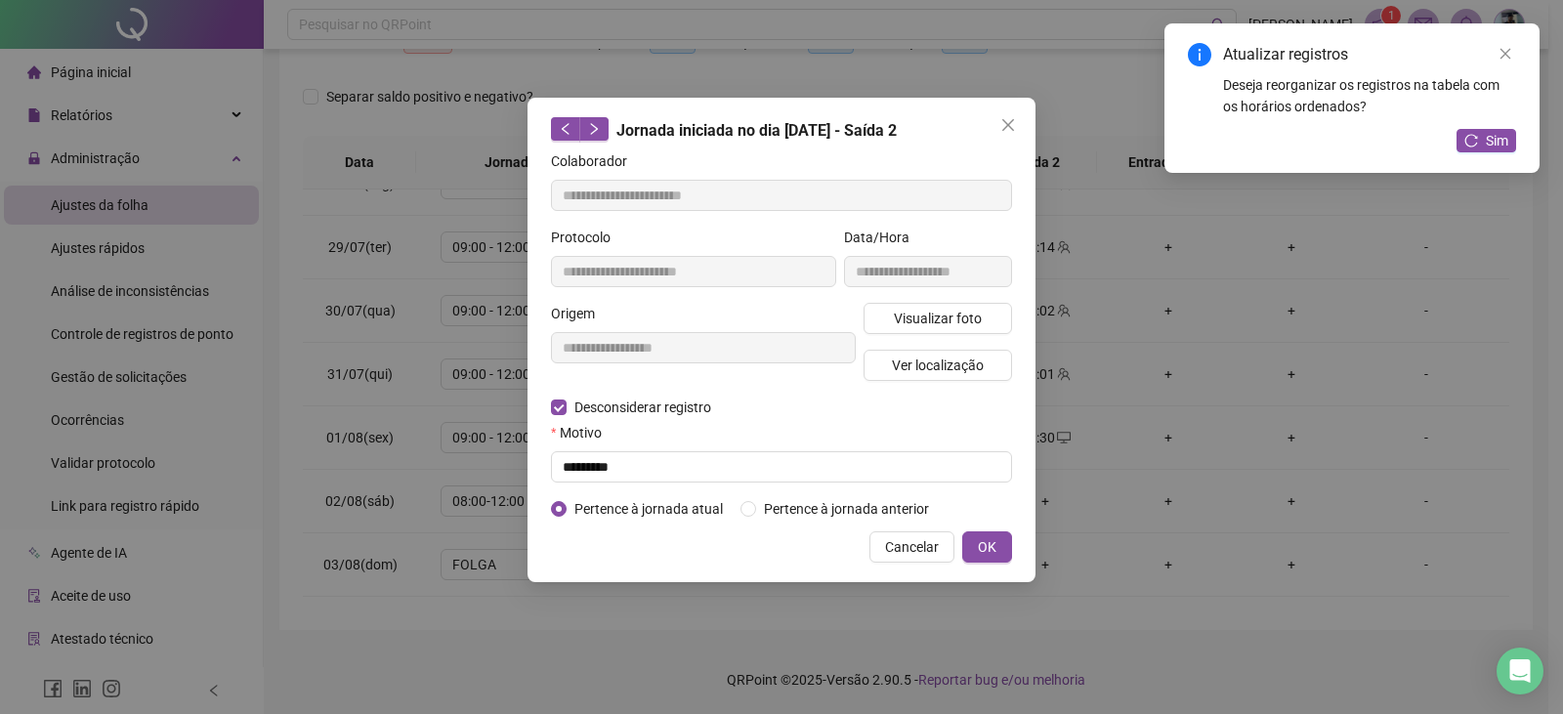
type input "**********"
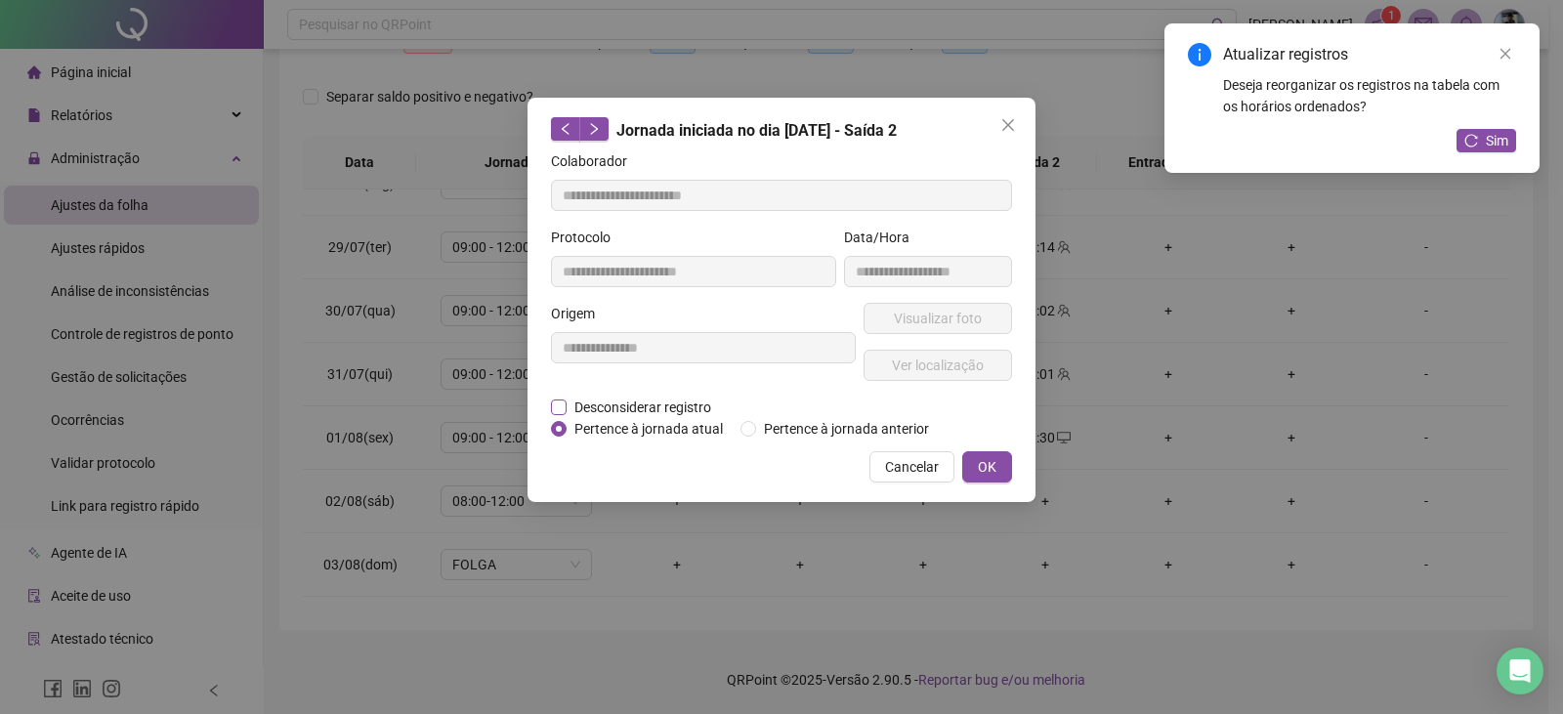
click at [677, 402] on span "Desconsiderar registro" at bounding box center [643, 407] width 152 height 21
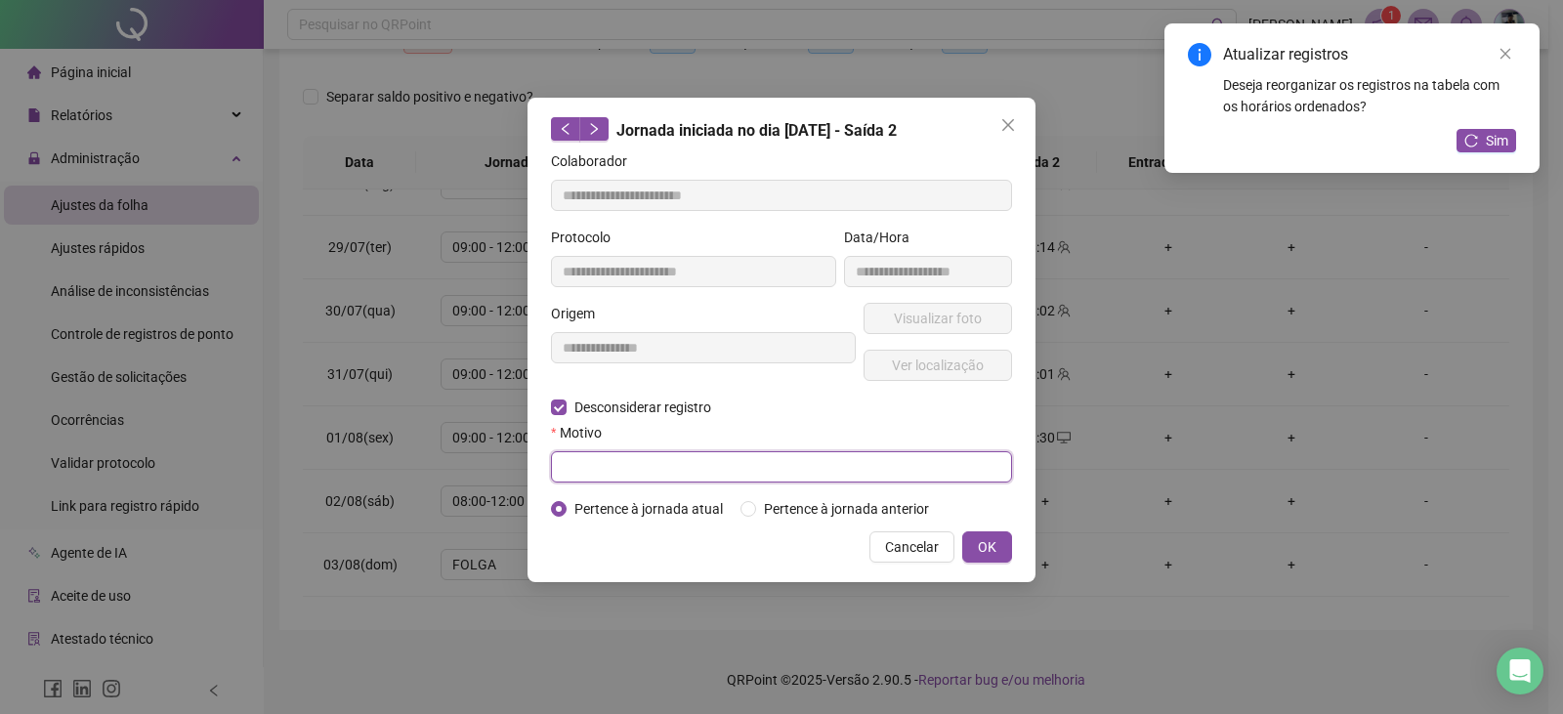
click at [757, 474] on input "text" at bounding box center [781, 466] width 461 height 31
type input "******"
click at [994, 548] on span "OK" at bounding box center [987, 546] width 19 height 21
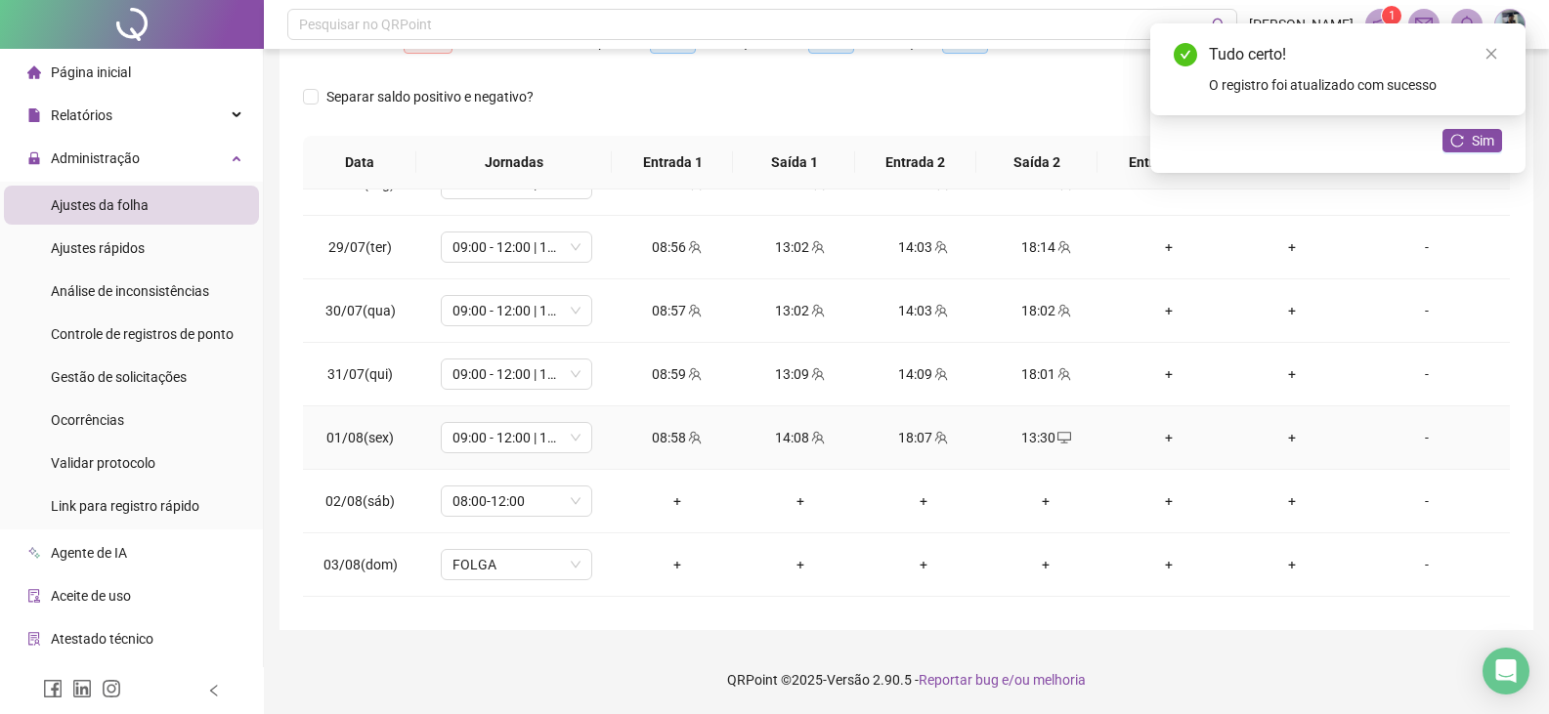
click at [1156, 437] on div "+" at bounding box center [1169, 437] width 92 height 21
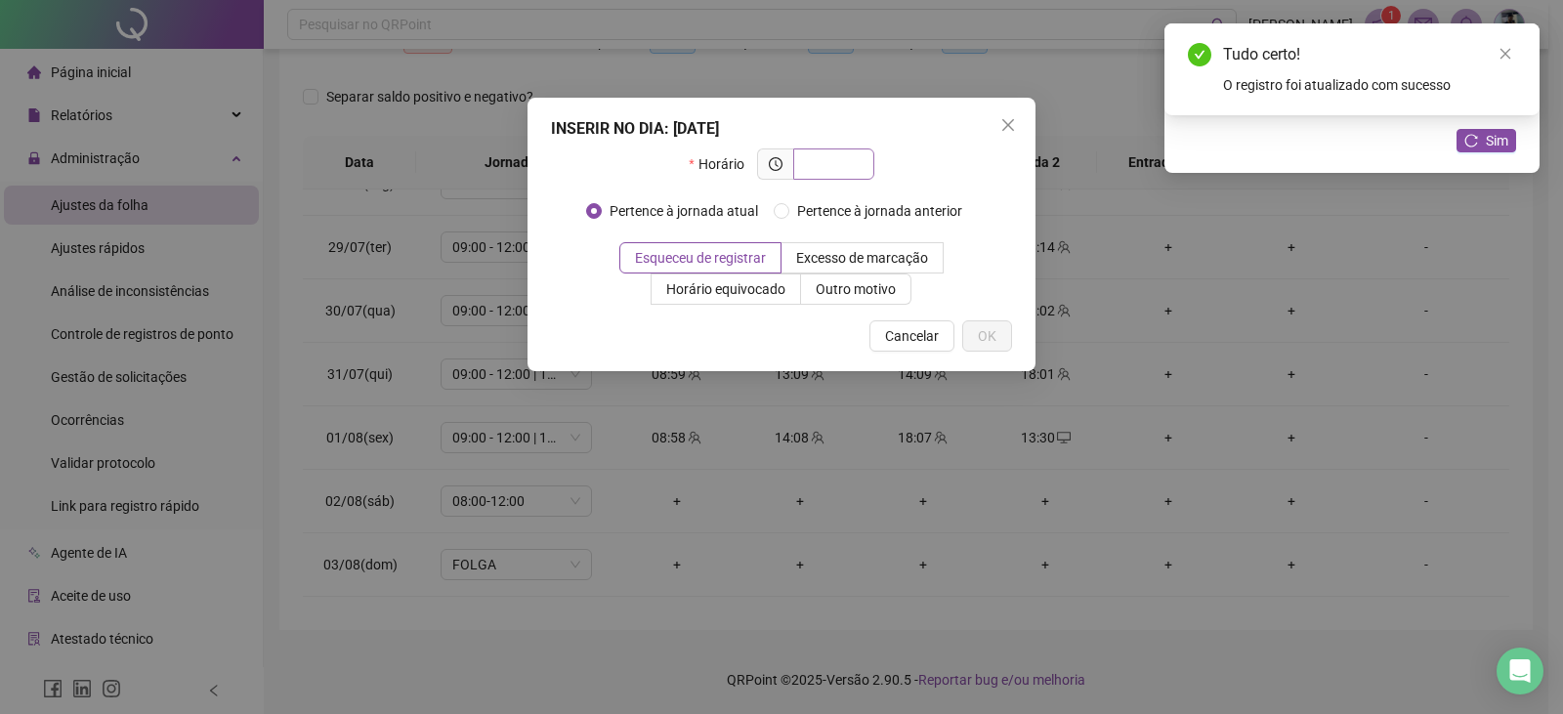
click at [819, 158] on input "text" at bounding box center [832, 163] width 54 height 21
type input "*****"
click at [997, 334] on button "OK" at bounding box center [987, 335] width 50 height 31
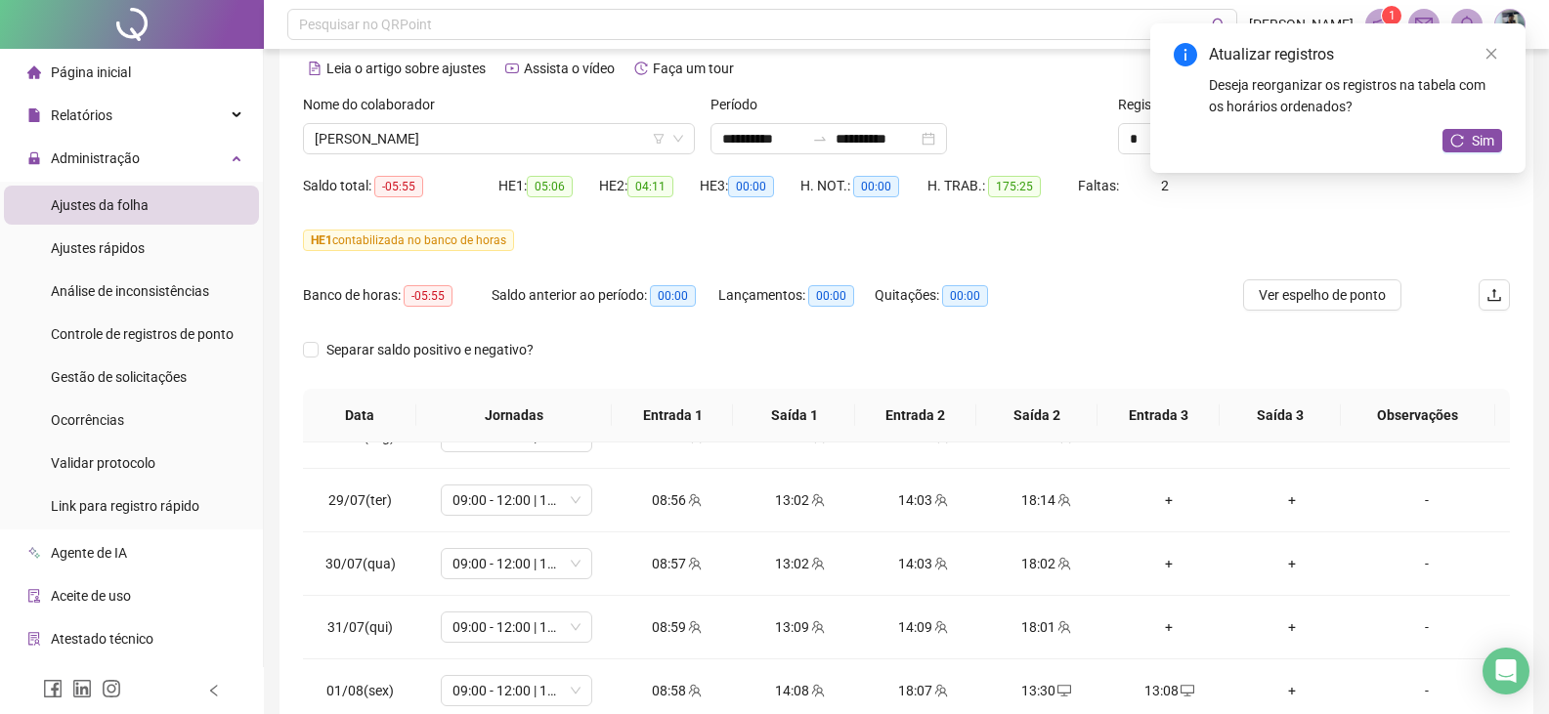
scroll to position [72, 0]
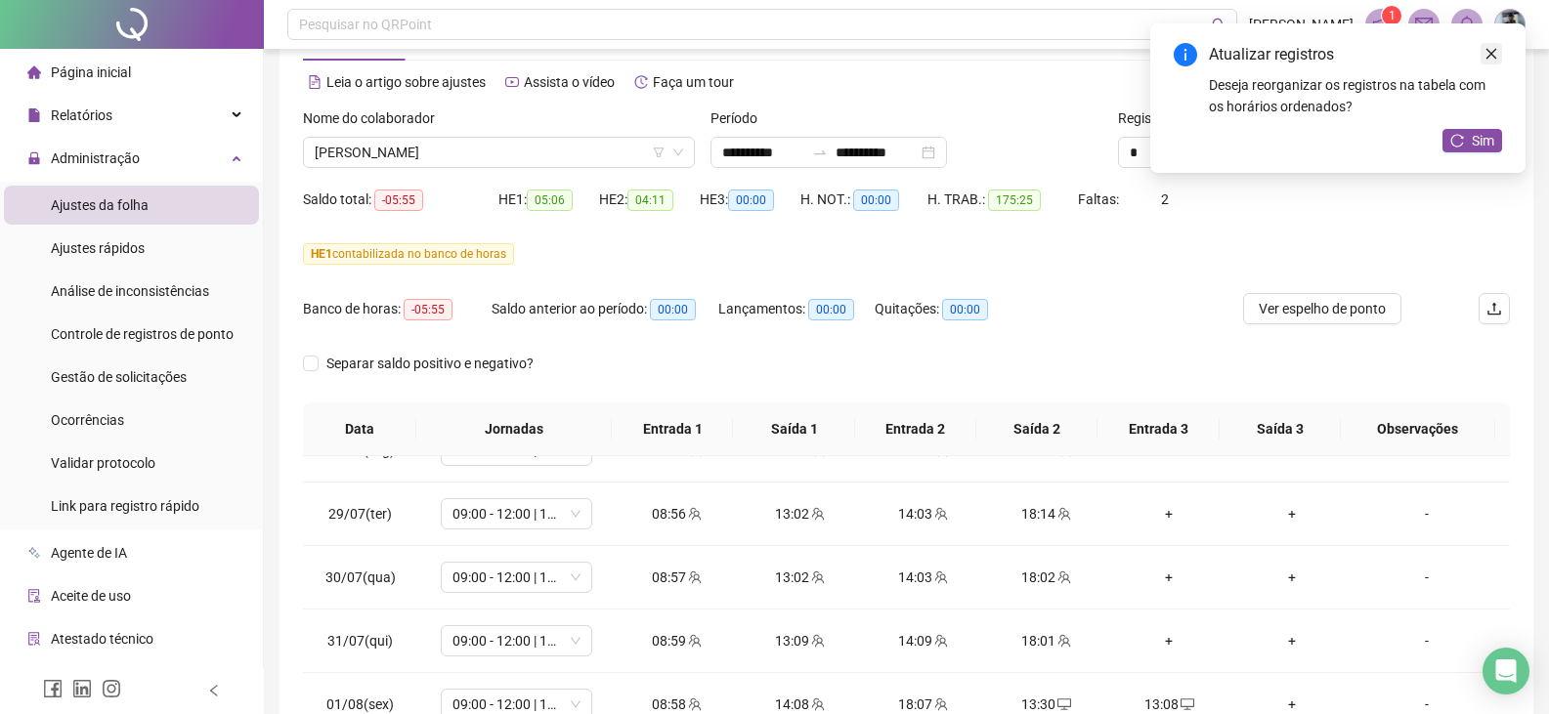
click at [1492, 46] on link "Close" at bounding box center [1490, 53] width 21 height 21
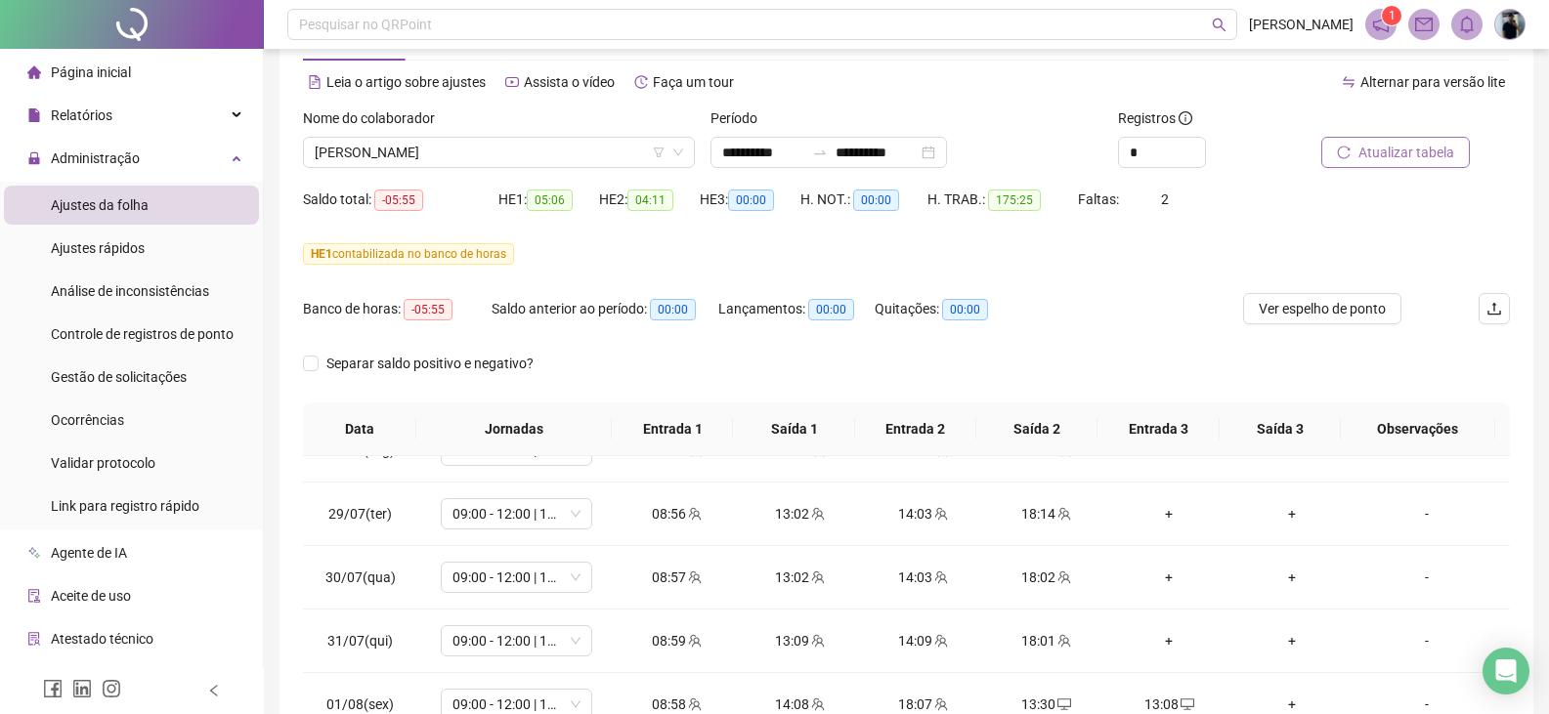
click at [1415, 158] on span "Atualizar tabela" at bounding box center [1406, 152] width 96 height 21
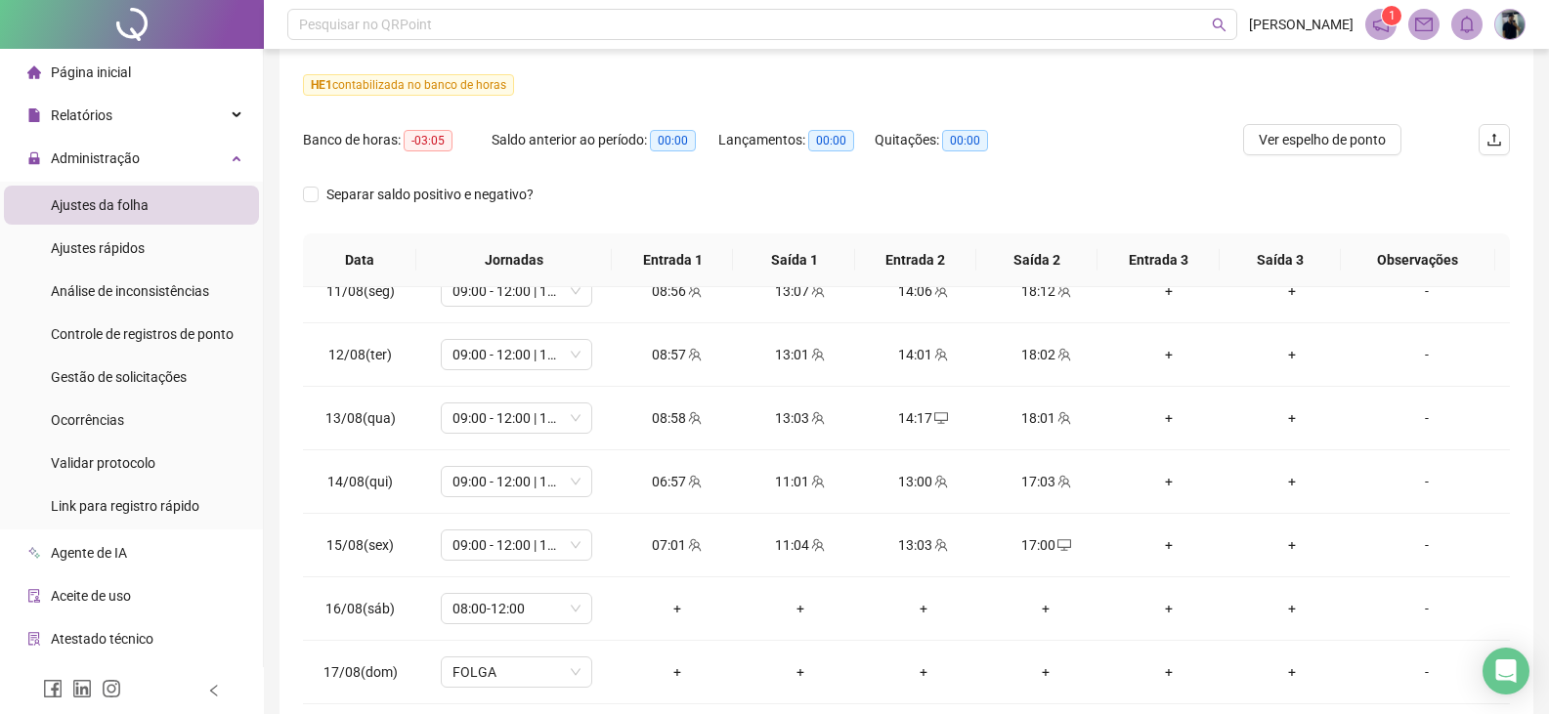
scroll to position [46, 0]
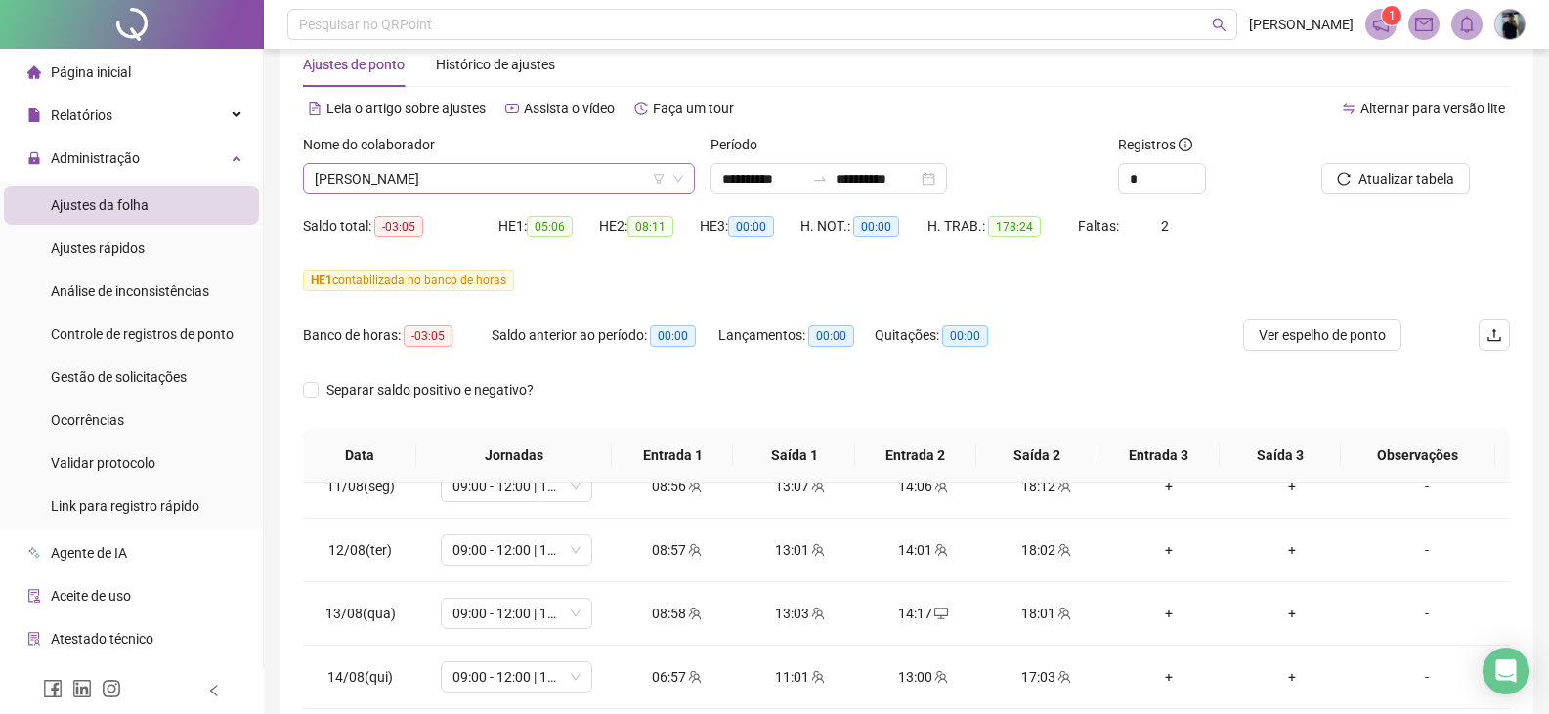
click at [447, 169] on span "[PERSON_NAME]" at bounding box center [499, 178] width 368 height 29
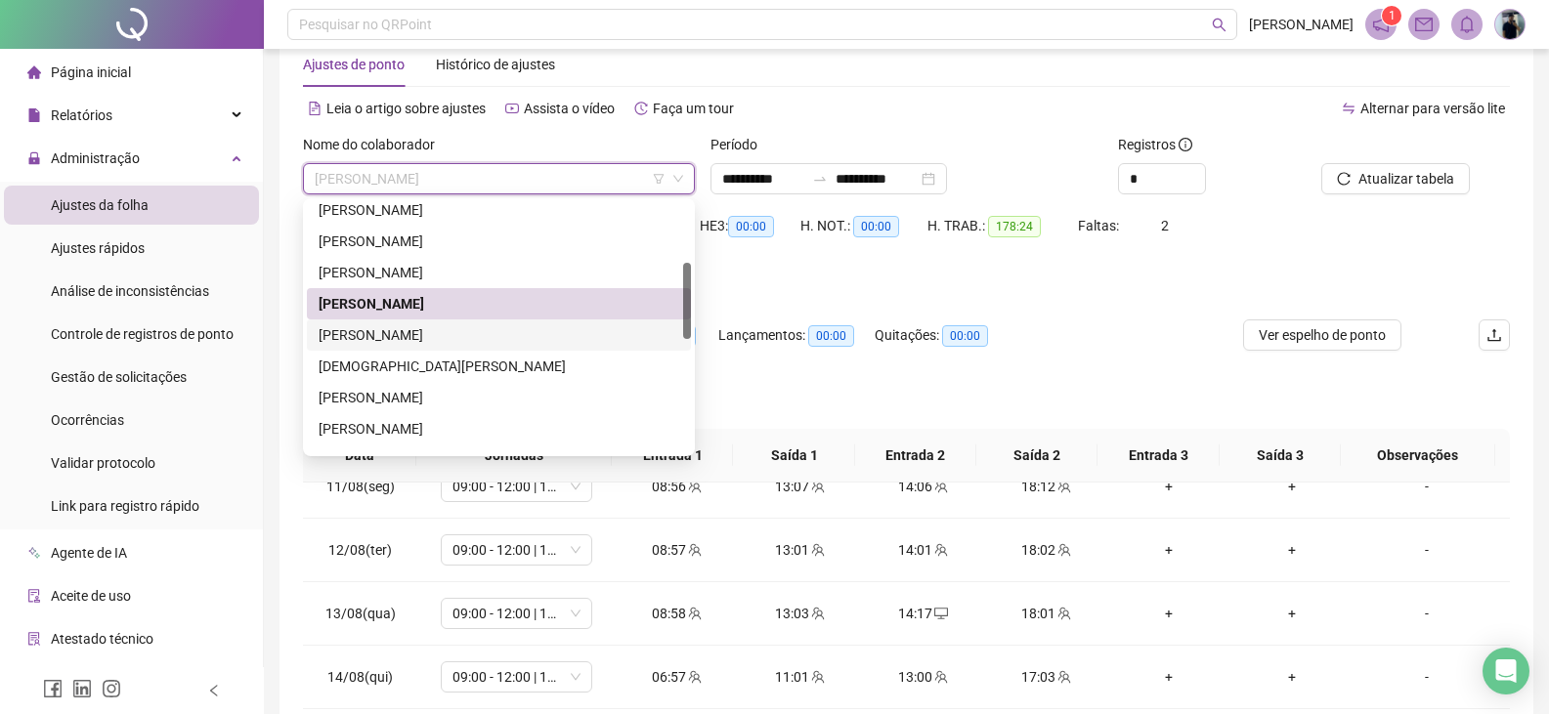
click at [420, 343] on div "[PERSON_NAME]" at bounding box center [499, 334] width 361 height 21
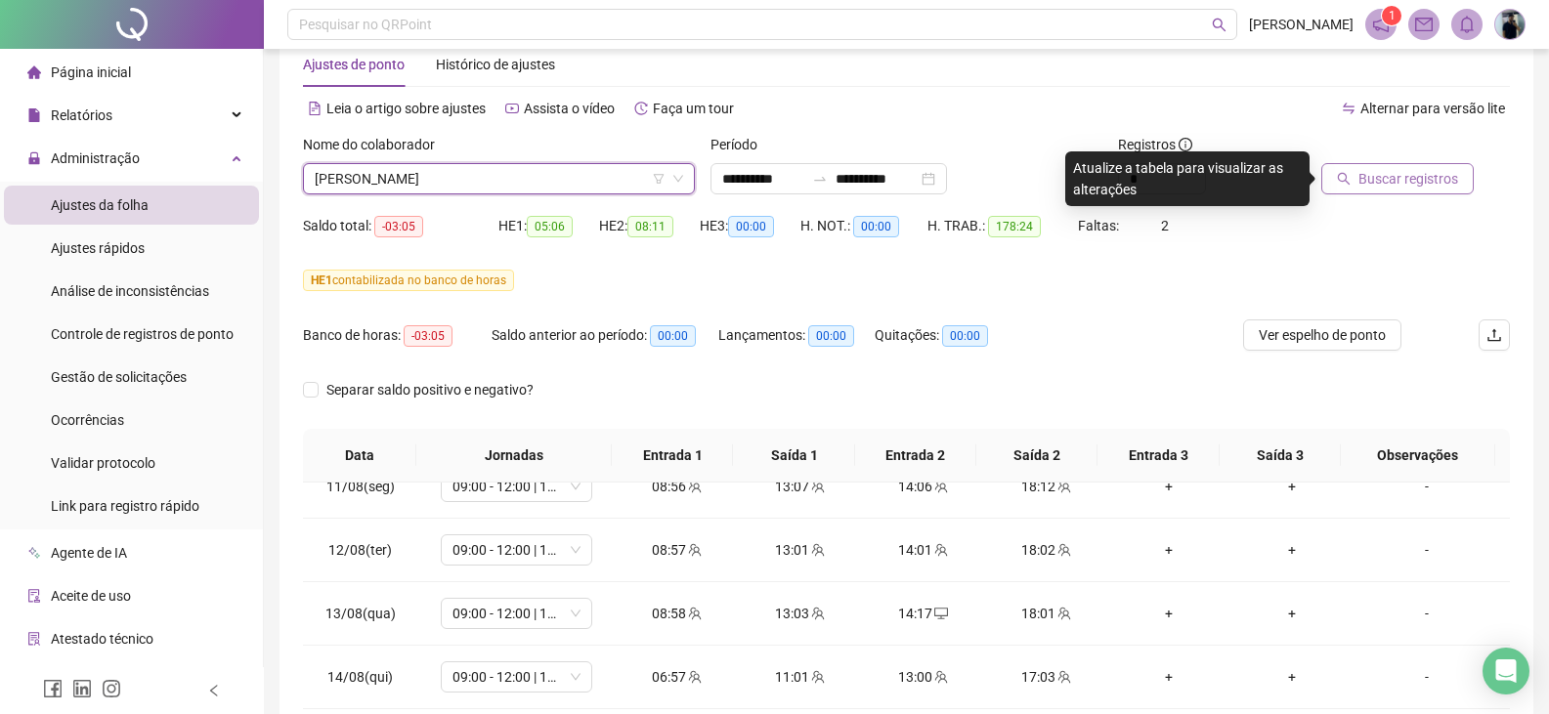
click at [1390, 183] on span "Buscar registros" at bounding box center [1408, 178] width 100 height 21
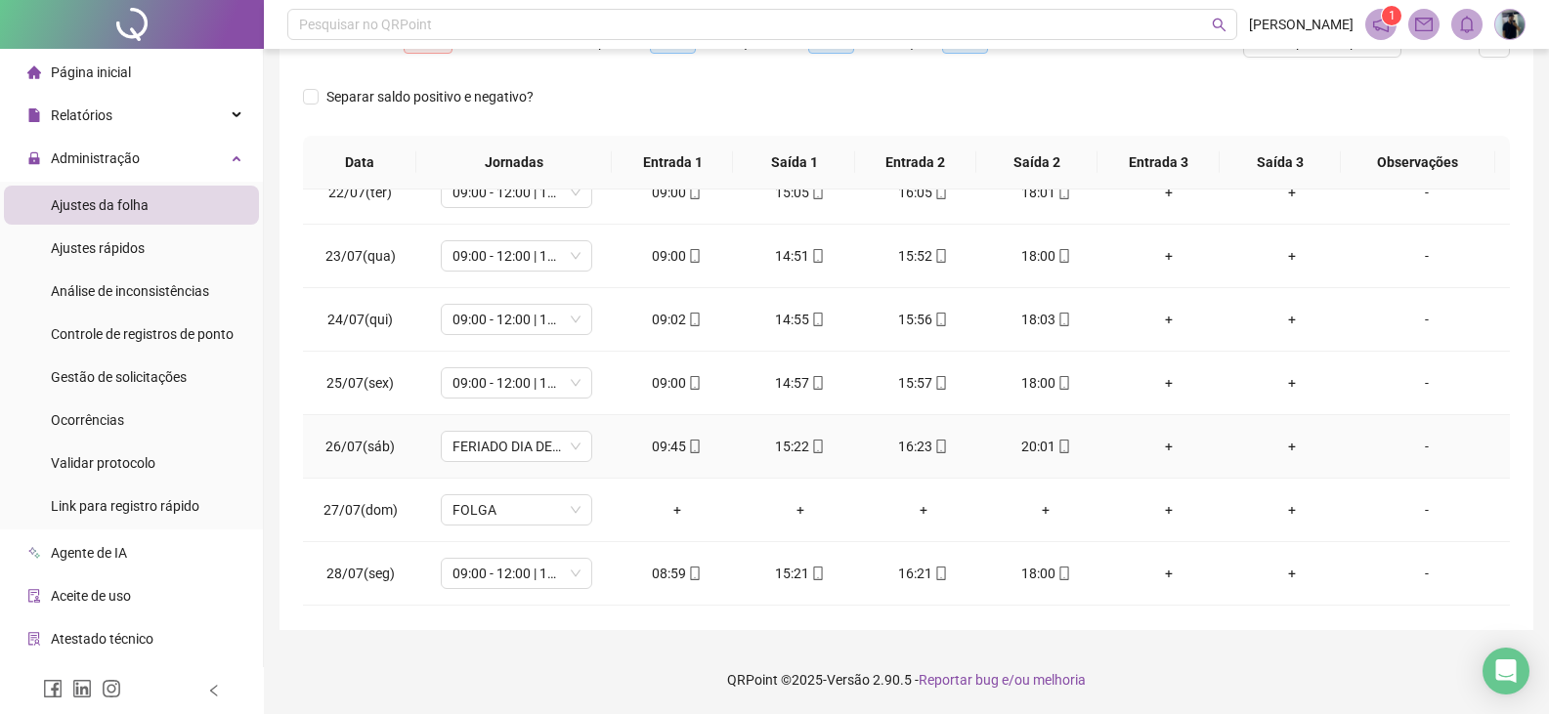
scroll to position [0, 0]
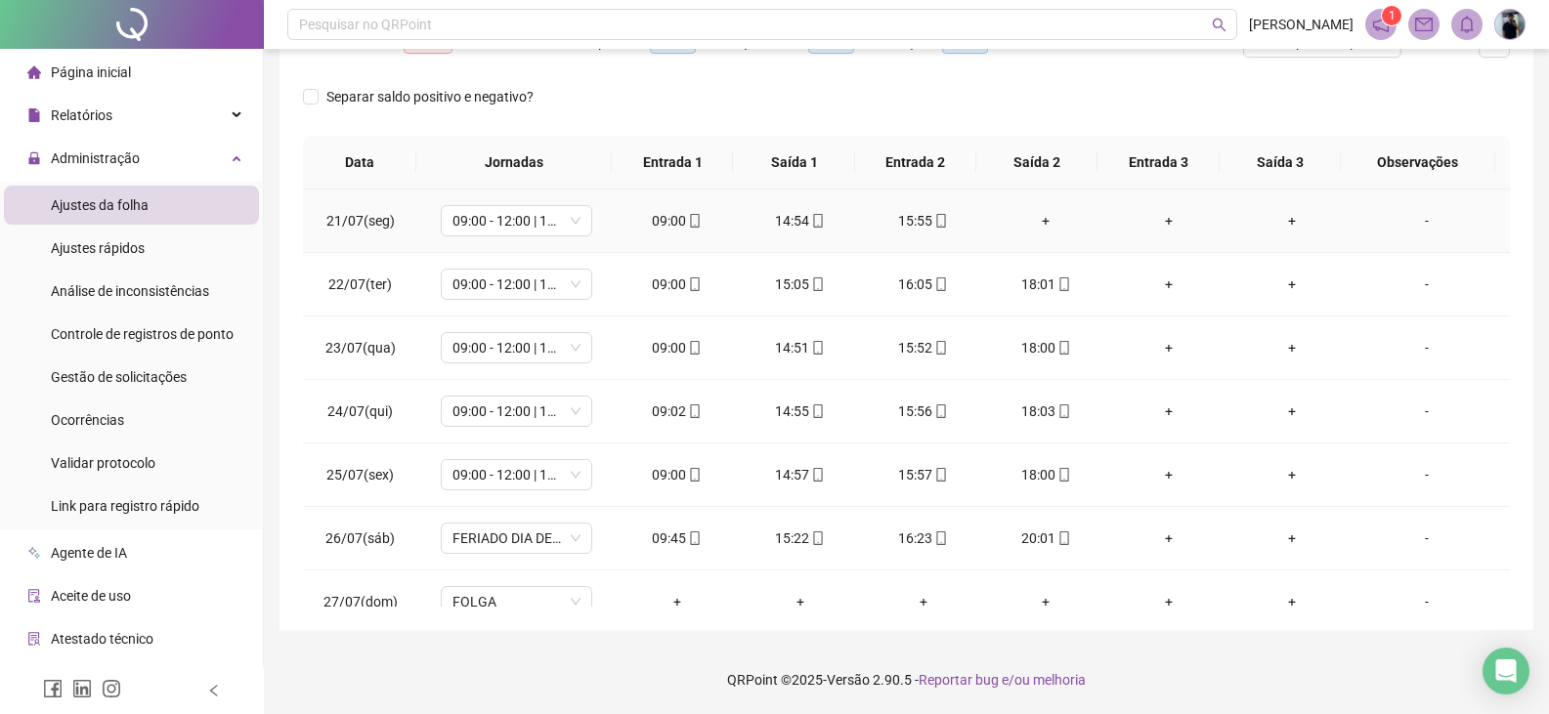
click at [1043, 212] on div "+" at bounding box center [1046, 220] width 92 height 21
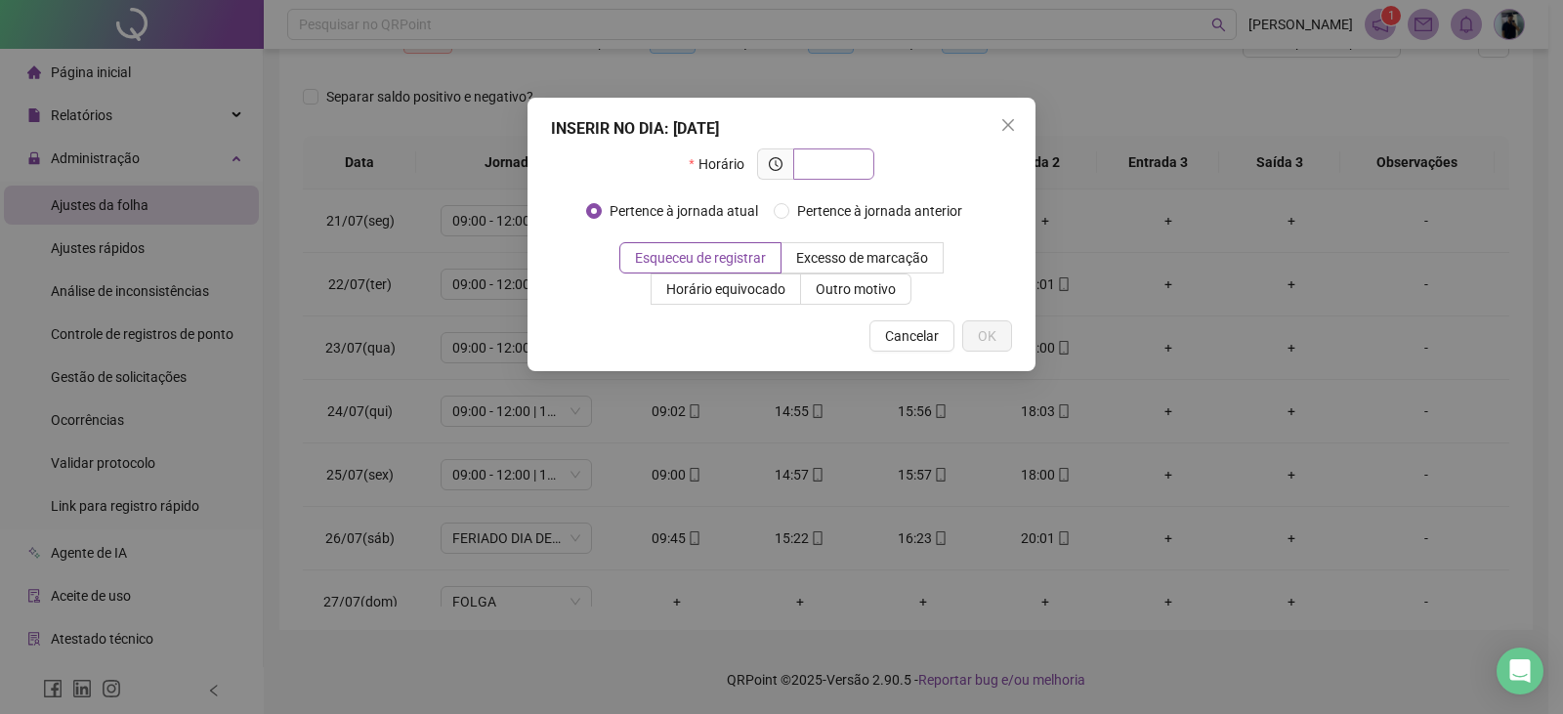
click at [839, 168] on input "text" at bounding box center [832, 163] width 54 height 21
type input "*****"
click at [995, 341] on span "OK" at bounding box center [987, 335] width 19 height 21
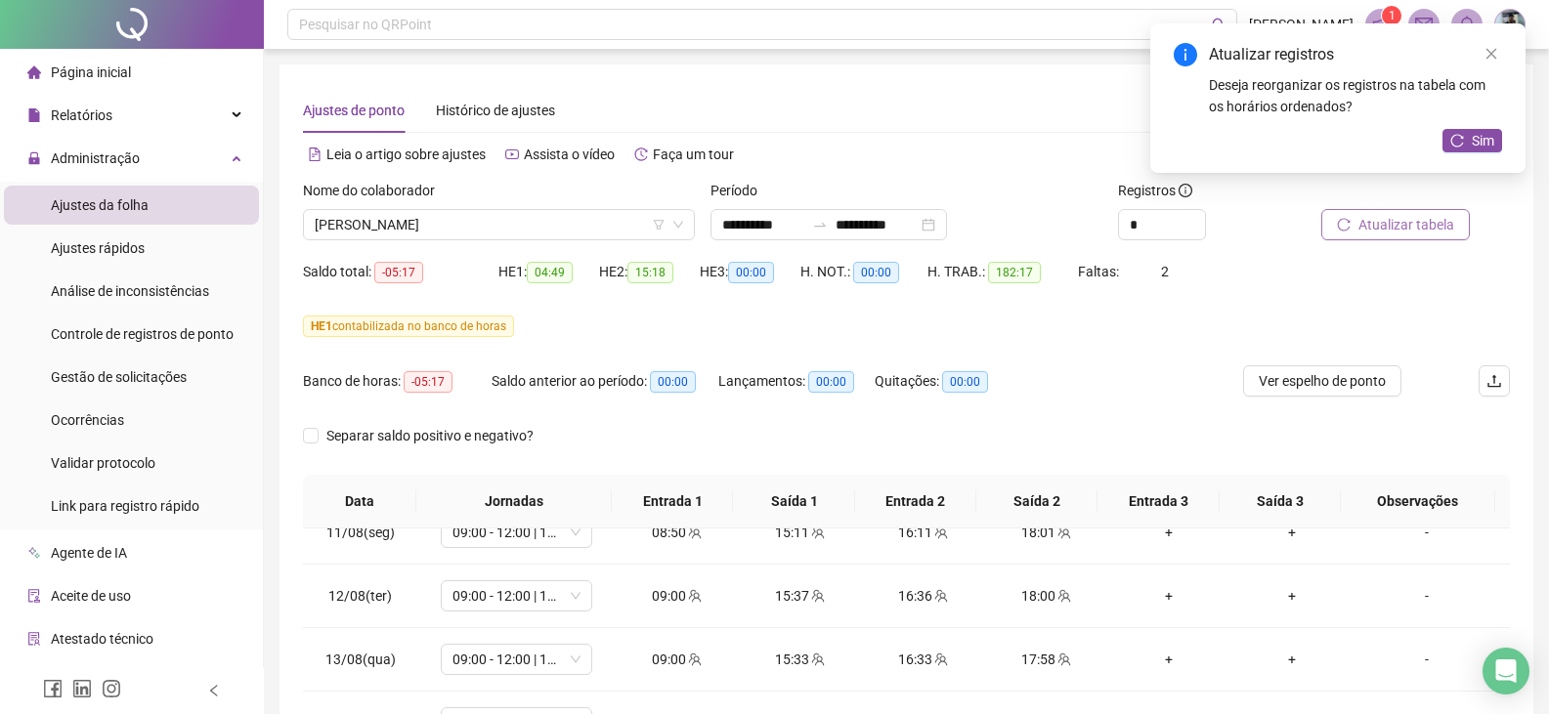
click at [1371, 209] on button "Atualizar tabela" at bounding box center [1395, 224] width 149 height 31
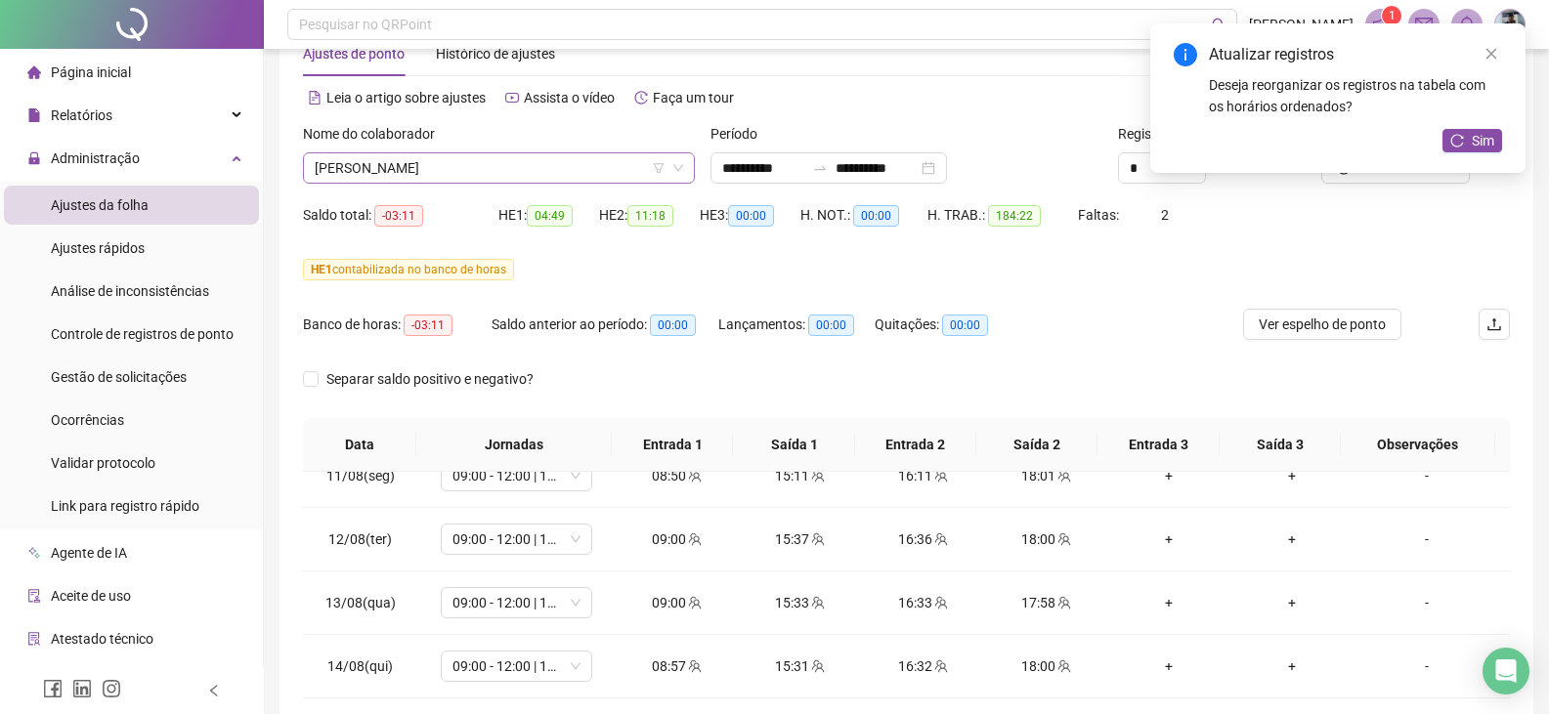
scroll to position [46, 0]
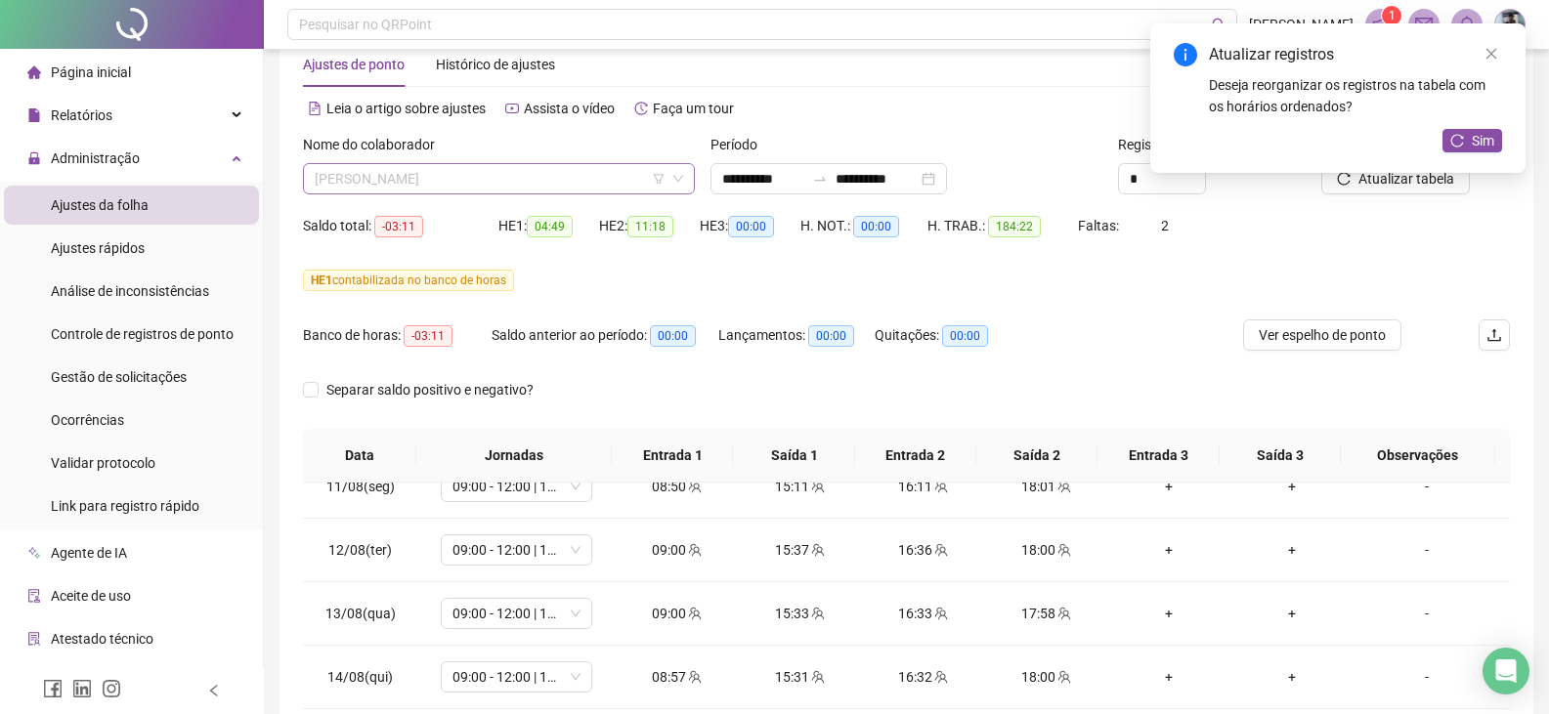
click at [452, 186] on span "[PERSON_NAME]" at bounding box center [499, 178] width 368 height 29
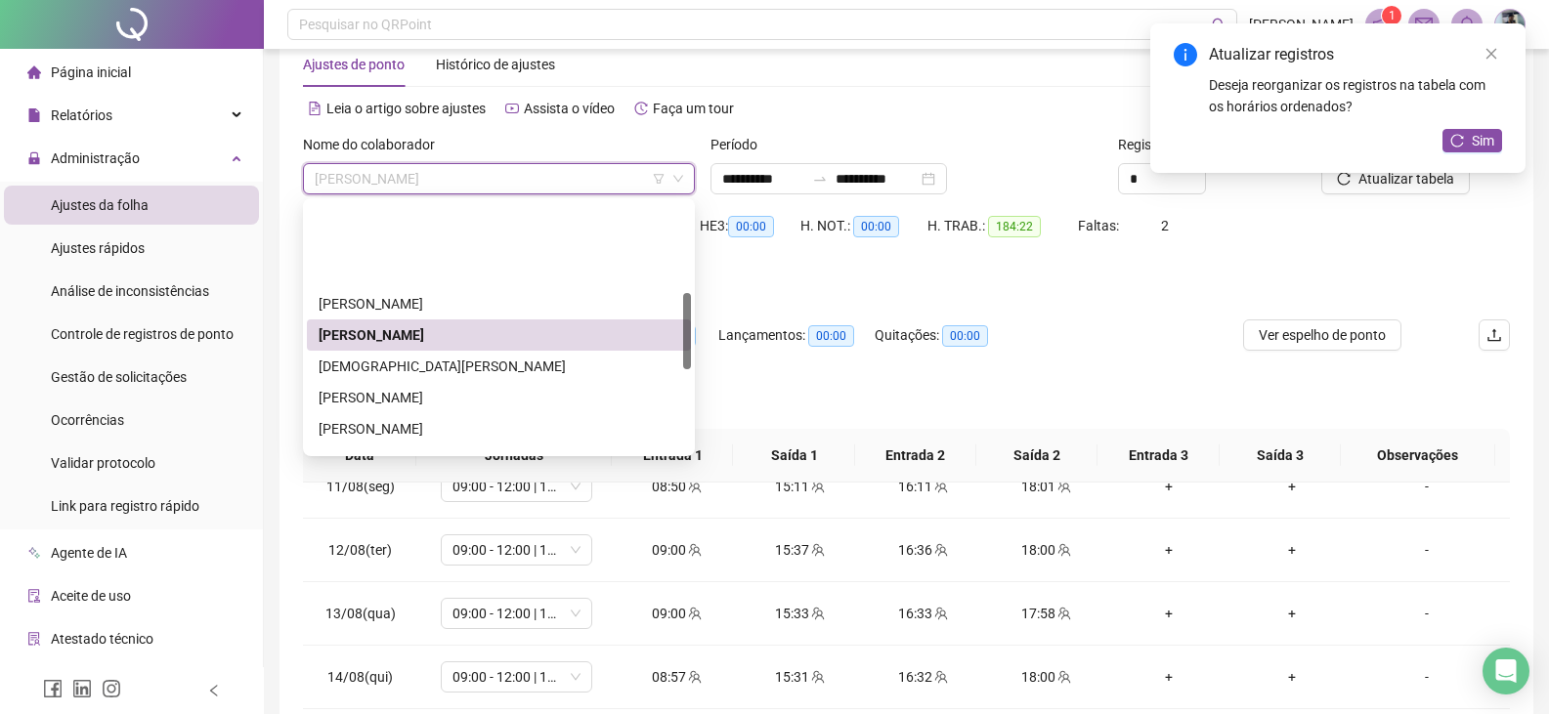
scroll to position [293, 0]
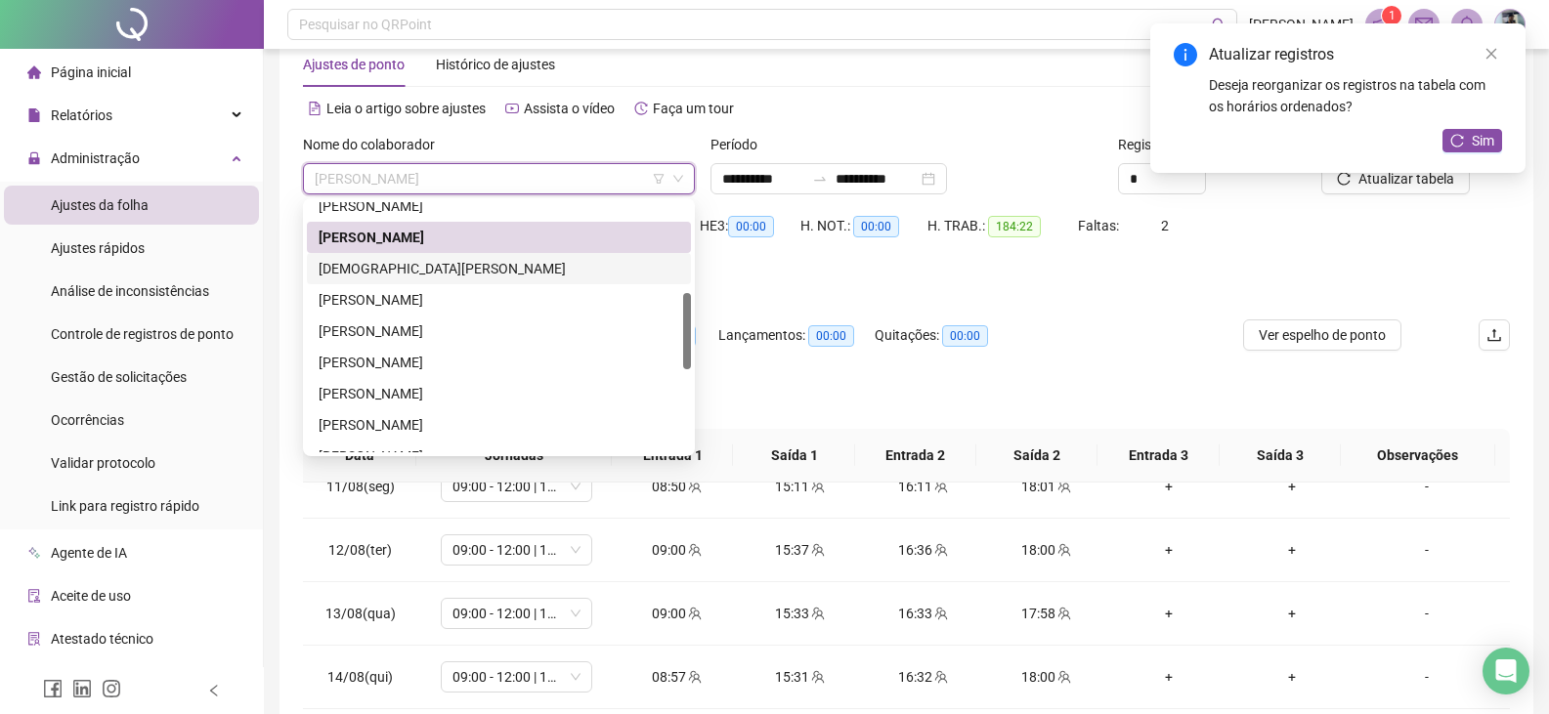
click at [448, 260] on div "[DEMOGRAPHIC_DATA][PERSON_NAME]" at bounding box center [499, 268] width 361 height 21
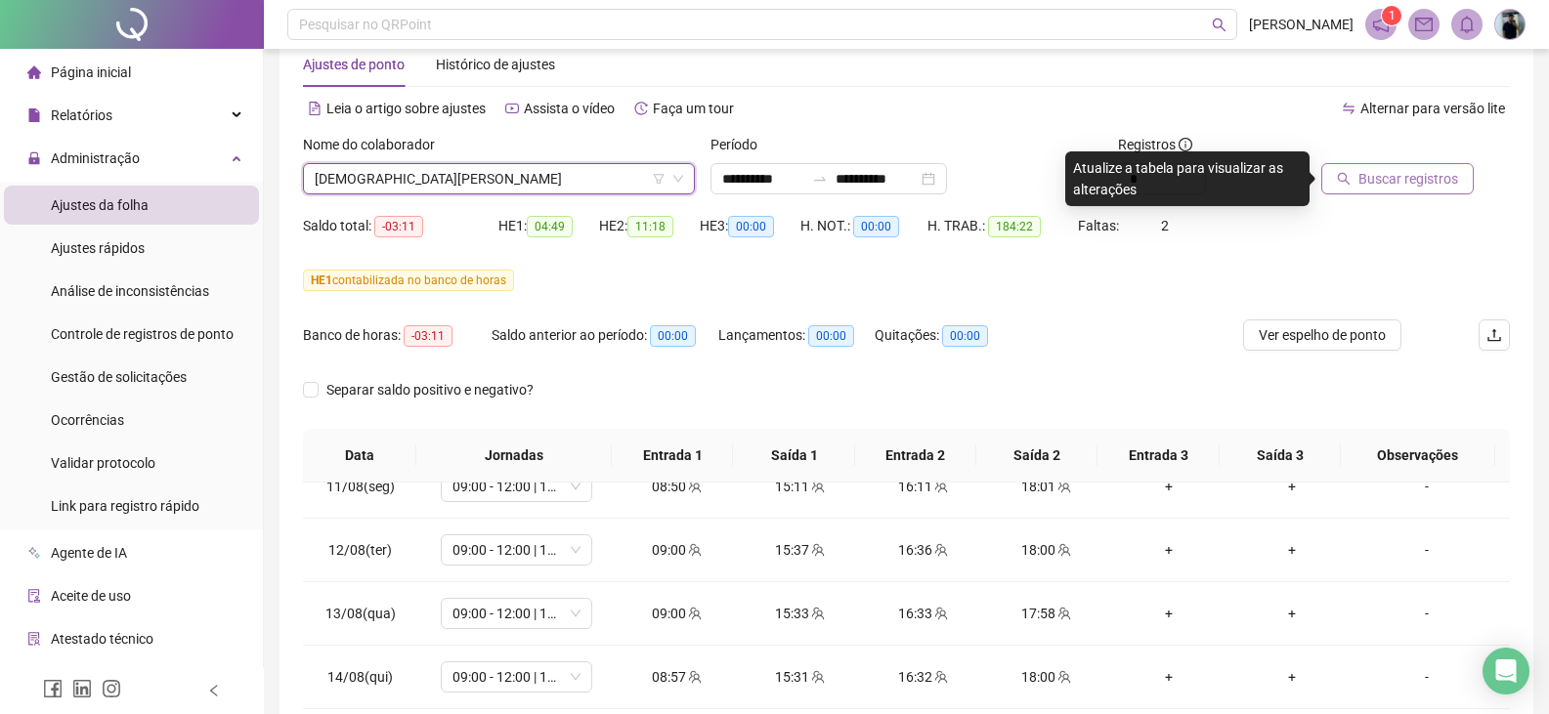
click at [1436, 185] on span "Buscar registros" at bounding box center [1408, 178] width 100 height 21
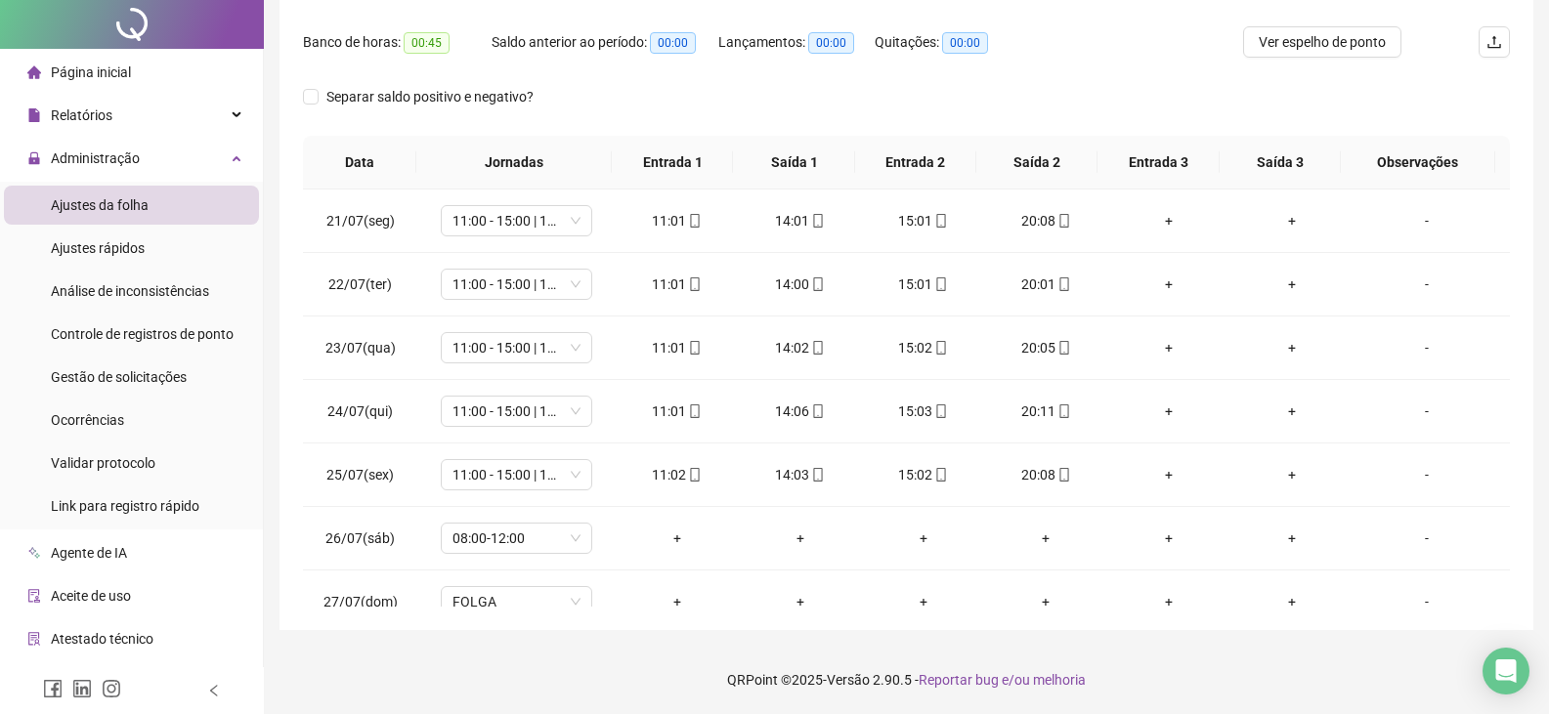
scroll to position [0, 0]
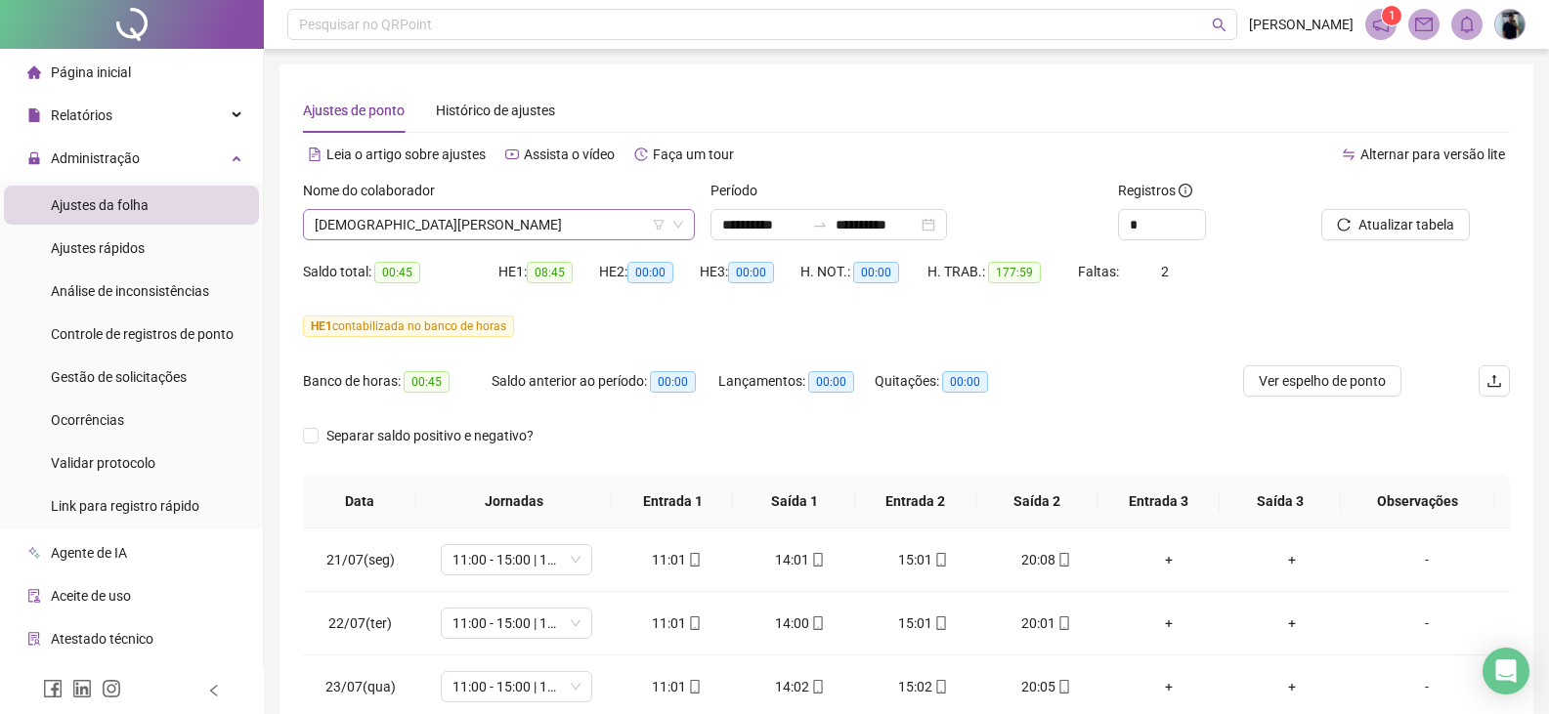
click at [438, 214] on span "[DEMOGRAPHIC_DATA][PERSON_NAME]" at bounding box center [499, 224] width 368 height 29
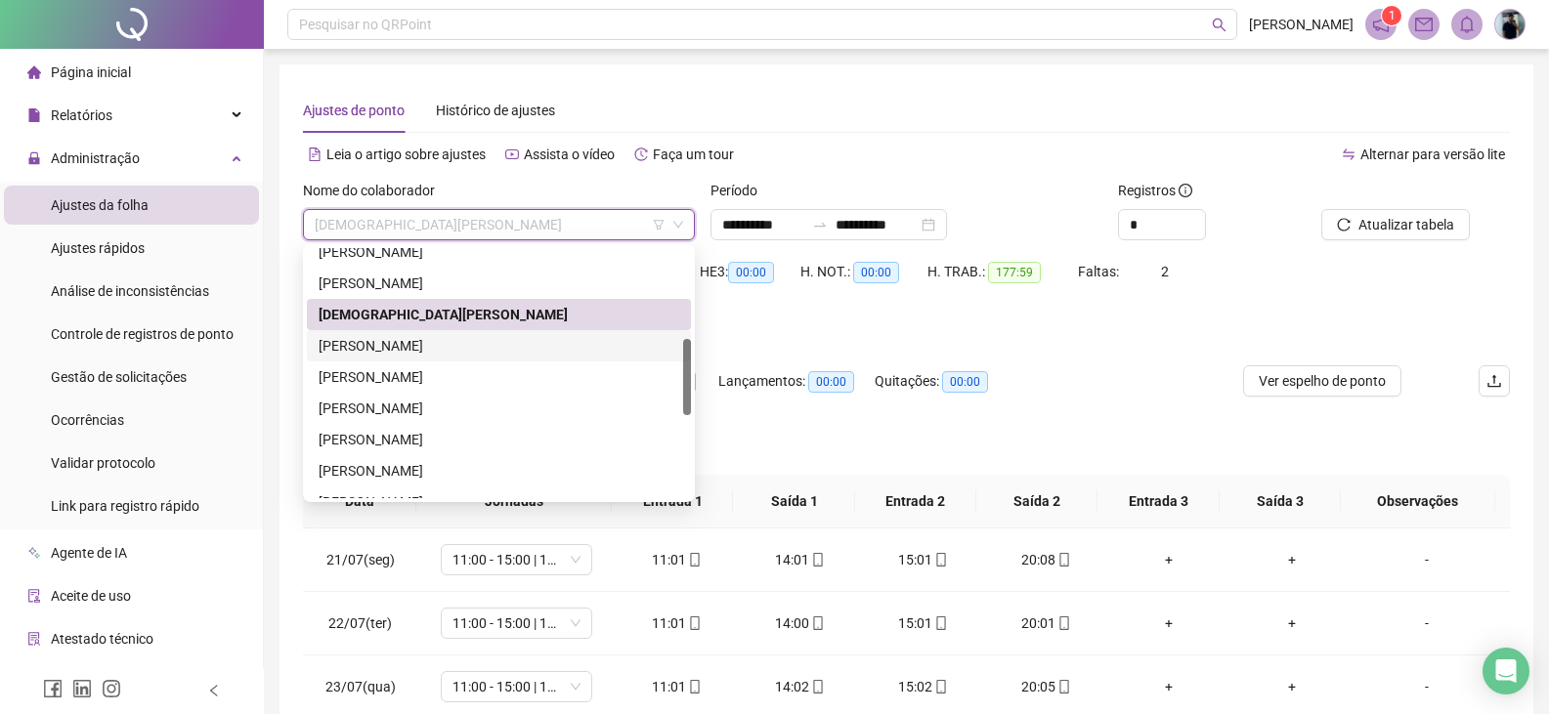
click at [404, 335] on div "[PERSON_NAME]" at bounding box center [499, 345] width 384 height 31
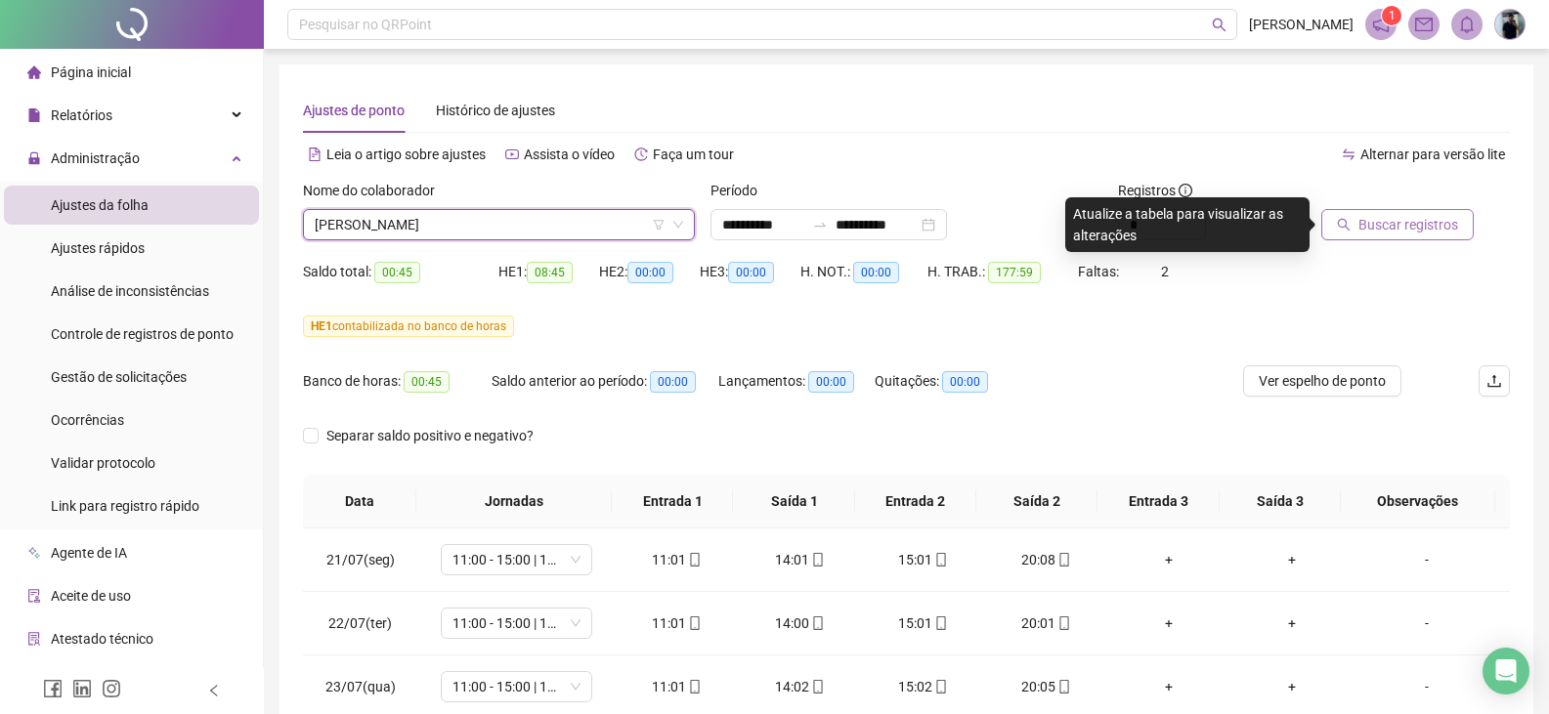
click at [1360, 235] on button "Buscar registros" at bounding box center [1397, 224] width 152 height 31
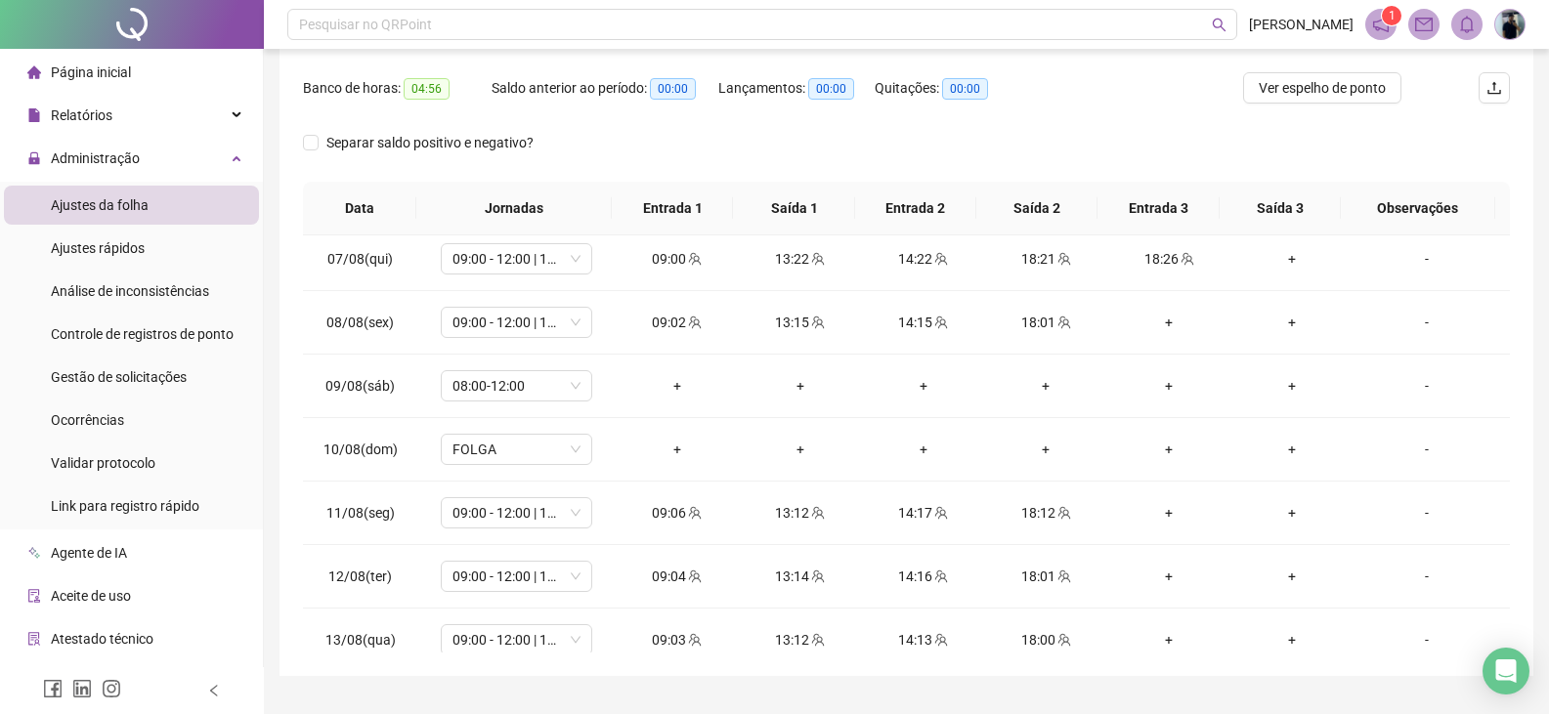
scroll to position [977, 0]
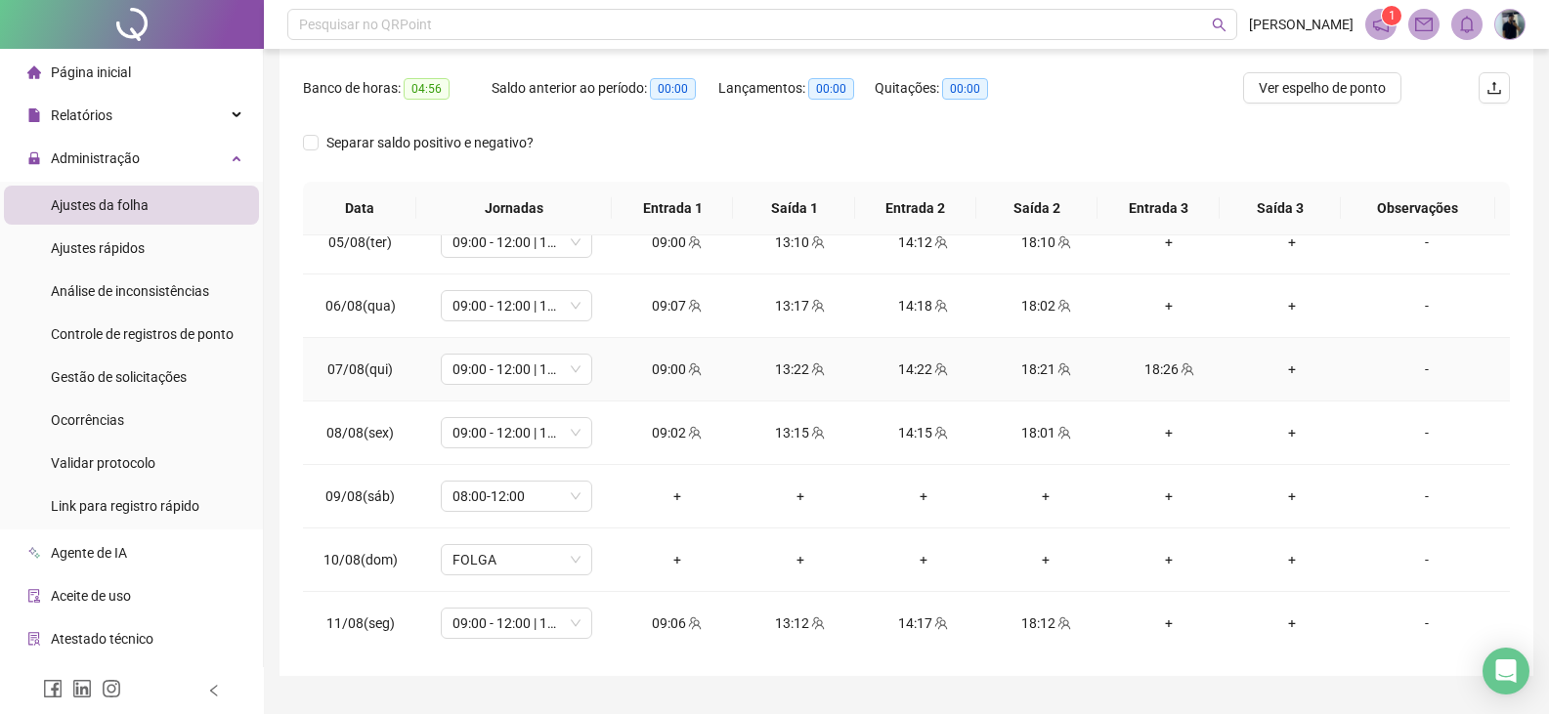
click at [1036, 368] on div "18:21" at bounding box center [1046, 369] width 92 height 21
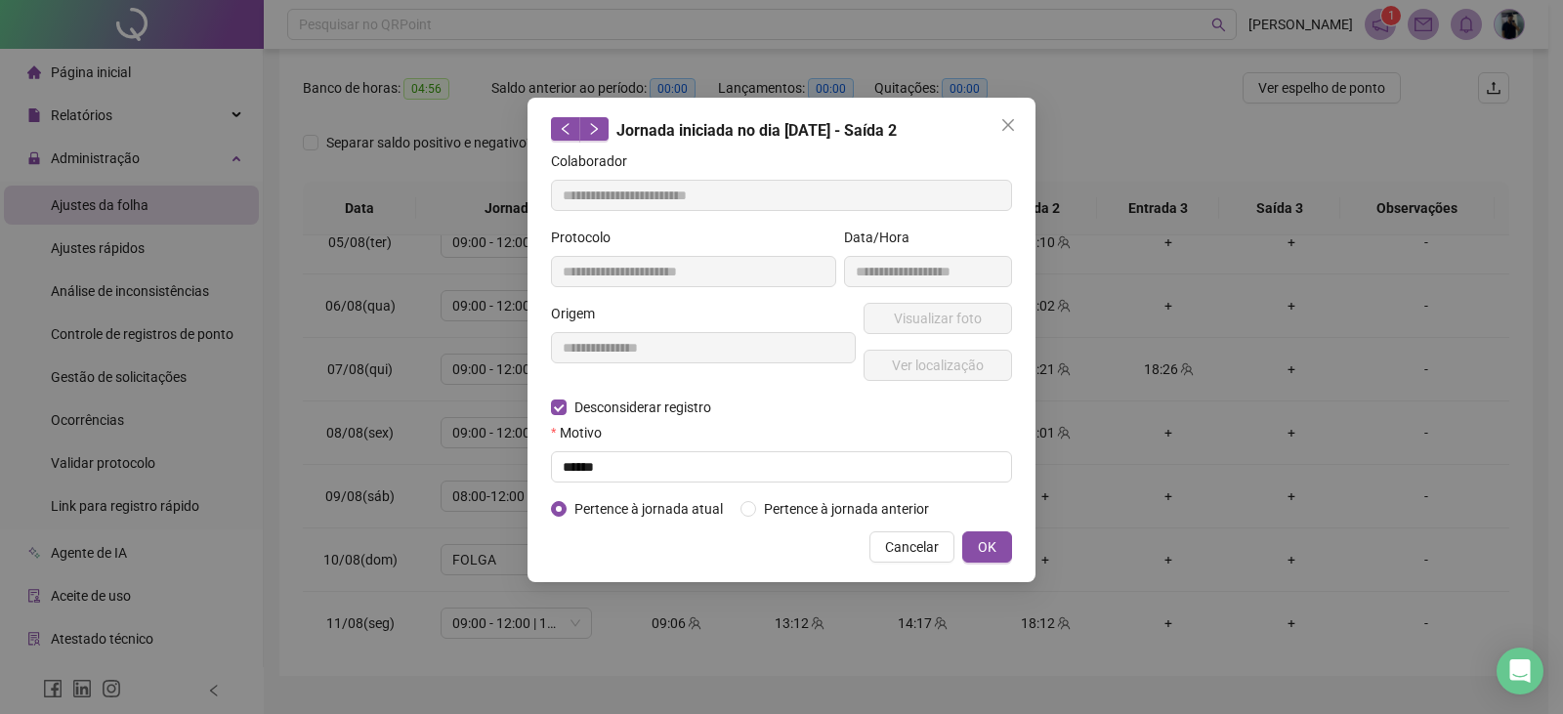
type input "**********"
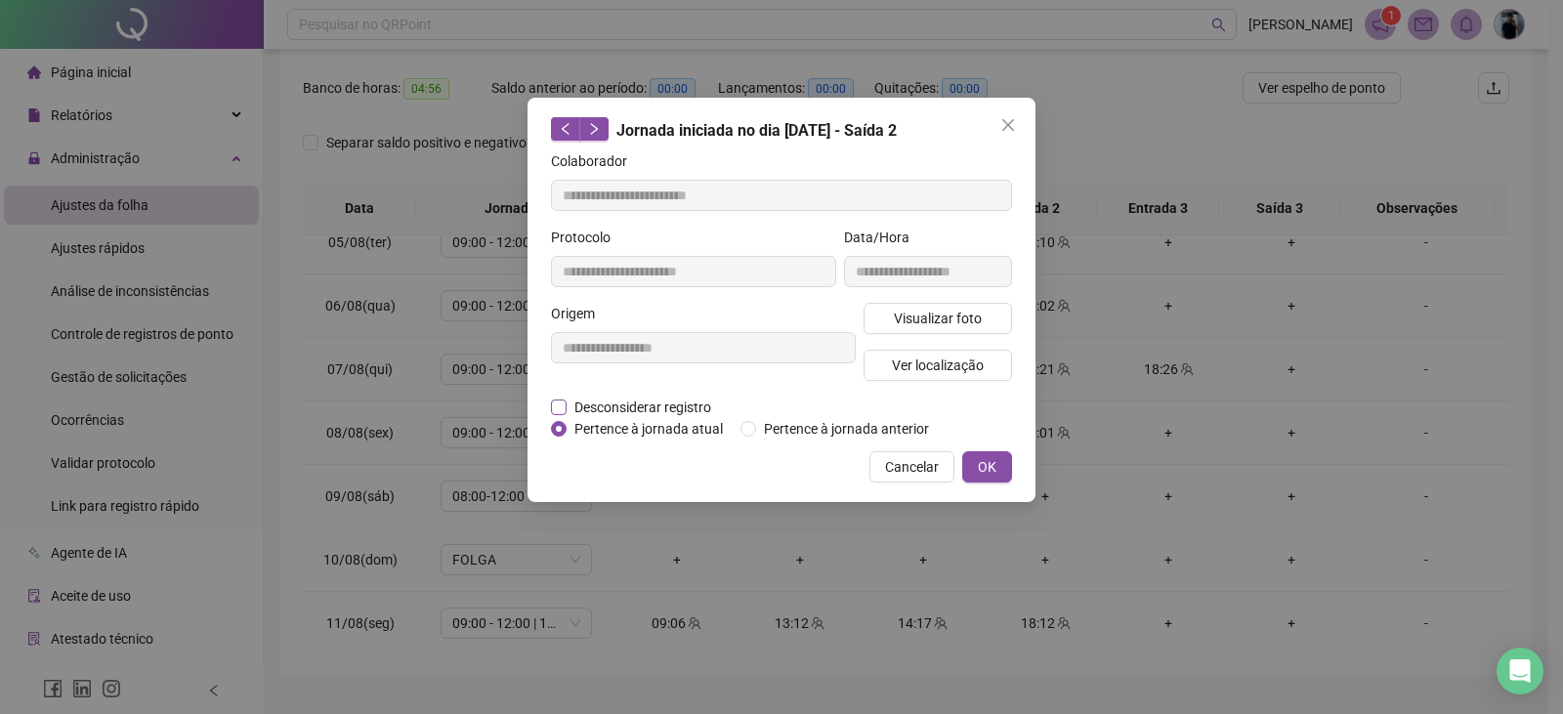
click at [626, 401] on span "Desconsiderar registro" at bounding box center [643, 407] width 152 height 21
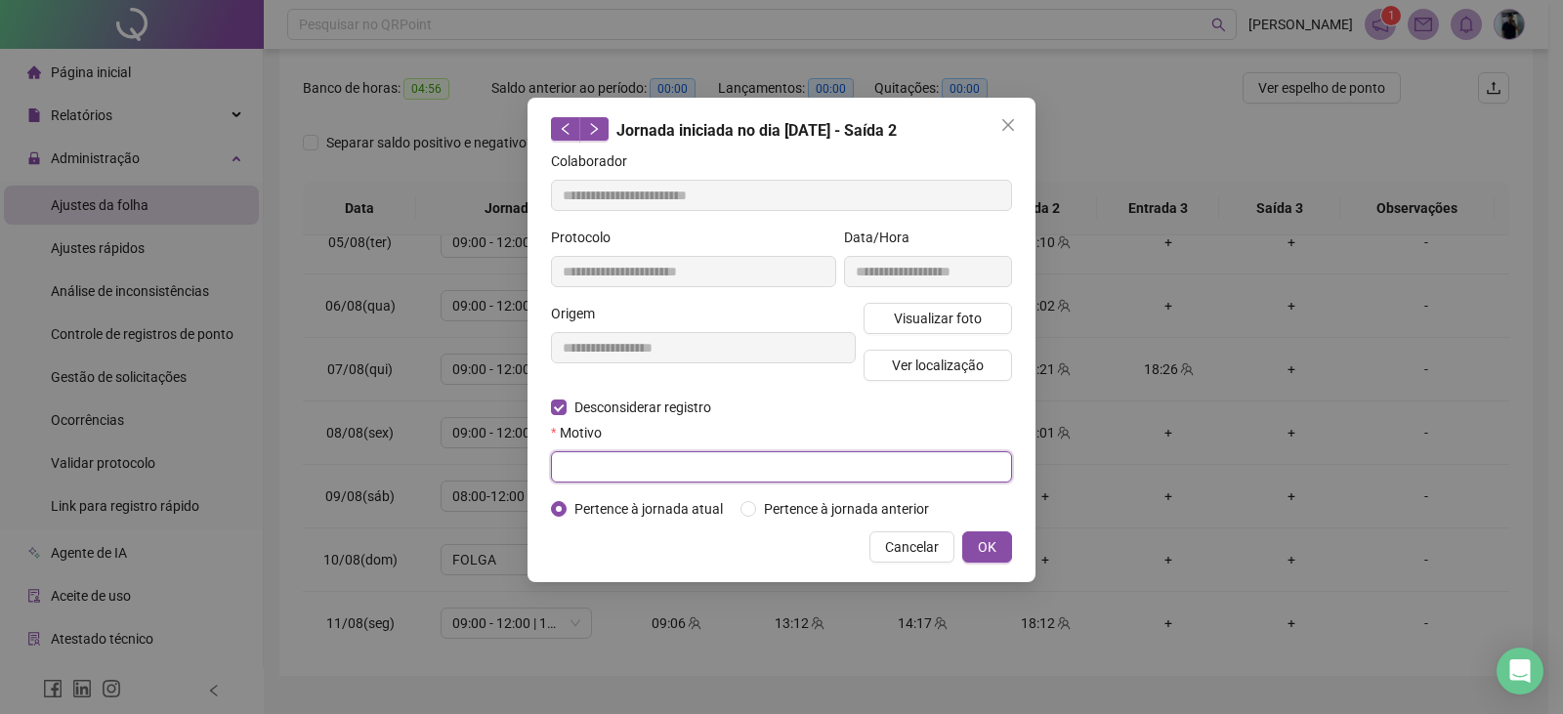
click at [683, 470] on input "text" at bounding box center [781, 466] width 461 height 31
type input "*********"
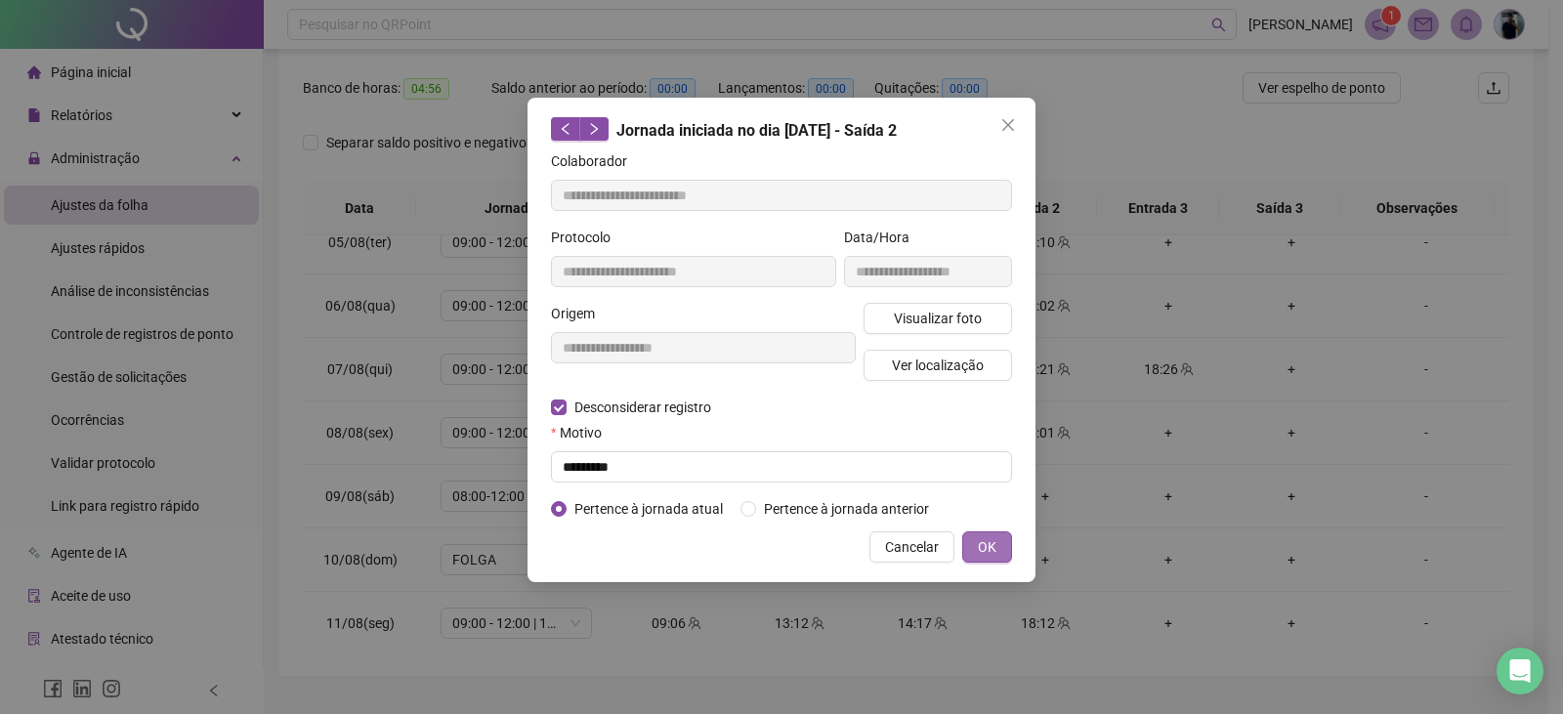
click at [989, 543] on span "OK" at bounding box center [987, 546] width 19 height 21
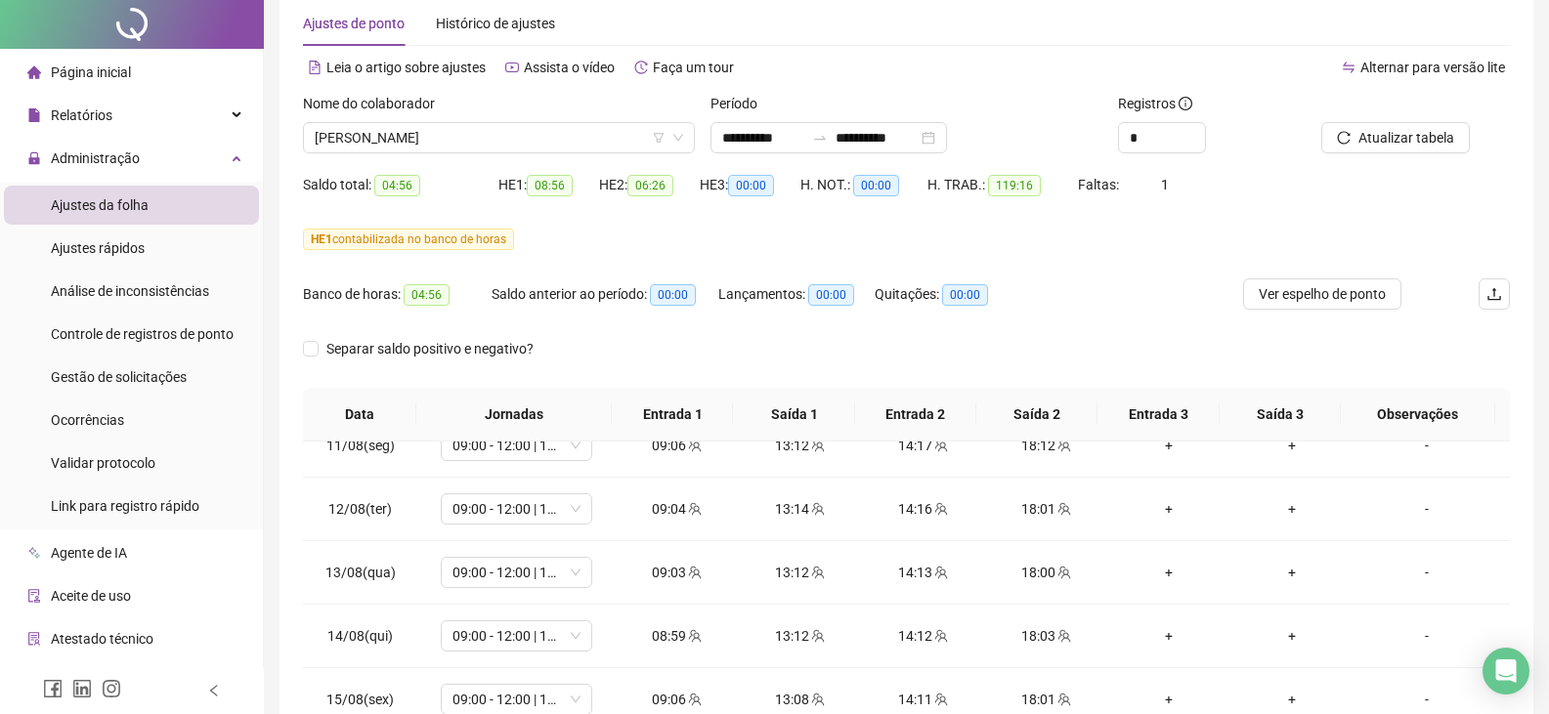
scroll to position [0, 0]
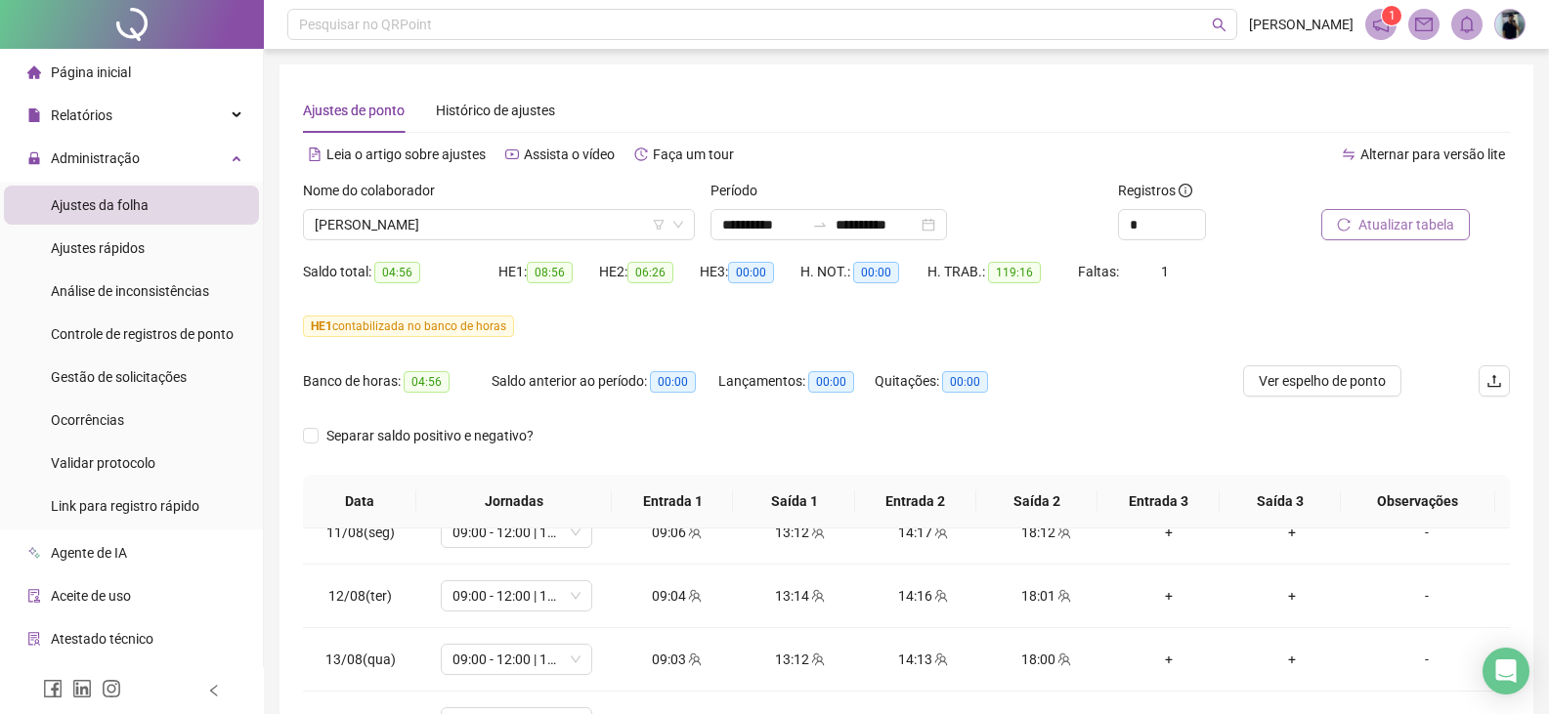
click at [1429, 216] on span "Atualizar tabela" at bounding box center [1406, 224] width 96 height 21
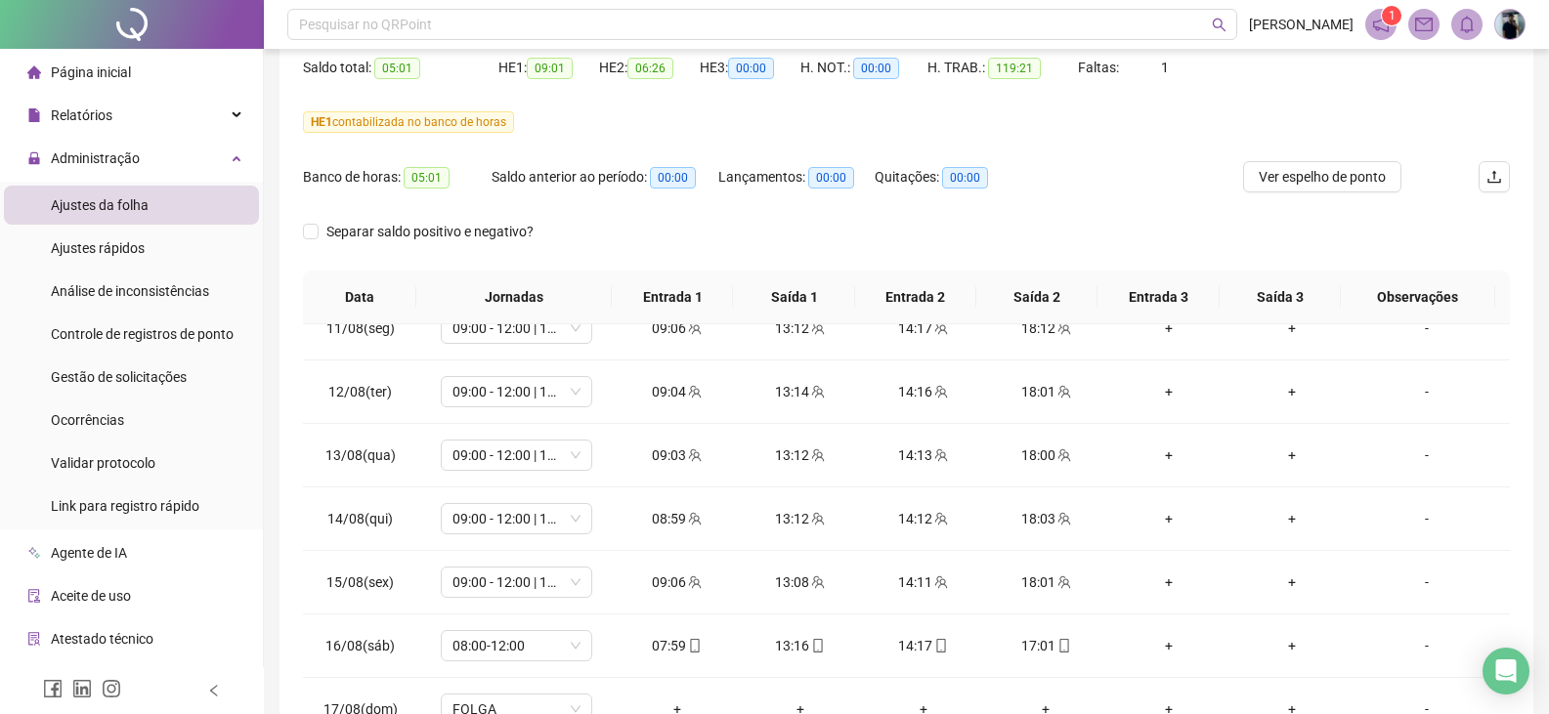
scroll to position [46, 0]
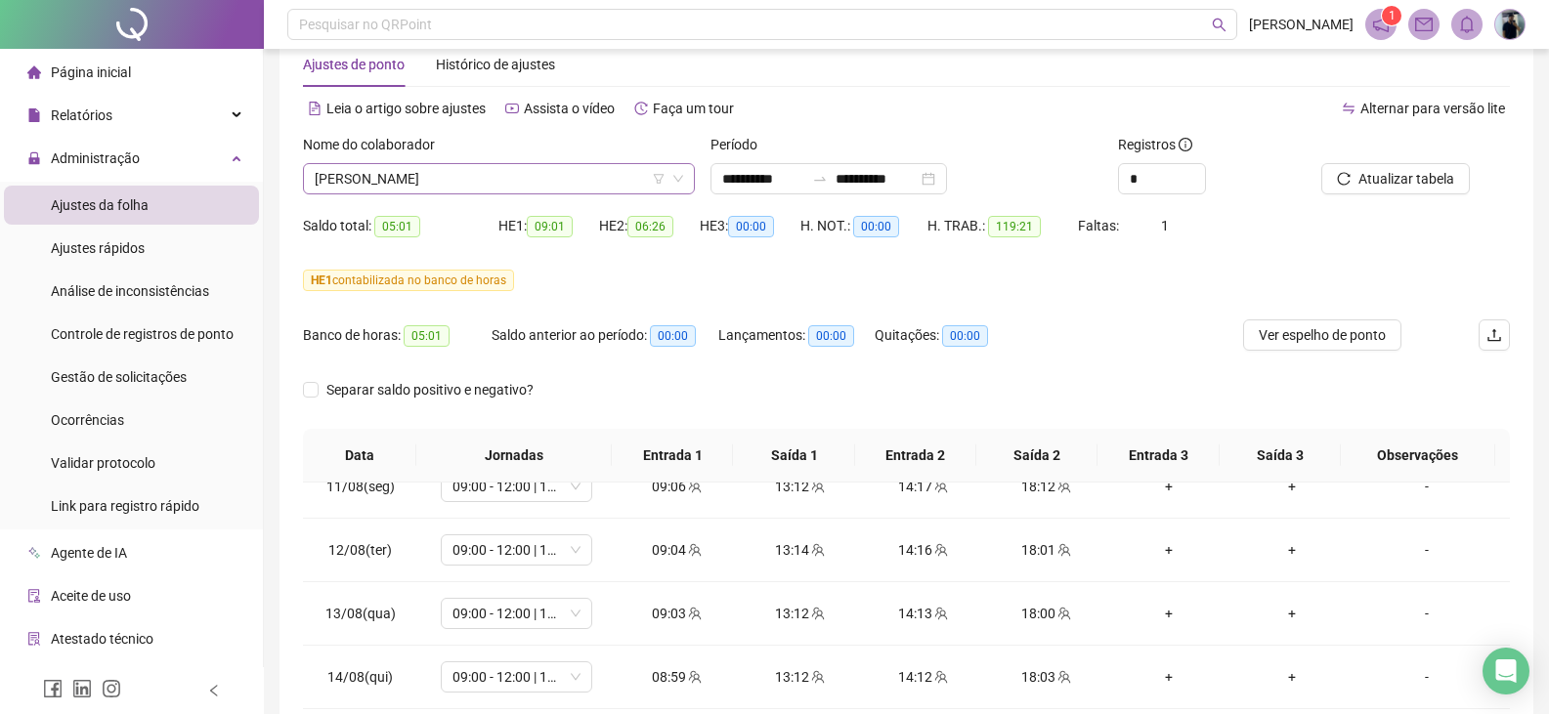
click at [446, 171] on span "[PERSON_NAME]" at bounding box center [499, 178] width 368 height 29
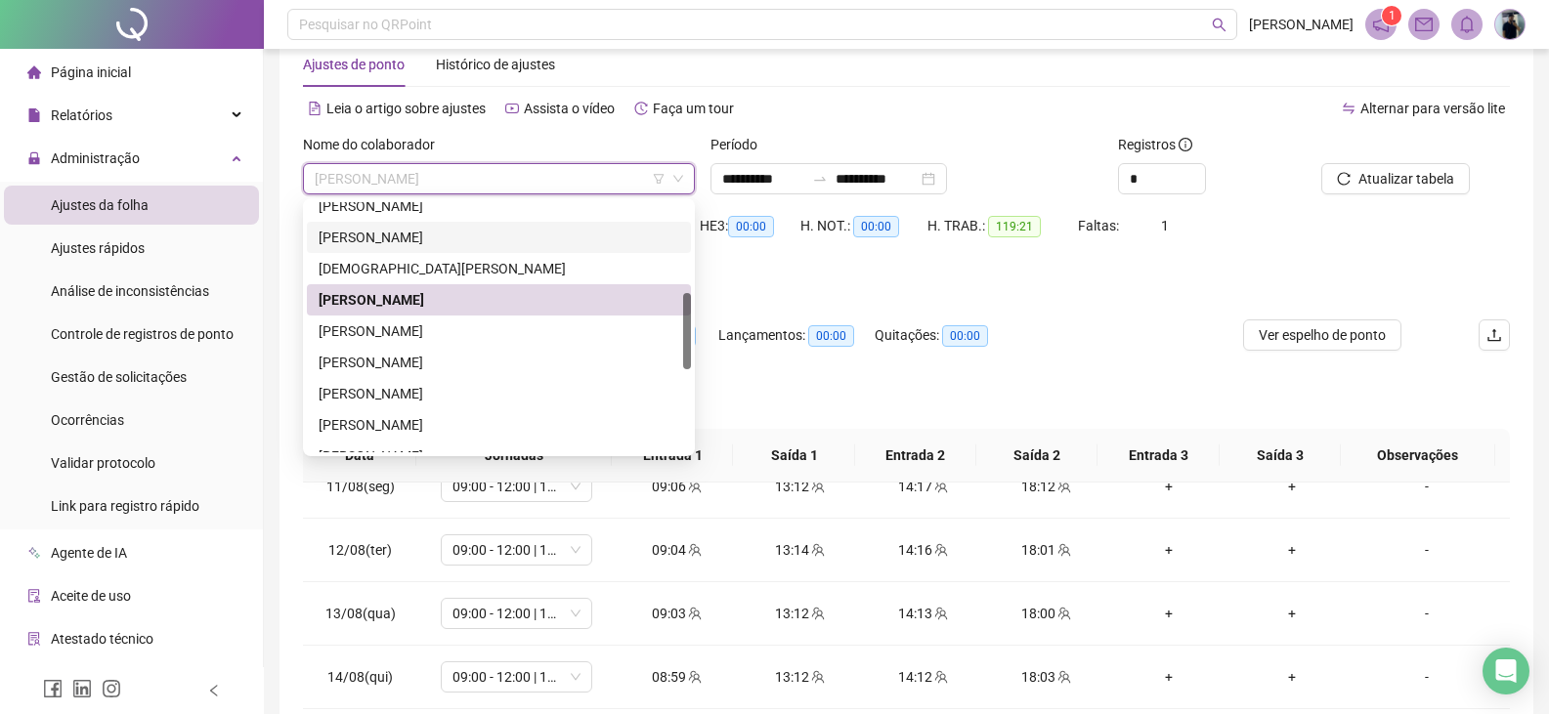
scroll to position [391, 0]
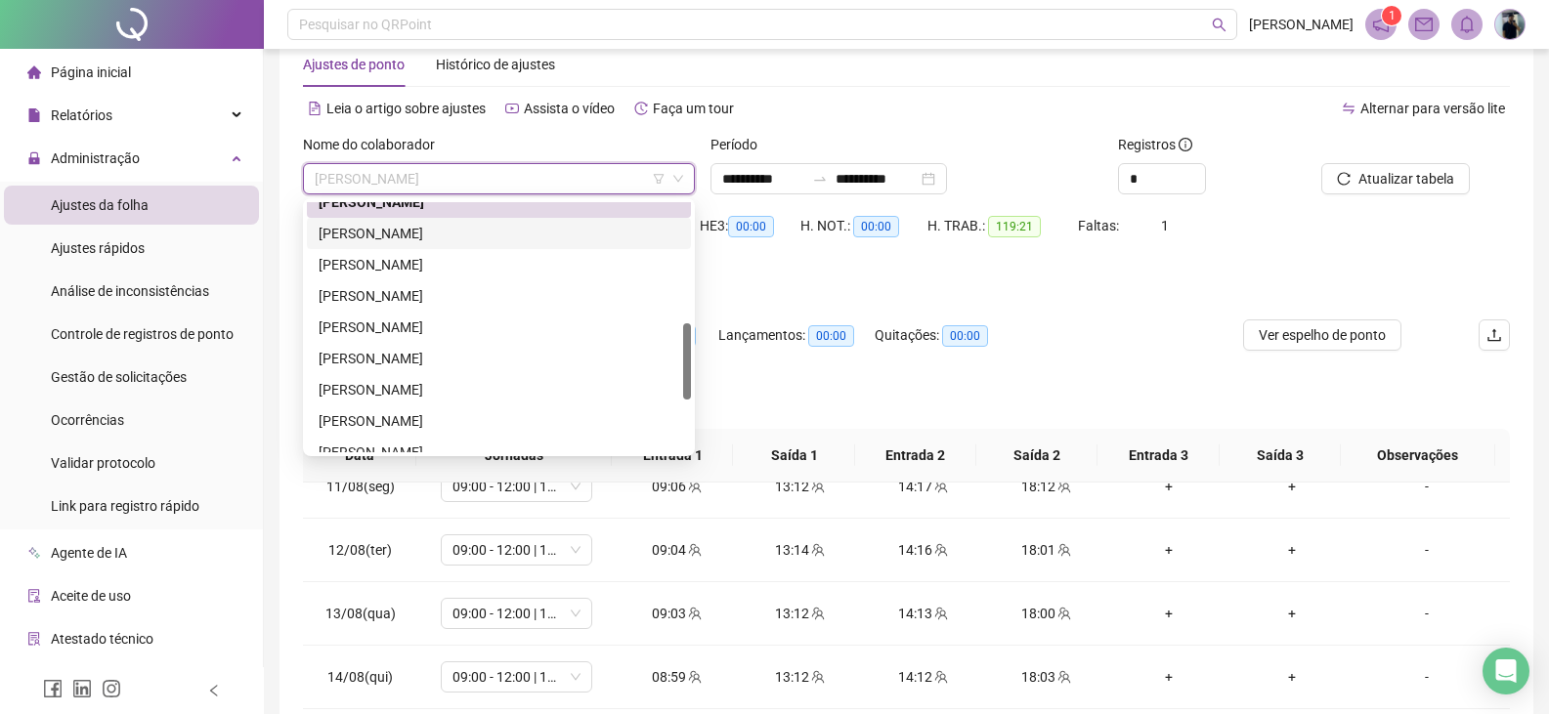
click at [440, 235] on div "[PERSON_NAME]" at bounding box center [499, 233] width 361 height 21
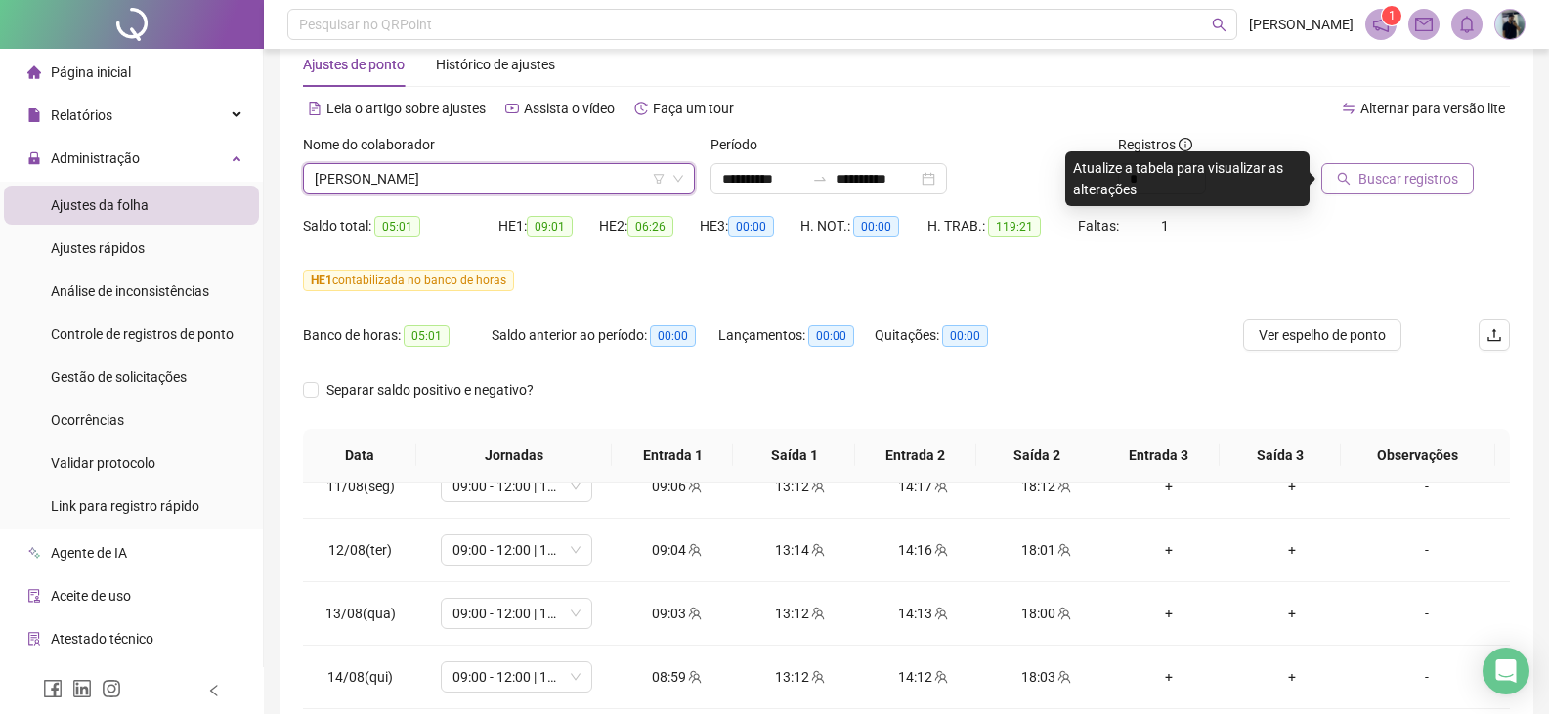
click at [1406, 169] on span "Buscar registros" at bounding box center [1408, 178] width 100 height 21
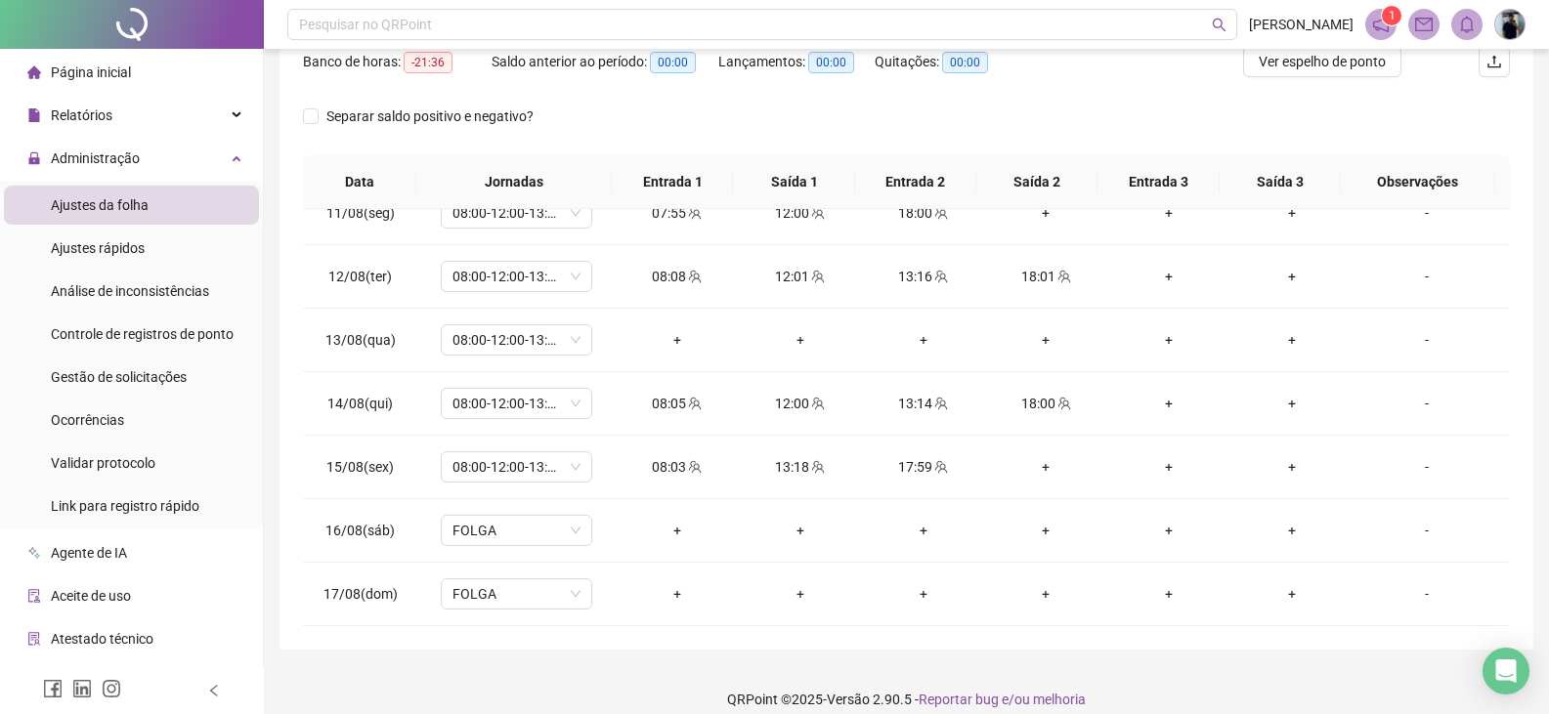
scroll to position [339, 0]
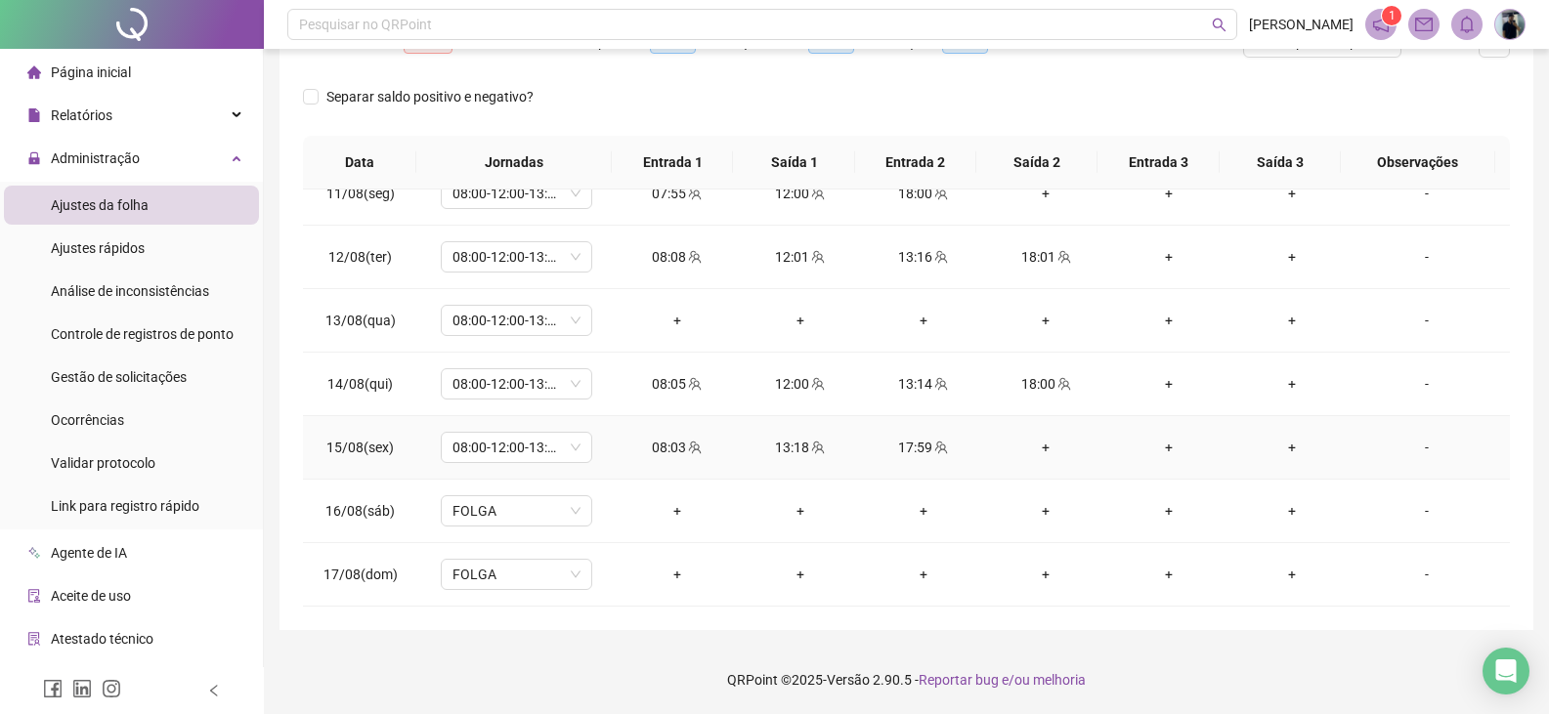
click at [1032, 450] on div "+" at bounding box center [1046, 447] width 92 height 21
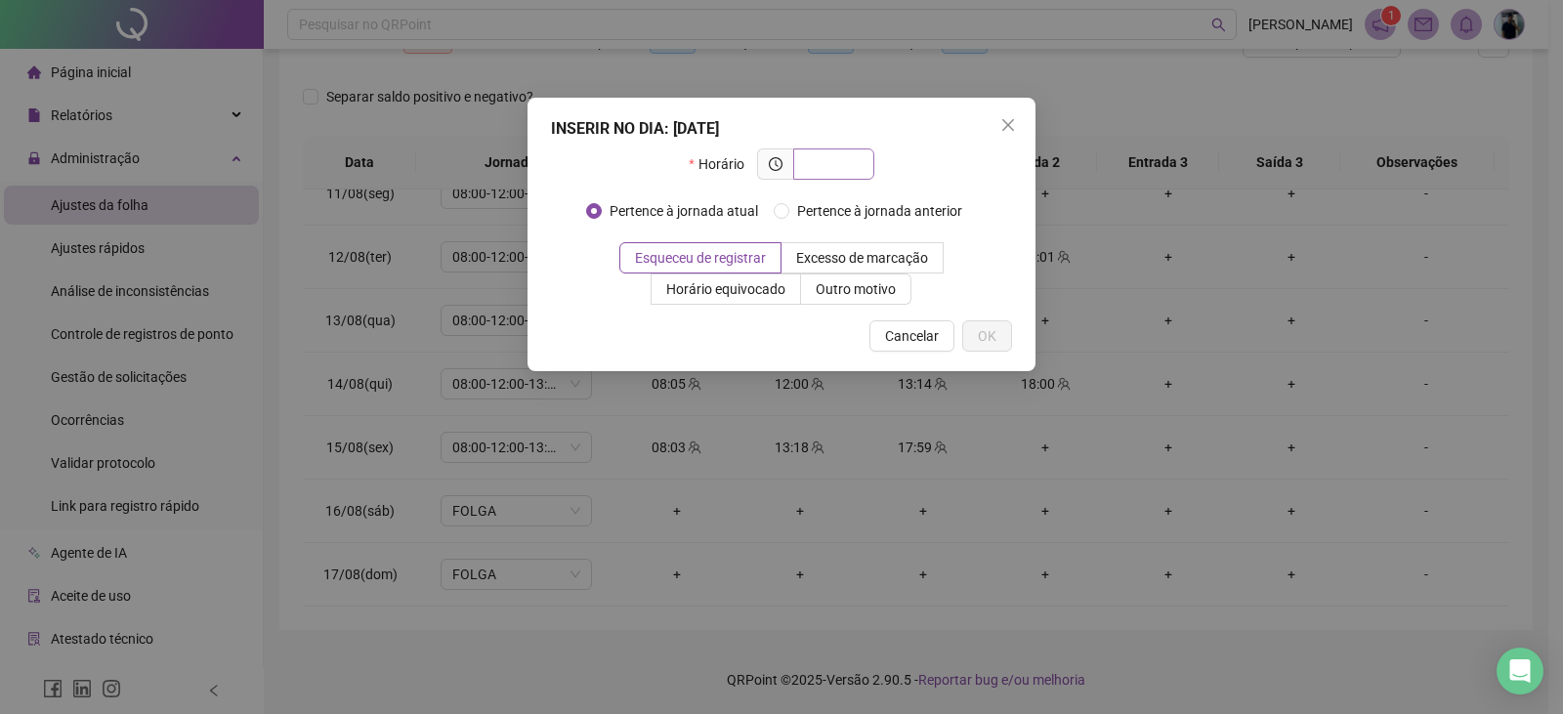
click at [845, 160] on input "text" at bounding box center [832, 163] width 54 height 21
type input "*****"
click at [977, 354] on div "INSERIR NO DIA : [DATE] Horário ***** Pertence à jornada atual Pertence à jorna…" at bounding box center [782, 235] width 508 height 274
click at [990, 339] on span "OK" at bounding box center [987, 335] width 19 height 21
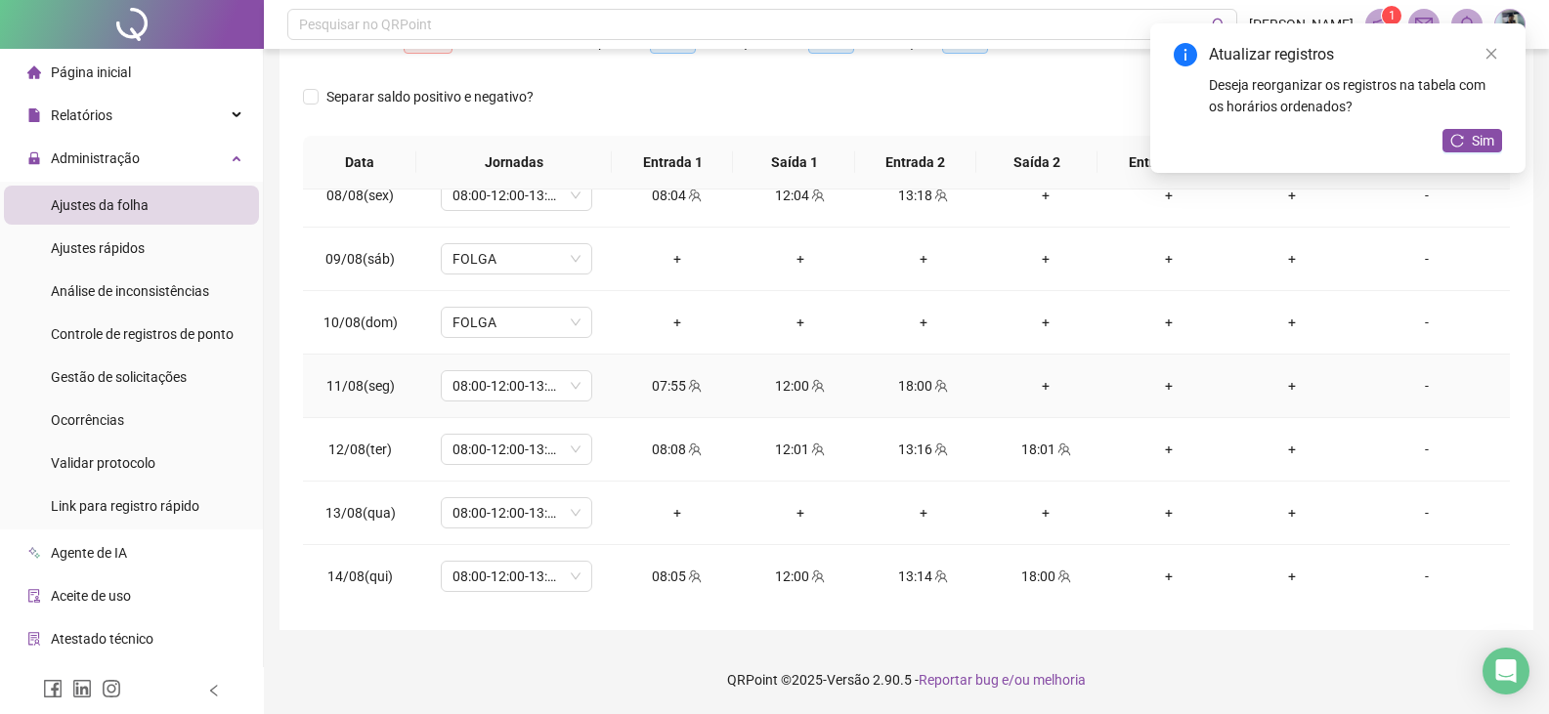
scroll to position [1133, 0]
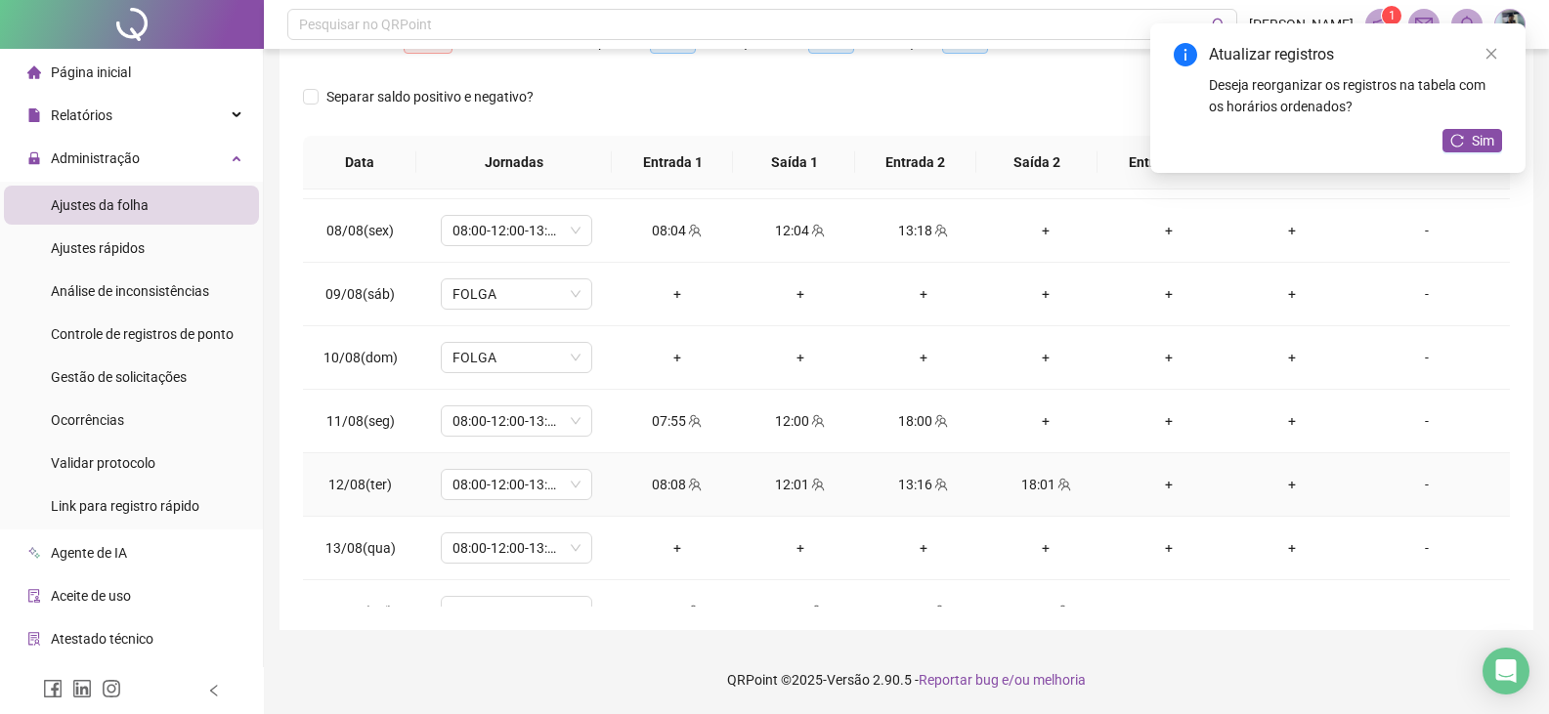
click at [935, 483] on icon "team" at bounding box center [941, 484] width 13 height 13
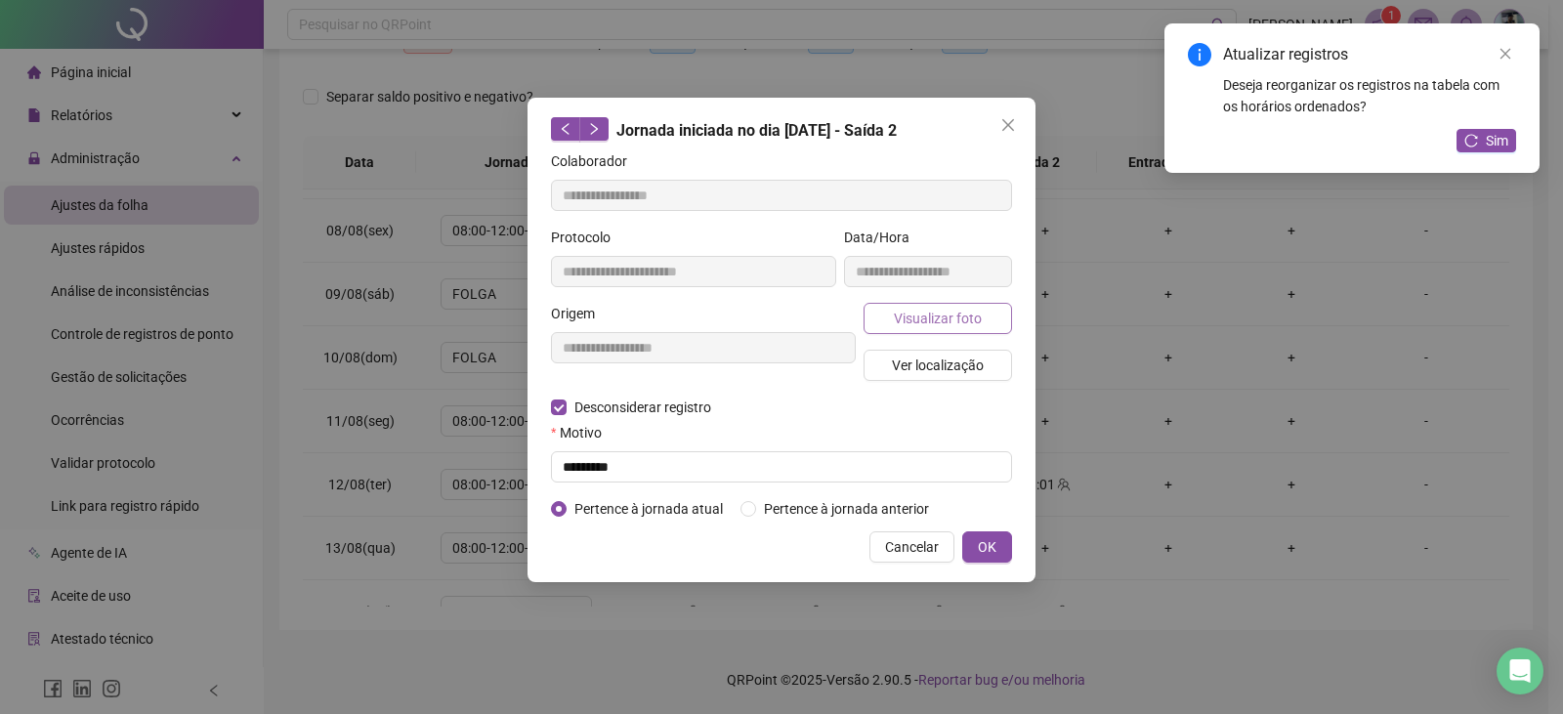
click at [959, 313] on span "Visualizar foto" at bounding box center [938, 318] width 88 height 21
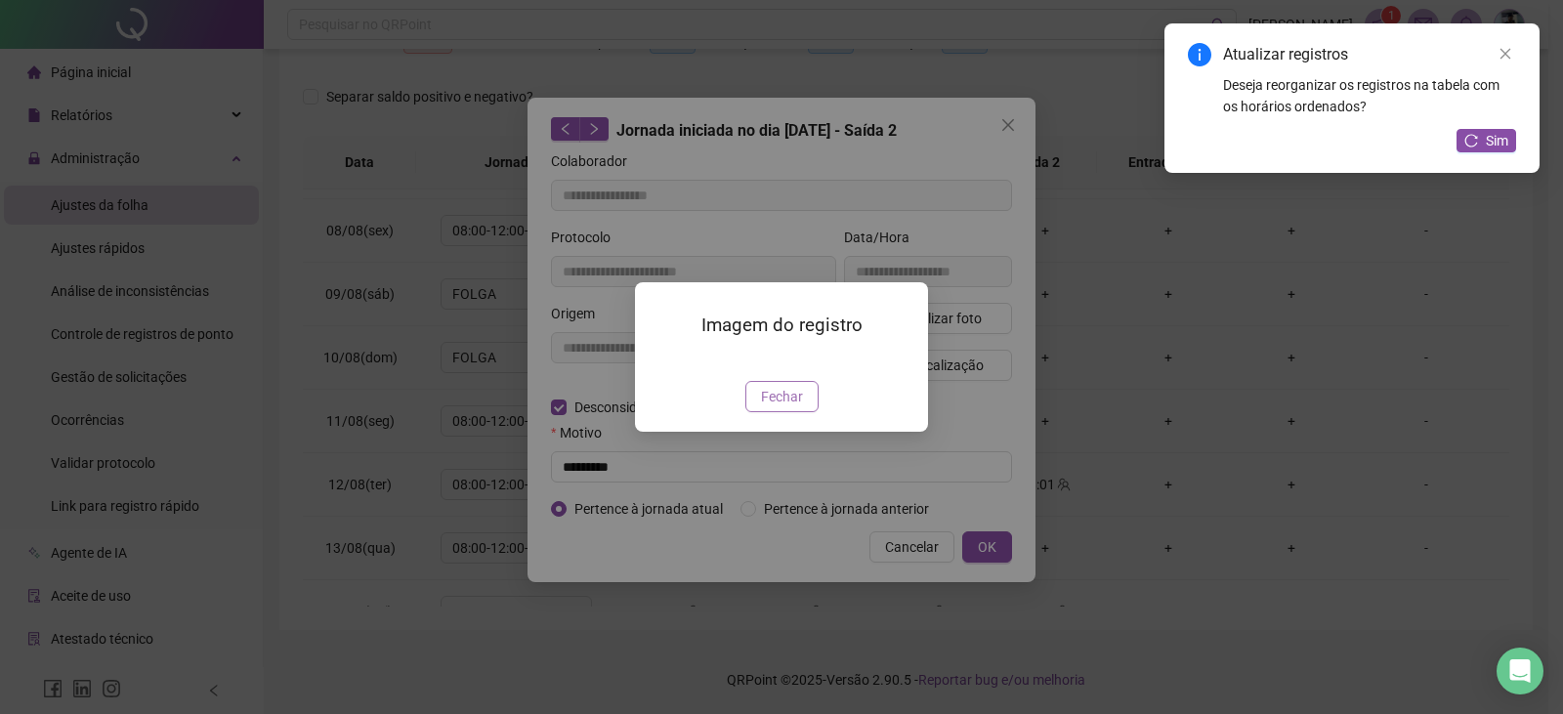
click at [798, 389] on span "Fechar" at bounding box center [782, 396] width 42 height 21
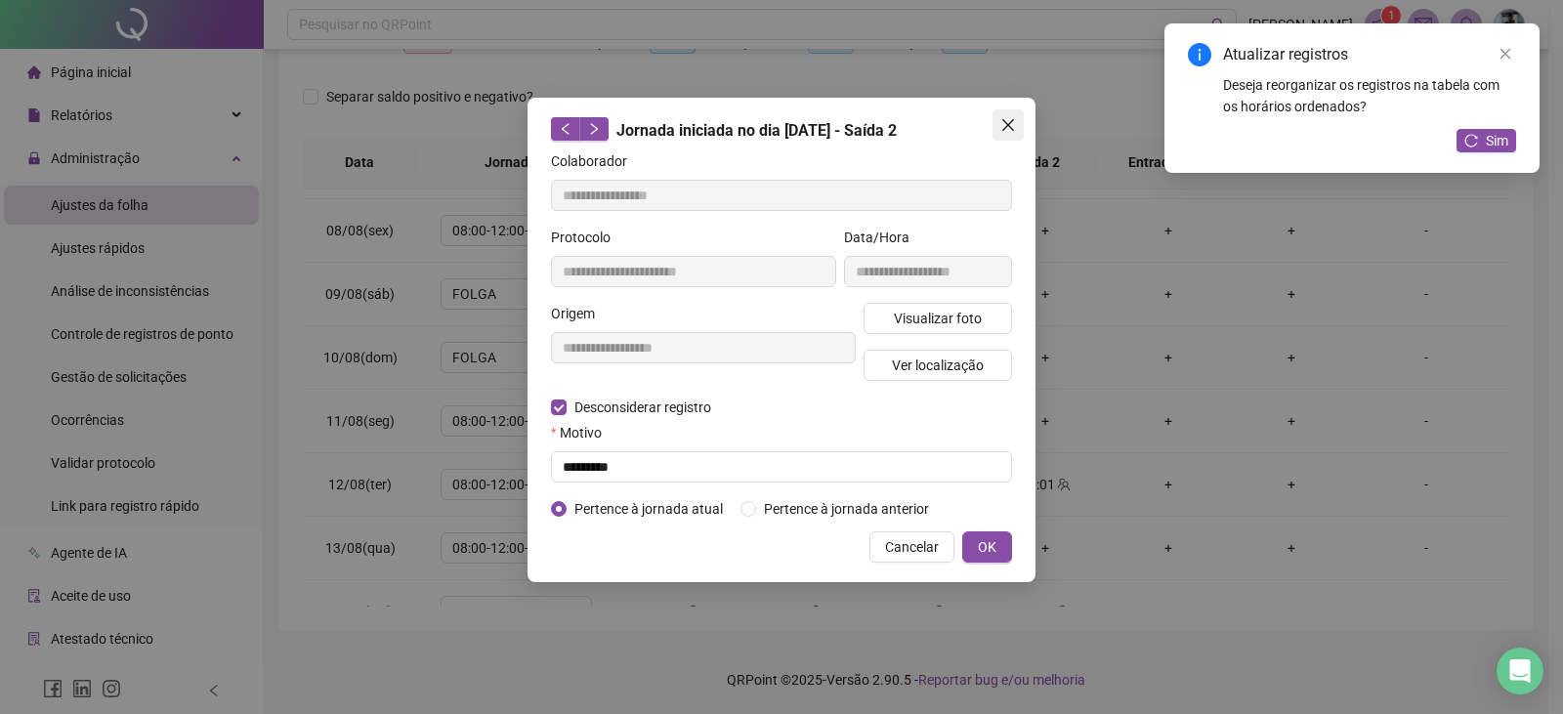
click at [1000, 117] on span "Close" at bounding box center [1008, 125] width 31 height 16
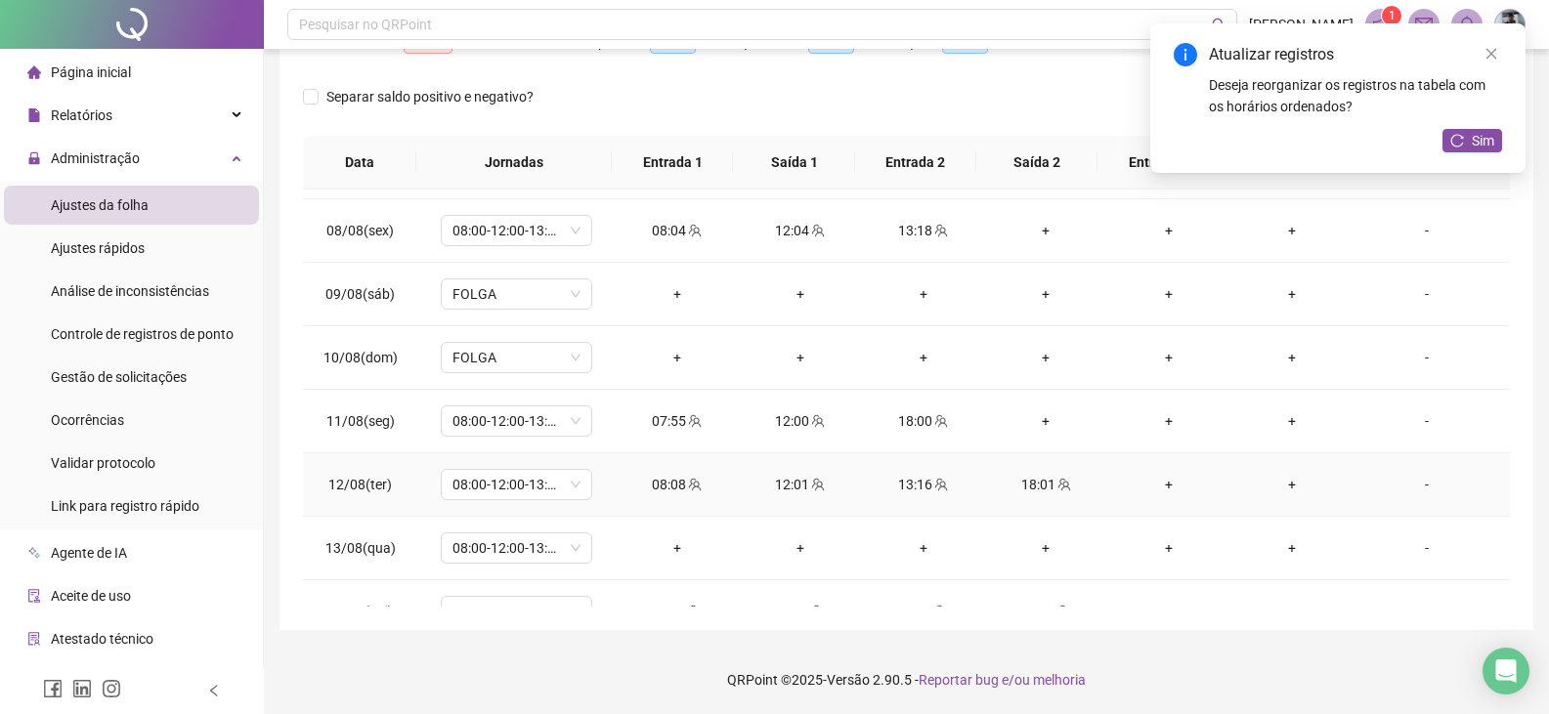
click at [818, 483] on icon "team" at bounding box center [818, 485] width 14 height 14
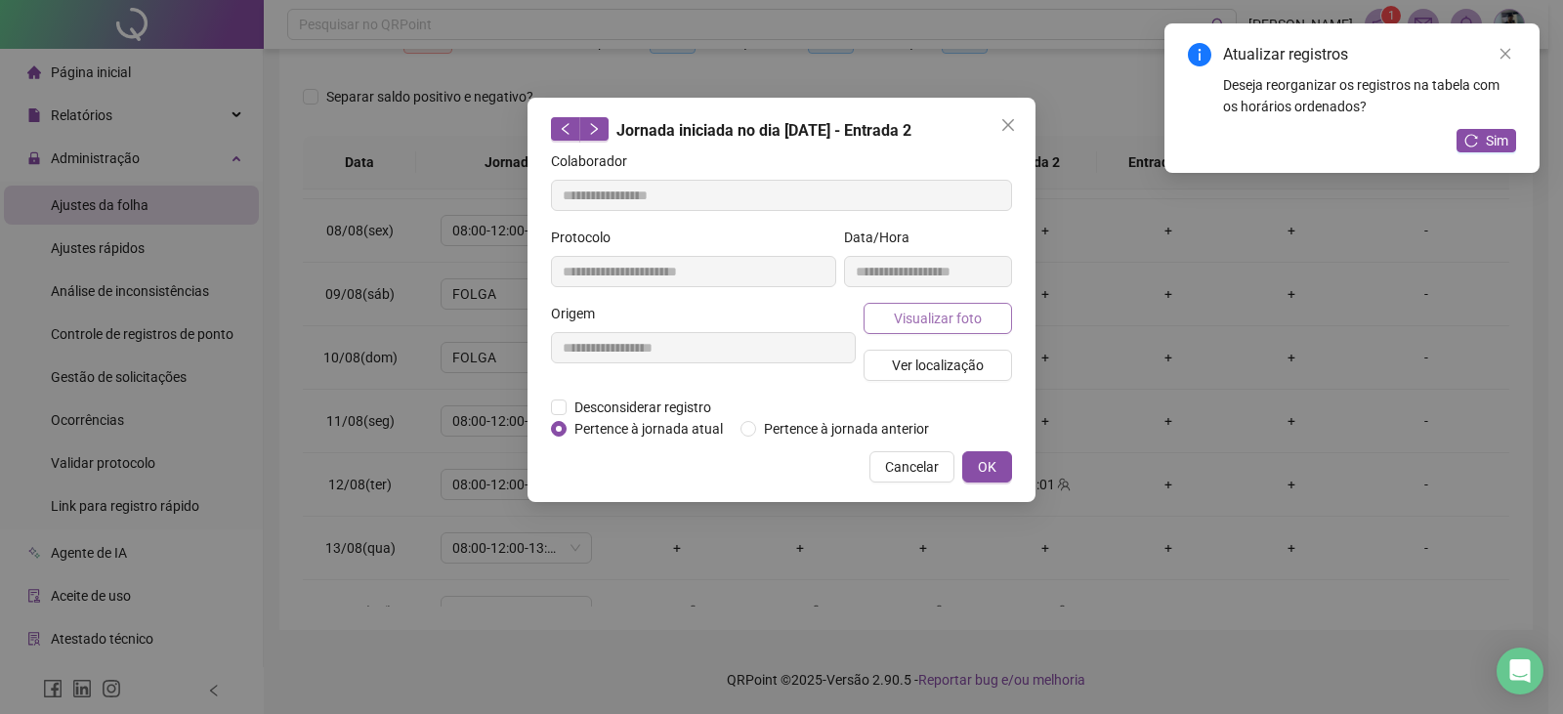
click at [946, 309] on span "Visualizar foto" at bounding box center [938, 318] width 88 height 21
type input "**********"
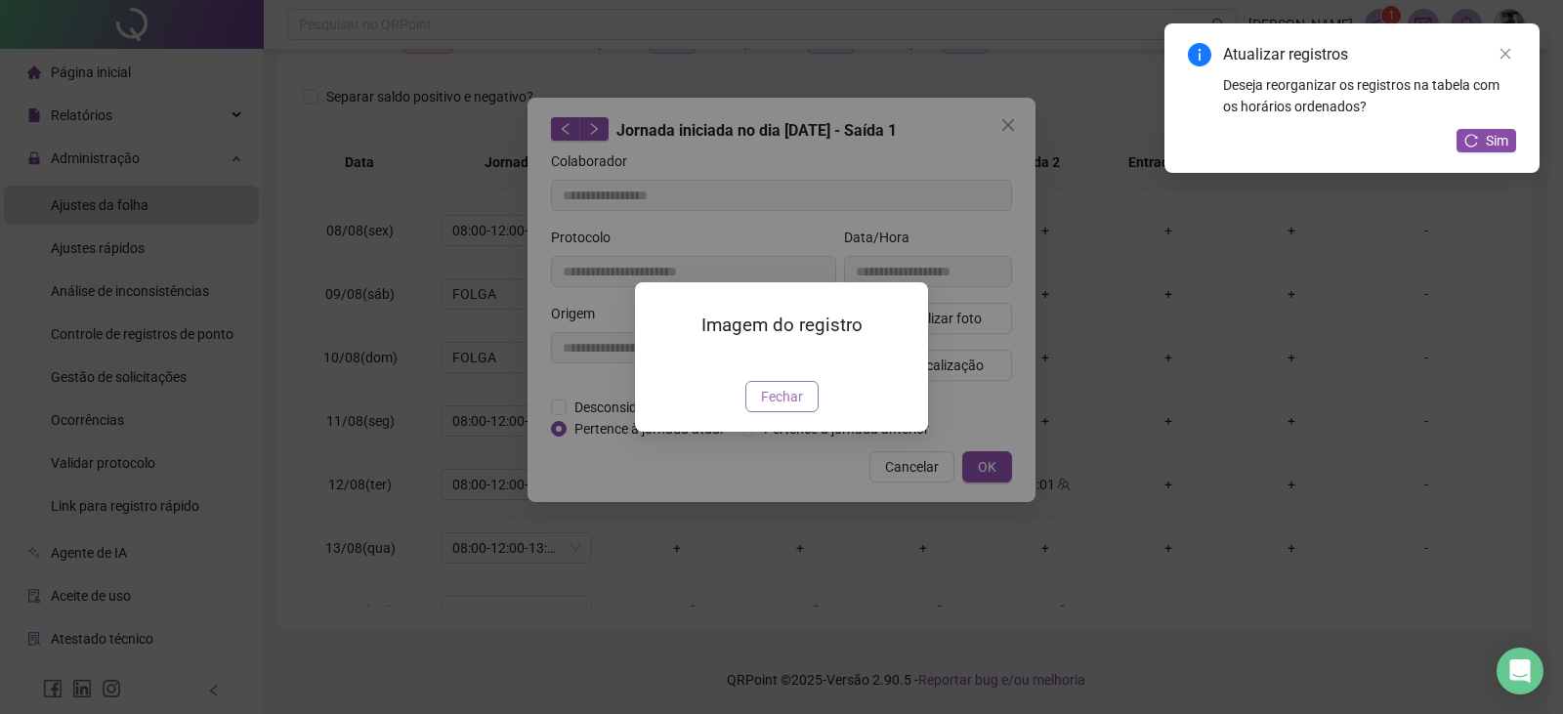
drag, startPoint x: 784, startPoint y: 365, endPoint x: 773, endPoint y: 400, distance: 35.8
click at [783, 368] on div at bounding box center [782, 358] width 246 height 21
click at [773, 400] on span "Fechar" at bounding box center [782, 396] width 42 height 21
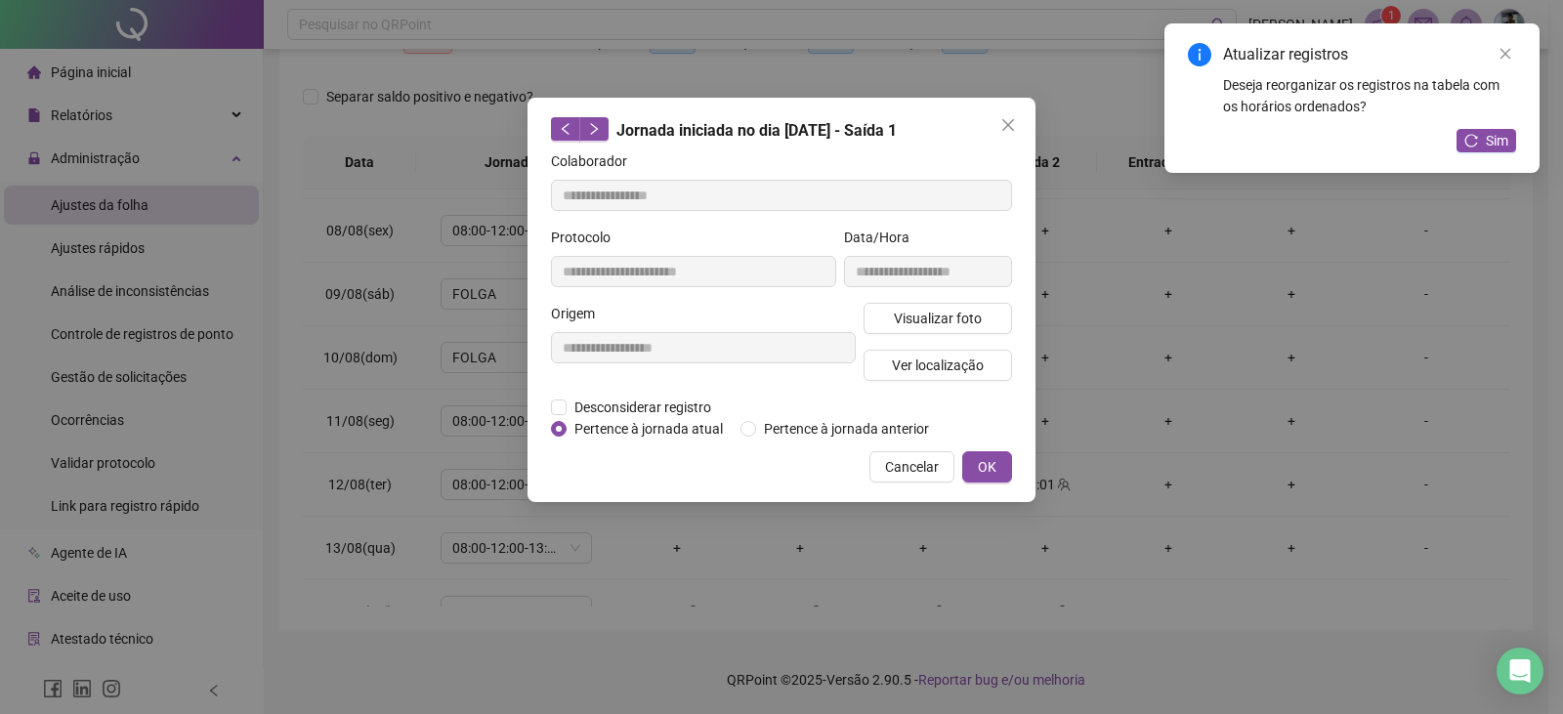
click at [998, 128] on span "Close" at bounding box center [1008, 125] width 31 height 16
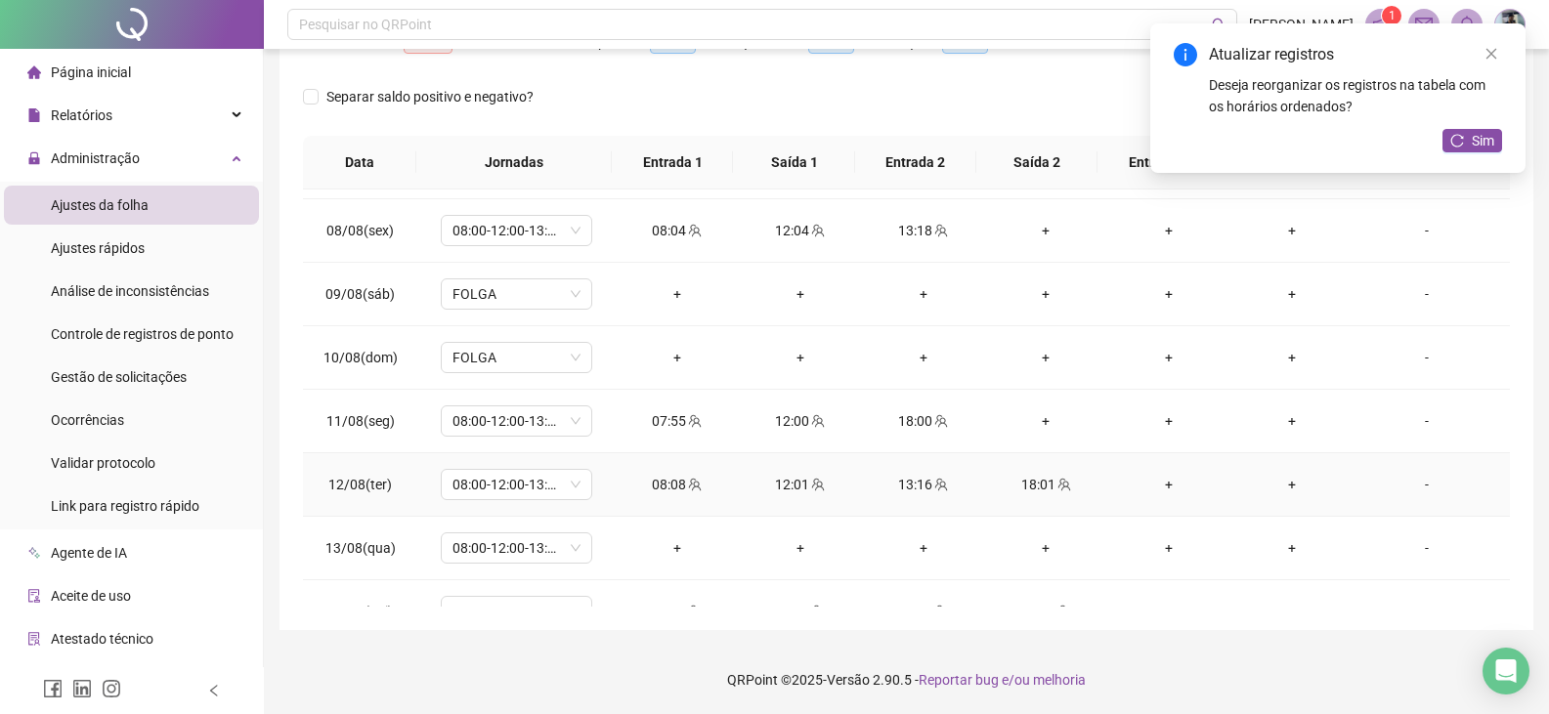
click at [1057, 484] on icon "team" at bounding box center [1064, 485] width 14 height 14
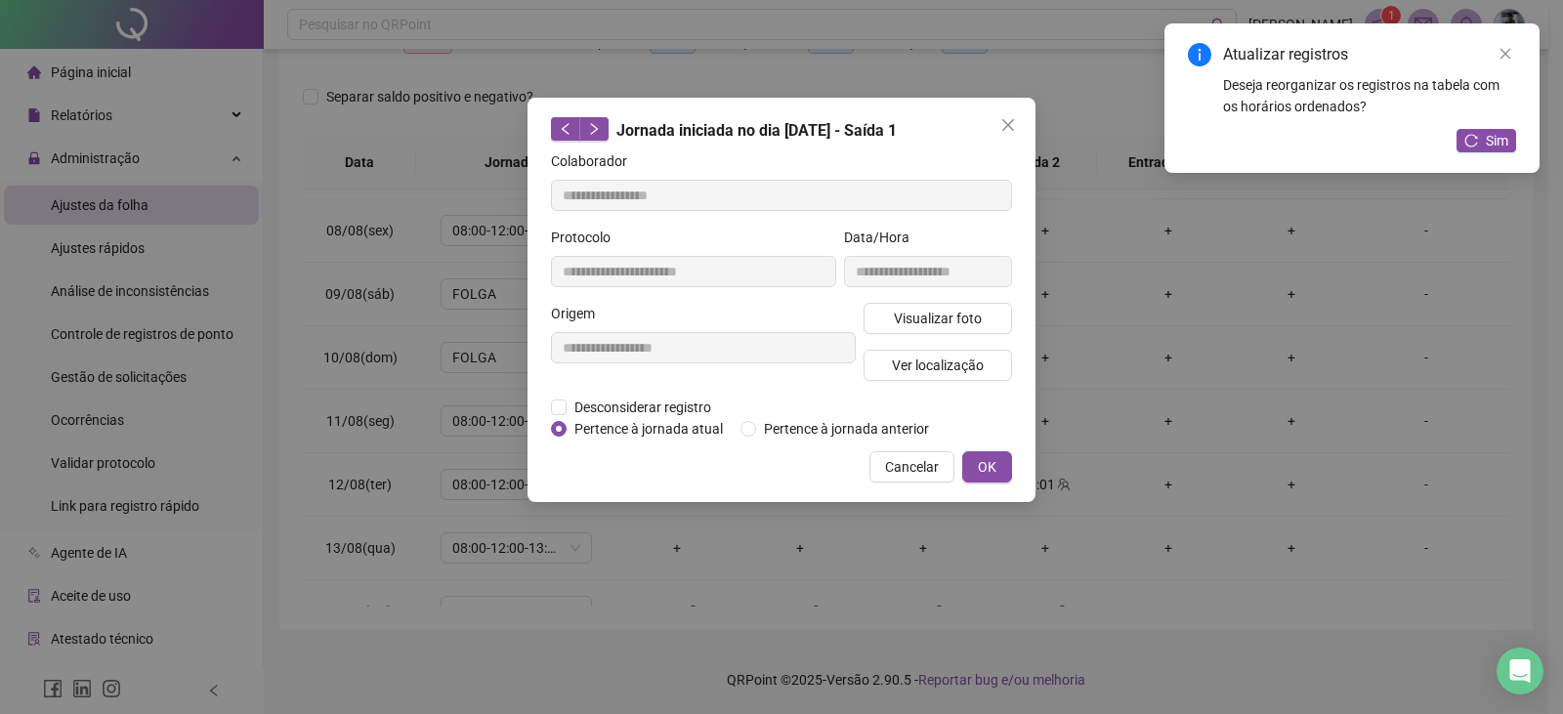
type input "**********"
click at [963, 318] on span "Visualizar foto" at bounding box center [938, 318] width 88 height 21
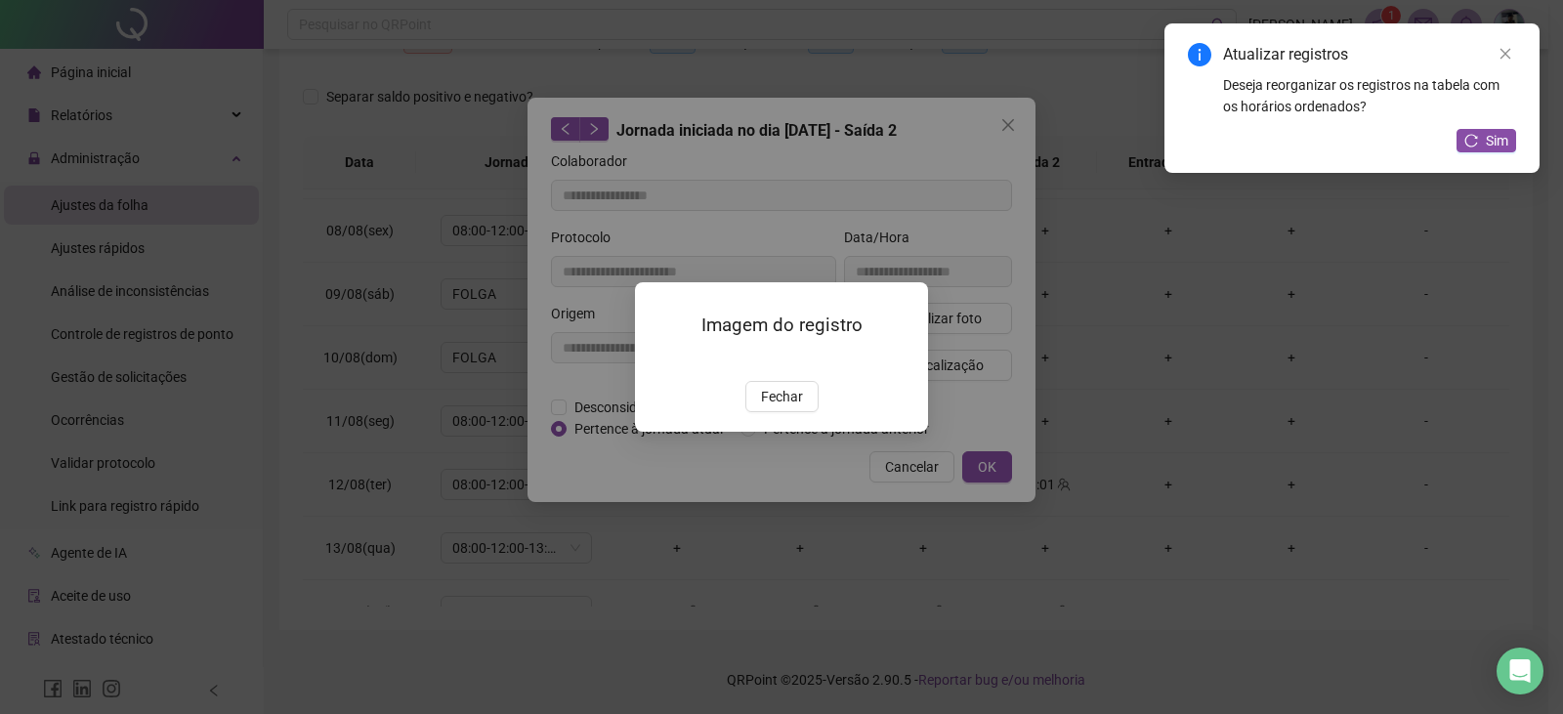
click at [795, 407] on span "Fechar" at bounding box center [782, 396] width 42 height 21
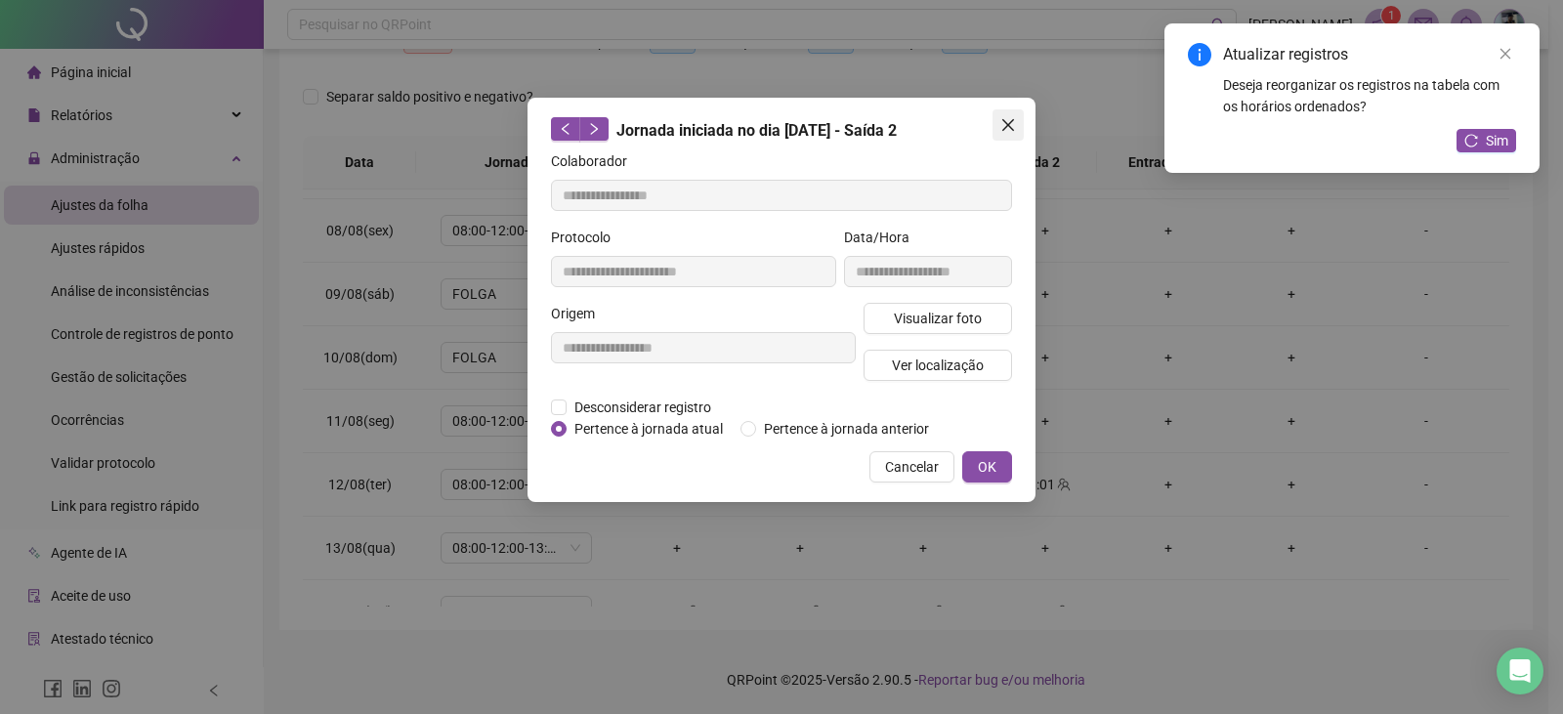
click at [1001, 135] on button "Close" at bounding box center [1008, 124] width 31 height 31
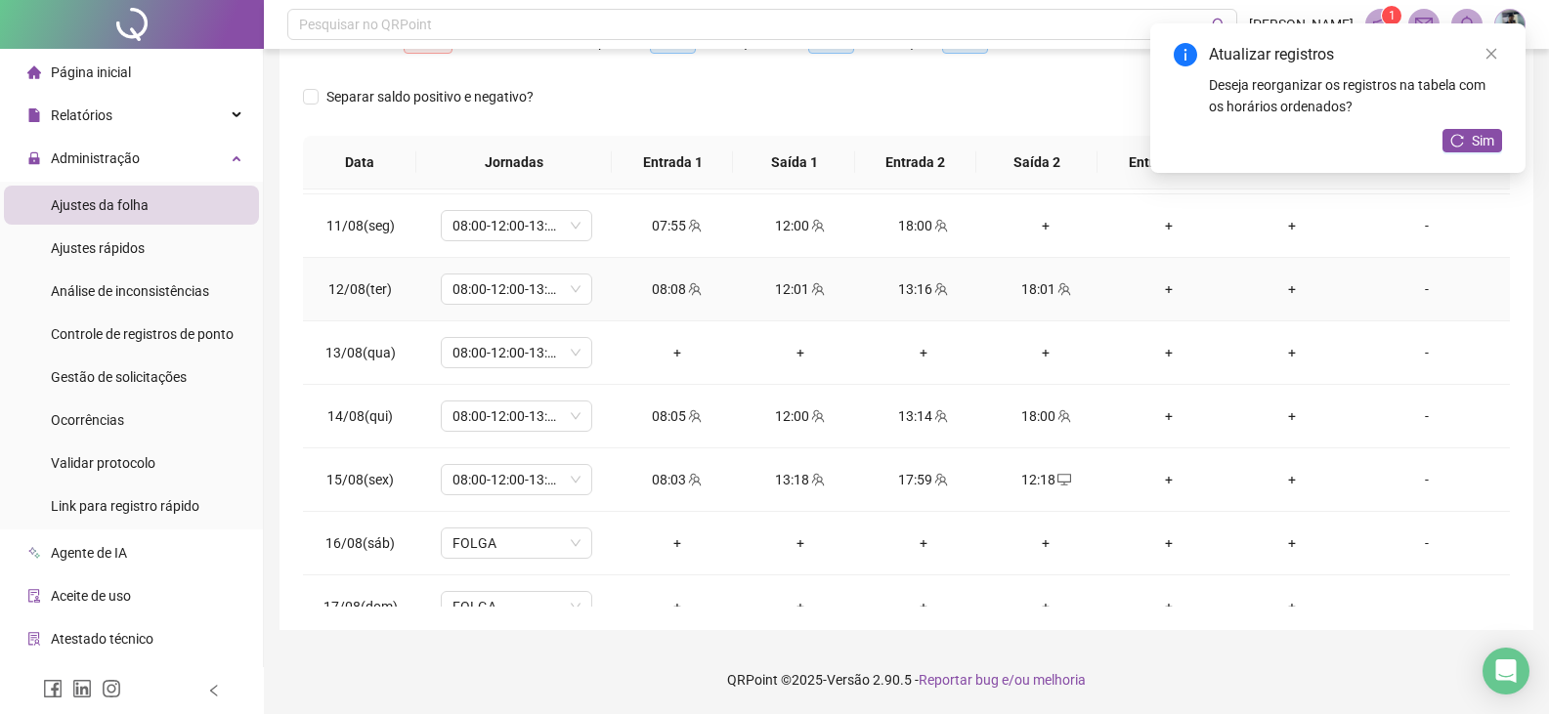
scroll to position [1231, 0]
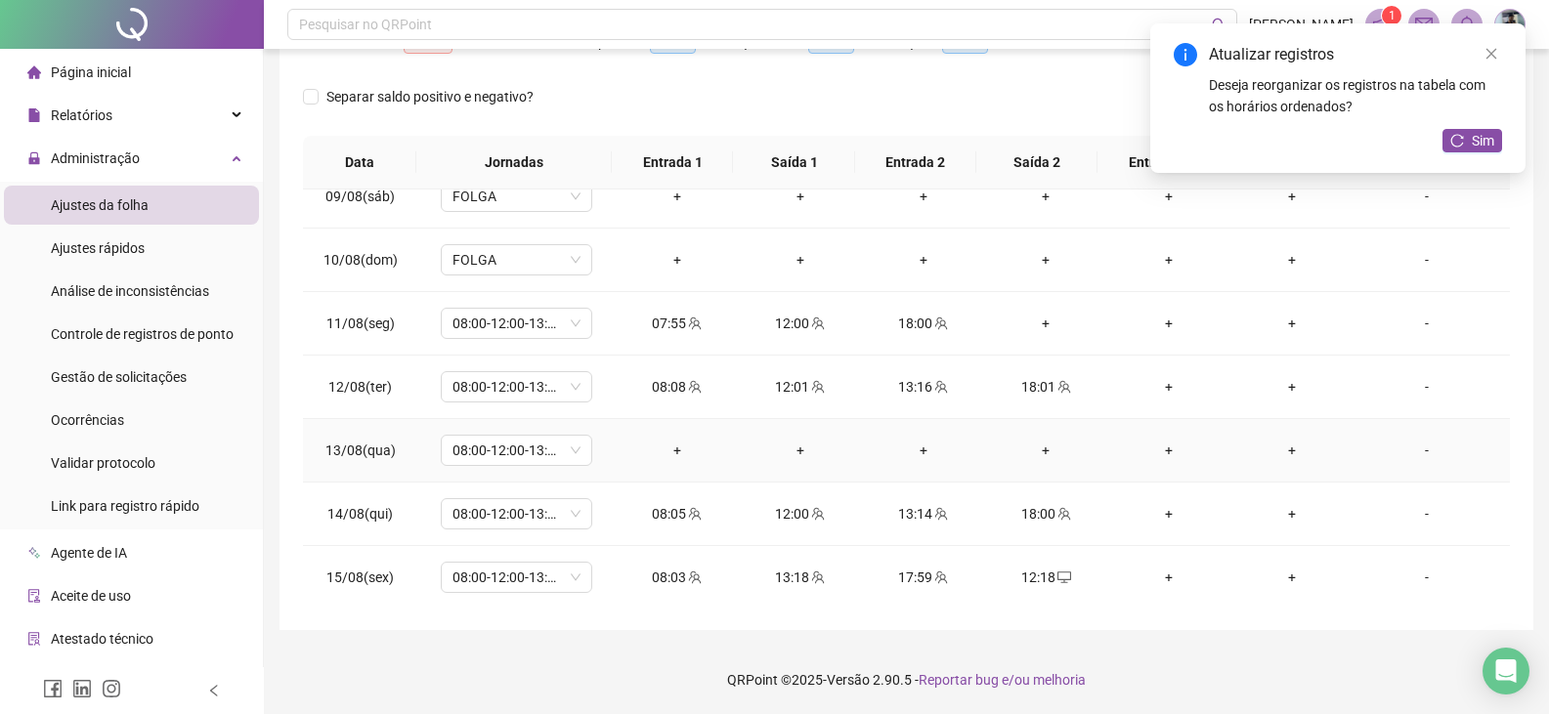
click at [1290, 458] on div "+" at bounding box center [1292, 450] width 92 height 21
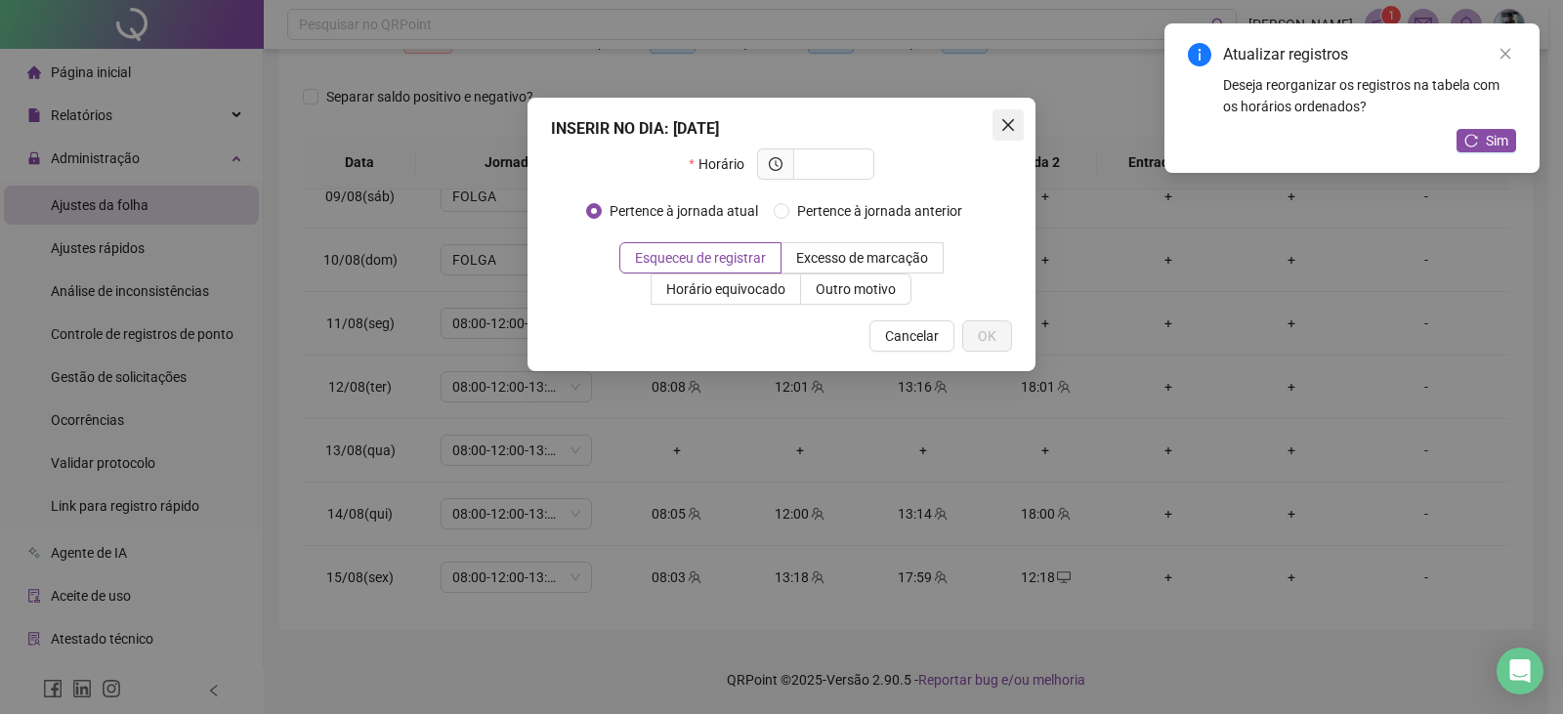
click at [998, 110] on button "Close" at bounding box center [1008, 124] width 31 height 31
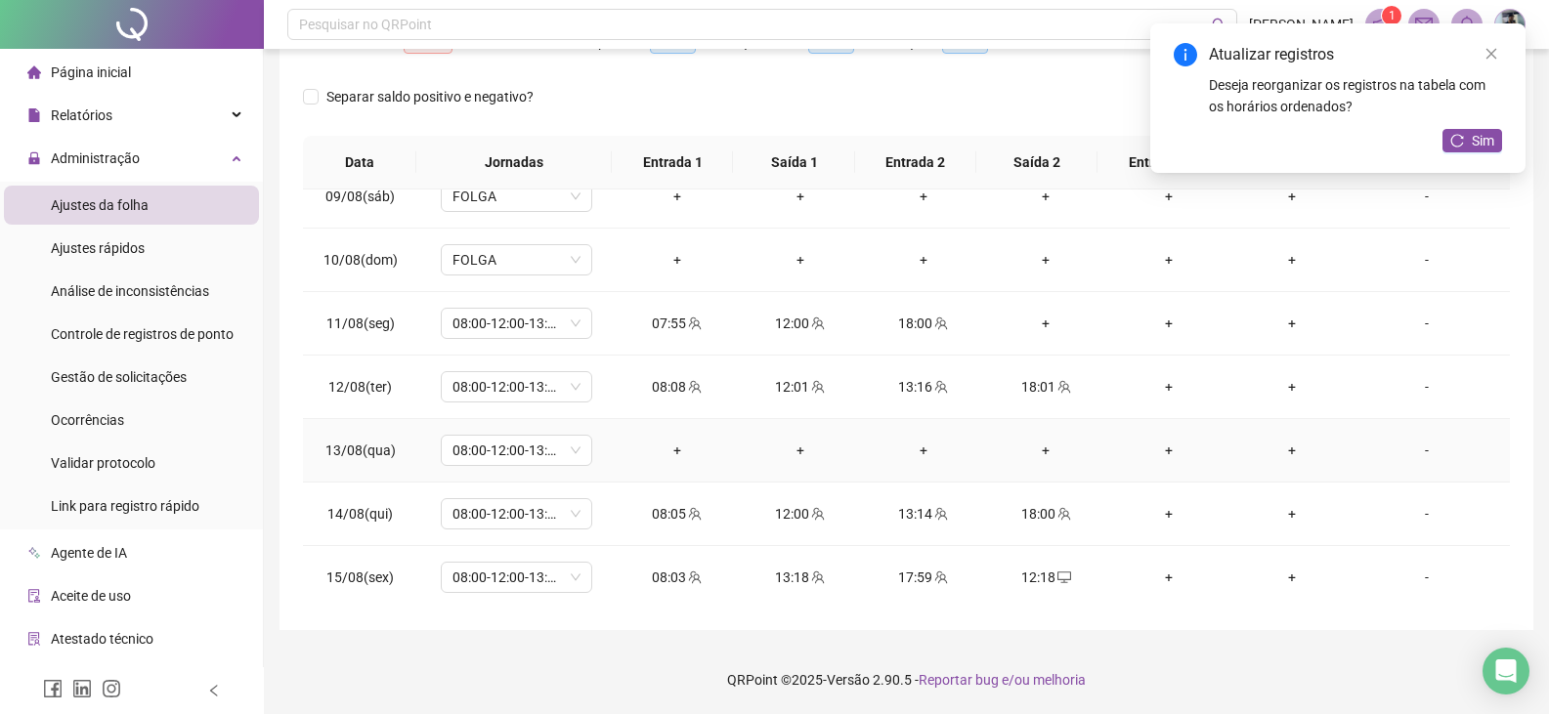
click at [1414, 439] on td "-" at bounding box center [1431, 451] width 156 height 64
click at [1422, 448] on div "-" at bounding box center [1426, 450] width 115 height 21
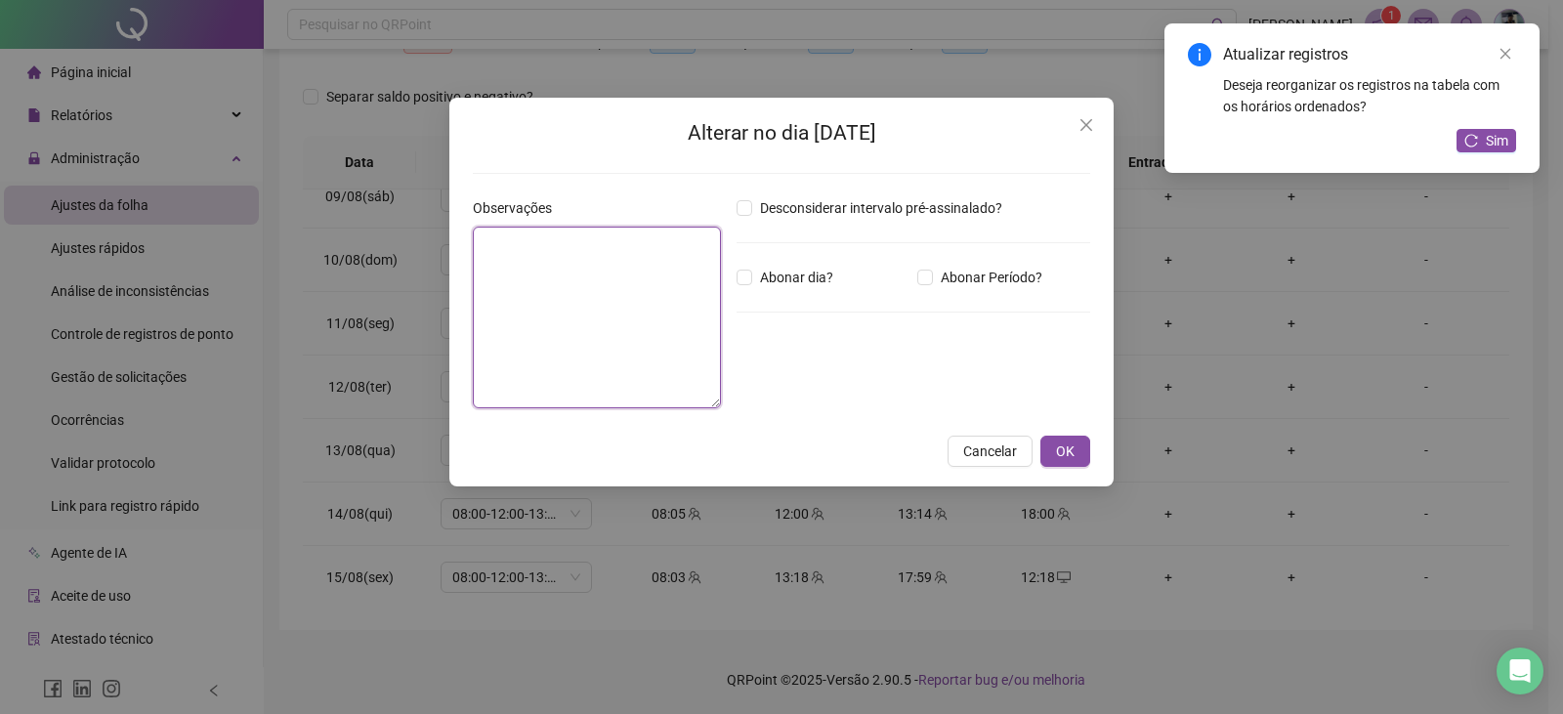
click at [630, 234] on textarea at bounding box center [597, 318] width 248 height 182
type textarea "**********"
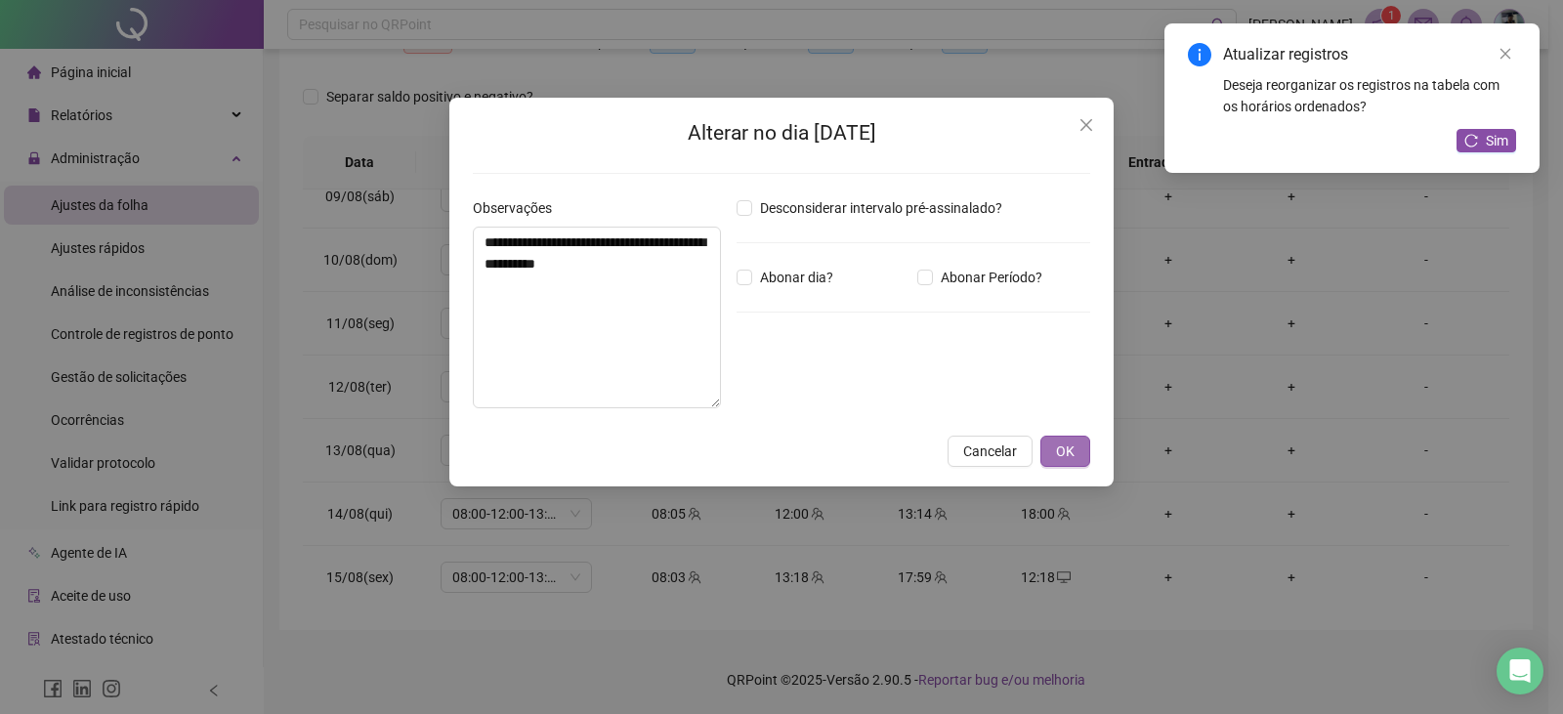
click at [1050, 450] on button "OK" at bounding box center [1066, 451] width 50 height 31
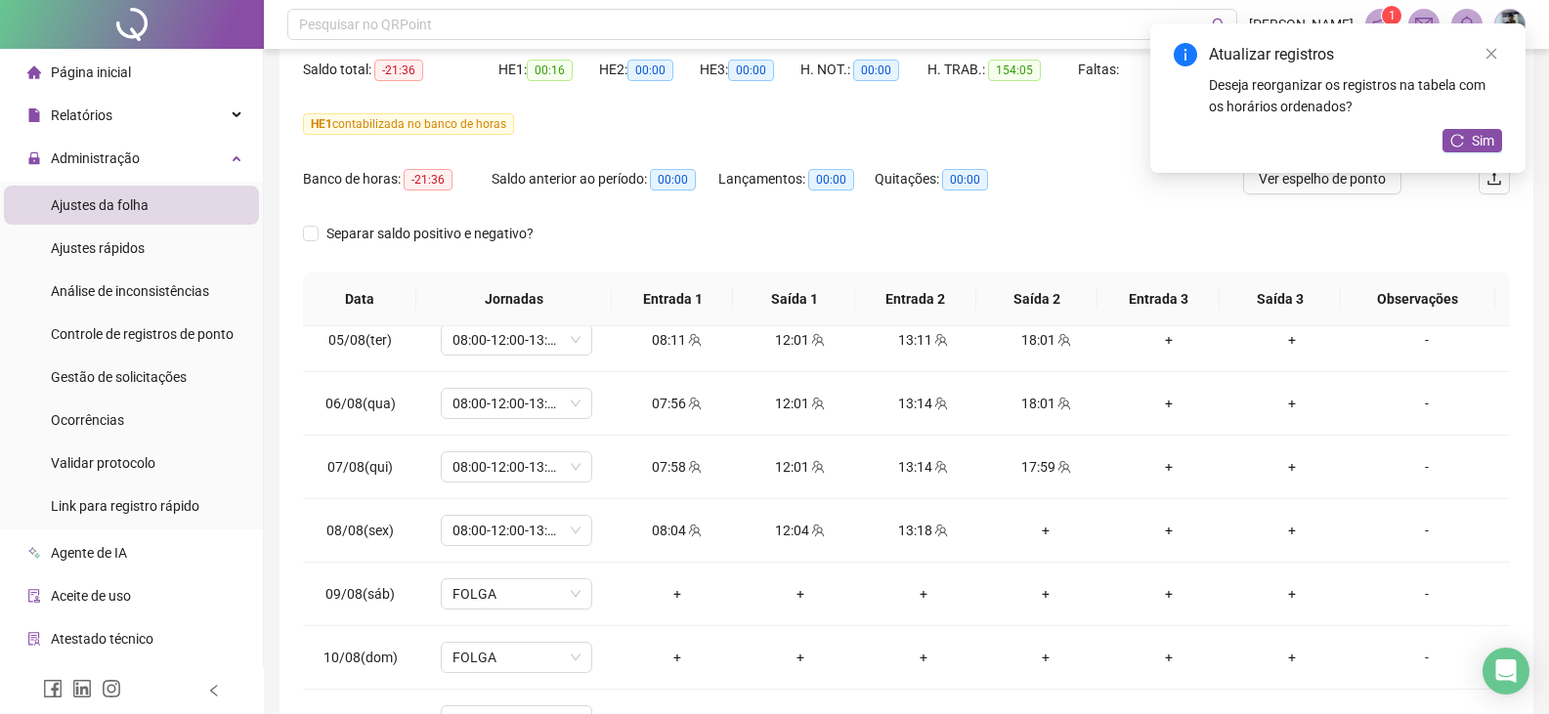
scroll to position [0, 0]
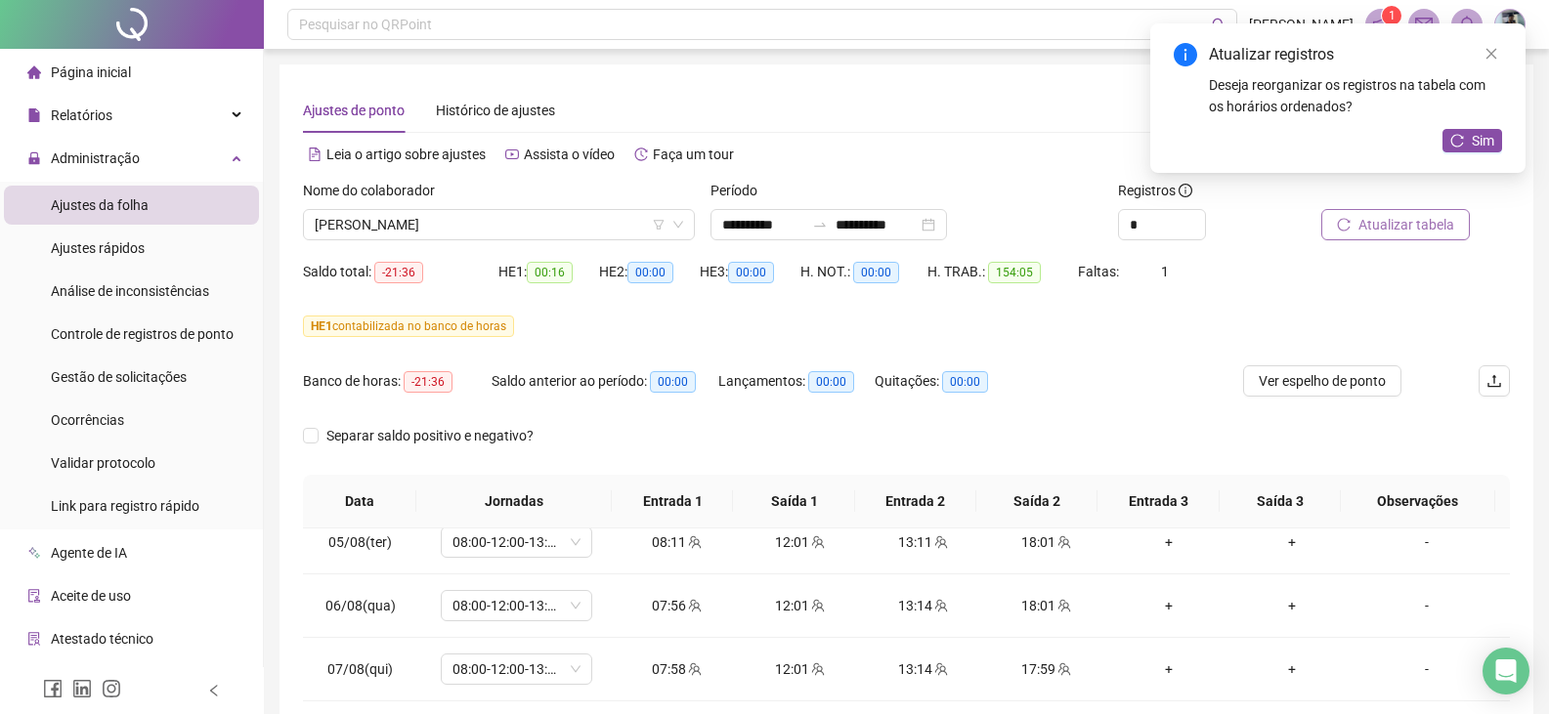
click at [1405, 217] on span "Atualizar tabela" at bounding box center [1406, 224] width 96 height 21
click at [590, 215] on span "[PERSON_NAME]" at bounding box center [499, 224] width 368 height 29
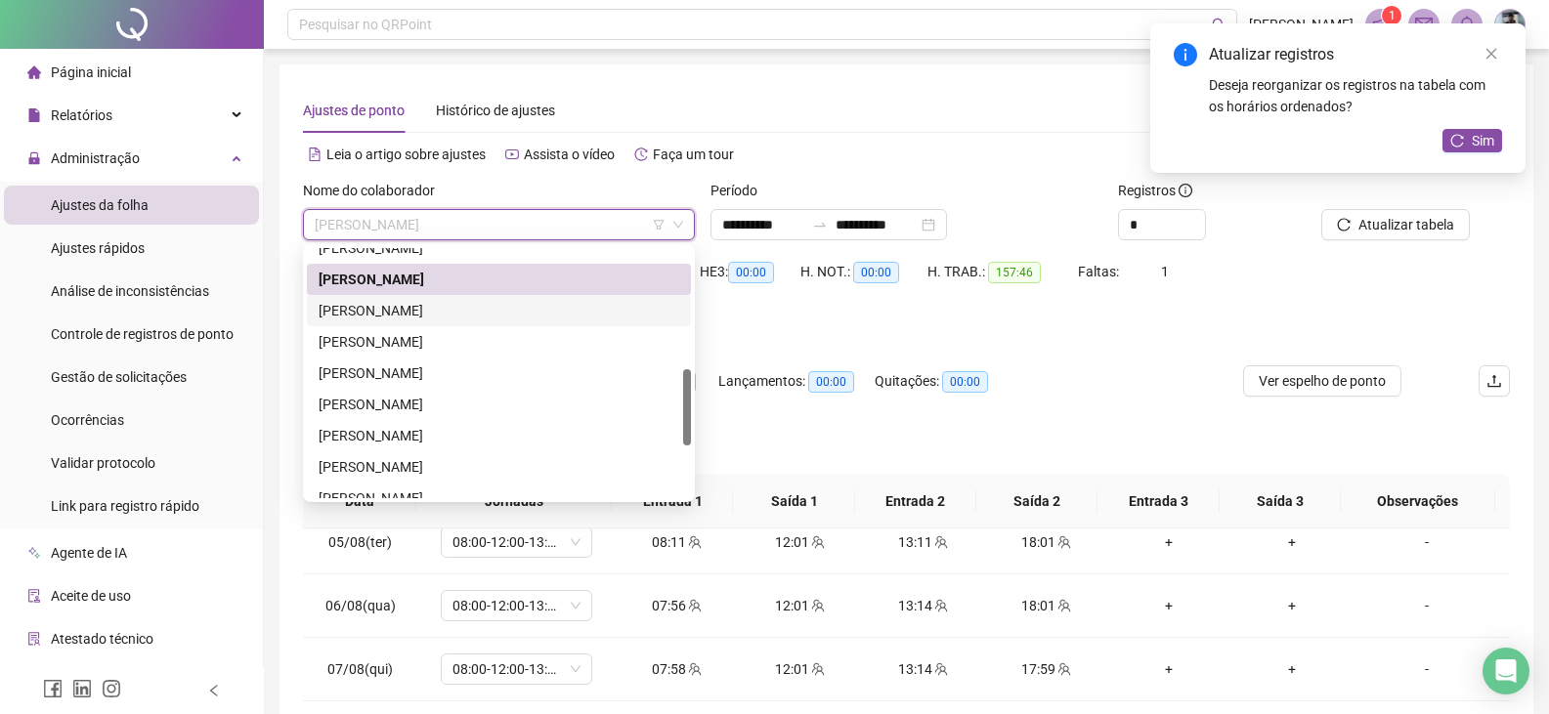
click at [454, 308] on div "[PERSON_NAME]" at bounding box center [499, 310] width 361 height 21
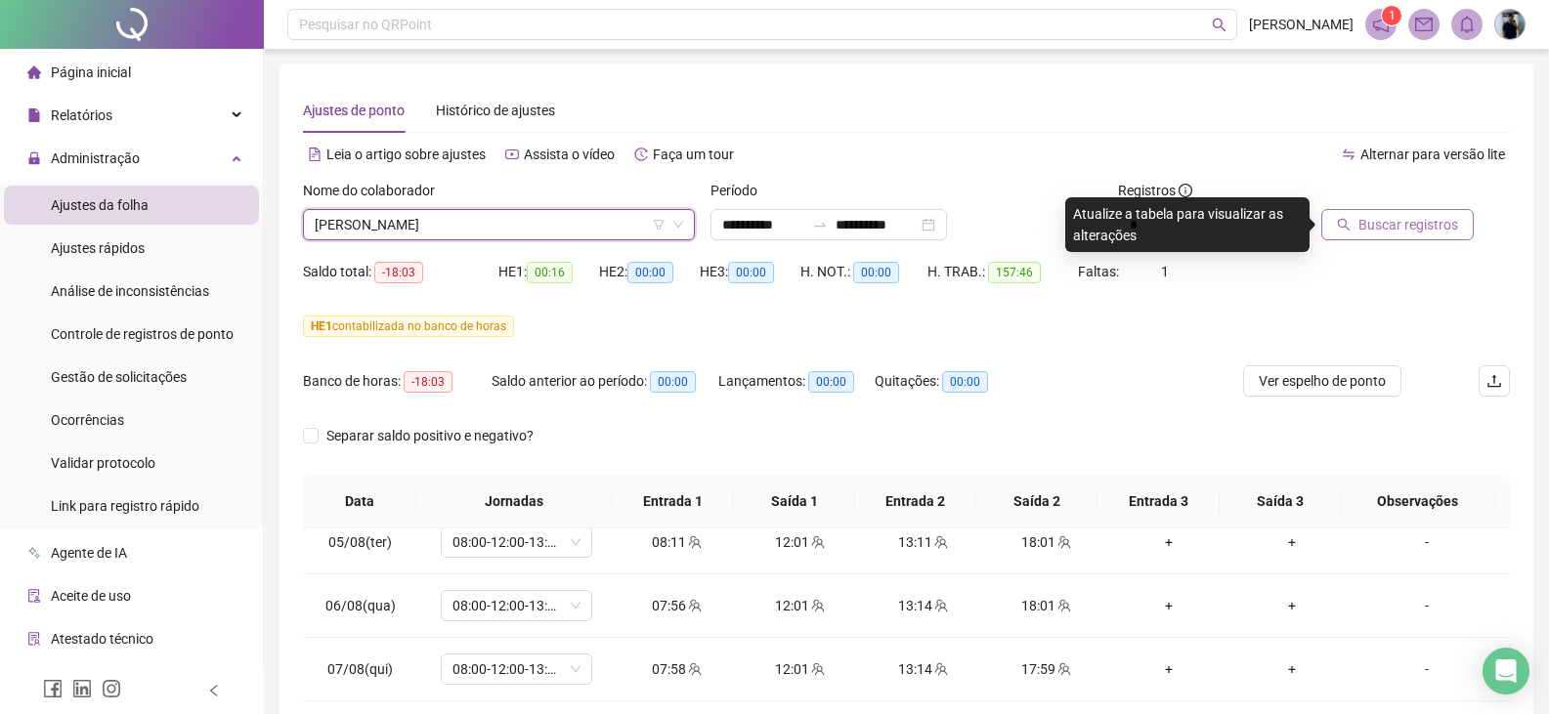
click at [1369, 223] on span "Buscar registros" at bounding box center [1408, 224] width 100 height 21
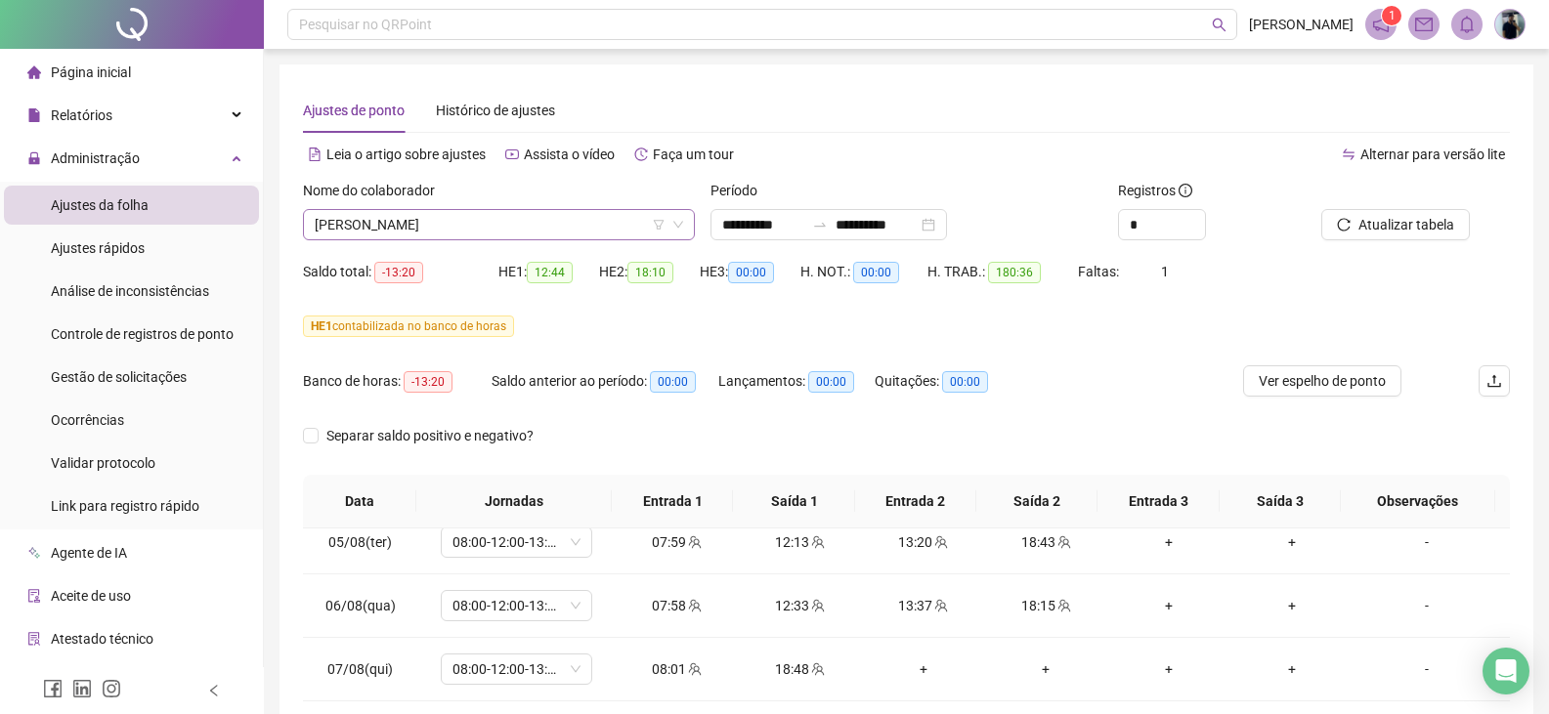
click at [458, 221] on span "[PERSON_NAME]" at bounding box center [499, 224] width 368 height 29
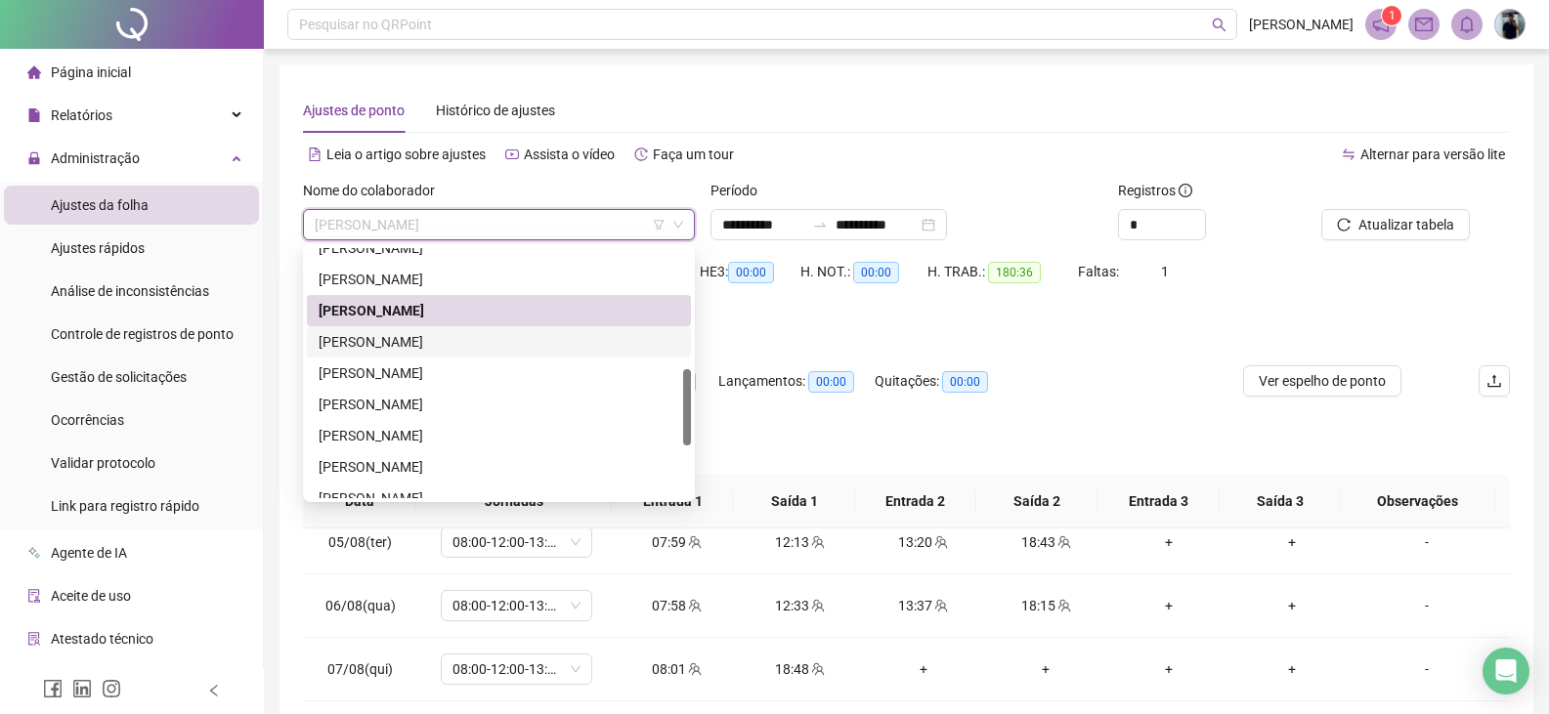
click at [440, 326] on div "[PERSON_NAME]" at bounding box center [499, 341] width 384 height 31
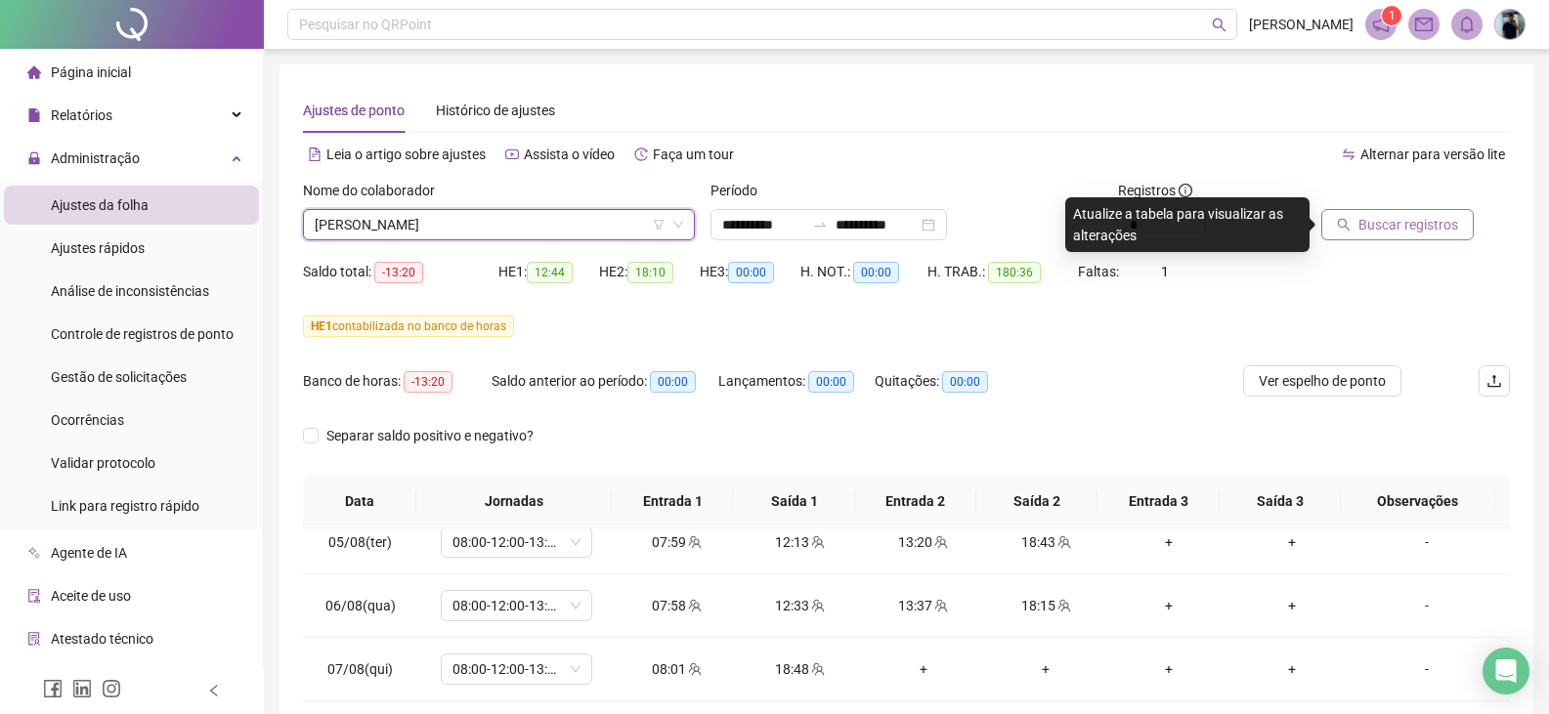
click at [1376, 220] on span "Buscar registros" at bounding box center [1408, 224] width 100 height 21
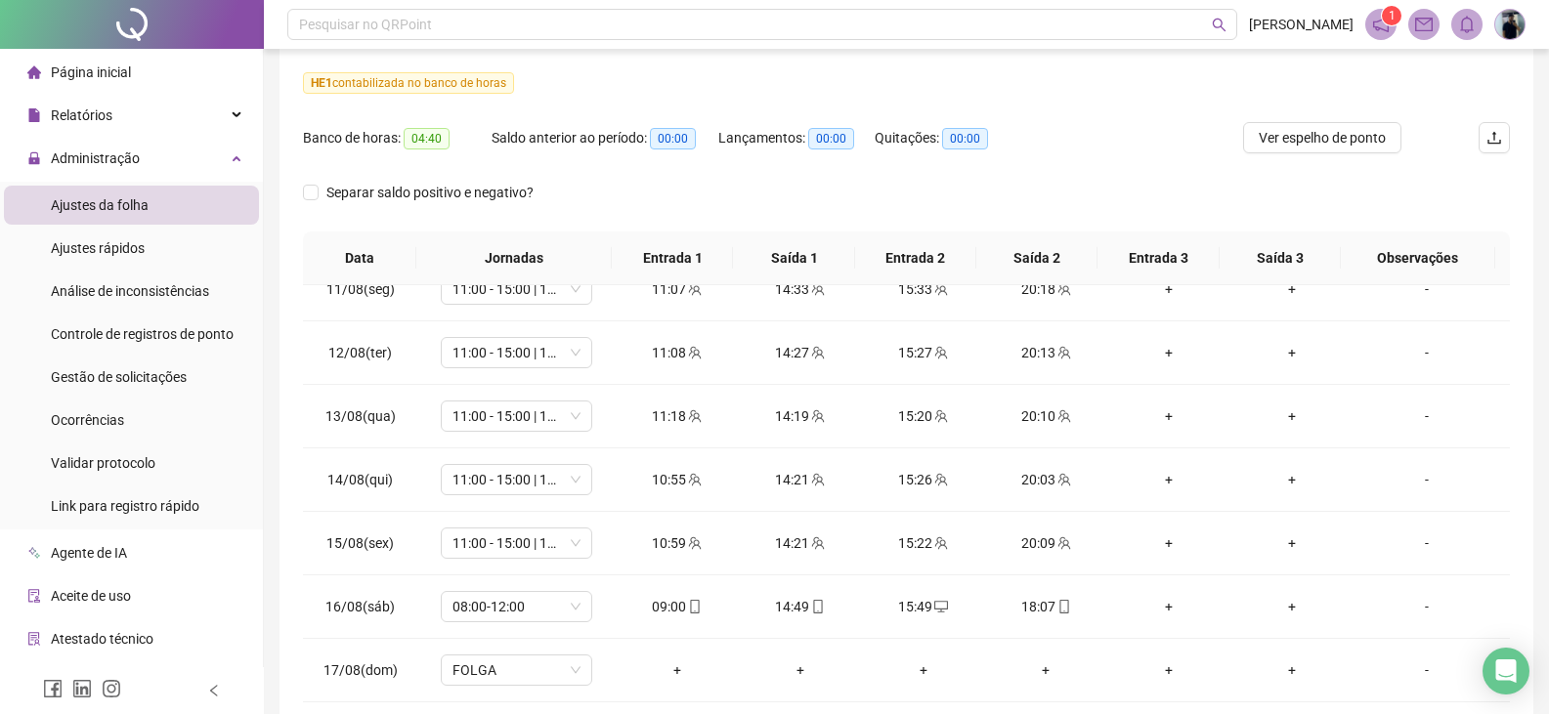
scroll to position [46, 0]
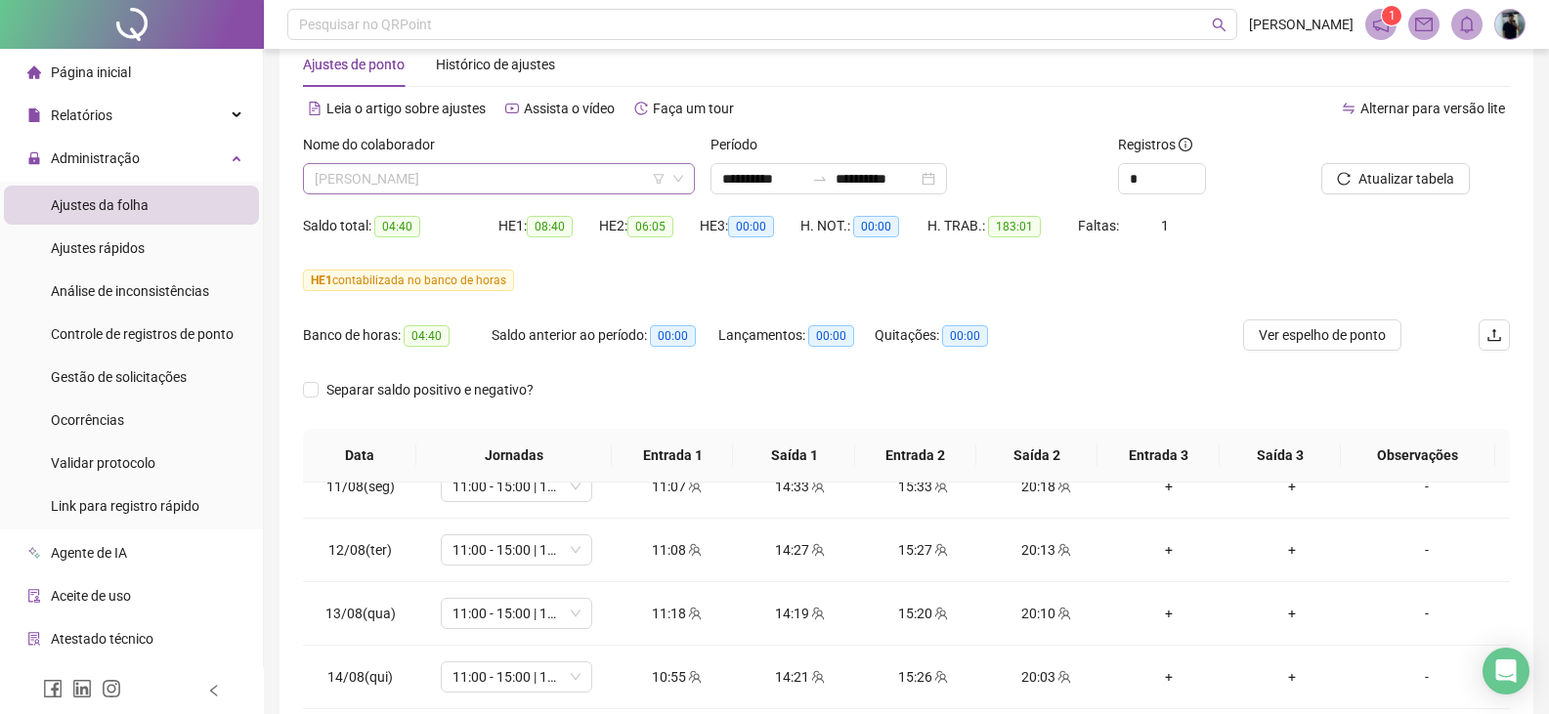
click at [457, 171] on span "[PERSON_NAME]" at bounding box center [499, 178] width 368 height 29
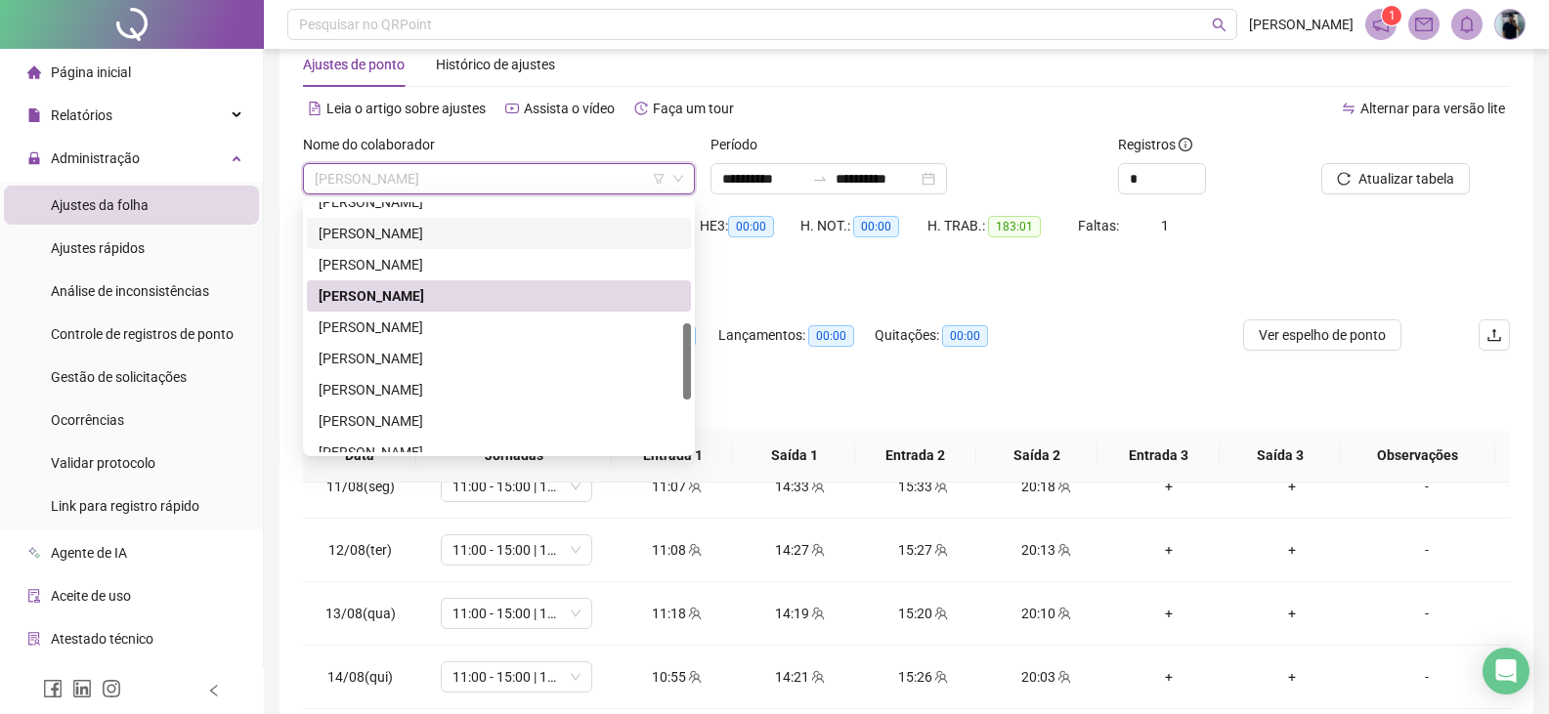
click at [386, 228] on div "[PERSON_NAME]" at bounding box center [499, 233] width 361 height 21
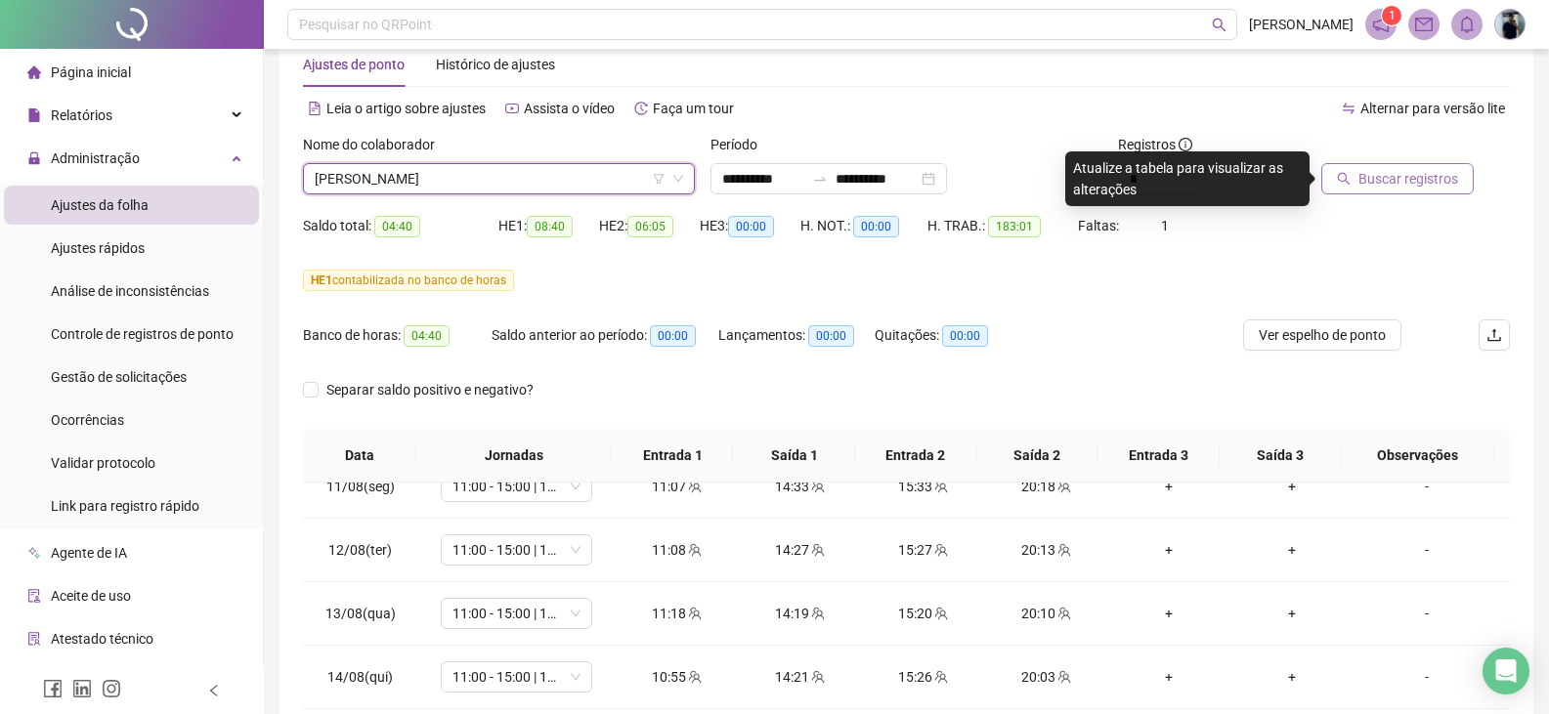
click at [1411, 181] on span "Buscar registros" at bounding box center [1408, 178] width 100 height 21
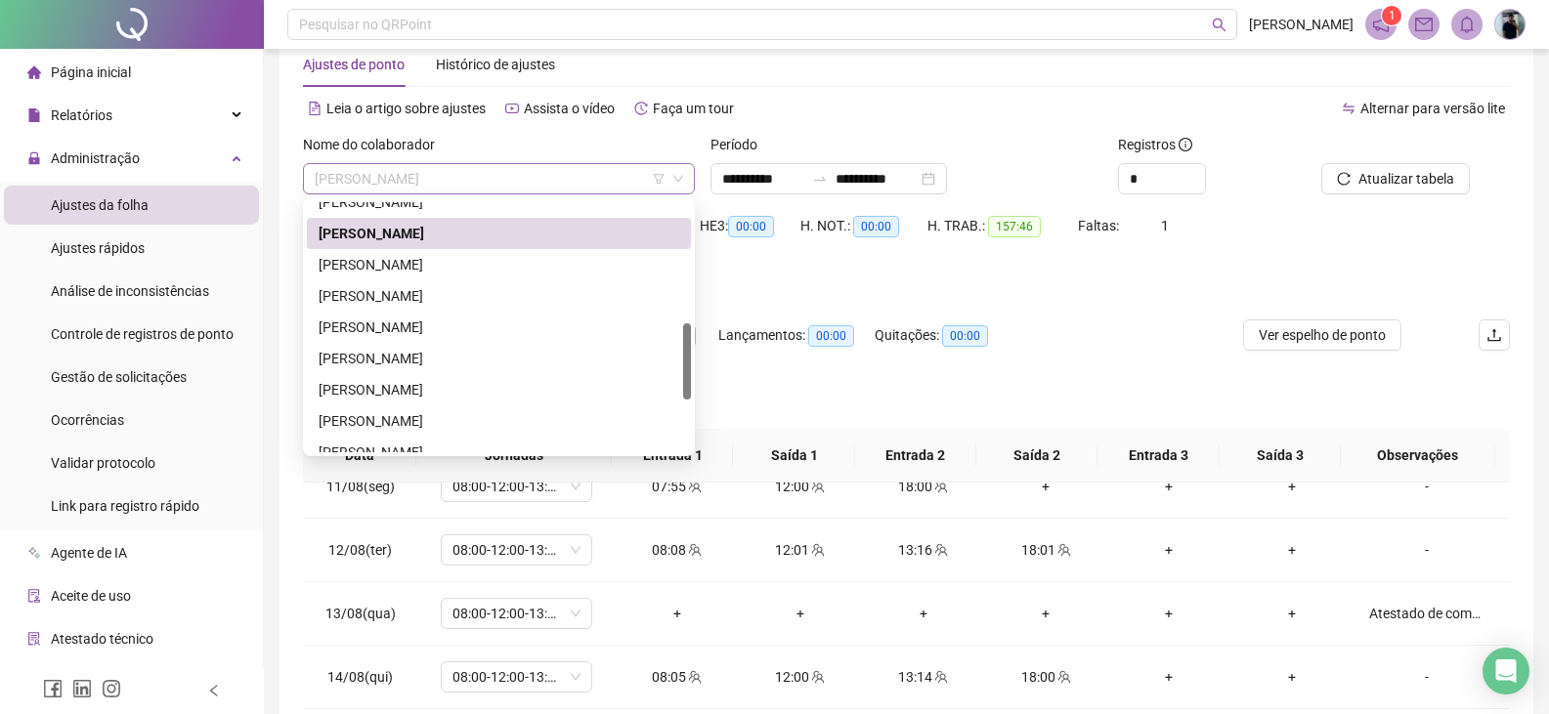
click at [507, 168] on span "[PERSON_NAME]" at bounding box center [499, 178] width 368 height 29
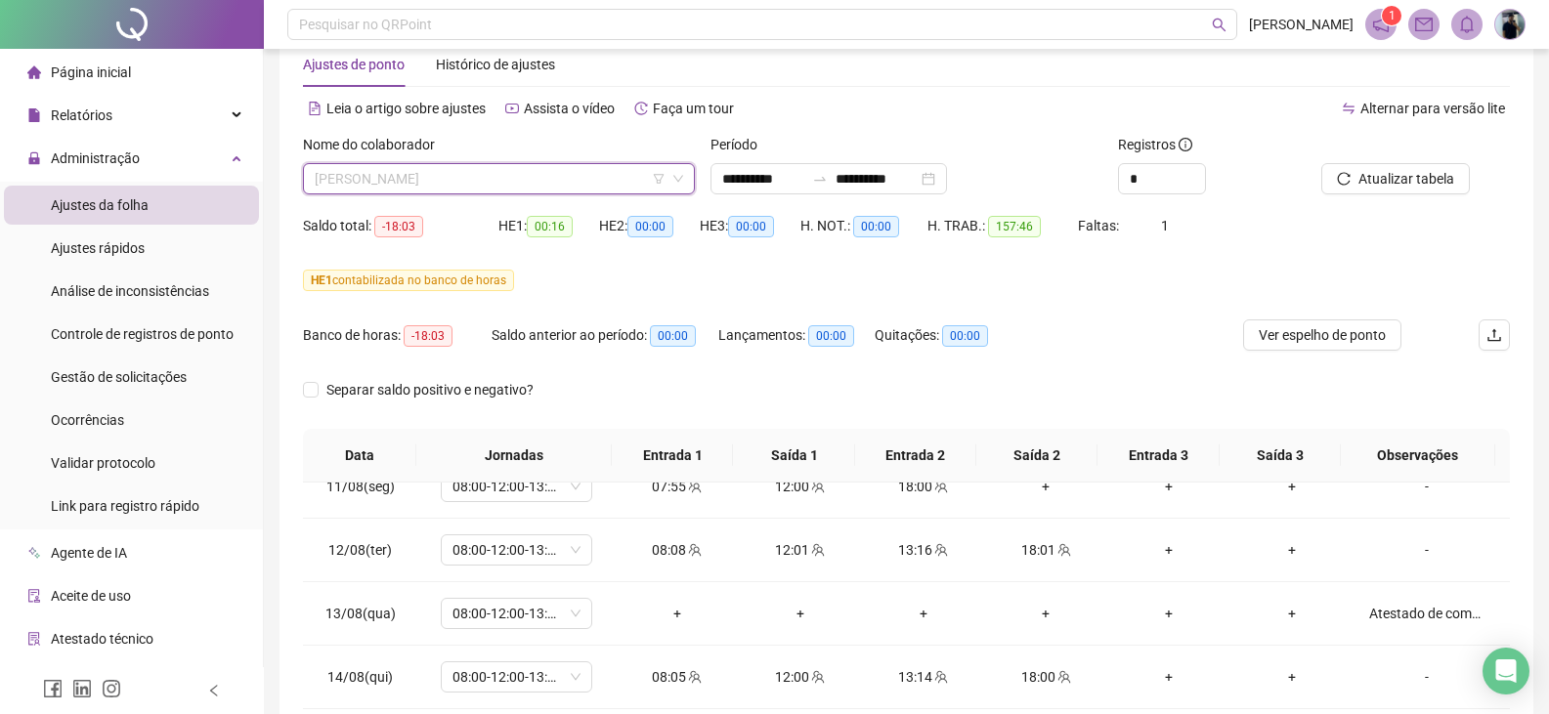
click at [456, 175] on span "[PERSON_NAME]" at bounding box center [499, 178] width 368 height 29
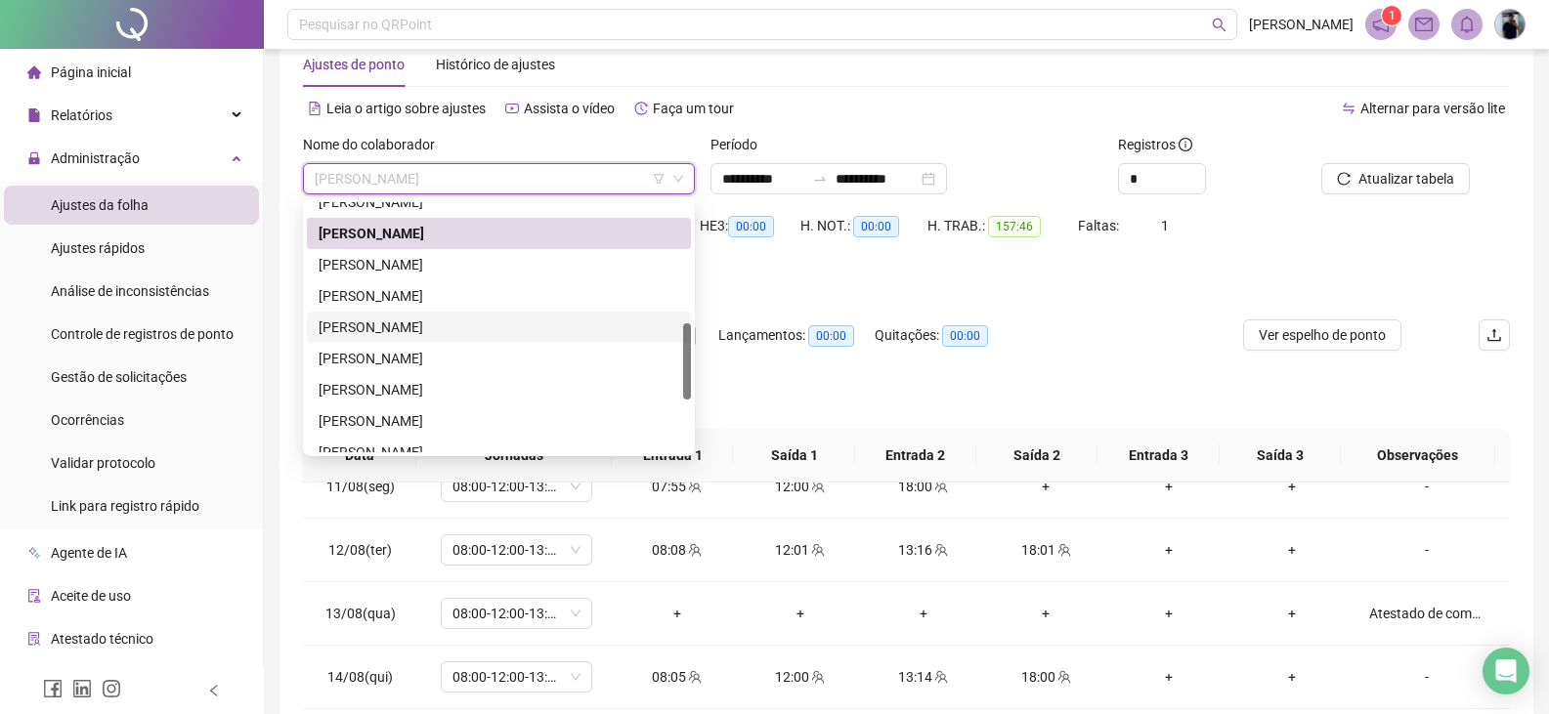
click at [432, 317] on div "[PERSON_NAME]" at bounding box center [499, 327] width 361 height 21
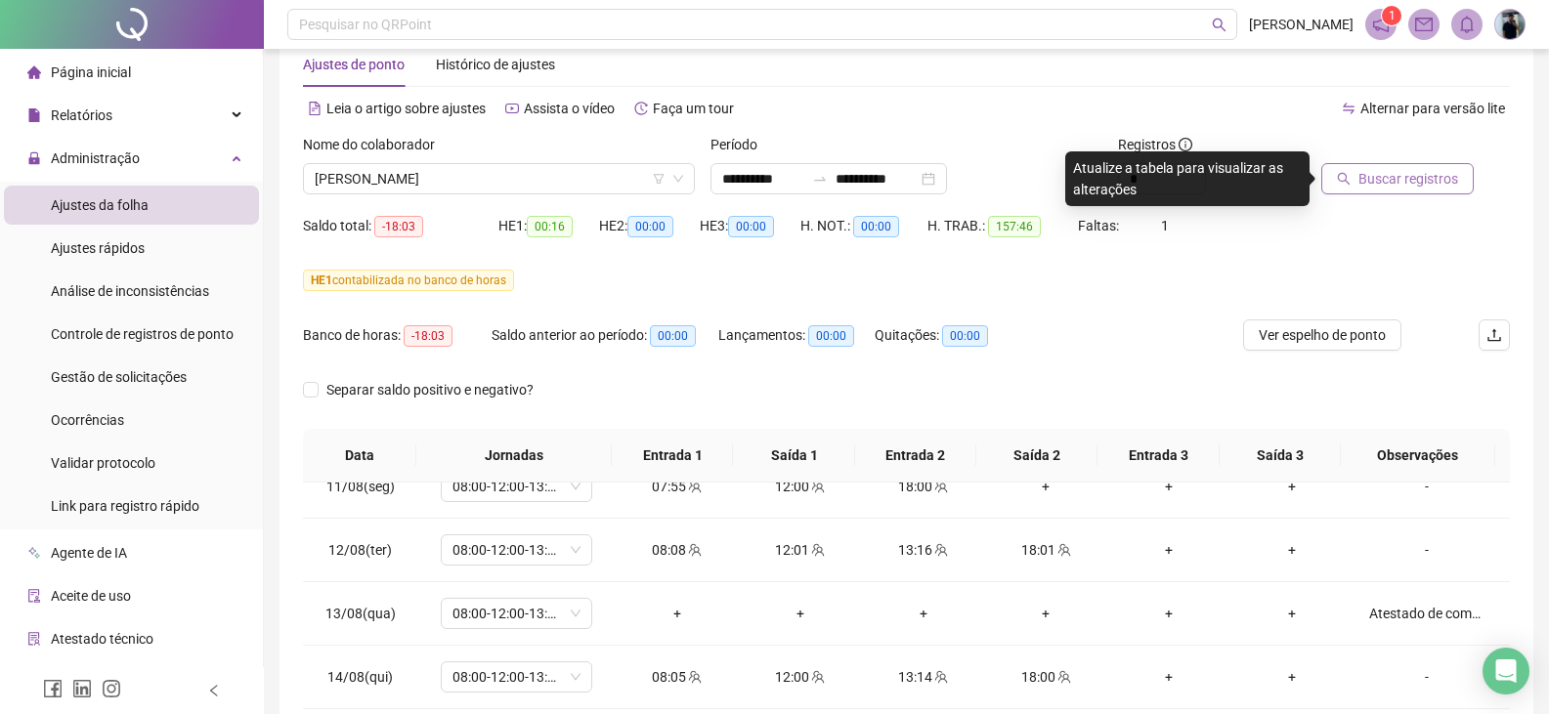
click at [1406, 184] on span "Buscar registros" at bounding box center [1408, 178] width 100 height 21
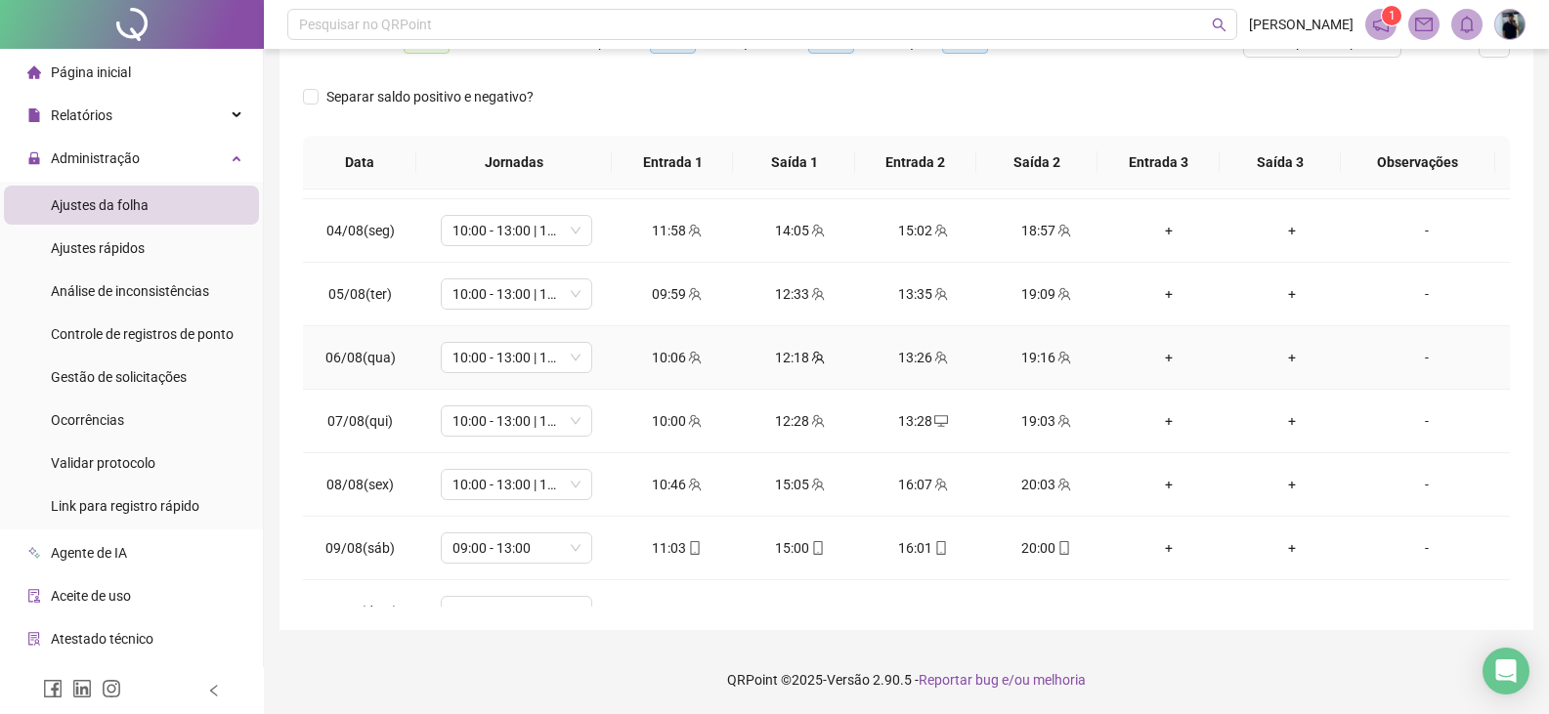
scroll to position [1361, 0]
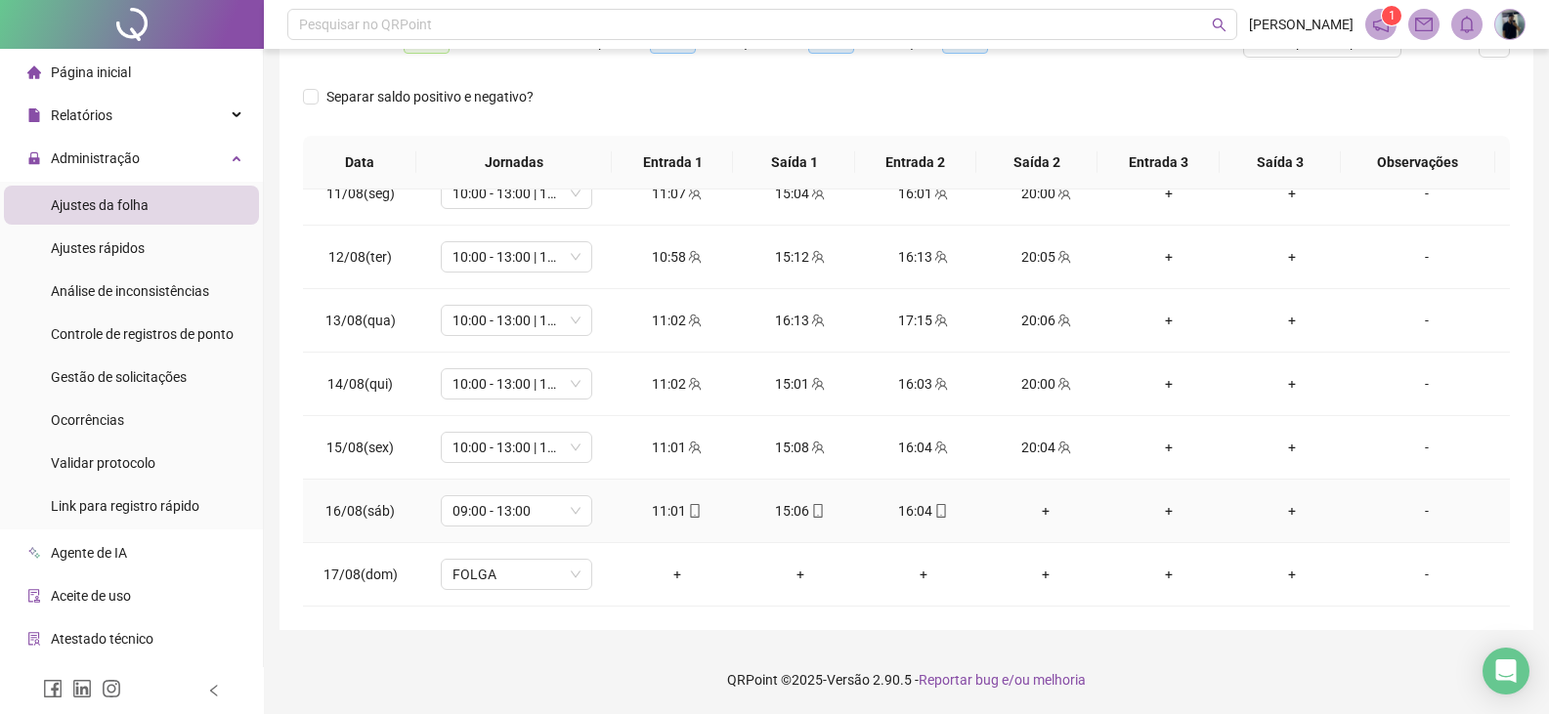
click at [1037, 506] on div "+" at bounding box center [1046, 510] width 92 height 21
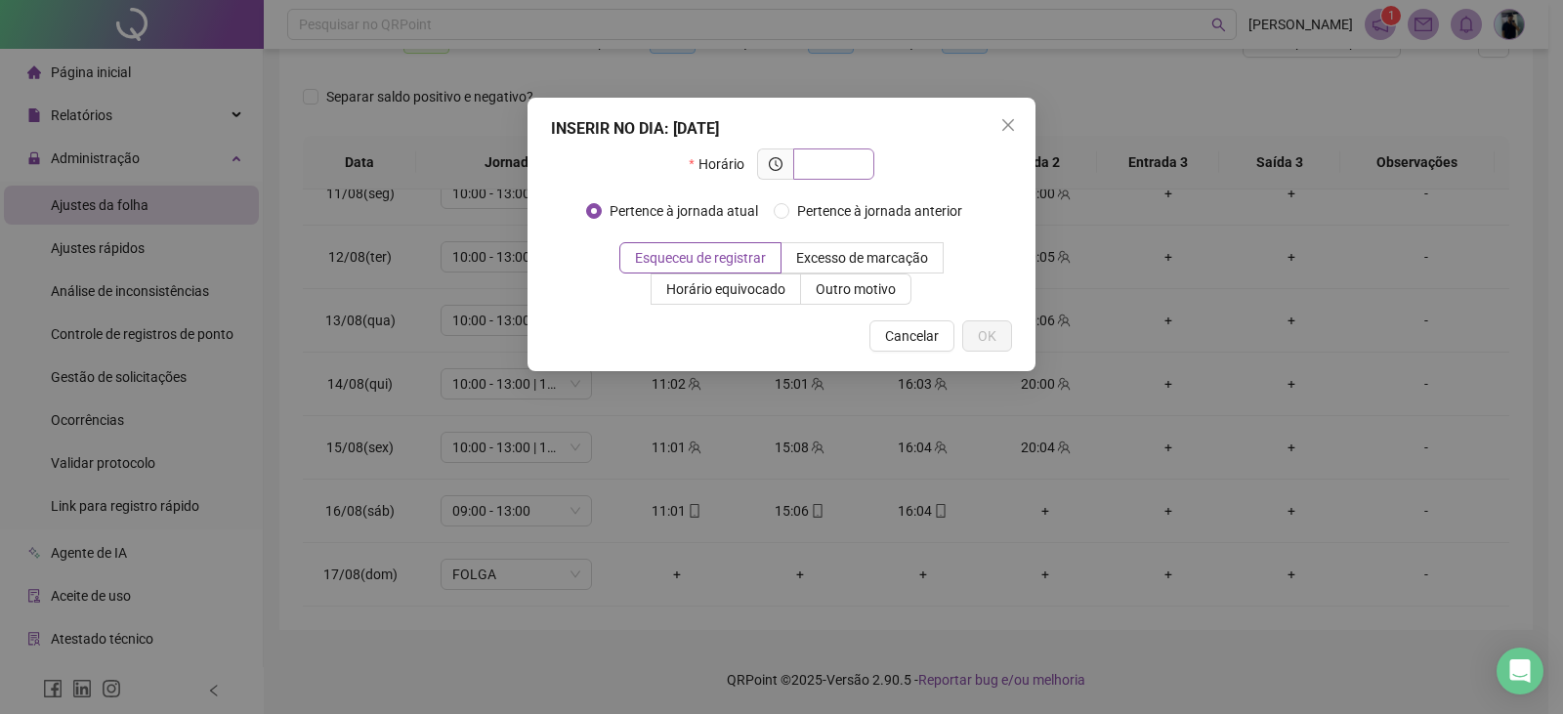
click at [854, 156] on input "text" at bounding box center [832, 163] width 54 height 21
type input "*****"
click at [966, 345] on button "OK" at bounding box center [987, 335] width 50 height 31
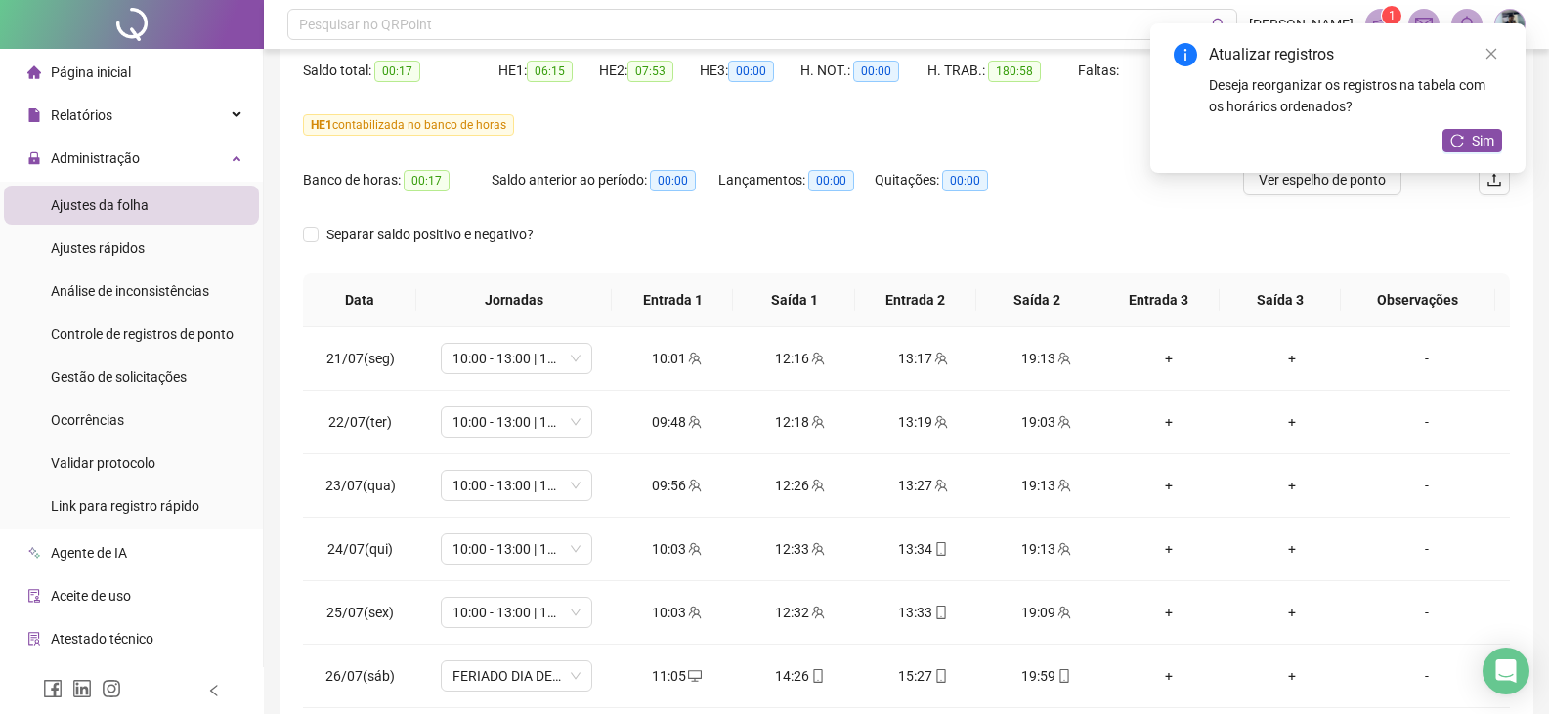
scroll to position [0, 0]
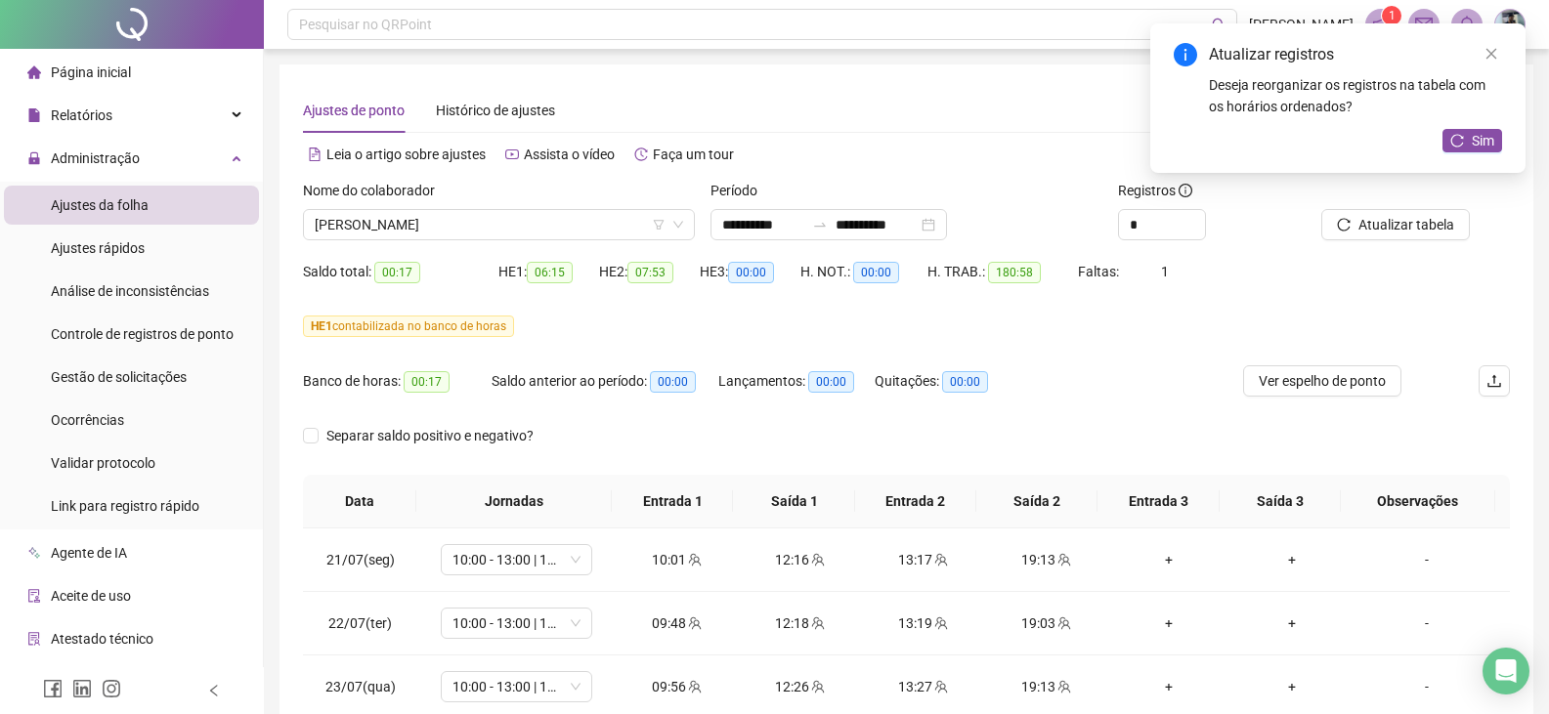
click at [1425, 203] on div at bounding box center [1391, 194] width 140 height 29
drag, startPoint x: 1423, startPoint y: 208, endPoint x: 1427, endPoint y: 223, distance: 15.2
click at [1423, 209] on div "Atualizar tabela" at bounding box center [1391, 210] width 140 height 61
click at [1427, 222] on span "Atualizar tabela" at bounding box center [1406, 224] width 96 height 21
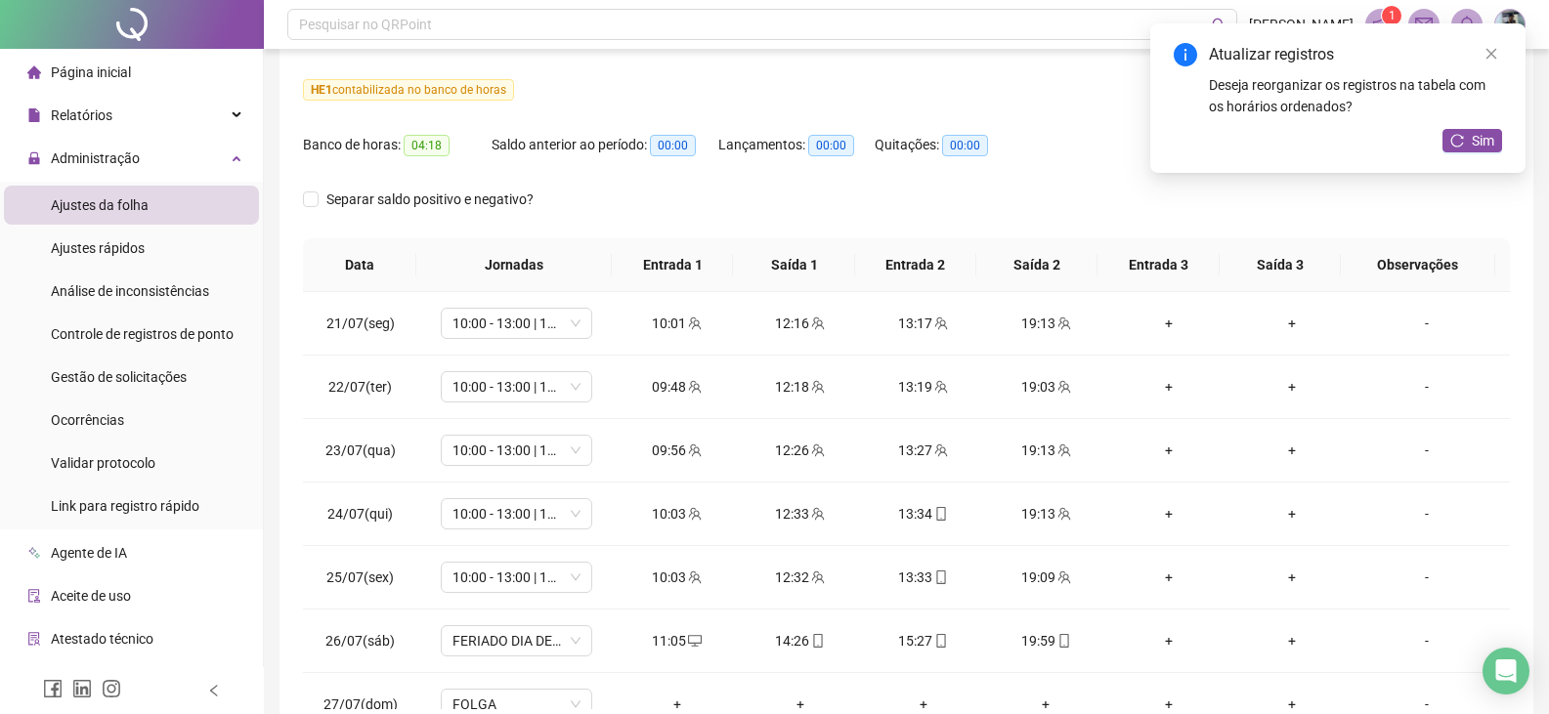
scroll to position [144, 0]
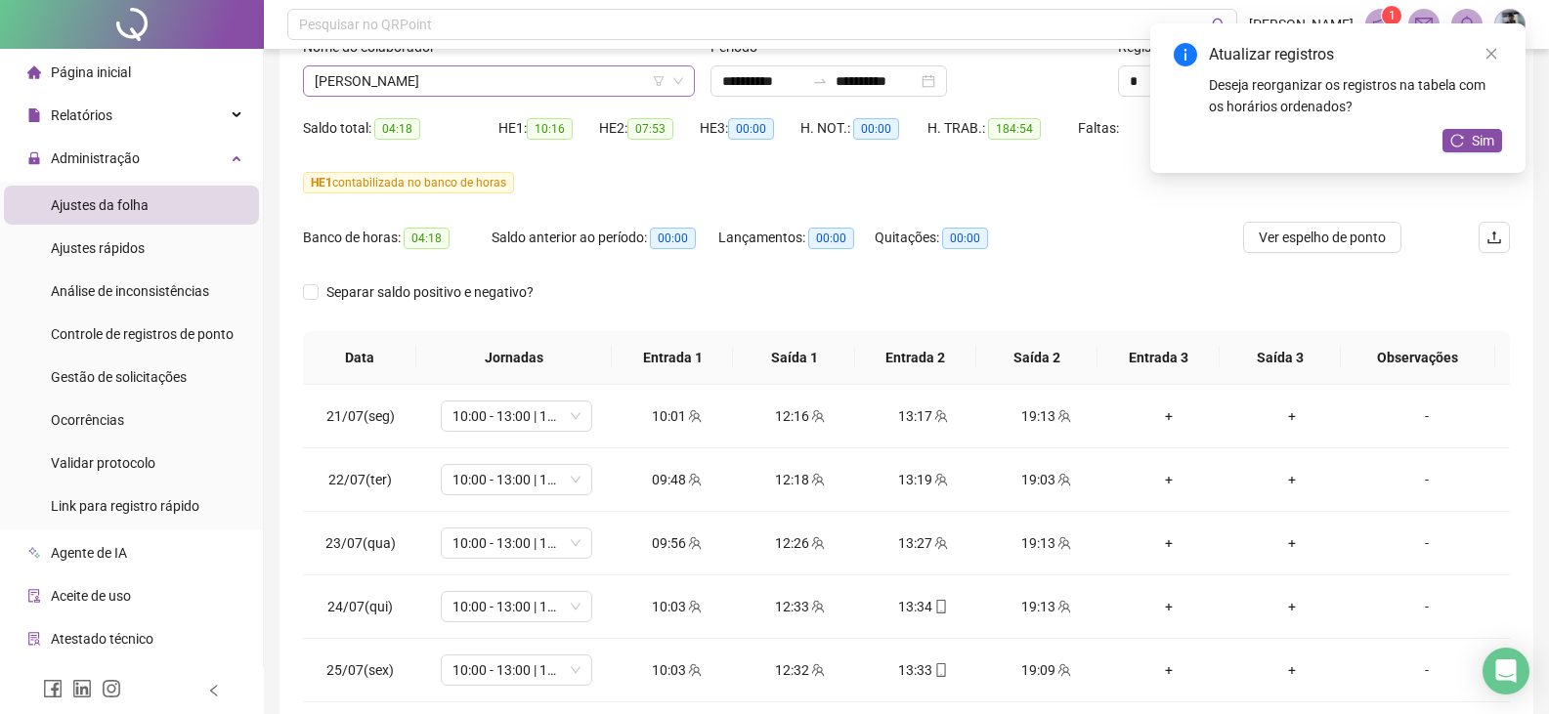
click at [419, 94] on span "[PERSON_NAME]" at bounding box center [499, 80] width 368 height 29
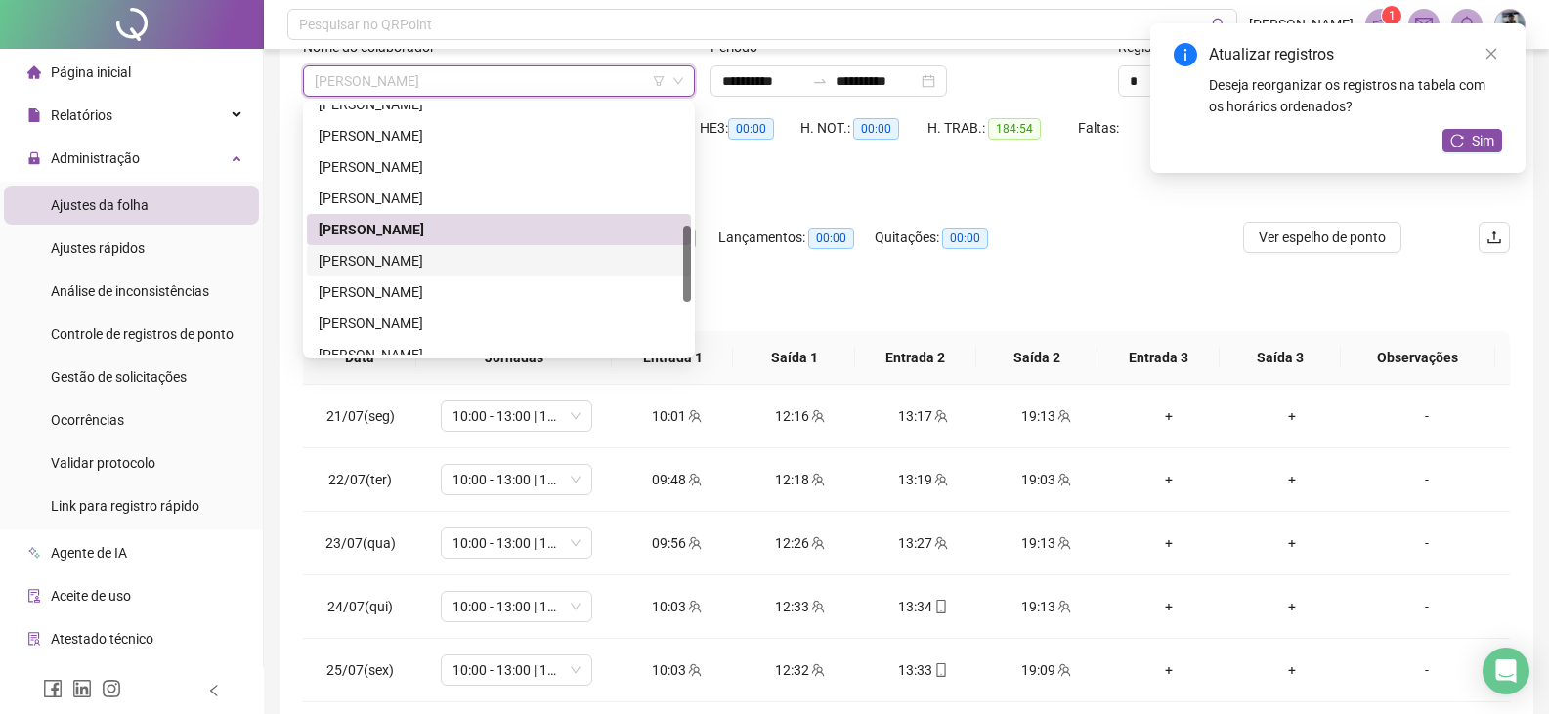
click at [418, 258] on div "[PERSON_NAME]" at bounding box center [499, 260] width 361 height 21
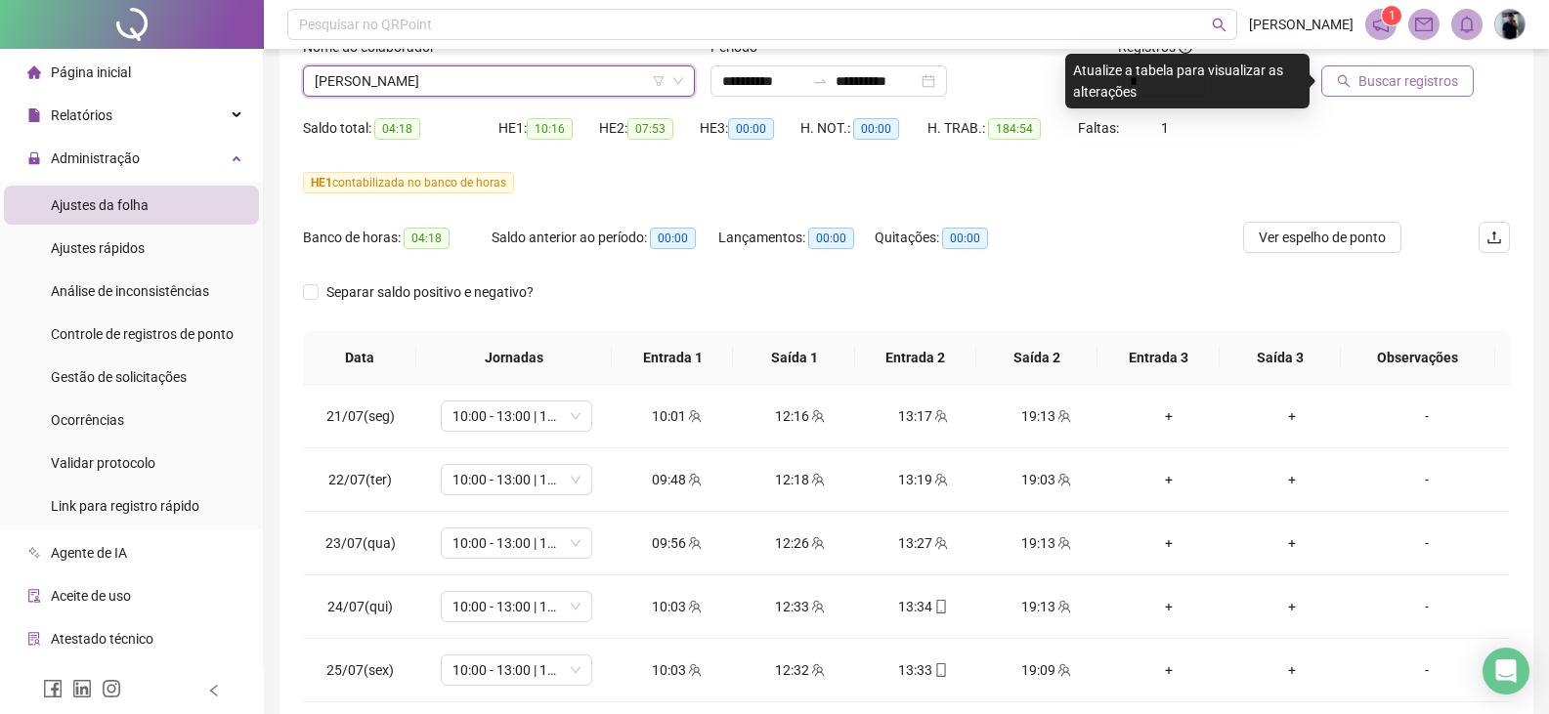
click at [1374, 81] on span "Buscar registros" at bounding box center [1408, 80] width 100 height 21
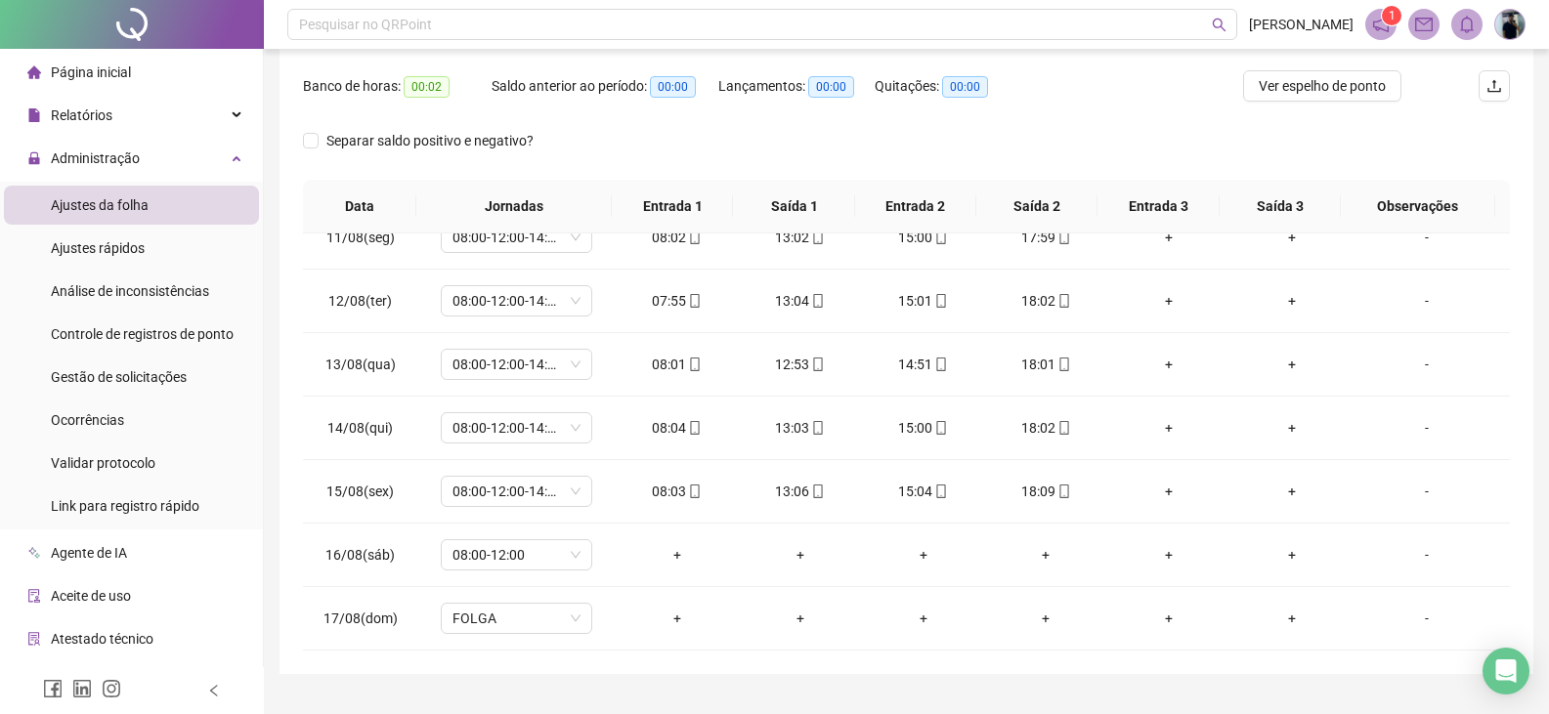
scroll to position [0, 0]
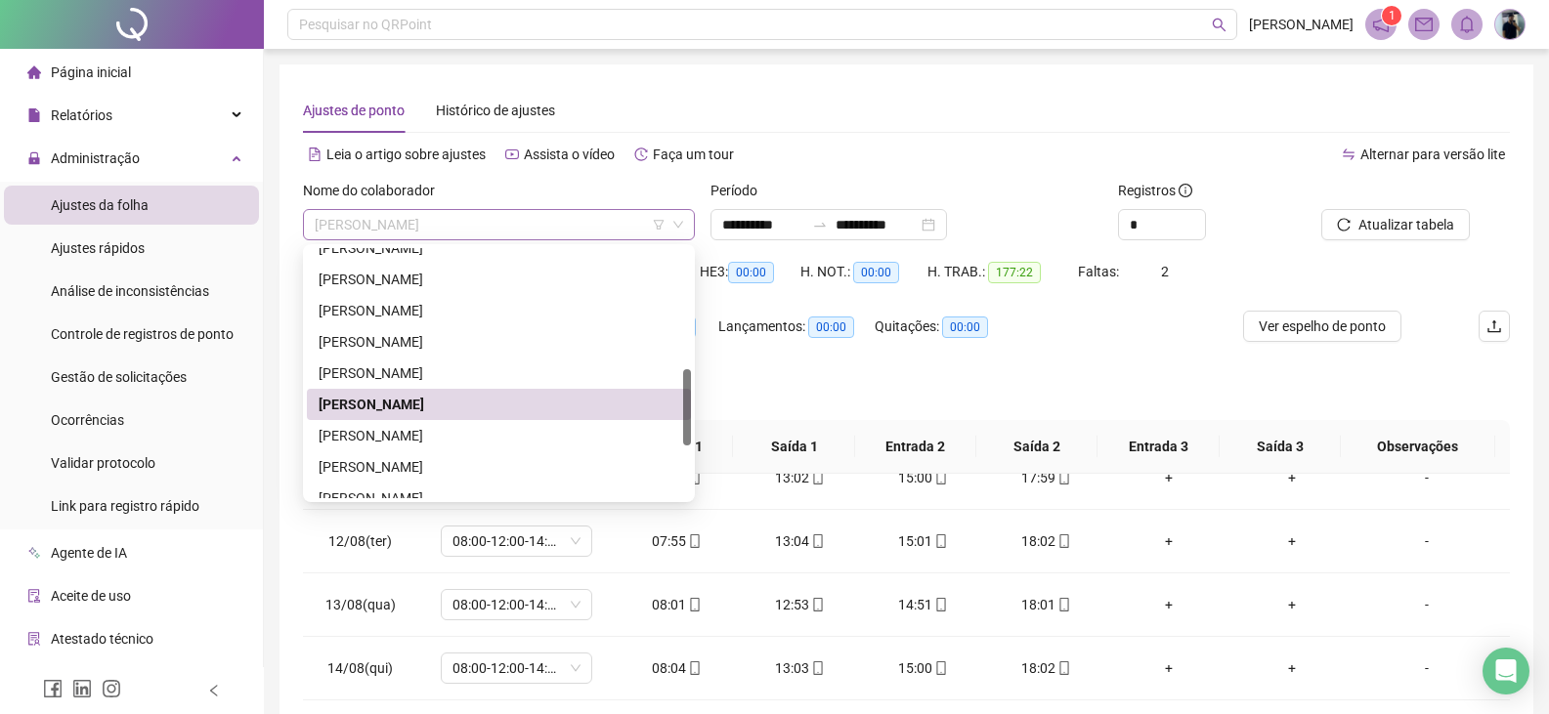
click at [487, 237] on span "[PERSON_NAME]" at bounding box center [499, 224] width 368 height 29
click at [432, 429] on div "[PERSON_NAME]" at bounding box center [499, 435] width 361 height 21
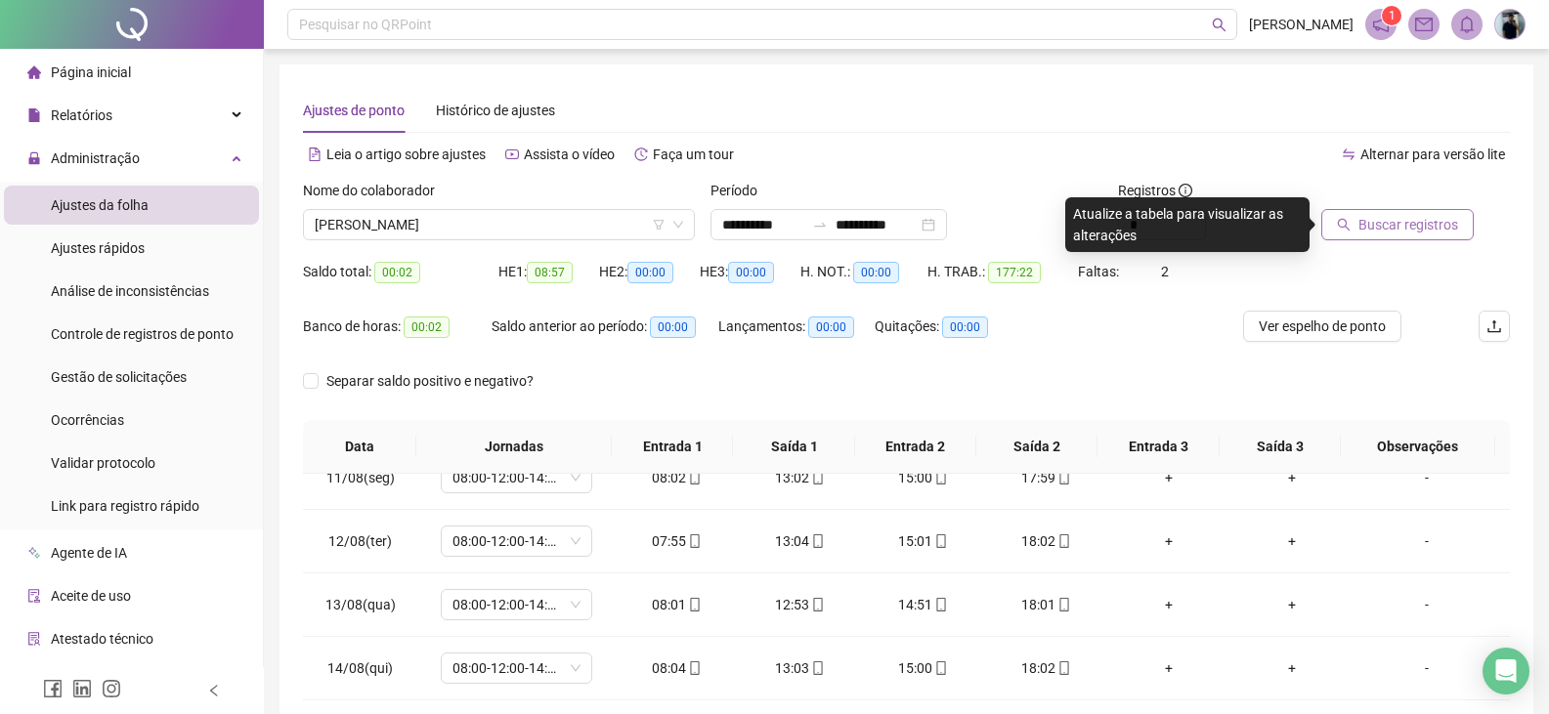
click at [1372, 234] on button "Buscar registros" at bounding box center [1397, 224] width 152 height 31
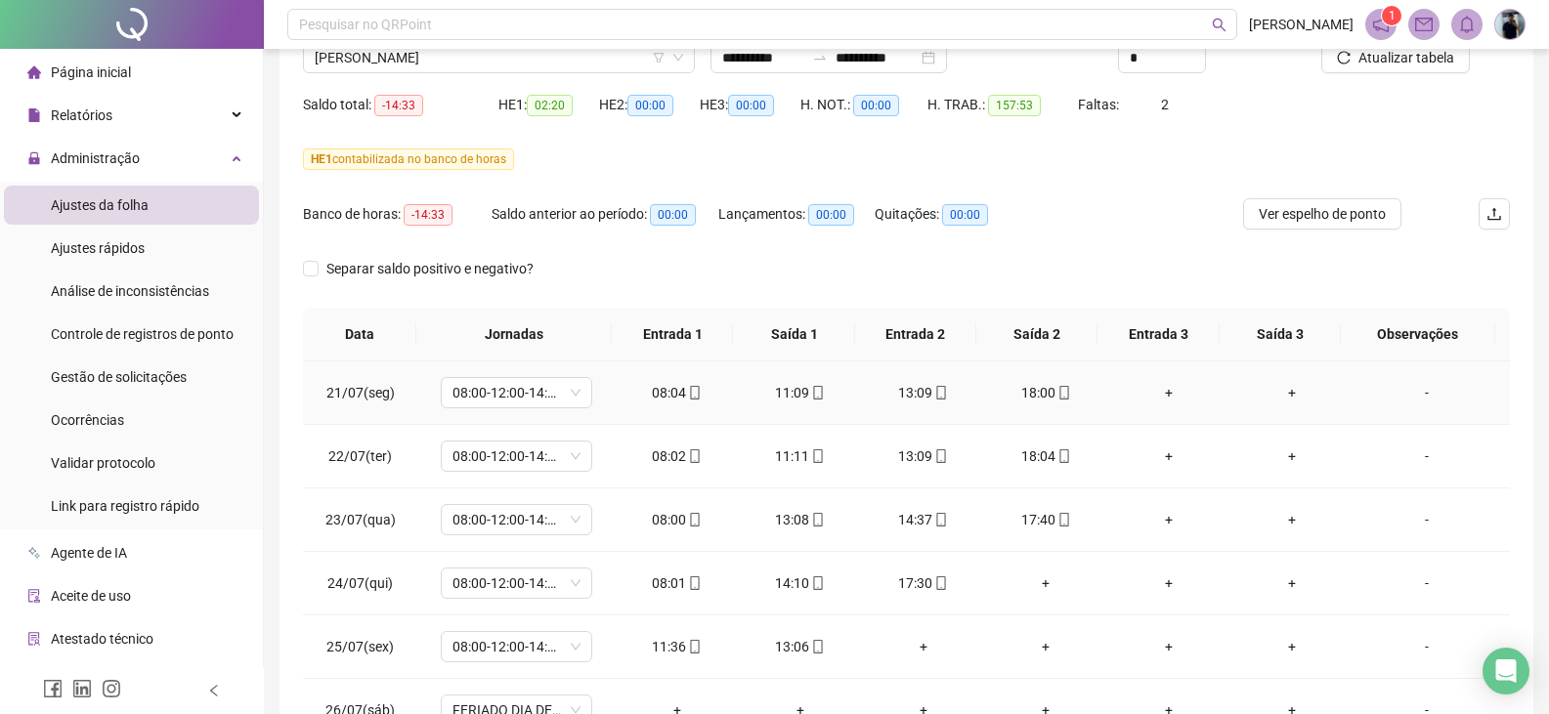
scroll to position [339, 0]
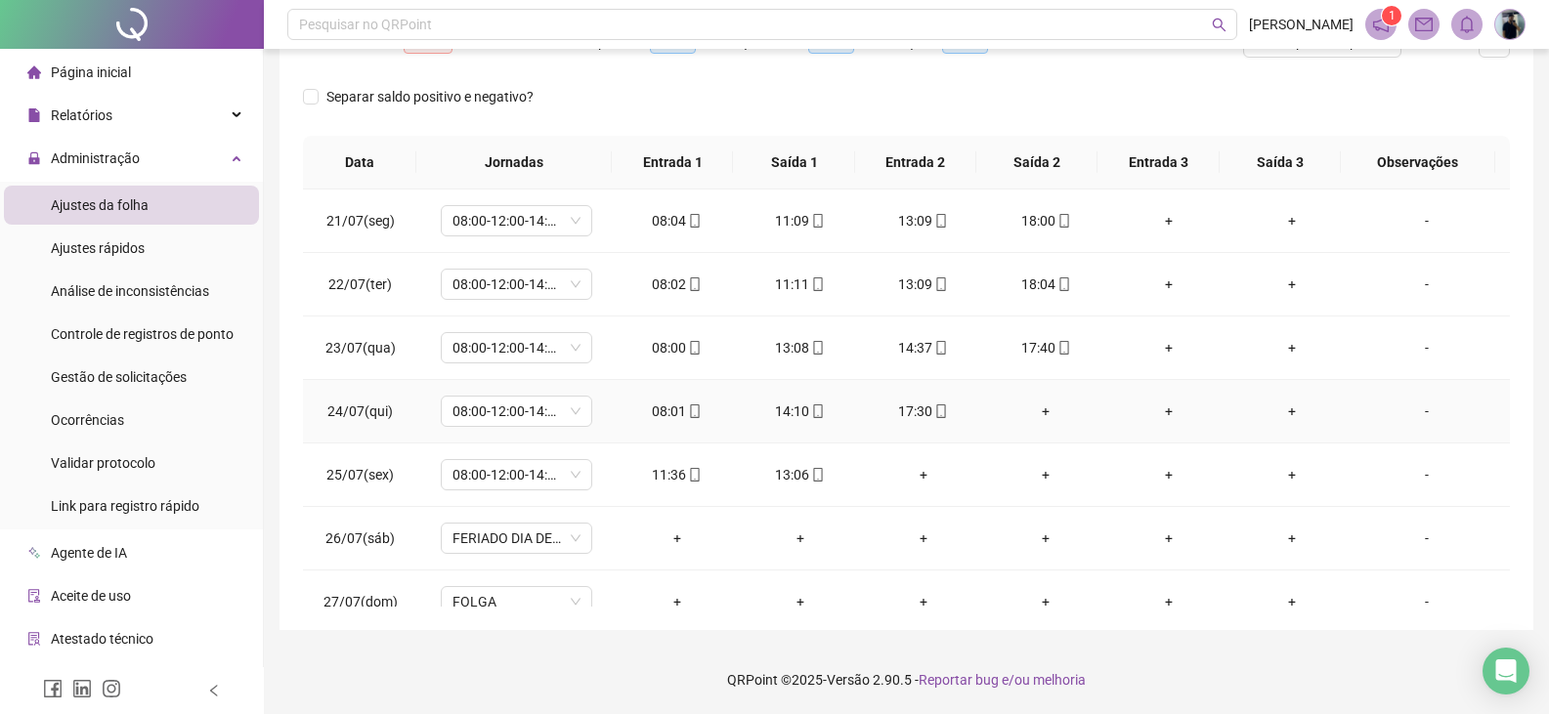
click at [1041, 411] on div "+" at bounding box center [1046, 411] width 92 height 21
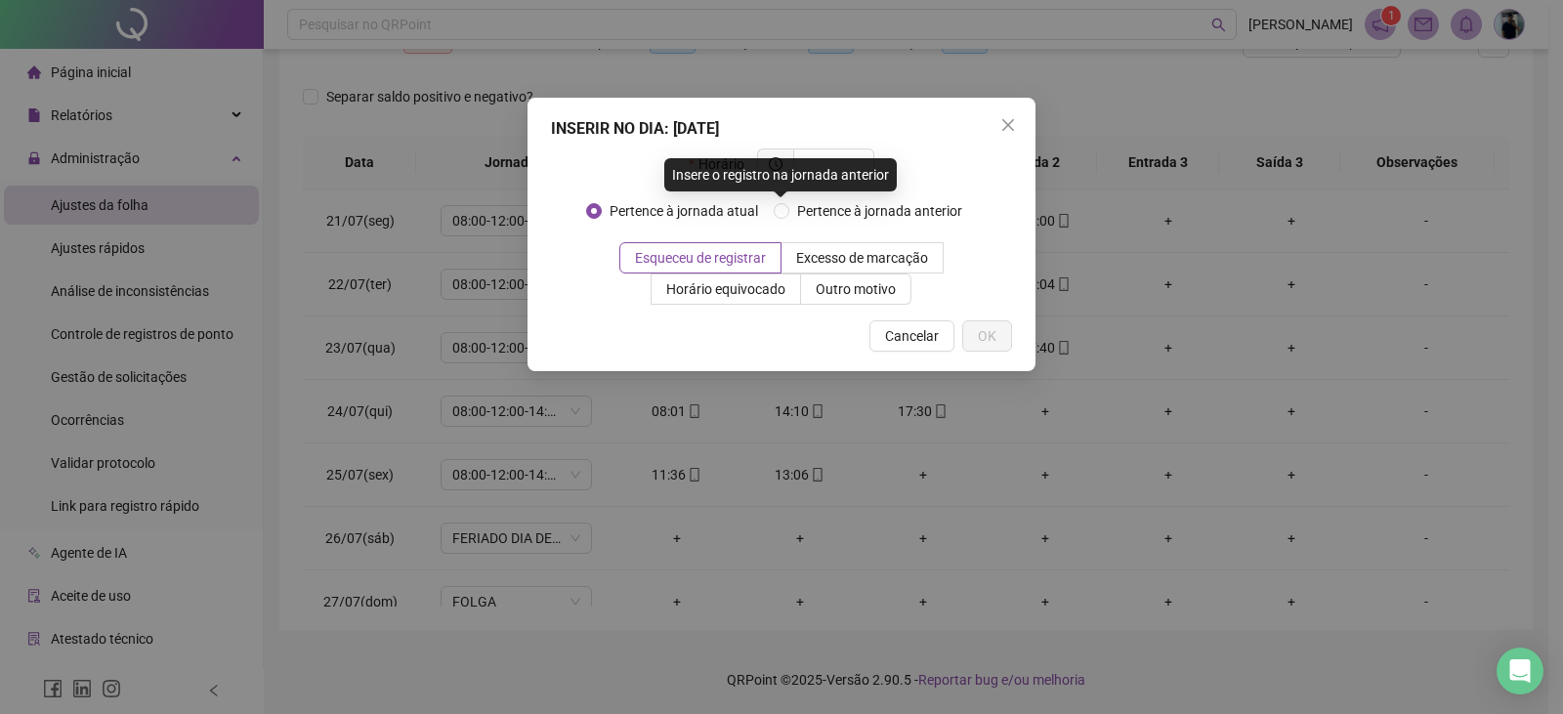
click at [840, 164] on div "Insere o registro na jornada anterior" at bounding box center [780, 174] width 233 height 33
click at [1008, 116] on button "Close" at bounding box center [1008, 124] width 31 height 31
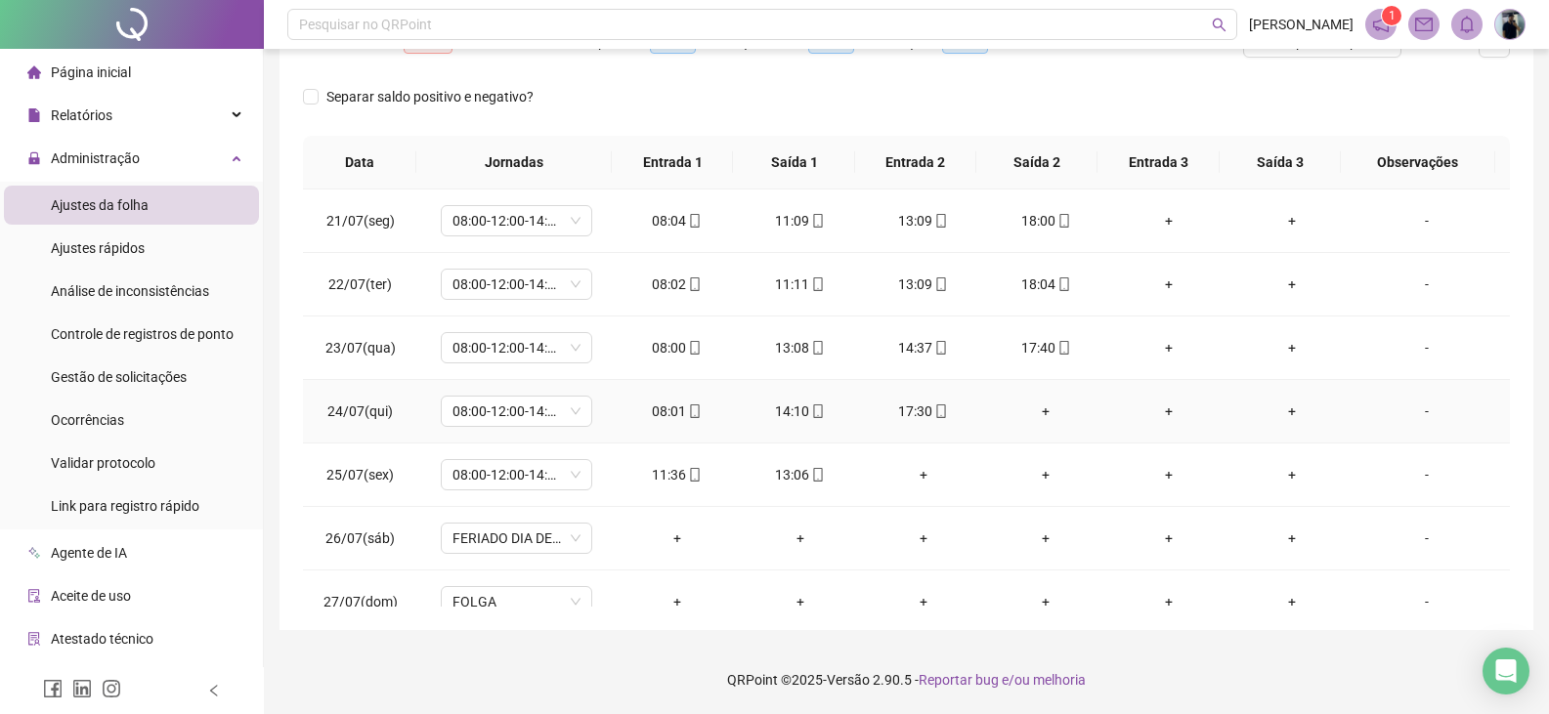
click at [1038, 403] on div "+" at bounding box center [1046, 411] width 92 height 21
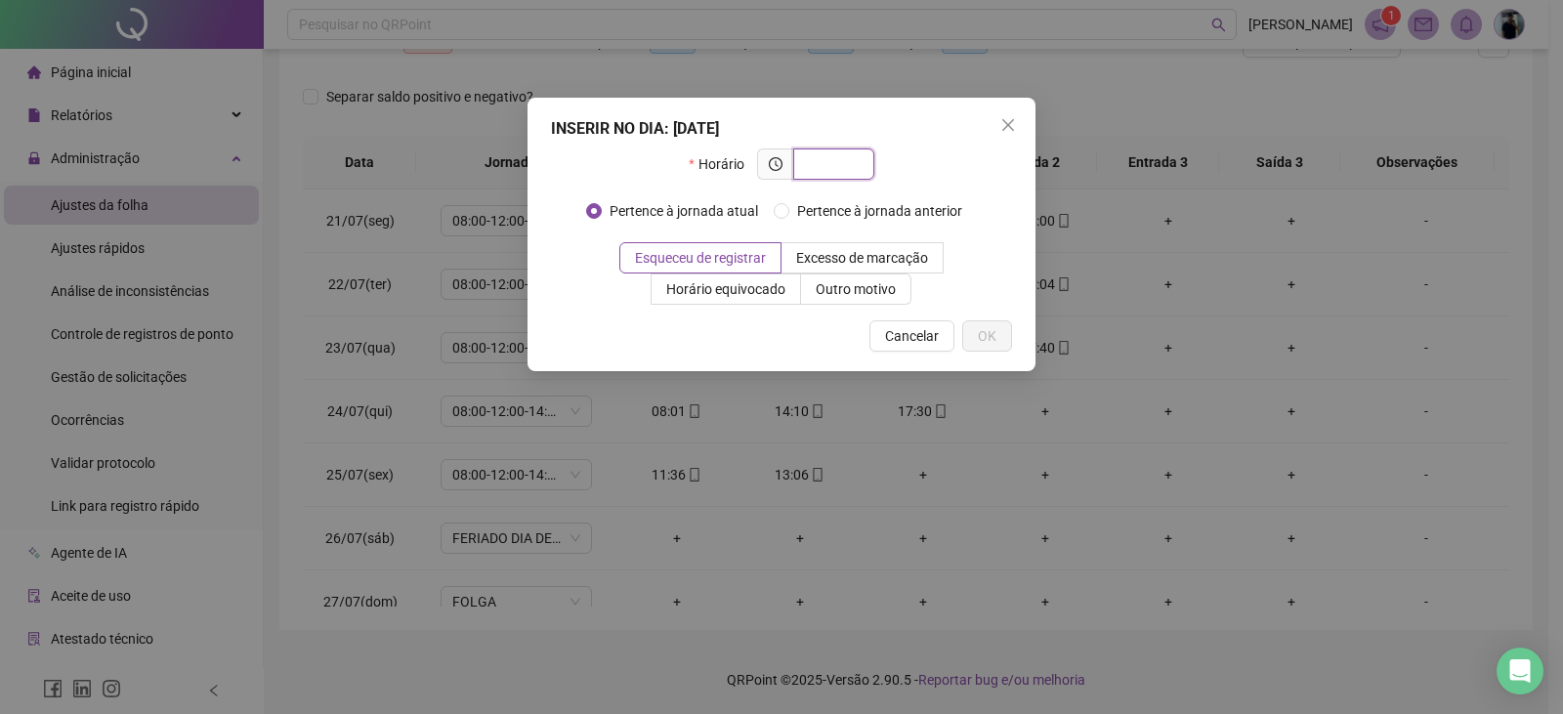
click at [834, 166] on input "text" at bounding box center [832, 163] width 54 height 21
type input "*****"
click at [989, 335] on span "OK" at bounding box center [987, 335] width 19 height 21
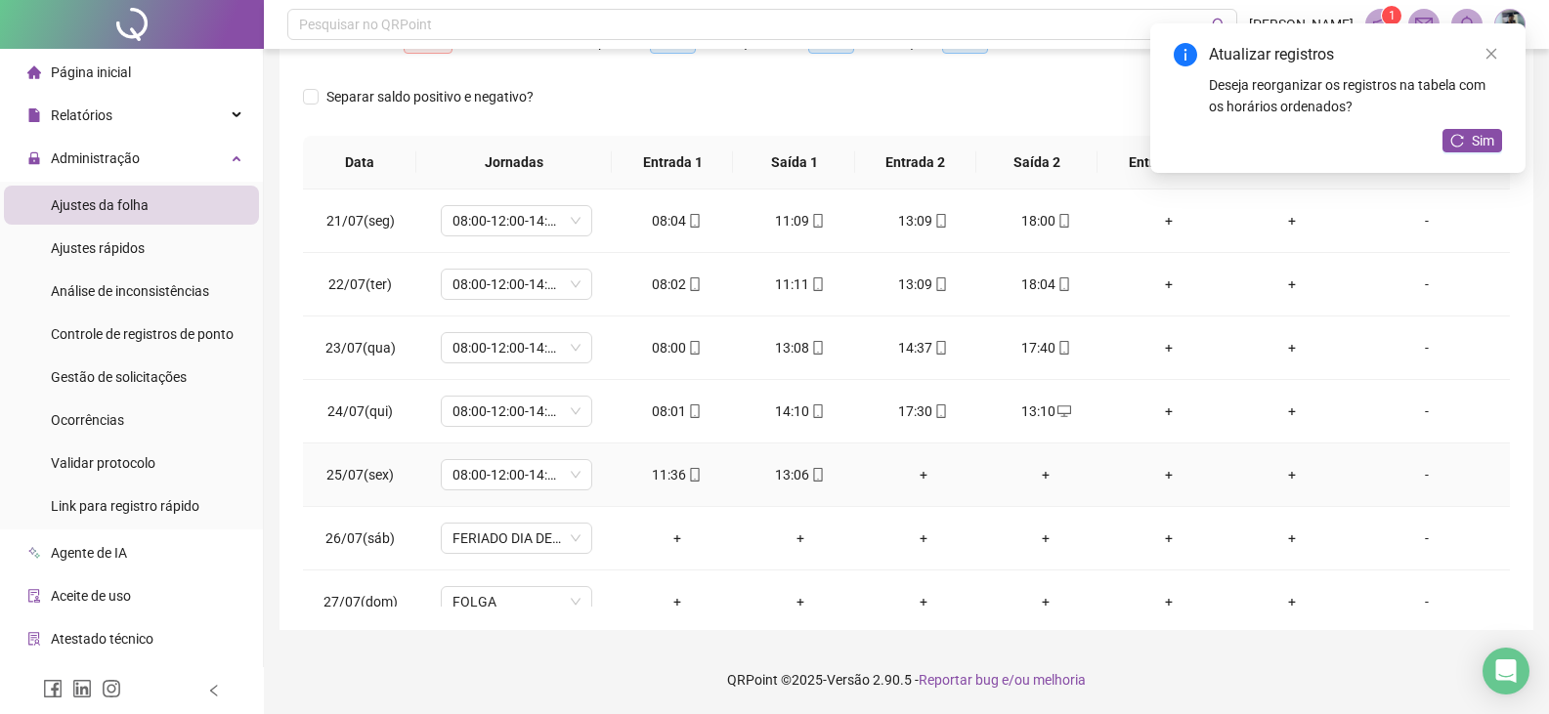
click at [915, 478] on div "+" at bounding box center [923, 474] width 92 height 21
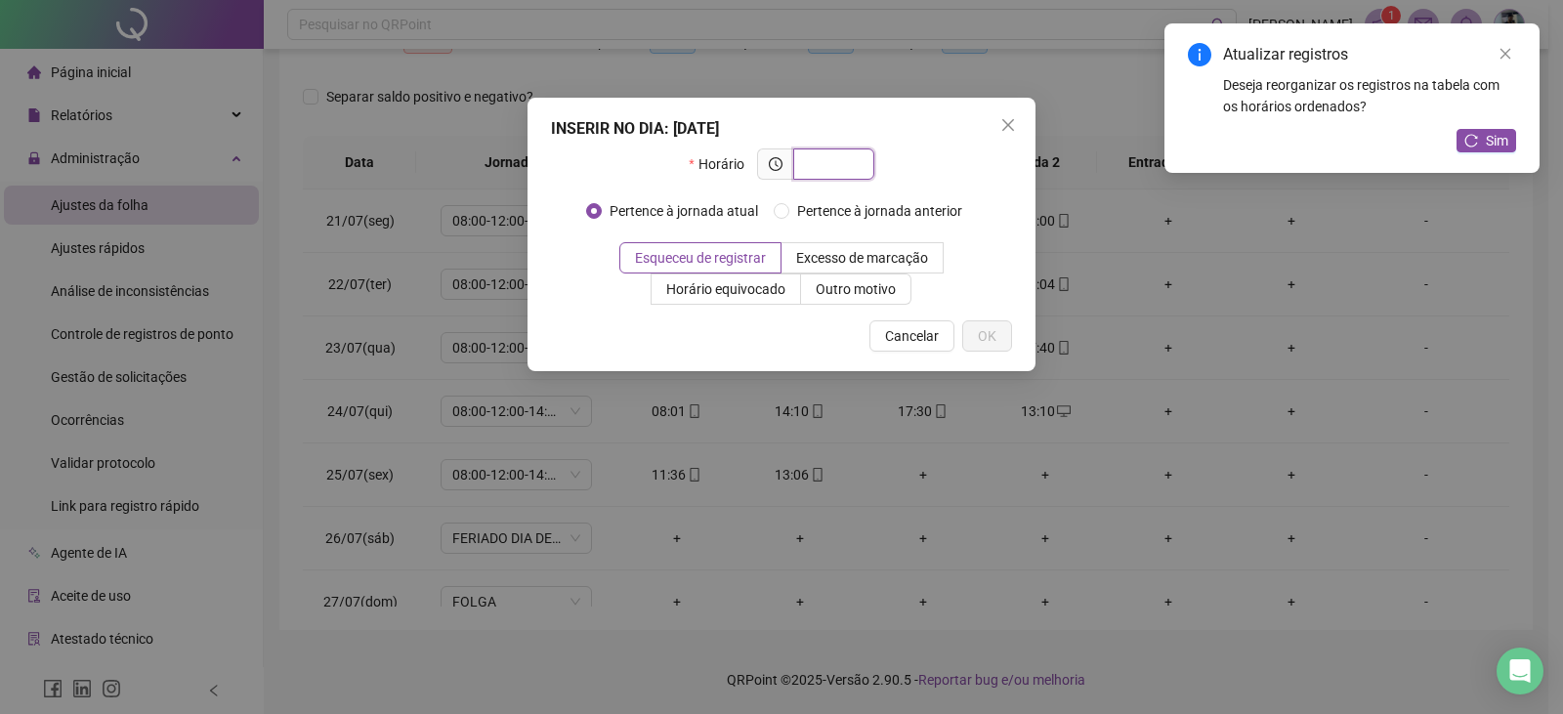
click at [834, 167] on input "text" at bounding box center [832, 163] width 54 height 21
type input "*****"
click at [983, 343] on span "OK" at bounding box center [987, 335] width 19 height 21
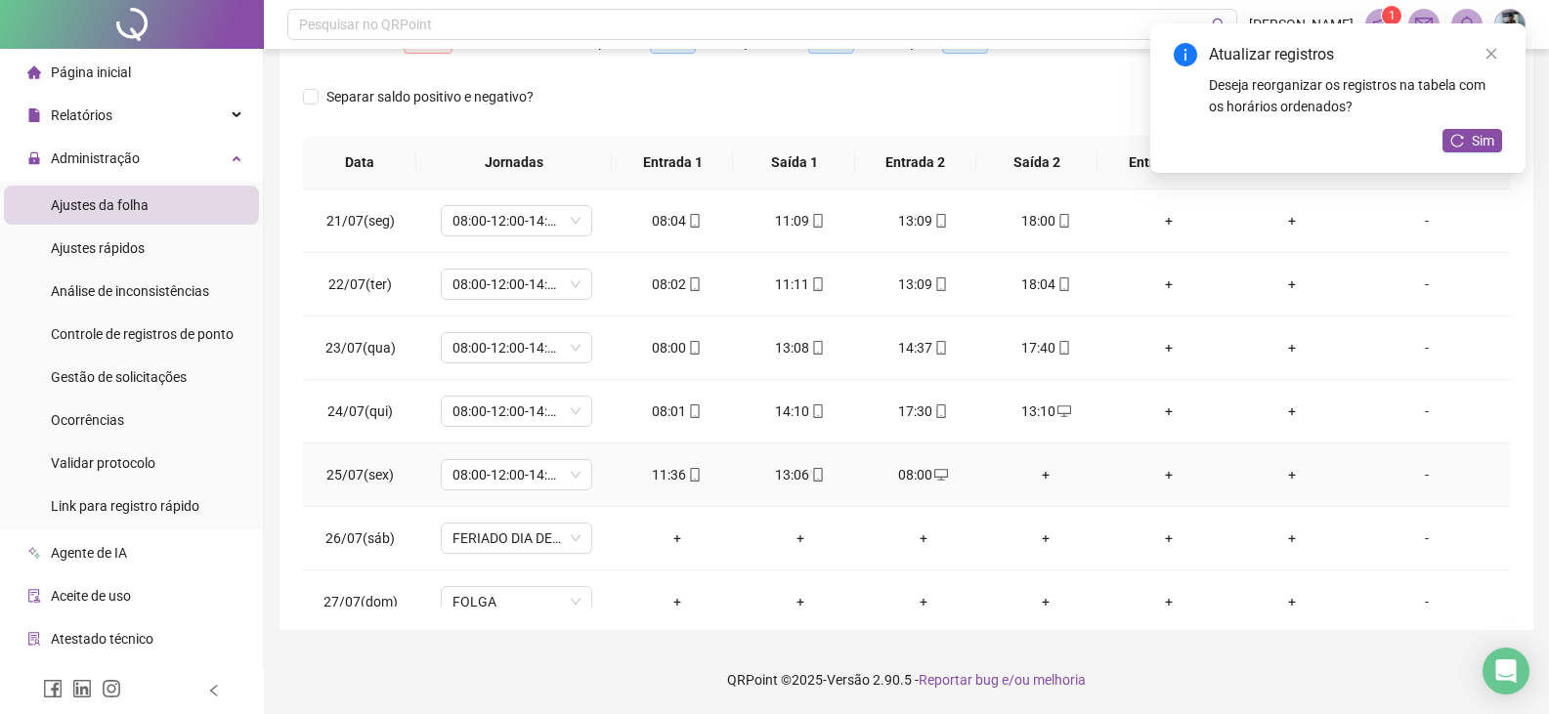
click at [1035, 479] on div "+" at bounding box center [1046, 474] width 92 height 21
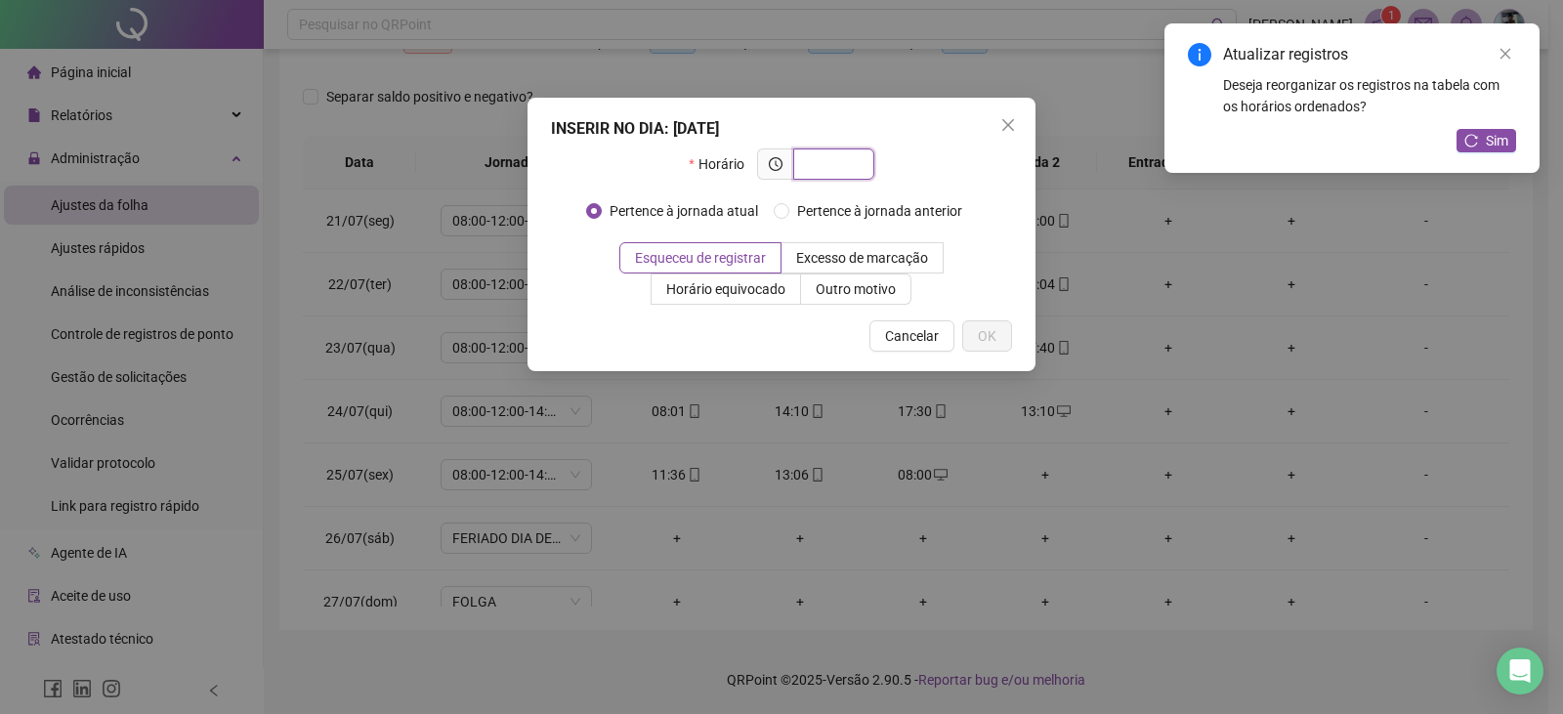
click at [832, 153] on input "text" at bounding box center [832, 163] width 54 height 21
type input "*****"
click at [989, 342] on span "OK" at bounding box center [987, 335] width 19 height 21
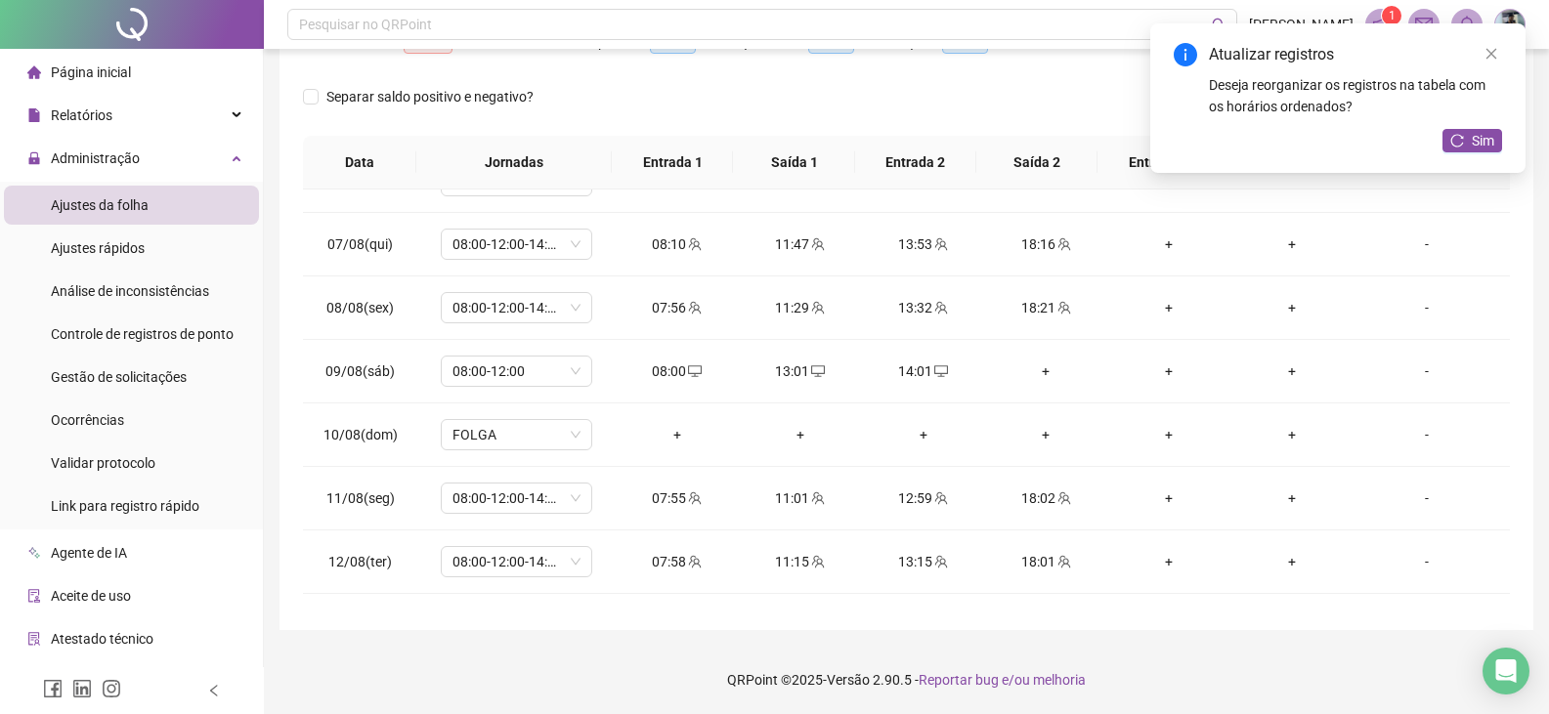
scroll to position [1075, 0]
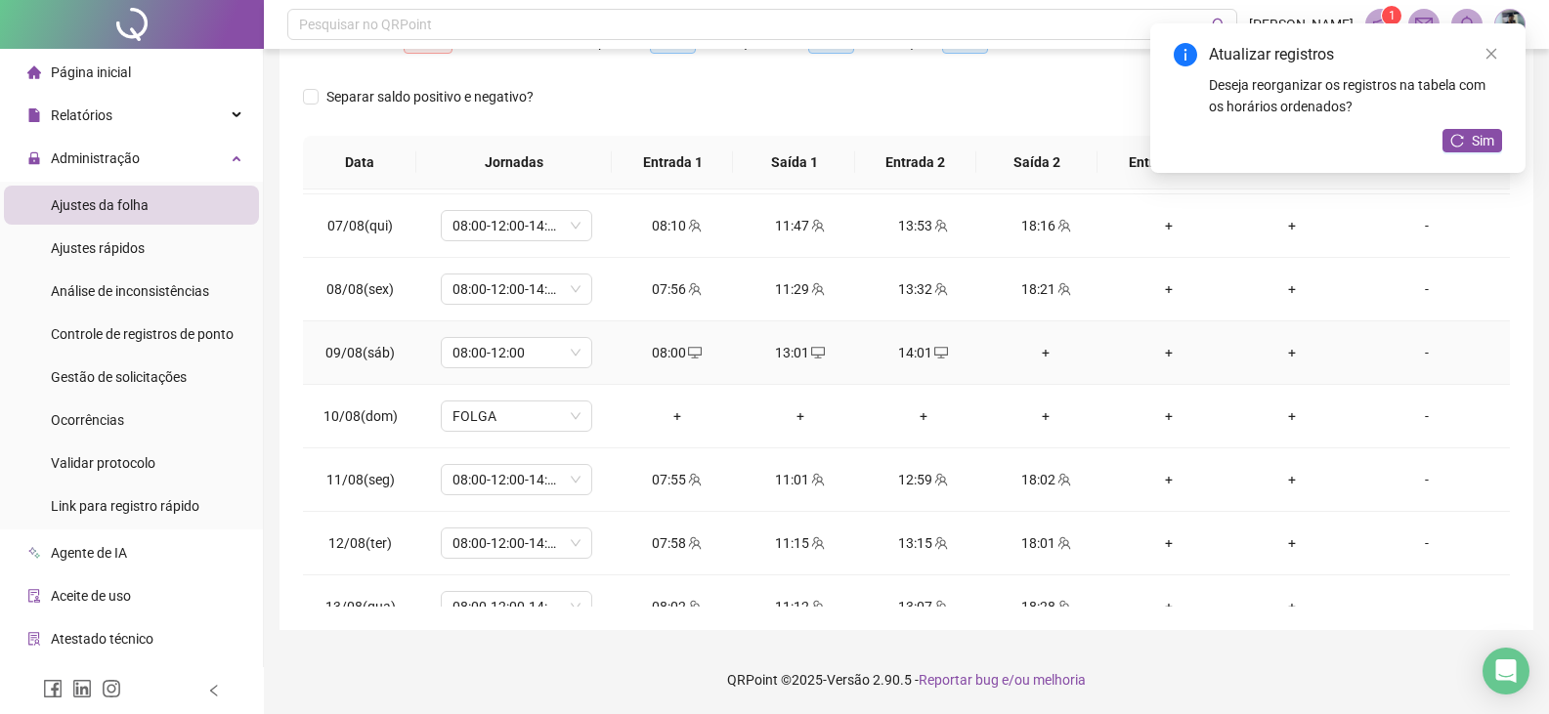
click at [1034, 349] on div "+" at bounding box center [1046, 352] width 92 height 21
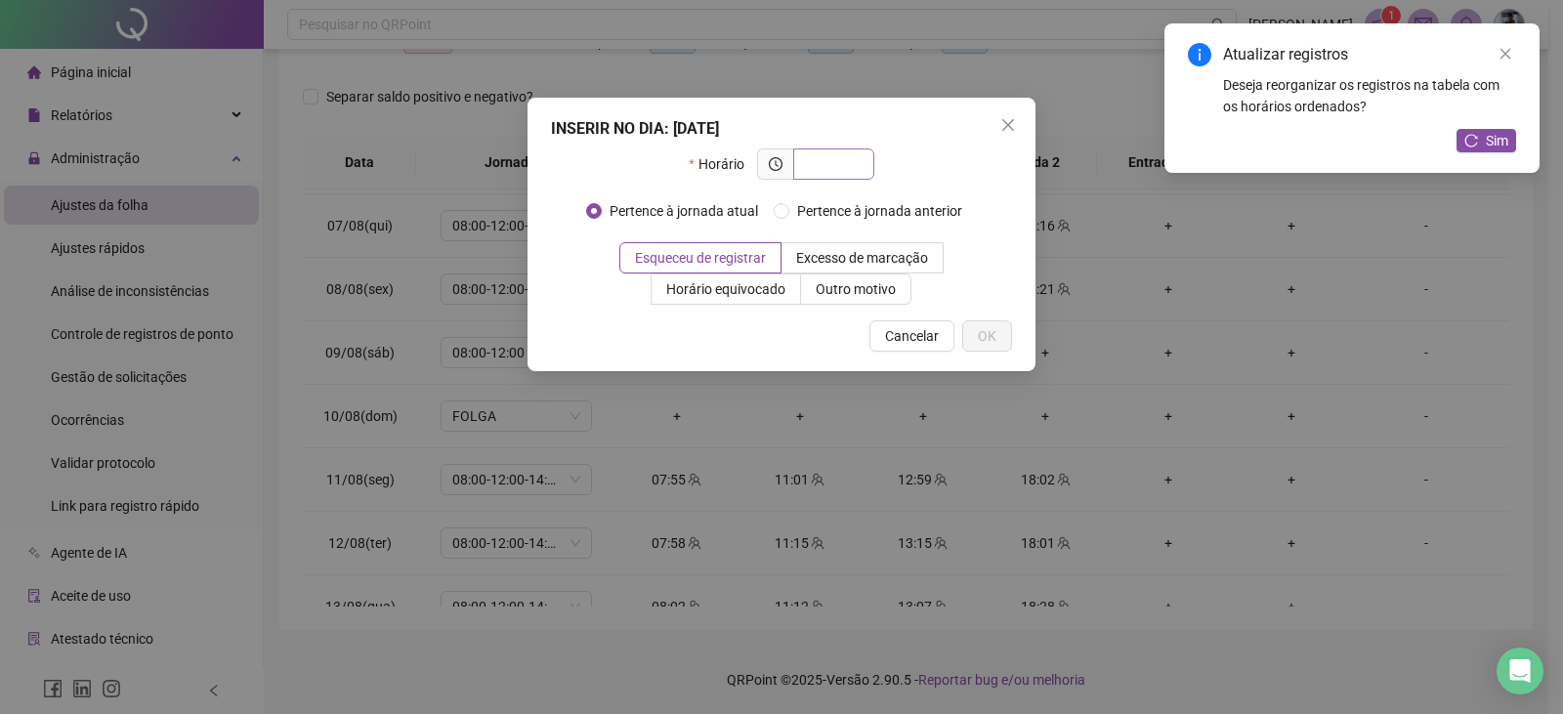
click at [831, 154] on input "text" at bounding box center [832, 163] width 54 height 21
type input "*****"
click at [980, 341] on span "OK" at bounding box center [987, 335] width 19 height 21
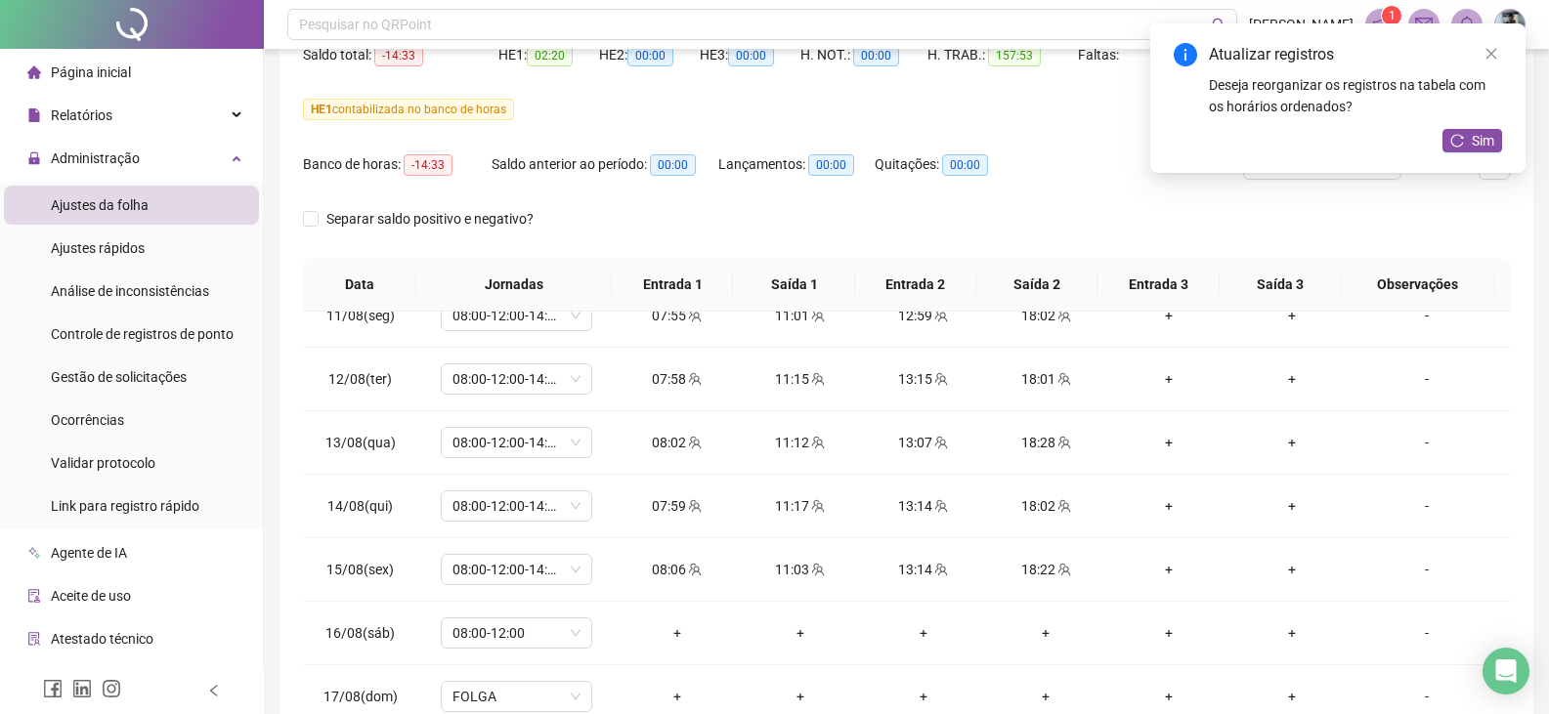
scroll to position [0, 0]
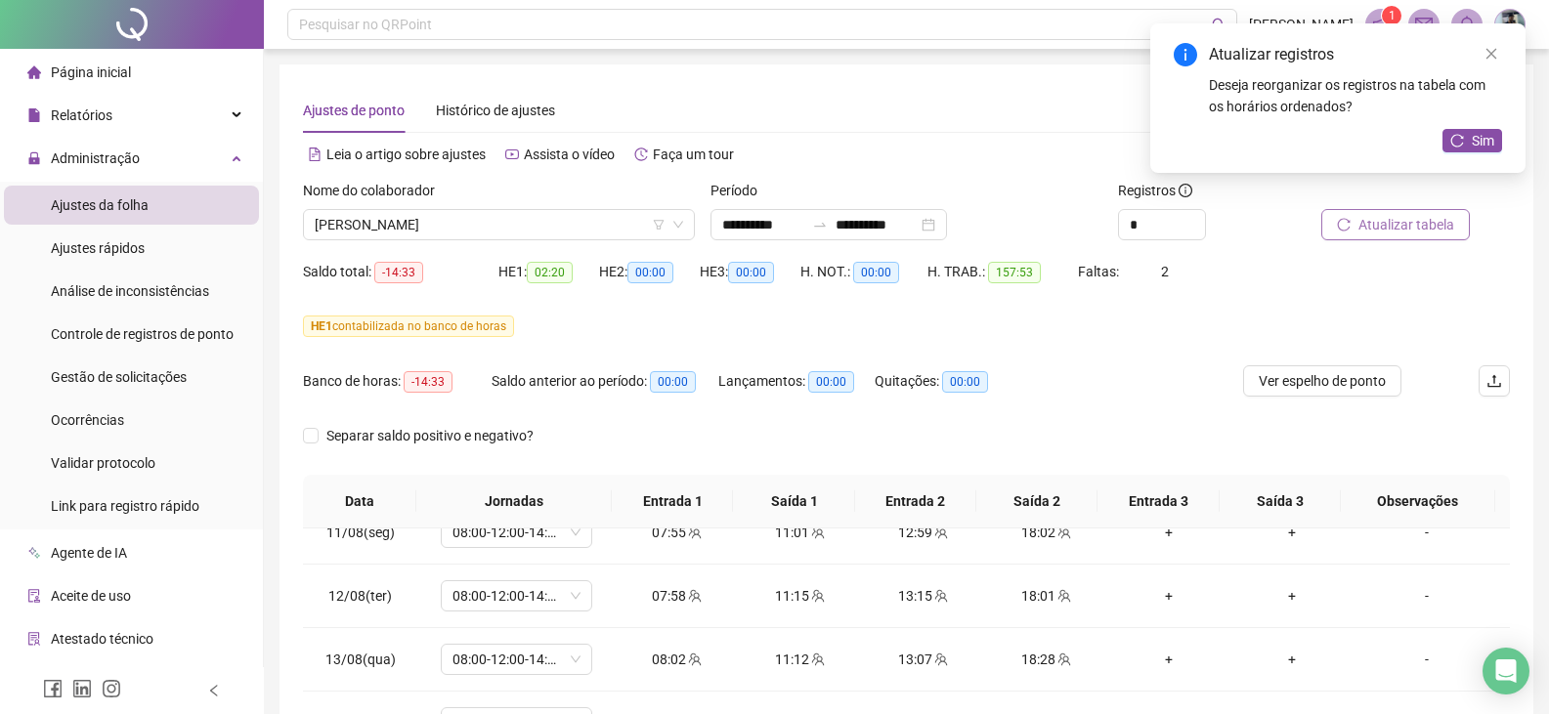
click at [1421, 223] on span "Atualizar tabela" at bounding box center [1406, 224] width 96 height 21
click at [586, 210] on span "[PERSON_NAME]" at bounding box center [499, 224] width 368 height 29
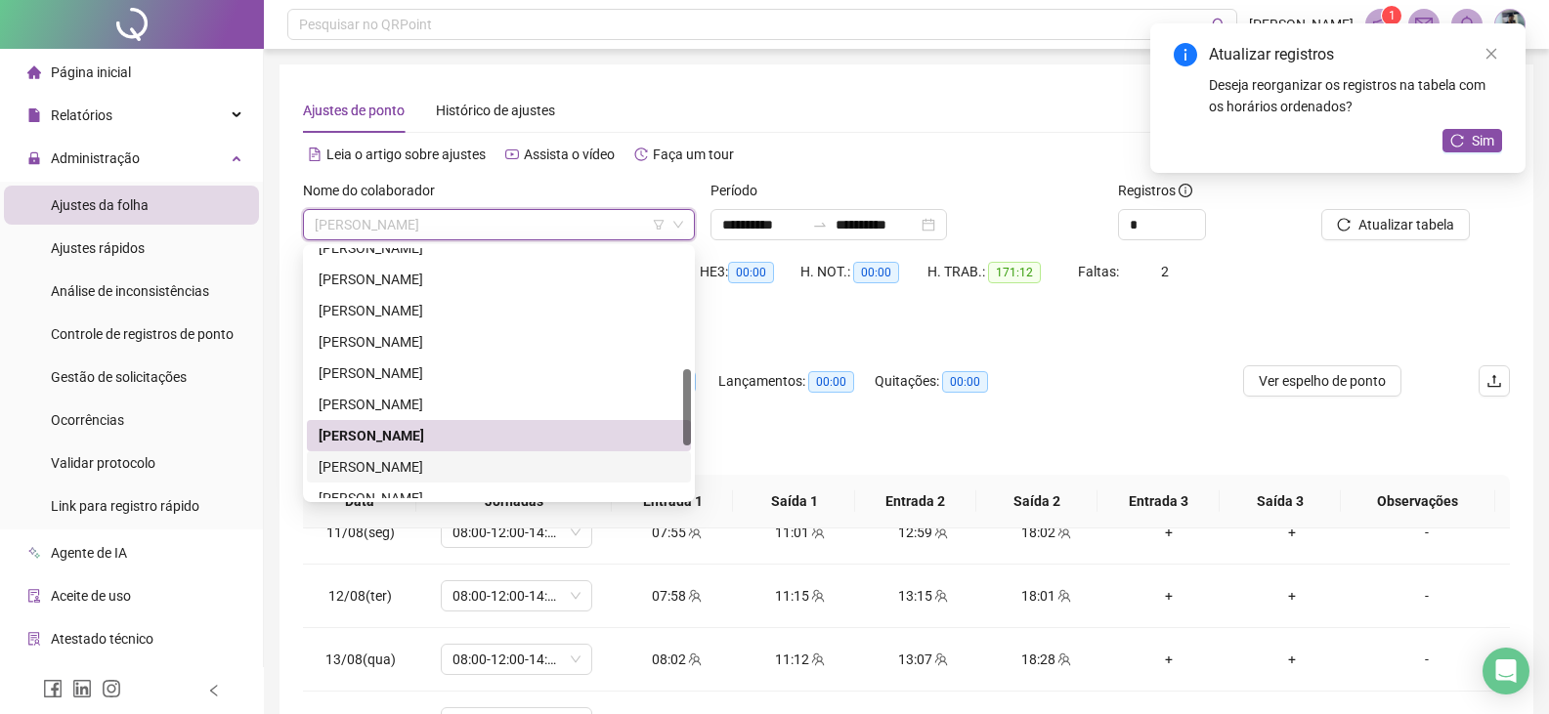
click at [428, 465] on div "[PERSON_NAME]" at bounding box center [499, 466] width 361 height 21
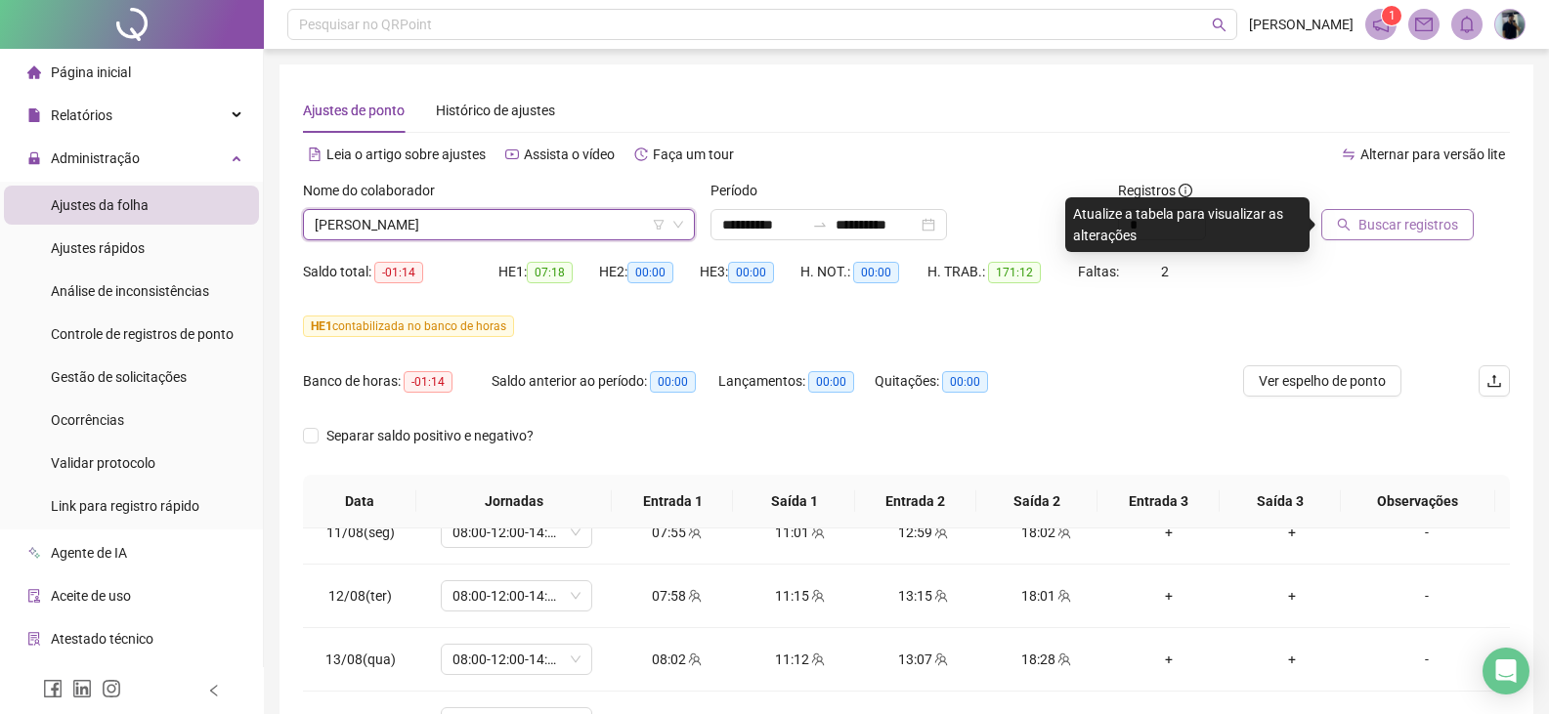
click at [1379, 237] on button "Buscar registros" at bounding box center [1397, 224] width 152 height 31
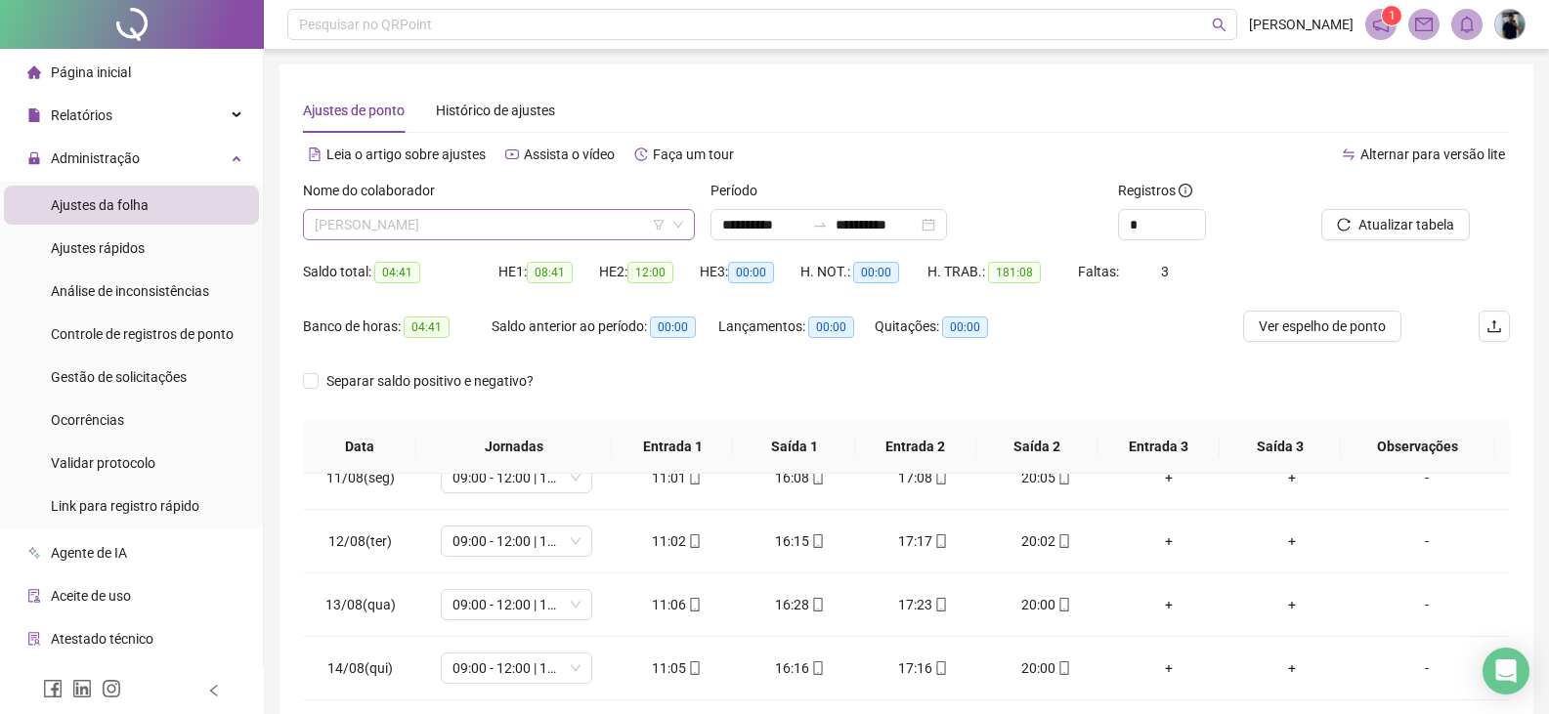
click at [449, 219] on span "[PERSON_NAME]" at bounding box center [499, 224] width 368 height 29
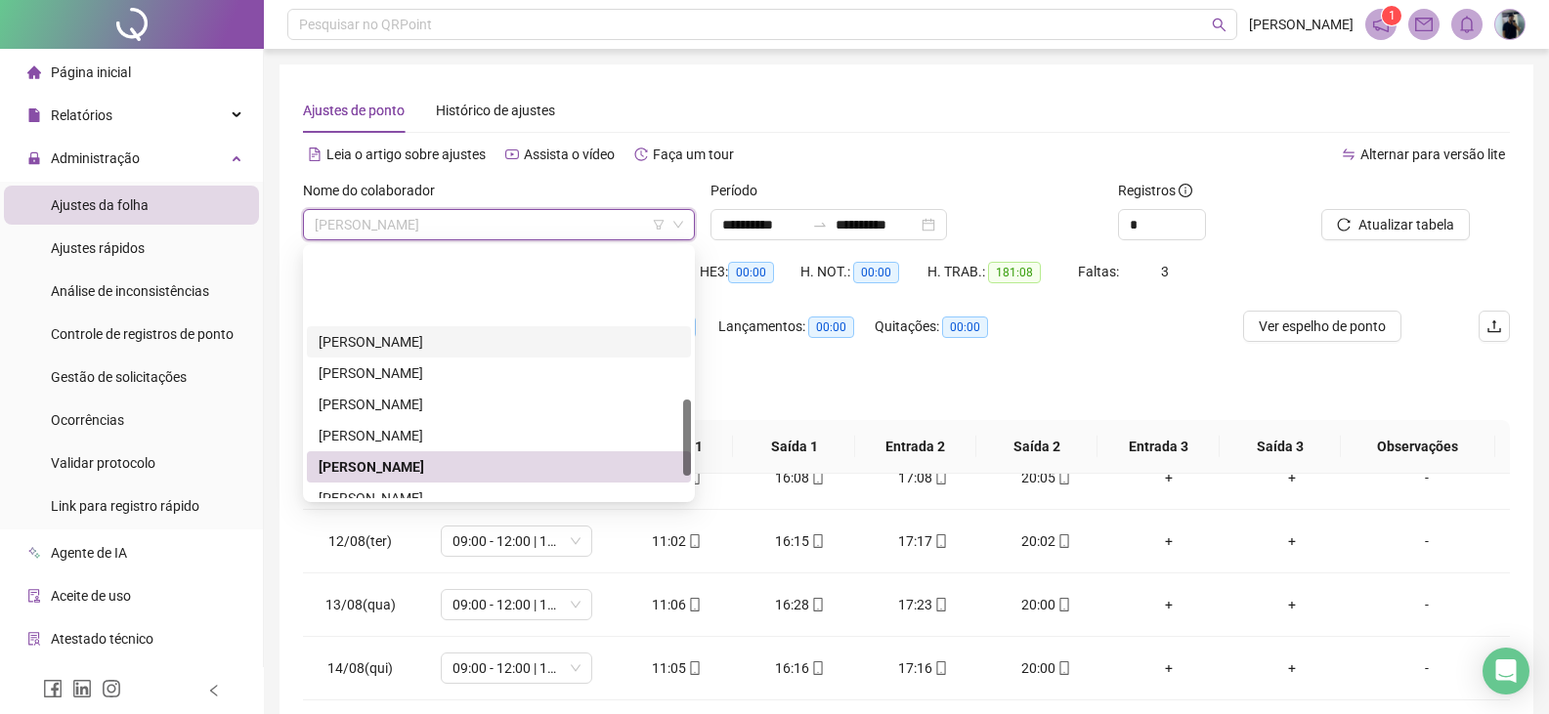
scroll to position [489, 0]
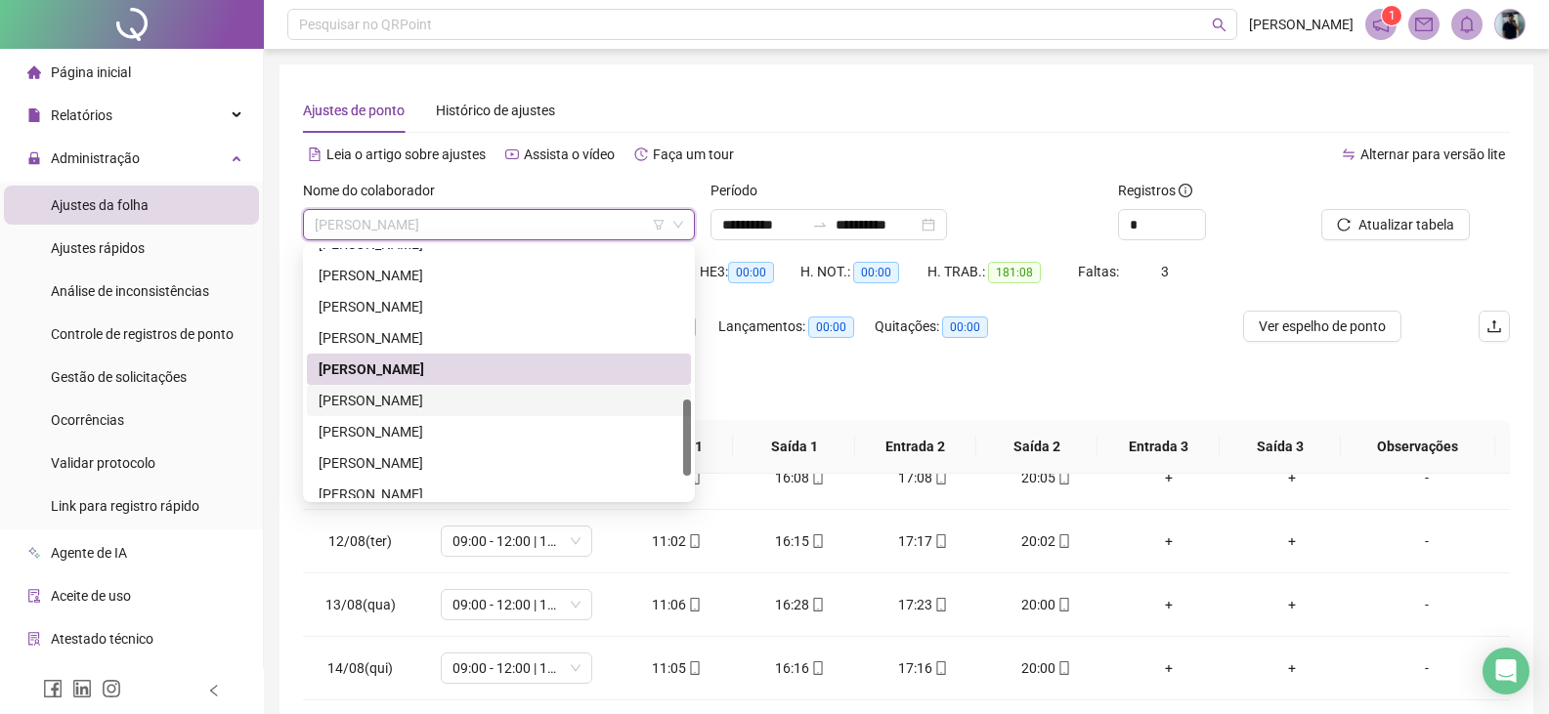
click at [470, 386] on div "[PERSON_NAME]" at bounding box center [499, 400] width 384 height 31
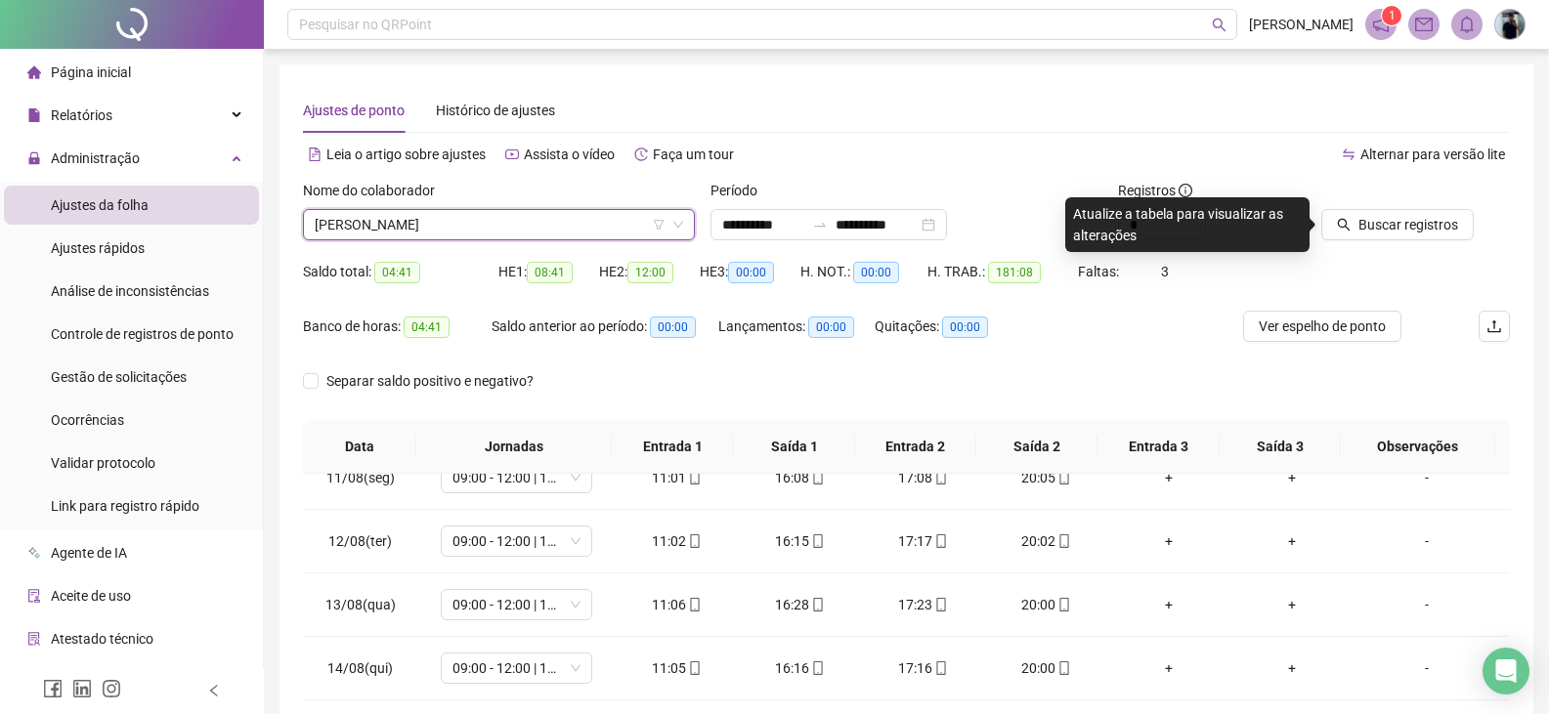
click at [1415, 208] on div at bounding box center [1391, 194] width 140 height 29
click at [1424, 223] on span "Buscar registros" at bounding box center [1408, 224] width 100 height 21
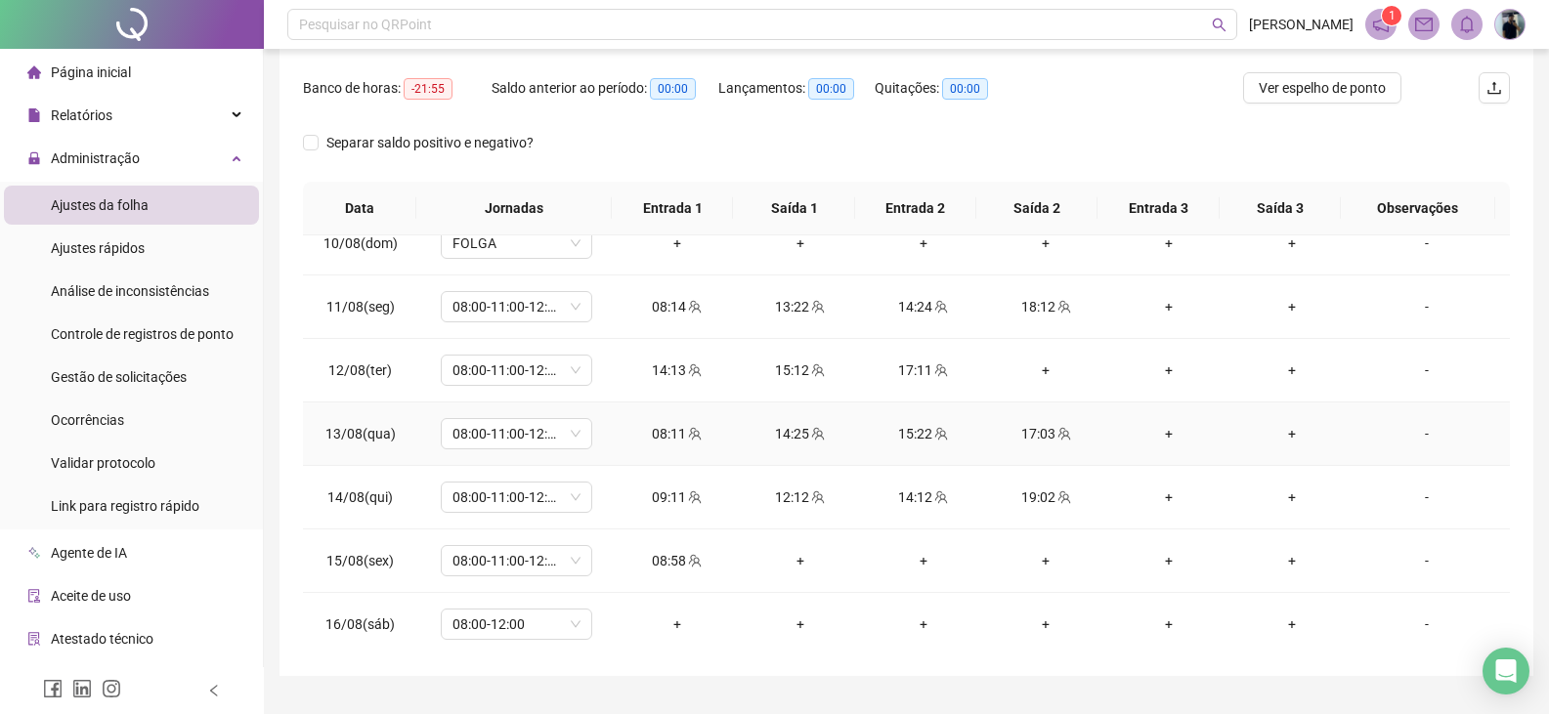
scroll to position [1263, 0]
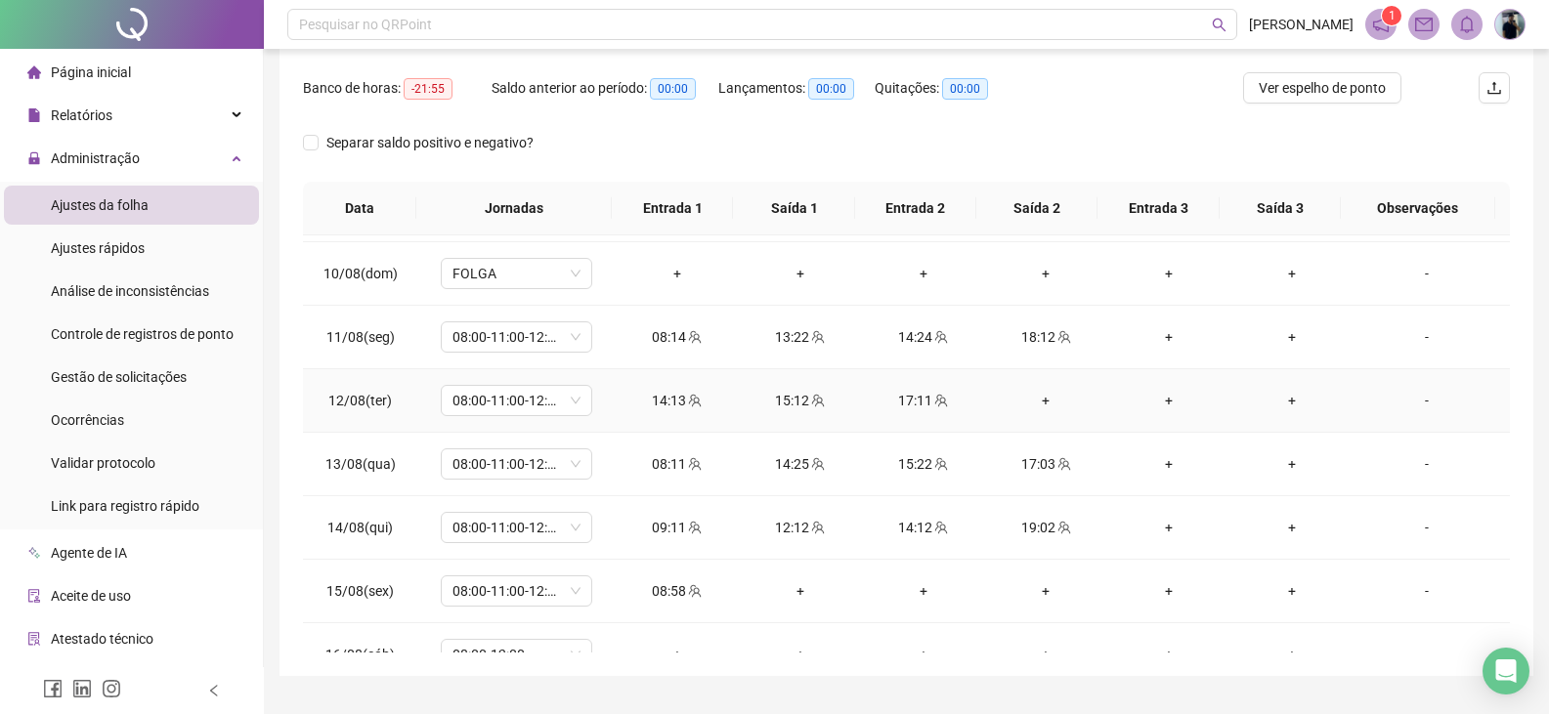
click at [1037, 401] on div "+" at bounding box center [1046, 400] width 92 height 21
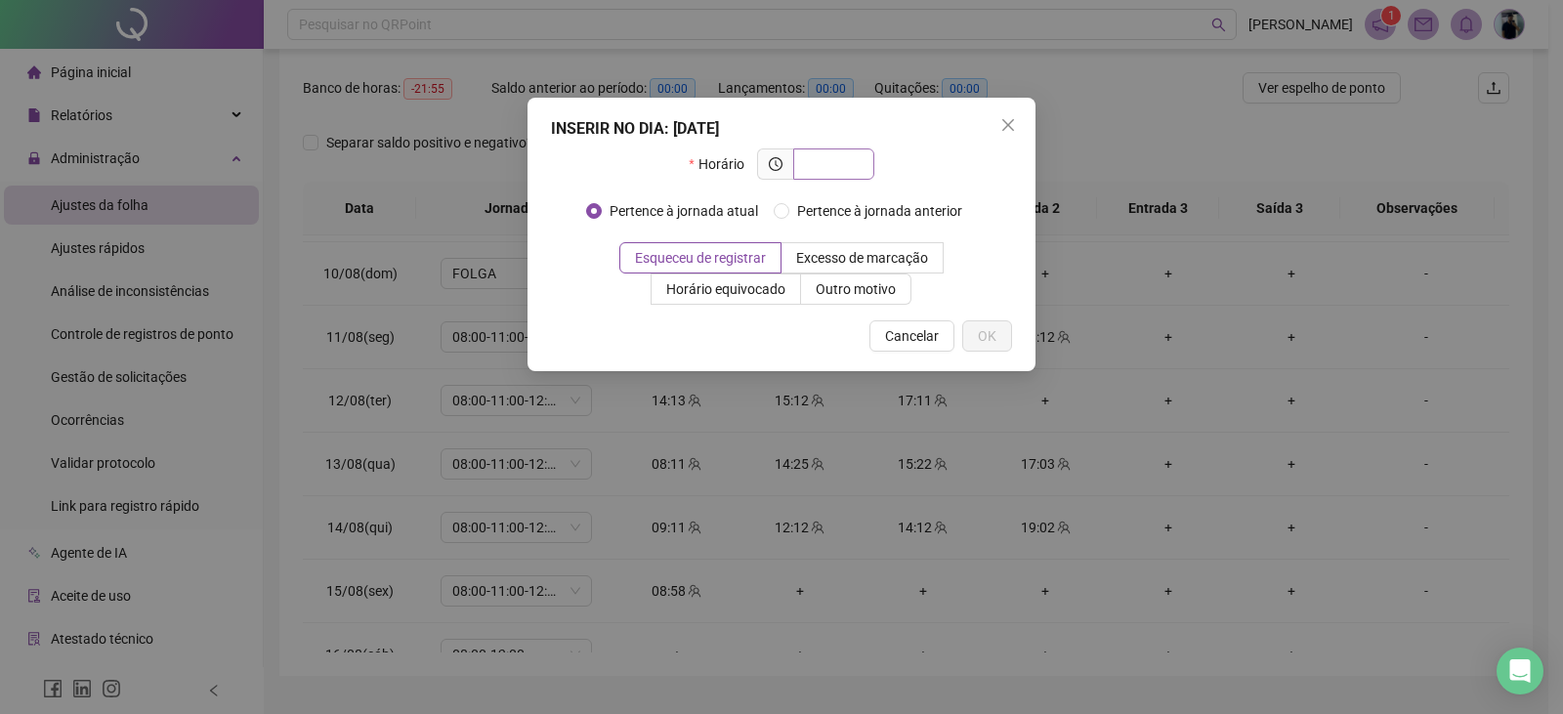
click at [845, 165] on input "text" at bounding box center [832, 163] width 54 height 21
type input "*****"
click at [985, 345] on span "OK" at bounding box center [987, 335] width 19 height 21
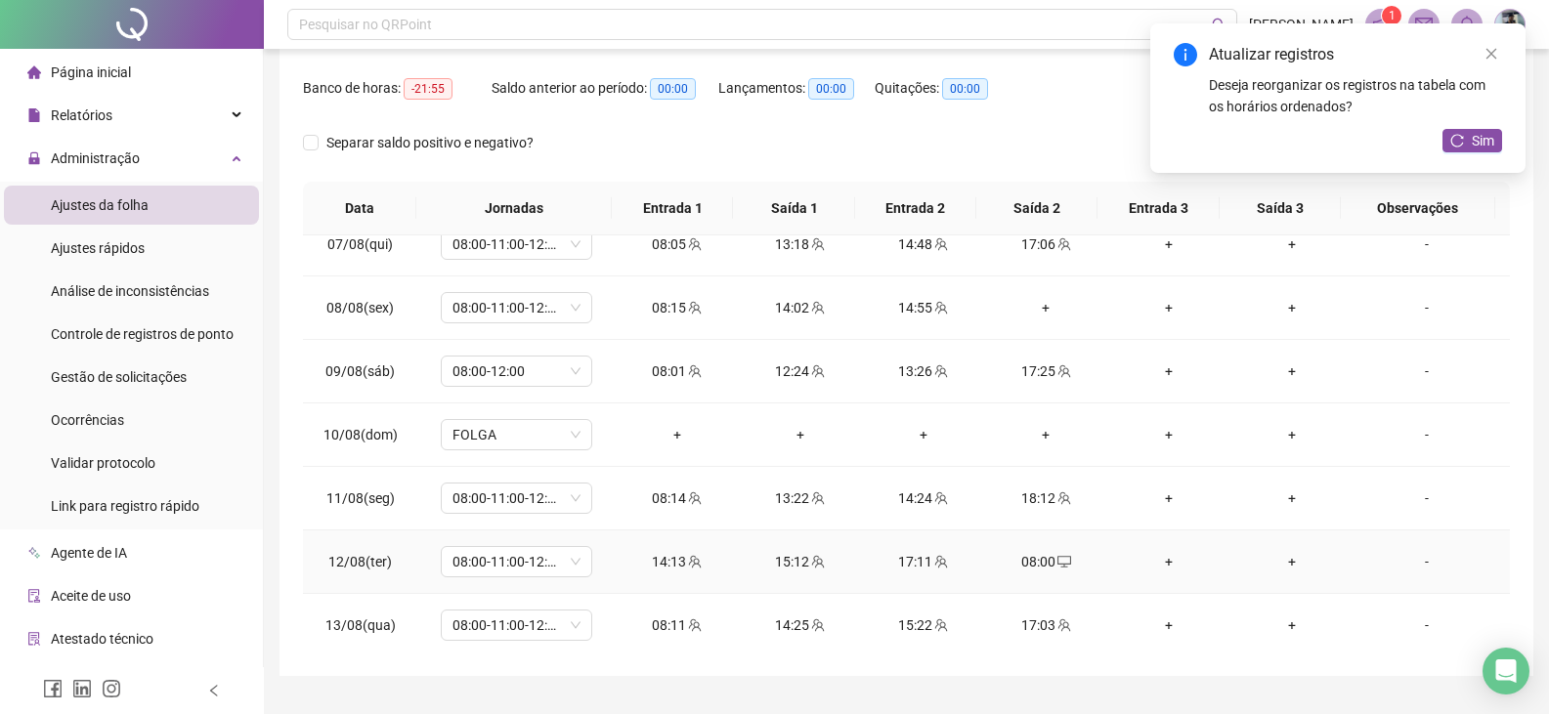
scroll to position [1068, 0]
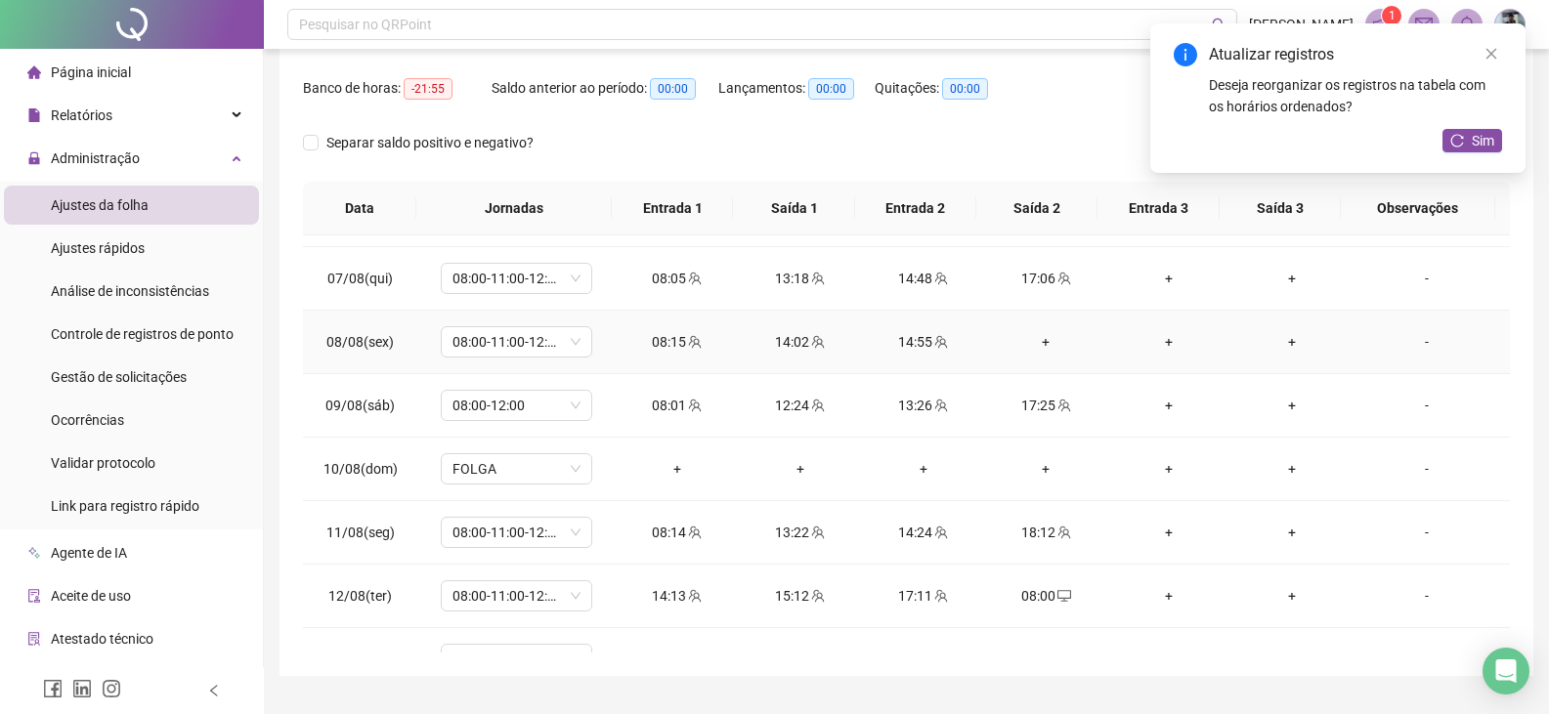
click at [1036, 337] on div "+" at bounding box center [1046, 341] width 92 height 21
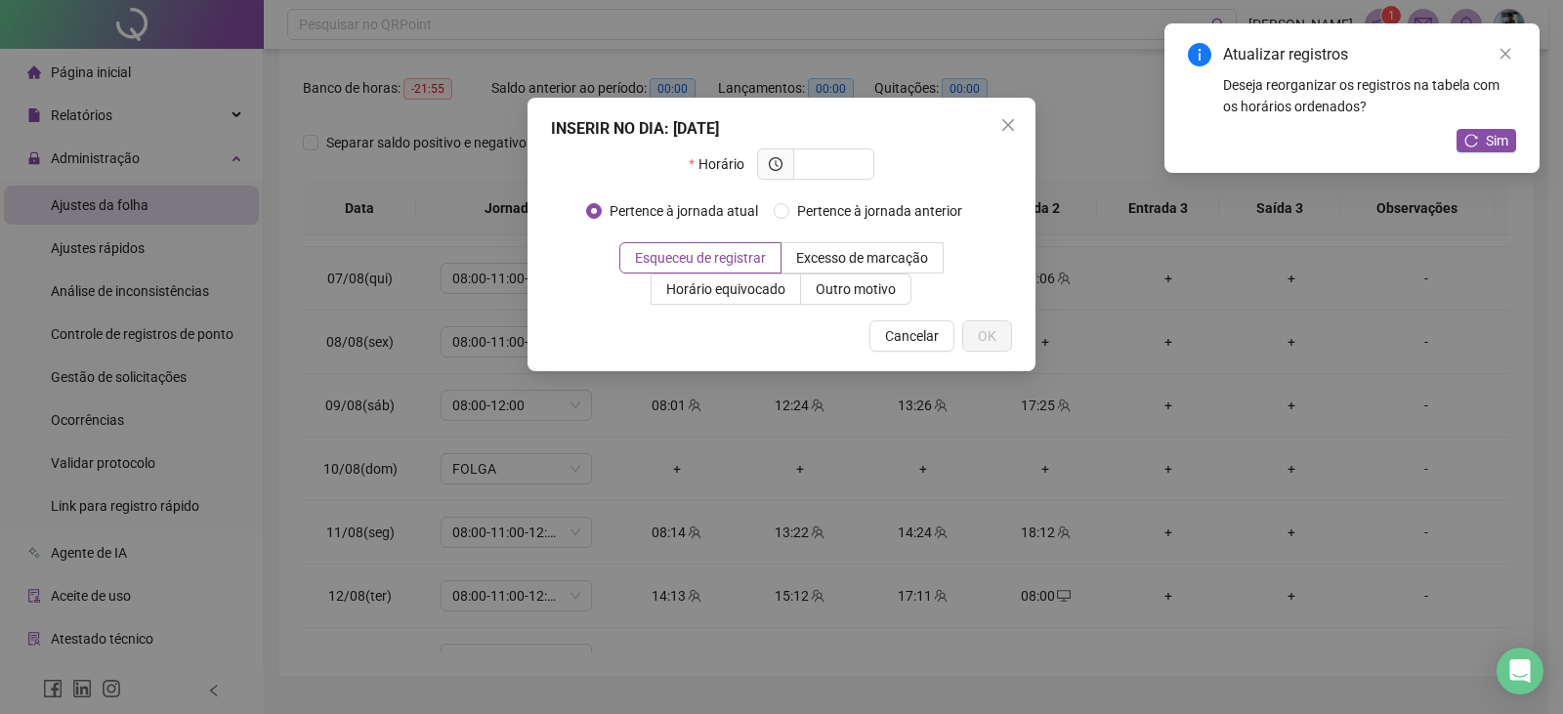
click at [999, 118] on span "Close" at bounding box center [1008, 125] width 31 height 16
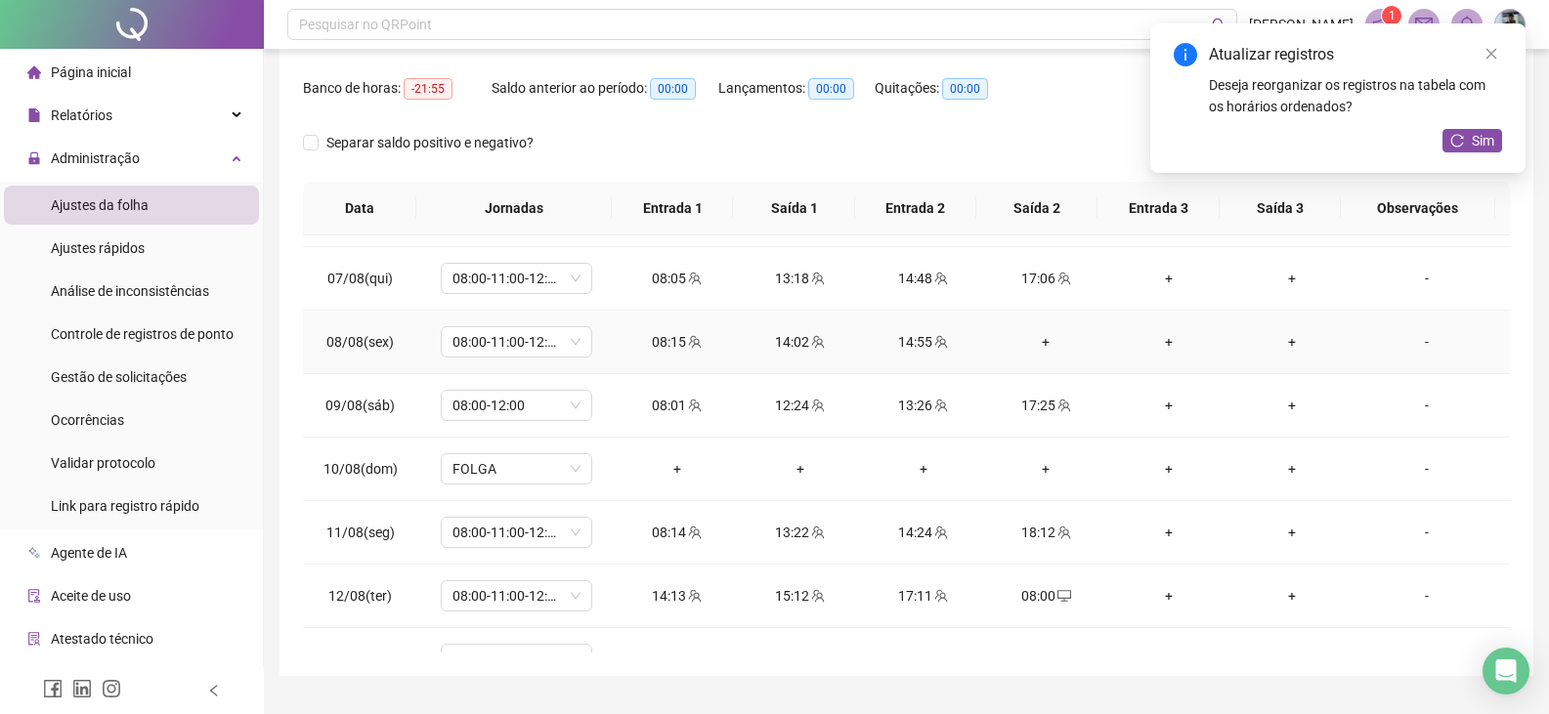
click at [1042, 341] on div "+" at bounding box center [1046, 341] width 92 height 21
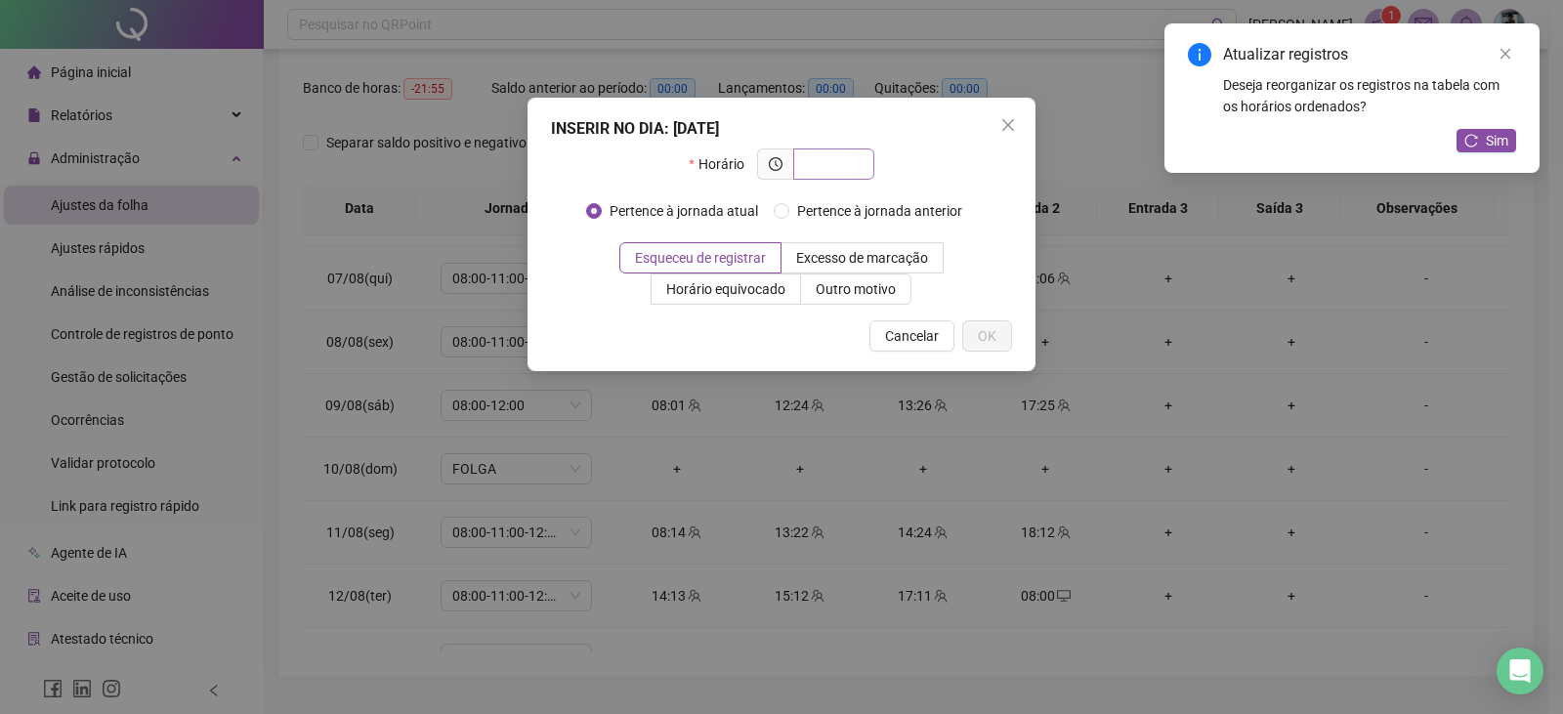
click at [828, 170] on input "text" at bounding box center [832, 163] width 54 height 21
type input "*****"
click at [969, 332] on button "OK" at bounding box center [987, 335] width 50 height 31
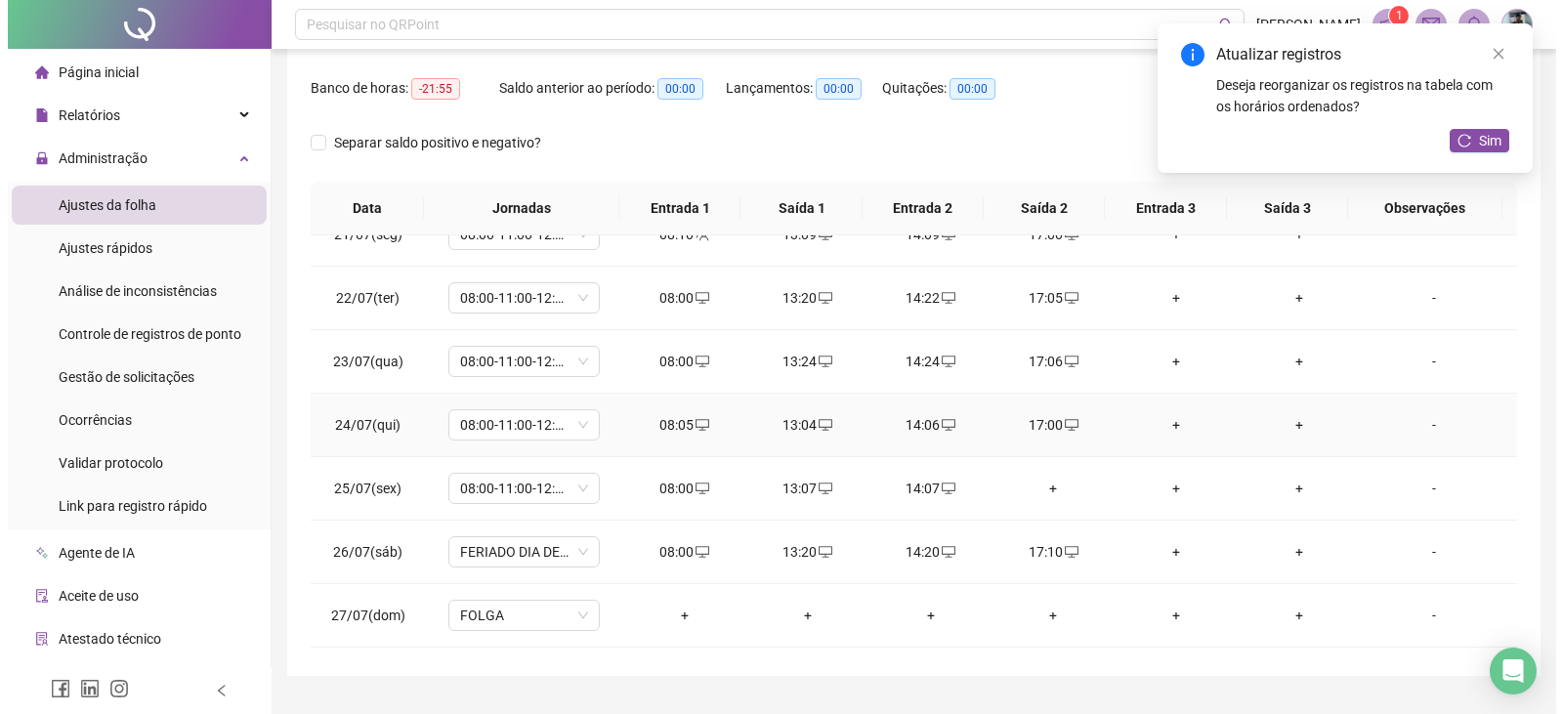
scroll to position [0, 0]
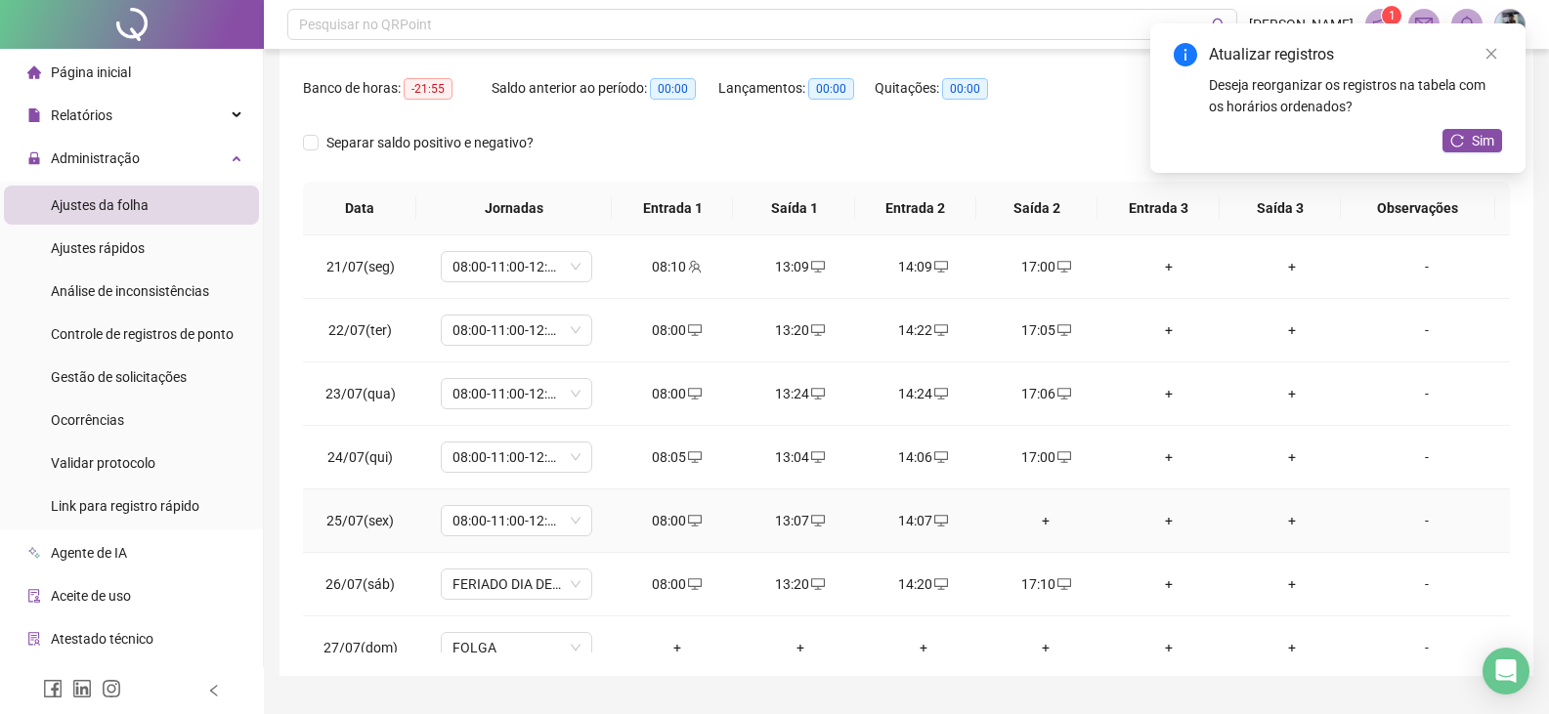
click at [1034, 519] on div "+" at bounding box center [1046, 520] width 92 height 21
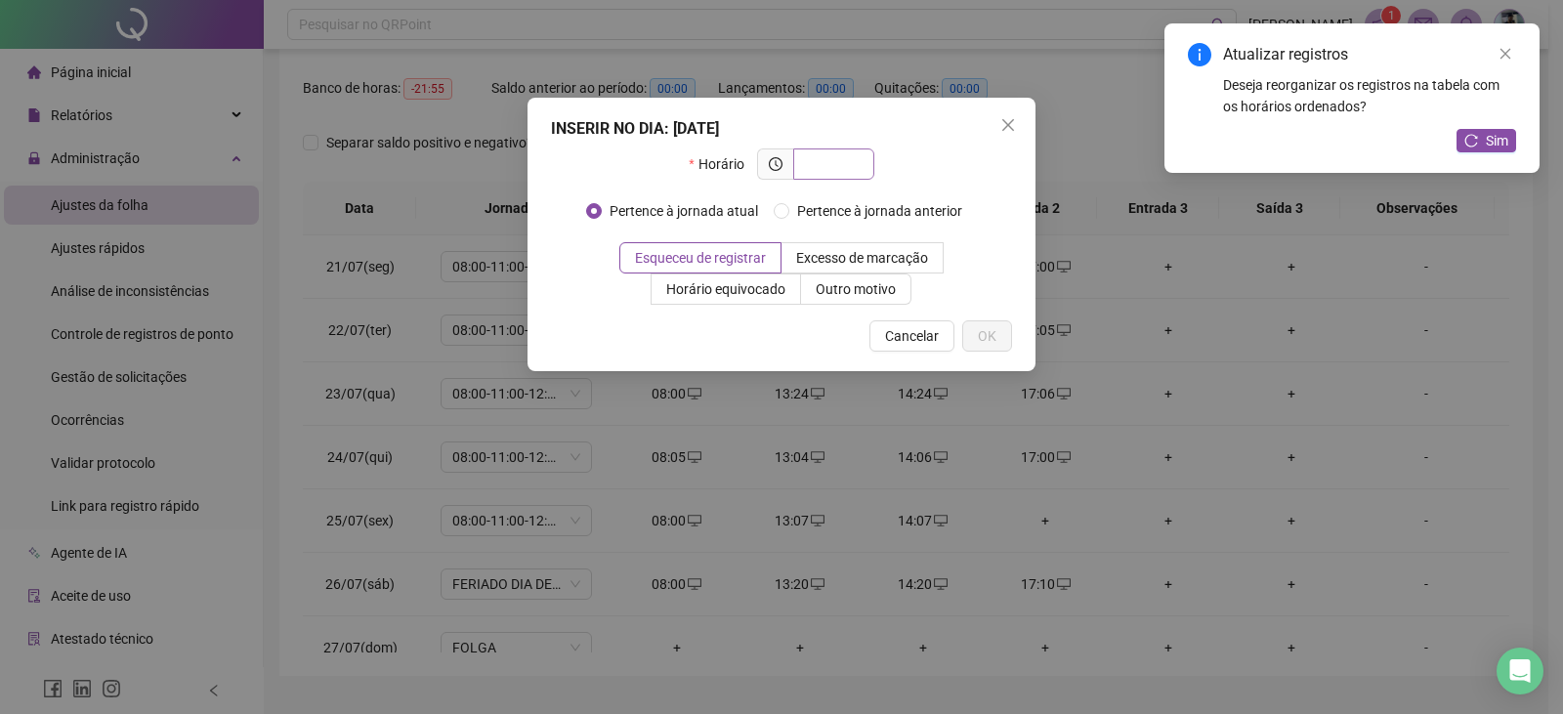
click at [838, 156] on input "text" at bounding box center [832, 163] width 54 height 21
type input "*****"
click at [999, 351] on button "OK" at bounding box center [987, 335] width 50 height 31
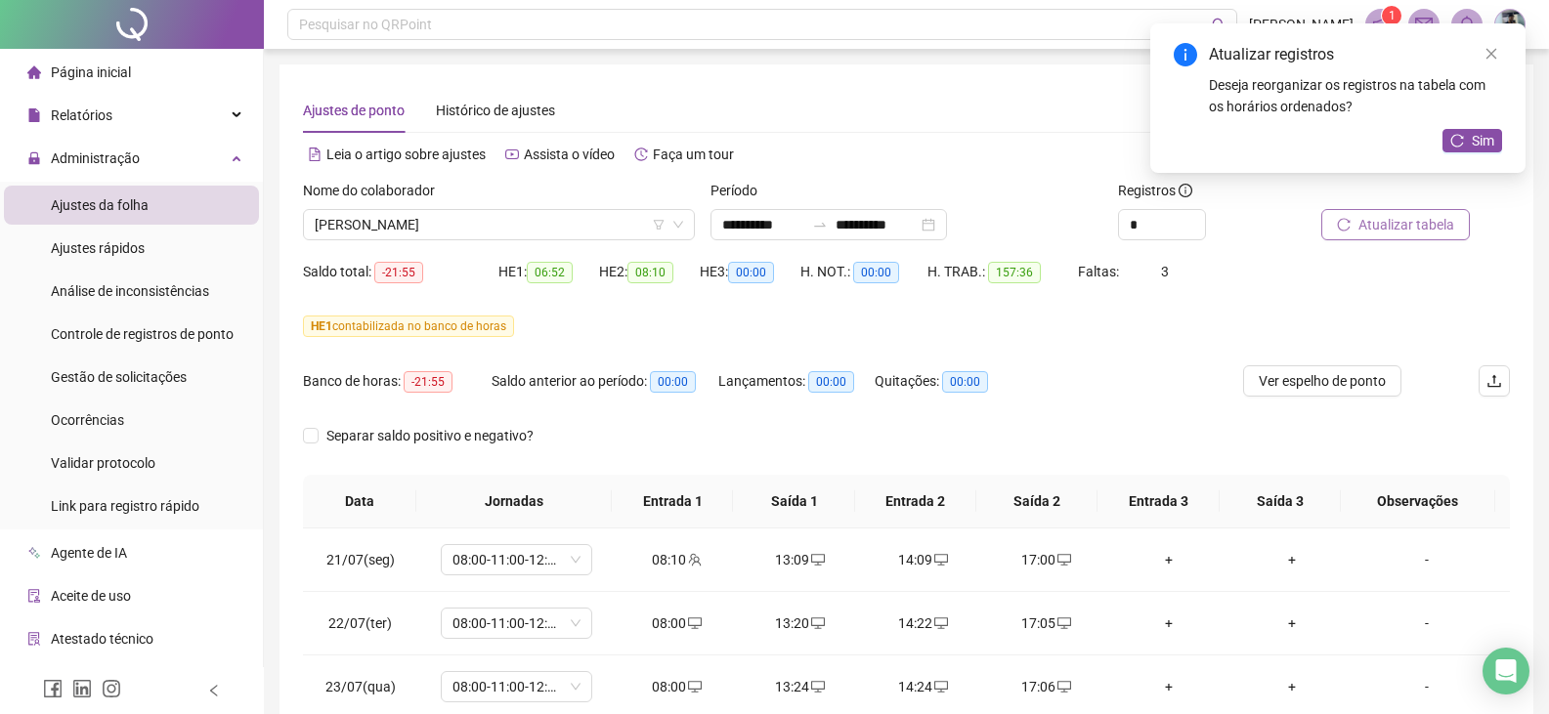
click at [1400, 210] on button "Atualizar tabela" at bounding box center [1395, 224] width 149 height 31
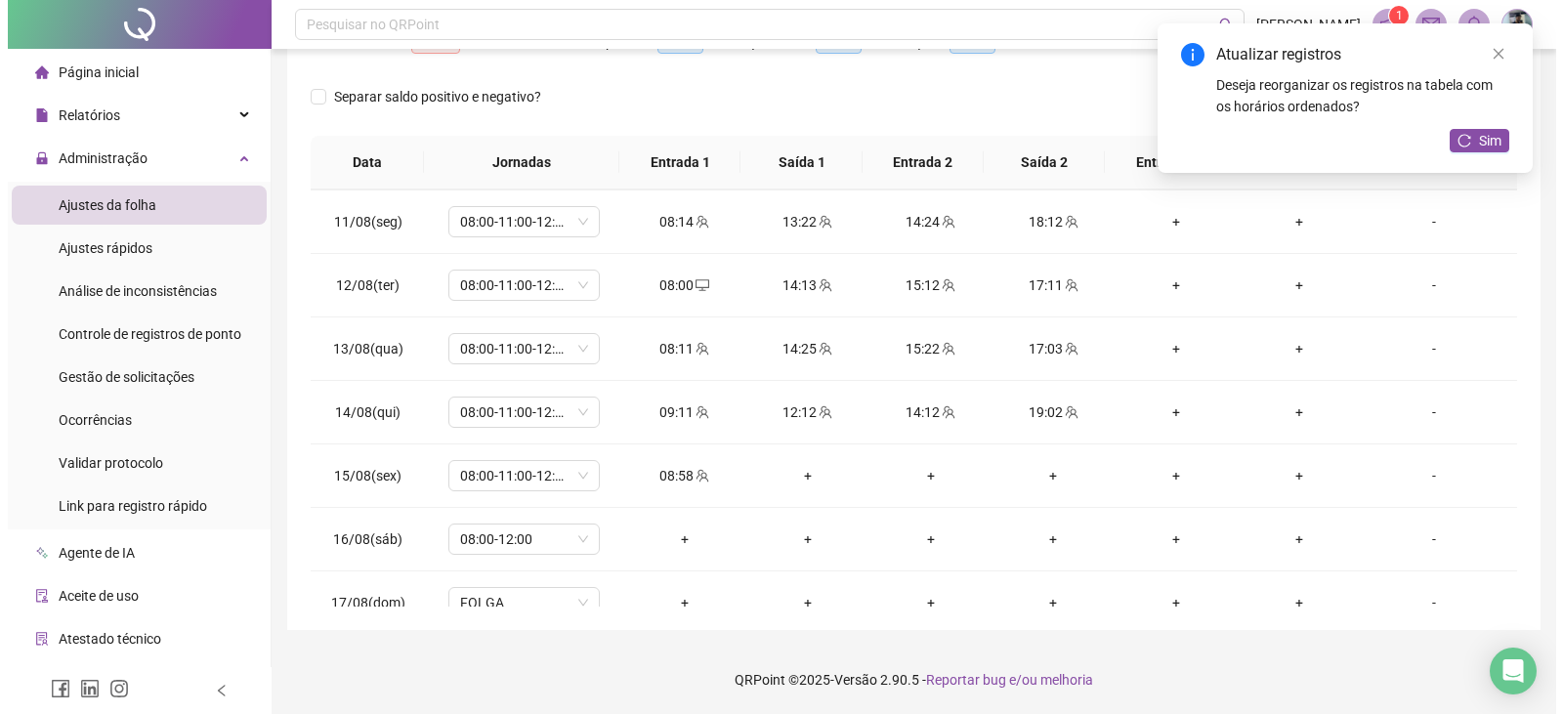
scroll to position [1361, 0]
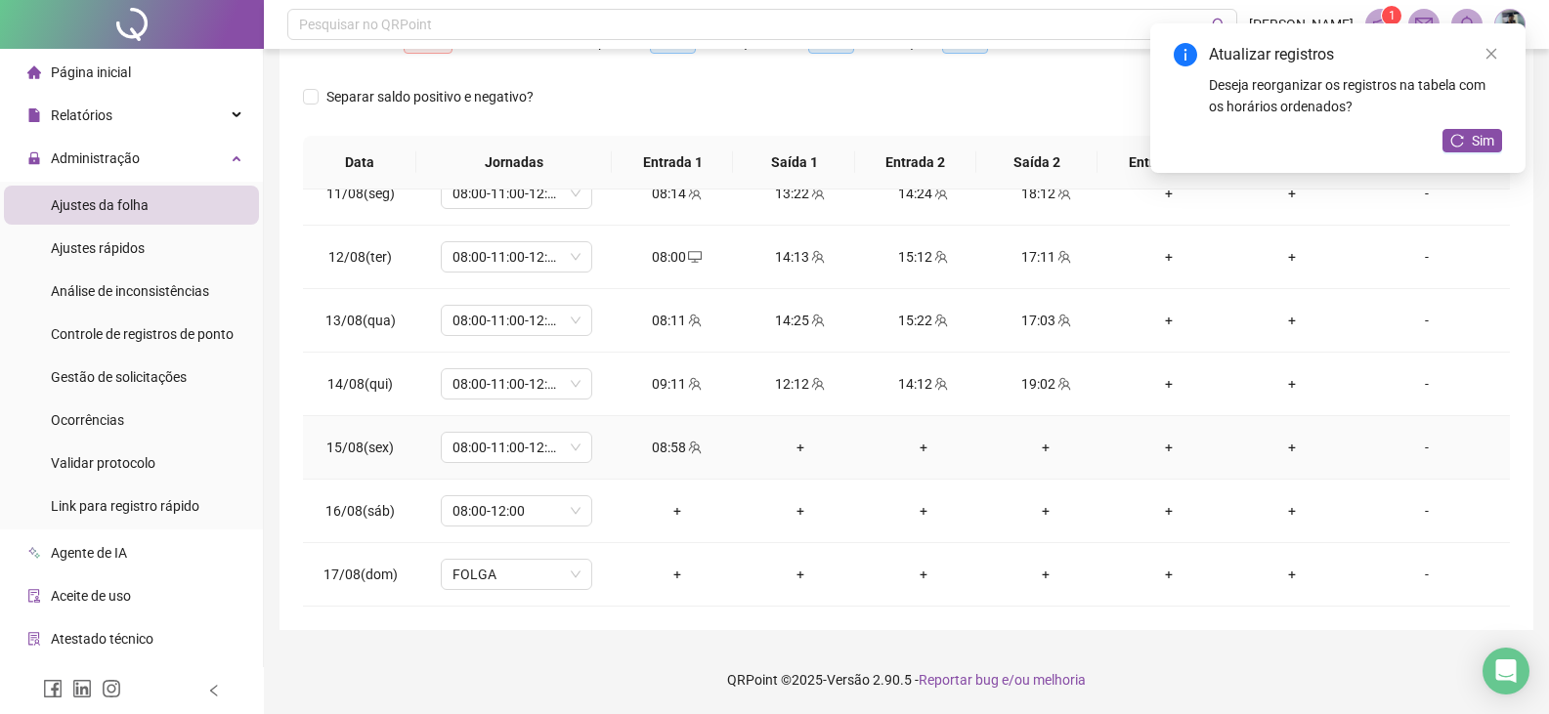
drag, startPoint x: 1416, startPoint y: 440, endPoint x: 1228, endPoint y: 337, distance: 213.8
click at [1415, 440] on div "-" at bounding box center [1426, 447] width 115 height 21
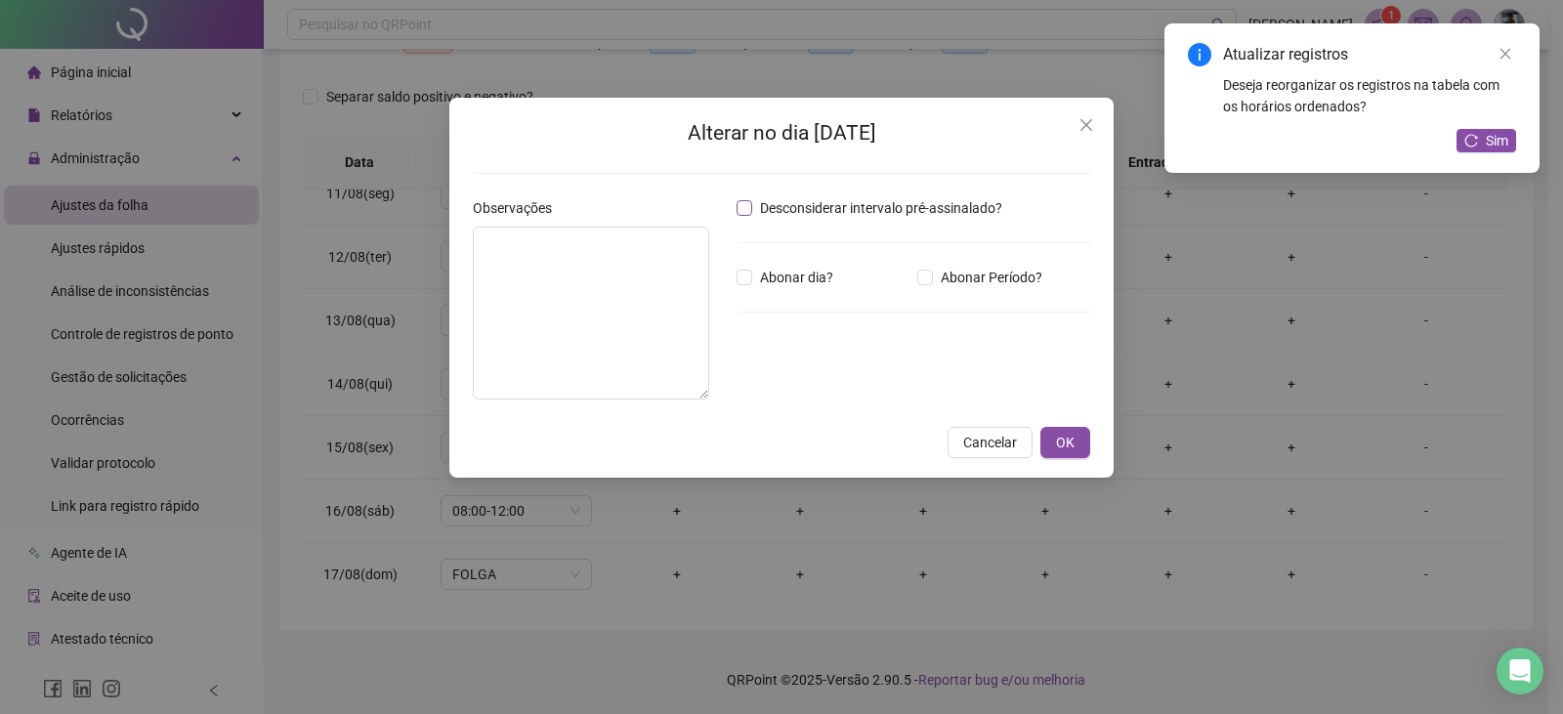
click at [758, 210] on span "Desconsiderar intervalo pré-assinalado?" at bounding box center [881, 207] width 258 height 21
click at [935, 277] on span "Abonar Período?" at bounding box center [991, 277] width 117 height 21
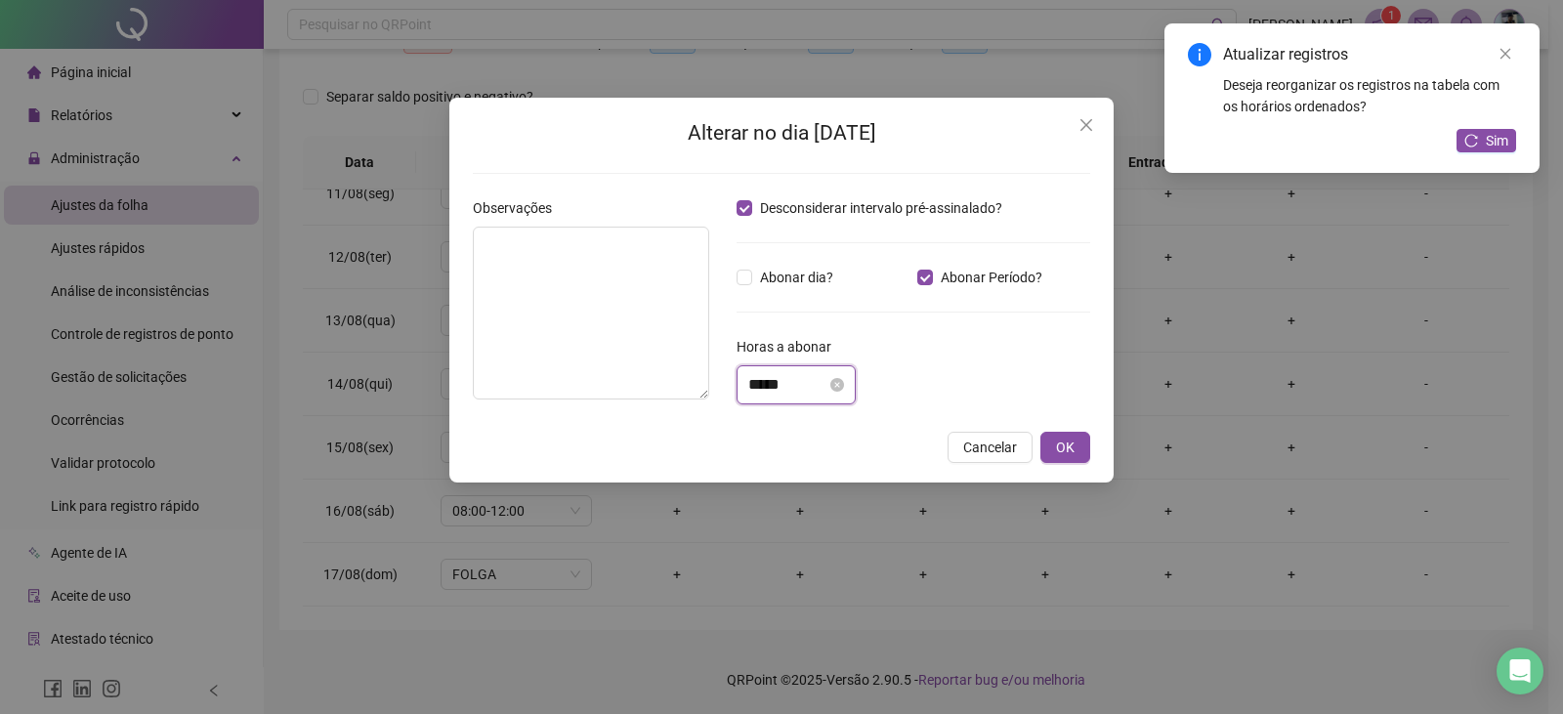
click at [821, 393] on input "*****" at bounding box center [787, 384] width 78 height 23
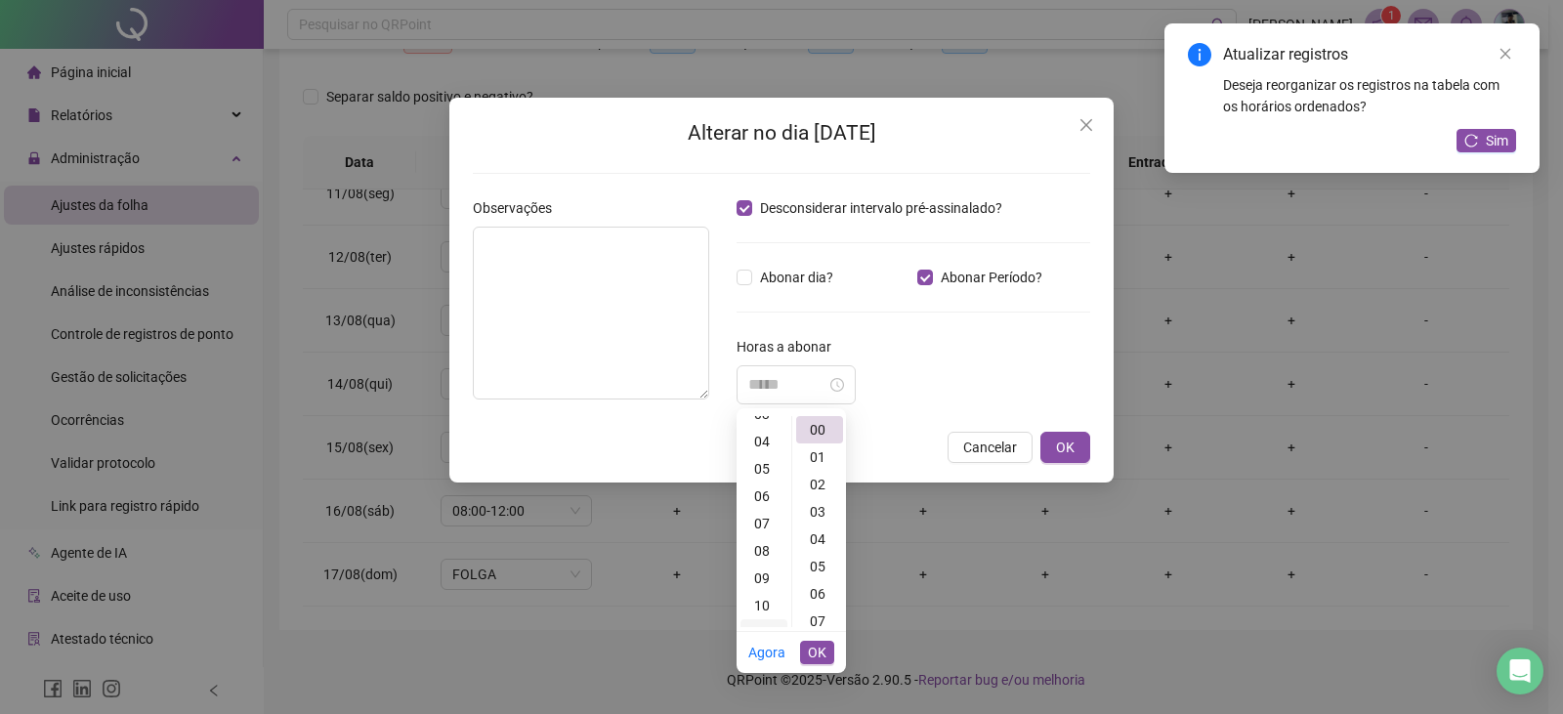
drag, startPoint x: 755, startPoint y: 553, endPoint x: 746, endPoint y: 520, distance: 34.6
click at [755, 553] on div "08" at bounding box center [764, 550] width 47 height 27
type input "*****"
click at [825, 656] on span "OK" at bounding box center [817, 652] width 19 height 21
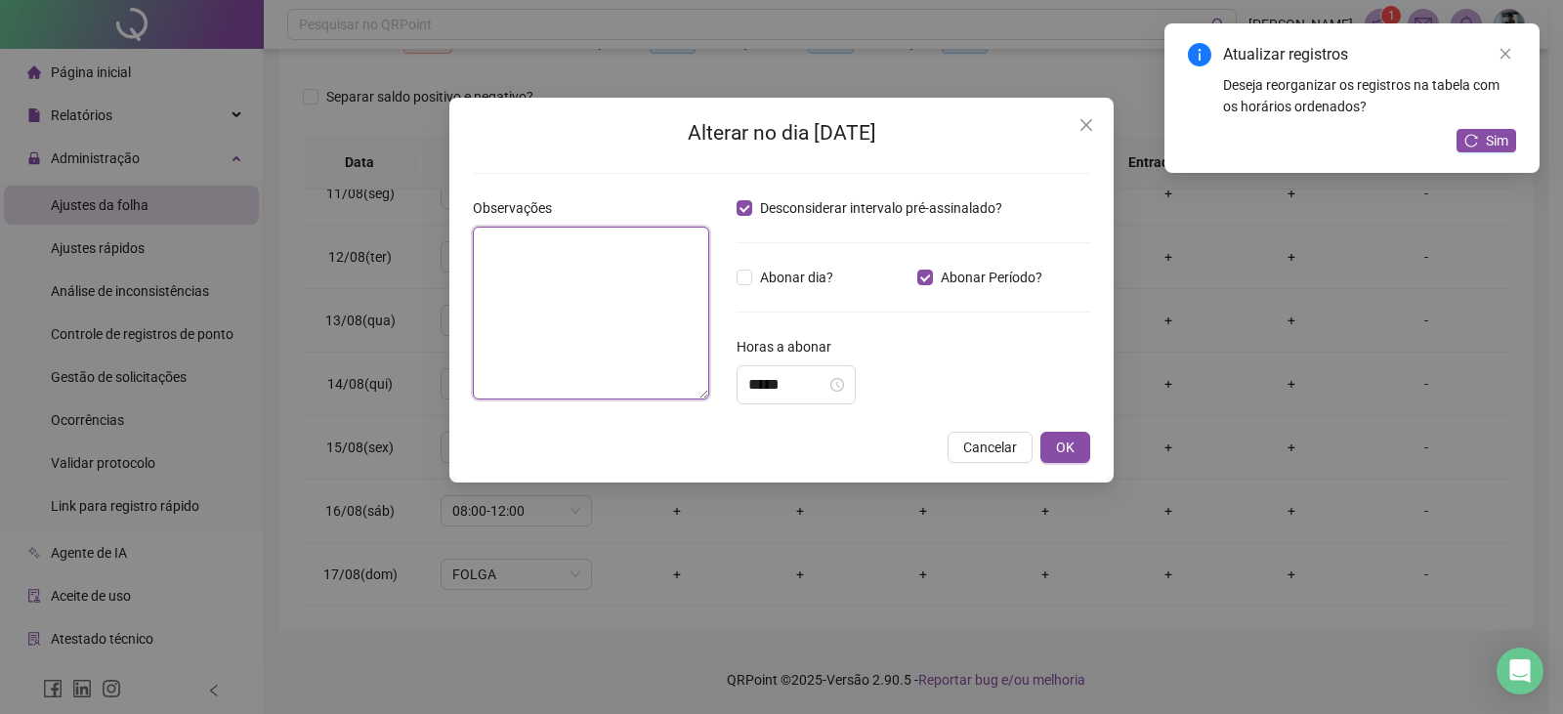
click at [570, 261] on textarea at bounding box center [591, 313] width 236 height 173
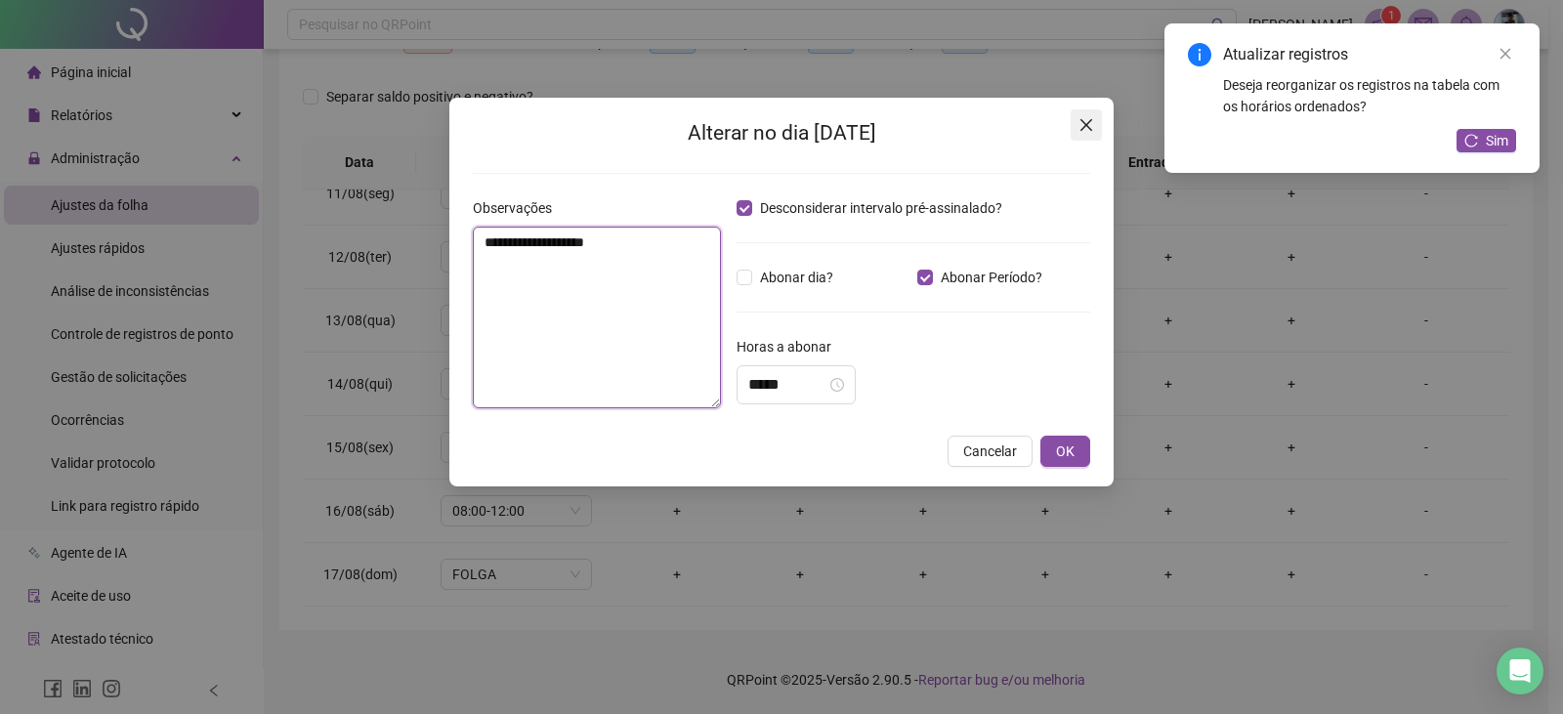
type textarea "**********"
click at [1088, 114] on button "Close" at bounding box center [1086, 124] width 31 height 31
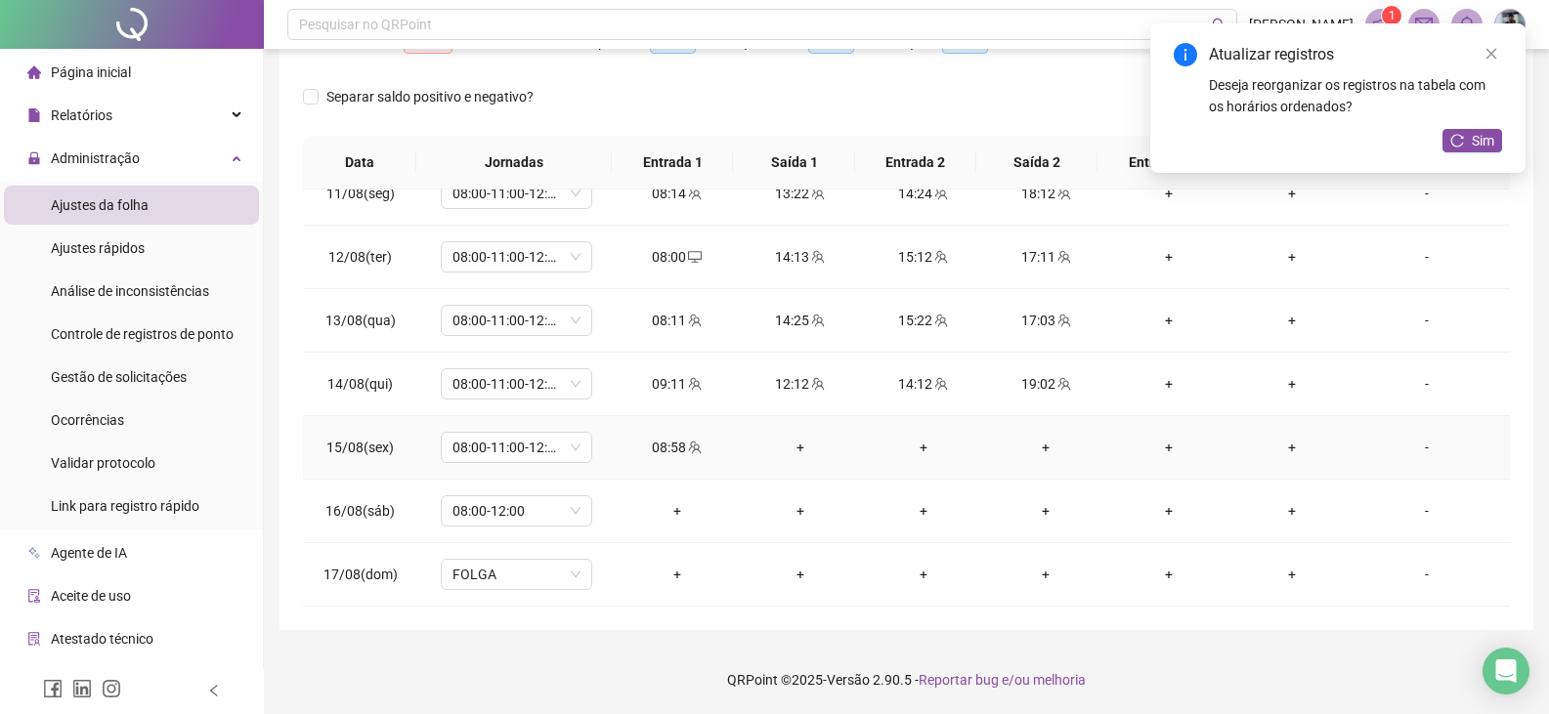
click at [798, 449] on div "+" at bounding box center [800, 447] width 92 height 21
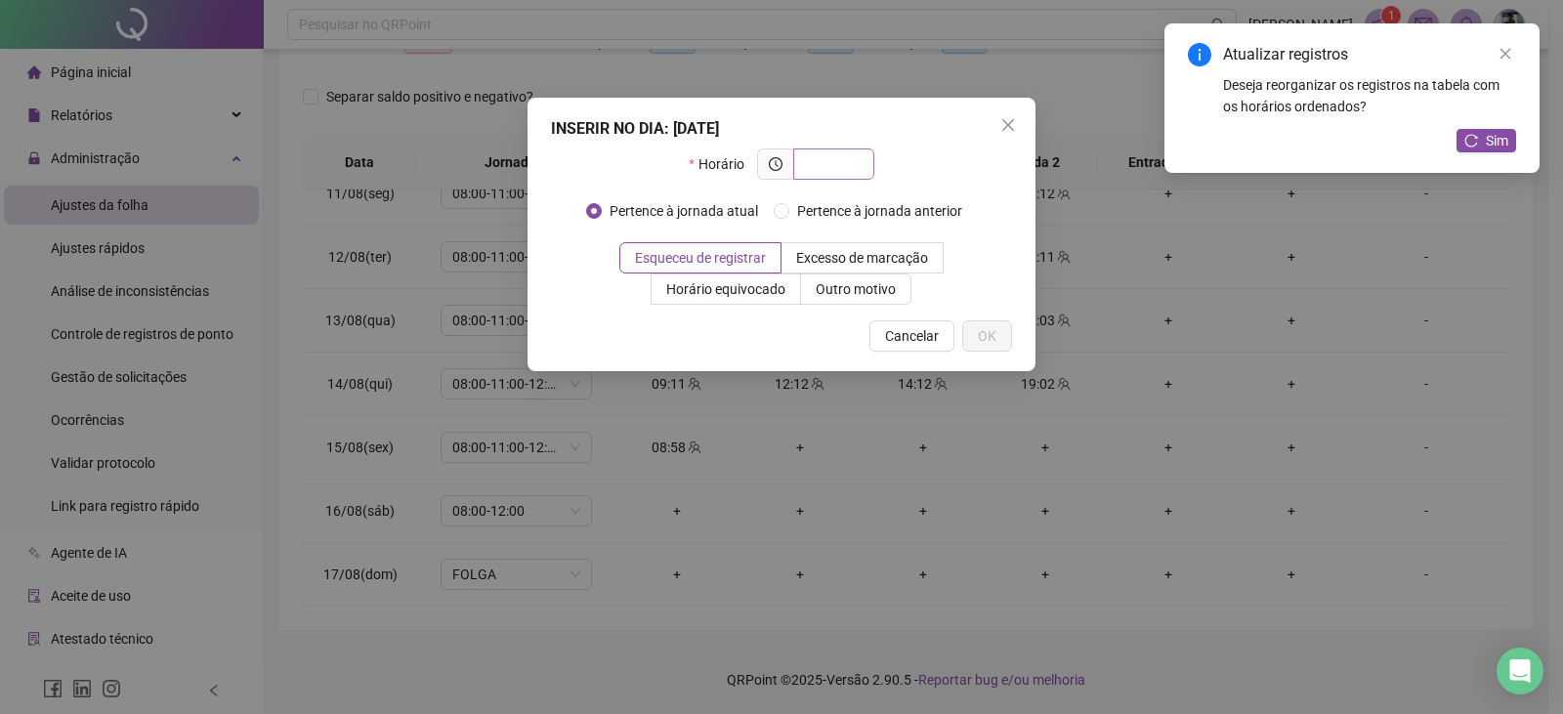
click at [831, 161] on input "text" at bounding box center [832, 163] width 54 height 21
type input "*****"
click at [969, 334] on button "OK" at bounding box center [987, 335] width 50 height 31
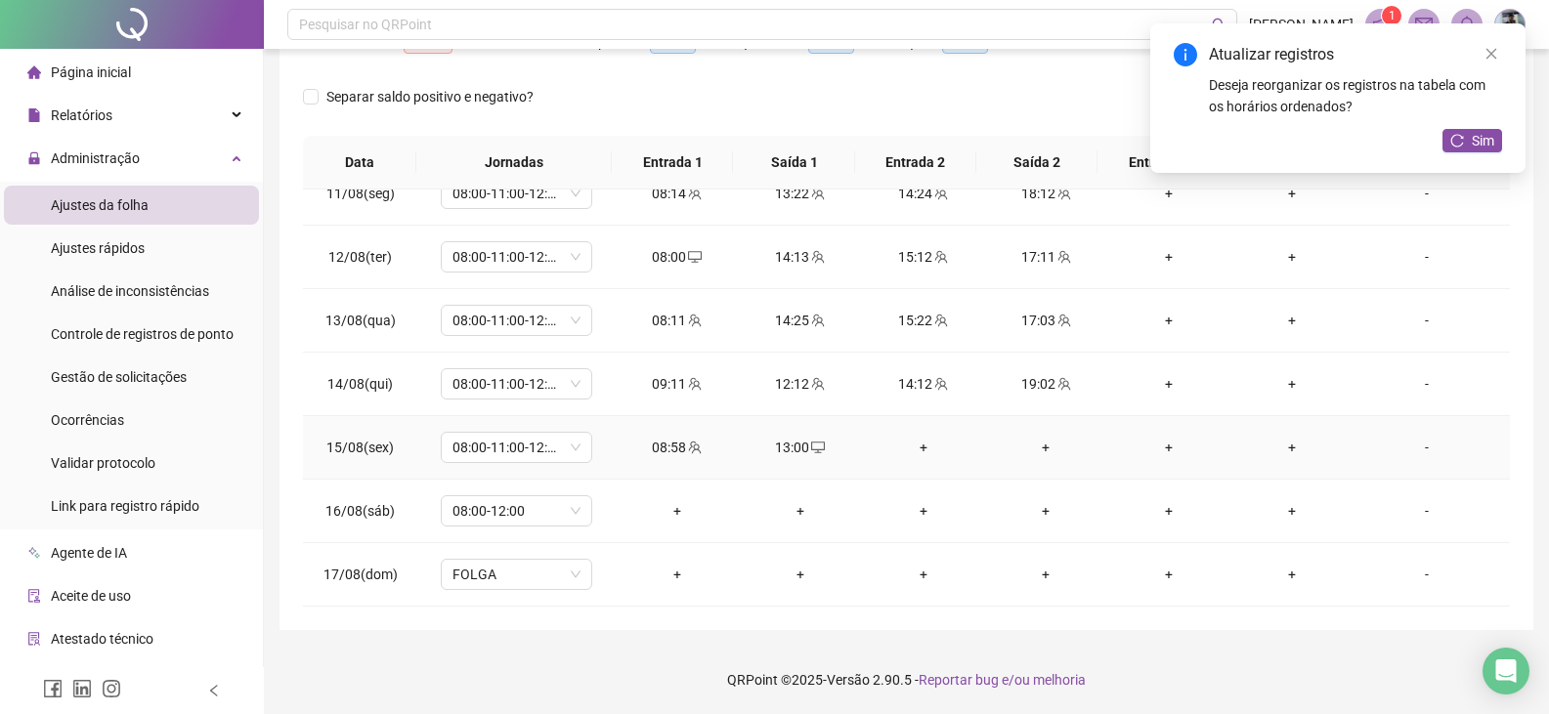
click at [1405, 451] on div "-" at bounding box center [1426, 447] width 115 height 21
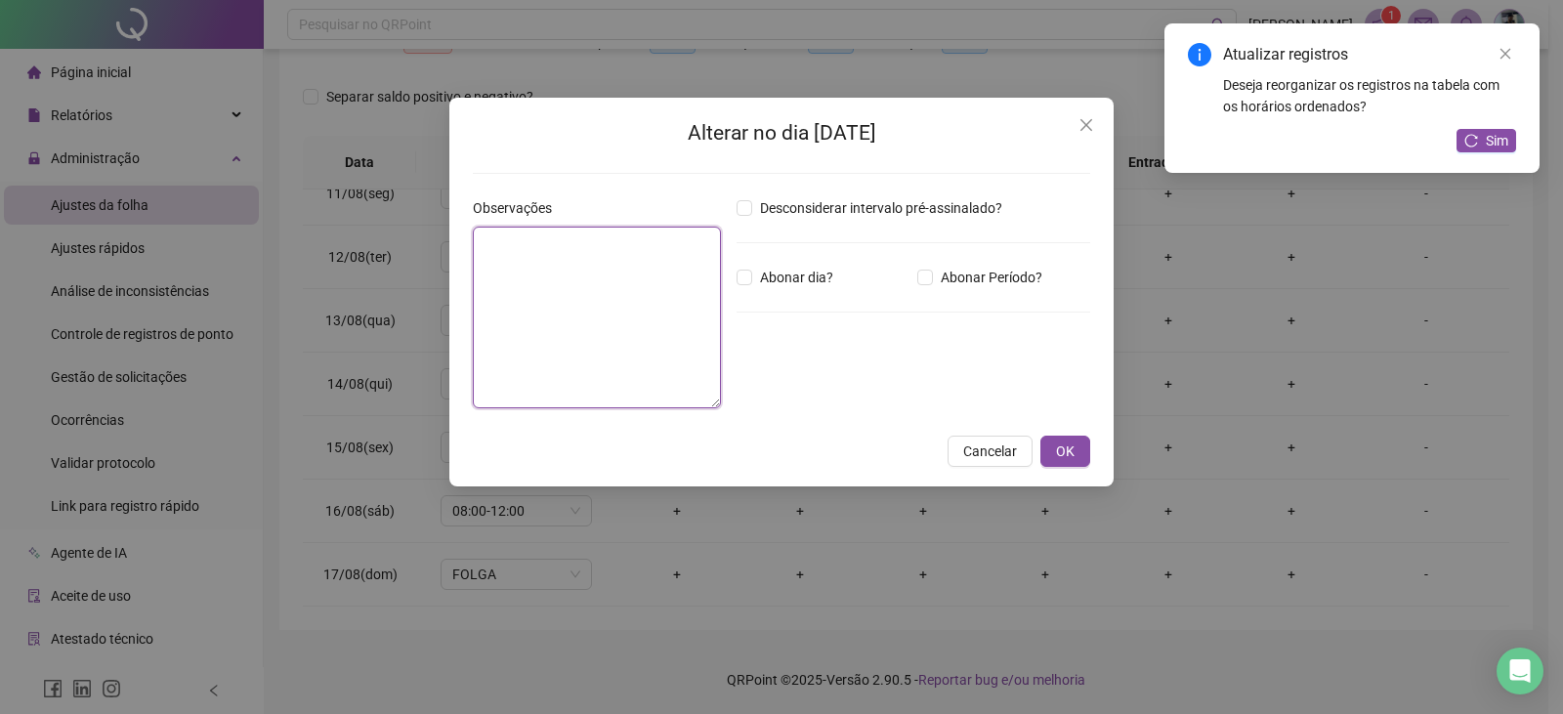
click at [617, 247] on textarea at bounding box center [597, 318] width 248 height 182
type textarea "**********"
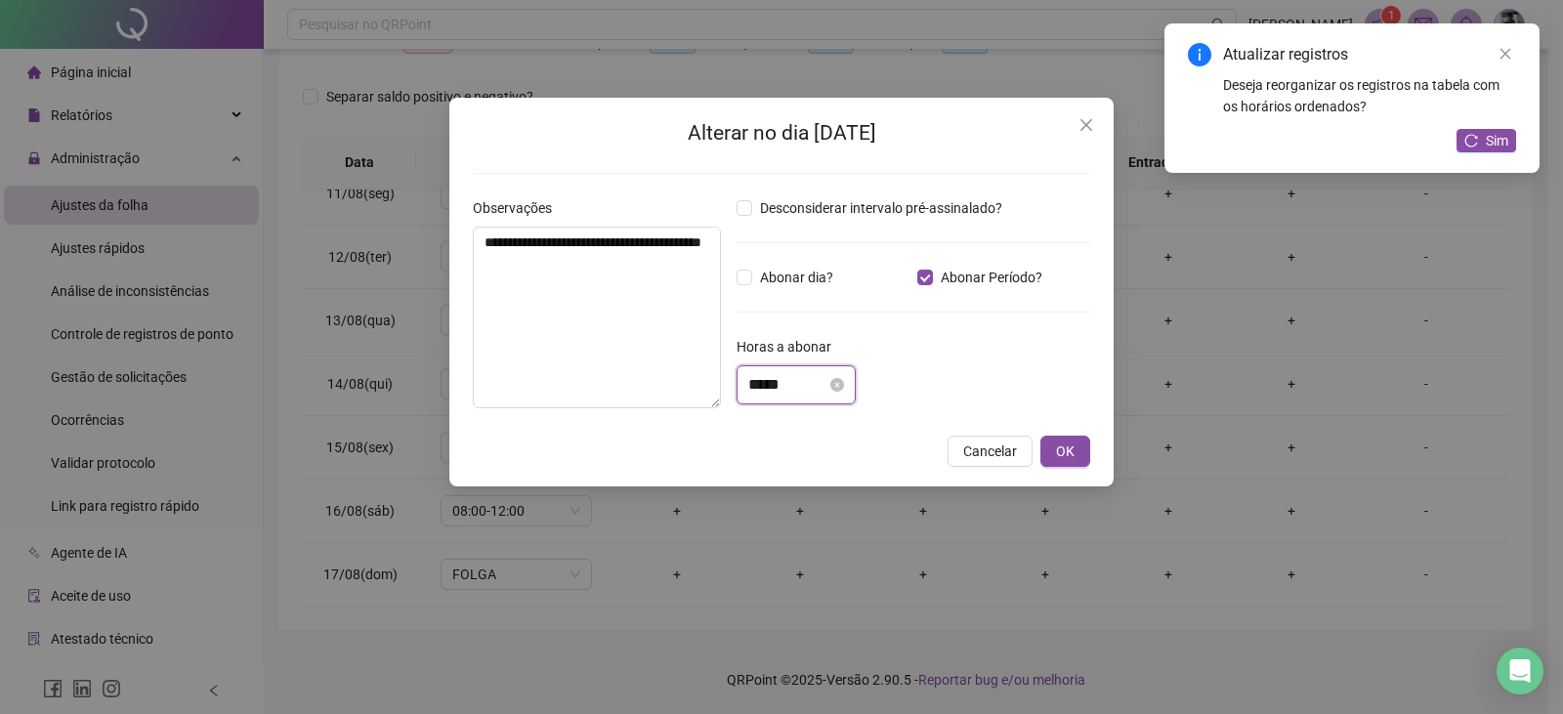
click at [816, 375] on input "*****" at bounding box center [787, 384] width 78 height 23
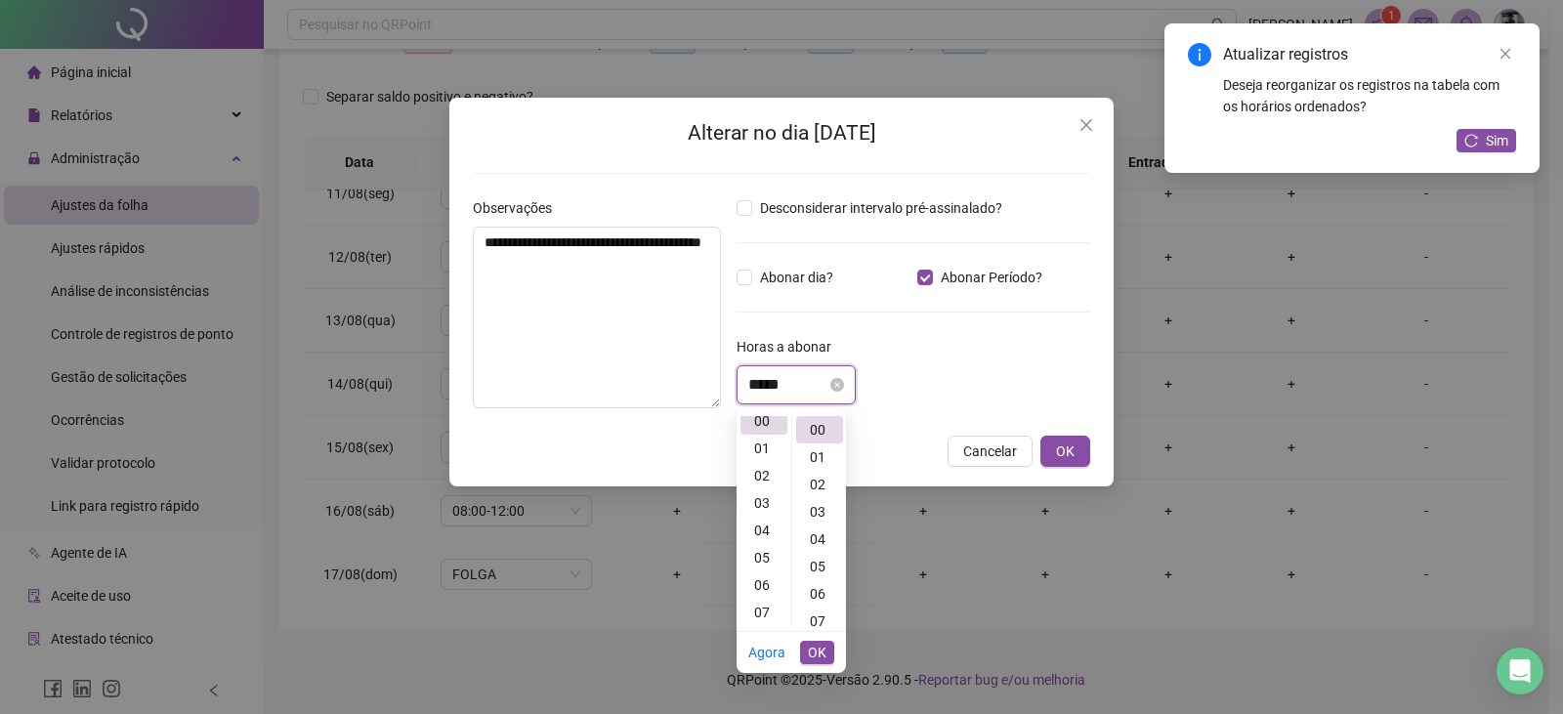
scroll to position [0, 0]
click at [765, 556] on div "05" at bounding box center [764, 566] width 47 height 27
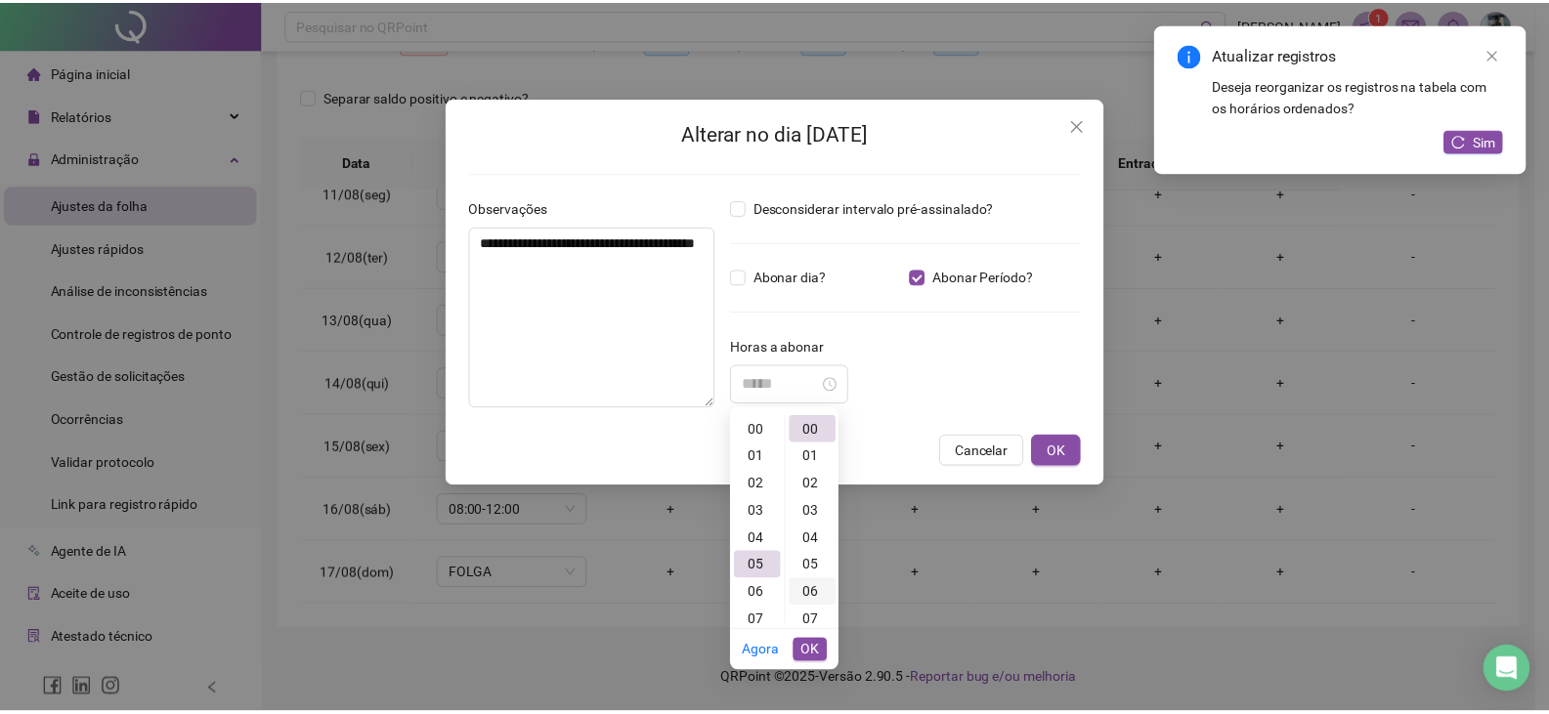
scroll to position [137, 0]
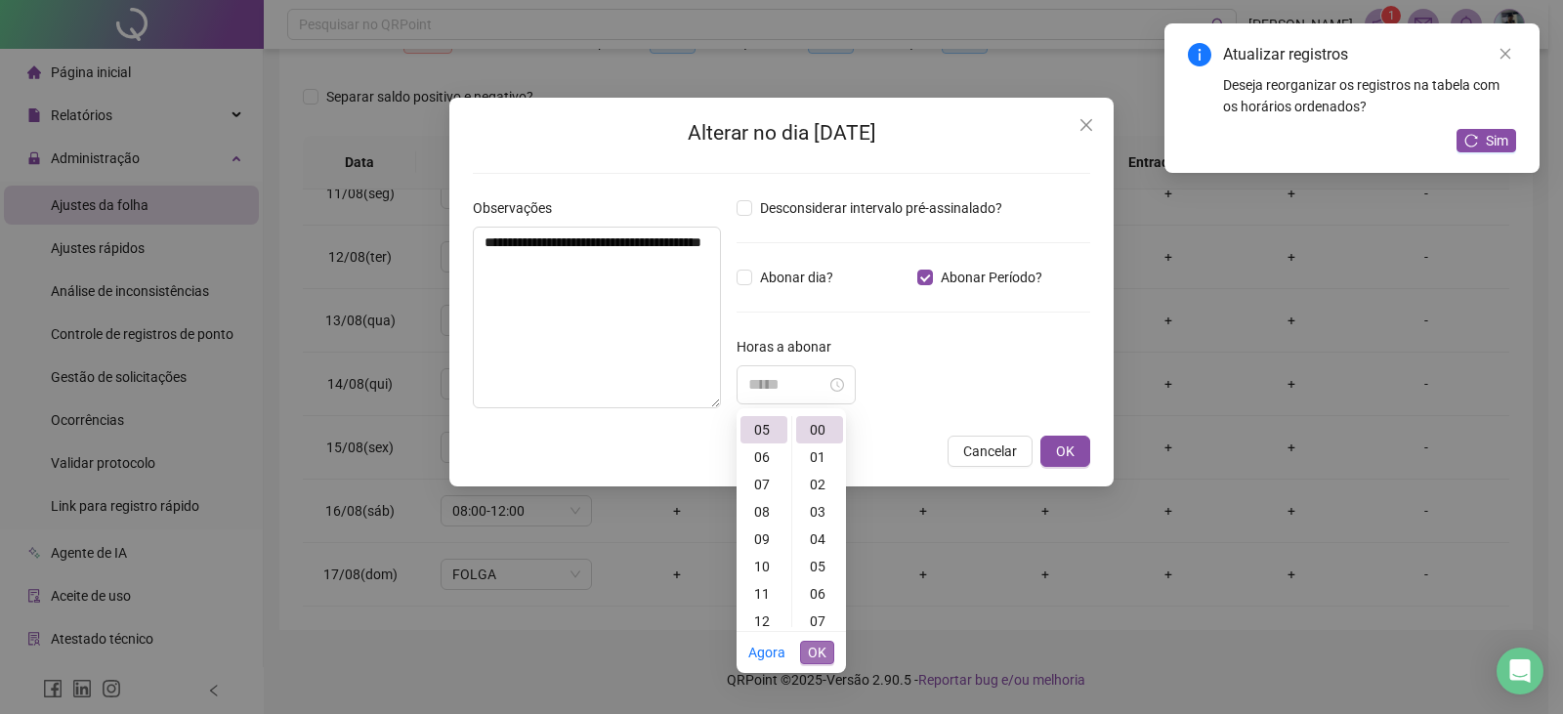
type input "*****"
click at [819, 660] on span "OK" at bounding box center [817, 652] width 19 height 21
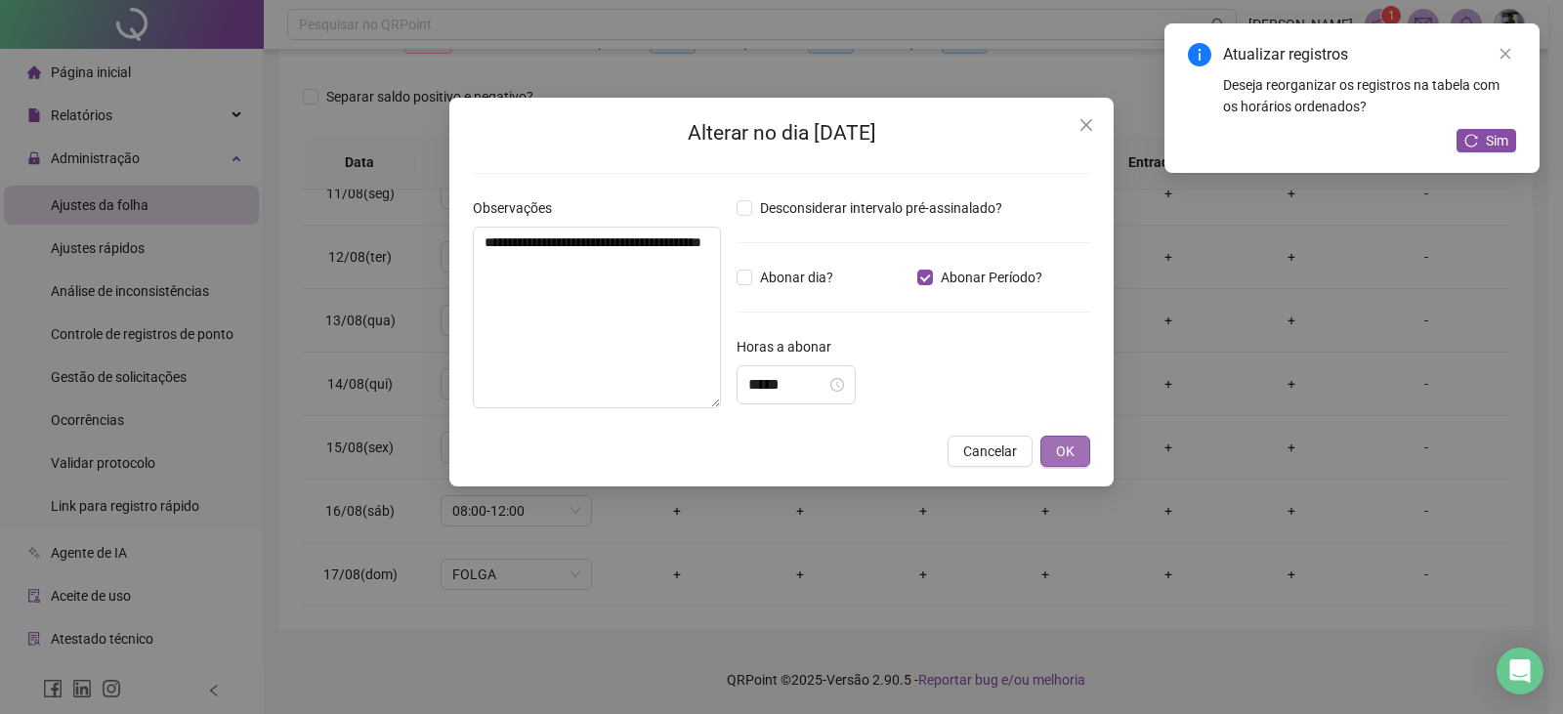
click at [1073, 457] on span "OK" at bounding box center [1065, 451] width 19 height 21
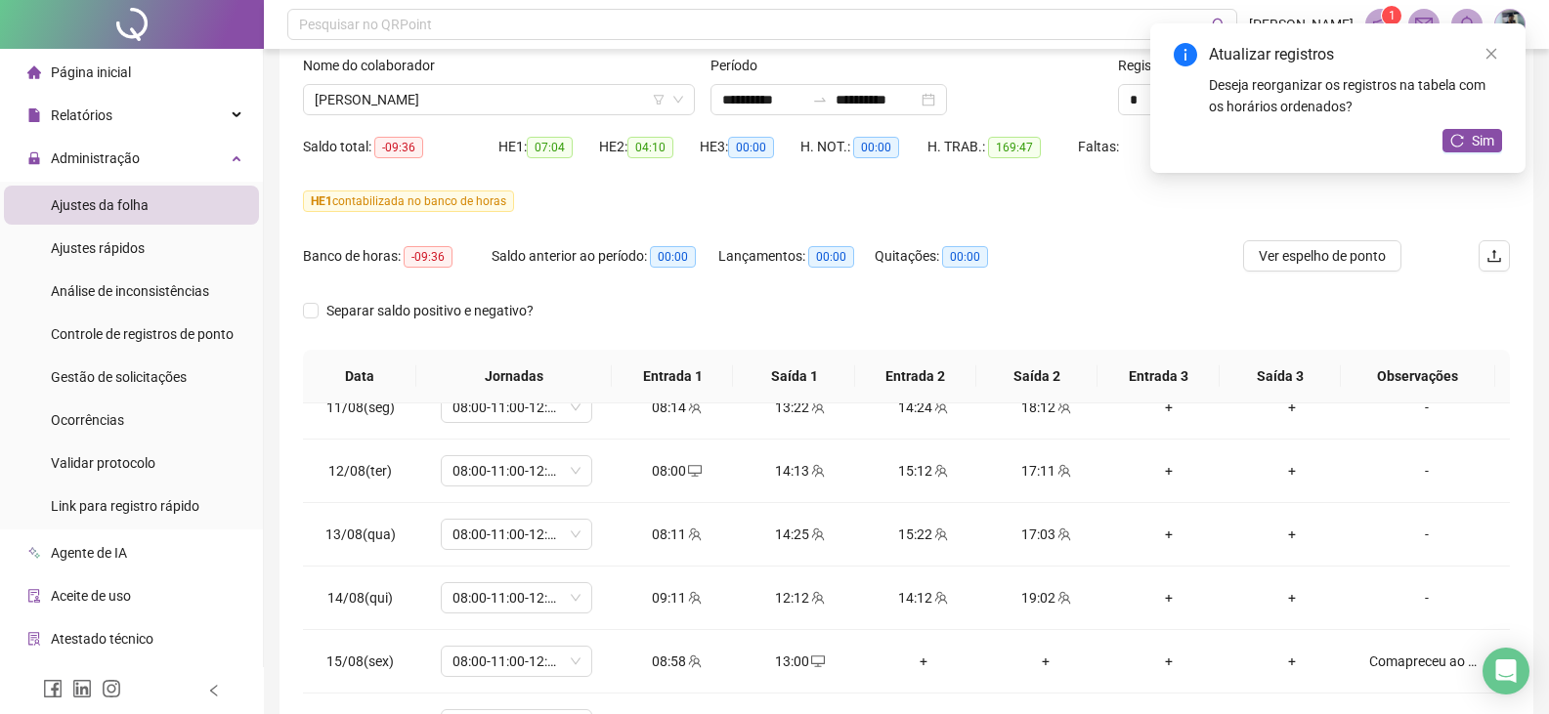
scroll to position [0, 0]
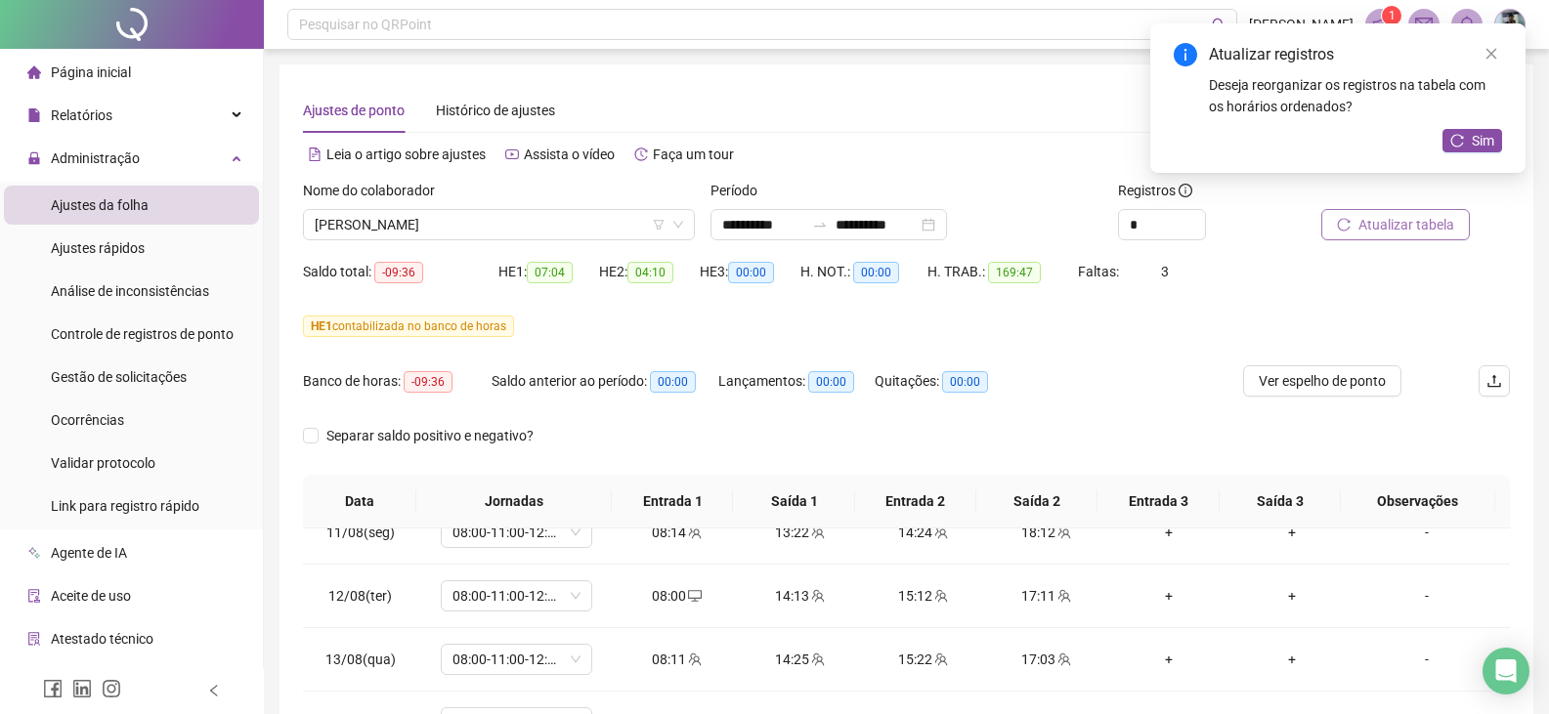
click at [1432, 223] on span "Atualizar tabela" at bounding box center [1406, 224] width 96 height 21
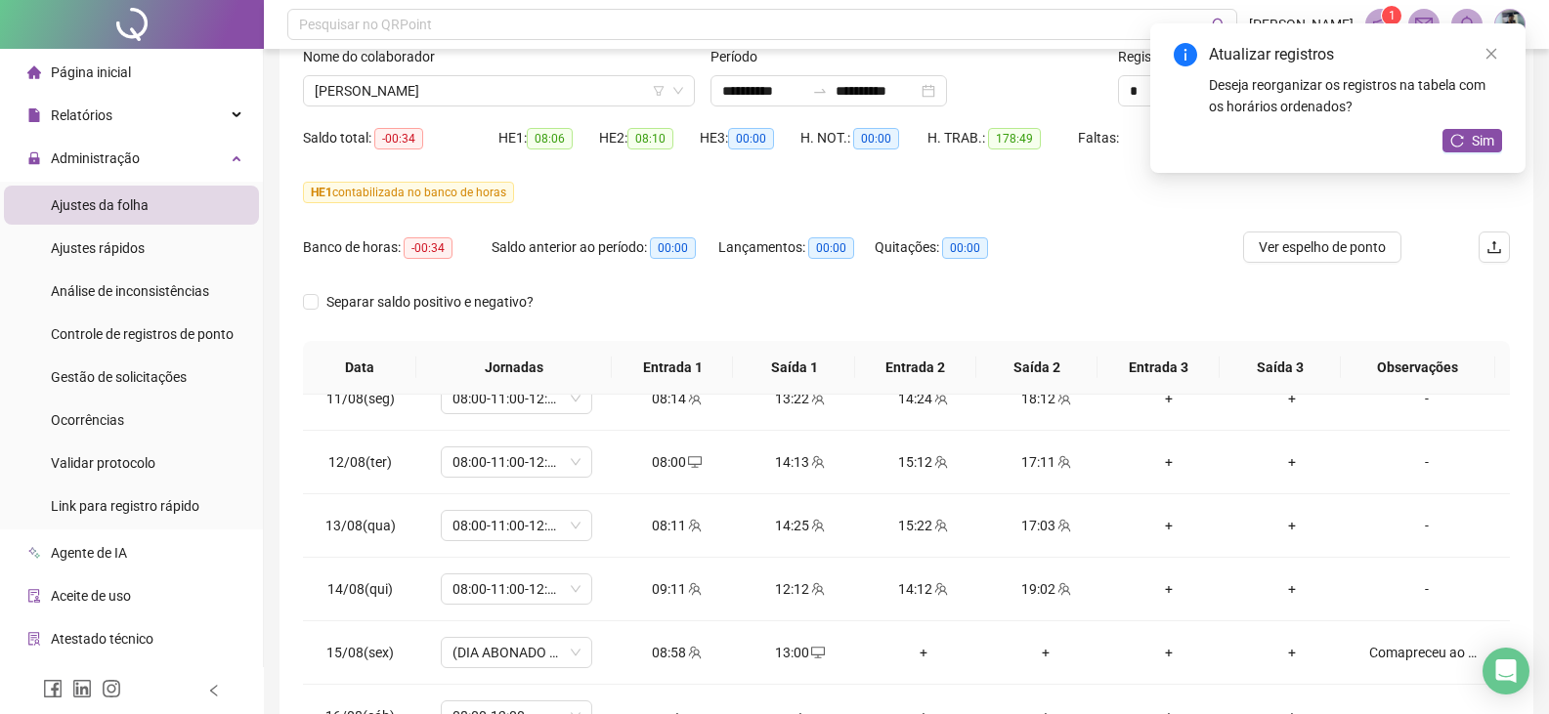
scroll to position [339, 0]
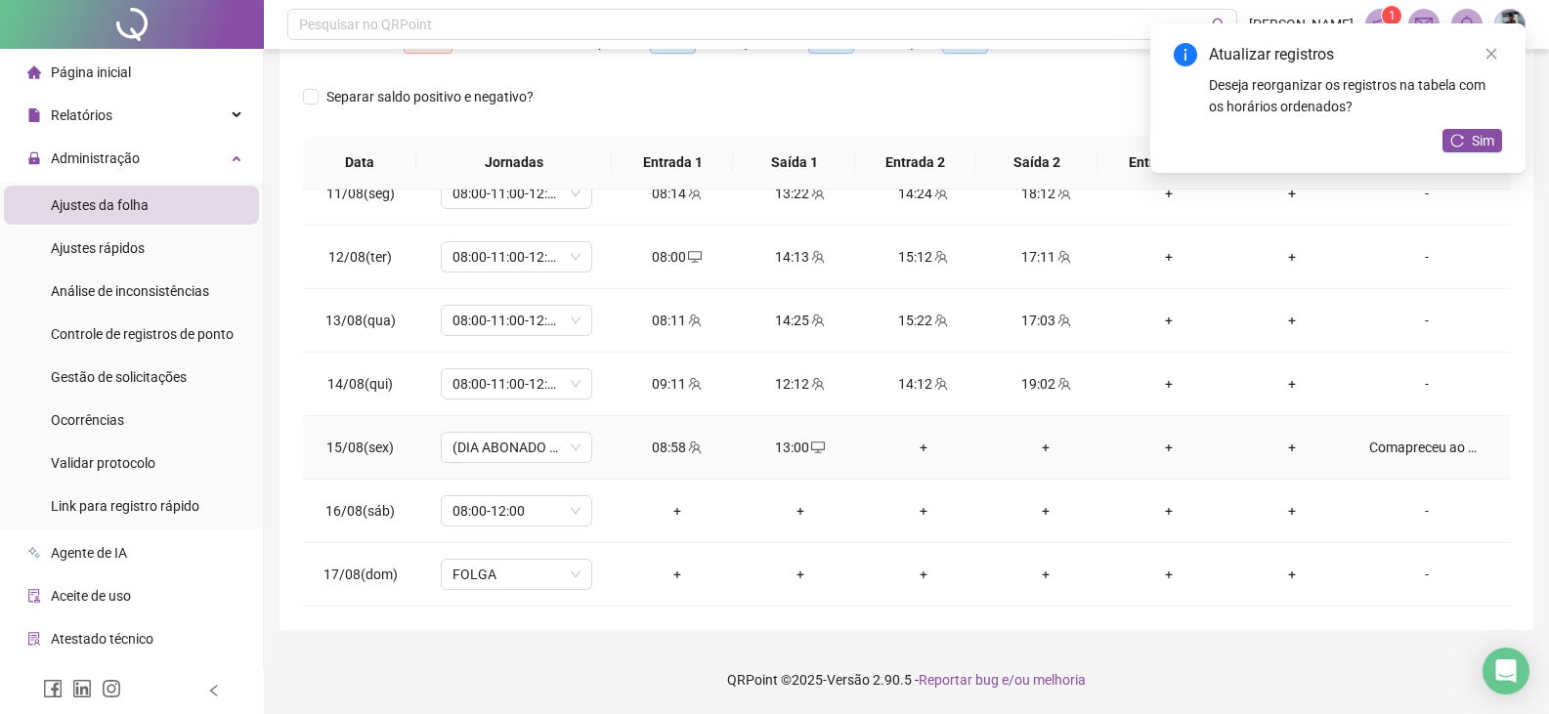
click at [1447, 449] on div "Comapreceu ao médico, compareceu ao hospital" at bounding box center [1426, 447] width 115 height 21
type input "*****"
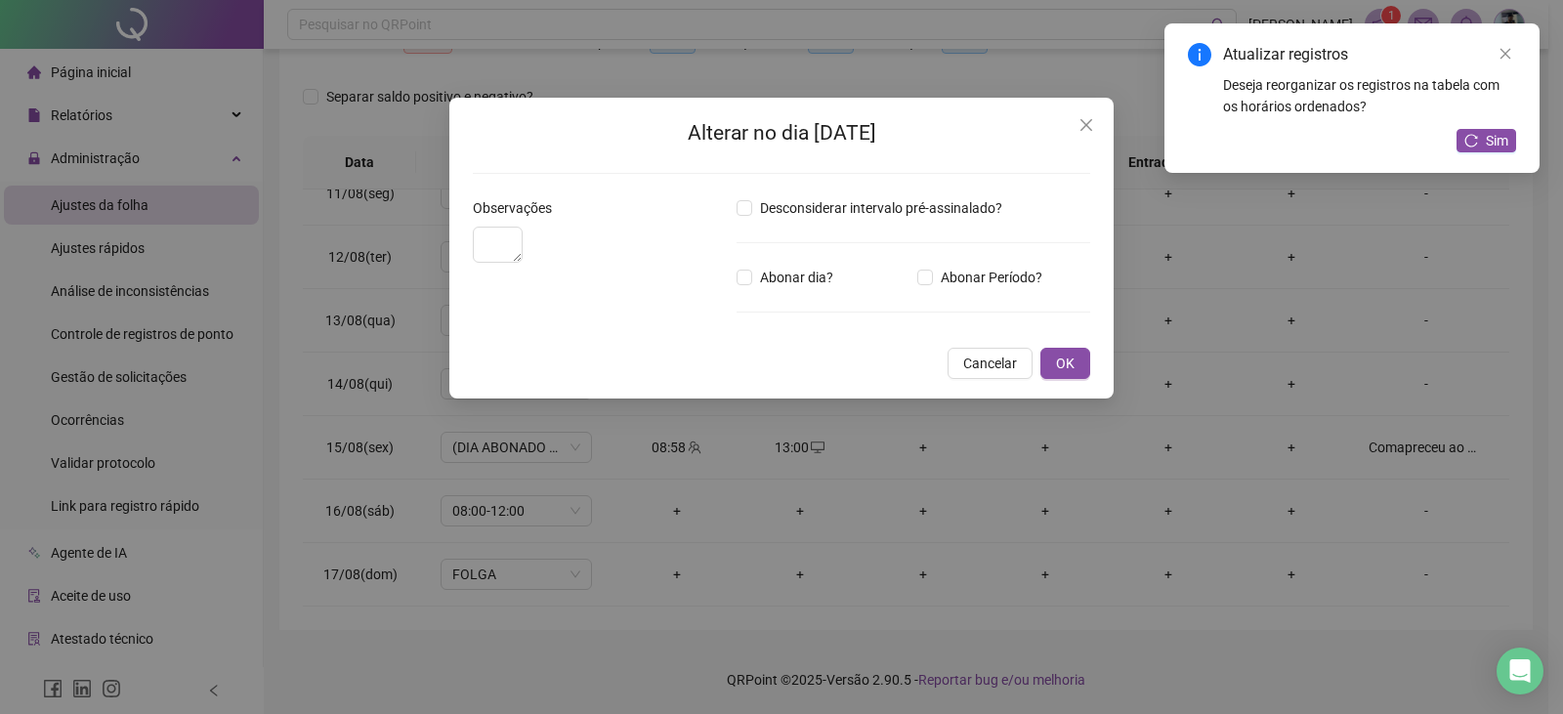
type textarea "**********"
type input "*****"
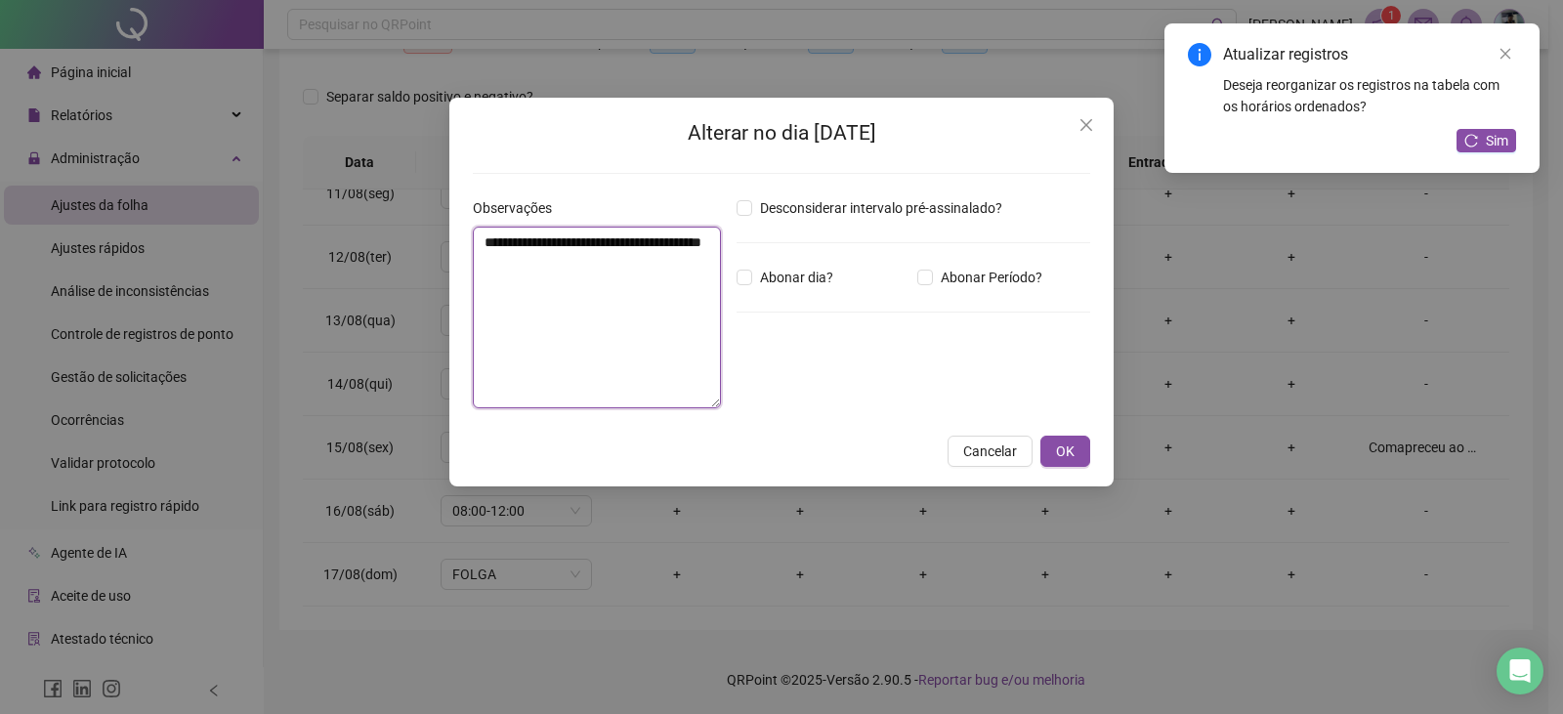
drag, startPoint x: 601, startPoint y: 278, endPoint x: 197, endPoint y: 206, distance: 410.0
click at [197, 205] on div "**********" at bounding box center [781, 357] width 1563 height 714
click at [1082, 450] on button "OK" at bounding box center [1066, 451] width 50 height 31
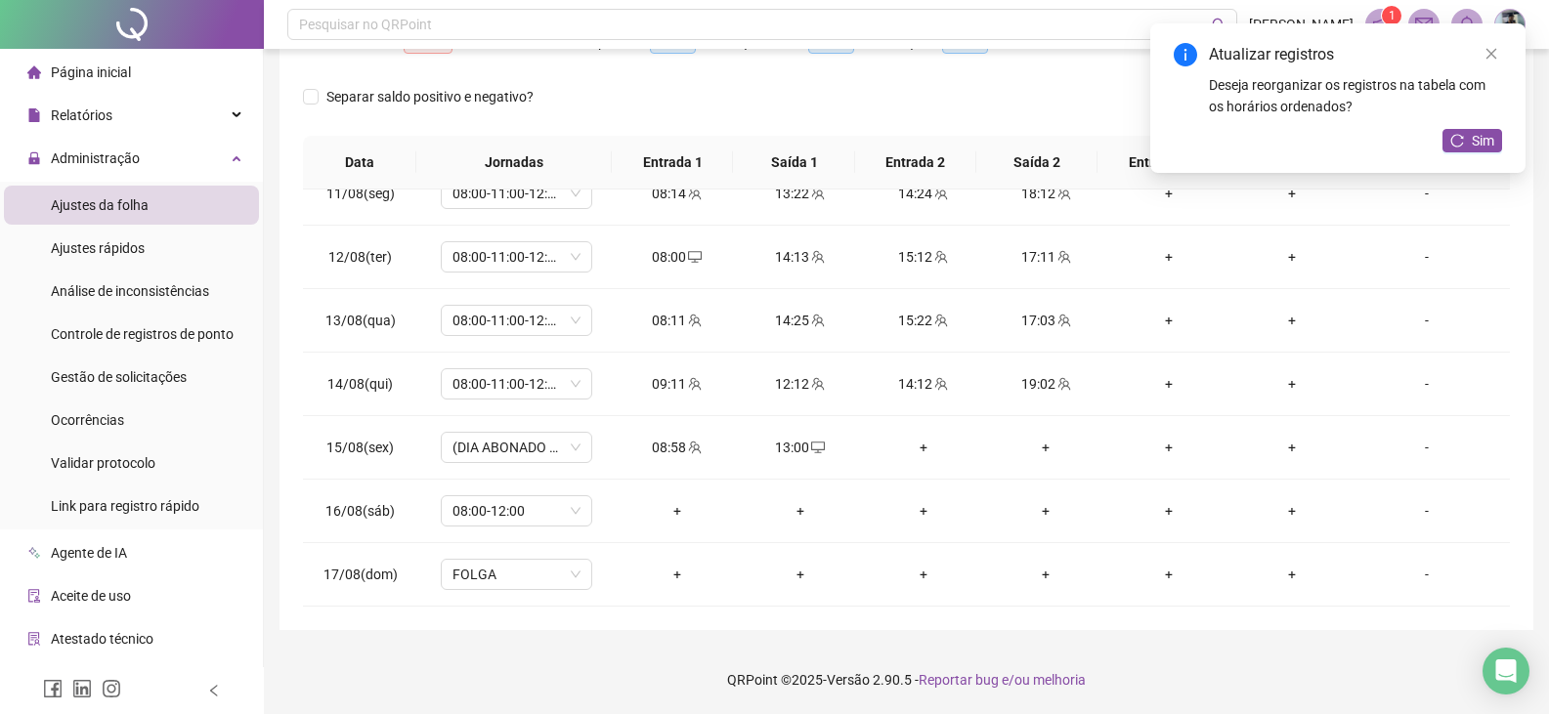
scroll to position [0, 0]
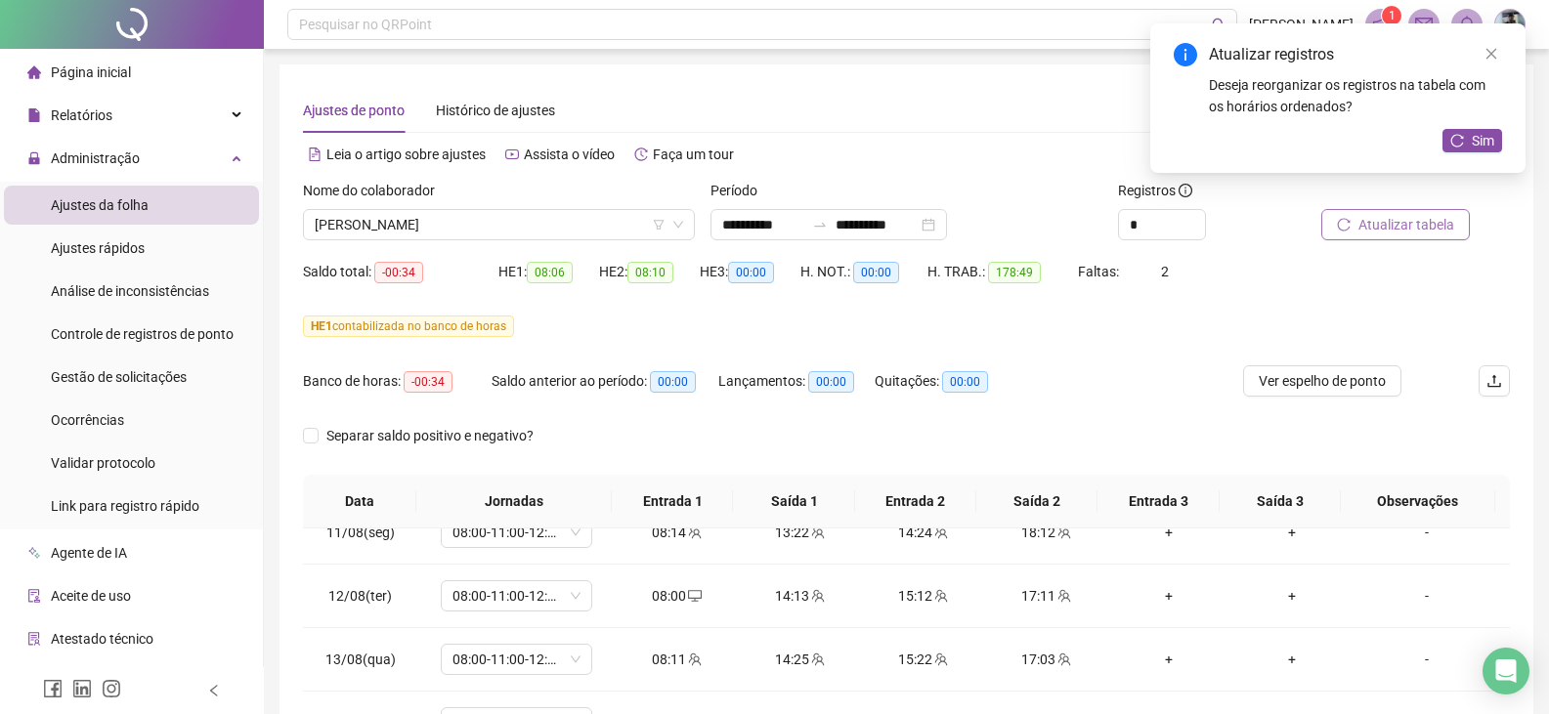
click at [1442, 223] on span "Atualizar tabela" at bounding box center [1406, 224] width 96 height 21
click at [1493, 52] on icon "close" at bounding box center [1491, 54] width 11 height 11
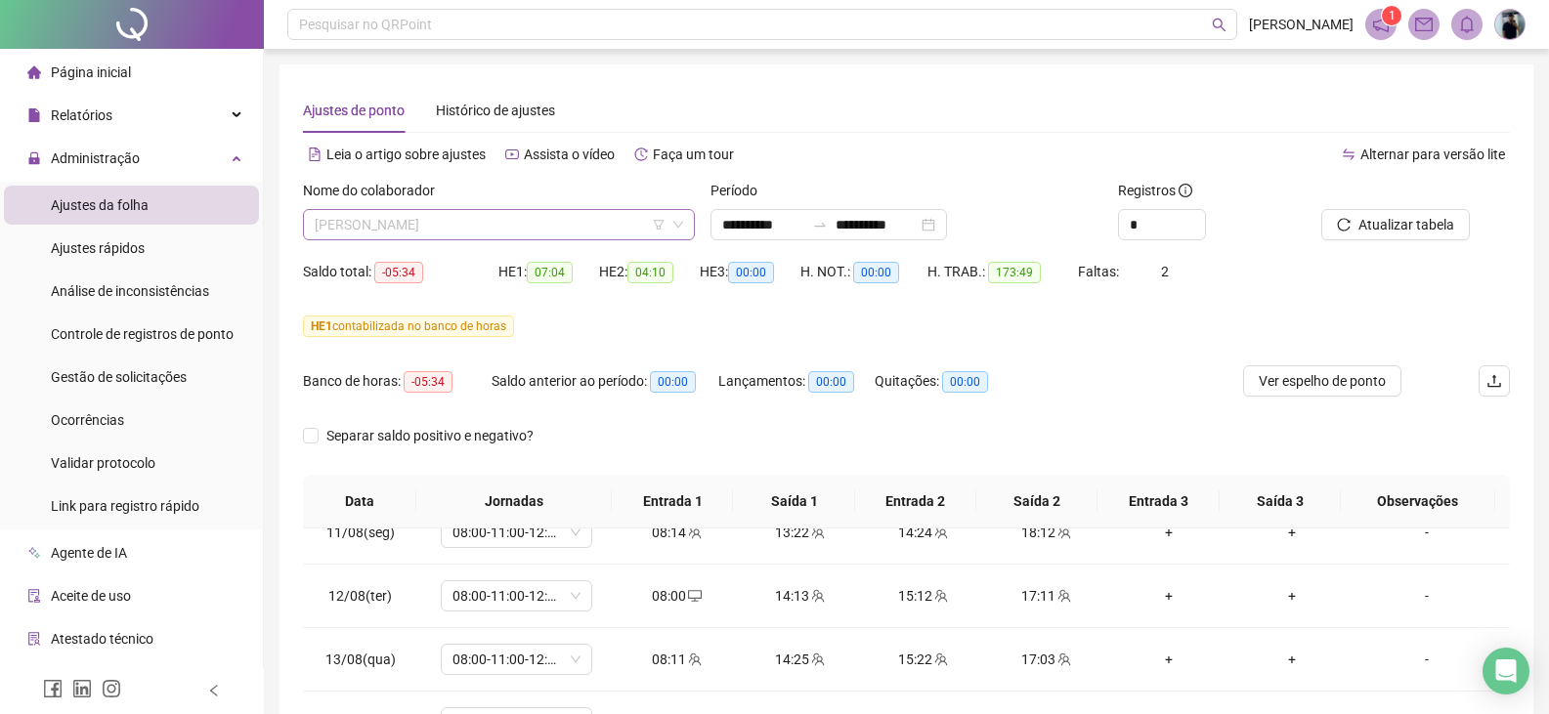
click at [419, 225] on span "[PERSON_NAME]" at bounding box center [499, 224] width 368 height 29
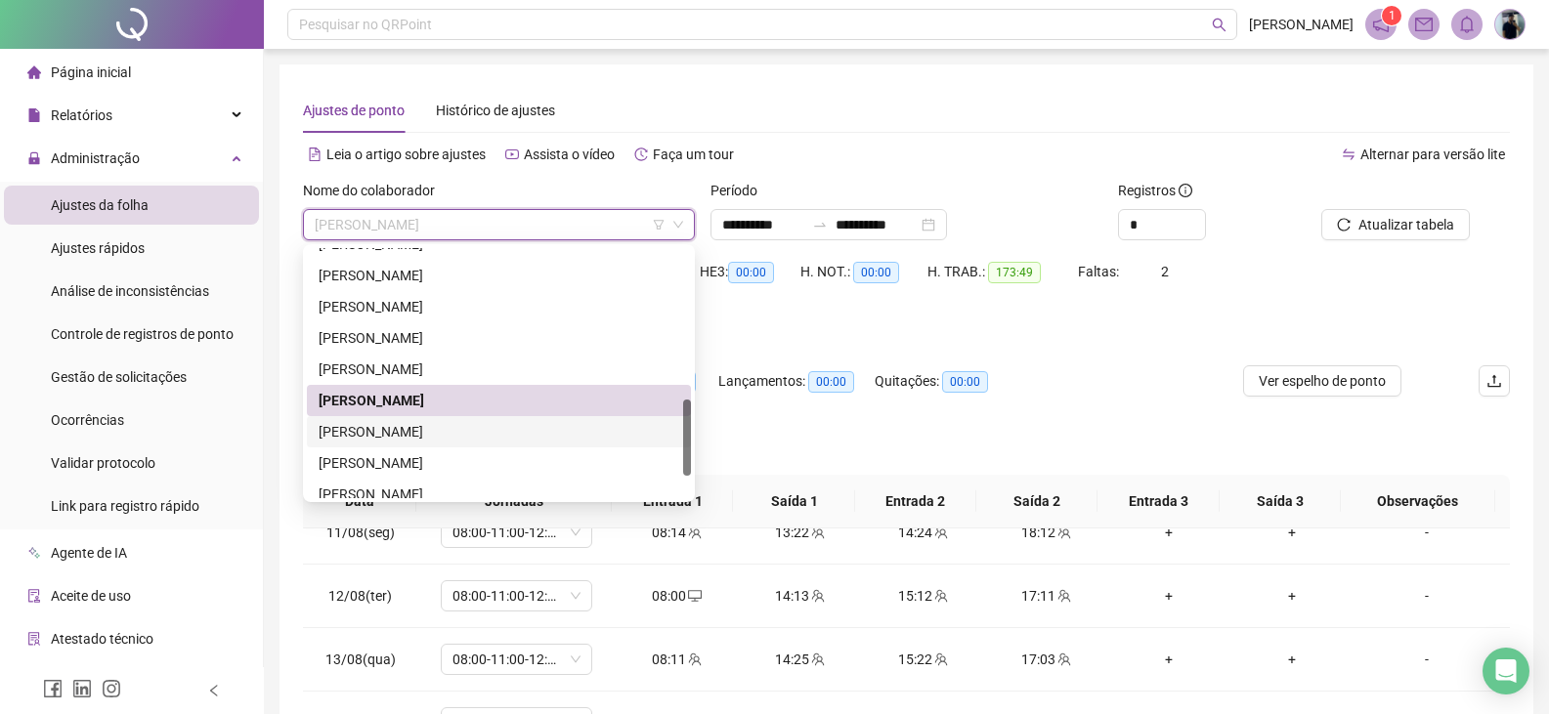
click at [487, 430] on div "[PERSON_NAME]" at bounding box center [499, 431] width 361 height 21
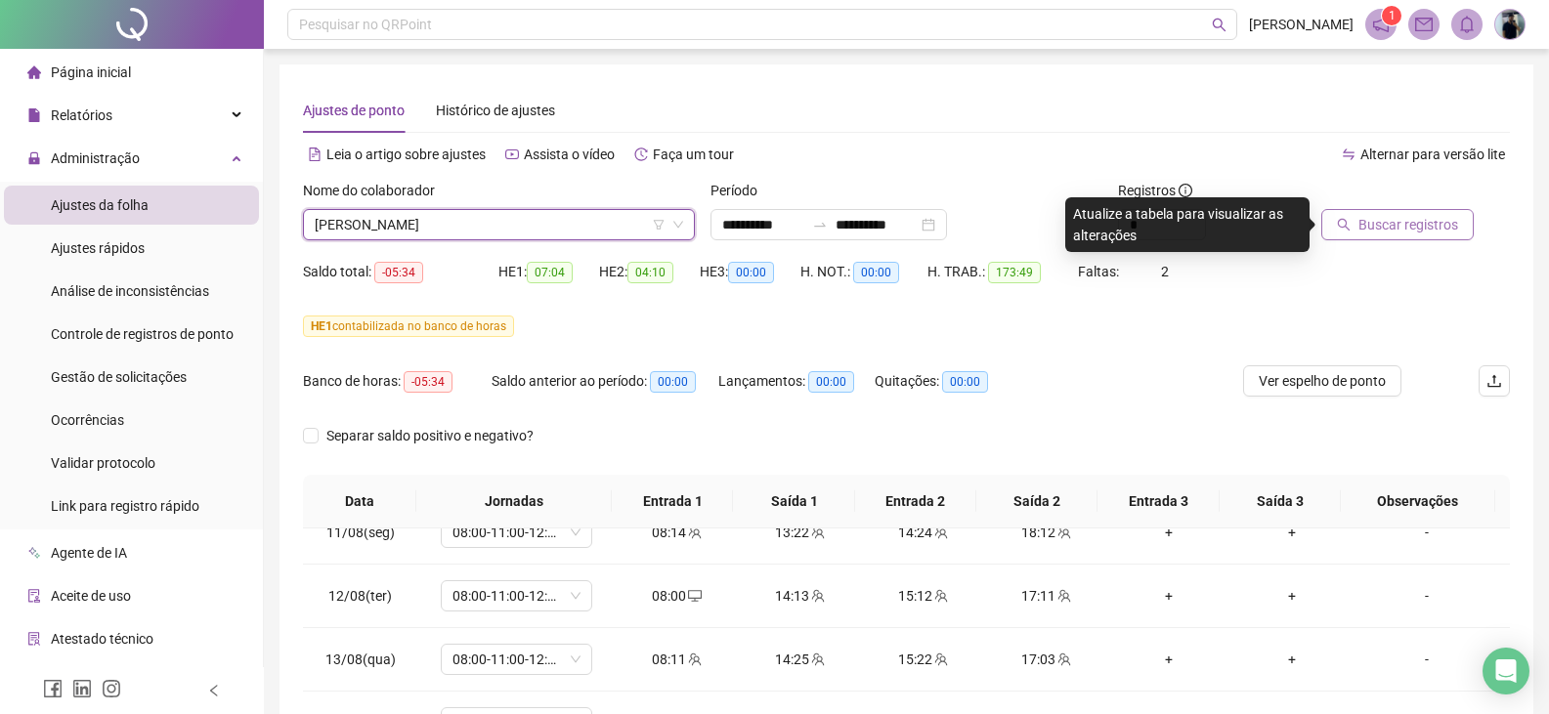
click at [1402, 228] on span "Buscar registros" at bounding box center [1408, 224] width 100 height 21
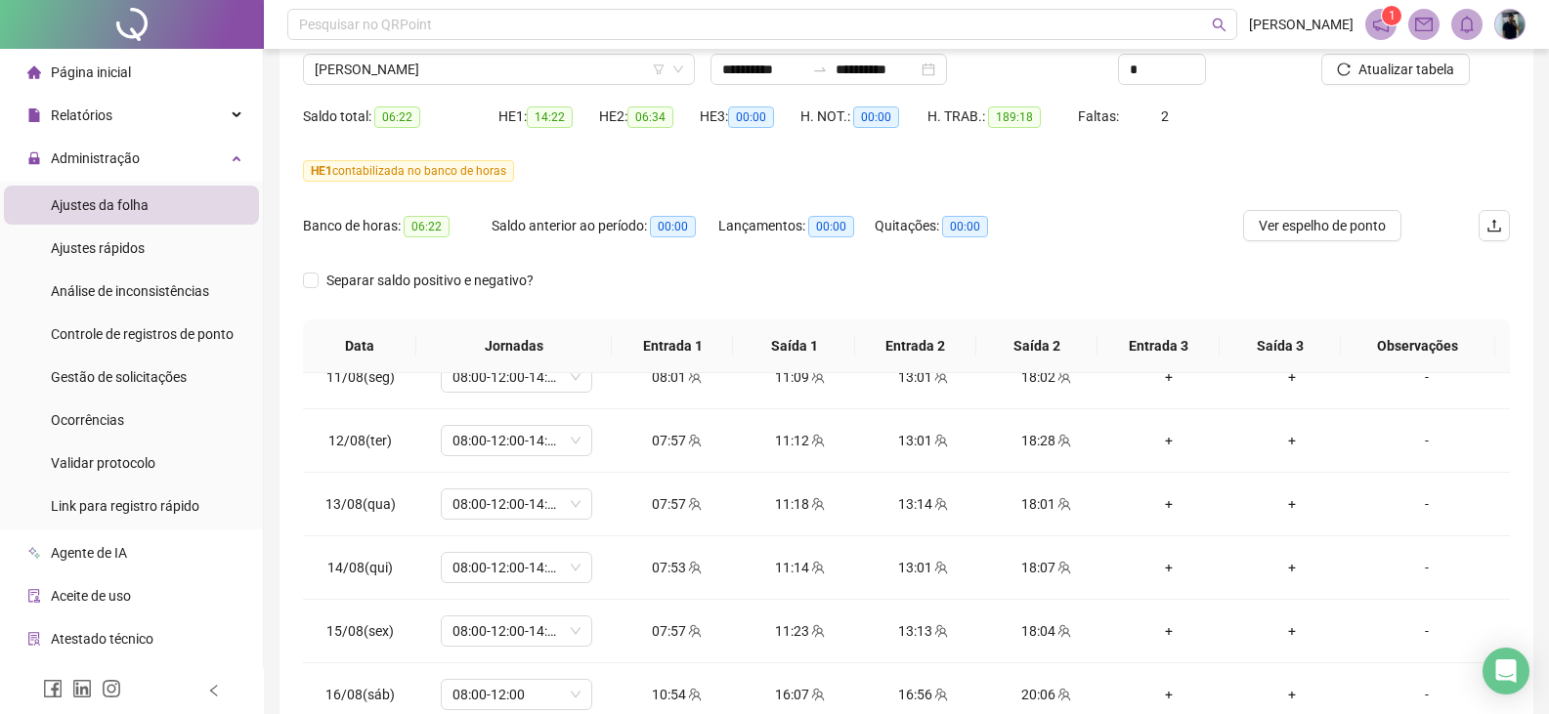
scroll to position [144, 0]
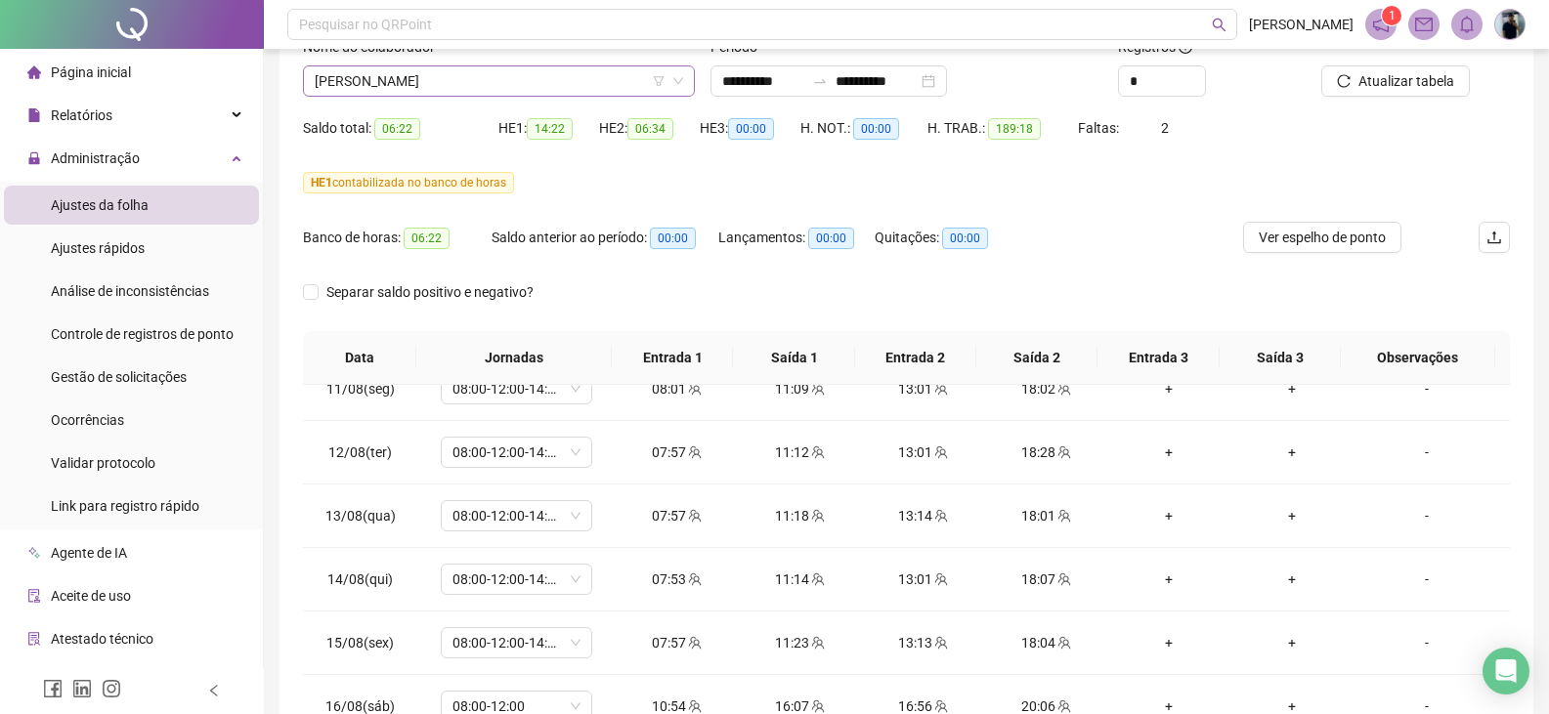
click at [524, 85] on span "[PERSON_NAME]" at bounding box center [499, 80] width 368 height 29
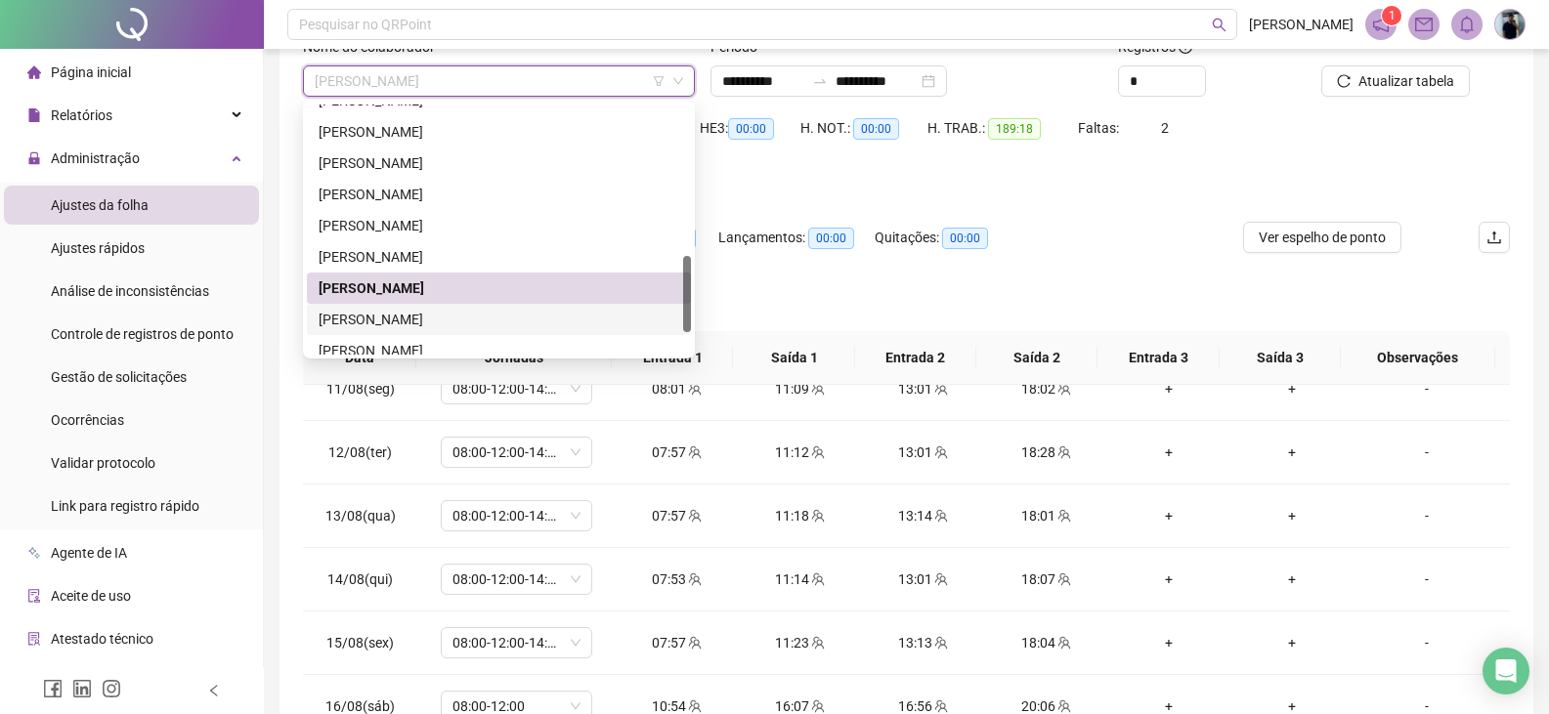
click at [436, 325] on div "[PERSON_NAME]" at bounding box center [499, 319] width 361 height 21
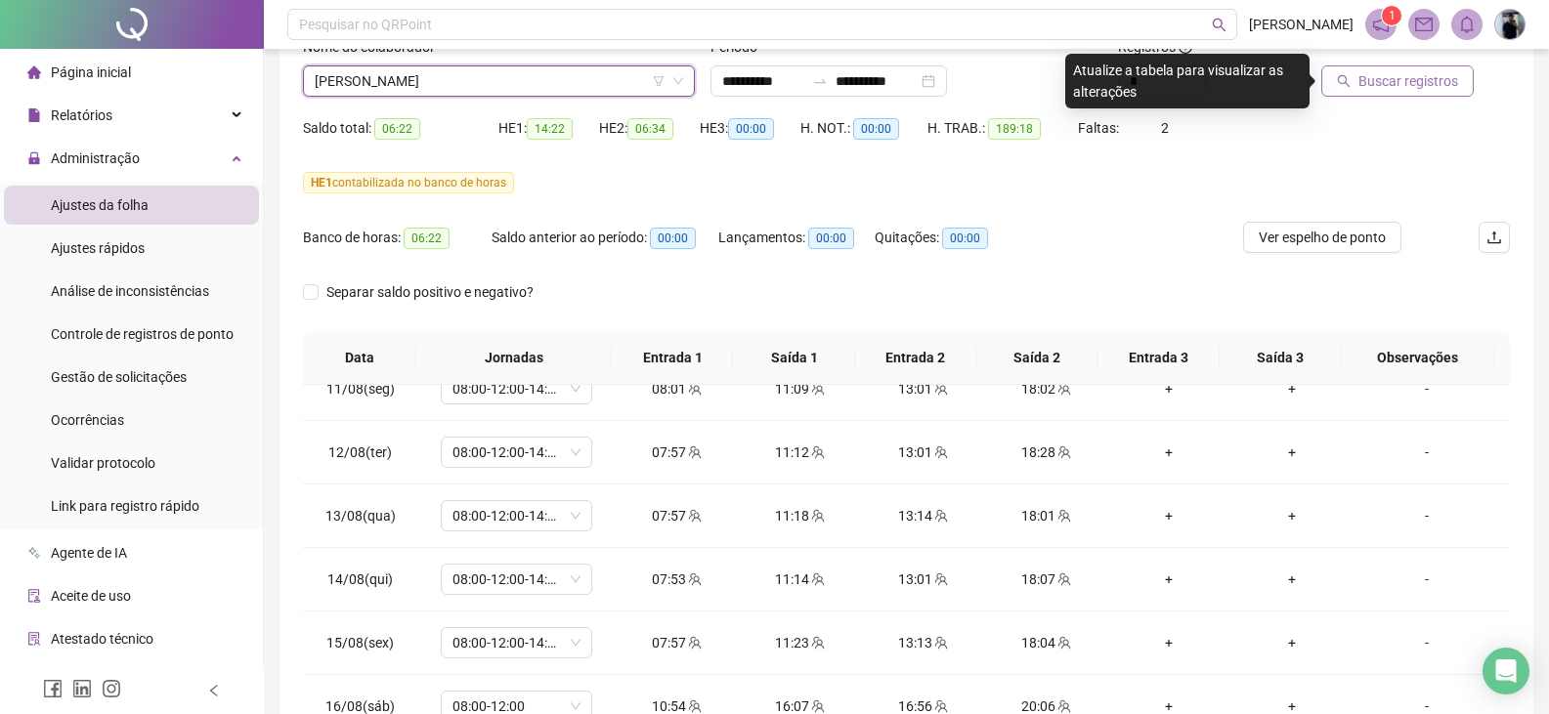
click at [1390, 79] on span "Buscar registros" at bounding box center [1408, 80] width 100 height 21
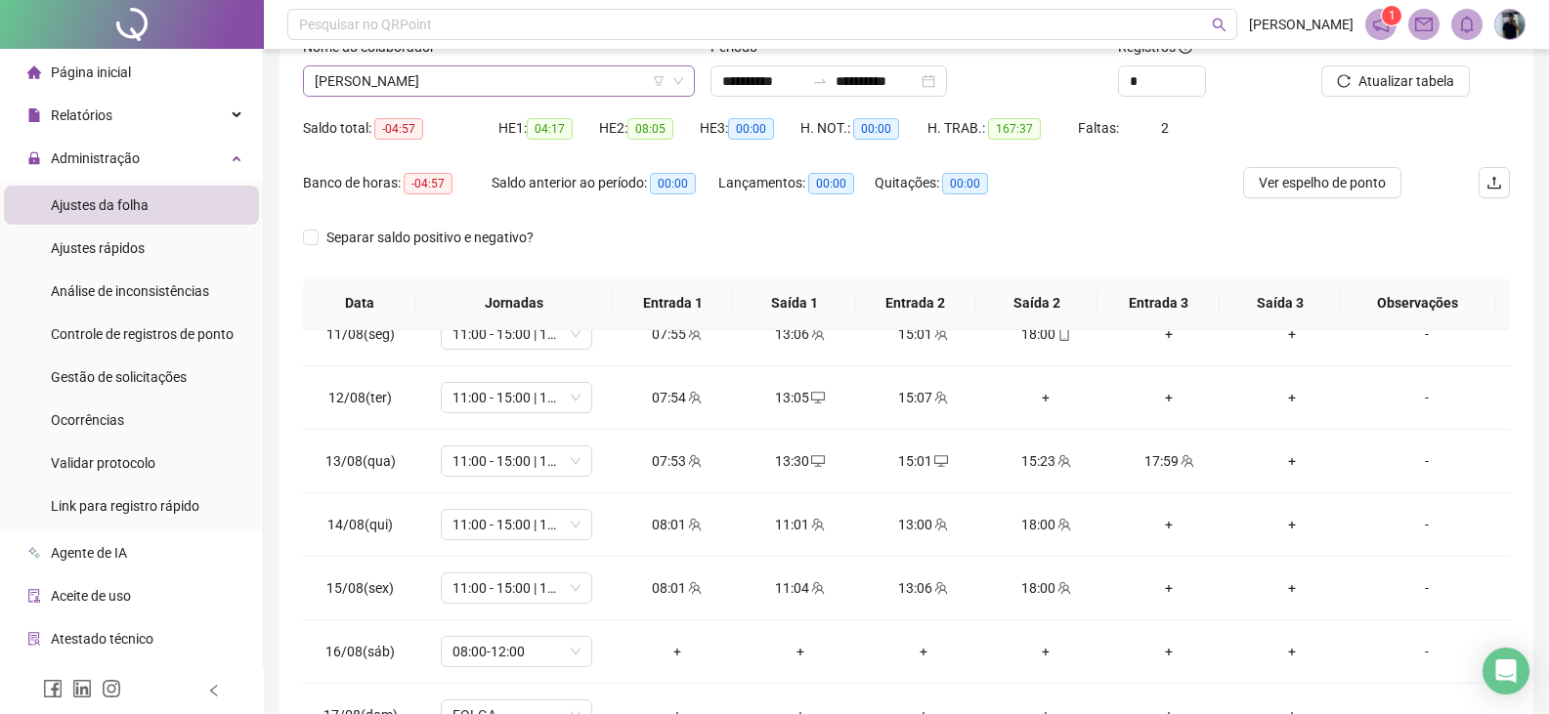
click at [529, 79] on span "[PERSON_NAME]" at bounding box center [499, 80] width 368 height 29
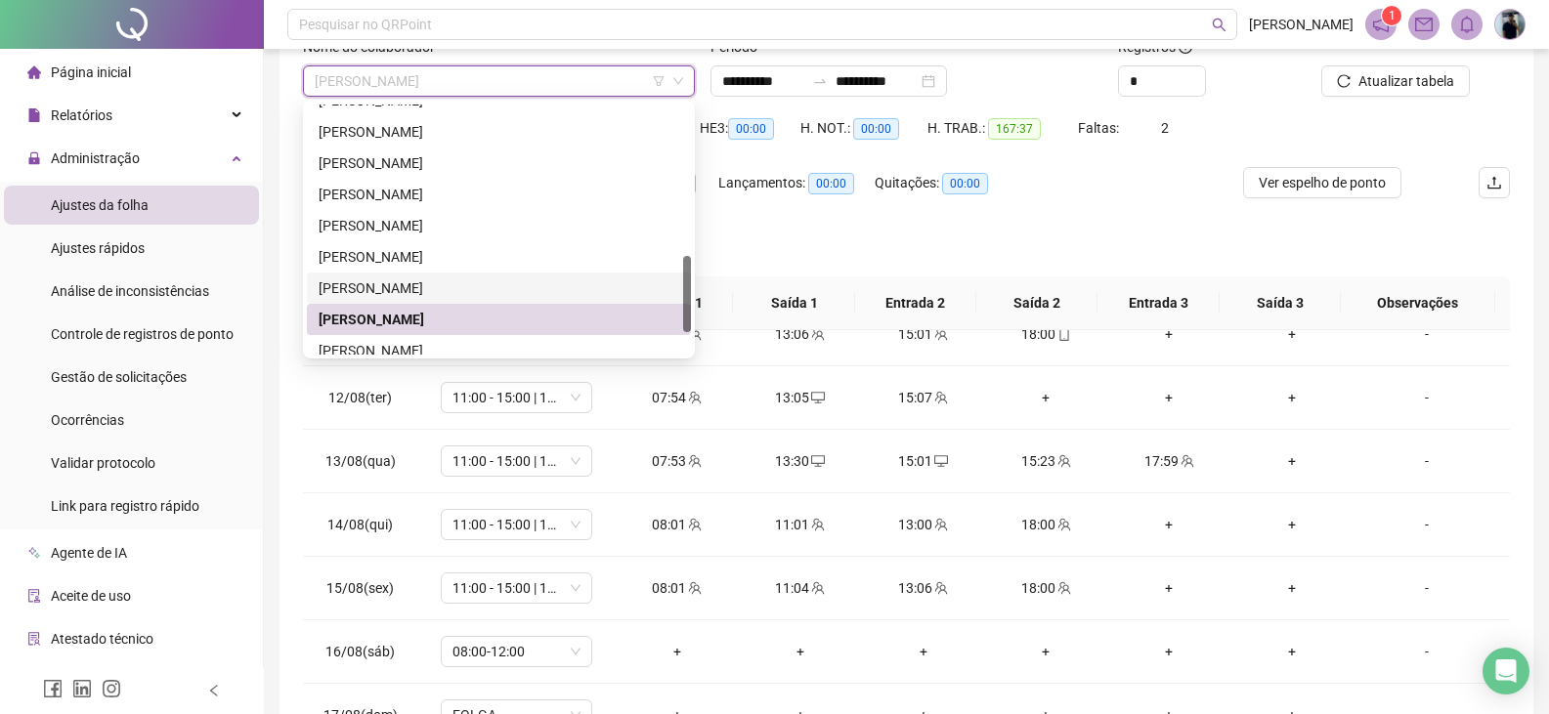
click at [404, 293] on div "[PERSON_NAME]" at bounding box center [499, 287] width 361 height 21
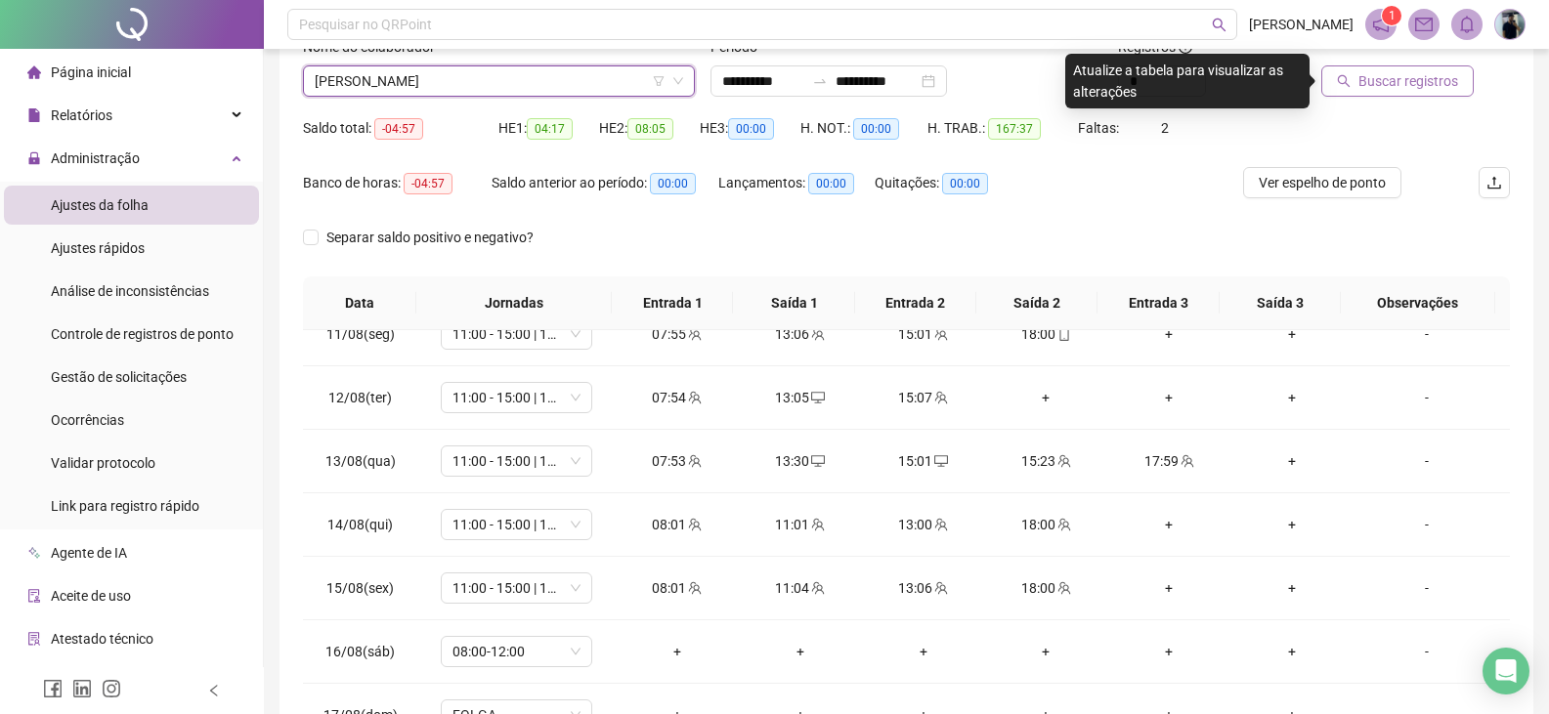
click at [1390, 78] on span "Buscar registros" at bounding box center [1408, 80] width 100 height 21
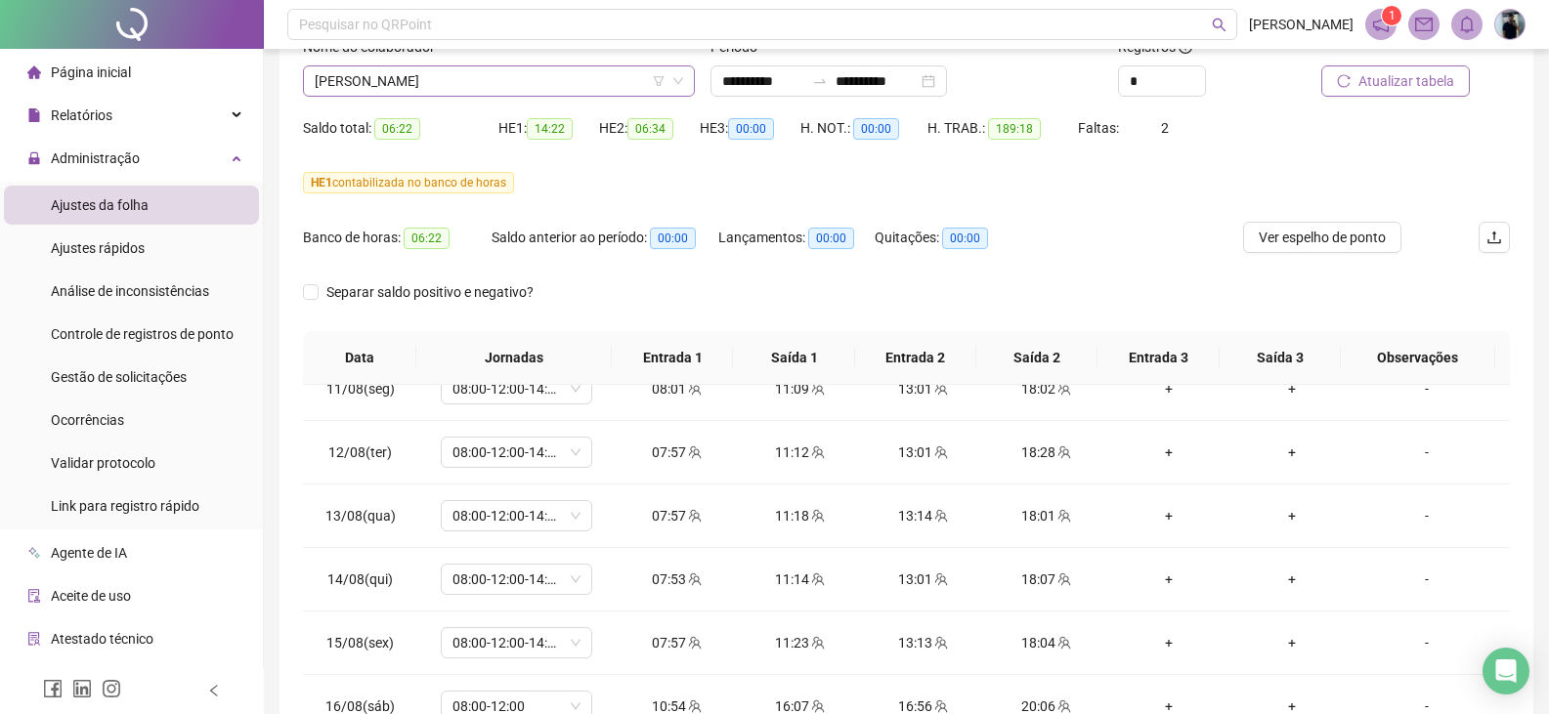
click at [381, 91] on span "[PERSON_NAME]" at bounding box center [499, 80] width 368 height 29
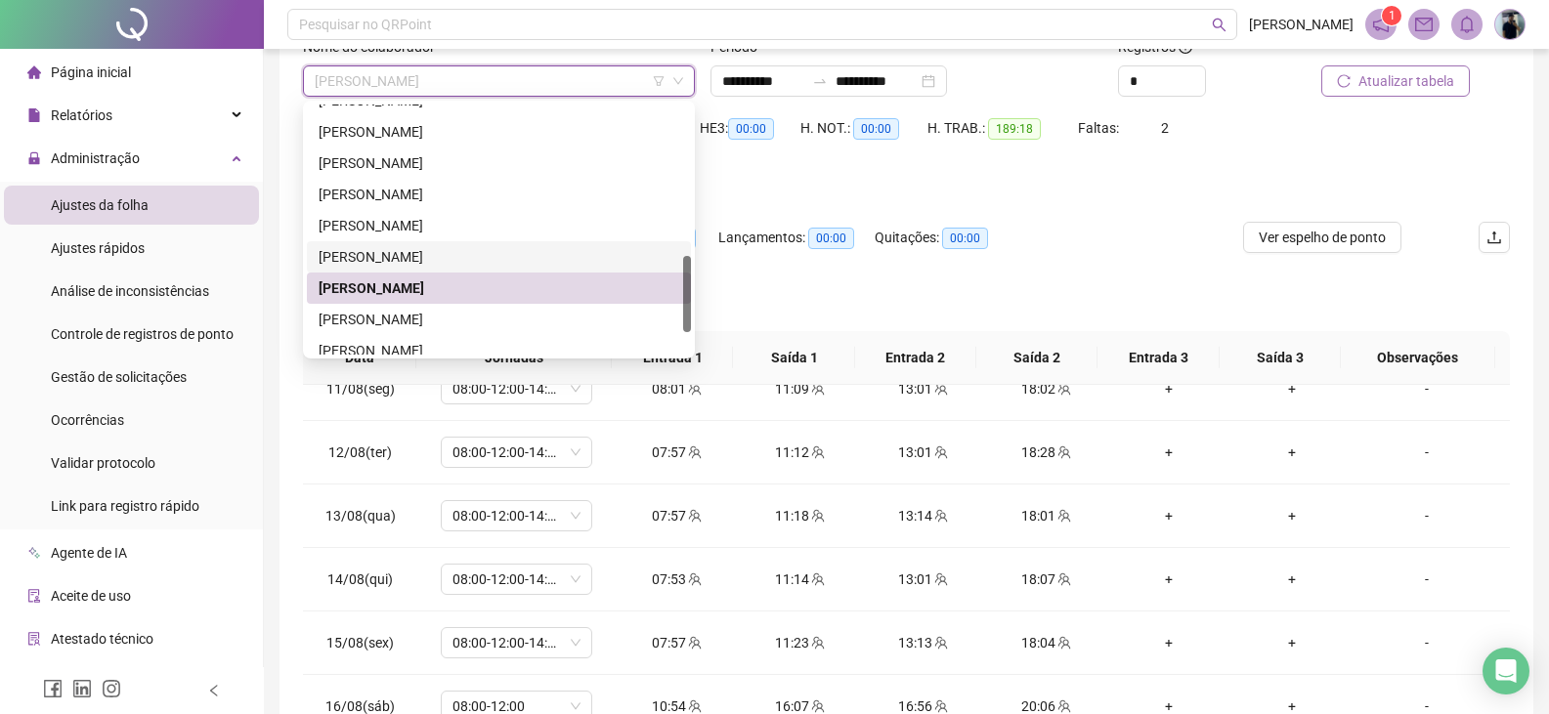
drag, startPoint x: 448, startPoint y: 270, endPoint x: 768, endPoint y: 223, distance: 322.9
click at [448, 269] on div "[PERSON_NAME]" at bounding box center [499, 256] width 384 height 31
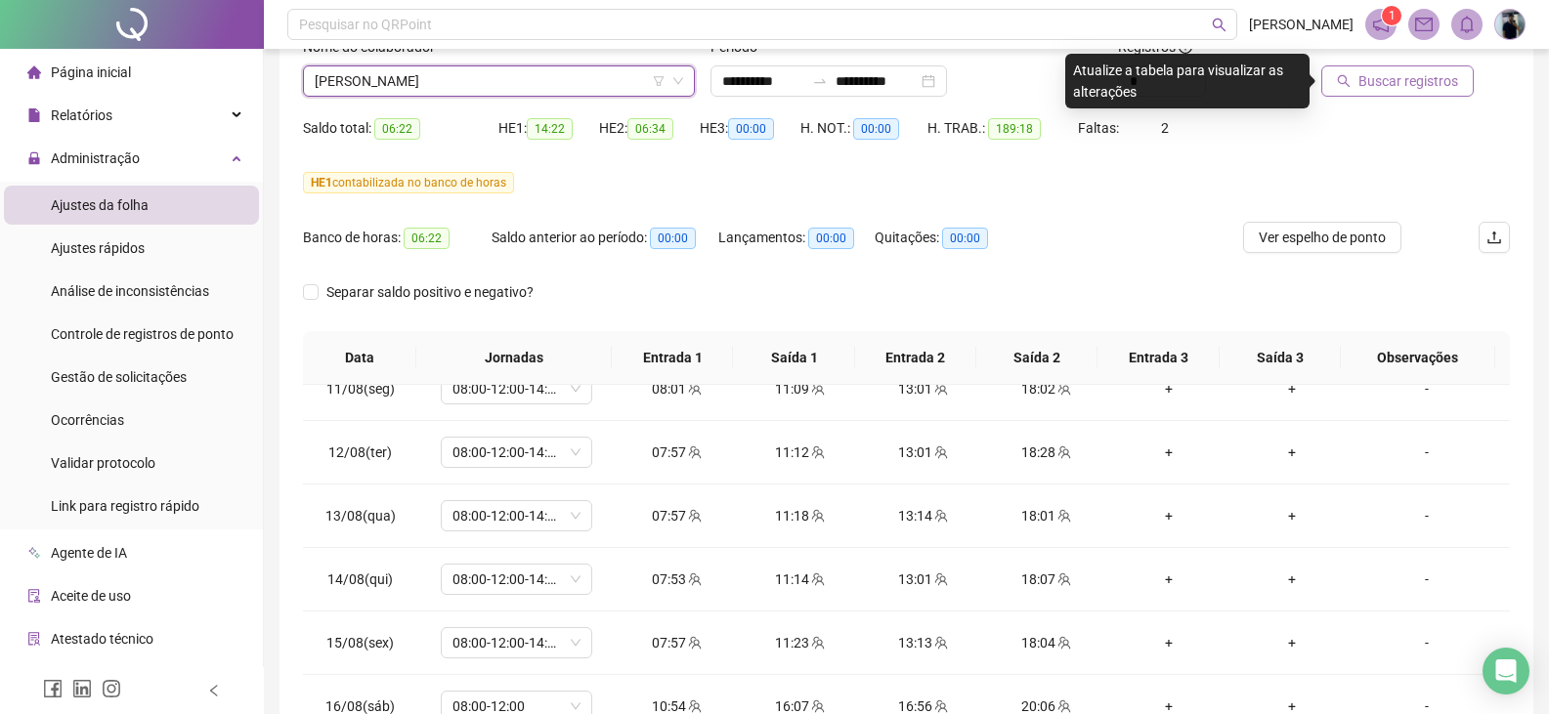
click at [1381, 81] on span "Buscar registros" at bounding box center [1408, 80] width 100 height 21
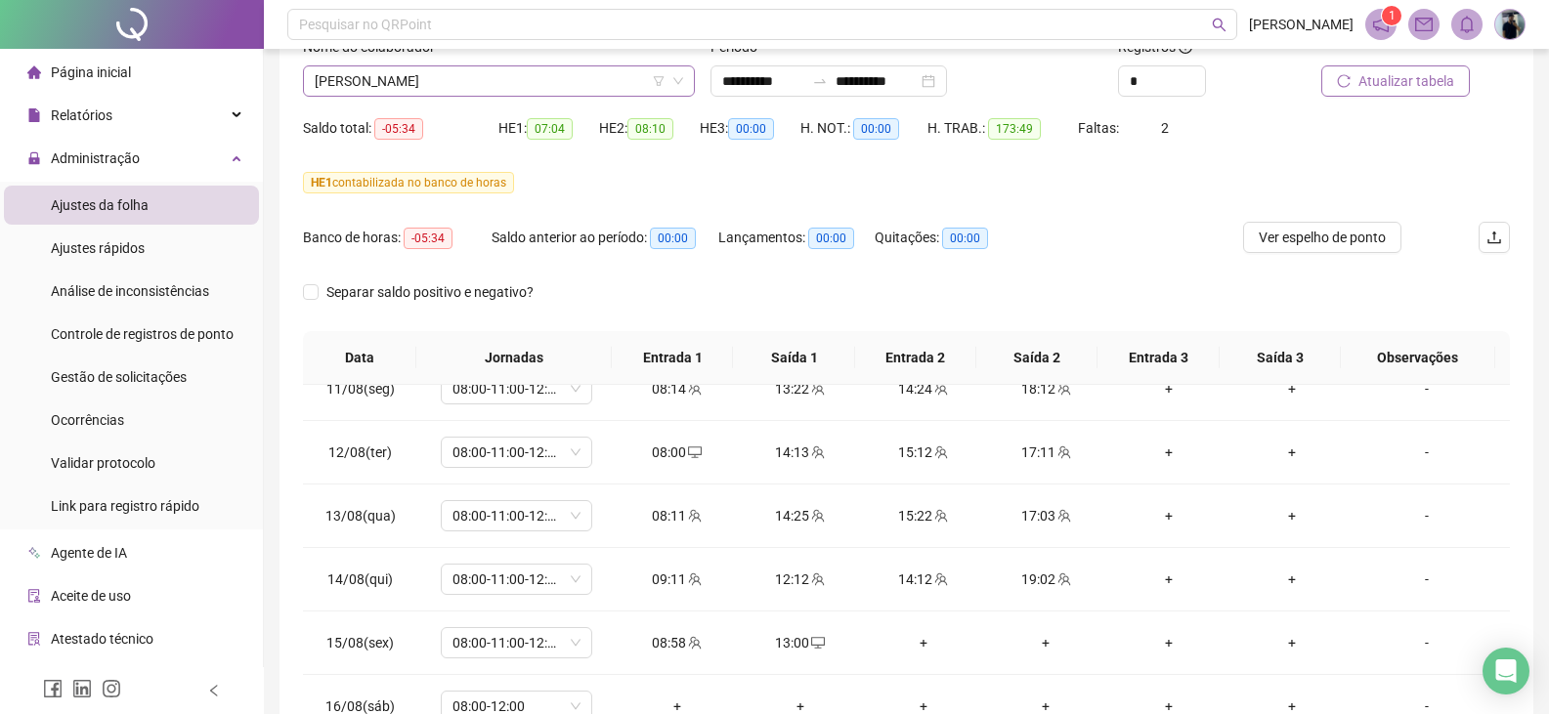
click at [511, 91] on span "[PERSON_NAME]" at bounding box center [499, 80] width 368 height 29
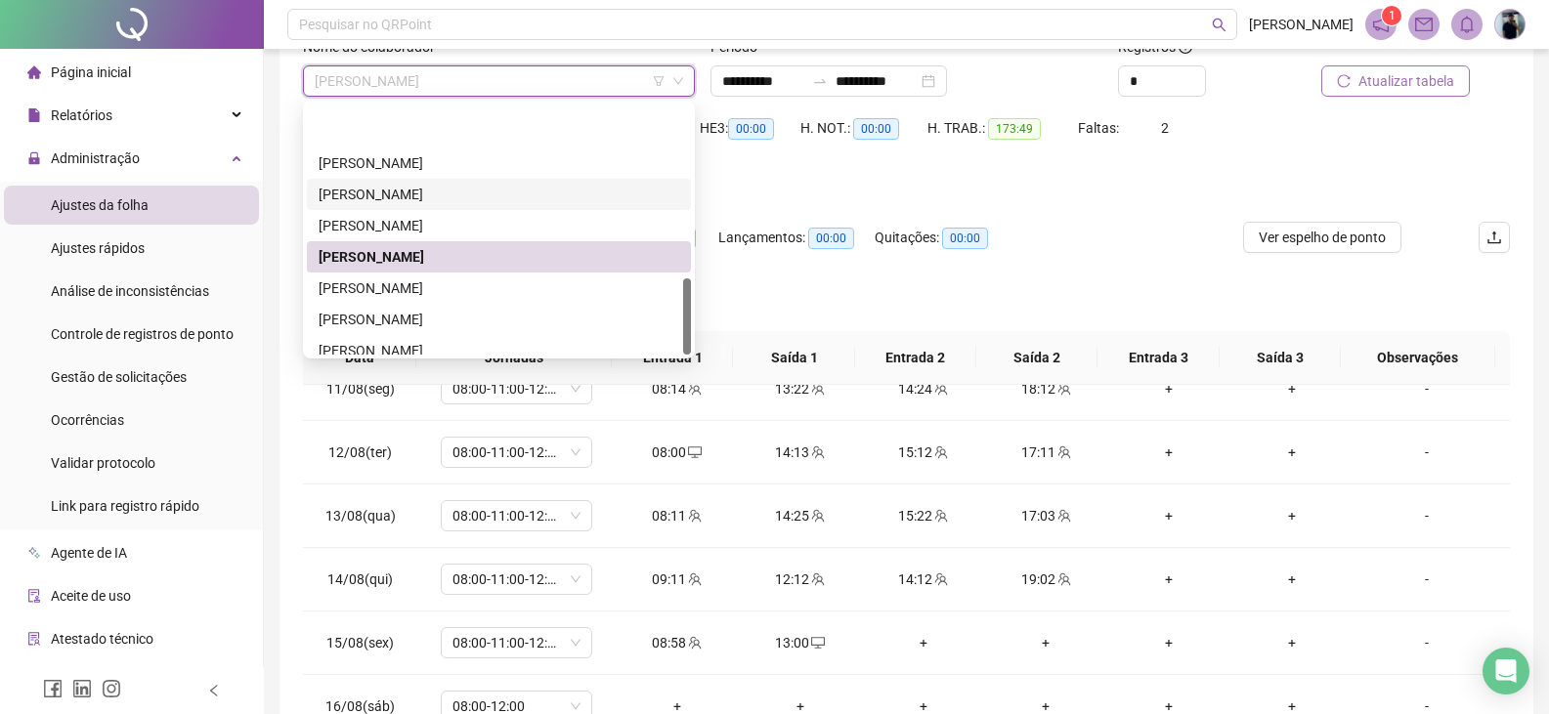
scroll to position [563, 0]
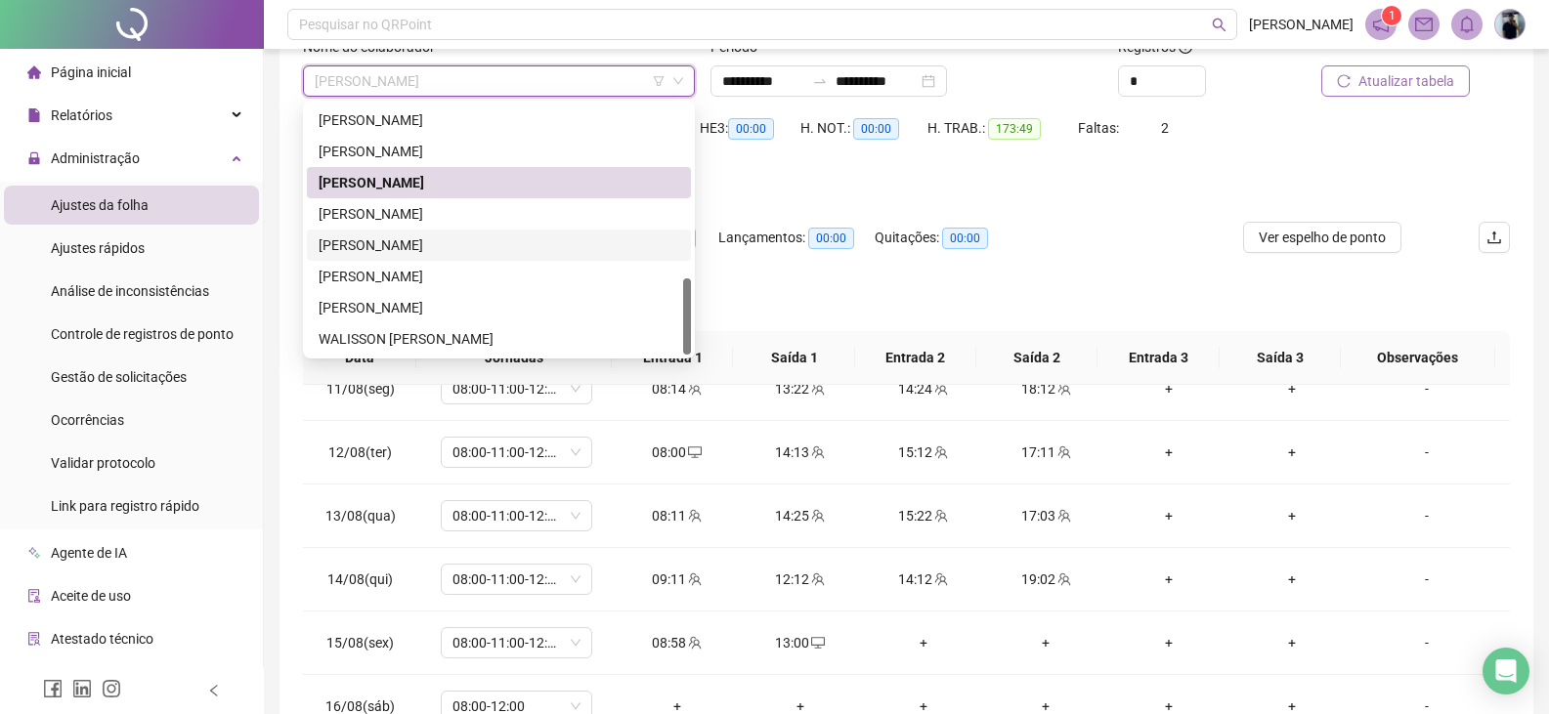
click at [455, 256] on div "[PERSON_NAME]" at bounding box center [499, 245] width 384 height 31
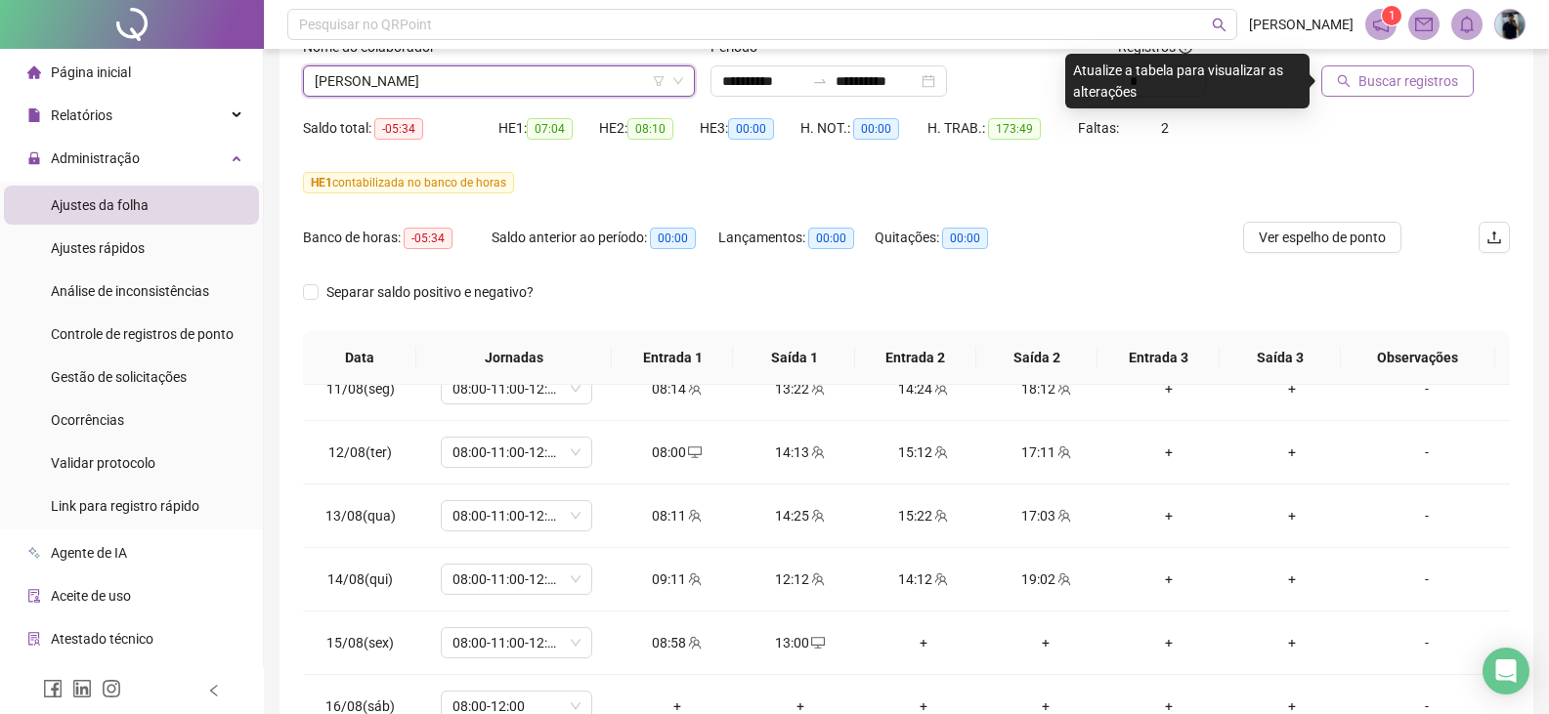
click at [1451, 77] on span "Buscar registros" at bounding box center [1408, 80] width 100 height 21
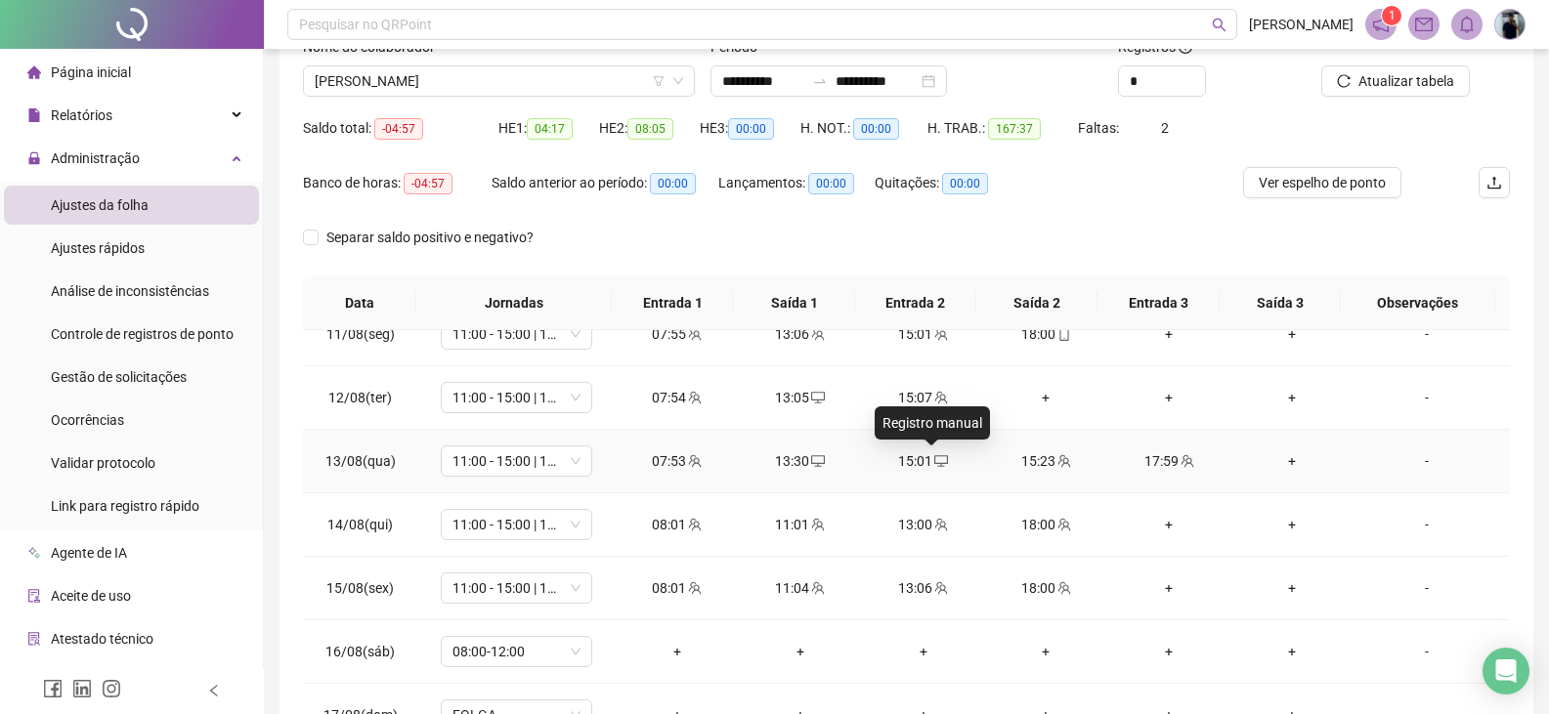
click at [932, 460] on span "desktop" at bounding box center [940, 461] width 16 height 14
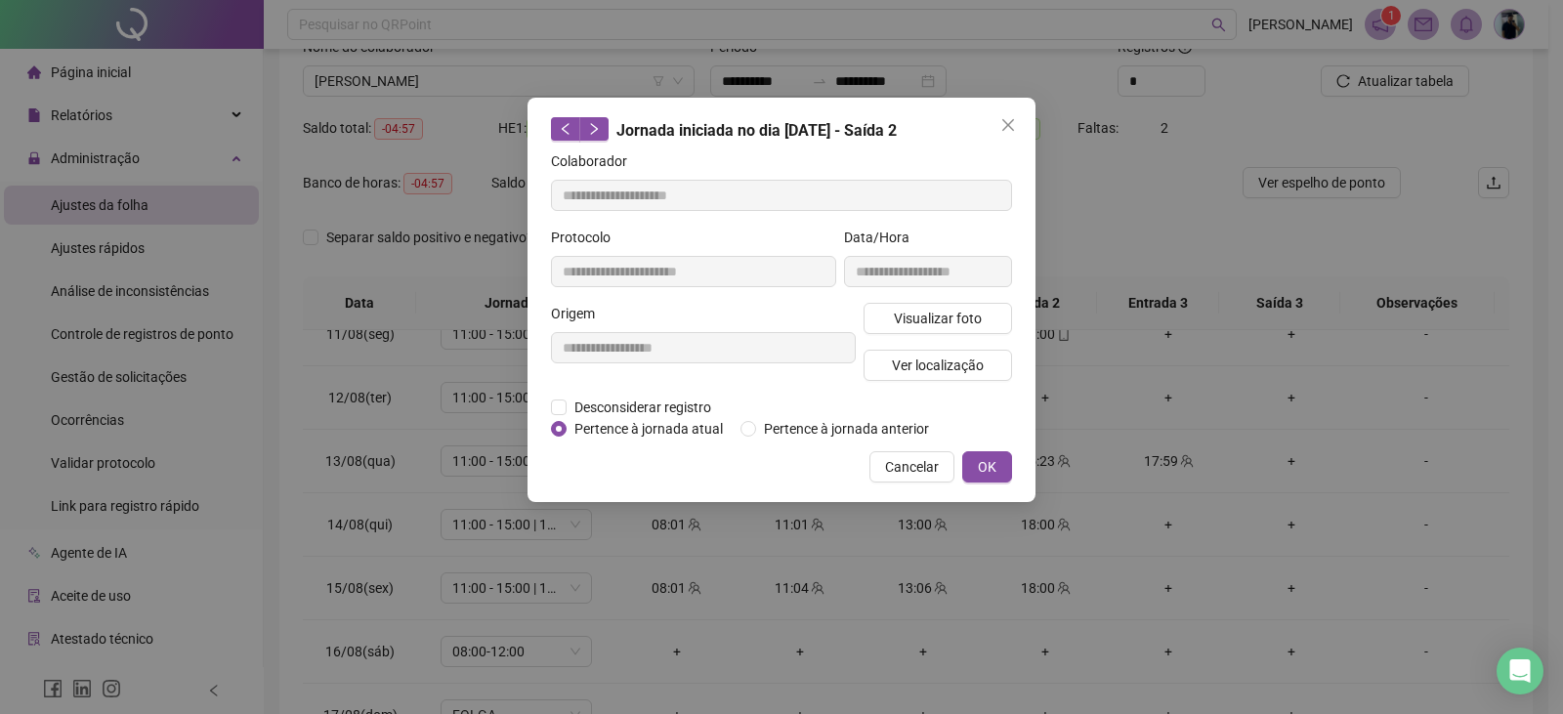
type input "**********"
click at [689, 411] on span "Desconsiderar registro" at bounding box center [643, 407] width 152 height 21
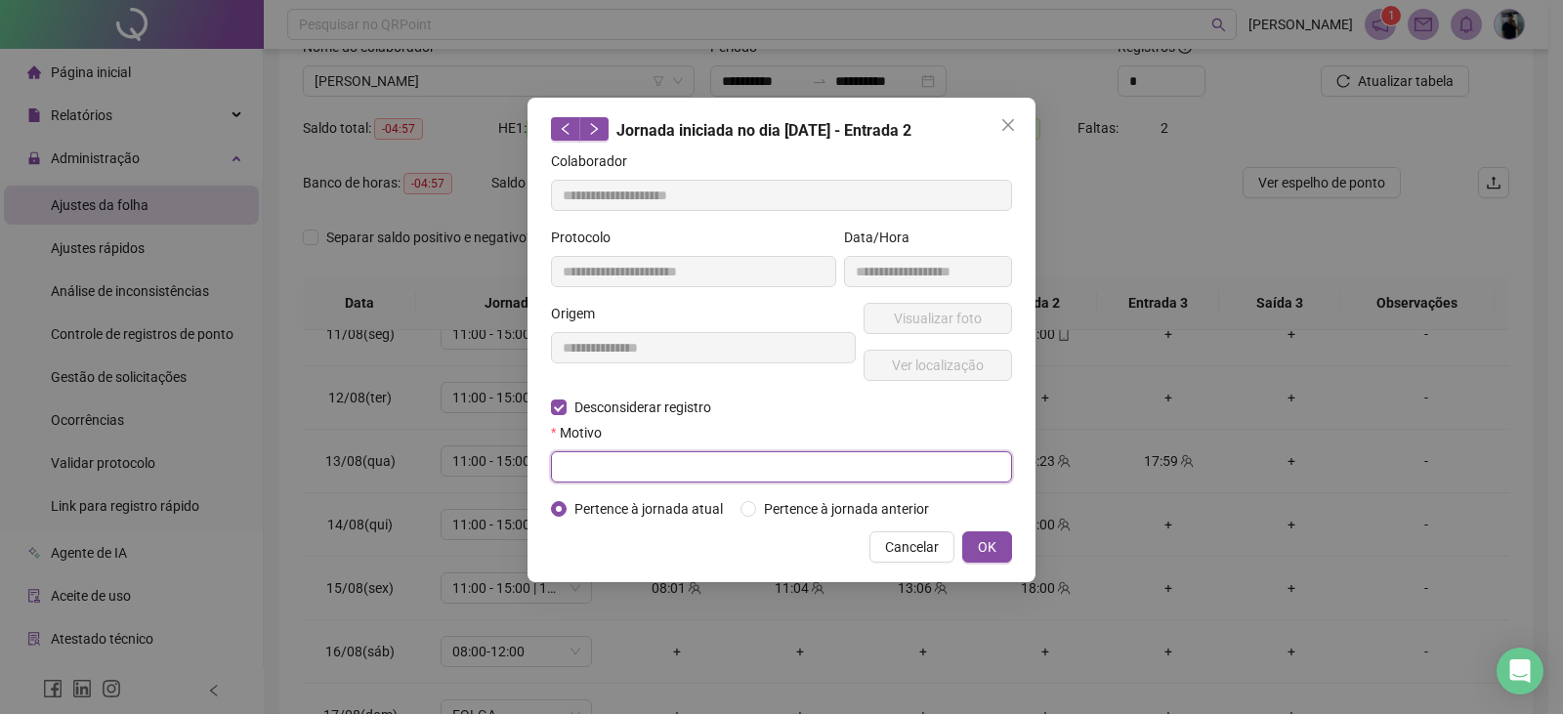
click at [656, 471] on input "text" at bounding box center [781, 466] width 461 height 31
type input "*********"
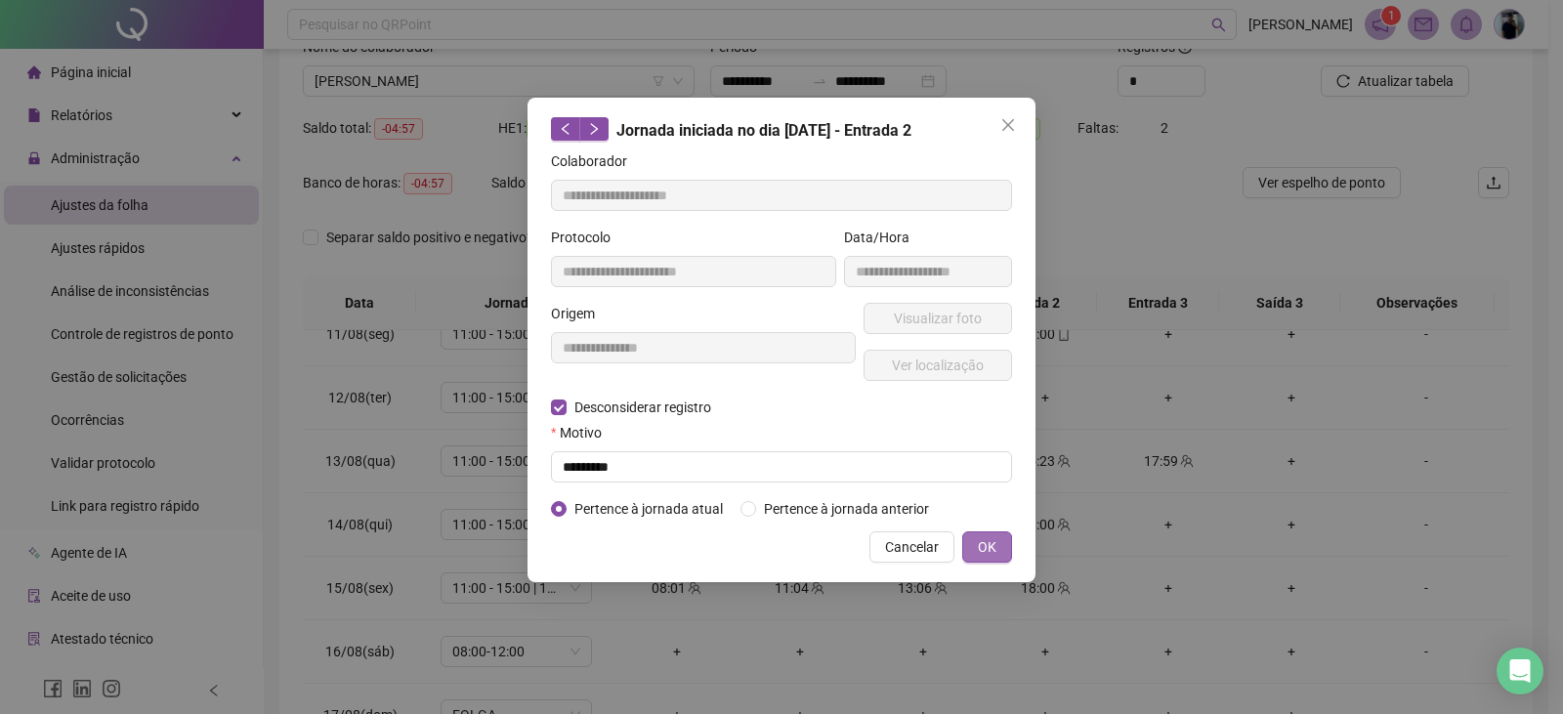
click at [988, 553] on span "OK" at bounding box center [987, 546] width 19 height 21
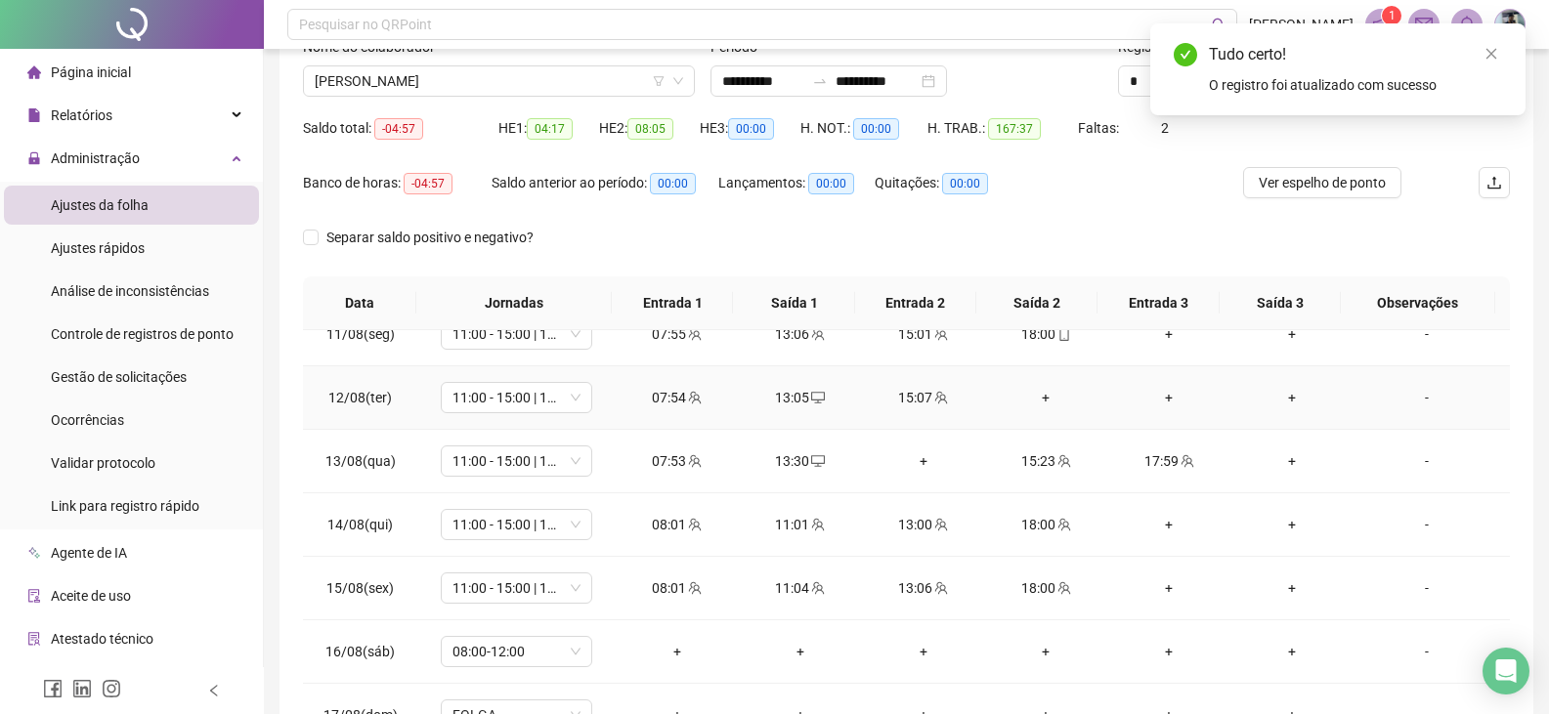
click at [1034, 396] on div "+" at bounding box center [1046, 397] width 92 height 21
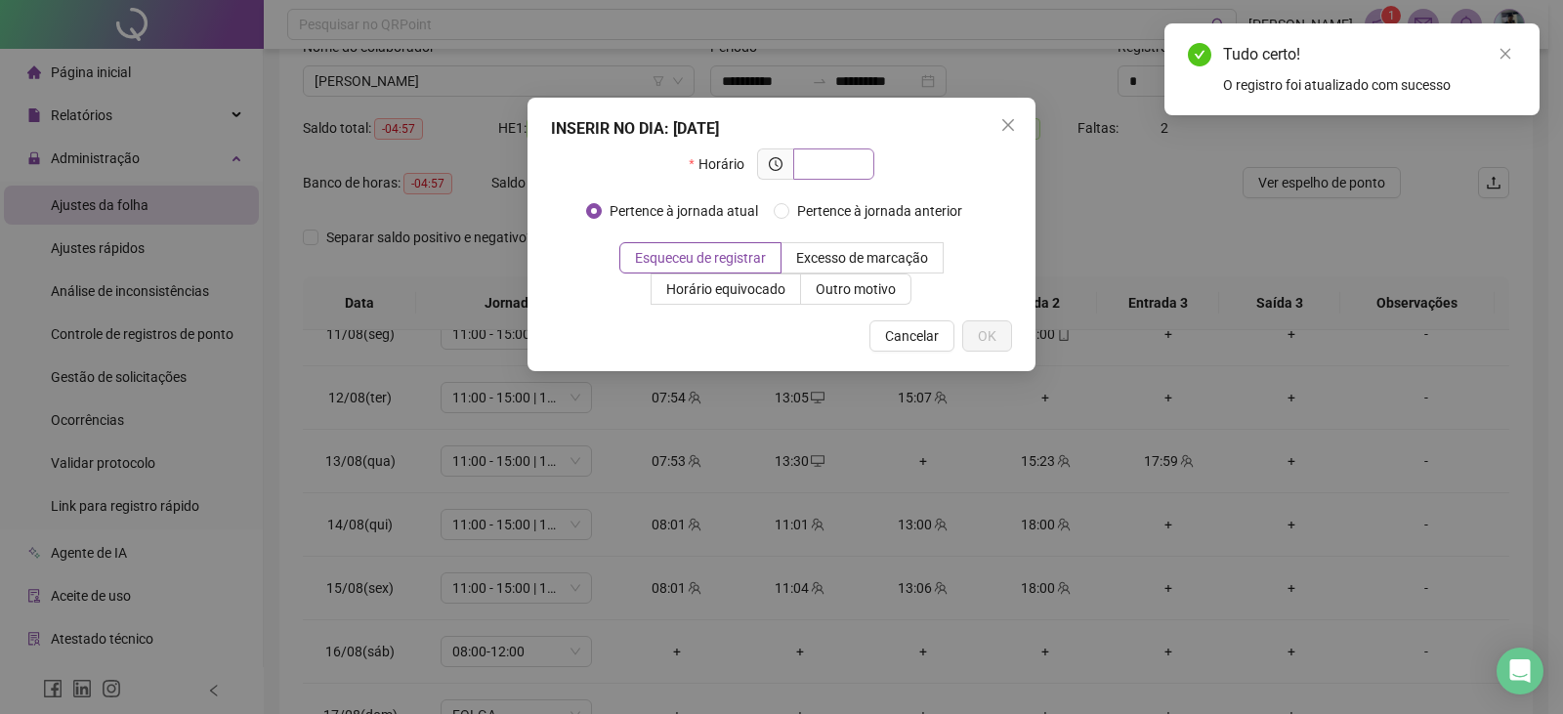
click at [831, 166] on input "text" at bounding box center [832, 163] width 54 height 21
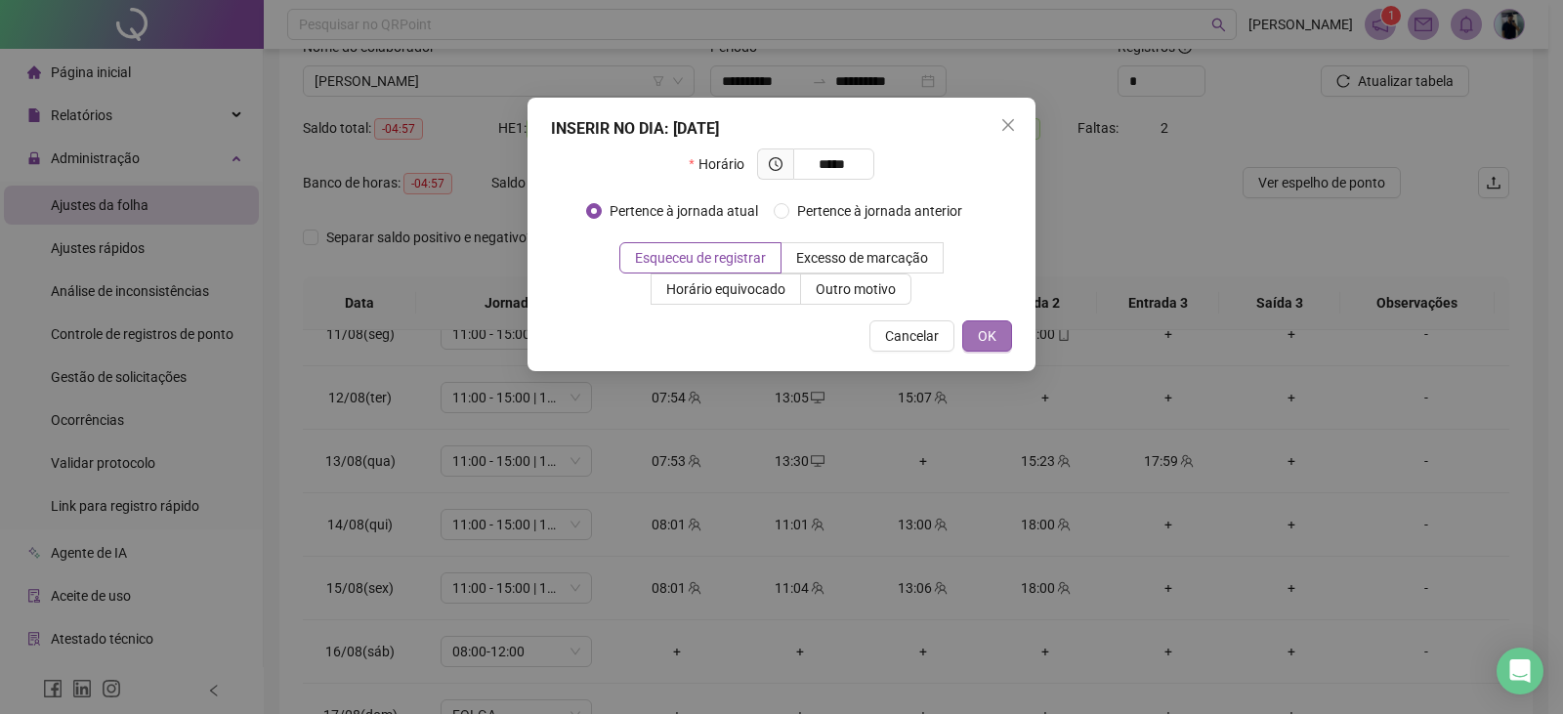
type input "*****"
click at [993, 340] on span "OK" at bounding box center [987, 335] width 19 height 21
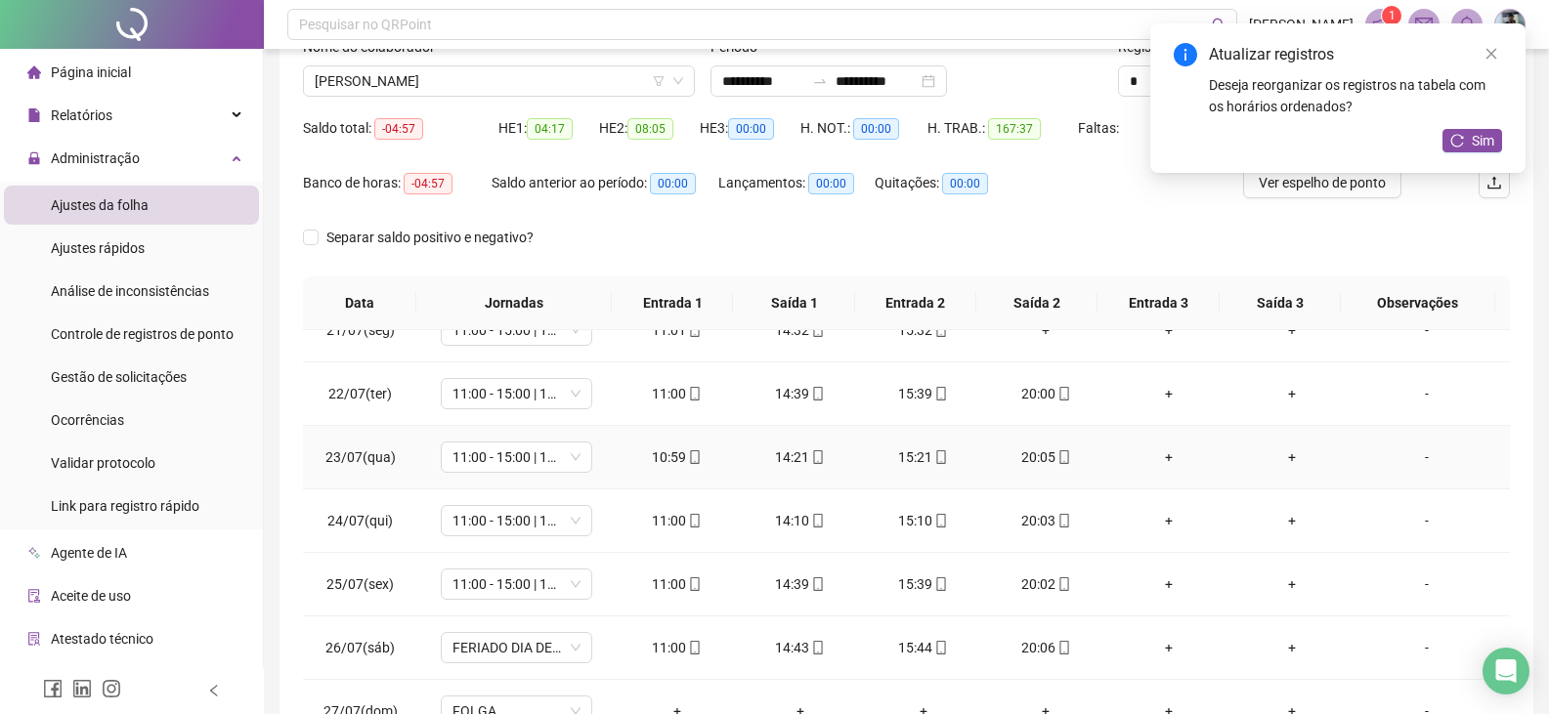
scroll to position [0, 0]
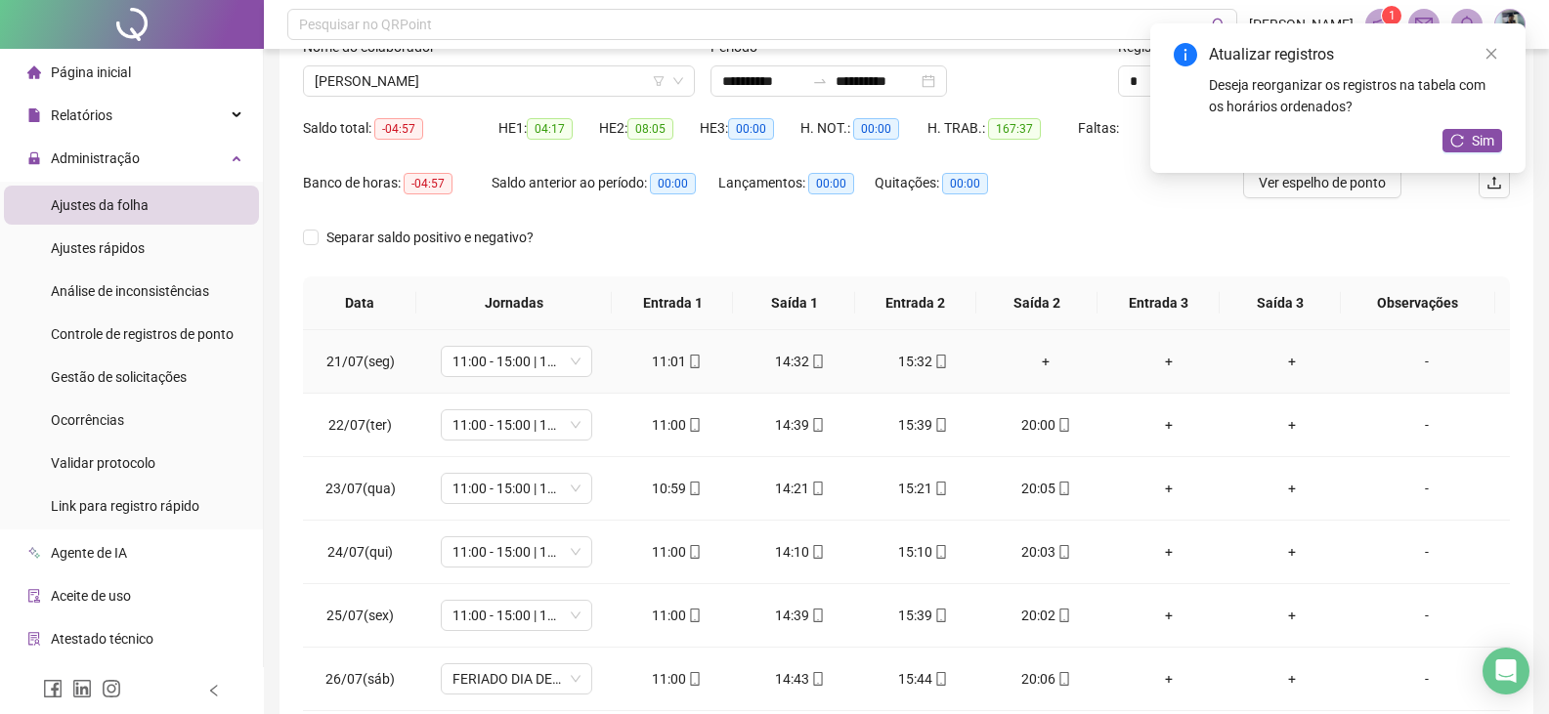
click at [1040, 363] on div "+" at bounding box center [1046, 361] width 92 height 21
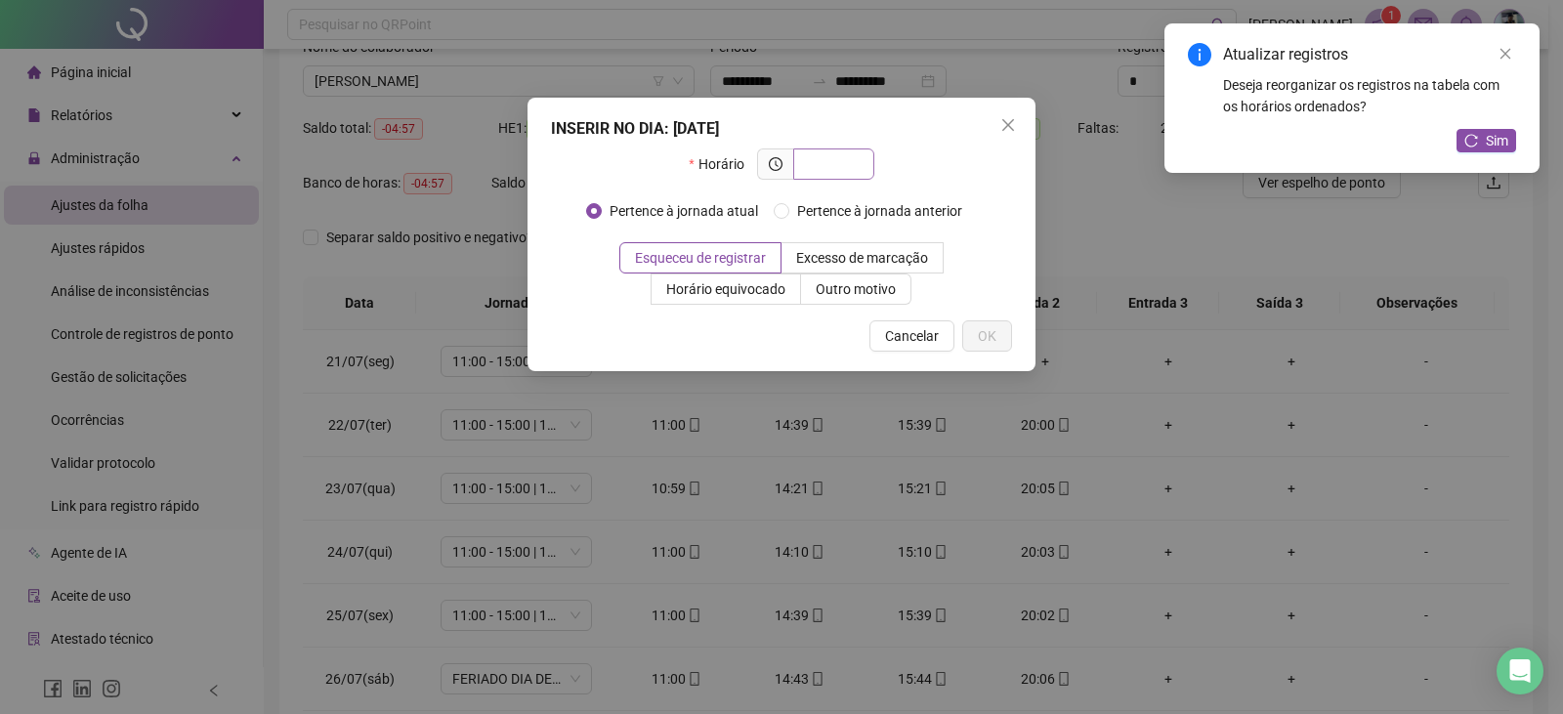
click at [855, 150] on span at bounding box center [833, 164] width 81 height 31
type input "*****"
click at [997, 330] on button "OK" at bounding box center [987, 335] width 50 height 31
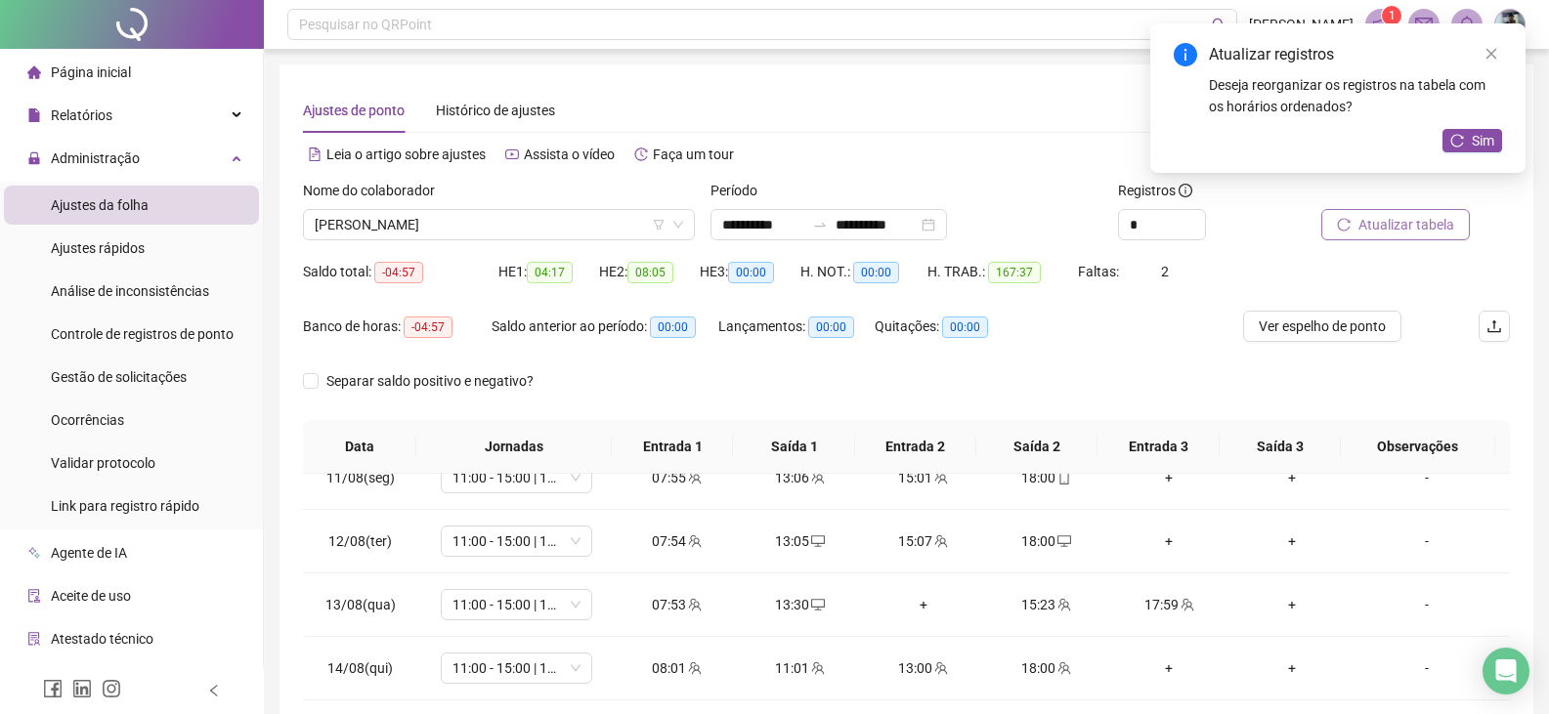
click at [1458, 218] on button "Atualizar tabela" at bounding box center [1395, 224] width 149 height 31
click at [537, 218] on span "[PERSON_NAME]" at bounding box center [499, 224] width 368 height 29
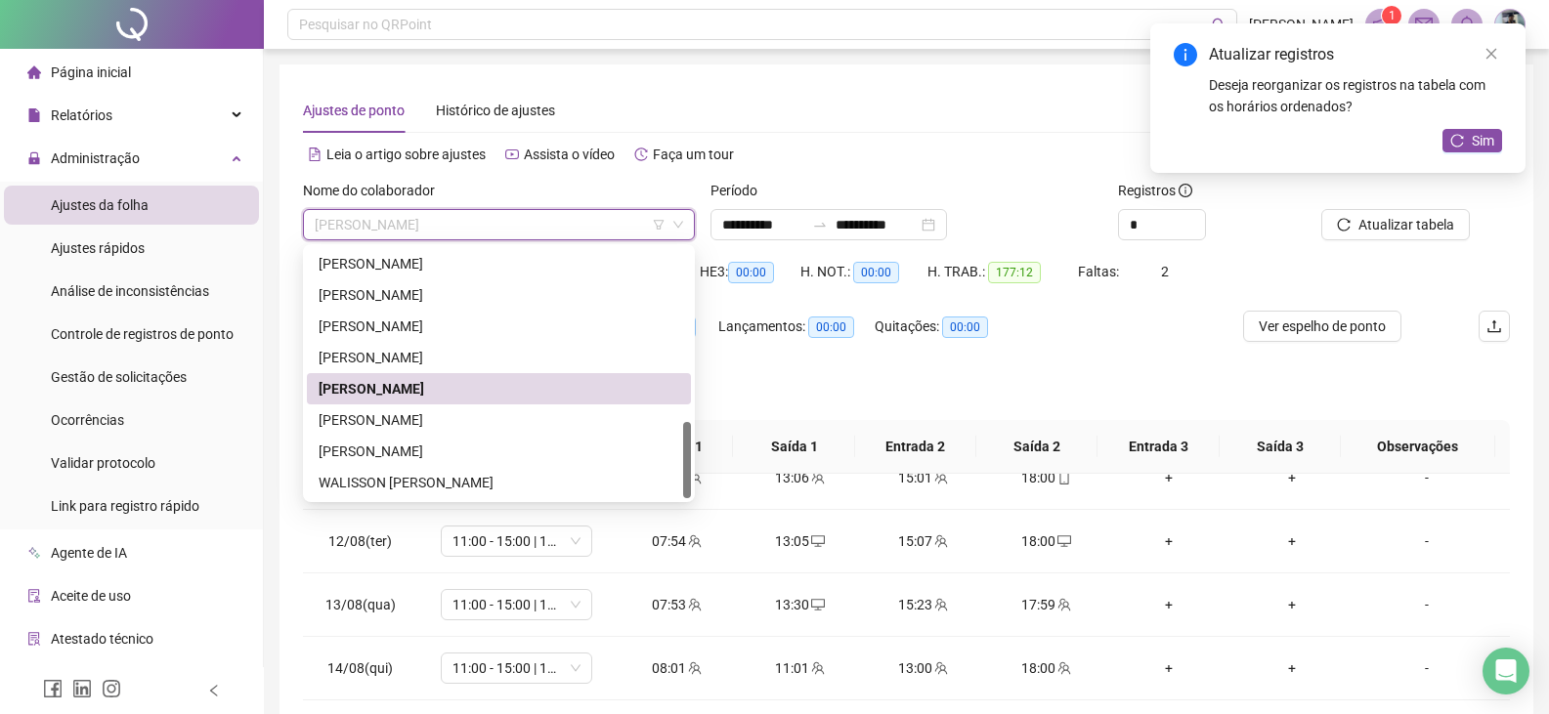
scroll to position [98, 0]
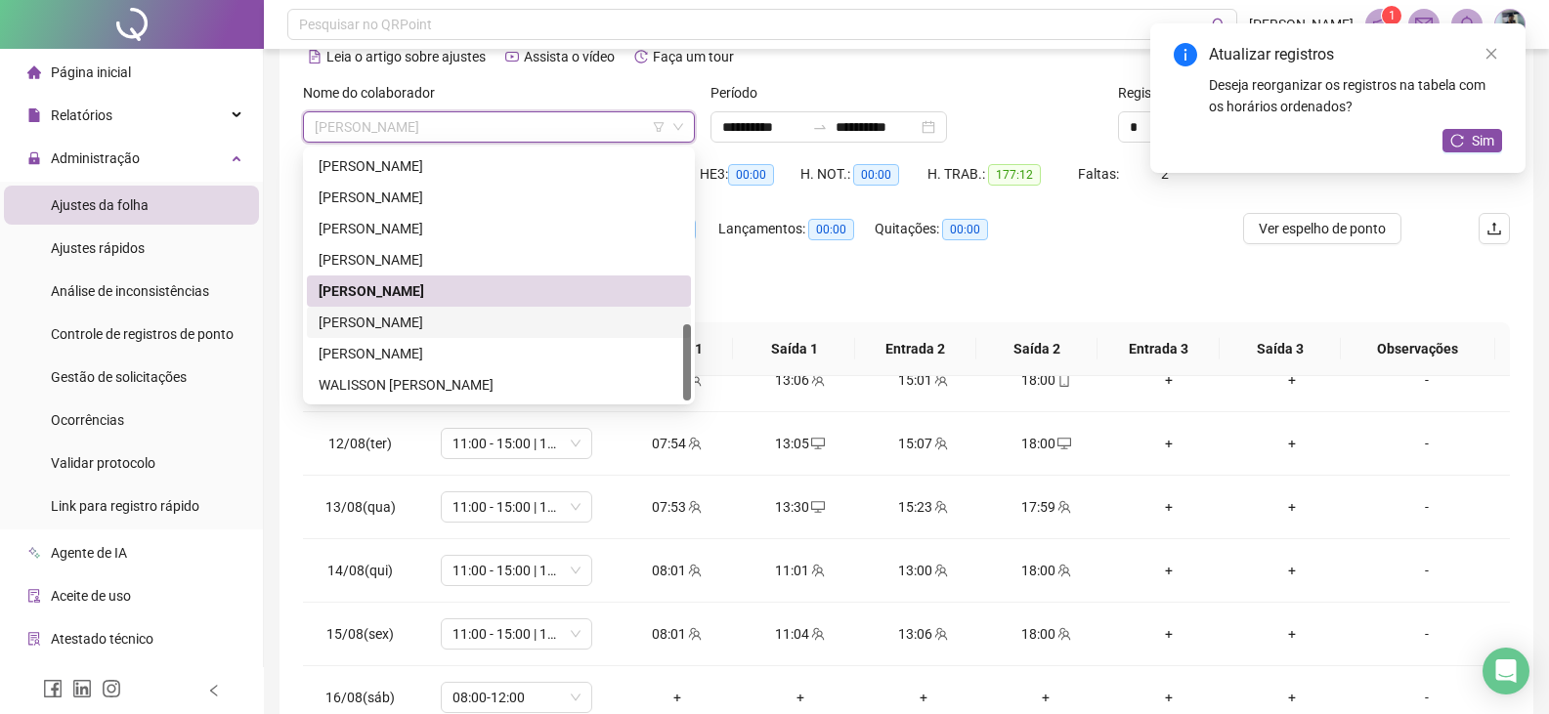
click at [508, 320] on div "[PERSON_NAME]" at bounding box center [499, 322] width 361 height 21
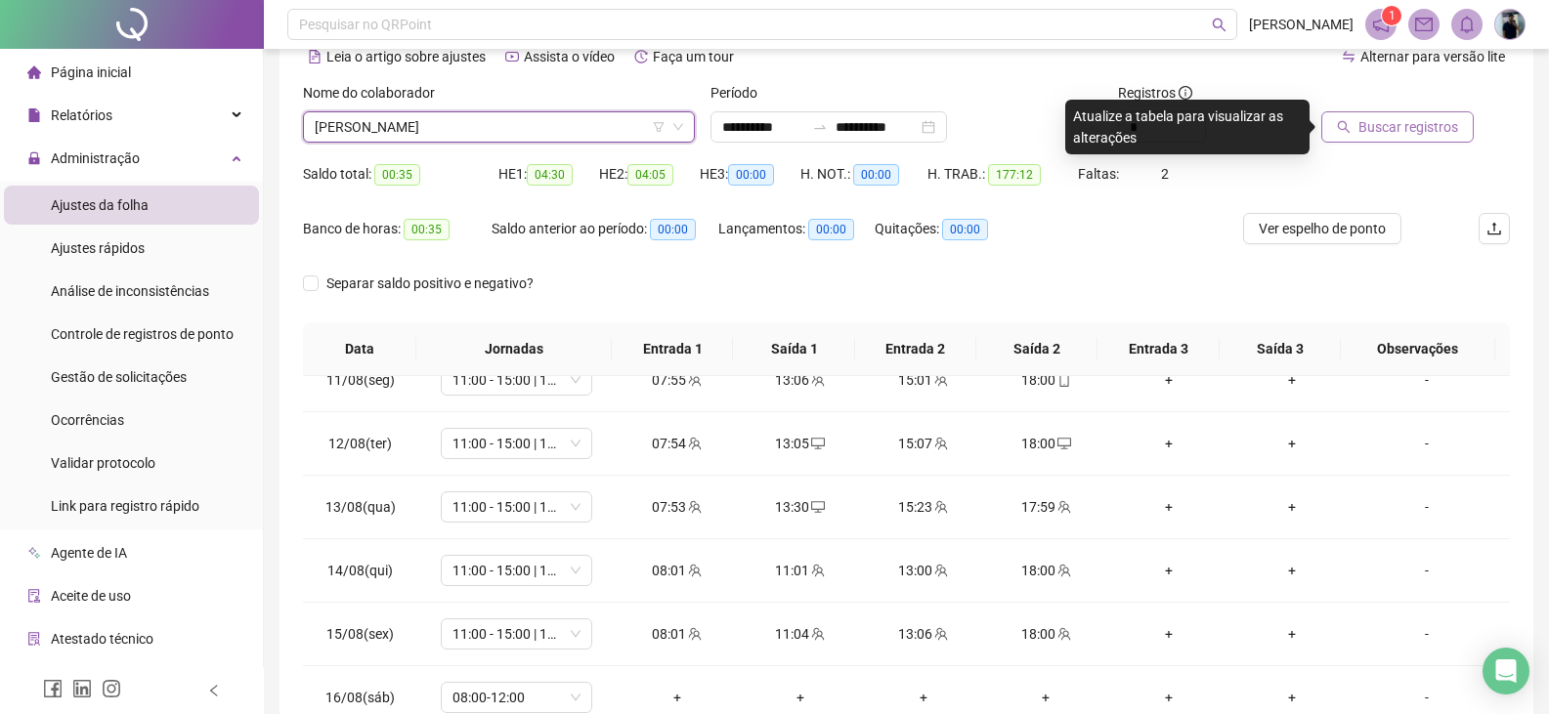
click at [1400, 124] on span "Buscar registros" at bounding box center [1408, 126] width 100 height 21
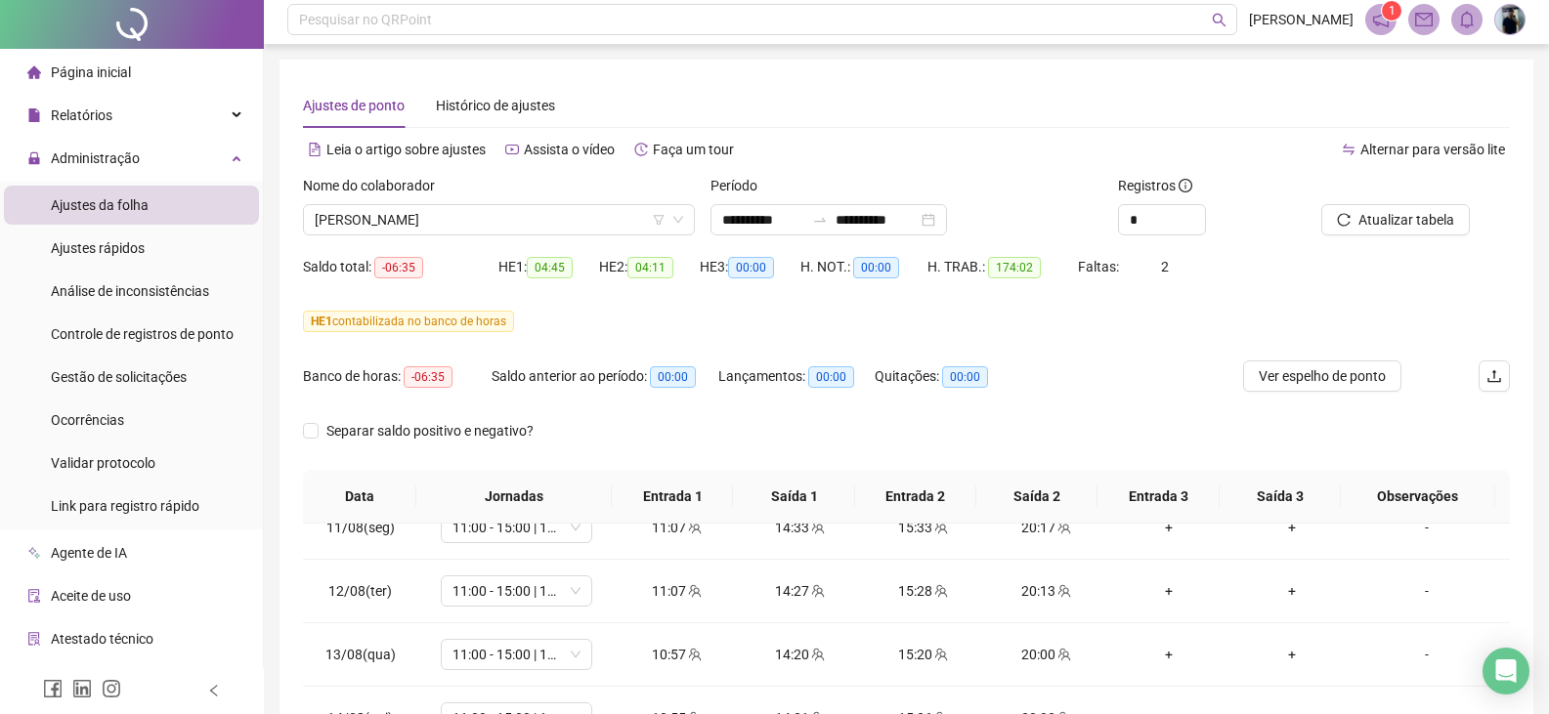
scroll to position [0, 0]
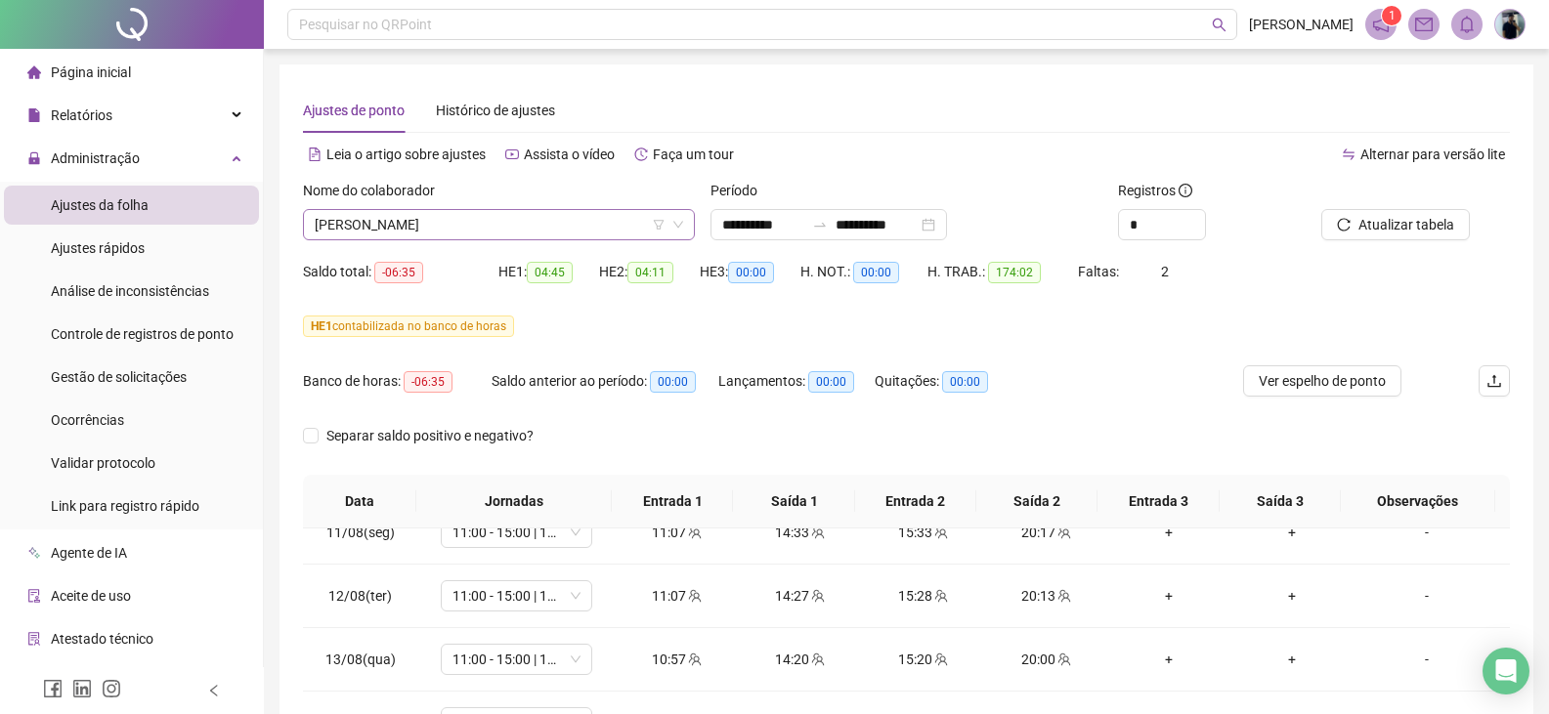
click at [512, 221] on span "[PERSON_NAME]" at bounding box center [499, 224] width 368 height 29
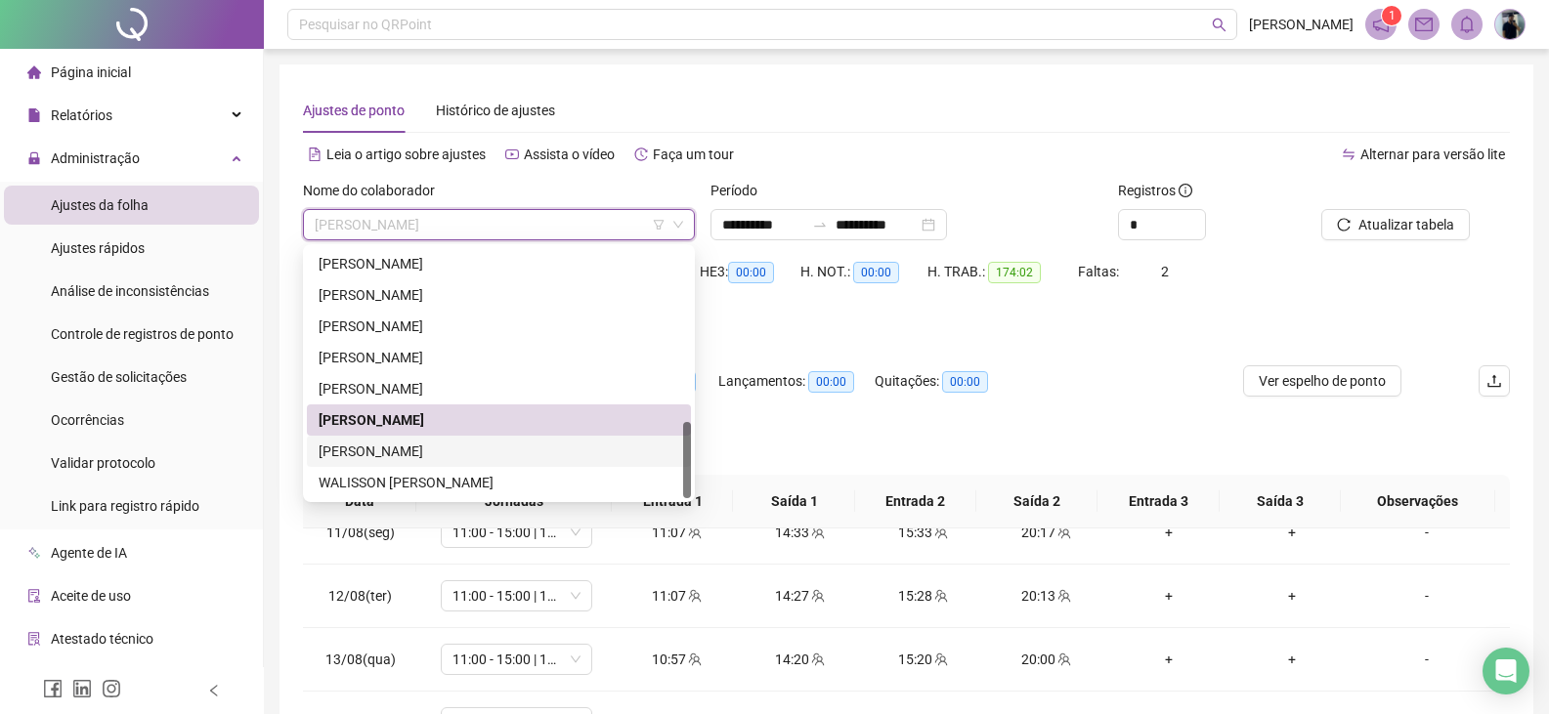
click at [444, 448] on div "[PERSON_NAME]" at bounding box center [499, 451] width 361 height 21
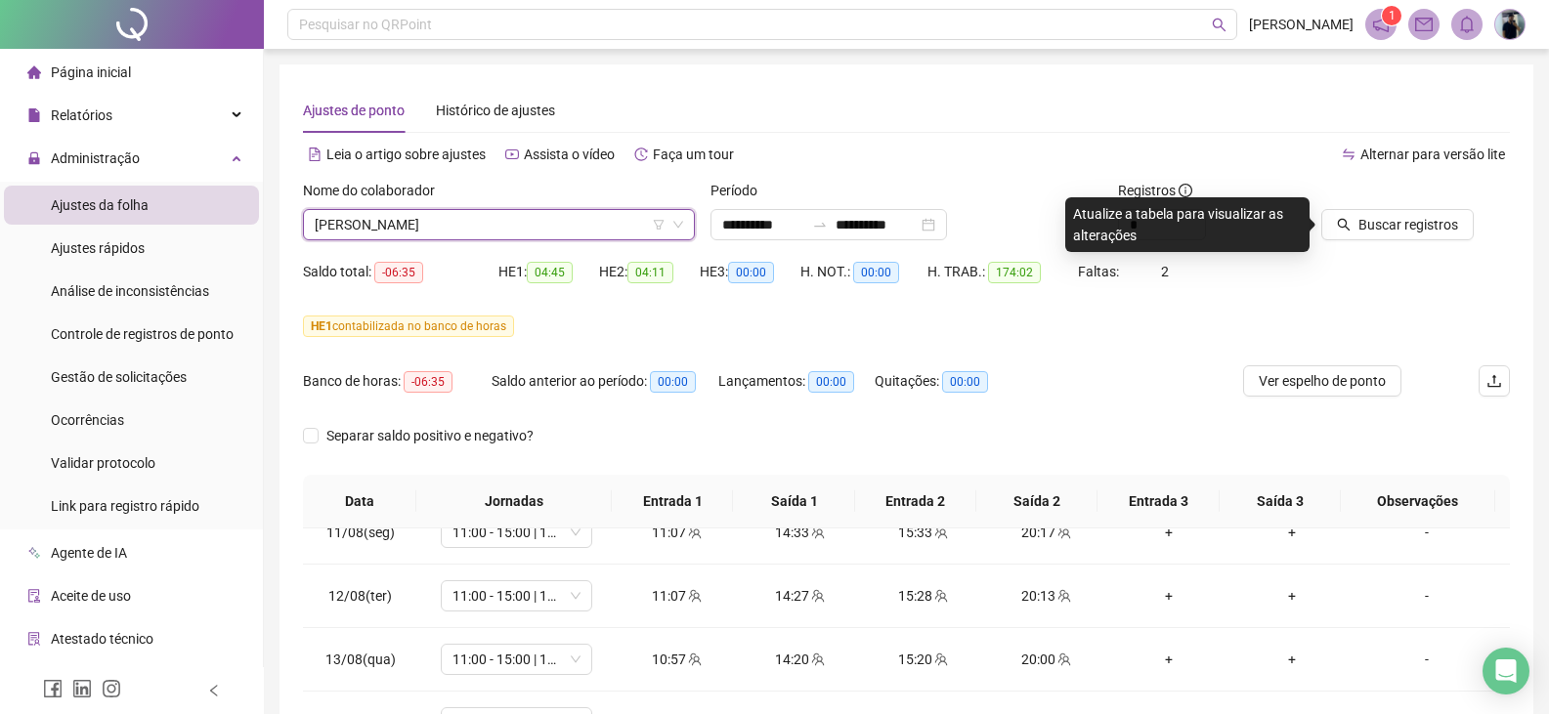
click at [1404, 190] on div at bounding box center [1391, 194] width 140 height 29
click at [1402, 215] on span "Buscar registros" at bounding box center [1408, 224] width 100 height 21
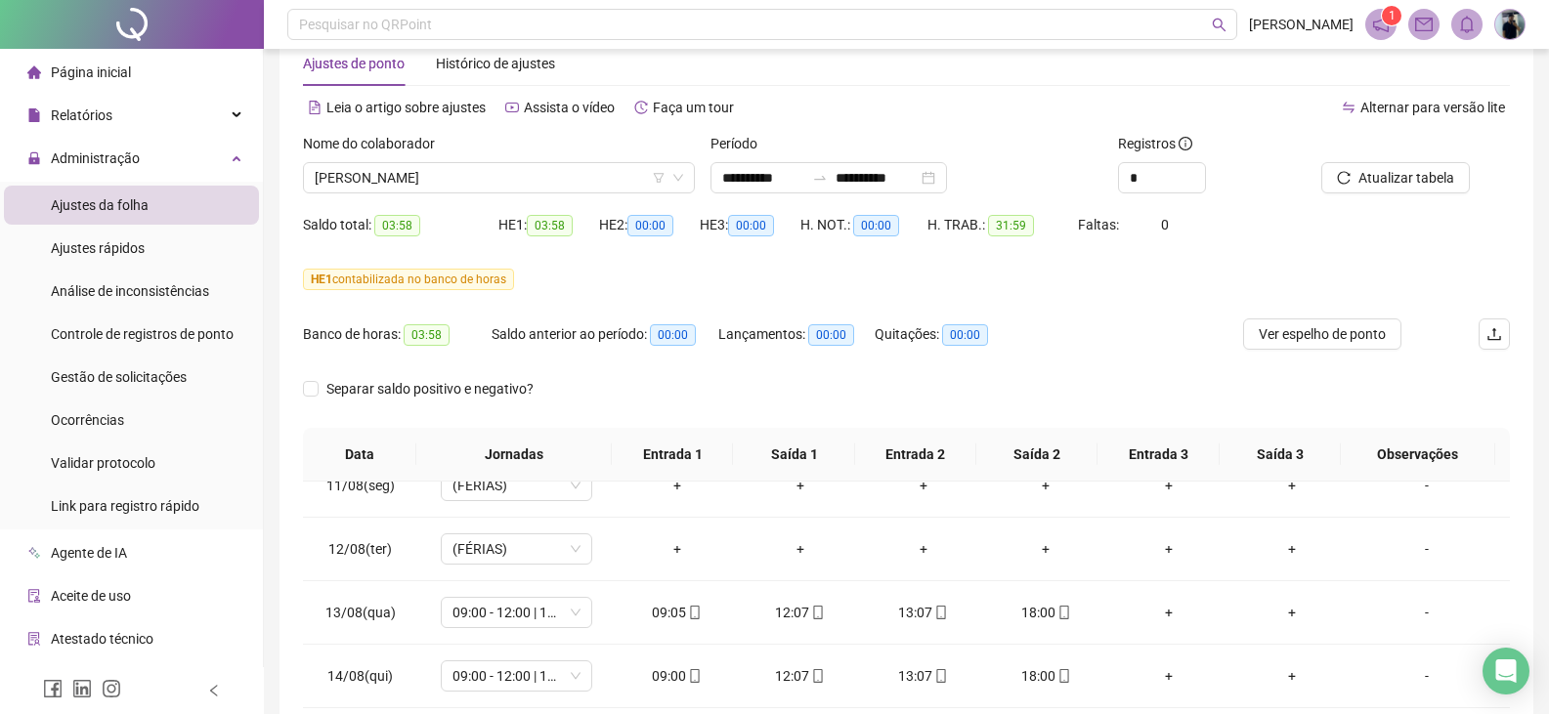
scroll to position [46, 0]
click at [400, 175] on span "[PERSON_NAME]" at bounding box center [499, 178] width 368 height 29
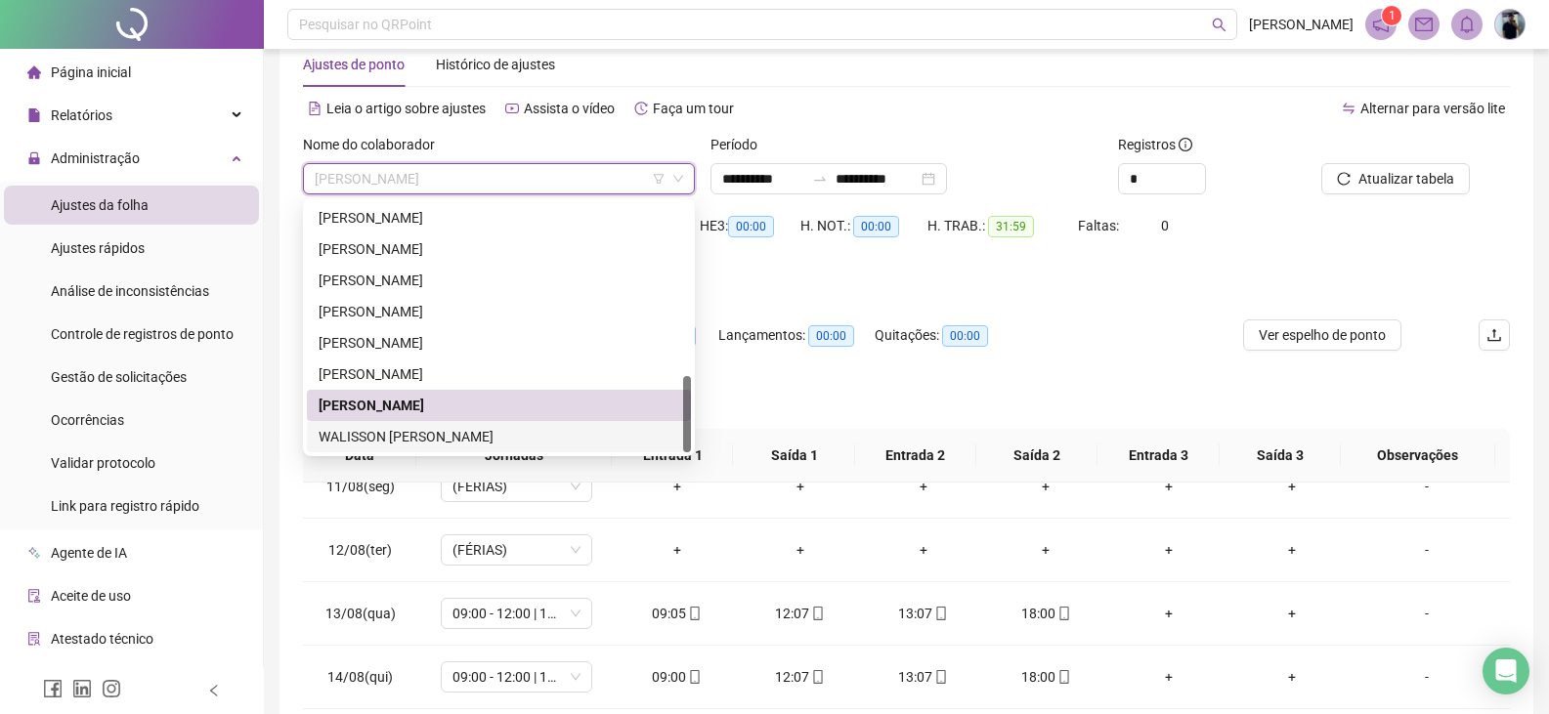
drag, startPoint x: 426, startPoint y: 434, endPoint x: 714, endPoint y: 390, distance: 291.6
click at [425, 433] on div "WALISSON [PERSON_NAME]" at bounding box center [499, 436] width 361 height 21
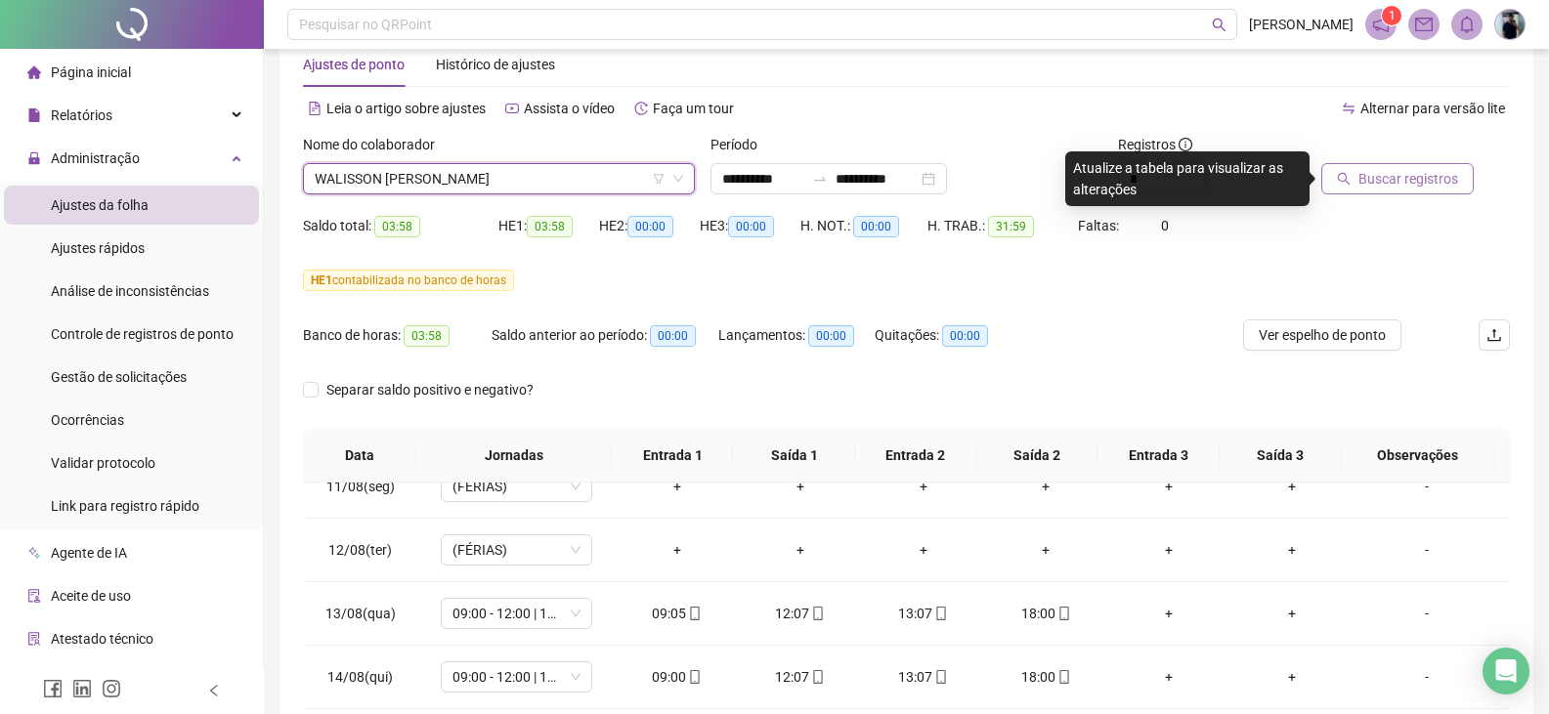
click at [1419, 179] on span "Buscar registros" at bounding box center [1408, 178] width 100 height 21
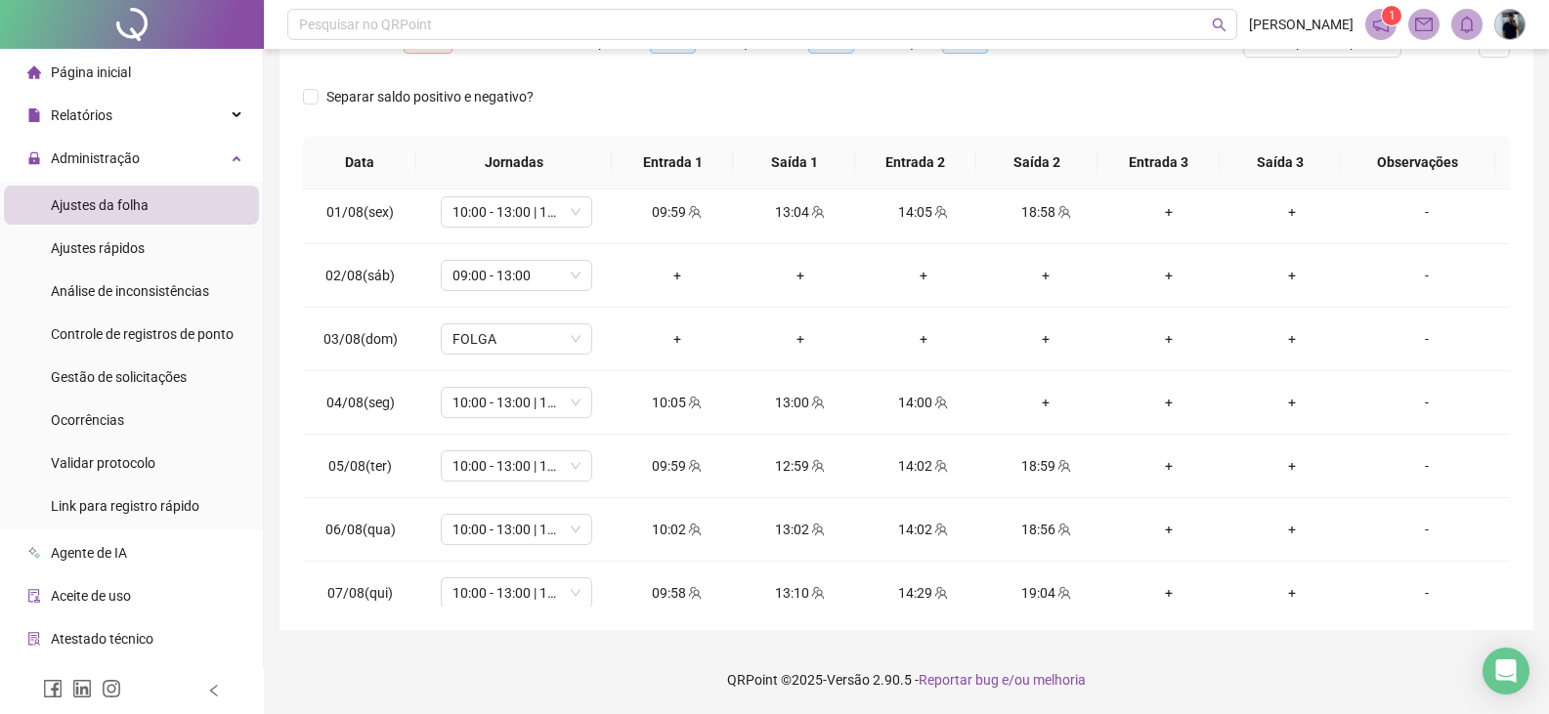
scroll to position [677, 0]
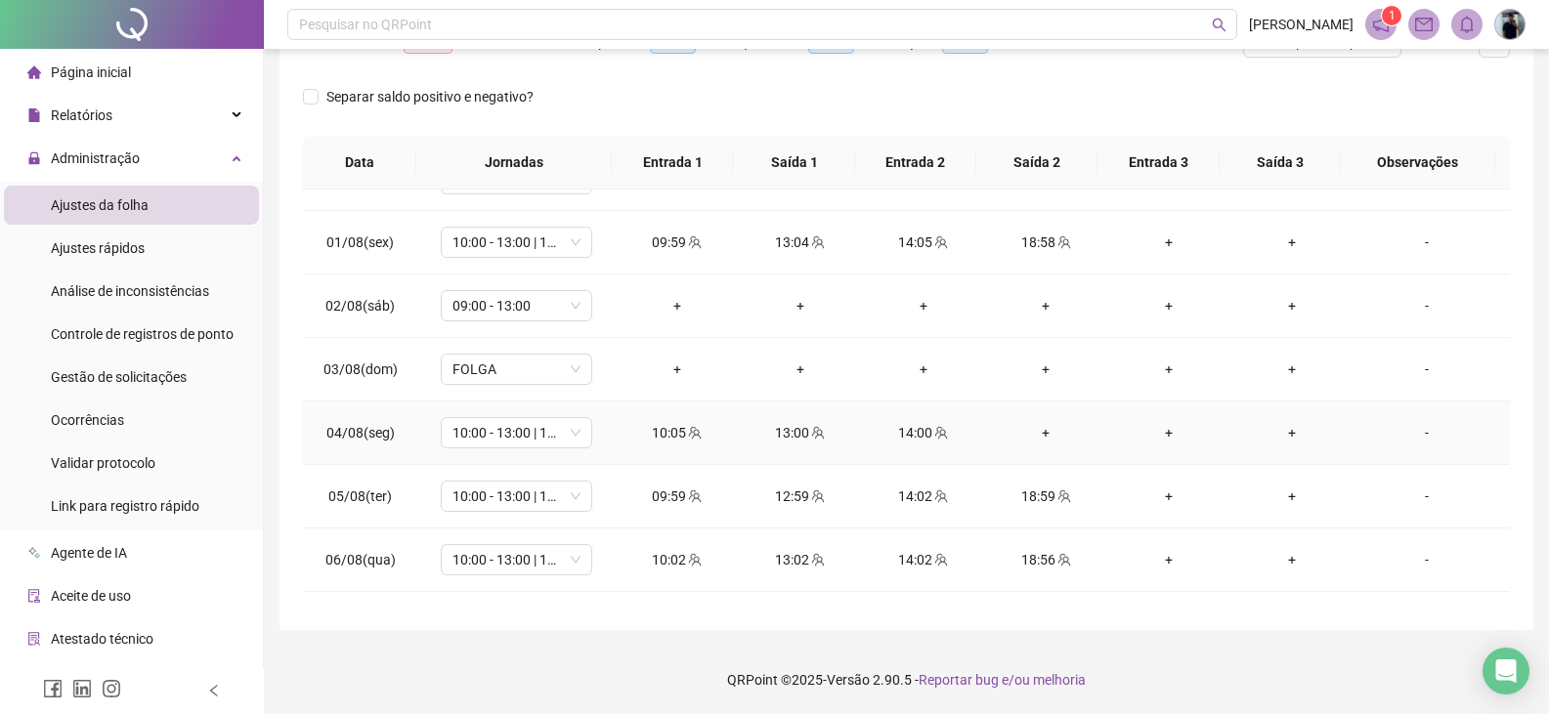
click at [1038, 431] on div "+" at bounding box center [1046, 432] width 92 height 21
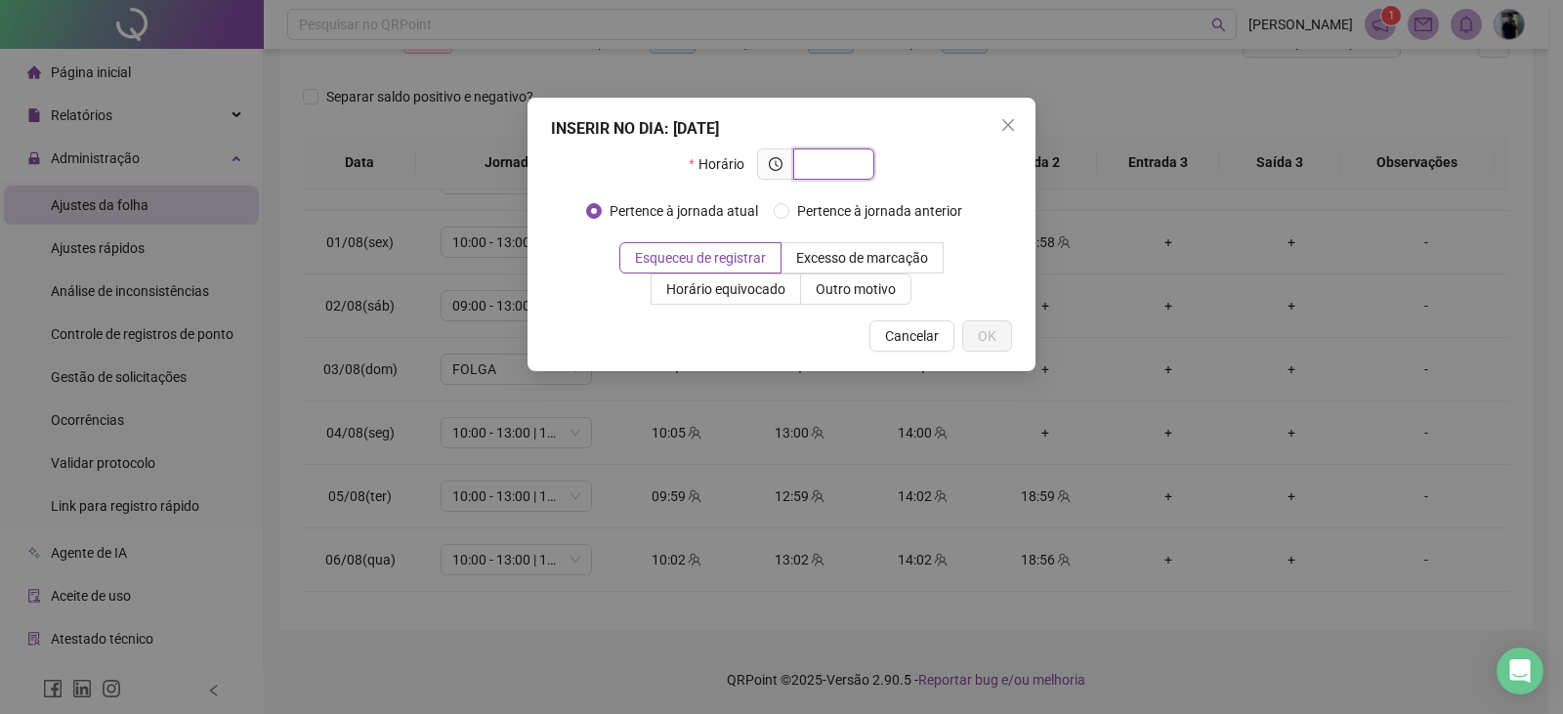
click at [852, 166] on input "text" at bounding box center [832, 163] width 54 height 21
type input "*****"
click at [992, 338] on span "OK" at bounding box center [987, 335] width 19 height 21
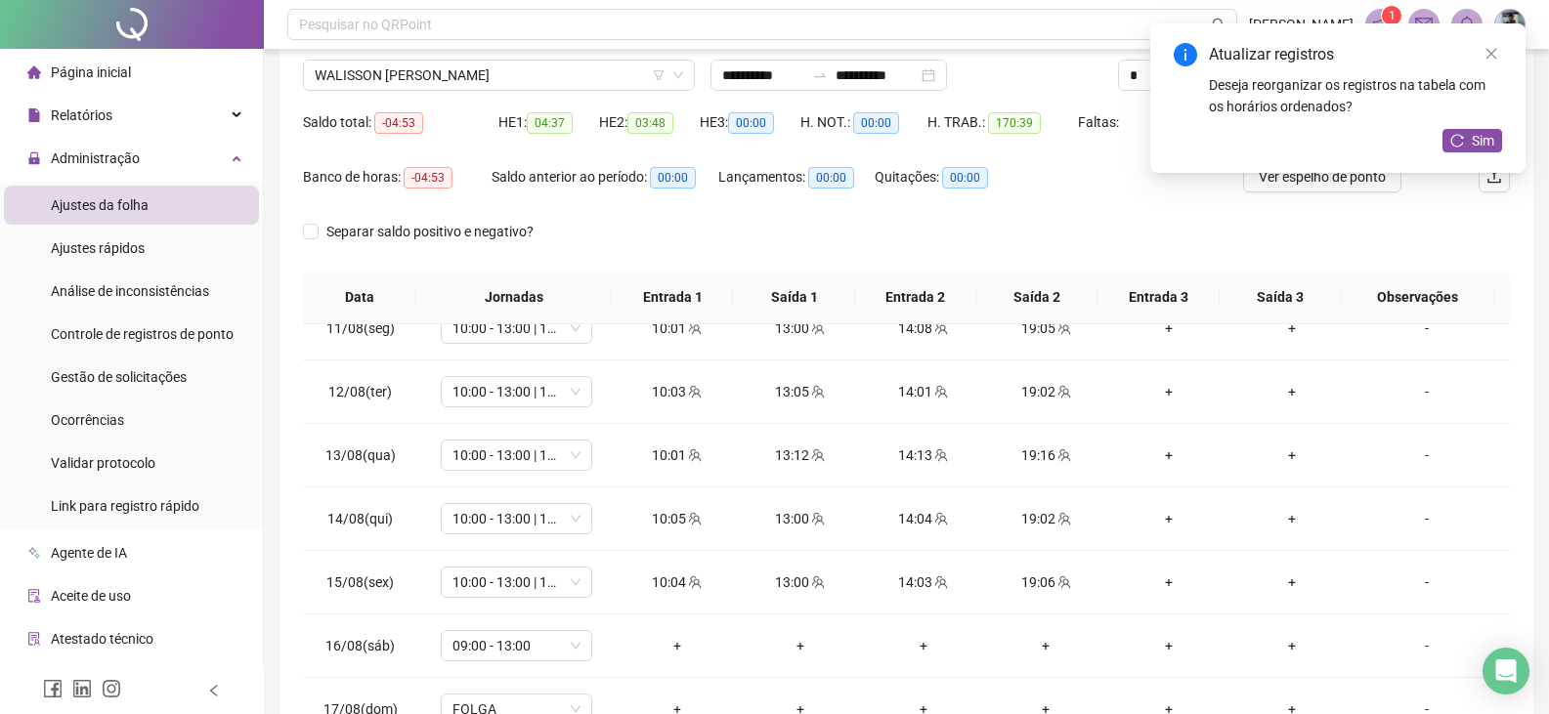
scroll to position [0, 0]
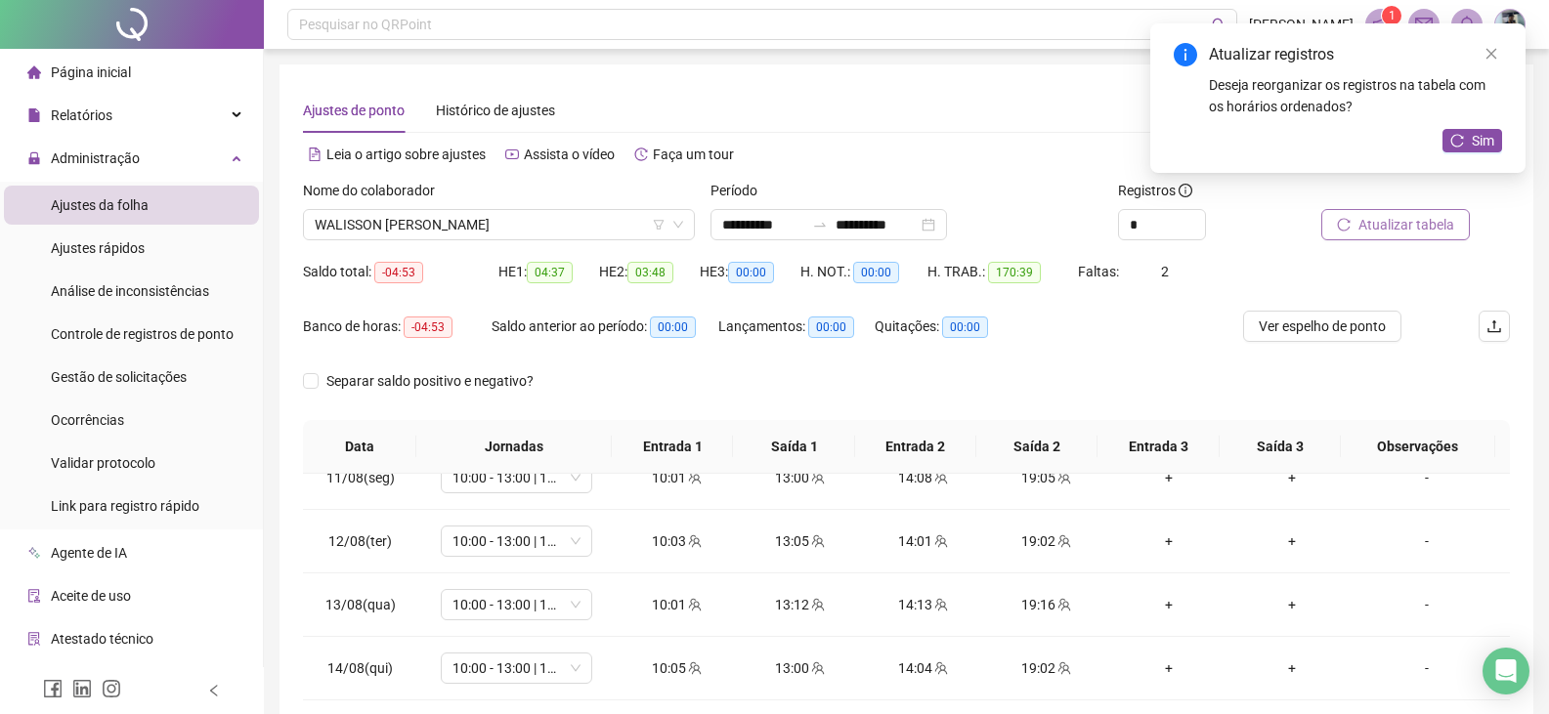
drag, startPoint x: 1358, startPoint y: 207, endPoint x: 1370, endPoint y: 224, distance: 20.3
click at [1358, 208] on div at bounding box center [1391, 194] width 140 height 29
click at [1371, 227] on span "Atualizar tabela" at bounding box center [1406, 224] width 96 height 21
